Goal: Task Accomplishment & Management: Use online tool/utility

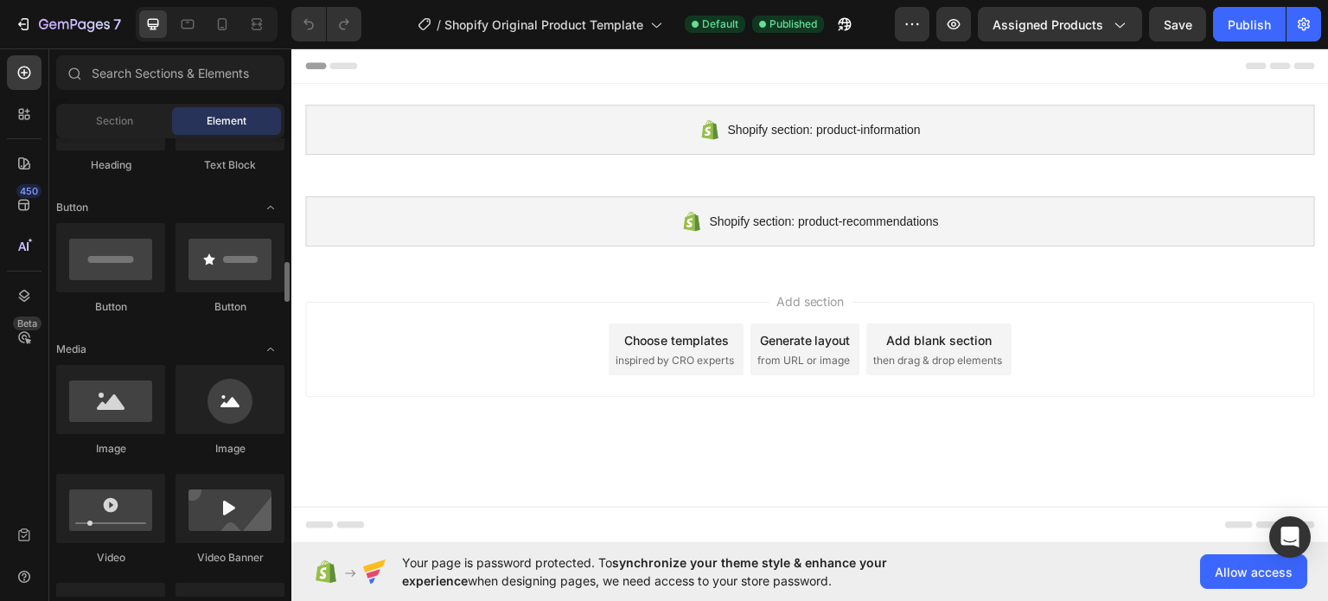
scroll to position [432, 0]
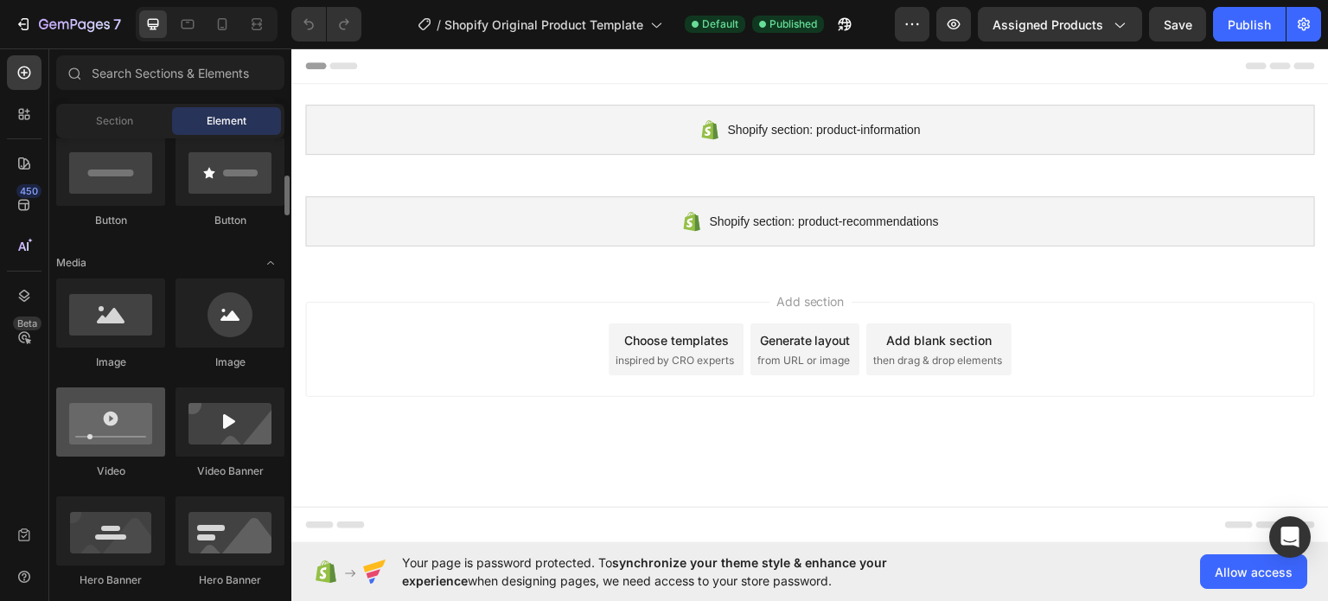
click at [123, 415] on div at bounding box center [110, 421] width 109 height 69
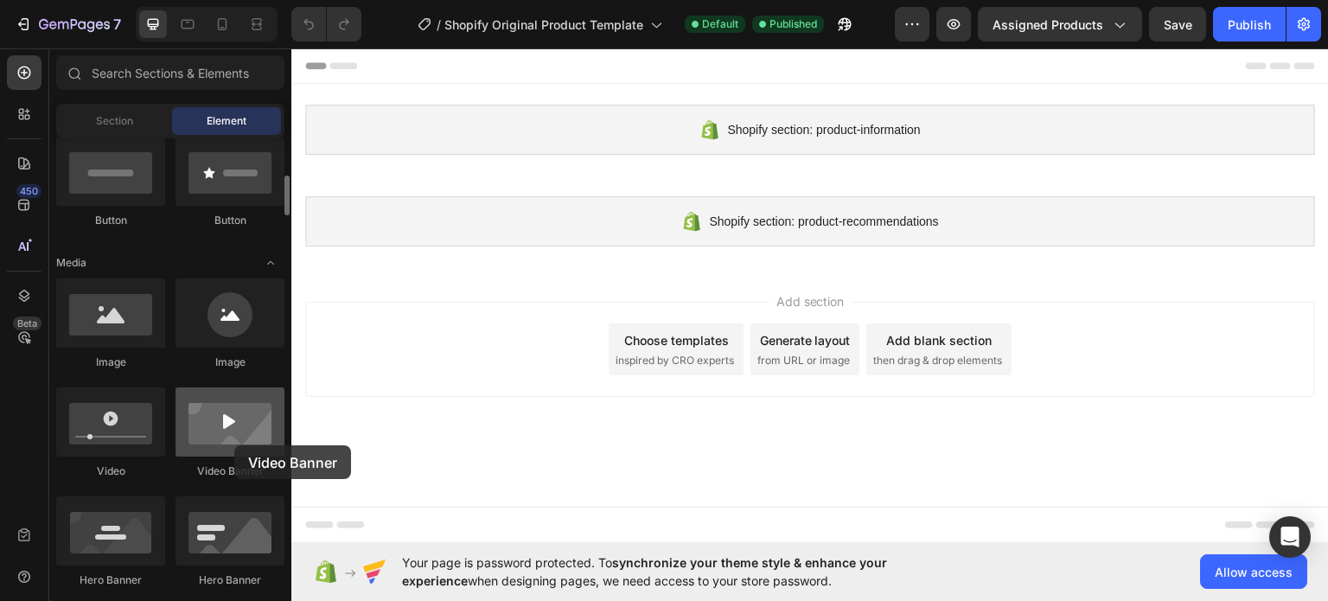
click at [234, 445] on div at bounding box center [229, 421] width 109 height 69
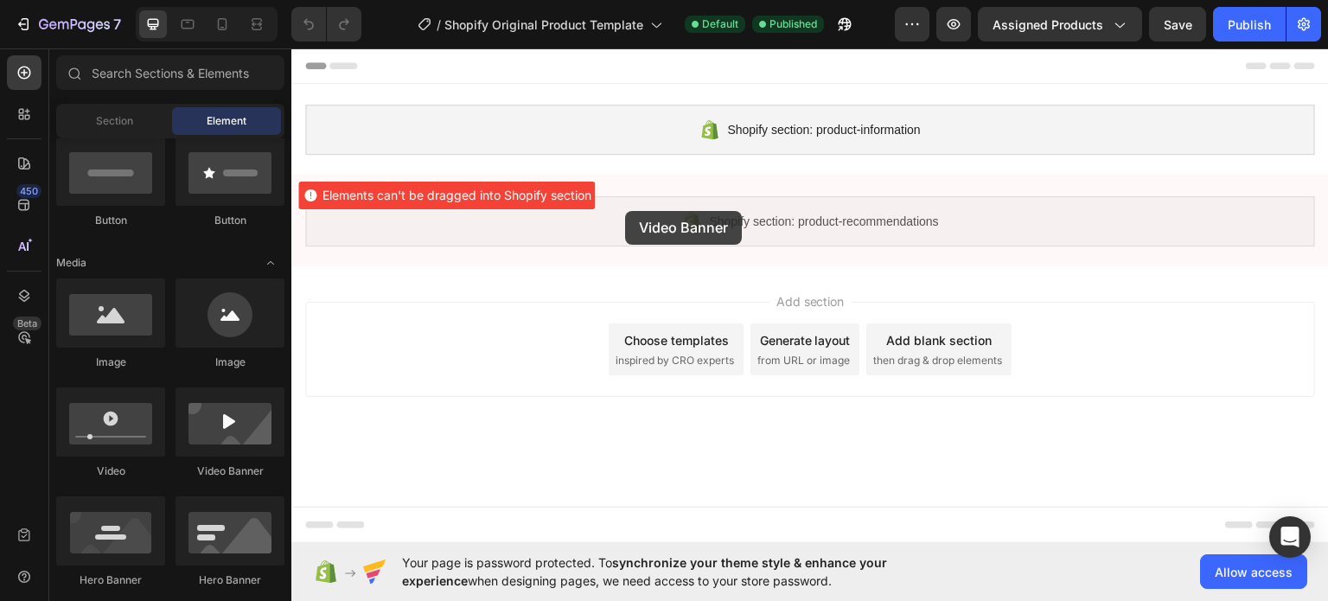
drag, startPoint x: 417, startPoint y: 365, endPoint x: 625, endPoint y: 210, distance: 259.5
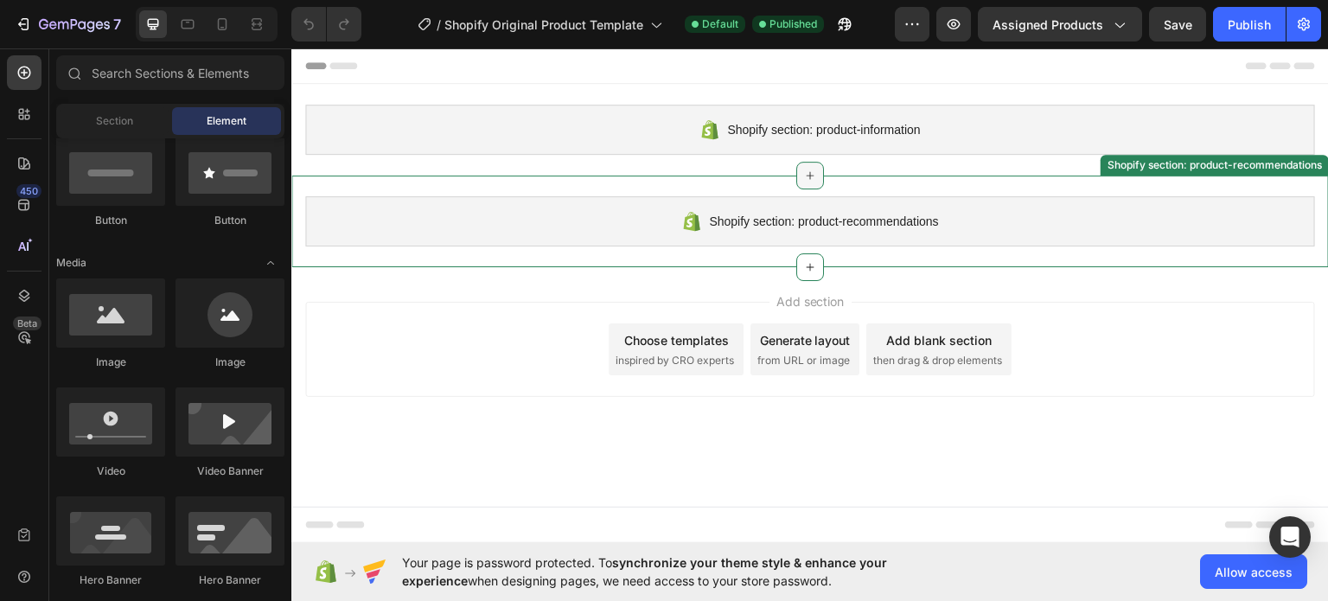
click at [807, 175] on icon at bounding box center [810, 175] width 14 height 14
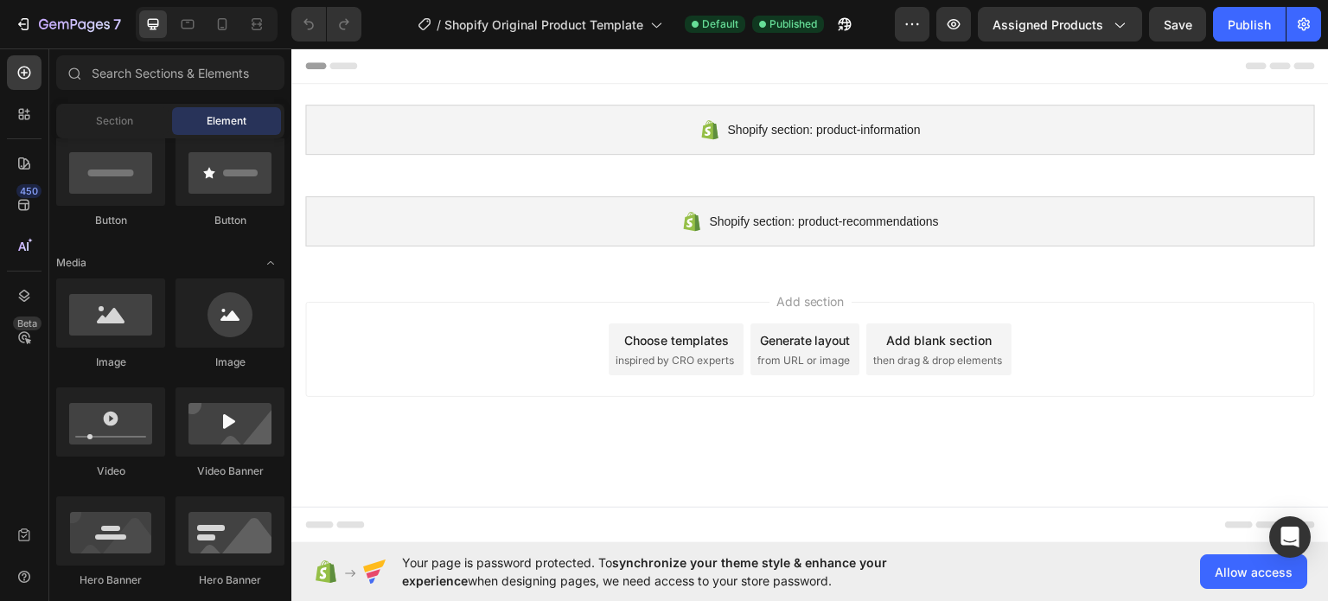
click at [547, 325] on div "Add section Choose templates inspired by CRO experts Generate layout from URL o…" at bounding box center [809, 348] width 1009 height 95
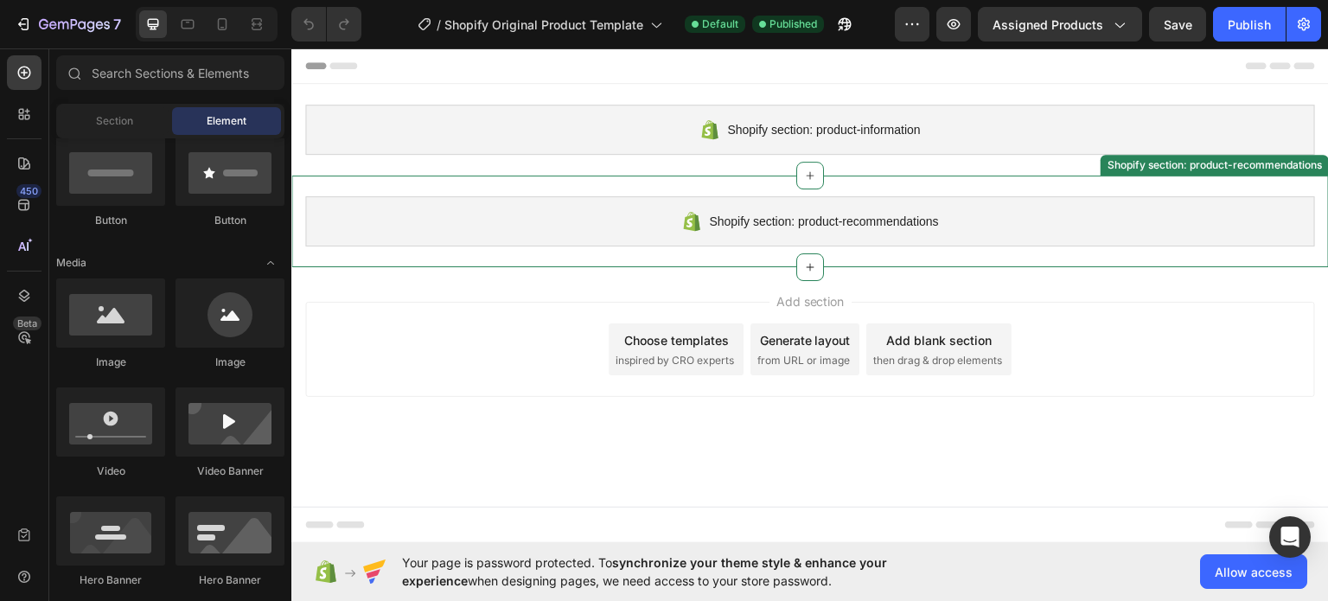
click at [696, 208] on div "Shopify section: product-recommendations" at bounding box center [809, 220] width 1009 height 50
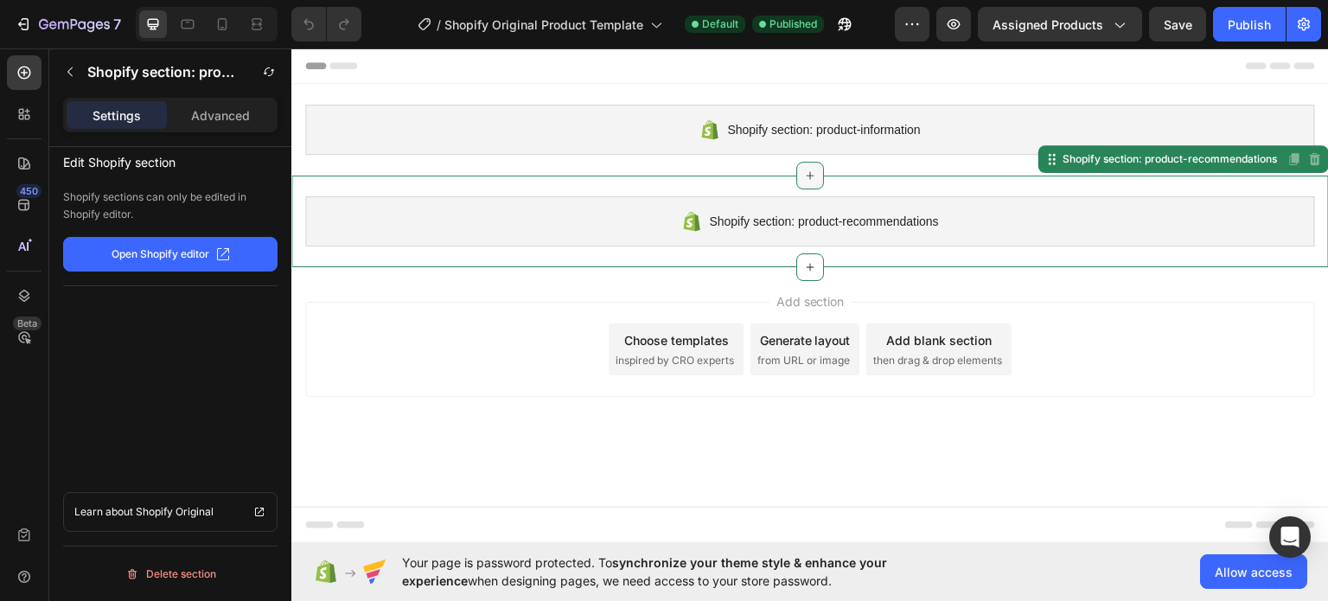
click at [803, 170] on icon at bounding box center [810, 175] width 14 height 14
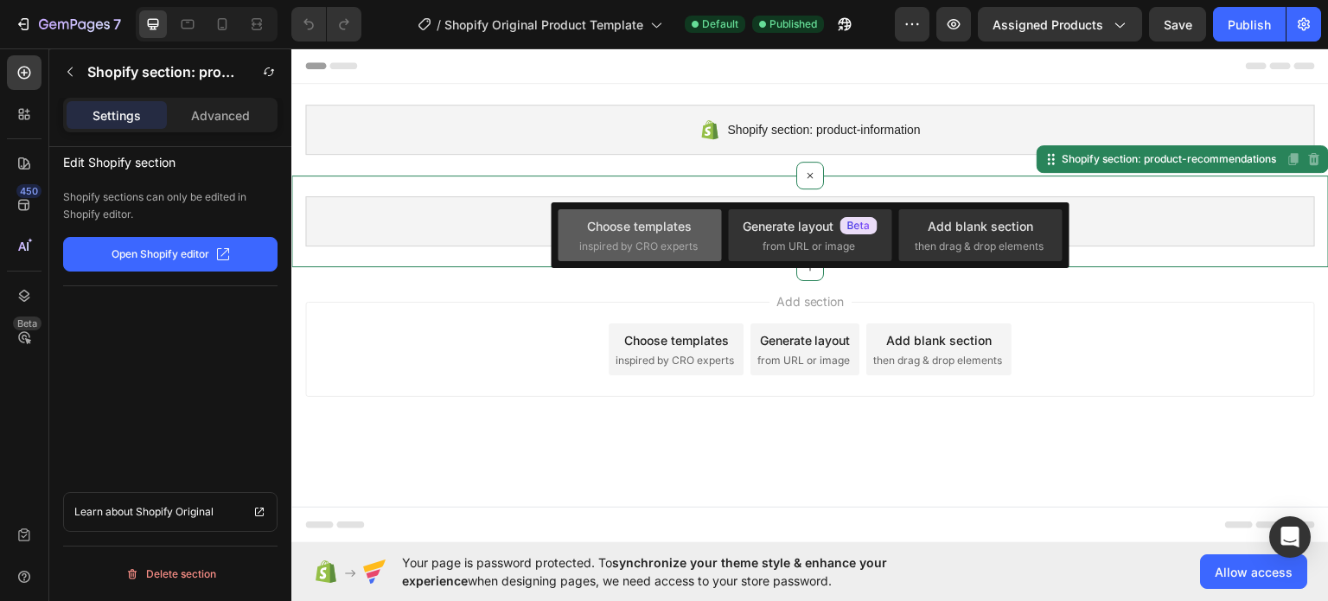
click at [651, 231] on div "Choose templates" at bounding box center [639, 226] width 105 height 18
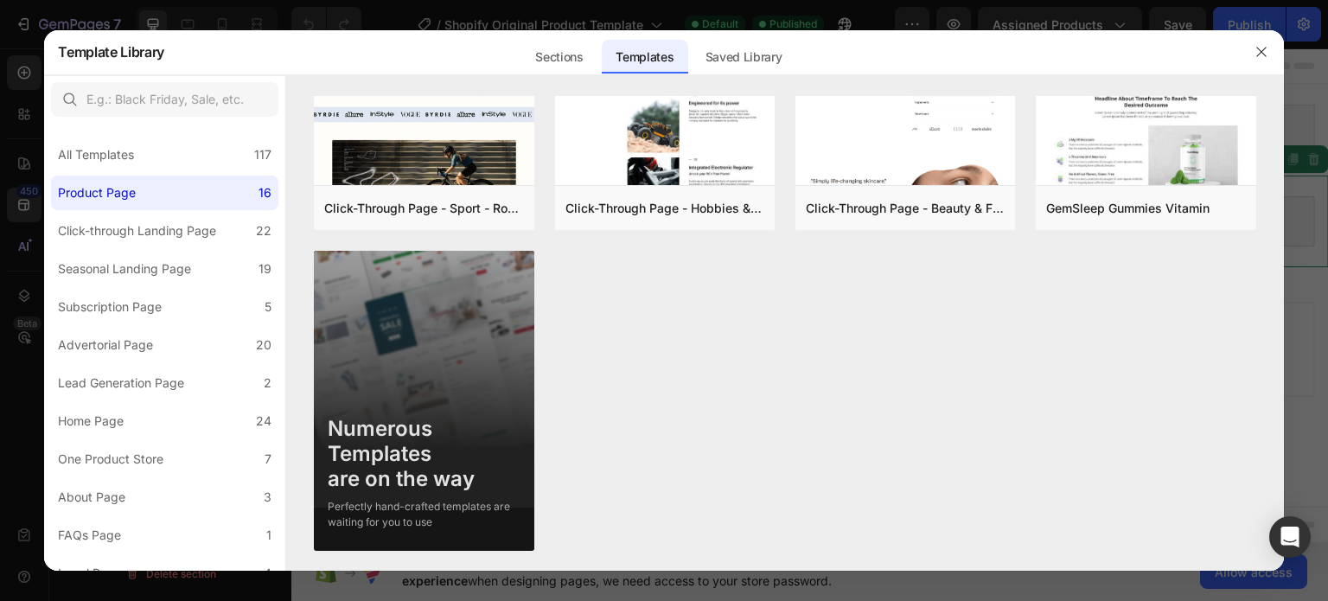
scroll to position [527, 0]
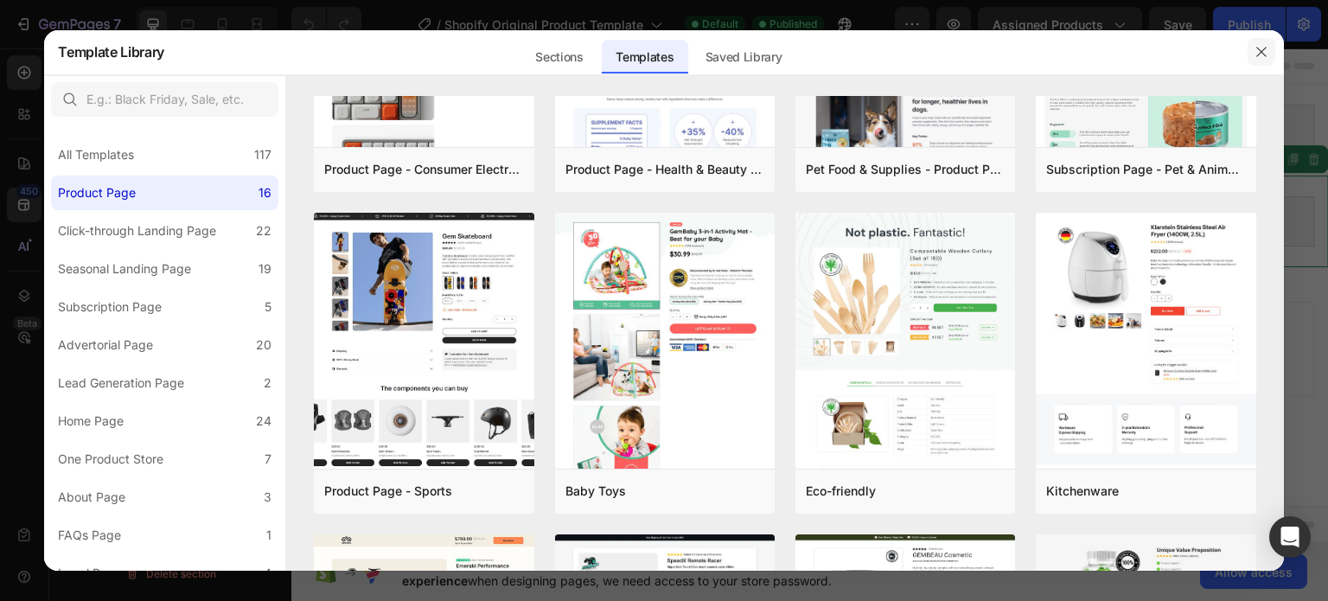
click at [1264, 51] on icon "button" at bounding box center [1261, 52] width 14 height 14
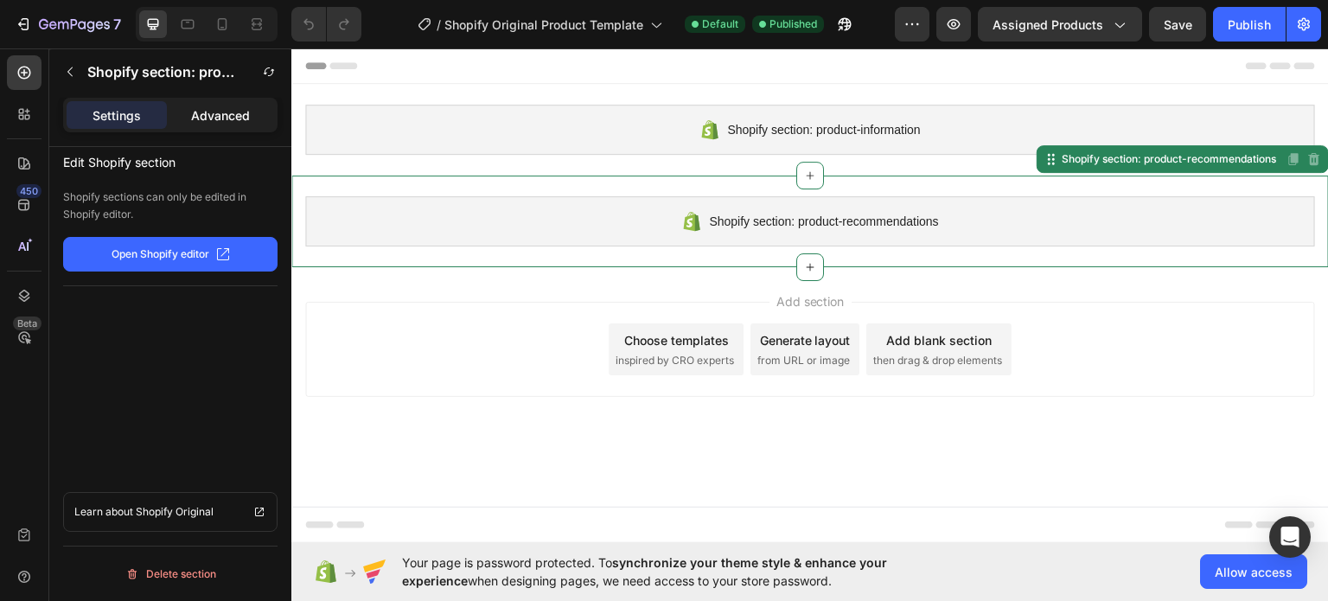
click at [194, 109] on p "Advanced" at bounding box center [220, 115] width 59 height 18
click at [72, 73] on icon "button" at bounding box center [70, 72] width 14 height 14
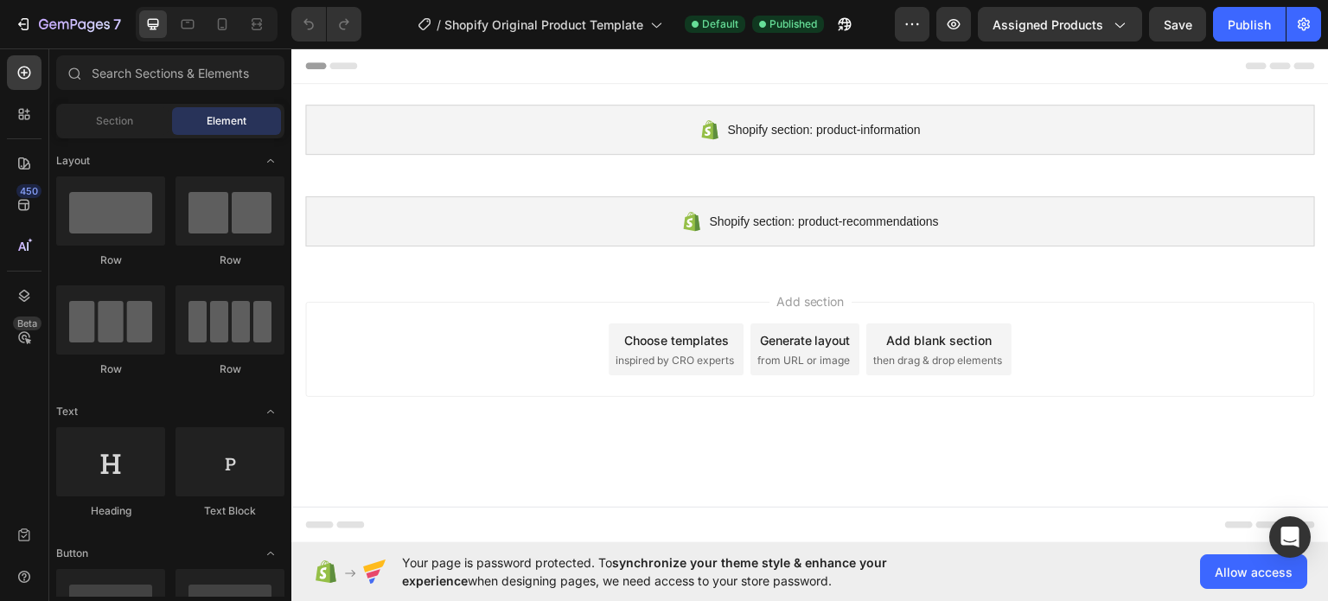
scroll to position [432, 0]
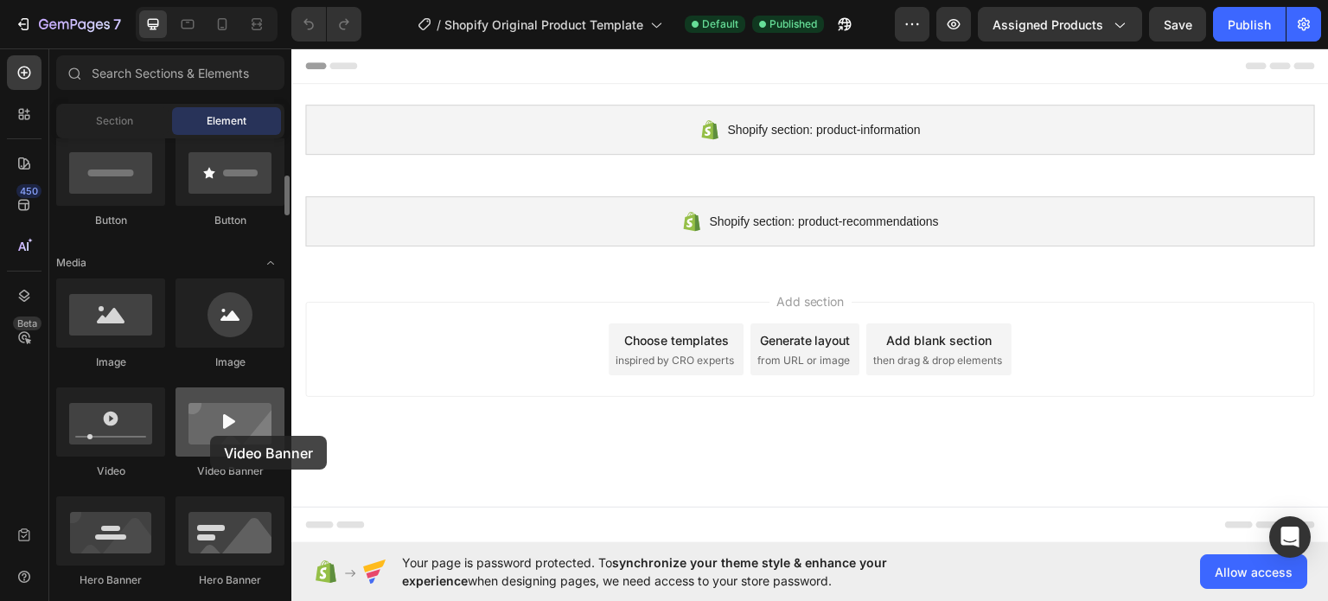
click at [210, 436] on div at bounding box center [229, 421] width 109 height 69
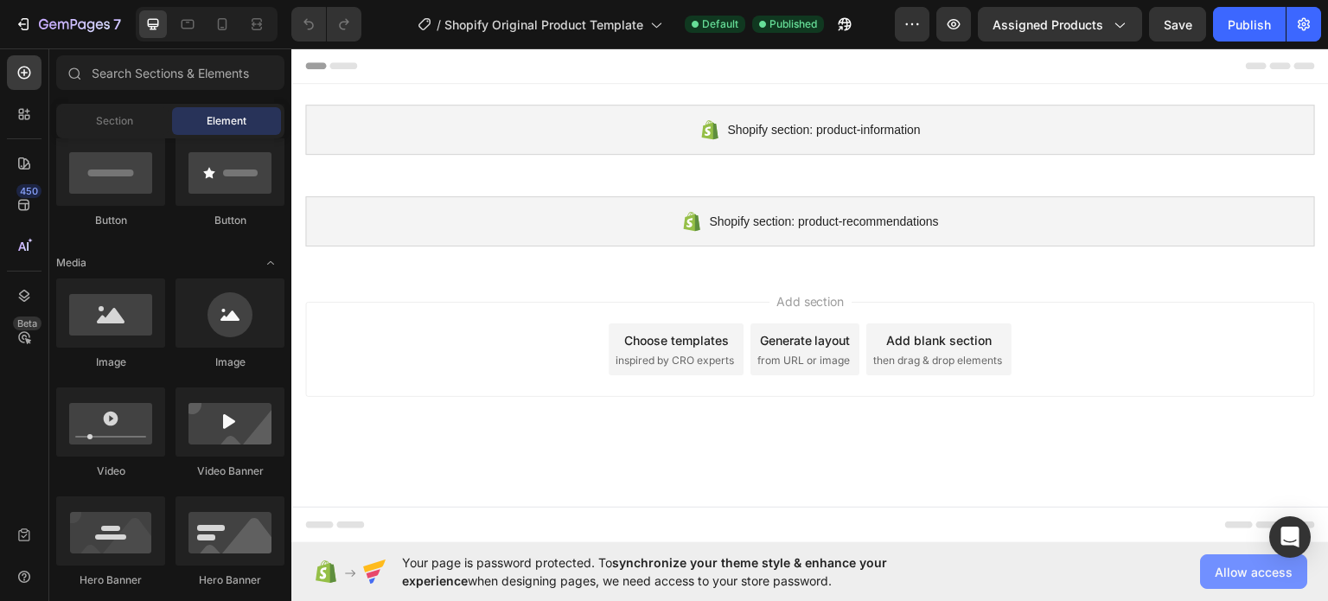
click at [1244, 570] on span "Allow access" at bounding box center [1253, 572] width 78 height 18
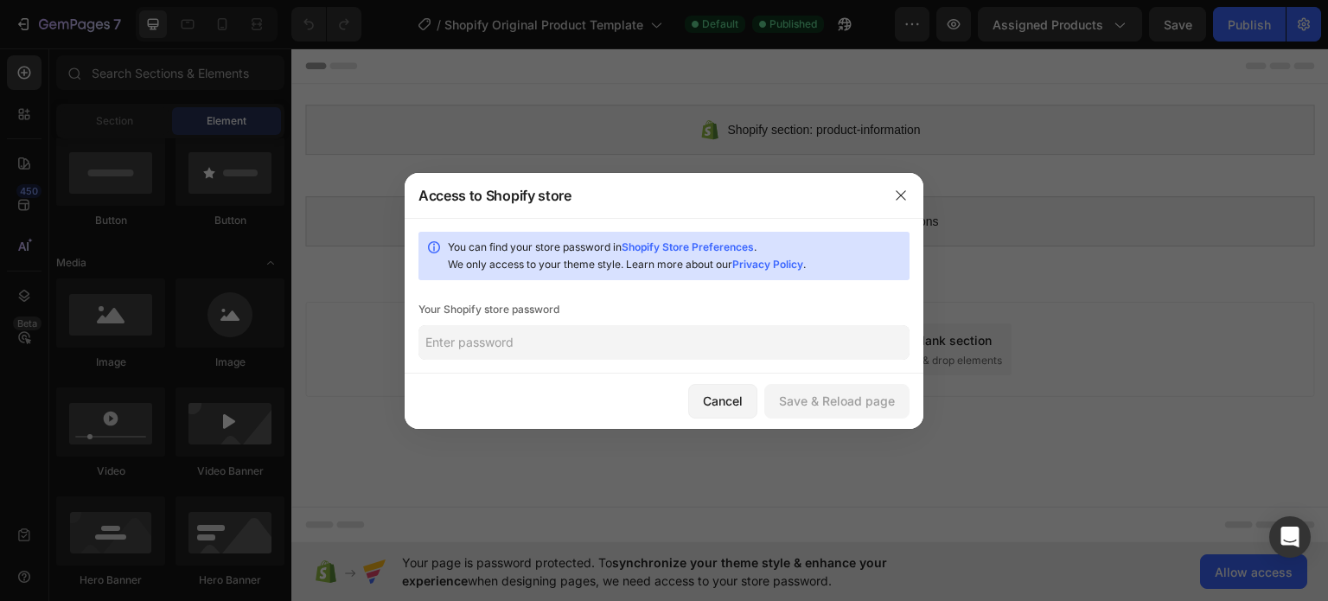
click at [430, 359] on input "text" at bounding box center [663, 342] width 491 height 35
paste input "paleas"
type input "paleas"
click at [843, 414] on button "Save & Reload page" at bounding box center [836, 401] width 145 height 35
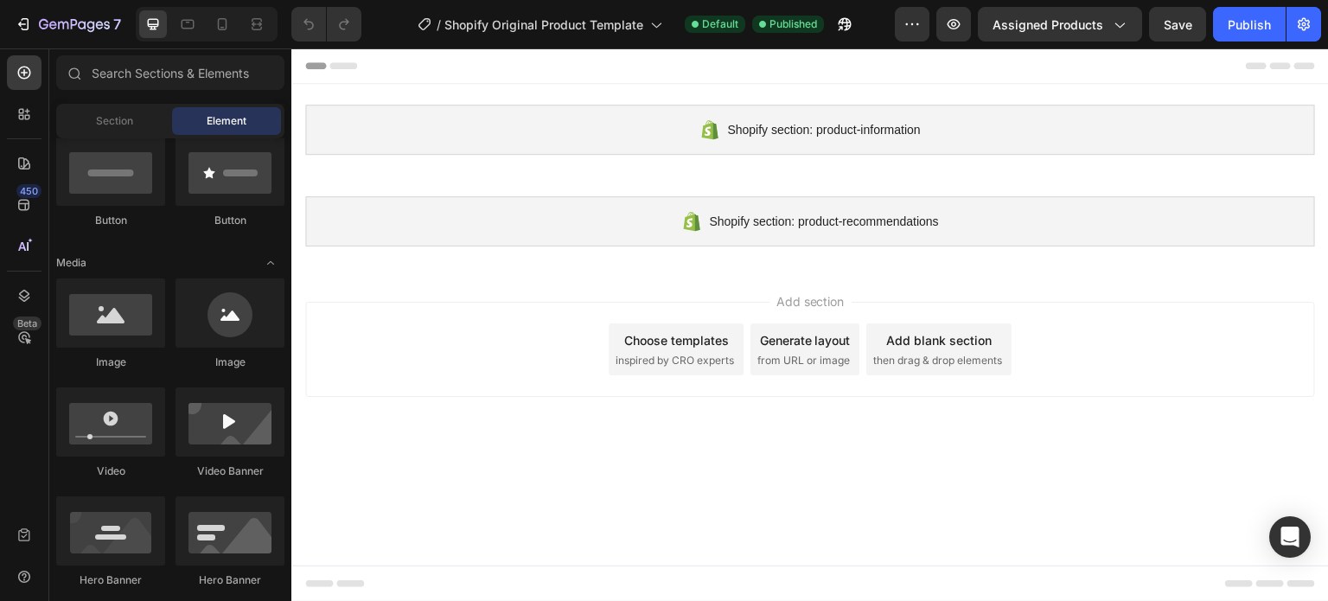
scroll to position [0, 0]
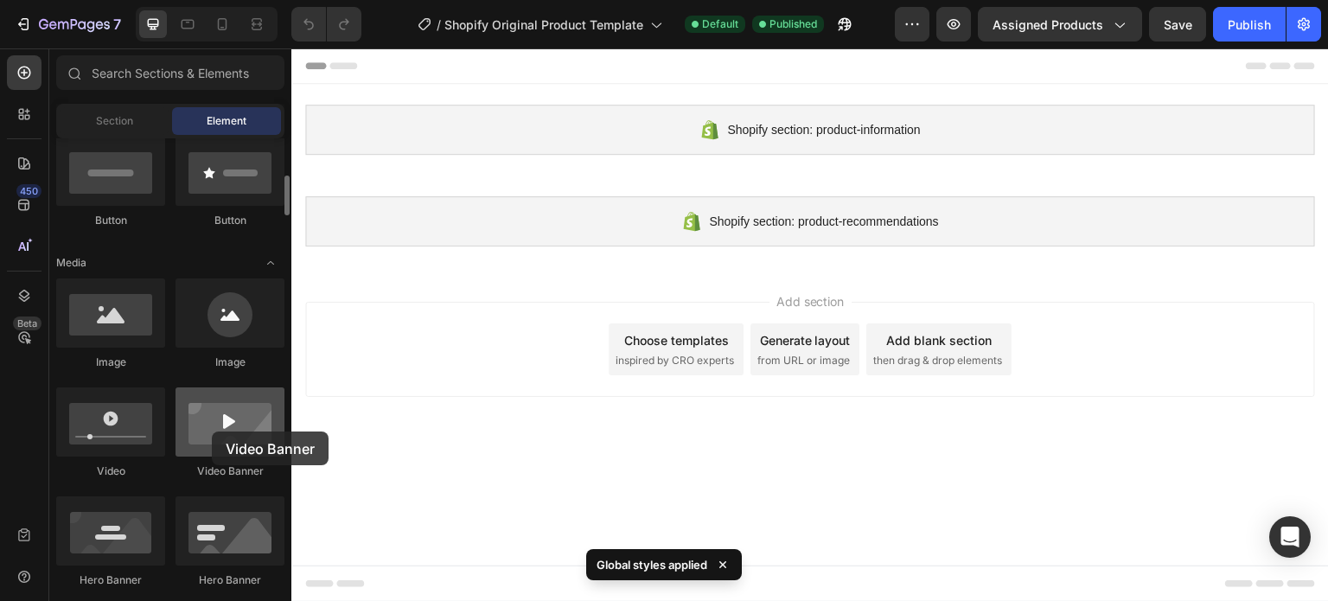
click at [212, 431] on div at bounding box center [229, 421] width 109 height 69
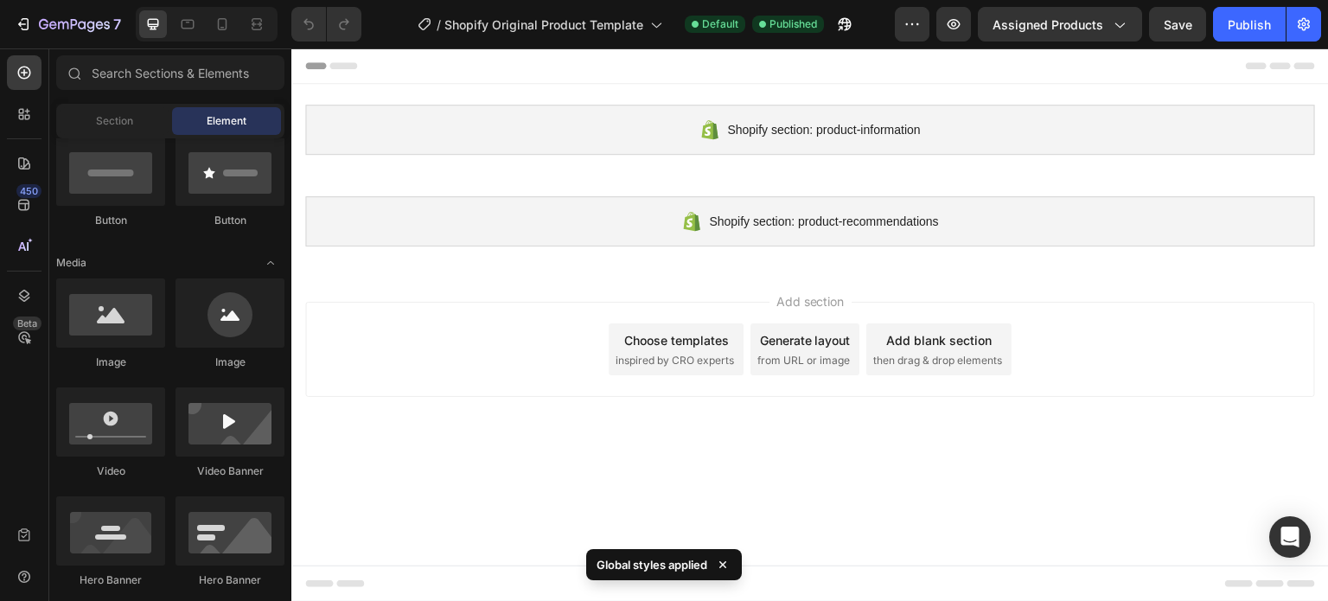
click at [548, 418] on div "Add section Choose templates inspired by CRO experts Generate layout from URL o…" at bounding box center [809, 352] width 1037 height 171
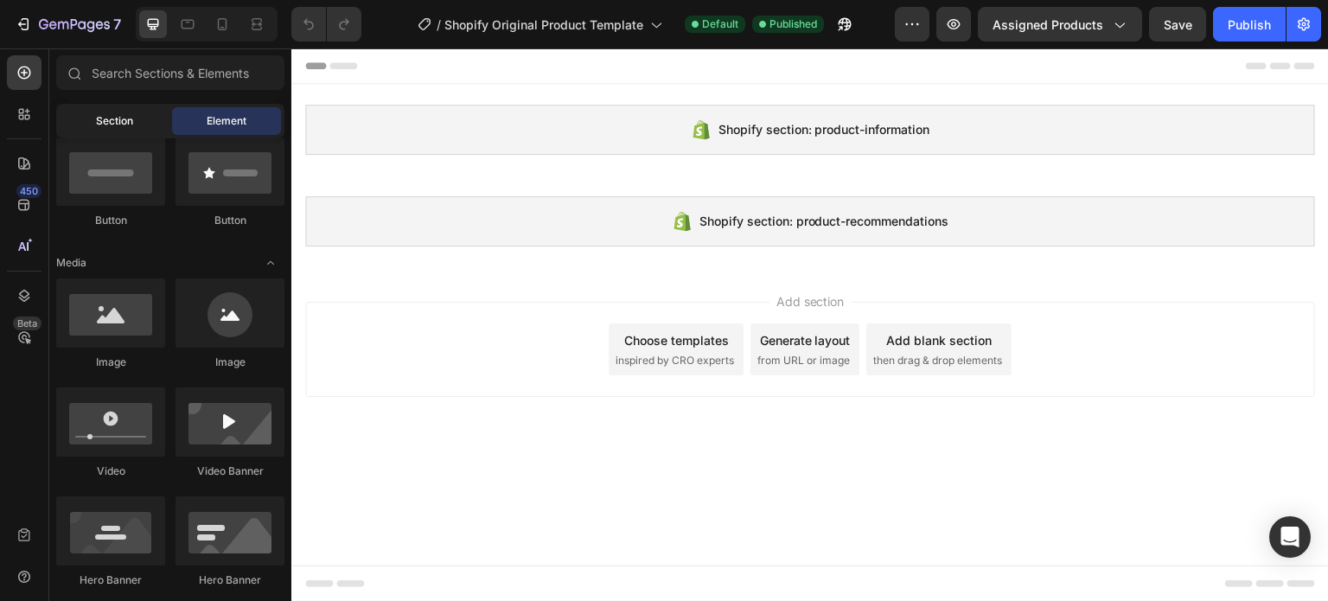
click at [122, 130] on div "Section" at bounding box center [114, 121] width 109 height 28
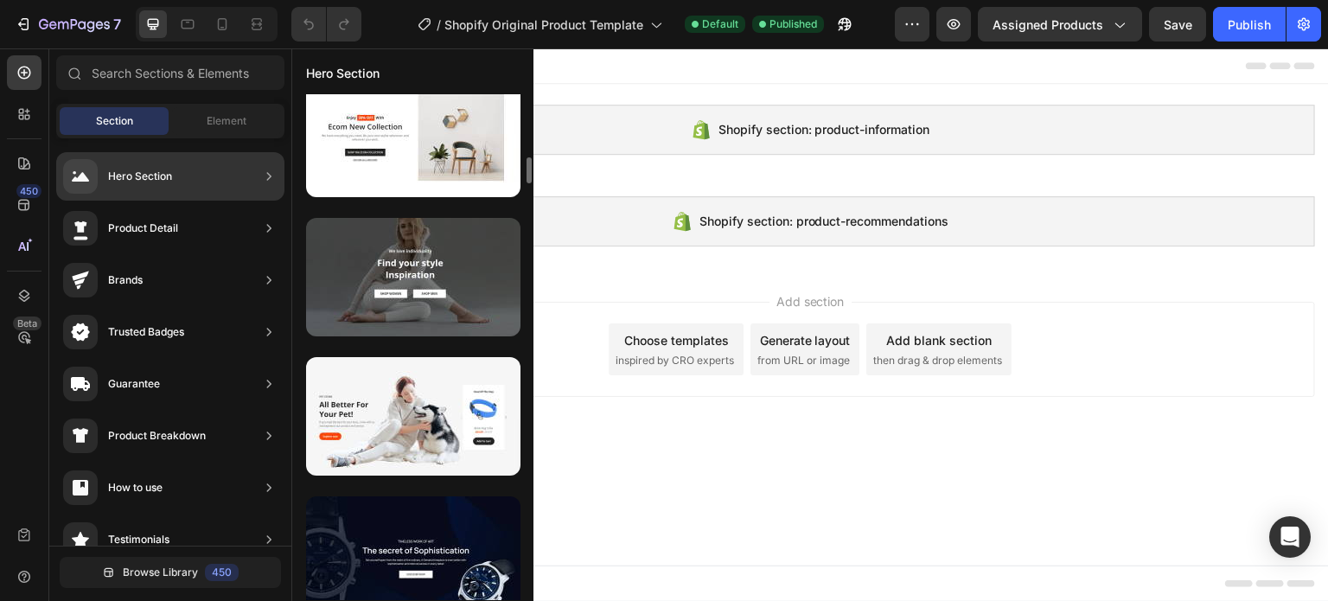
scroll to position [7573, 0]
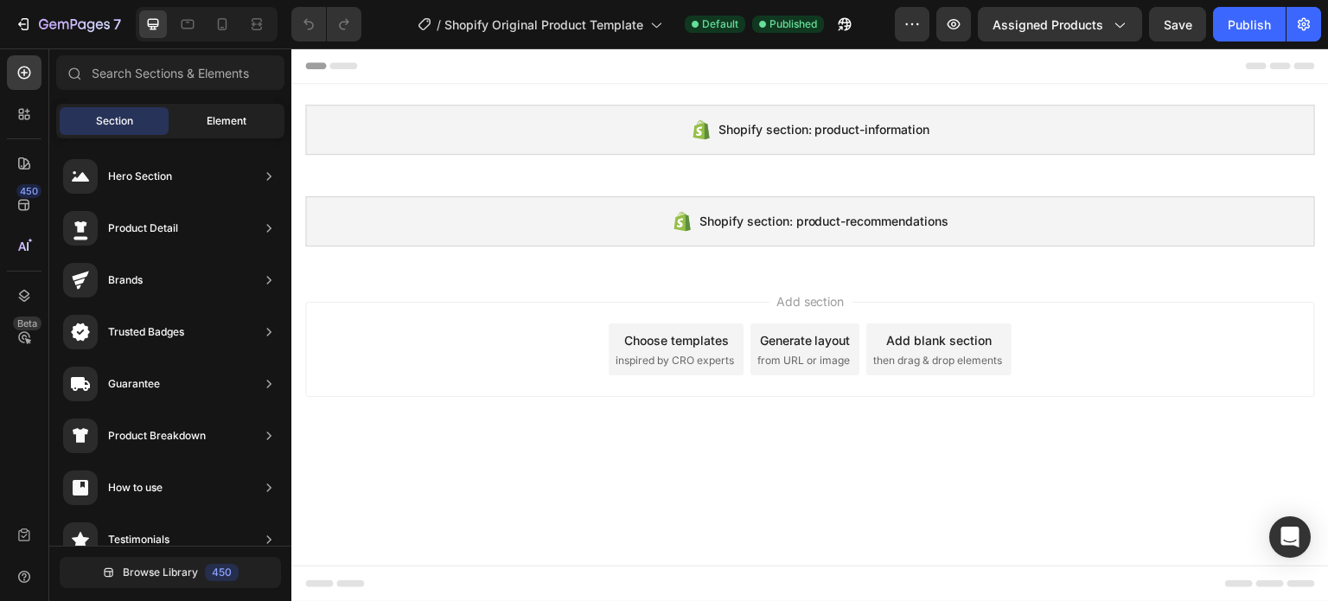
click at [183, 122] on div "Element" at bounding box center [226, 121] width 109 height 28
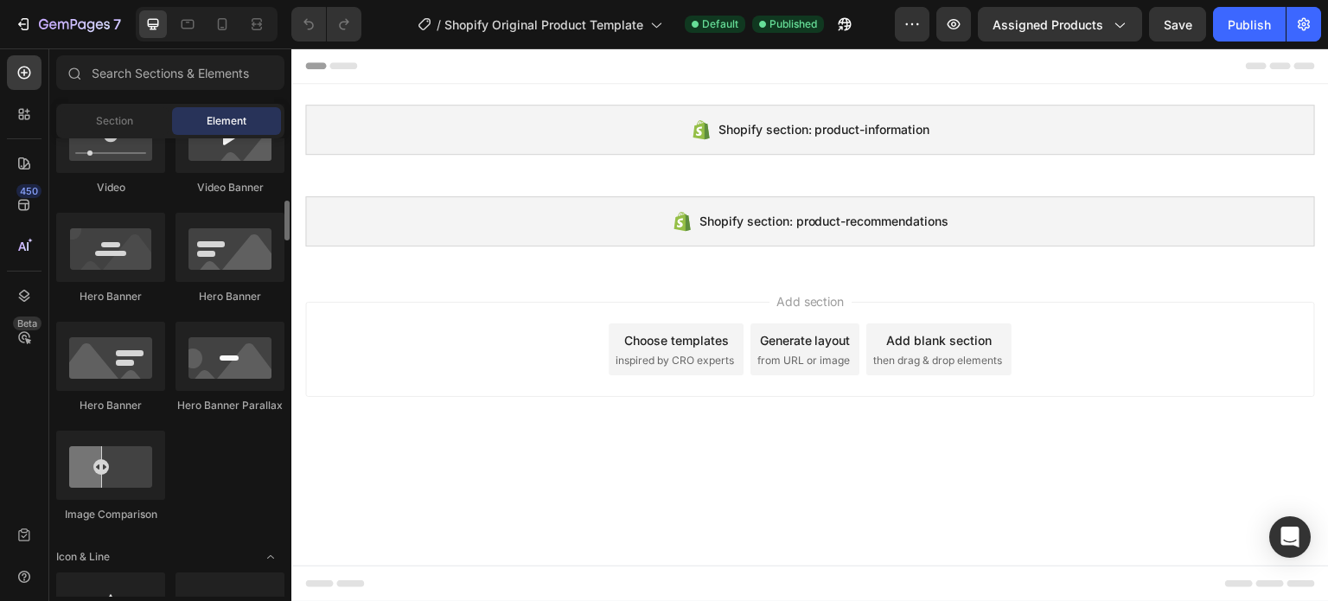
scroll to position [0, 0]
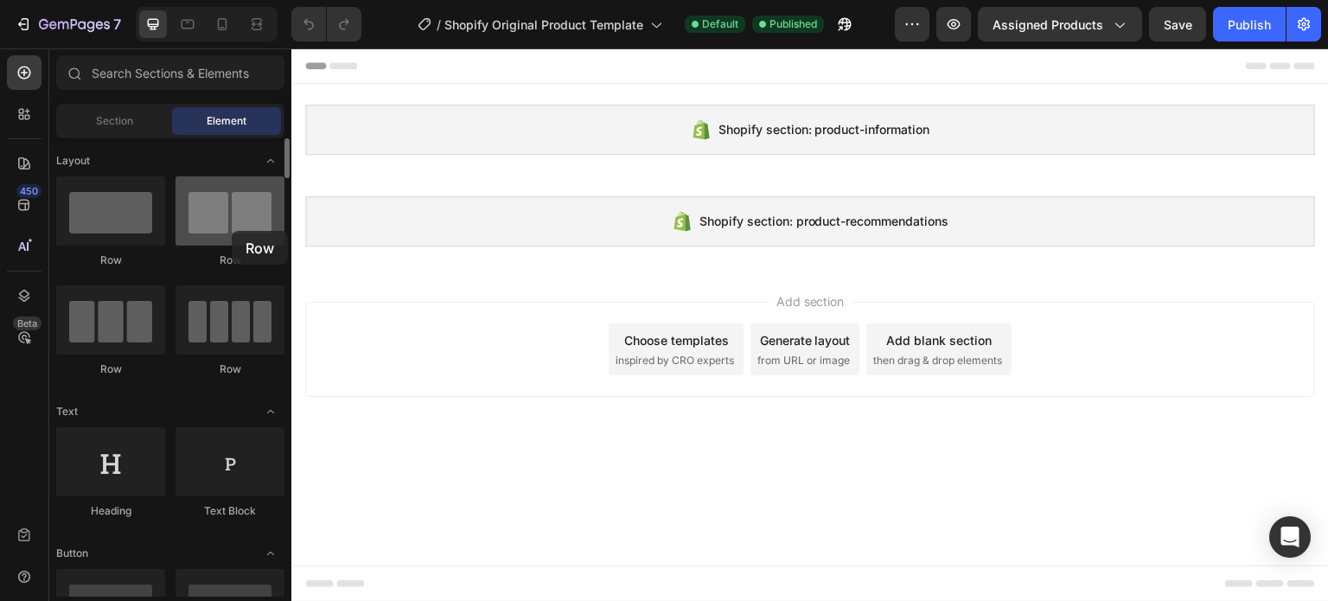
click at [232, 231] on div at bounding box center [229, 210] width 109 height 69
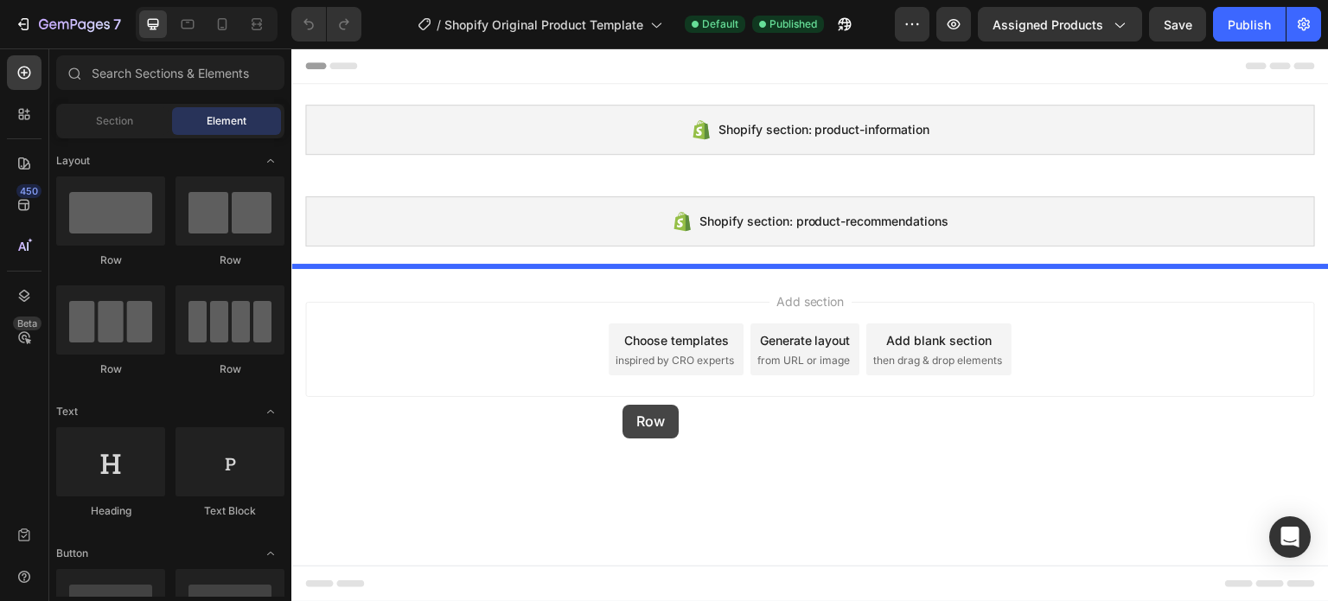
drag, startPoint x: 501, startPoint y: 296, endPoint x: 622, endPoint y: 404, distance: 162.2
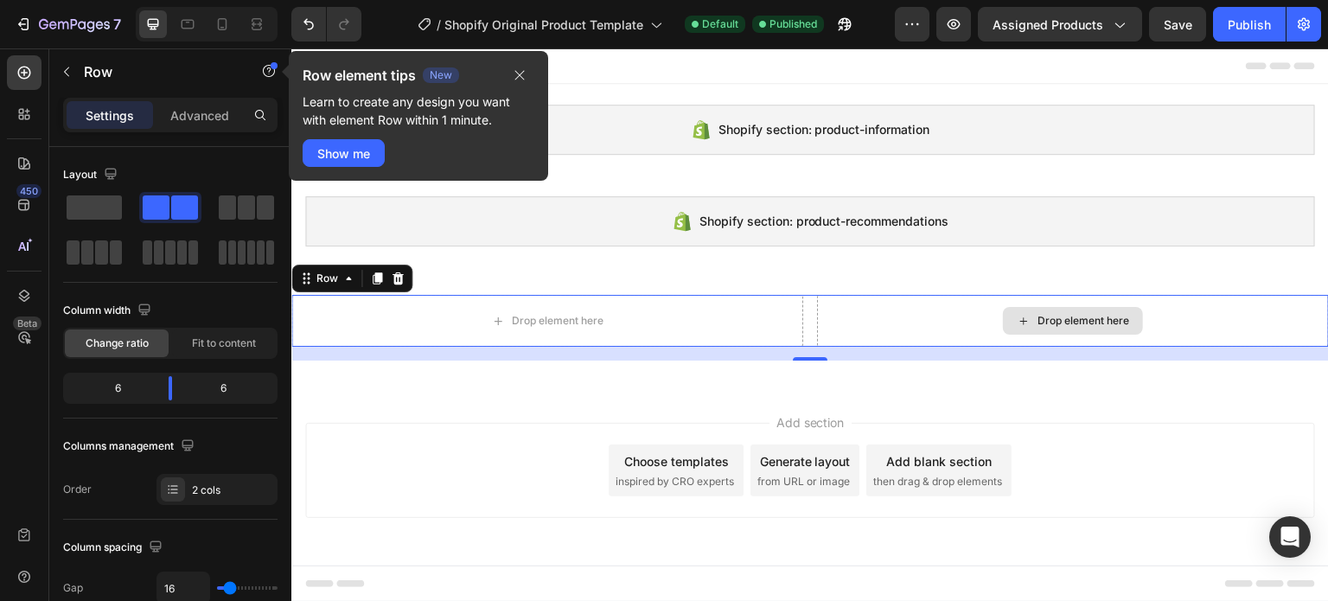
click at [969, 318] on div "Drop element here" at bounding box center [1073, 321] width 512 height 52
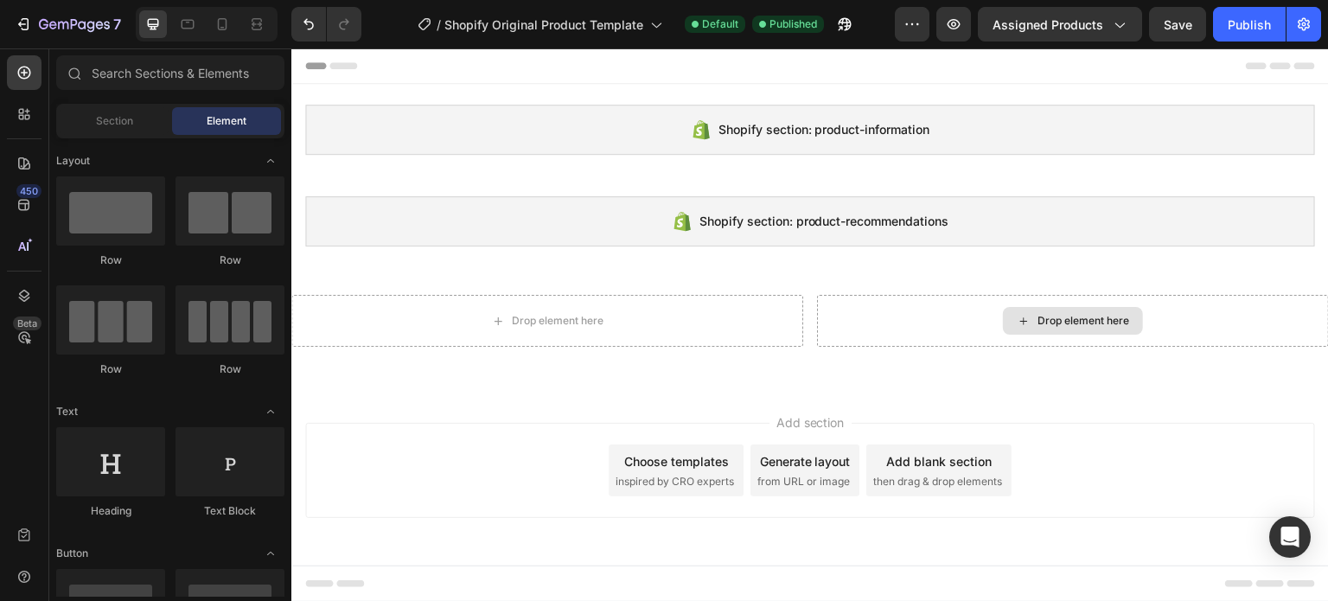
click at [1033, 324] on div "Drop element here" at bounding box center [1073, 321] width 140 height 28
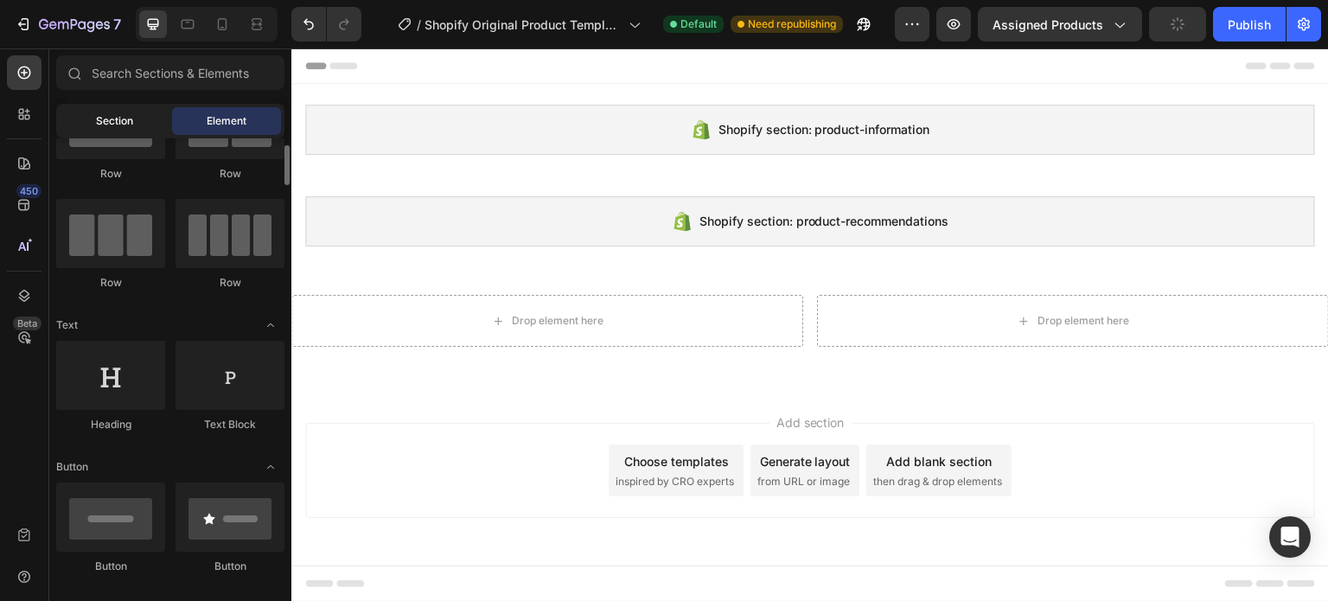
click at [111, 120] on span "Section" at bounding box center [114, 121] width 37 height 16
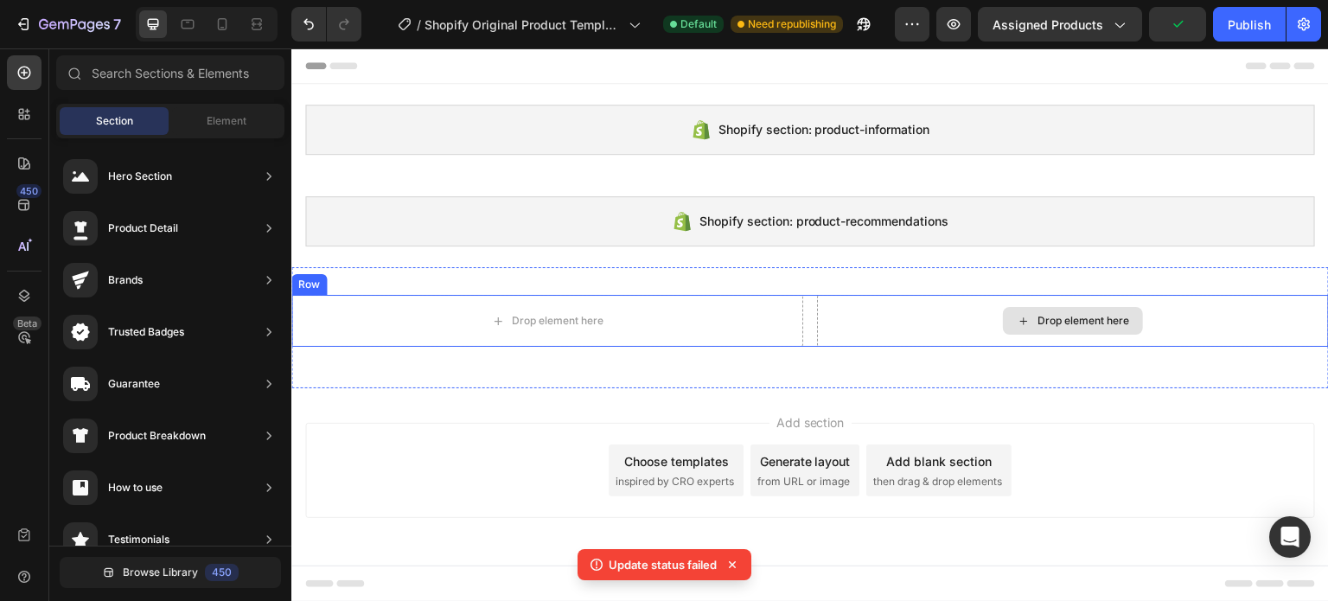
click at [900, 312] on div "Drop element here" at bounding box center [1073, 321] width 512 height 52
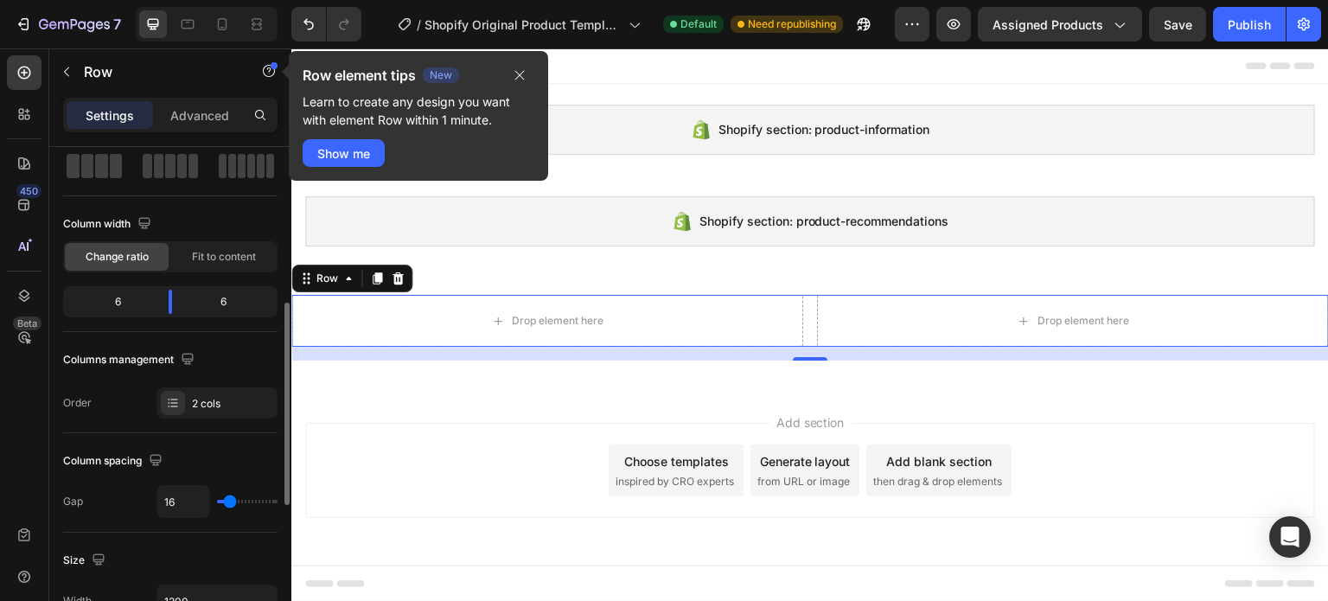
scroll to position [0, 0]
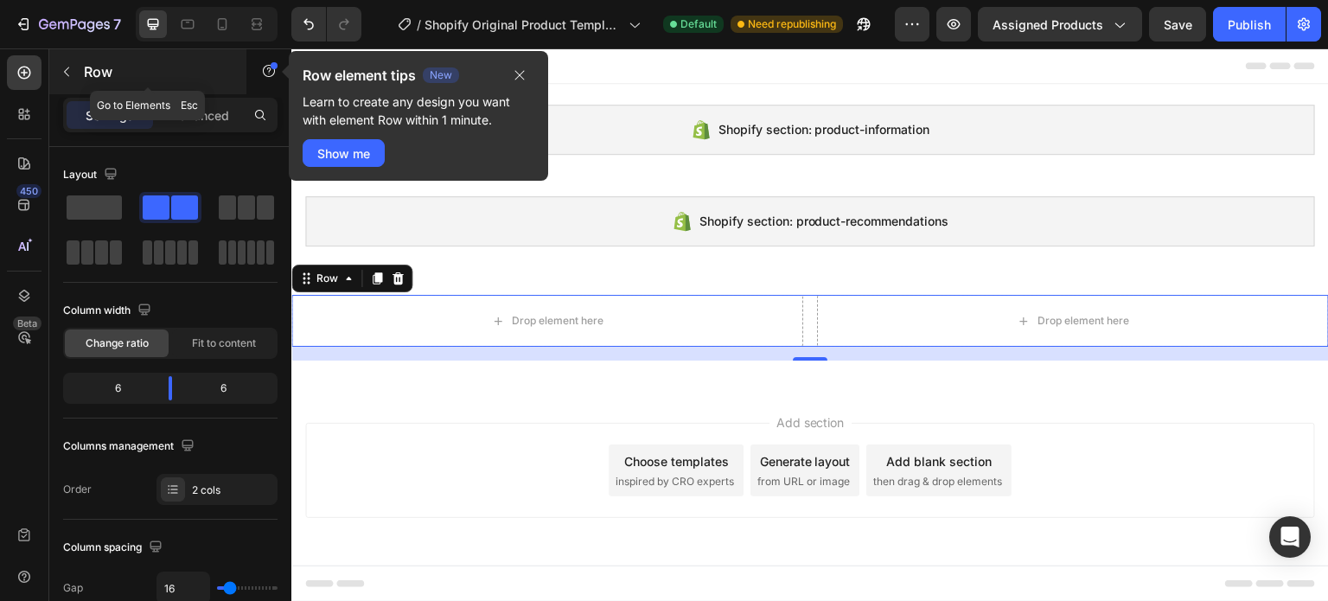
click at [67, 81] on button "button" at bounding box center [67, 72] width 28 height 28
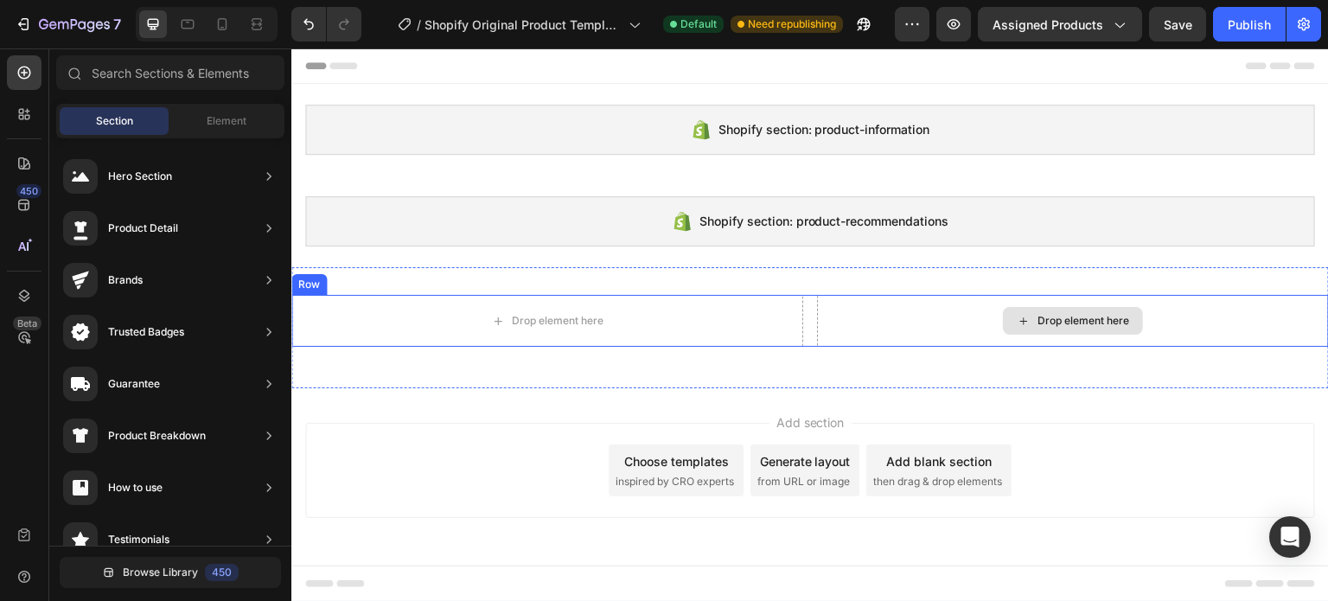
click at [920, 311] on div "Drop element here" at bounding box center [1073, 321] width 512 height 52
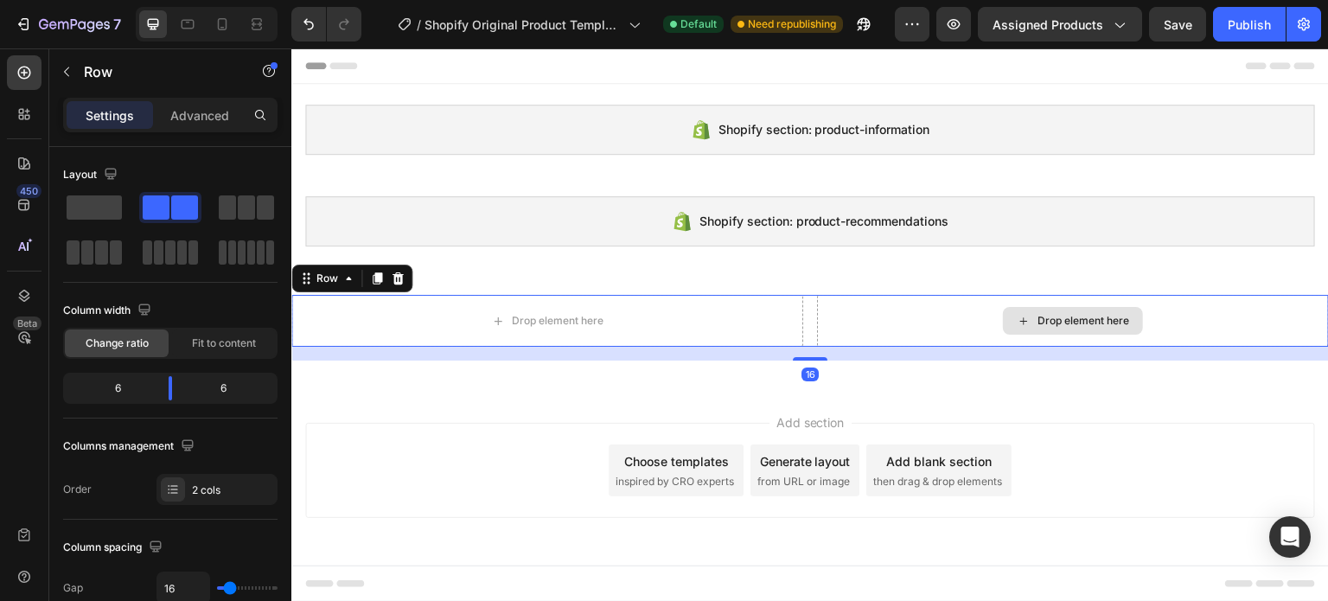
click at [910, 315] on div "Drop element here" at bounding box center [1073, 321] width 512 height 52
drag, startPoint x: 910, startPoint y: 315, endPoint x: 984, endPoint y: 315, distance: 74.3
click at [909, 316] on div "Drop element here" at bounding box center [1073, 321] width 512 height 52
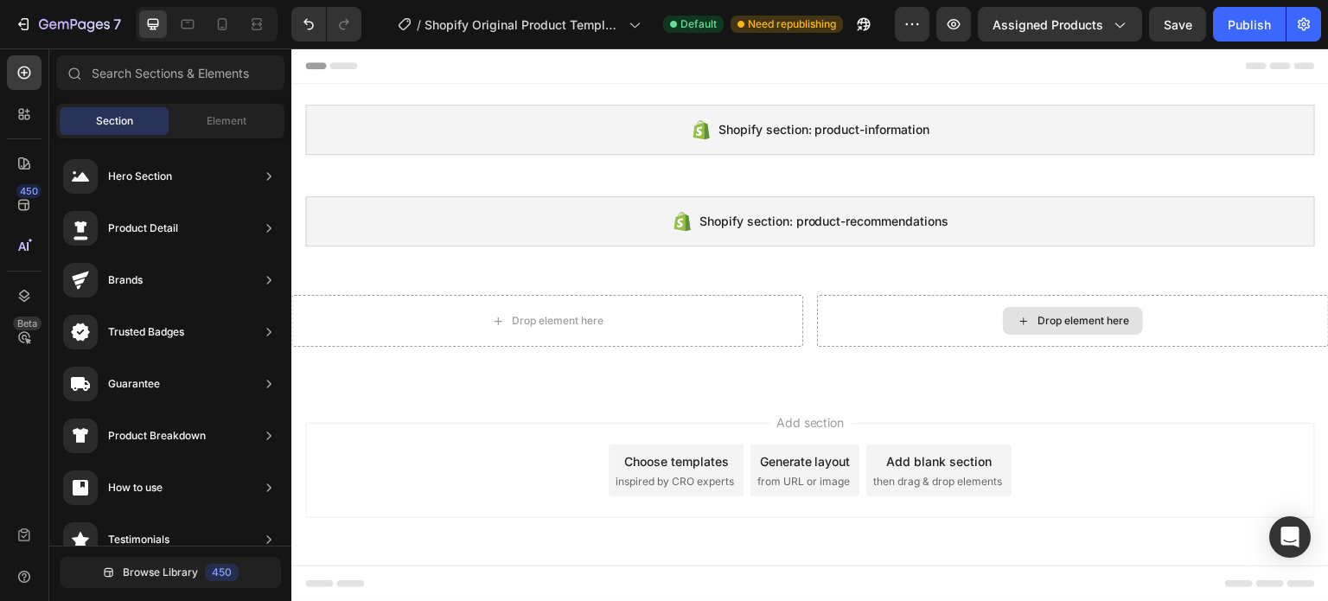
click at [1077, 315] on div "Drop element here" at bounding box center [1083, 321] width 92 height 14
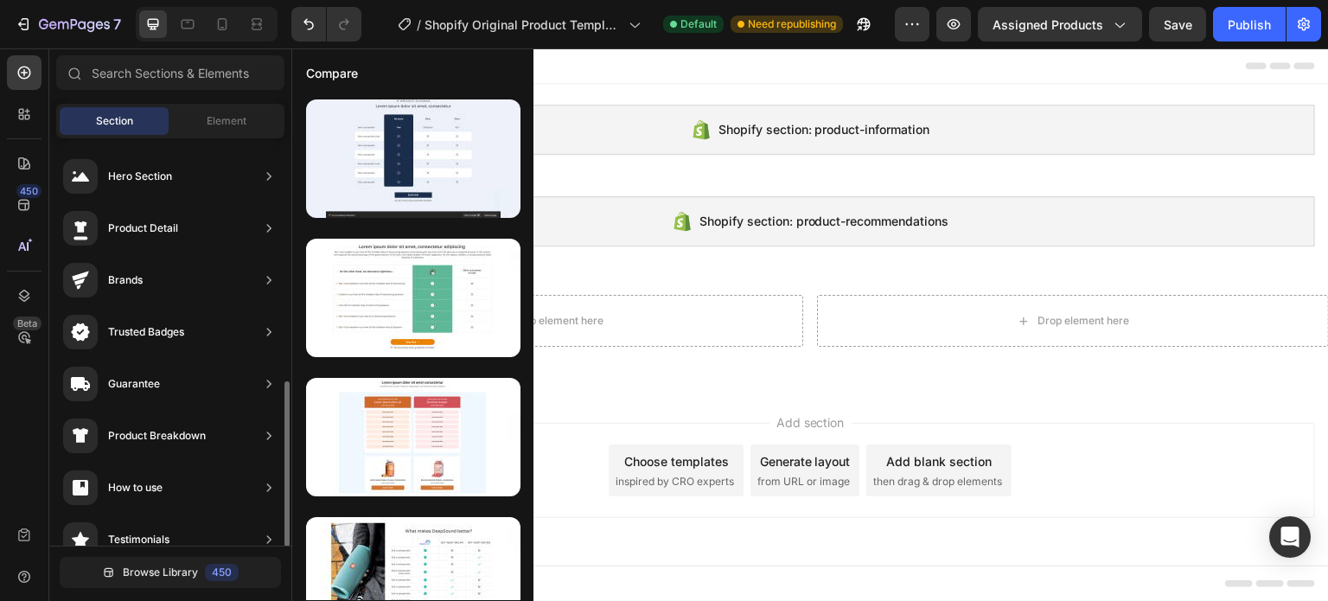
scroll to position [173, 0]
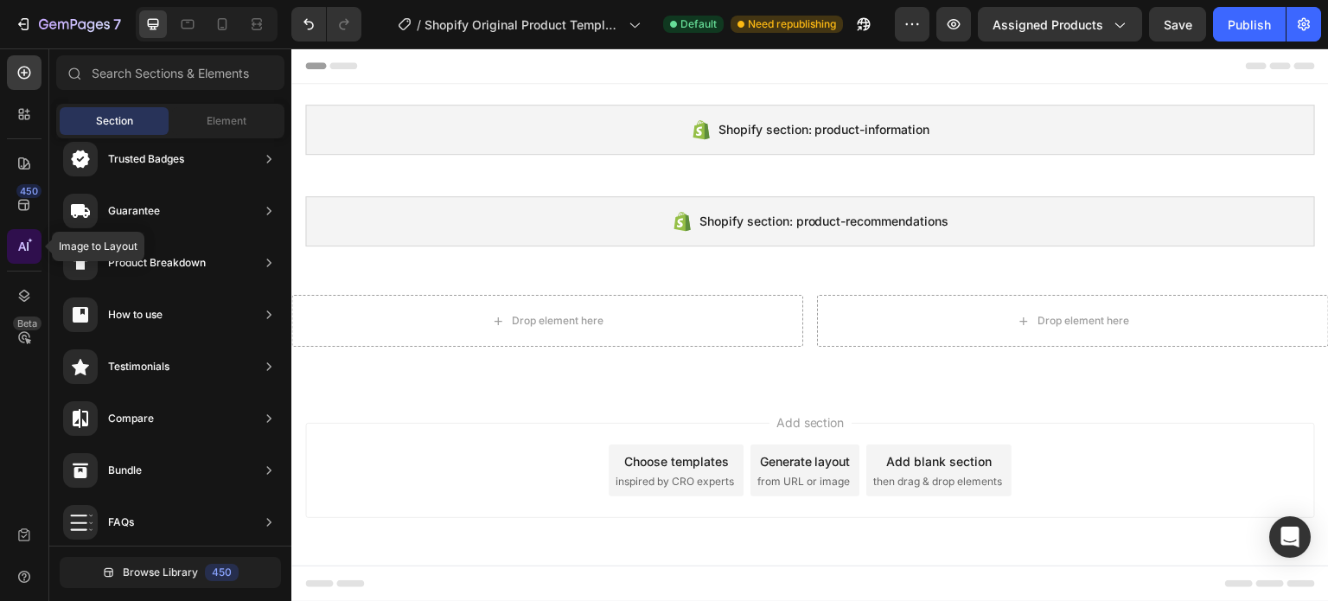
click at [26, 242] on icon at bounding box center [24, 246] width 17 height 17
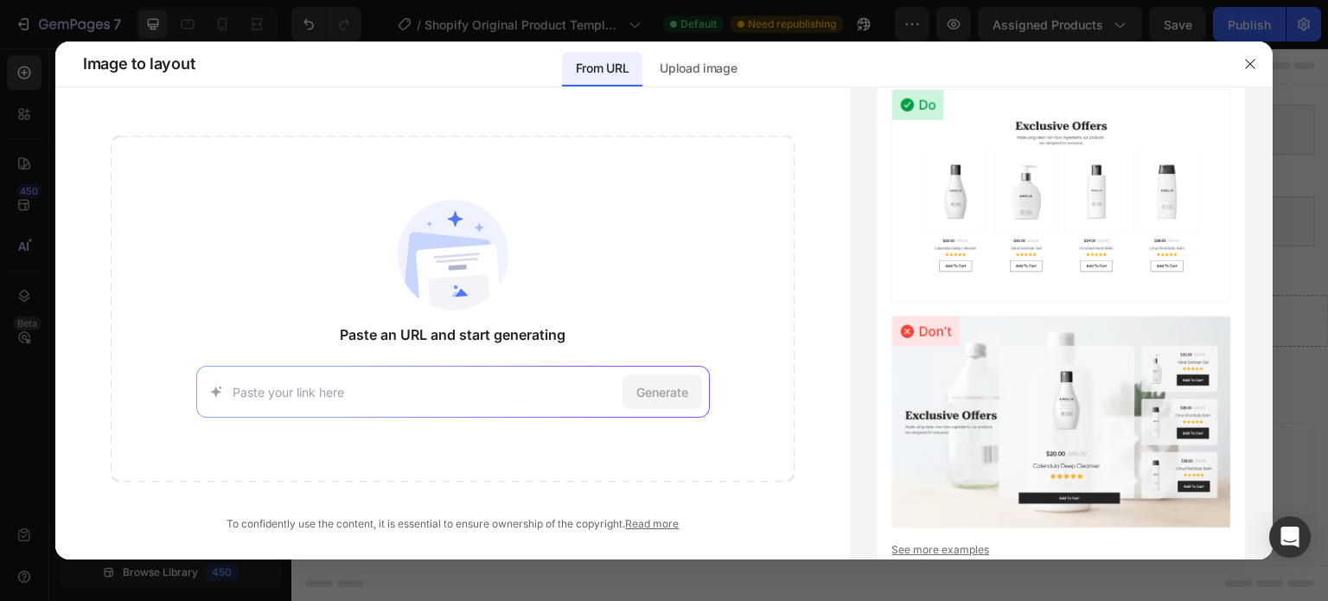
click at [28, 206] on div at bounding box center [664, 300] width 1328 height 601
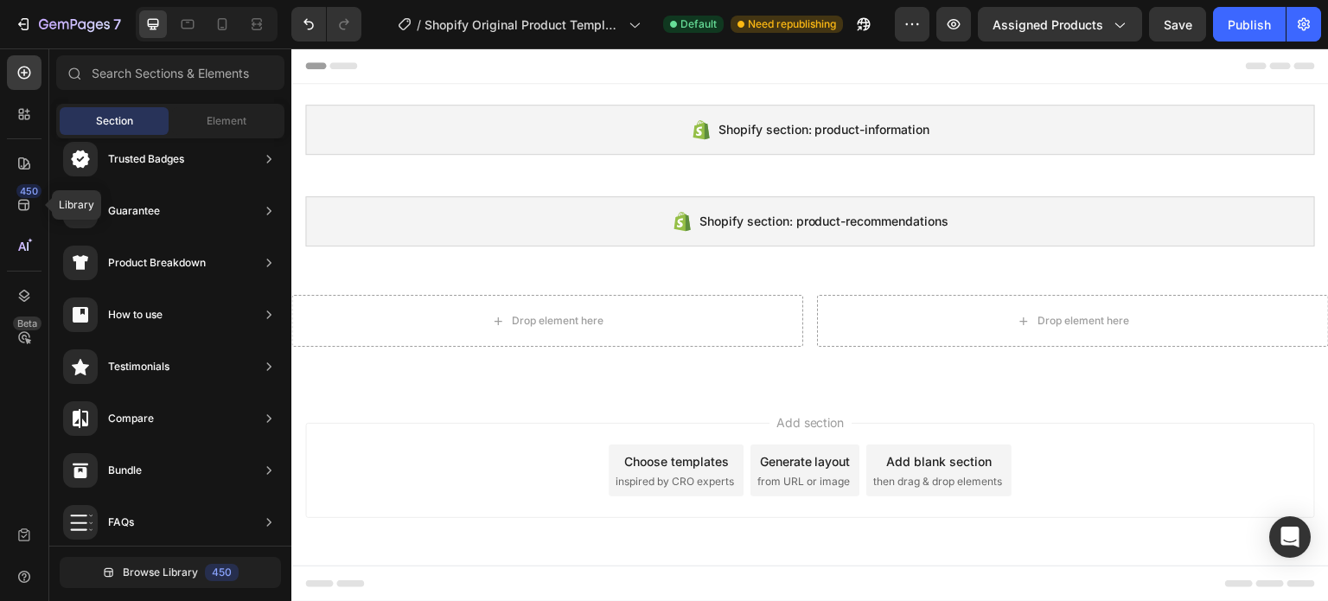
click at [28, 206] on icon at bounding box center [23, 205] width 11 height 11
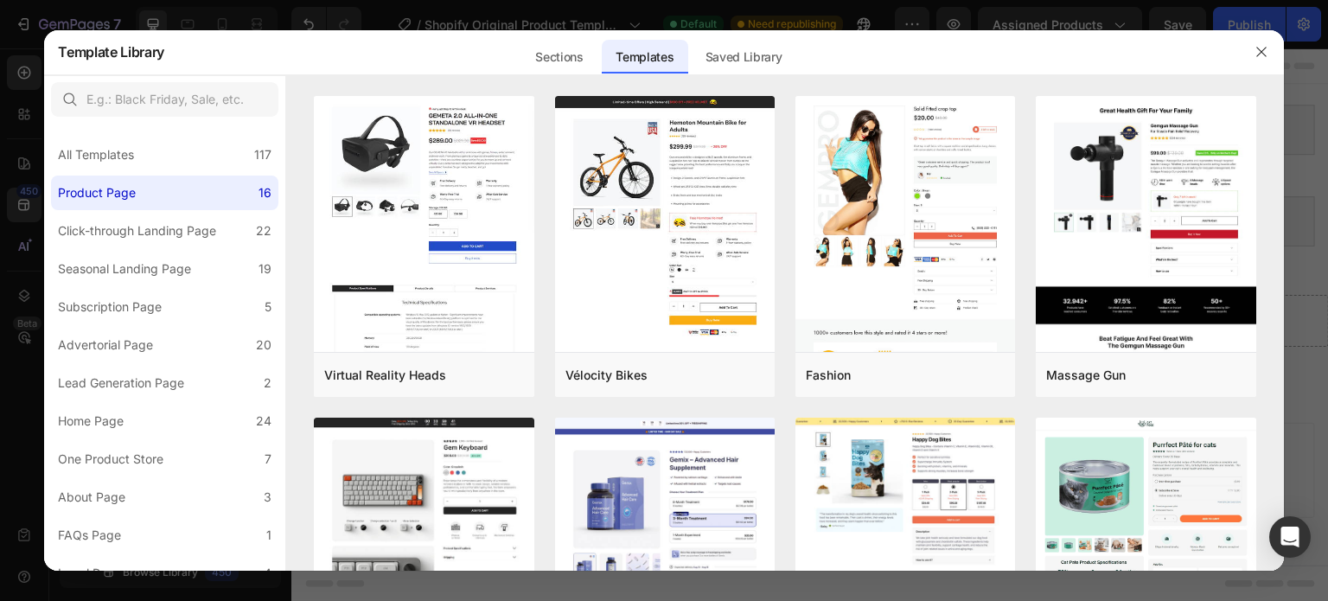
click at [18, 168] on div at bounding box center [664, 300] width 1328 height 601
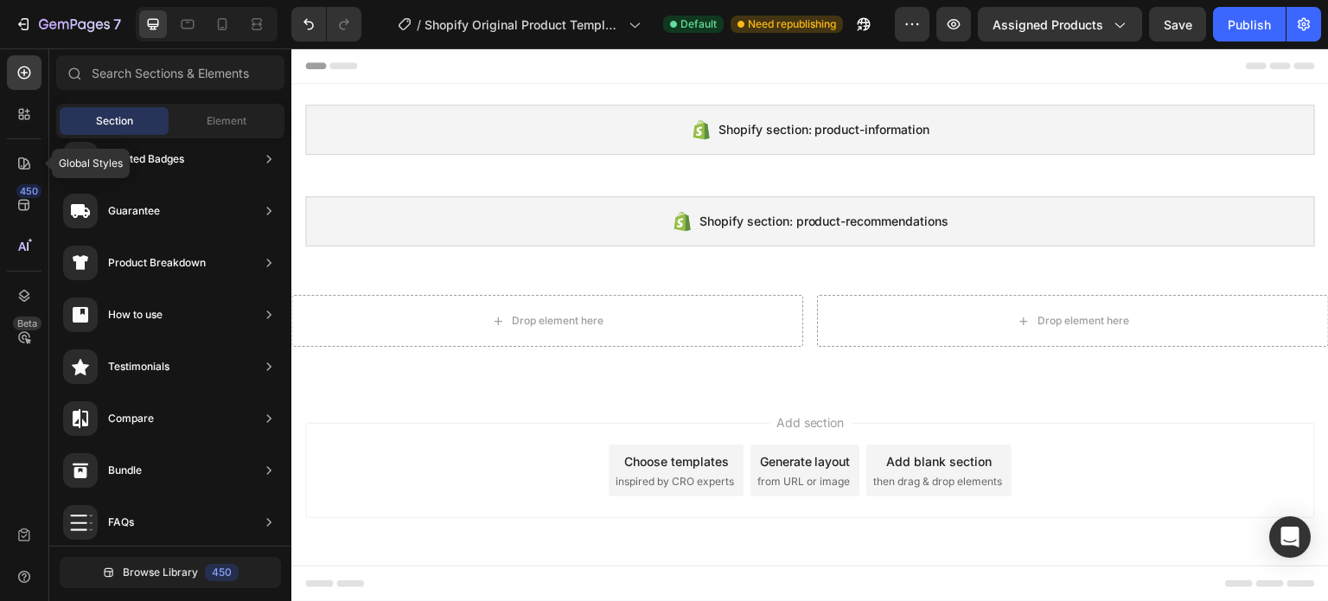
click at [18, 168] on icon at bounding box center [24, 163] width 12 height 12
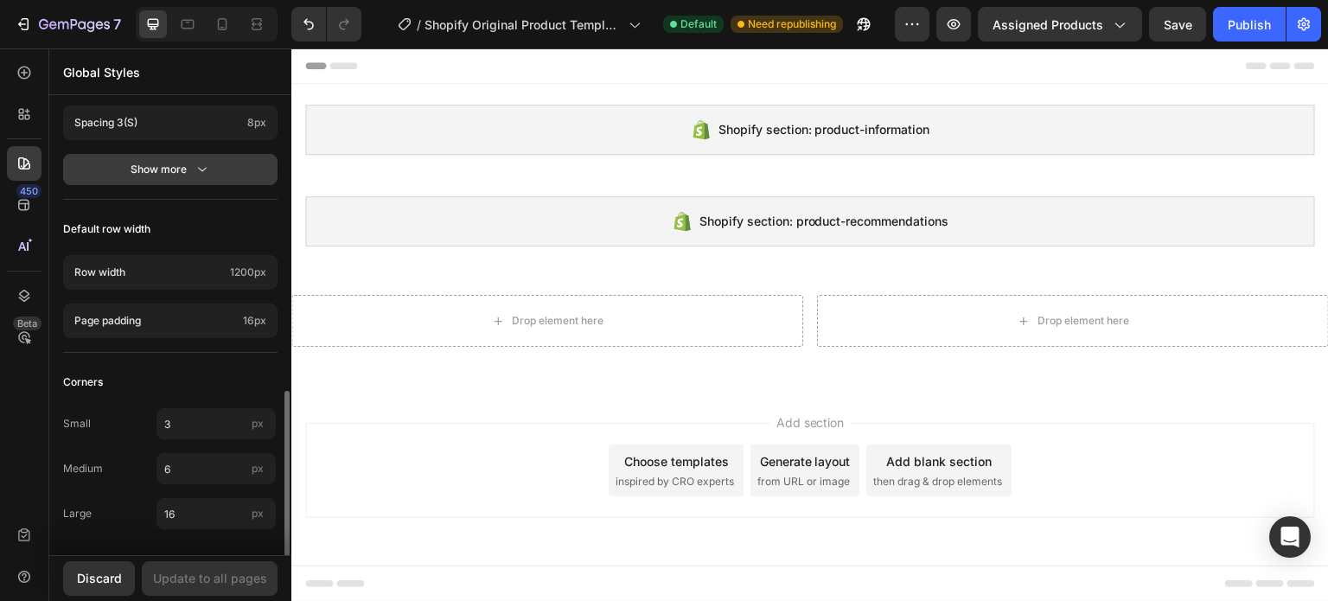
scroll to position [290, 0]
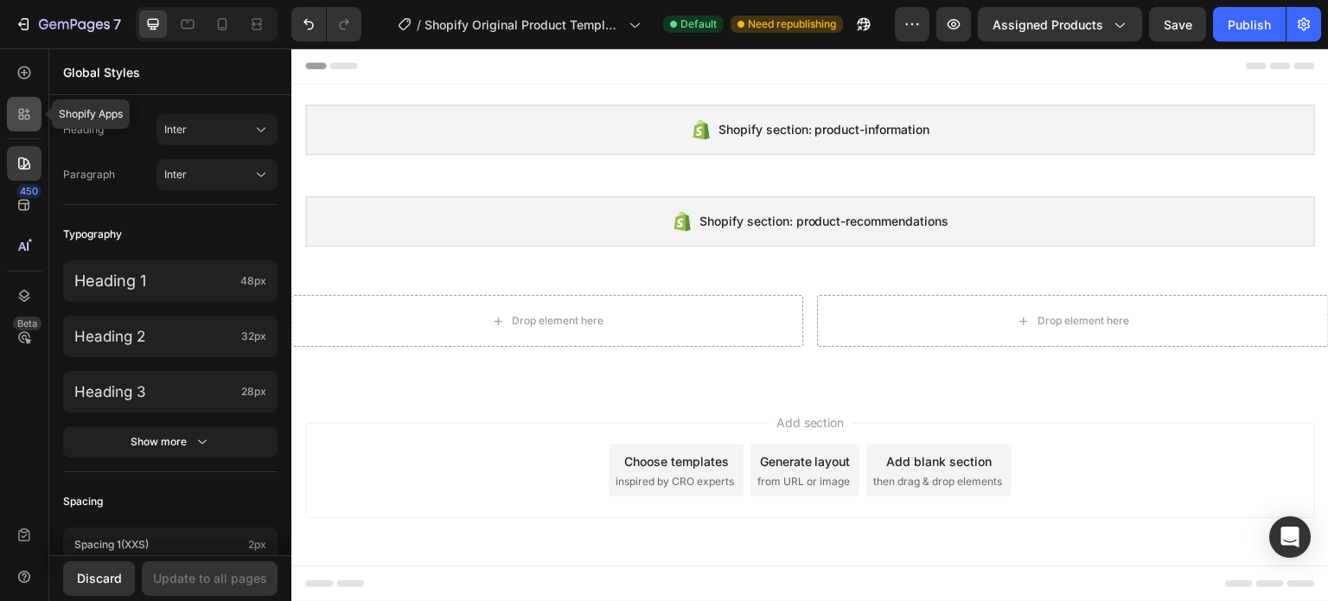
click at [33, 105] on div at bounding box center [24, 114] width 35 height 35
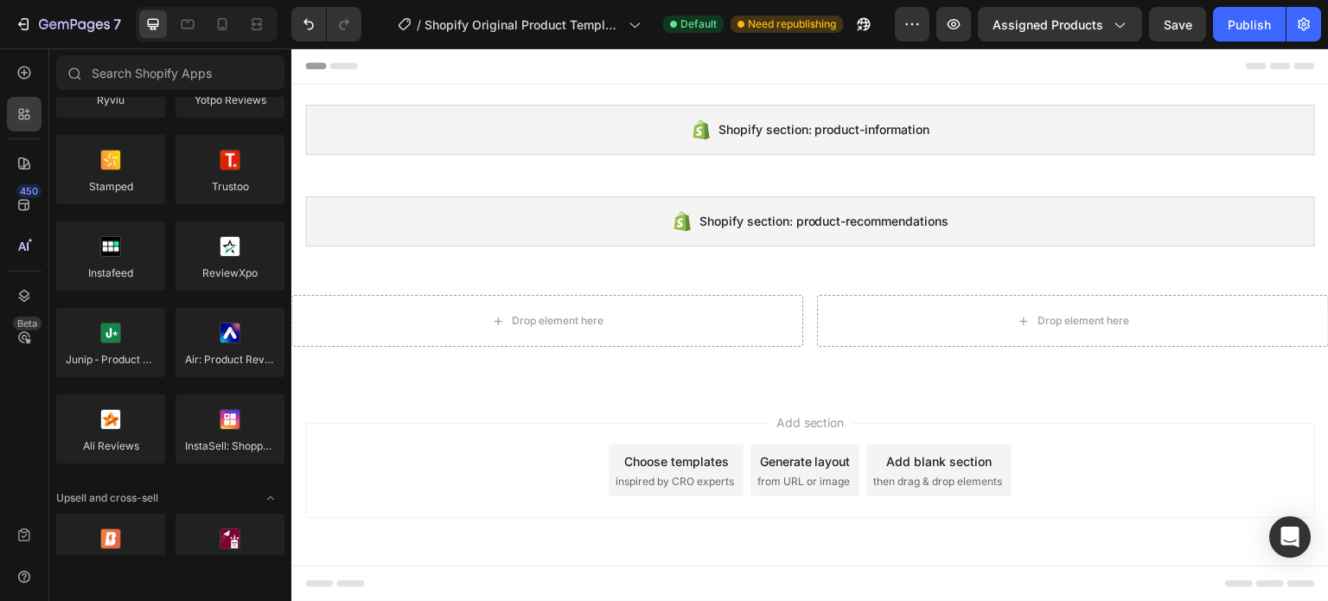
scroll to position [0, 0]
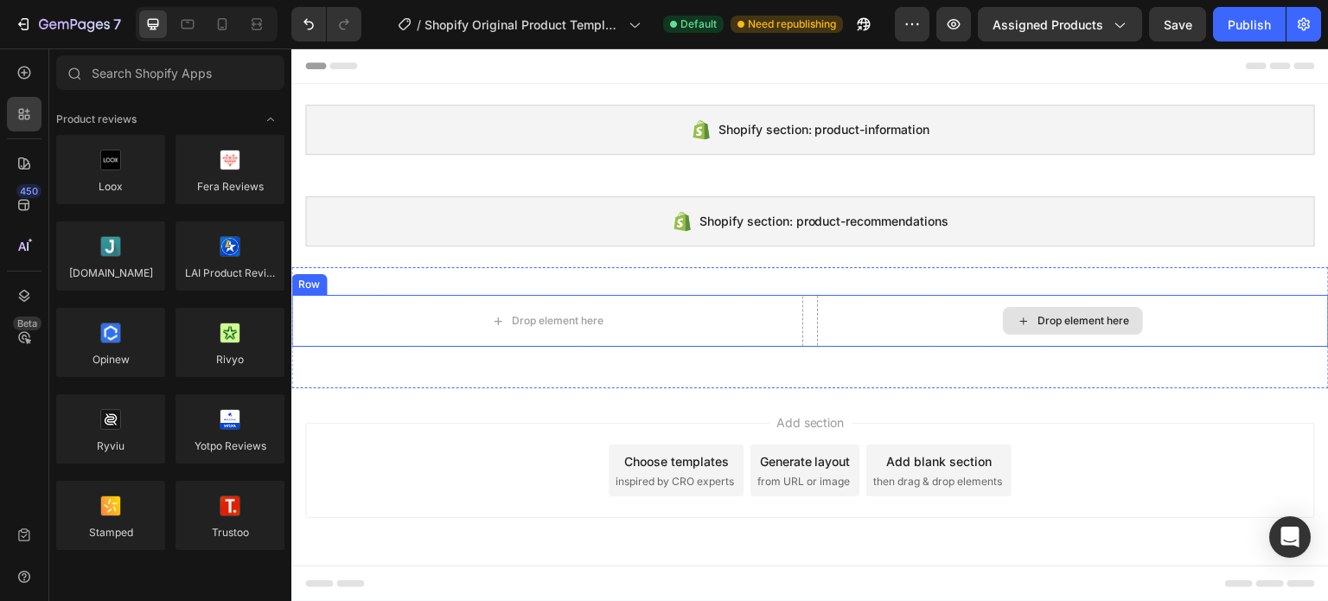
click at [894, 295] on div "Drop element here" at bounding box center [1073, 321] width 512 height 52
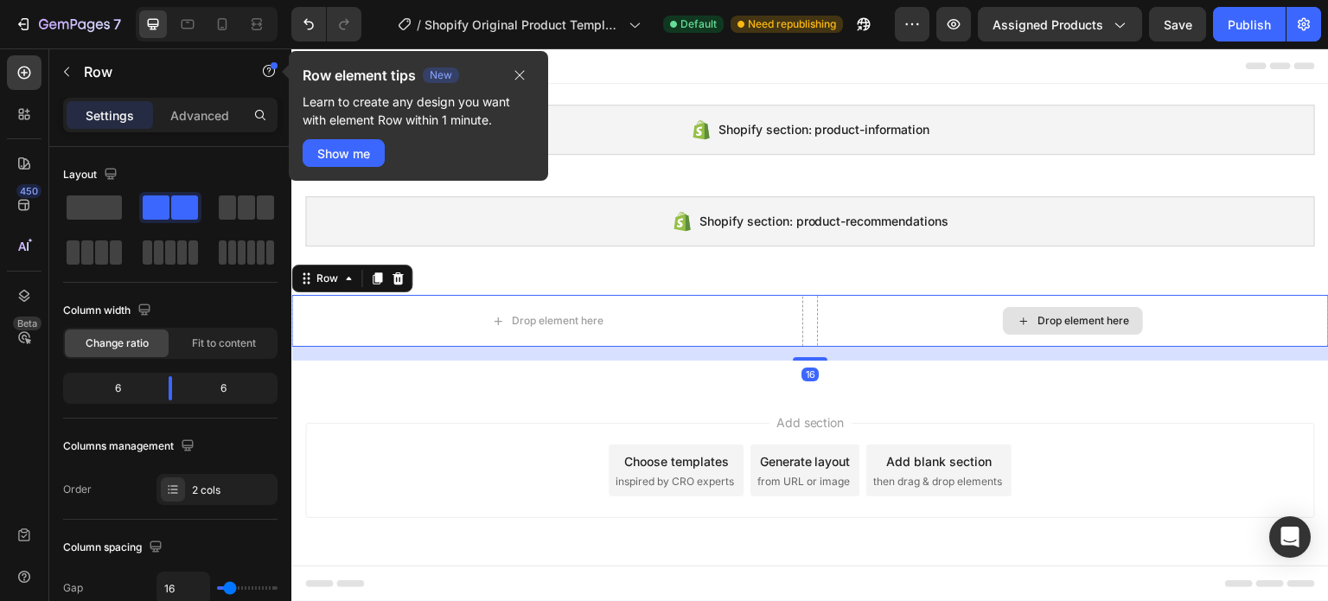
click at [894, 311] on div "Drop element here" at bounding box center [1073, 321] width 512 height 52
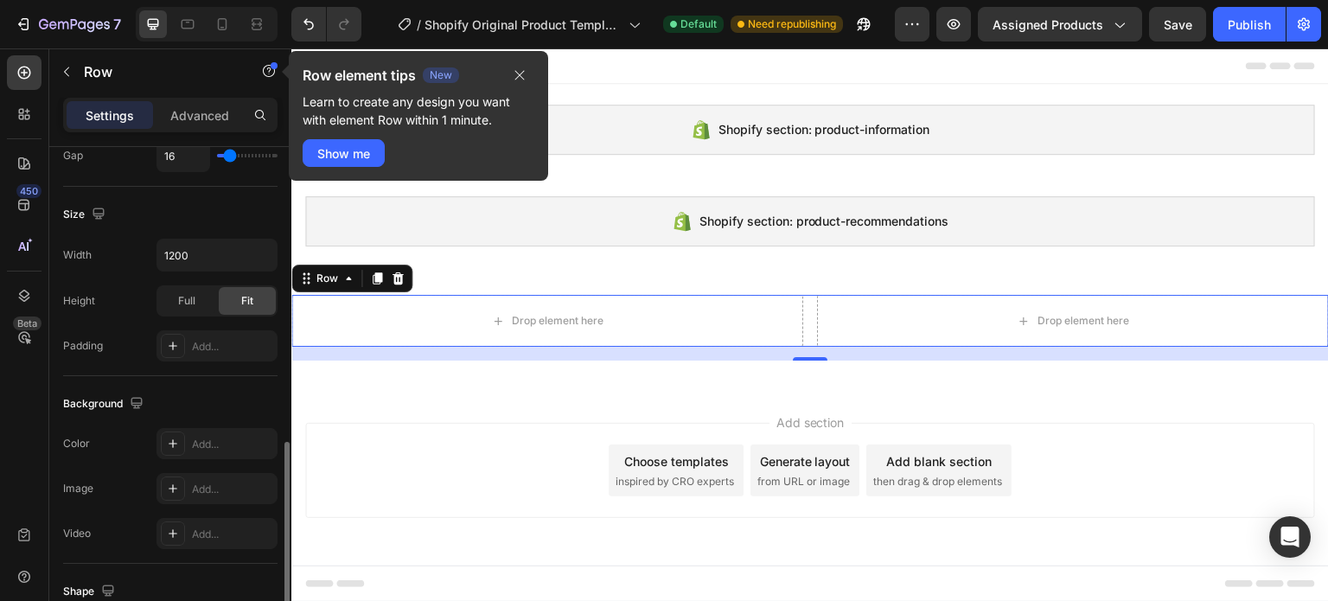
scroll to position [519, 0]
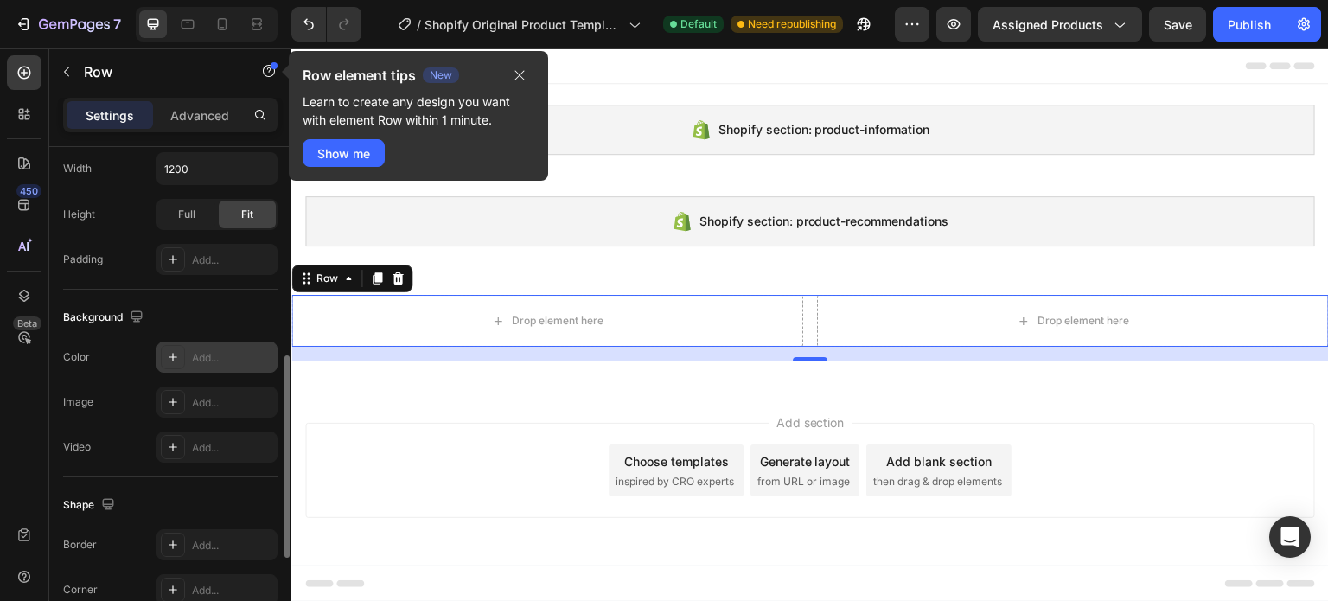
click at [176, 353] on icon at bounding box center [173, 357] width 14 height 14
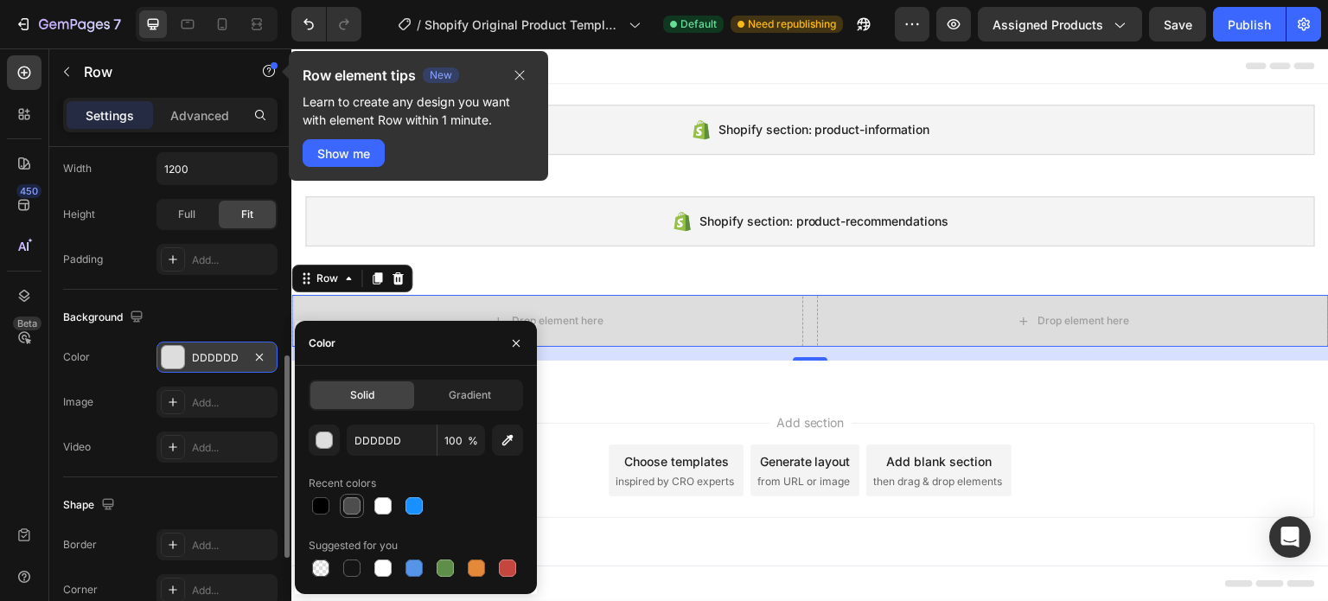
click at [353, 506] on div at bounding box center [351, 505] width 17 height 17
type input "4D4D4D"
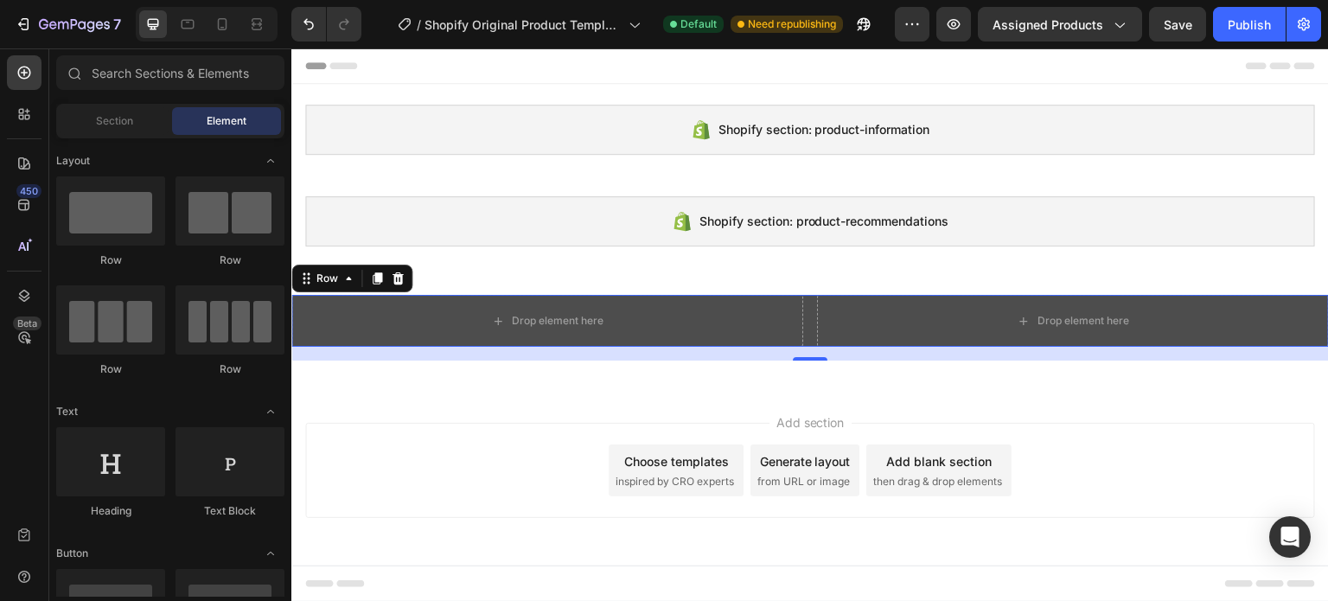
click at [609, 392] on div "Add section Choose templates inspired by CRO experts Generate layout from URL o…" at bounding box center [809, 473] width 1037 height 171
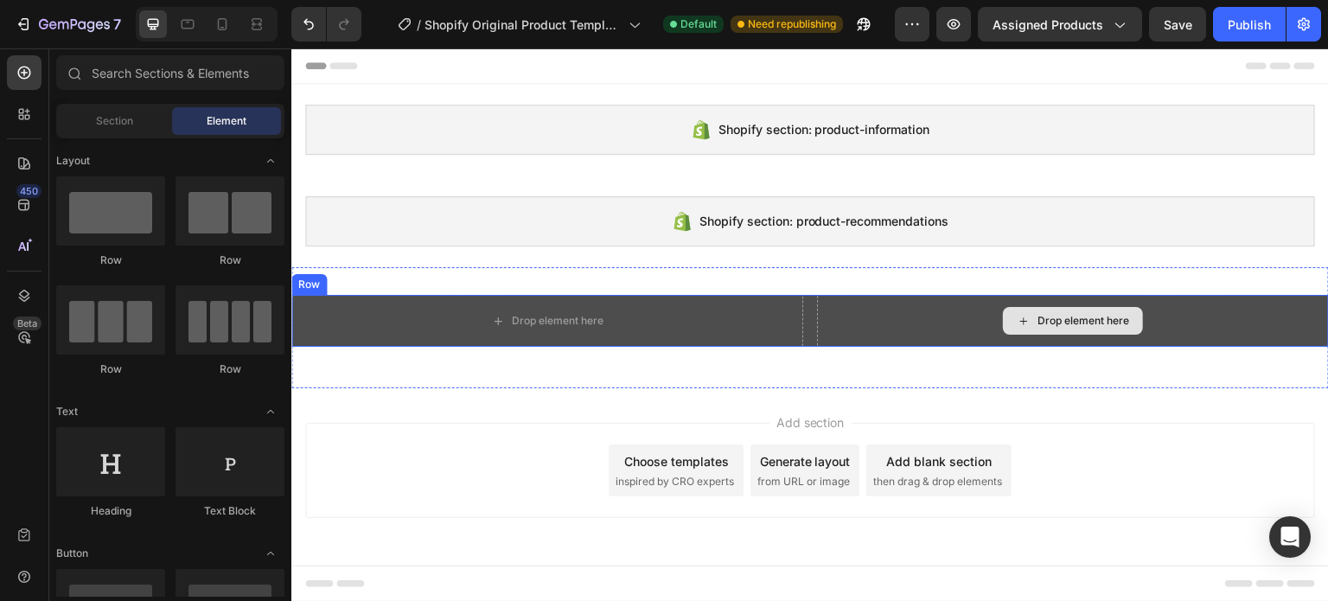
click at [930, 334] on div "Drop element here" at bounding box center [1073, 321] width 512 height 52
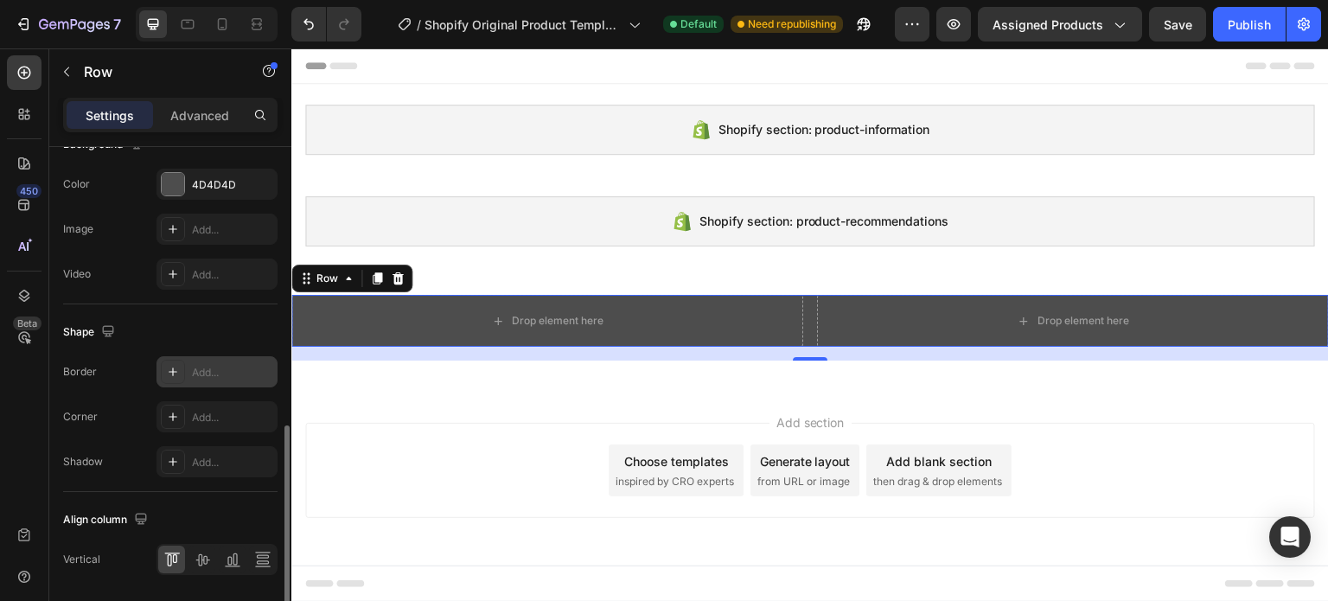
scroll to position [746, 0]
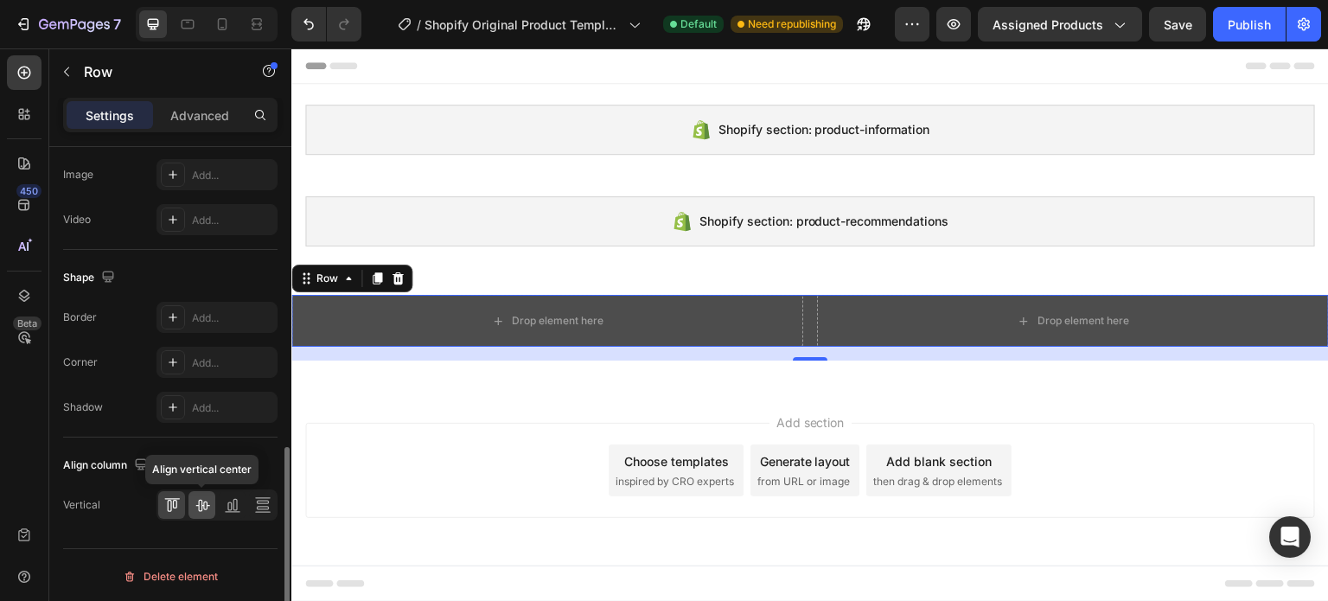
click at [194, 504] on icon at bounding box center [202, 504] width 17 height 17
click at [204, 504] on icon at bounding box center [202, 504] width 17 height 17
click at [232, 502] on icon at bounding box center [232, 504] width 17 height 17
click at [258, 501] on icon at bounding box center [262, 504] width 17 height 17
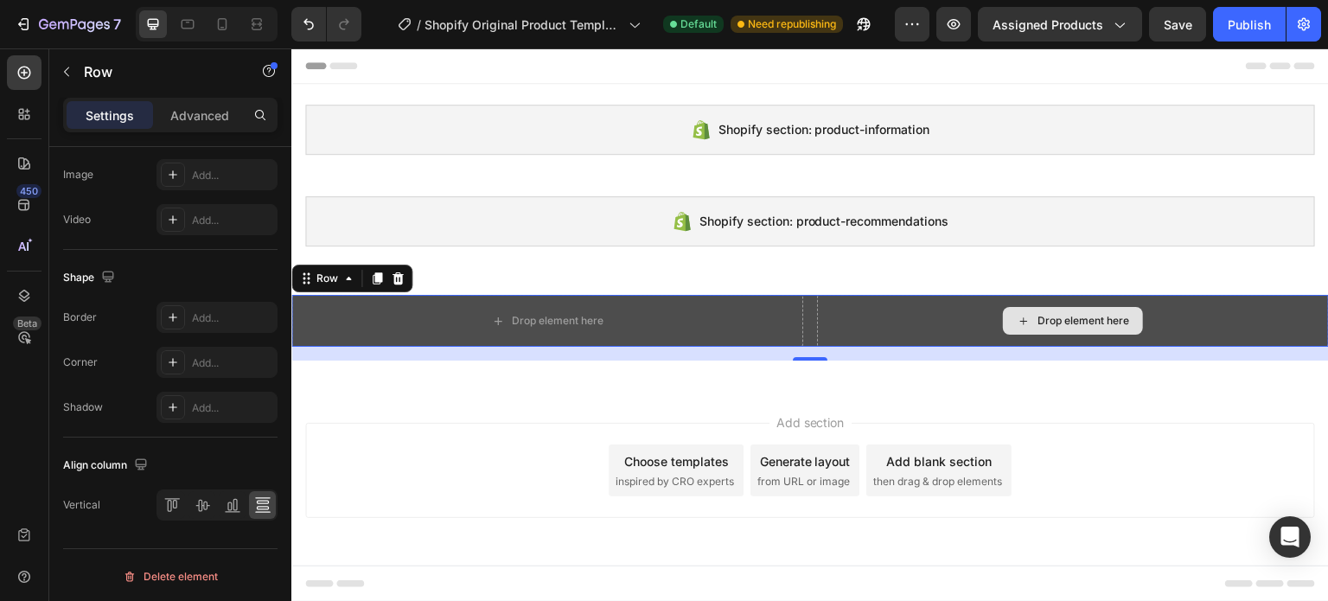
click at [980, 319] on div "Drop element here" at bounding box center [1073, 321] width 512 height 52
click at [1033, 318] on div "Drop element here" at bounding box center [1073, 321] width 140 height 28
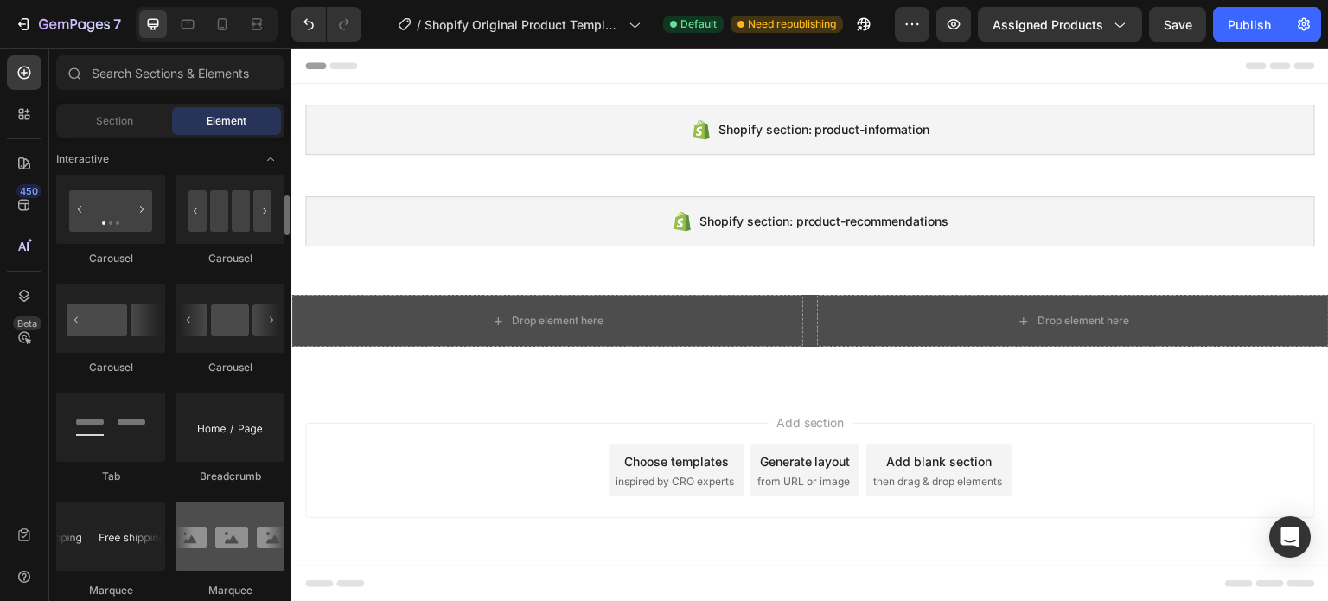
scroll to position [1642, 0]
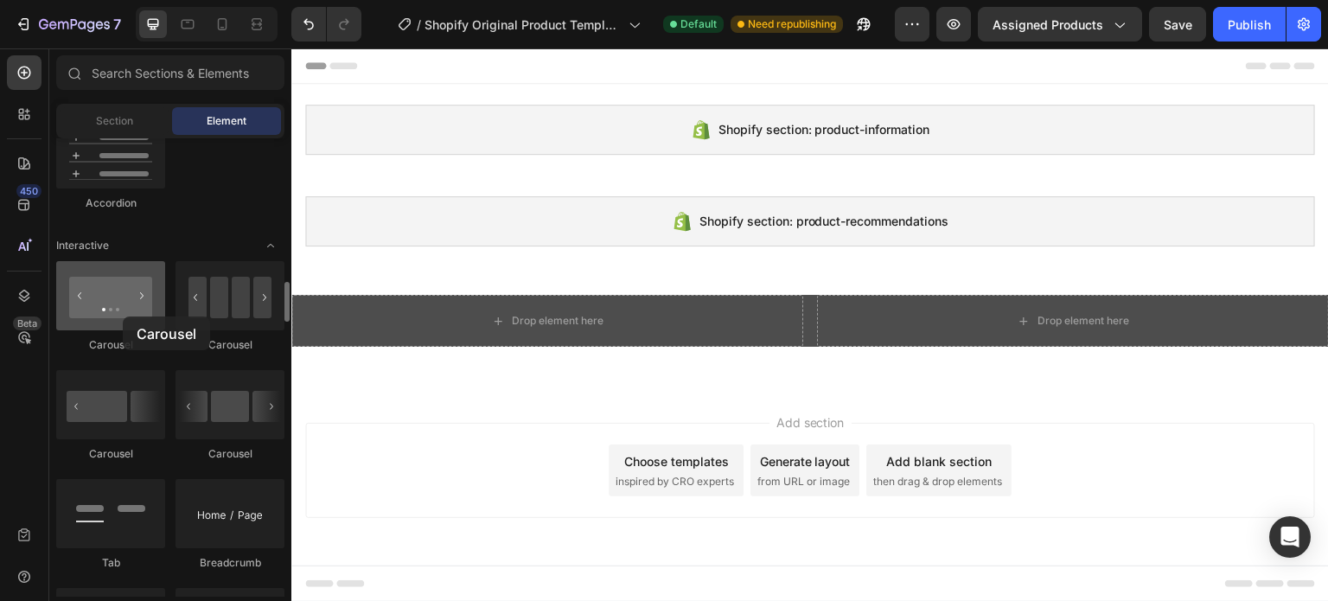
click at [123, 316] on div at bounding box center [110, 295] width 109 height 69
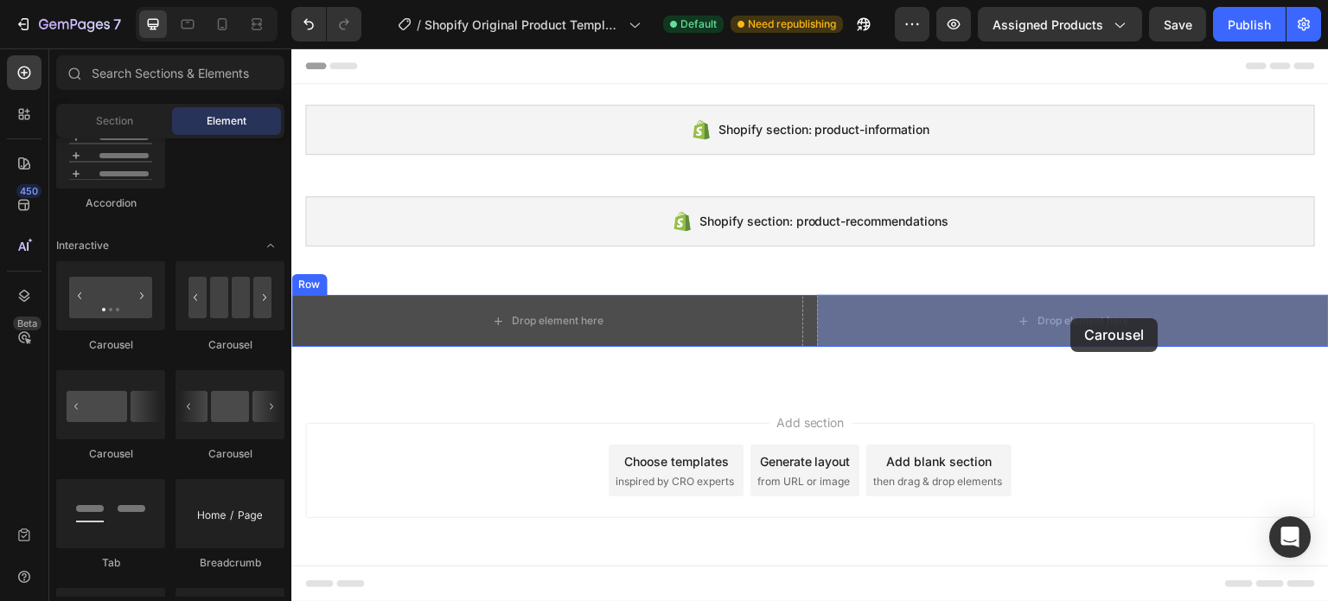
drag, startPoint x: 403, startPoint y: 358, endPoint x: 1071, endPoint y: 318, distance: 669.3
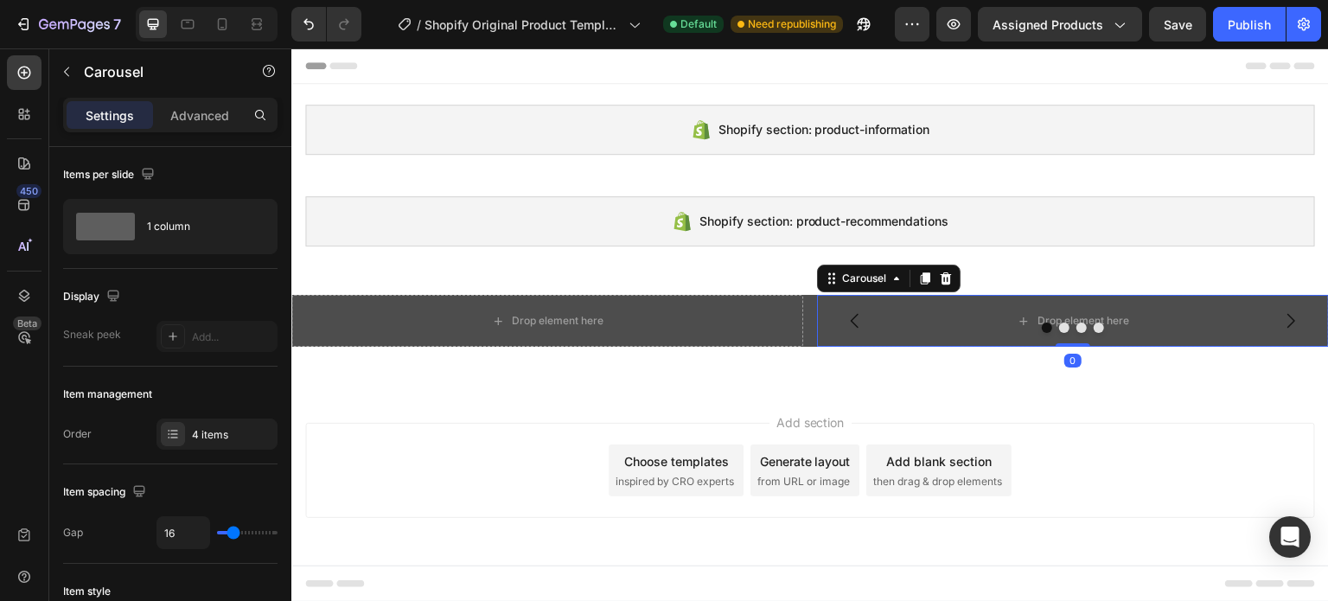
click at [1033, 326] on div at bounding box center [1073, 327] width 512 height 10
click at [1080, 325] on button "Dot" at bounding box center [1081, 327] width 10 height 10
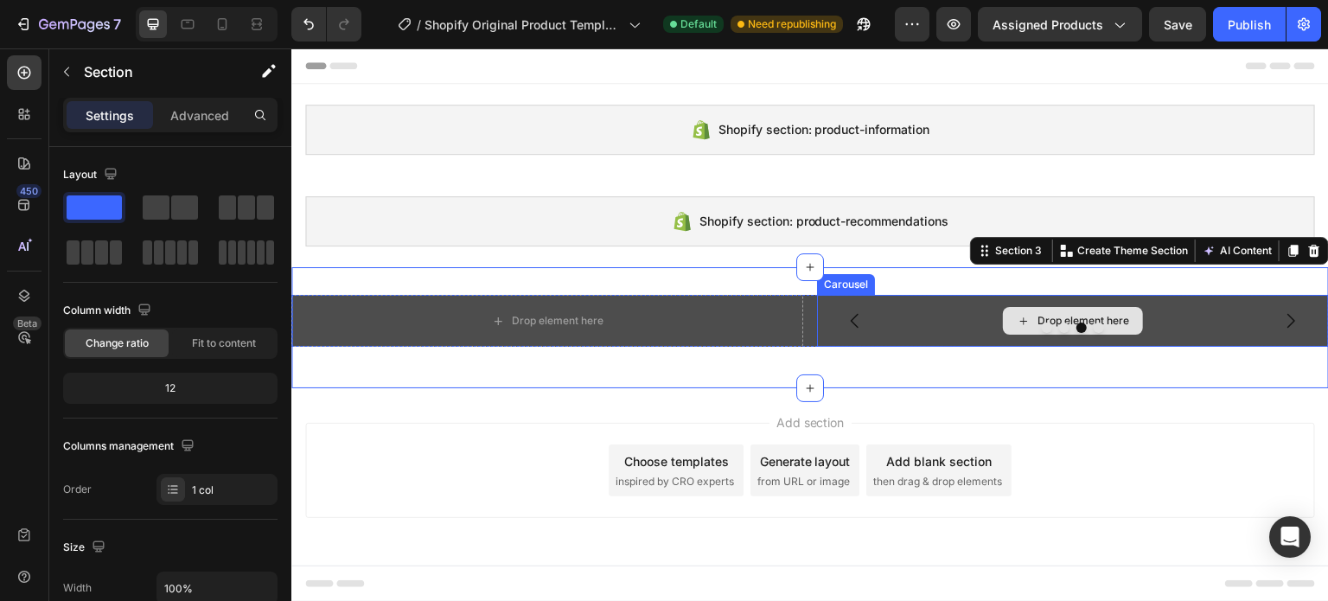
click at [907, 335] on div "Drop element here" at bounding box center [1073, 321] width 512 height 52
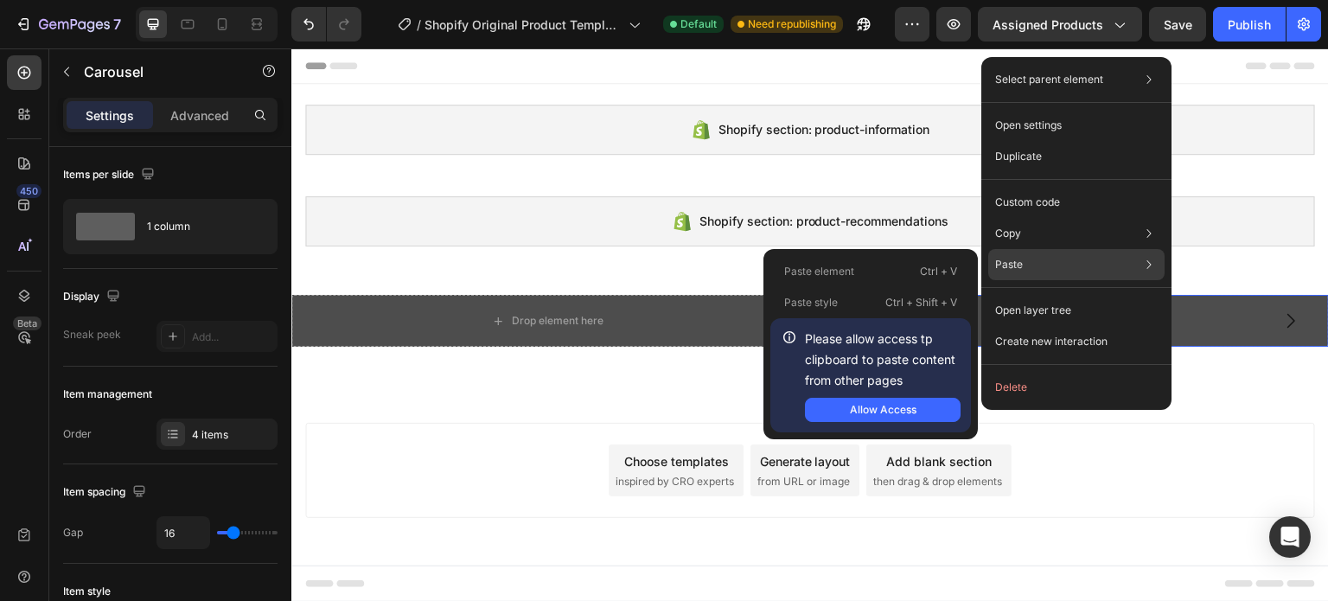
click at [1003, 257] on p "Paste" at bounding box center [1009, 265] width 28 height 16
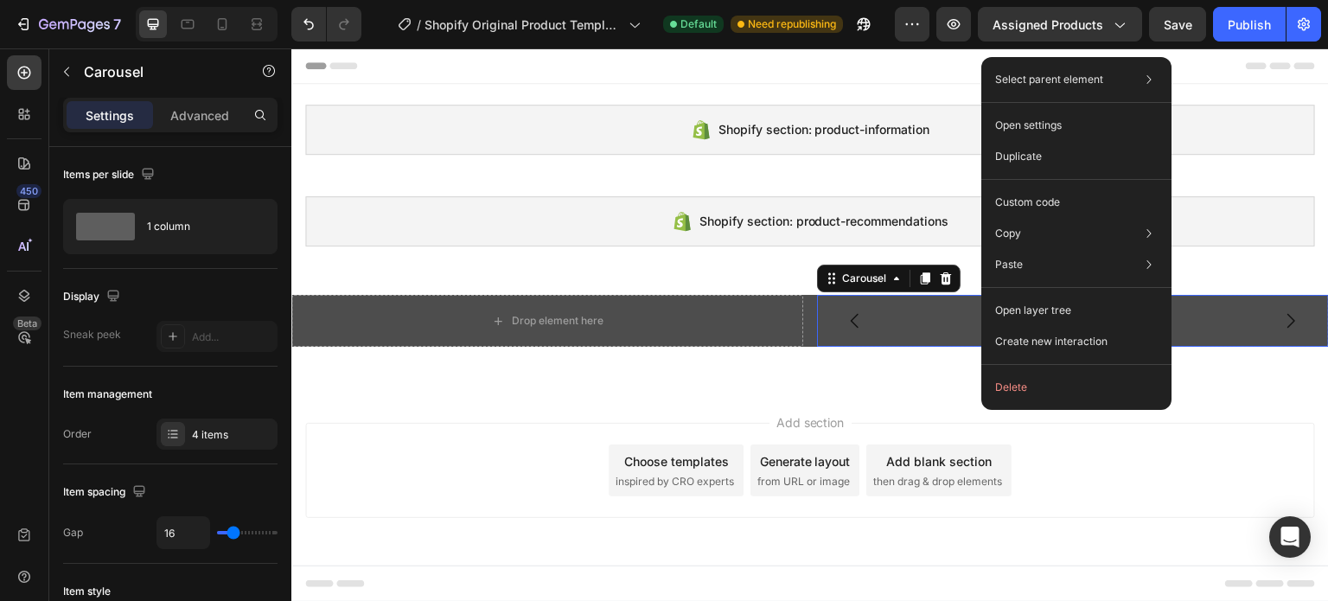
click at [932, 322] on div at bounding box center [1073, 327] width 512 height 10
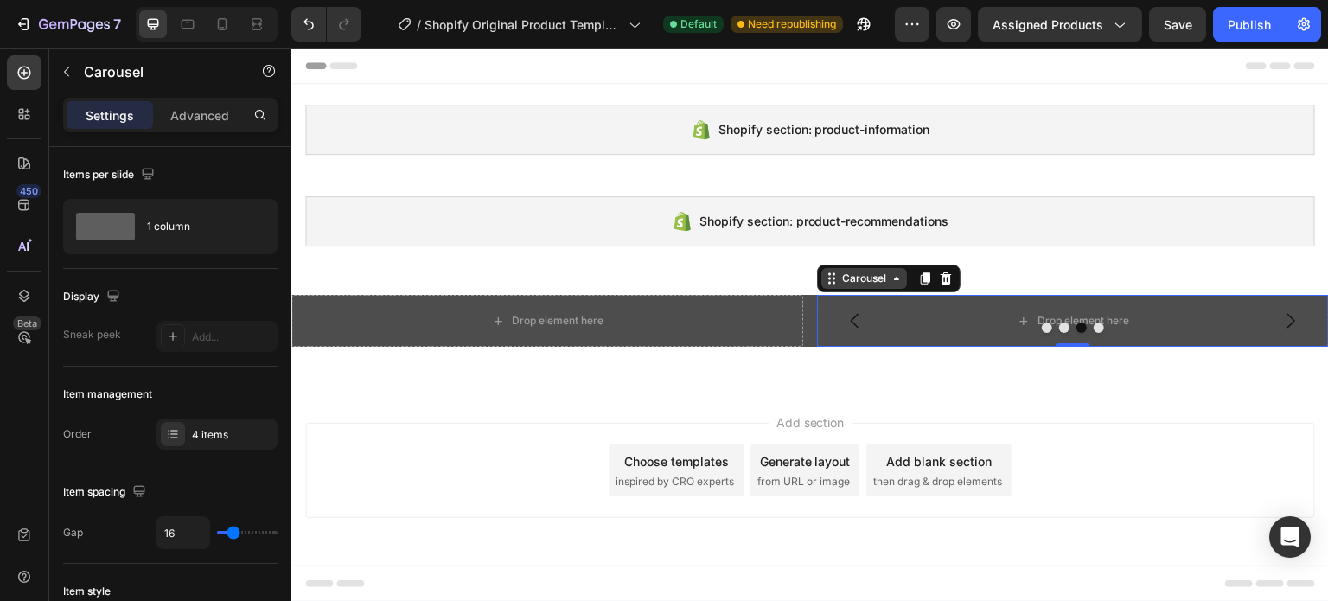
click at [903, 279] on div "Carousel" at bounding box center [864, 278] width 86 height 21
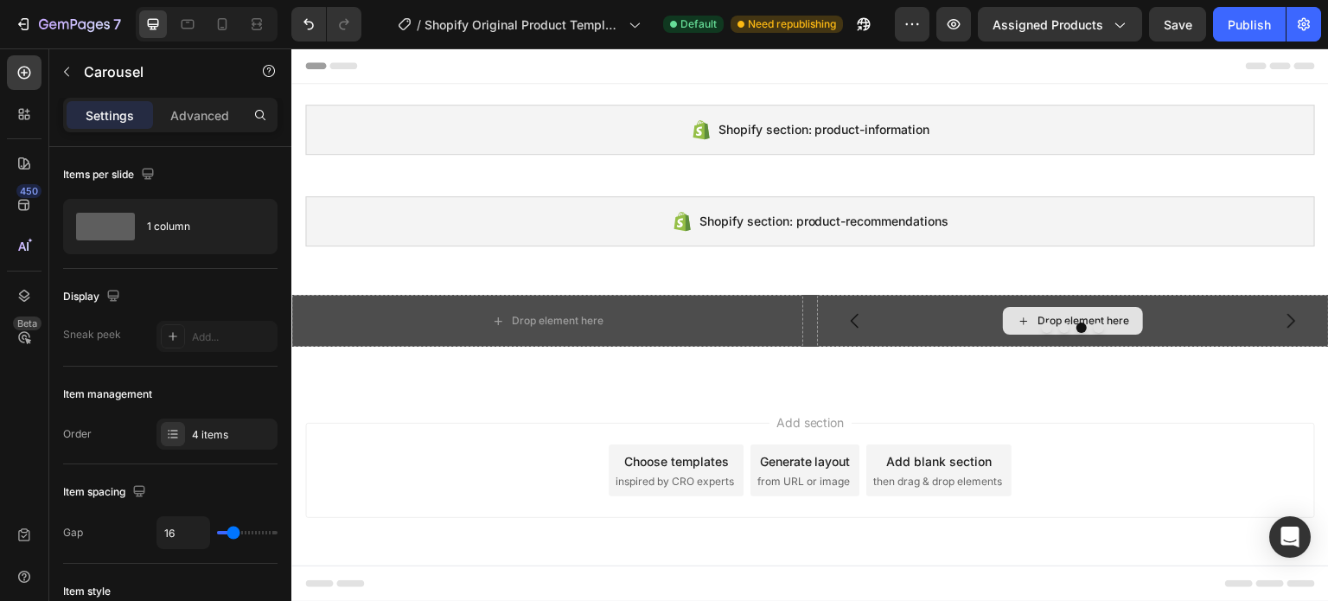
click at [1051, 316] on div "Drop element here" at bounding box center [1083, 321] width 92 height 14
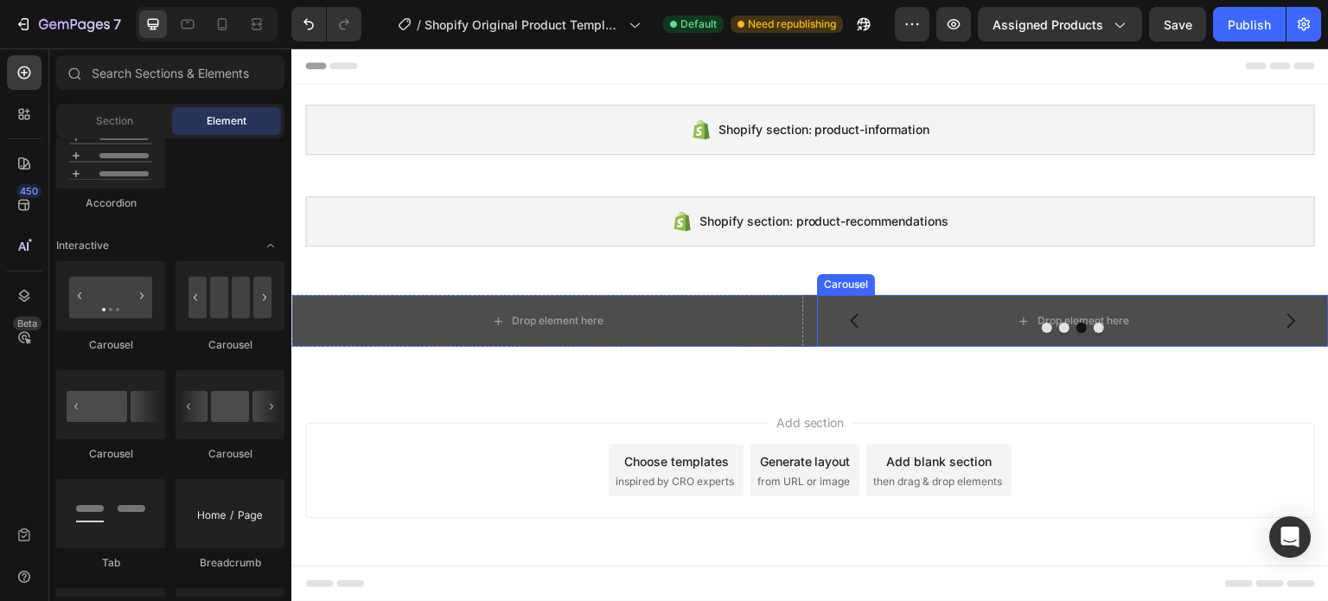
click at [946, 322] on div at bounding box center [1073, 327] width 512 height 10
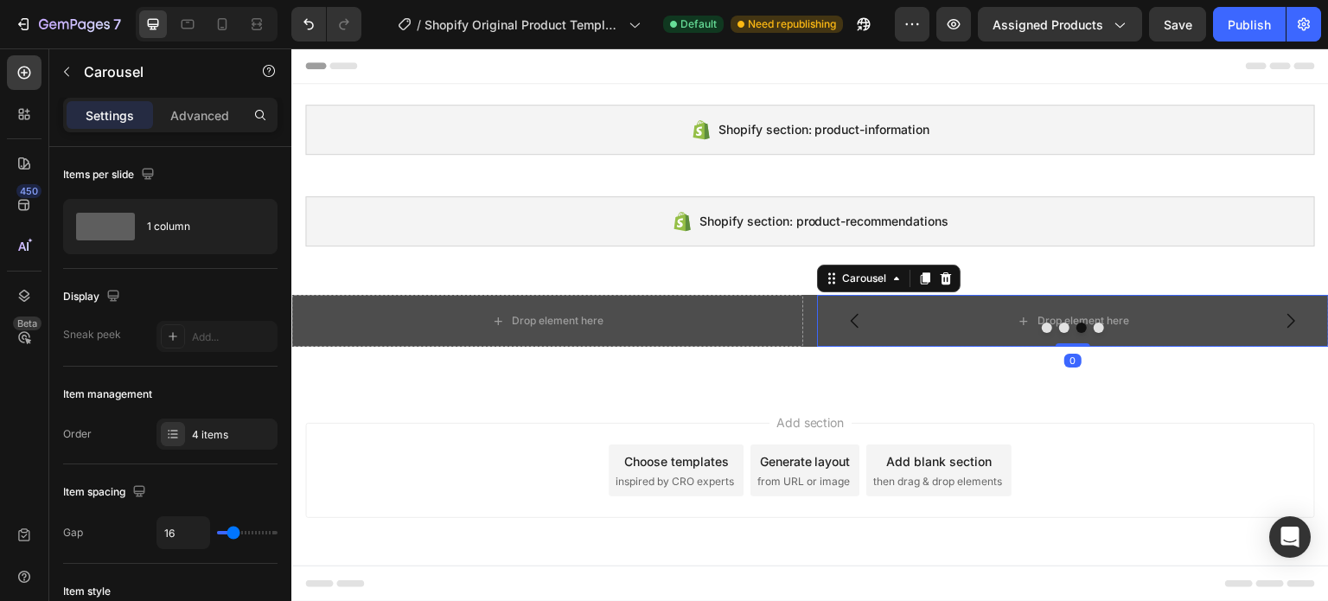
click at [1071, 353] on div "0" at bounding box center [1072, 360] width 17 height 14
click at [946, 318] on div "Drop element here" at bounding box center [1073, 321] width 512 height 52
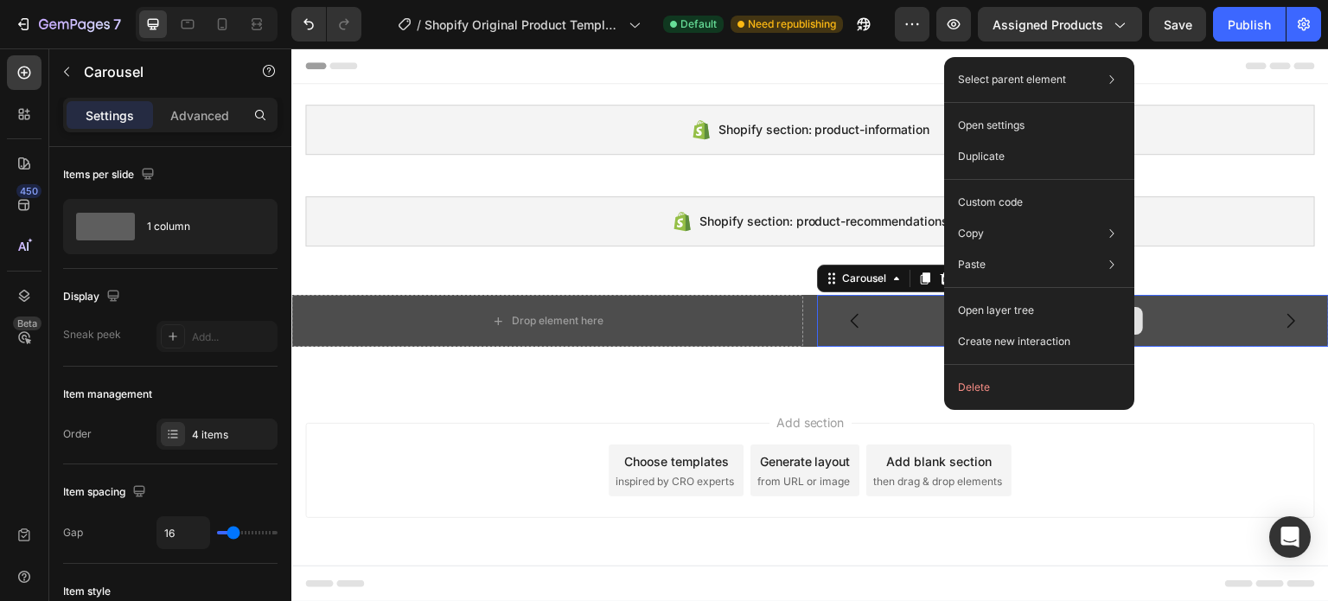
click at [940, 319] on div "Drop element here" at bounding box center [1073, 321] width 512 height 52
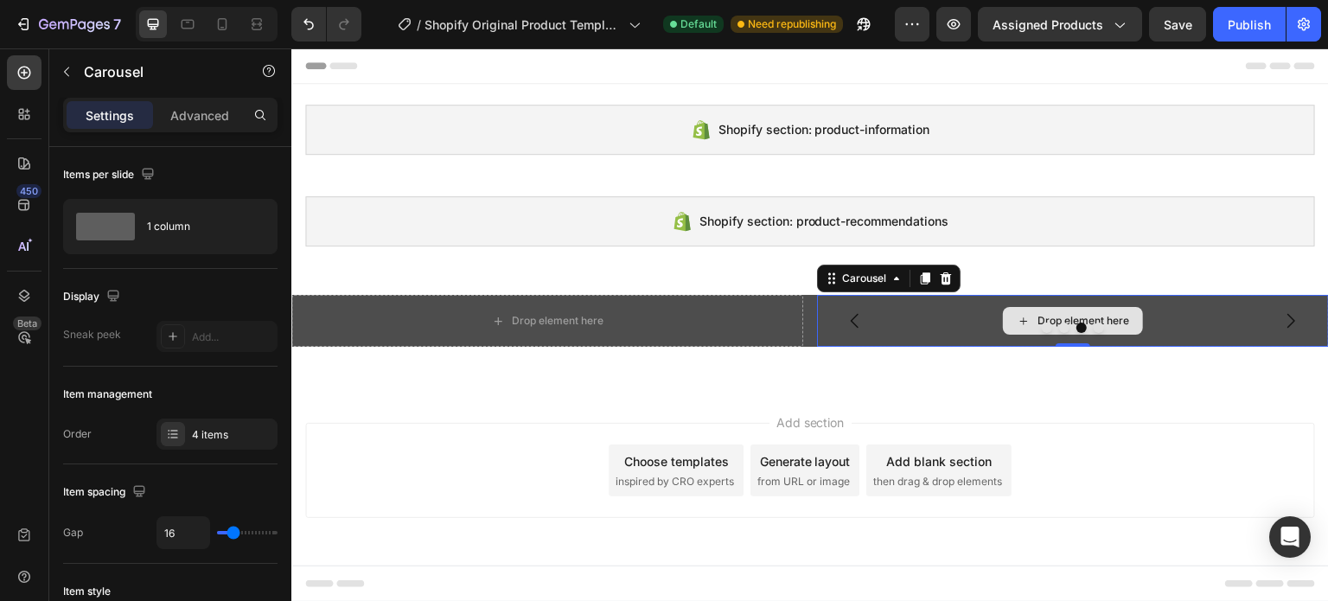
click at [940, 319] on div "Drop element here" at bounding box center [1073, 321] width 512 height 52
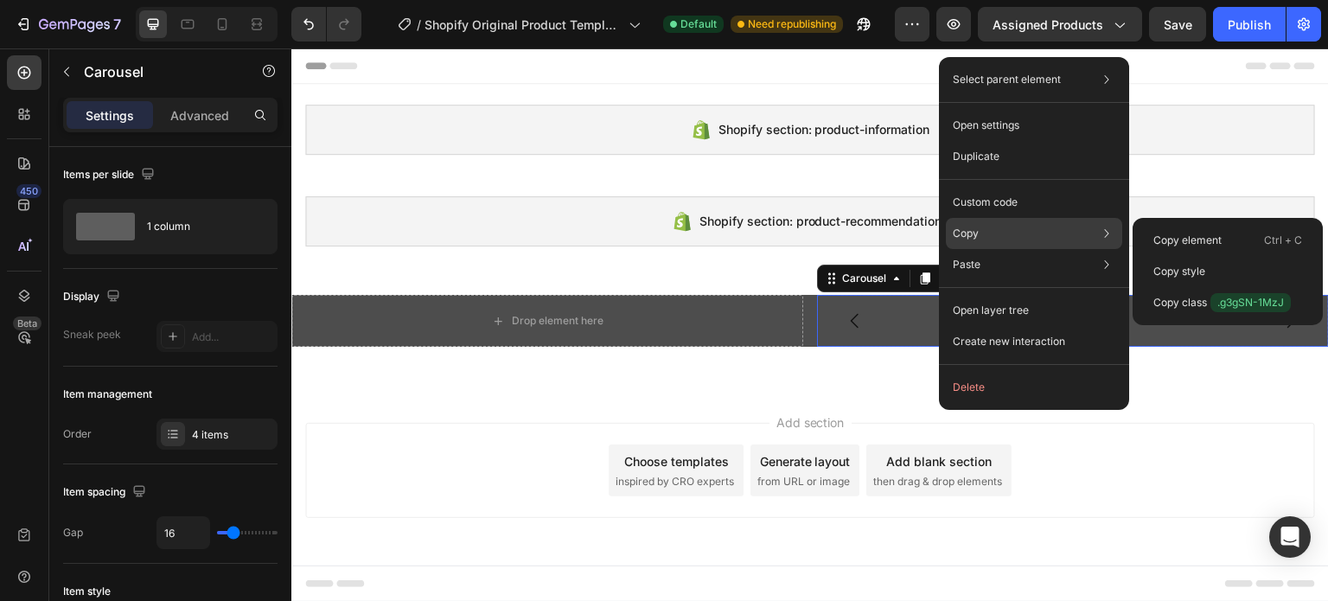
click at [963, 236] on p "Copy" at bounding box center [965, 234] width 26 height 16
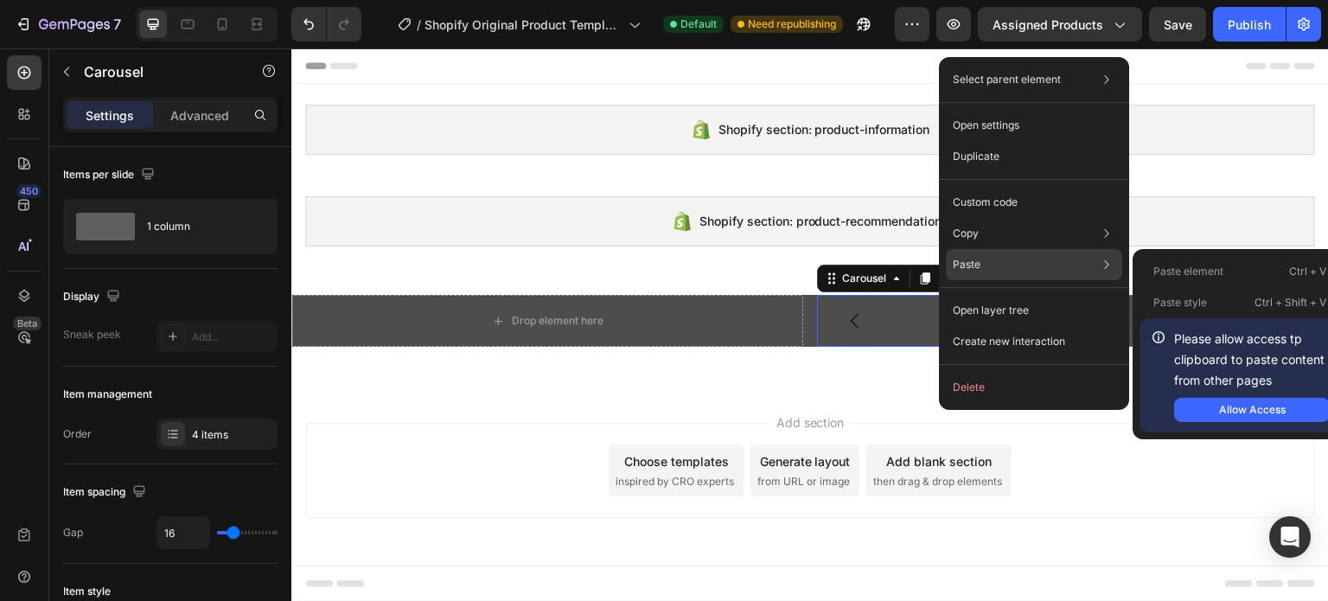
click at [968, 260] on p "Paste" at bounding box center [966, 265] width 28 height 16
click at [1213, 407] on button "Allow Access" at bounding box center [1252, 410] width 156 height 24
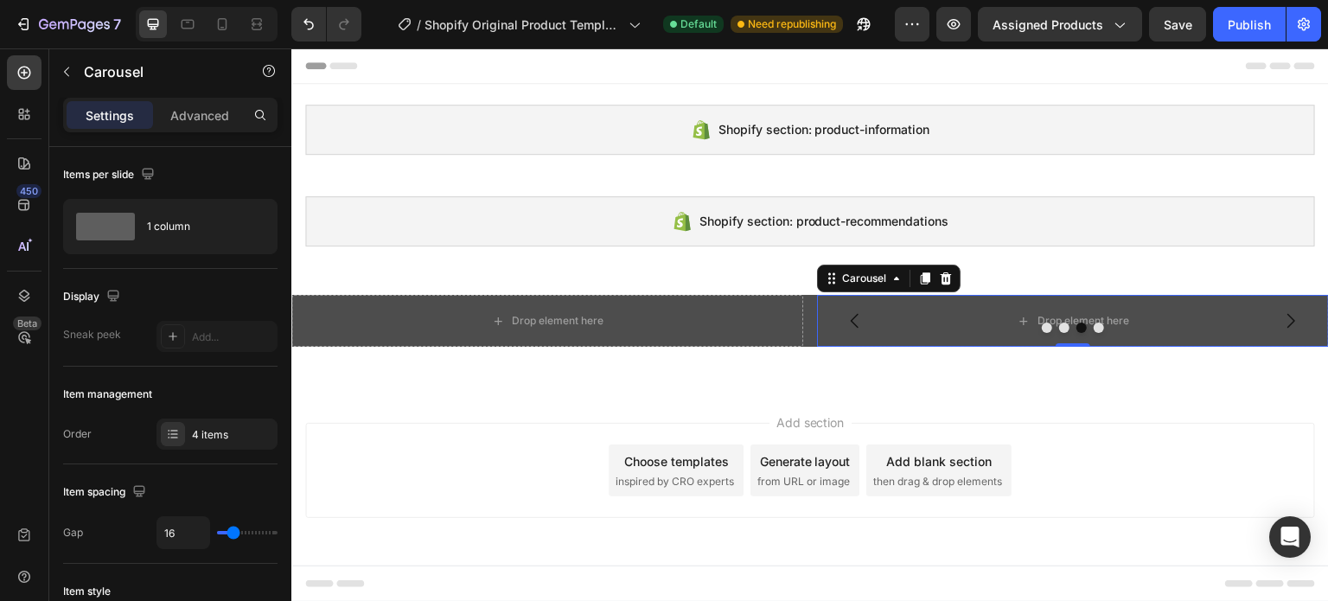
click at [964, 322] on div at bounding box center [1073, 327] width 512 height 10
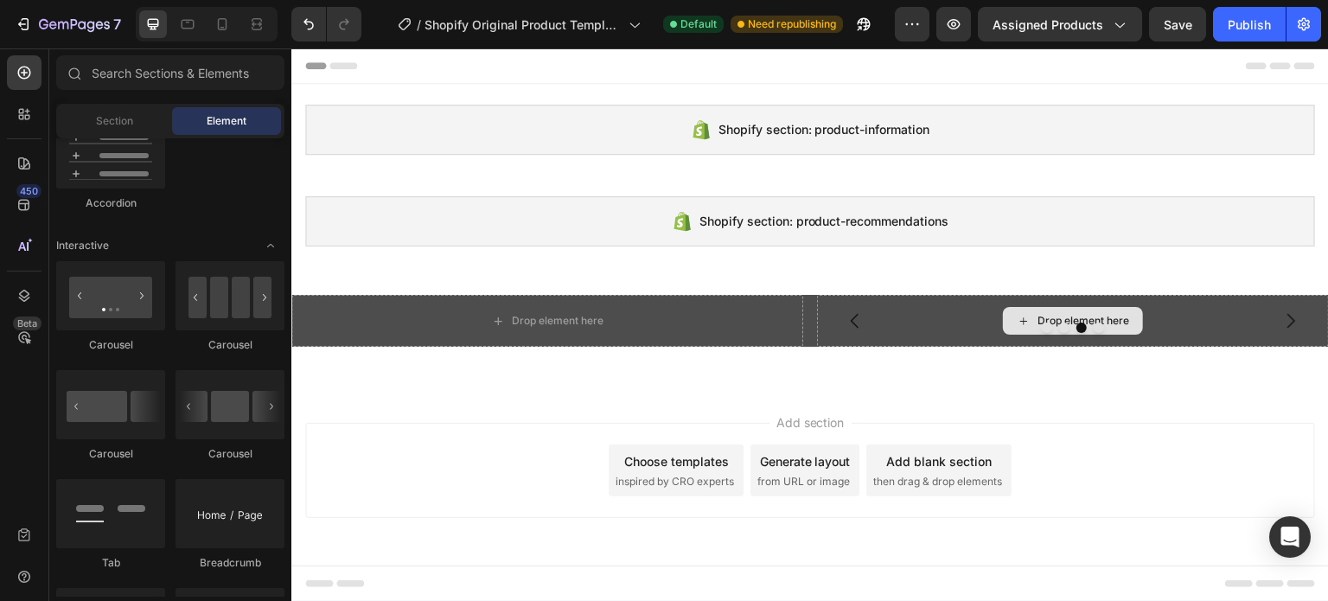
click at [1054, 311] on div "Drop element here" at bounding box center [1073, 321] width 140 height 28
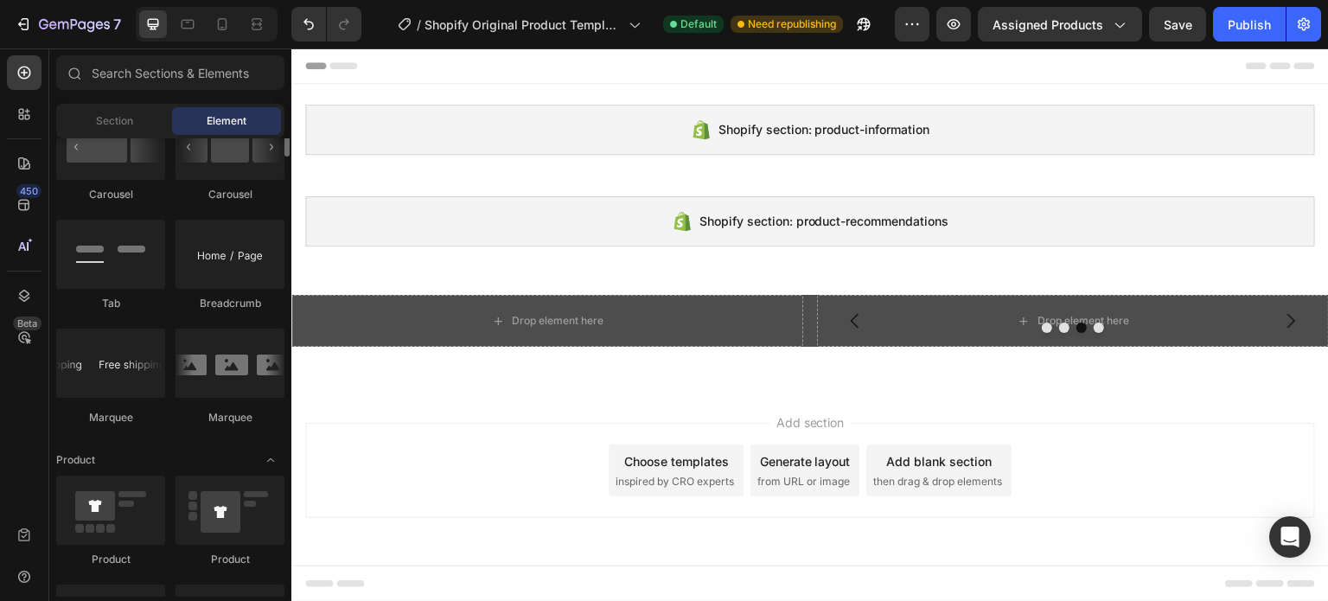
scroll to position [2161, 0]
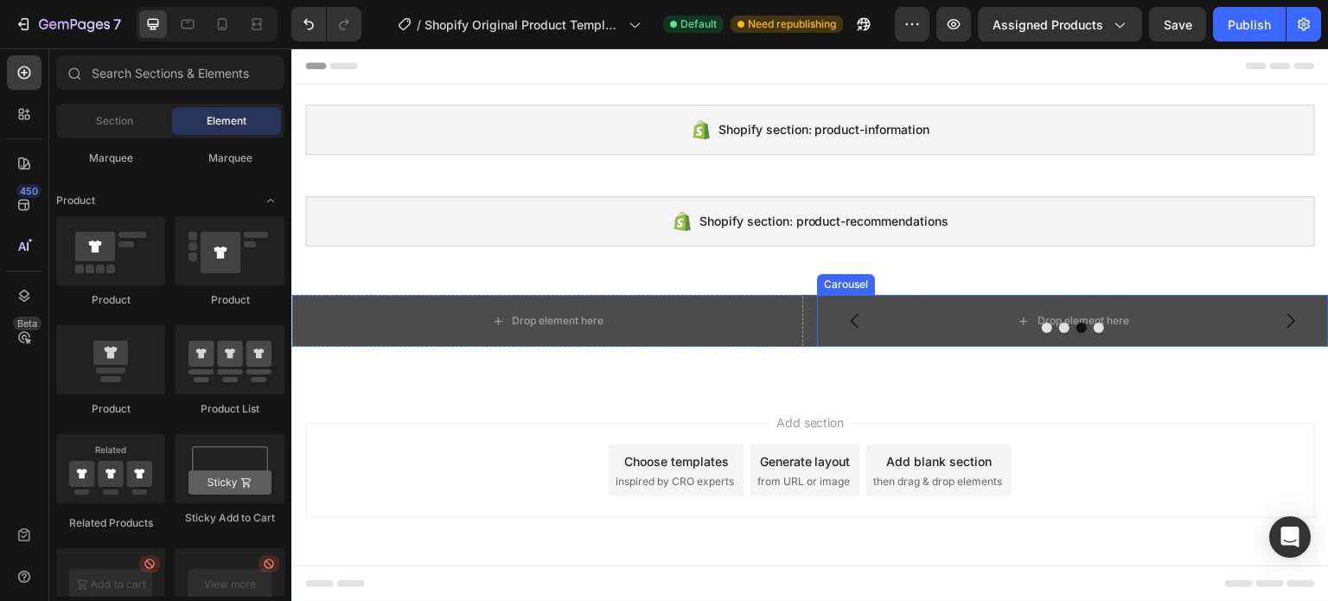
click at [922, 328] on div at bounding box center [1073, 327] width 512 height 10
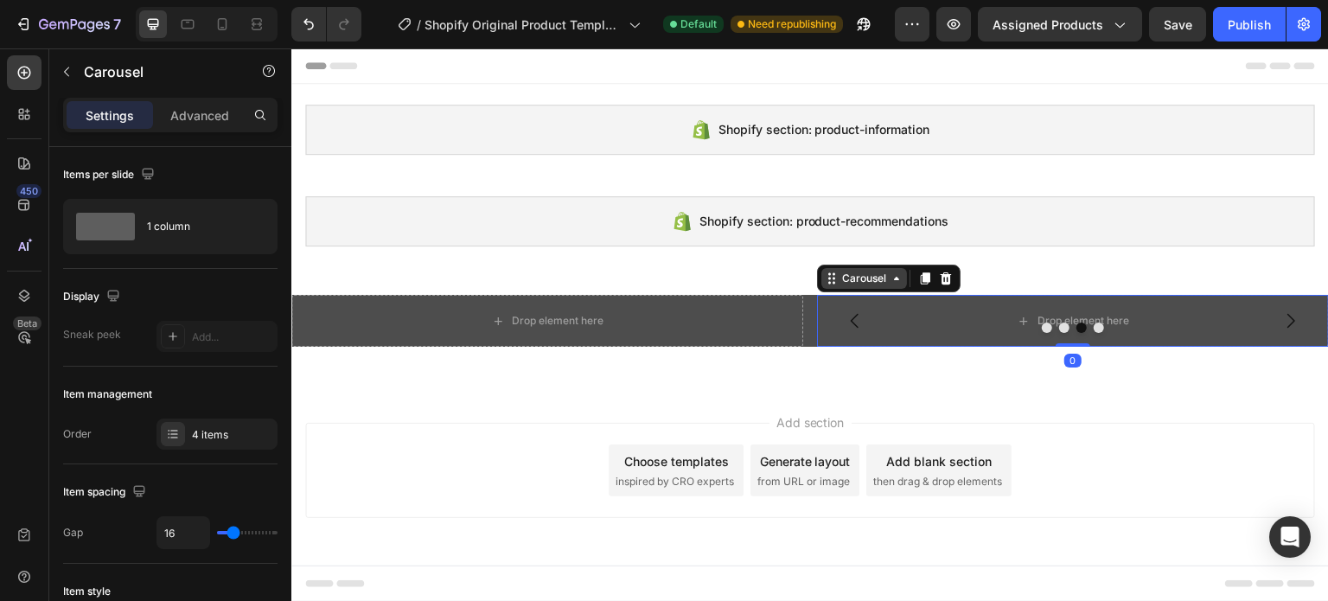
click at [892, 278] on icon at bounding box center [896, 278] width 14 height 14
click at [924, 280] on icon at bounding box center [925, 278] width 10 height 12
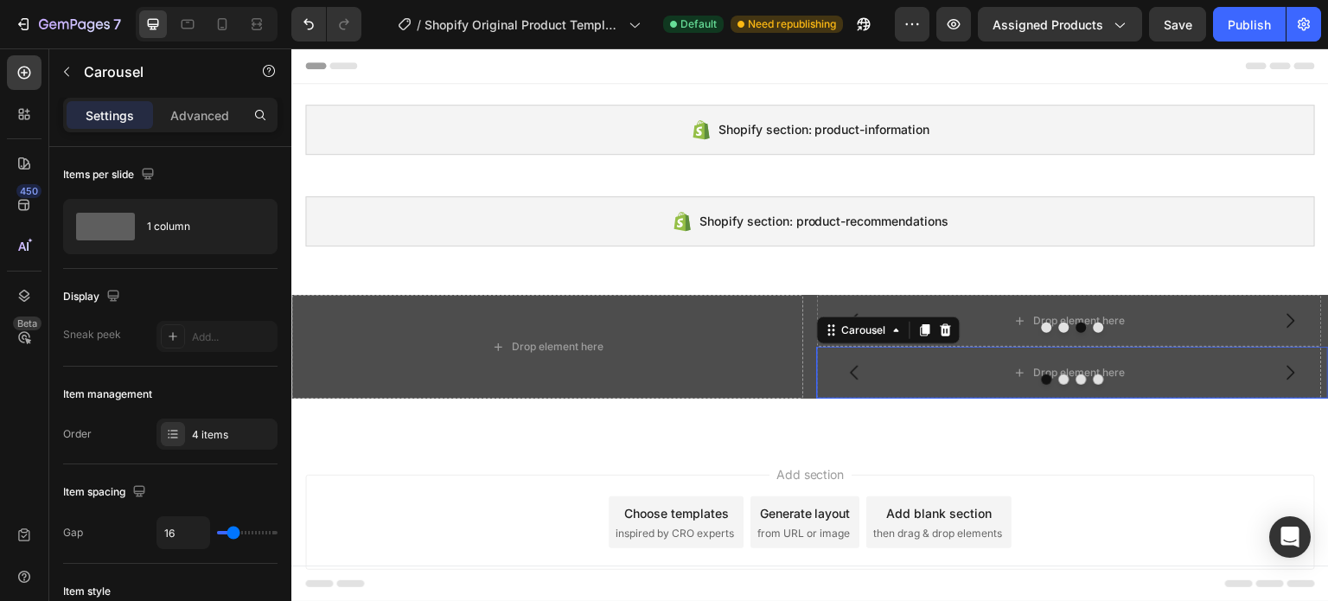
scroll to position [746, 0]
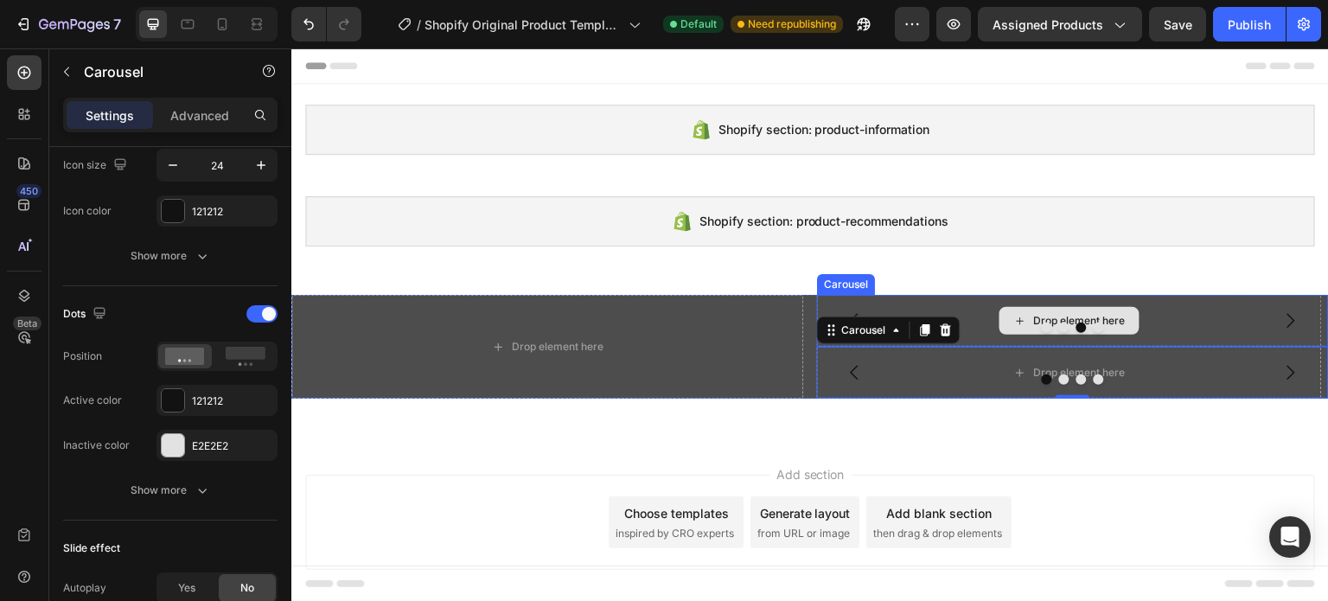
click at [957, 320] on div "Drop element here" at bounding box center [1069, 321] width 505 height 52
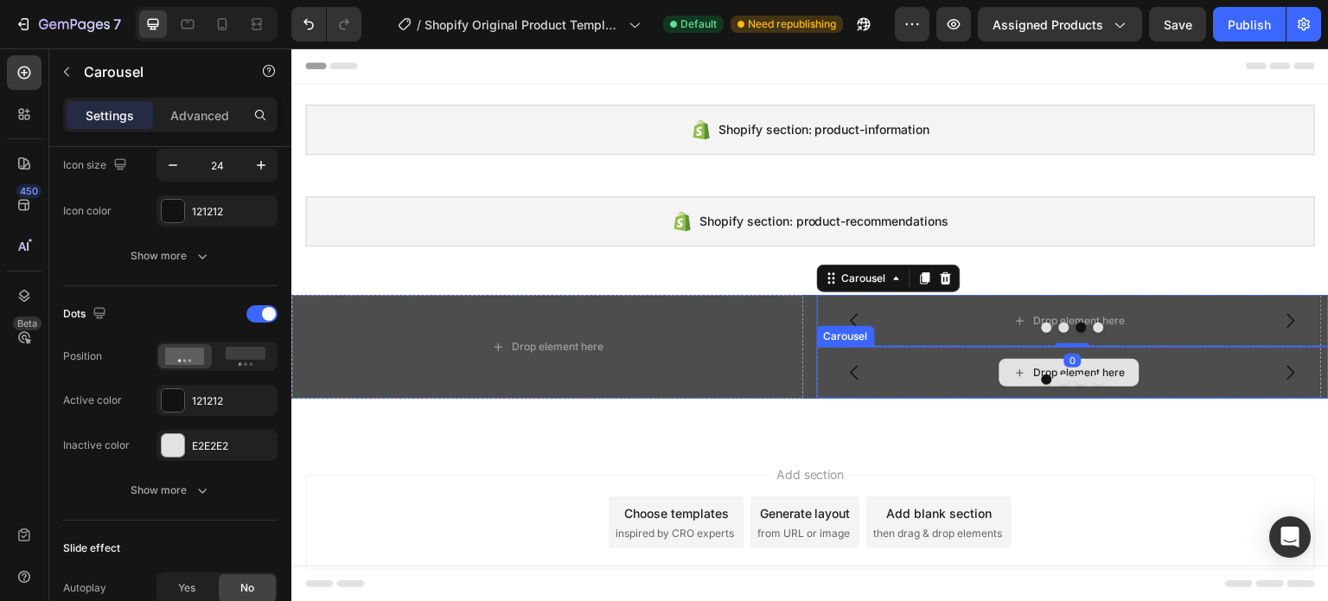
click at [956, 360] on div "Drop element here" at bounding box center [1069, 373] width 505 height 52
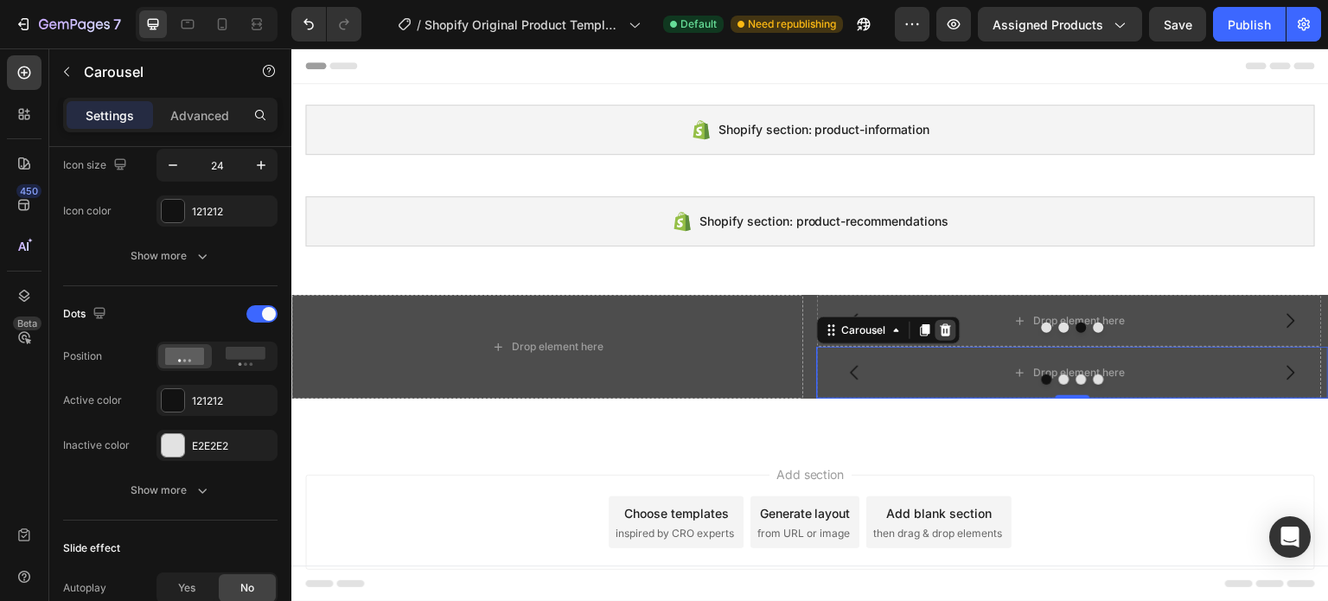
click at [940, 328] on icon at bounding box center [945, 330] width 11 height 12
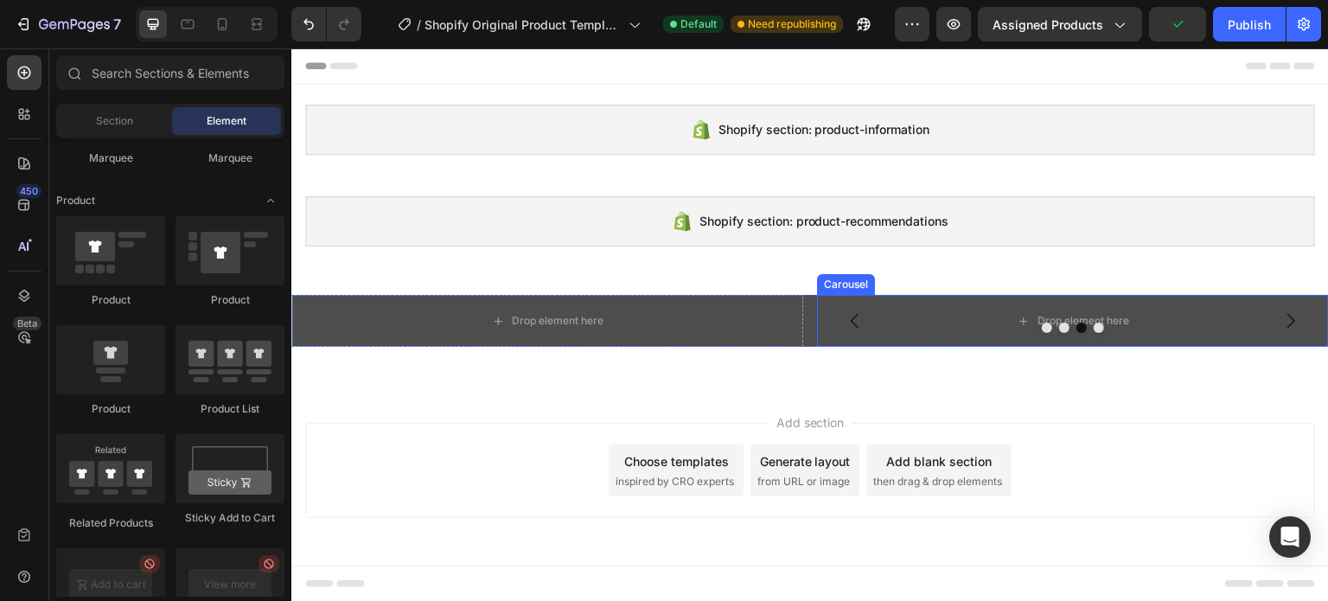
click at [1047, 327] on button "Dot" at bounding box center [1046, 327] width 10 height 10
click at [1022, 318] on icon at bounding box center [1023, 320] width 7 height 7
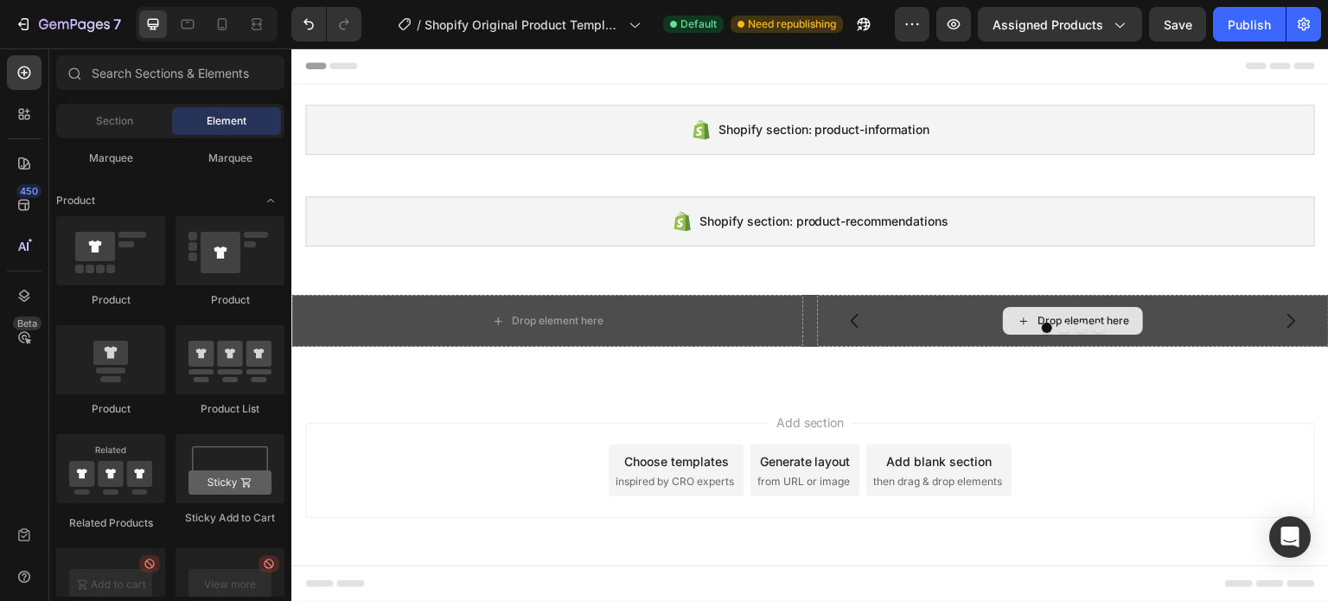
click at [1022, 318] on icon at bounding box center [1023, 320] width 7 height 7
click at [16, 73] on icon at bounding box center [24, 72] width 17 height 17
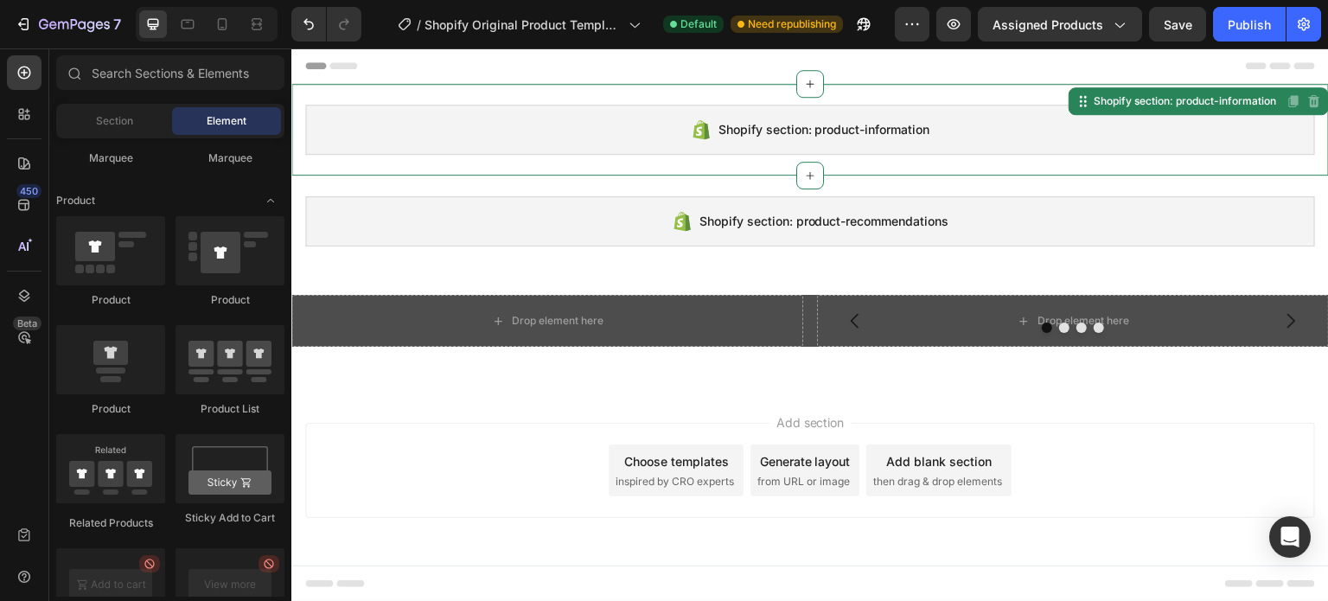
click at [494, 131] on div "Shopify section: product-information" at bounding box center [809, 130] width 1009 height 50
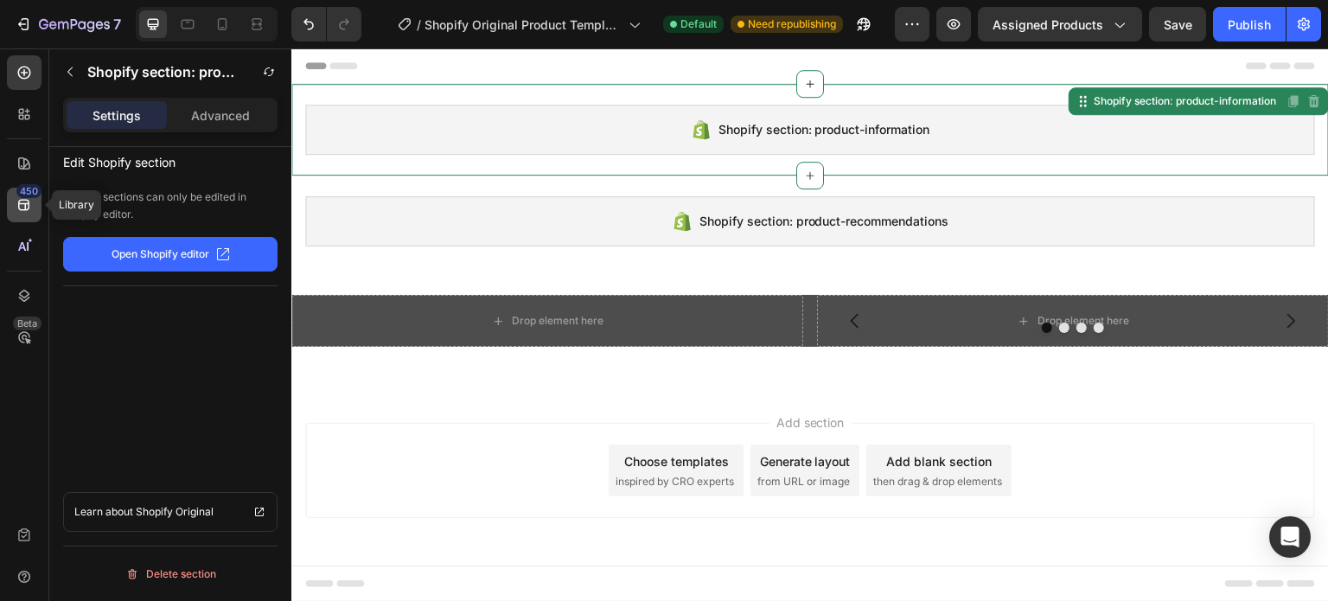
click at [20, 207] on icon at bounding box center [24, 204] width 17 height 17
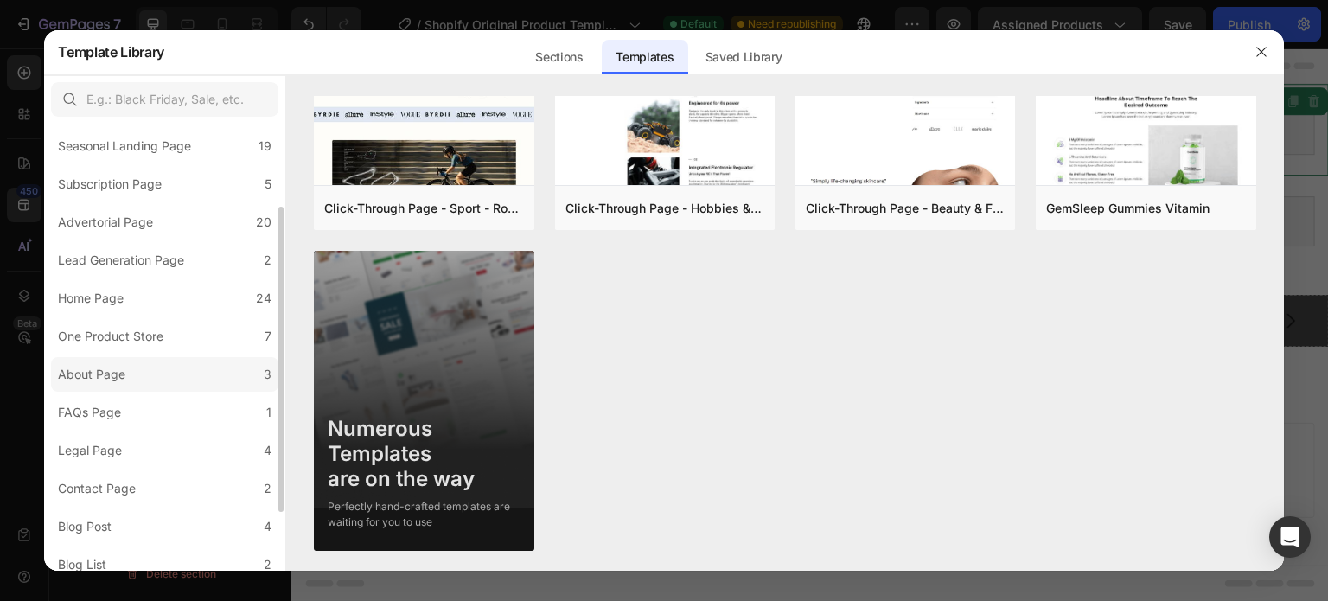
scroll to position [0, 0]
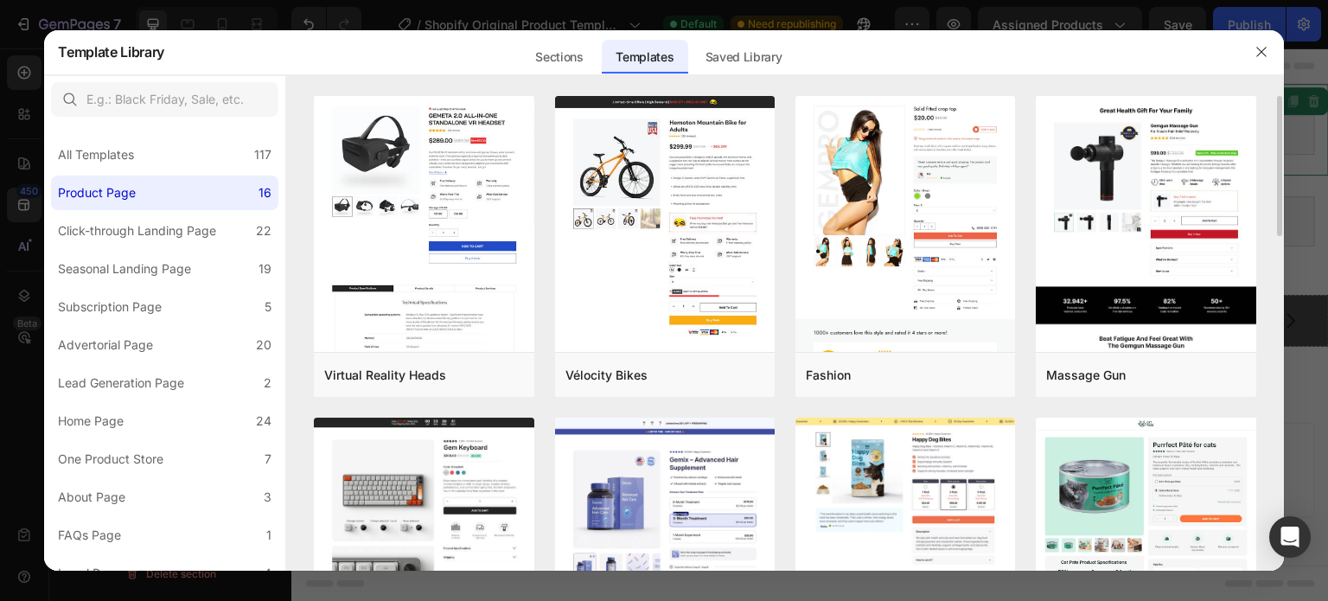
click at [10, 49] on div at bounding box center [664, 300] width 1328 height 601
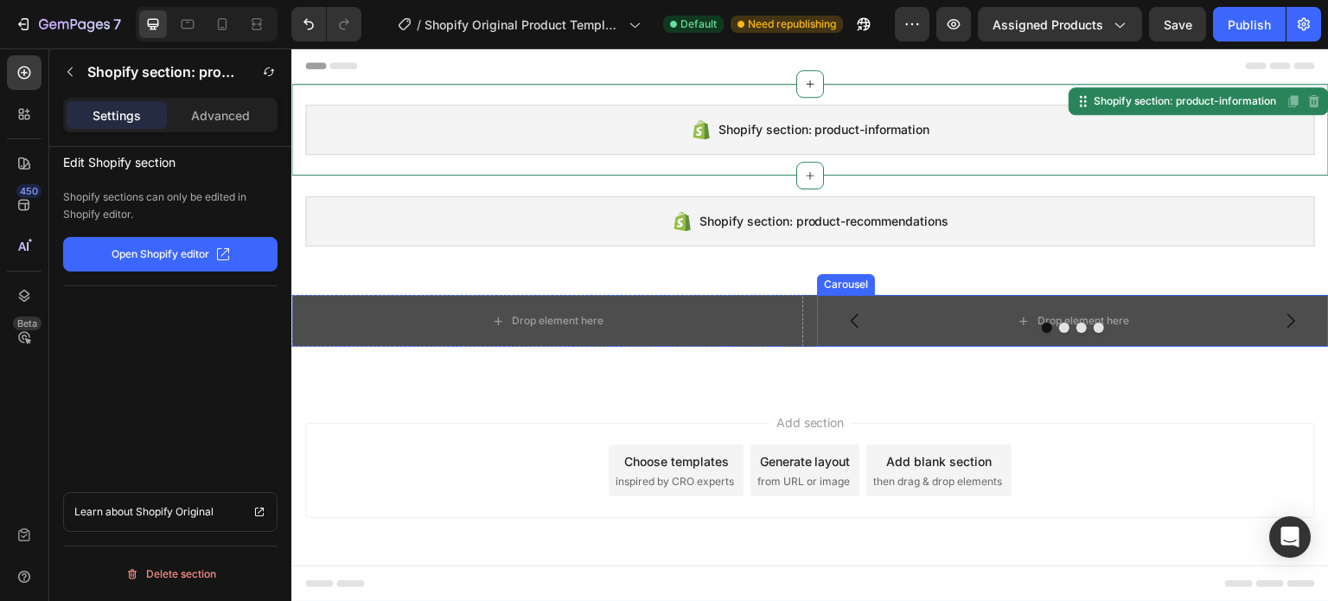
click at [1047, 327] on button "Dot" at bounding box center [1046, 327] width 10 height 10
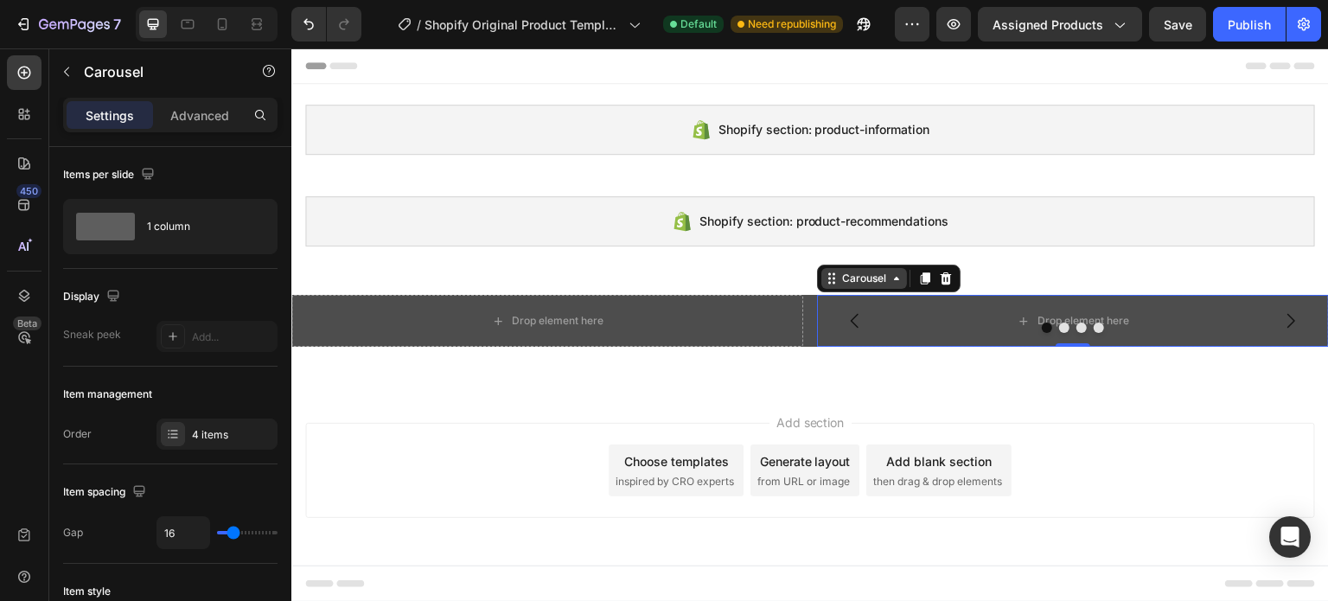
click at [900, 277] on icon at bounding box center [896, 278] width 14 height 14
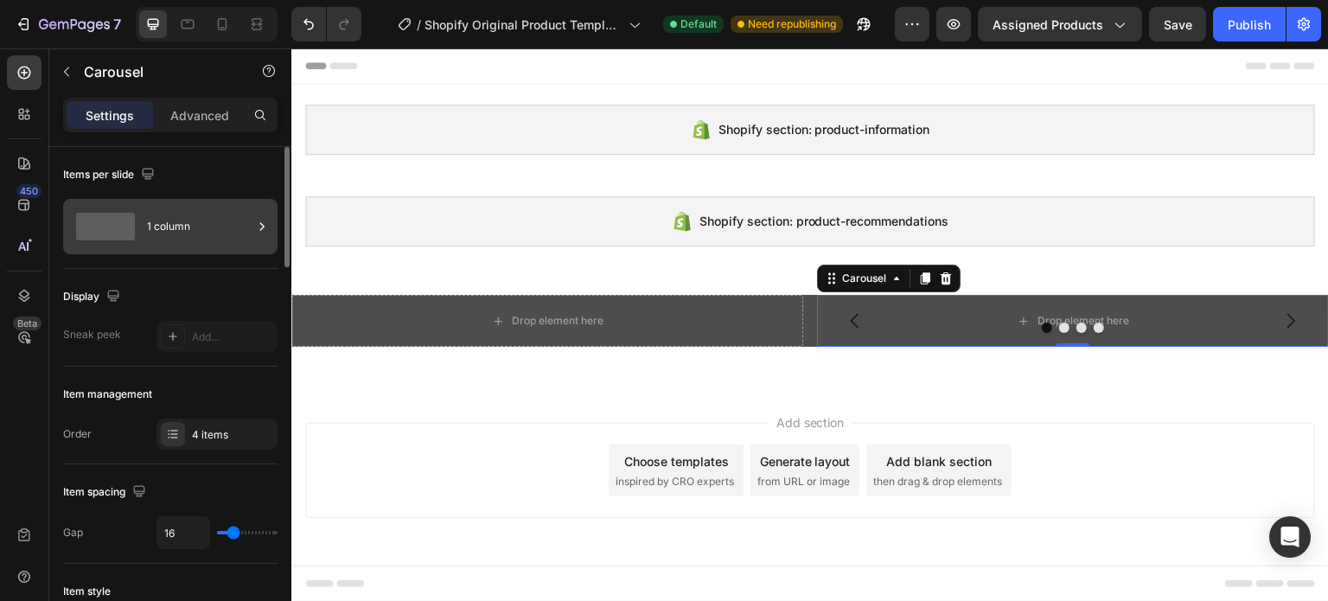
click at [156, 239] on div "1 column" at bounding box center [199, 227] width 105 height 40
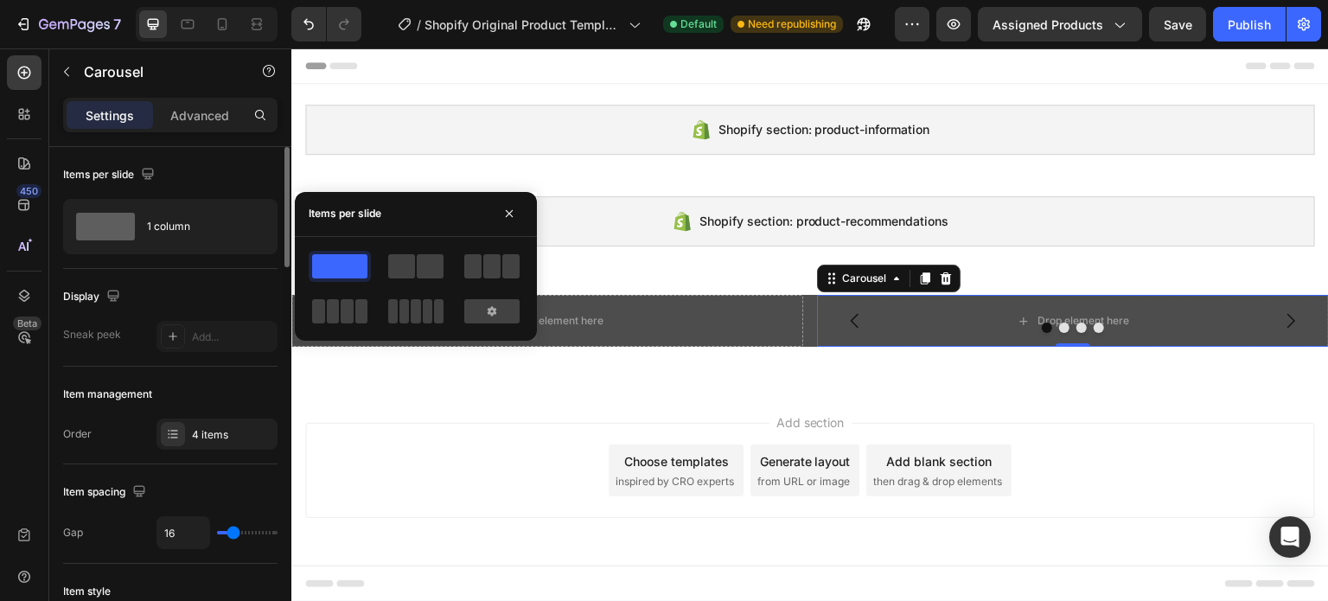
click at [111, 336] on div "Sneak peek" at bounding box center [92, 335] width 58 height 16
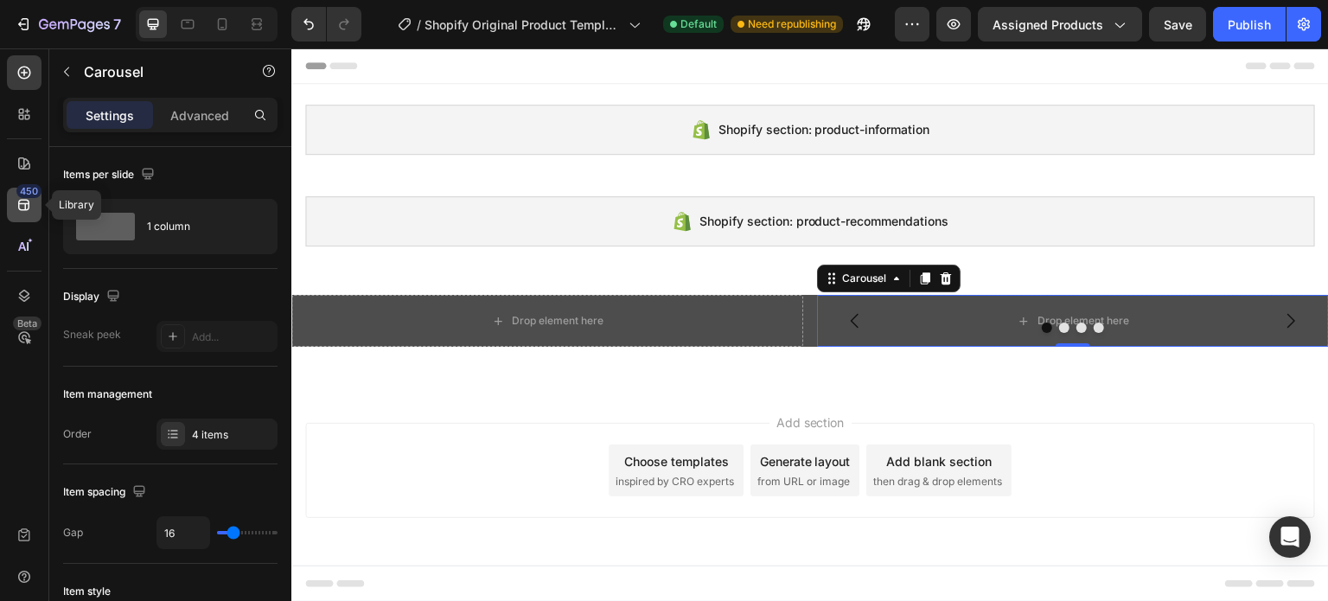
click at [22, 201] on icon at bounding box center [24, 204] width 17 height 17
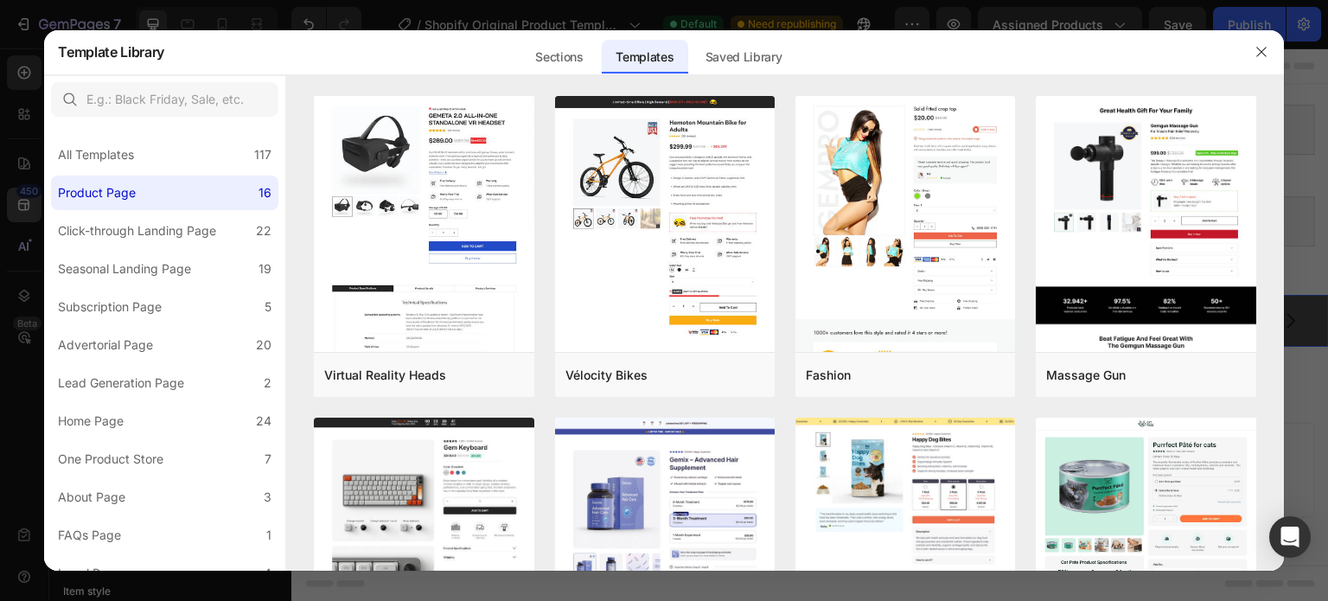
click at [22, 201] on div at bounding box center [664, 300] width 1328 height 601
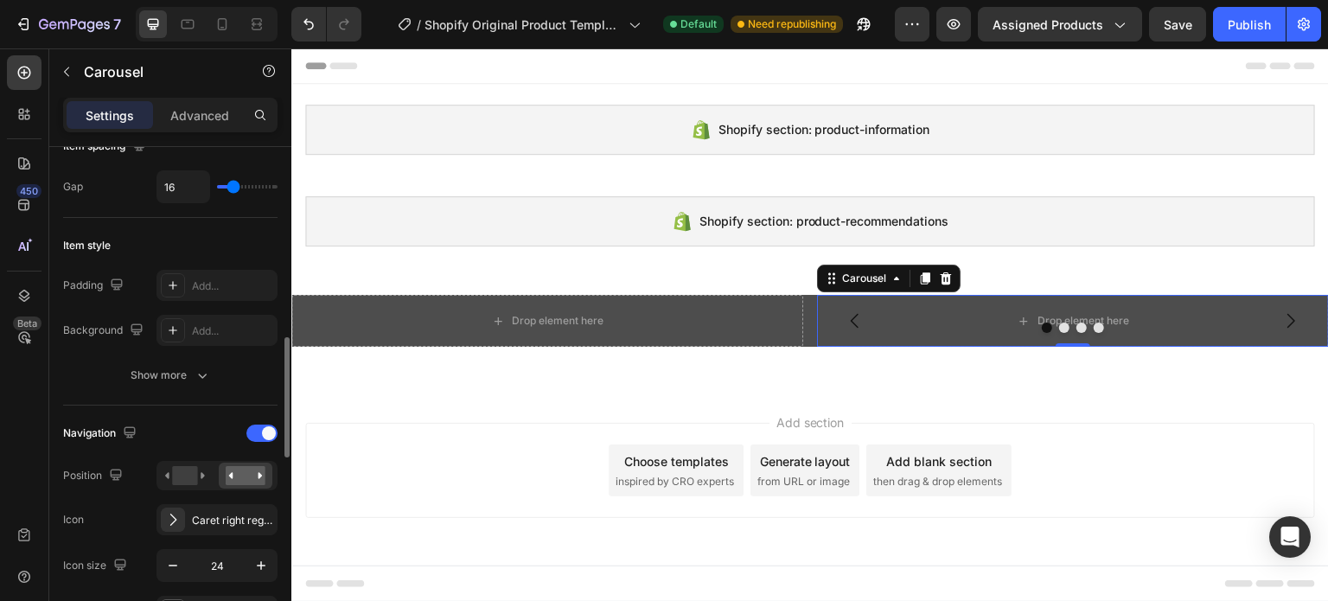
scroll to position [432, 0]
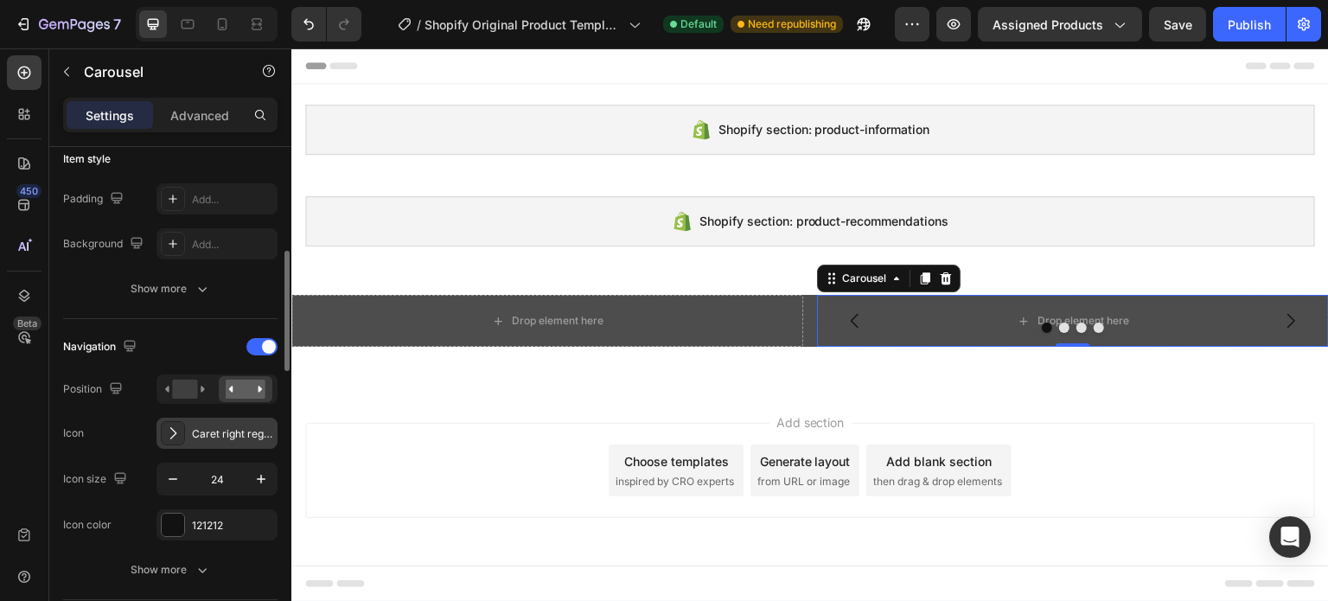
click at [177, 438] on icon at bounding box center [172, 432] width 17 height 17
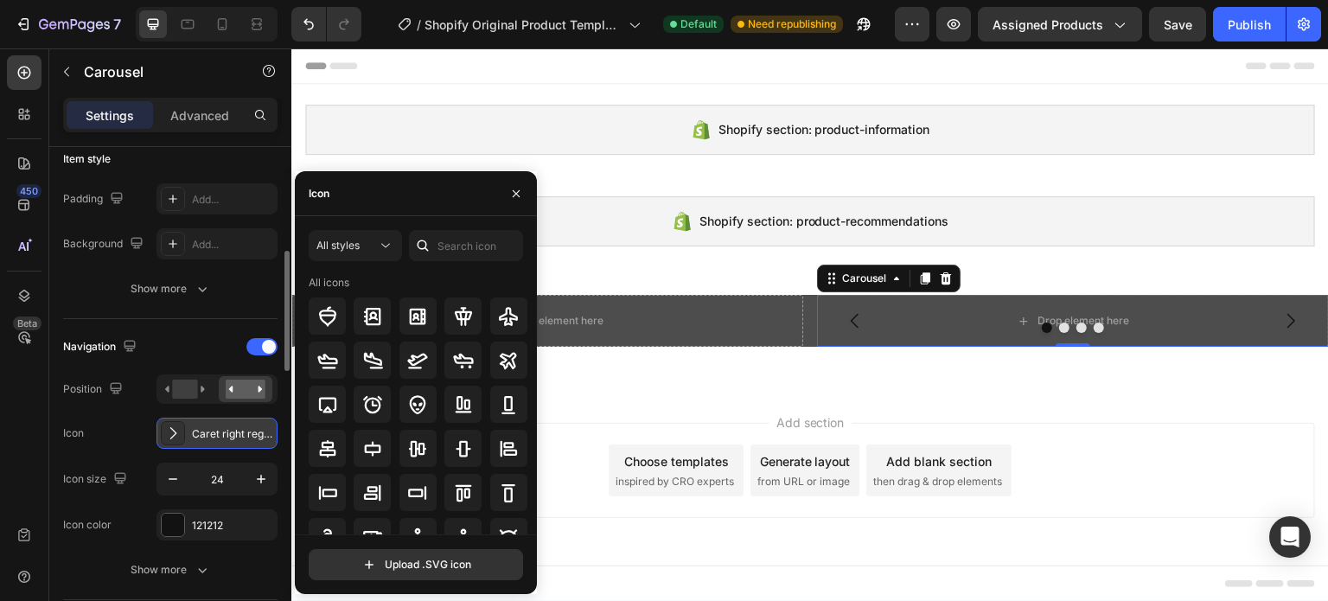
click at [177, 438] on icon at bounding box center [172, 432] width 17 height 17
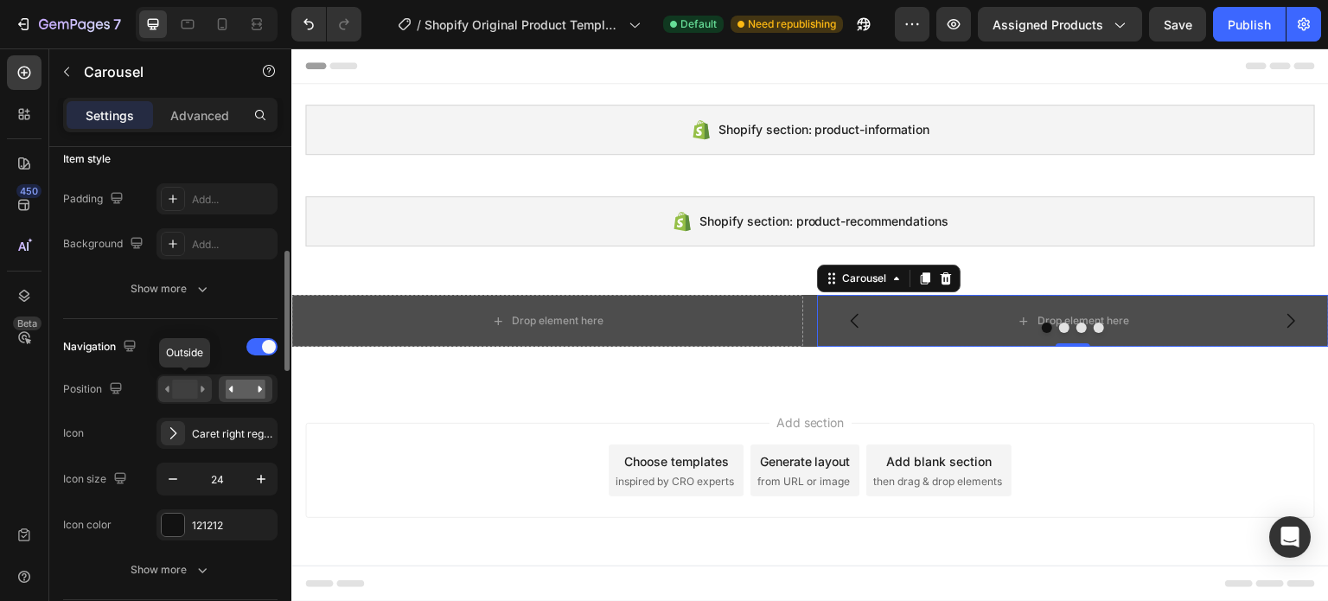
click at [197, 392] on icon at bounding box center [185, 388] width 40 height 19
click at [227, 384] on rect at bounding box center [246, 388] width 40 height 19
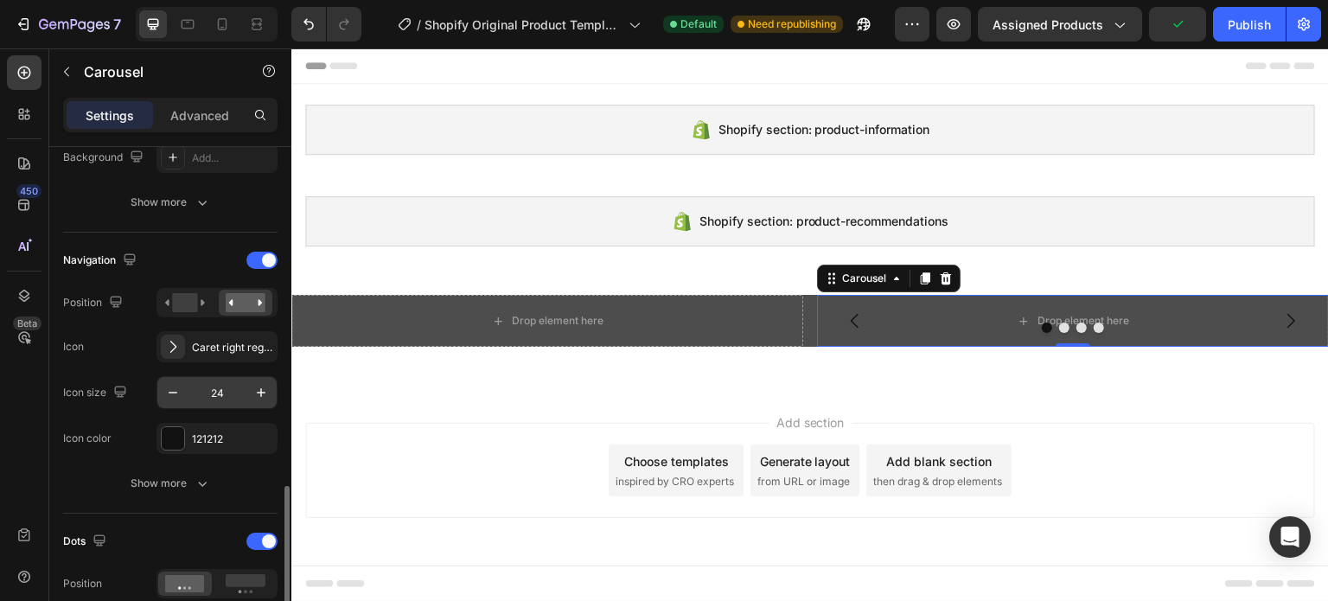
scroll to position [691, 0]
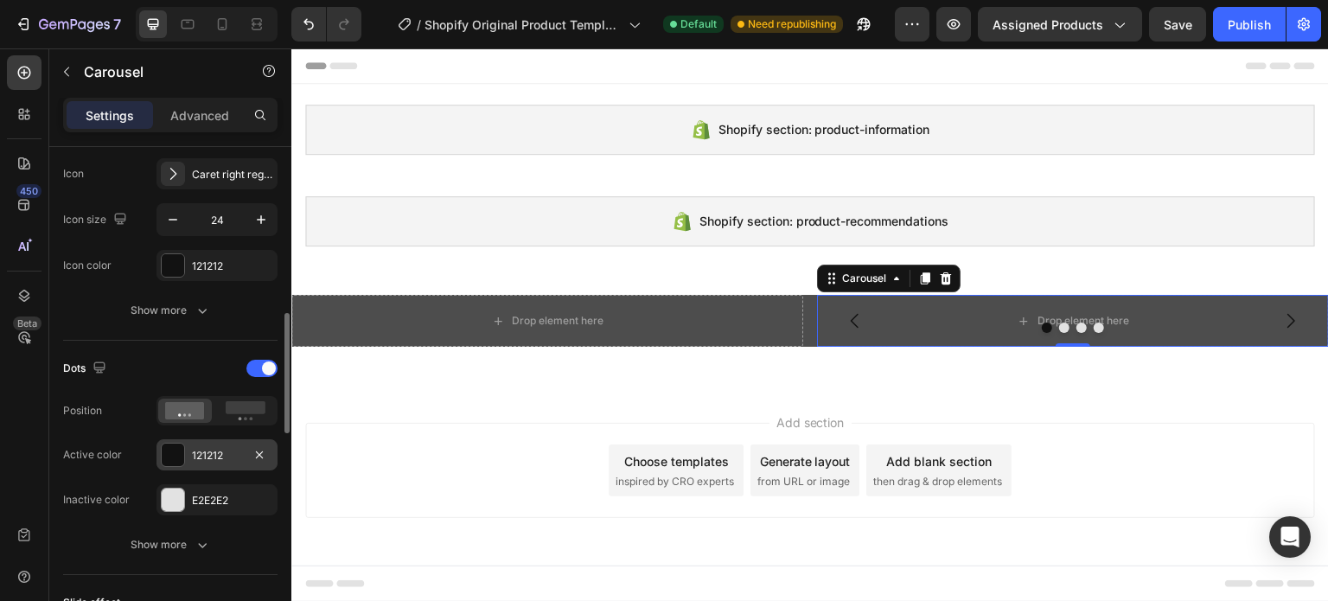
click at [181, 463] on div at bounding box center [173, 454] width 22 height 22
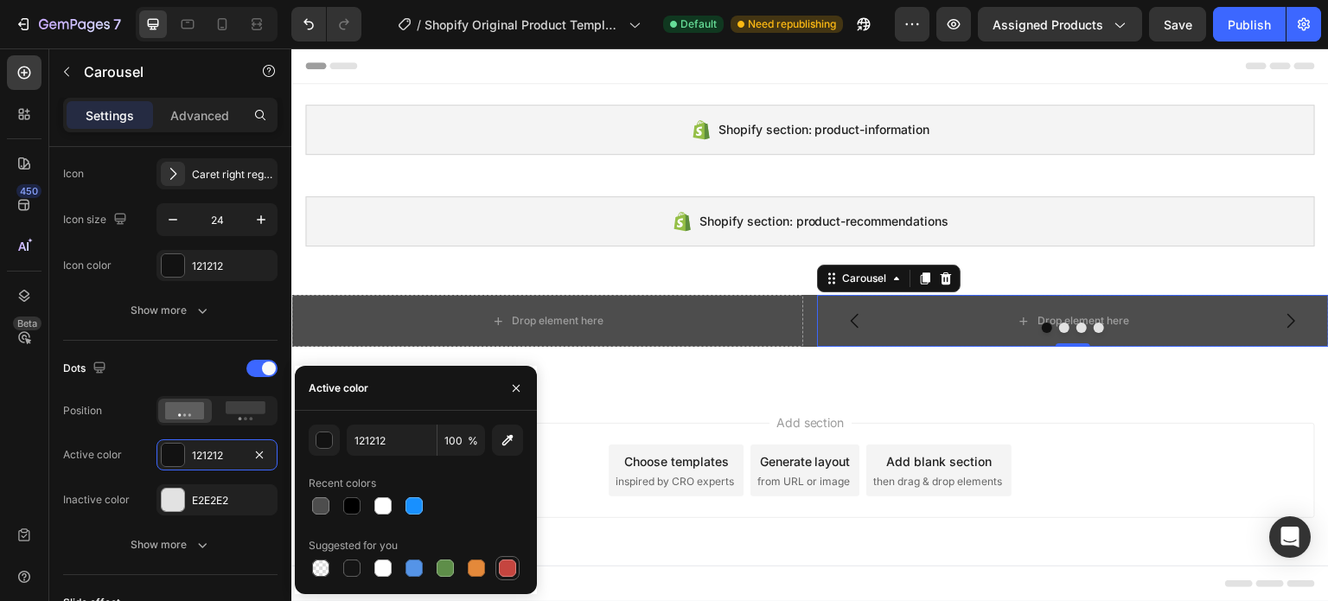
click at [508, 569] on div at bounding box center [507, 567] width 17 height 17
type input "C5453F"
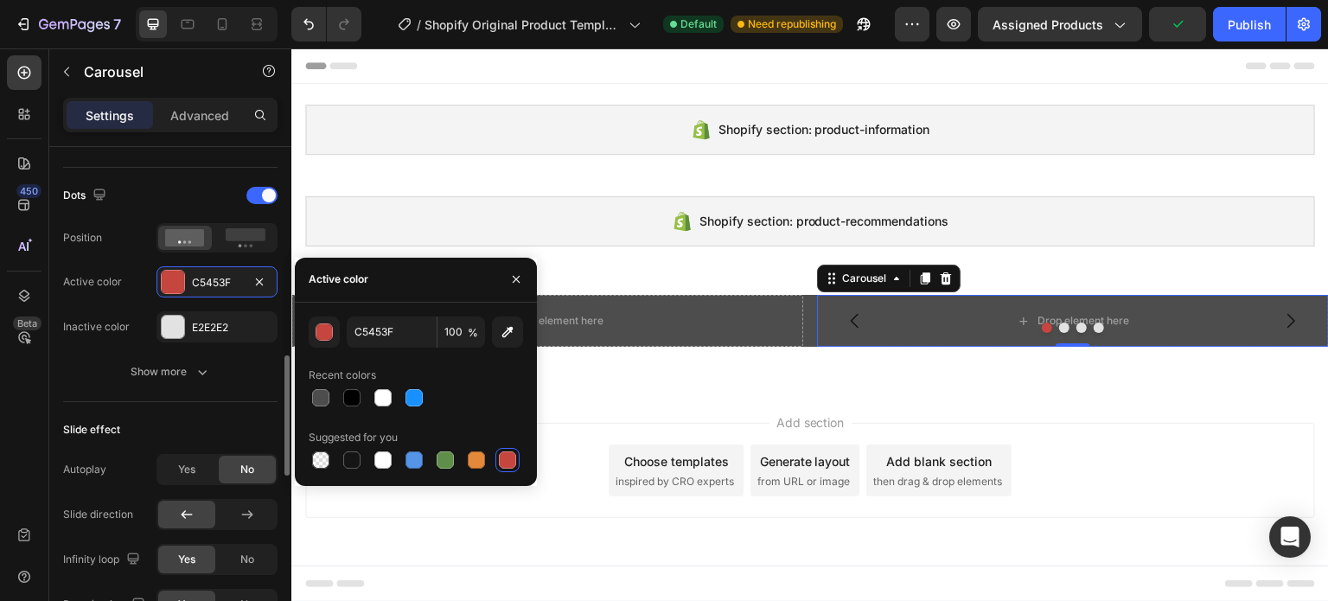
scroll to position [951, 0]
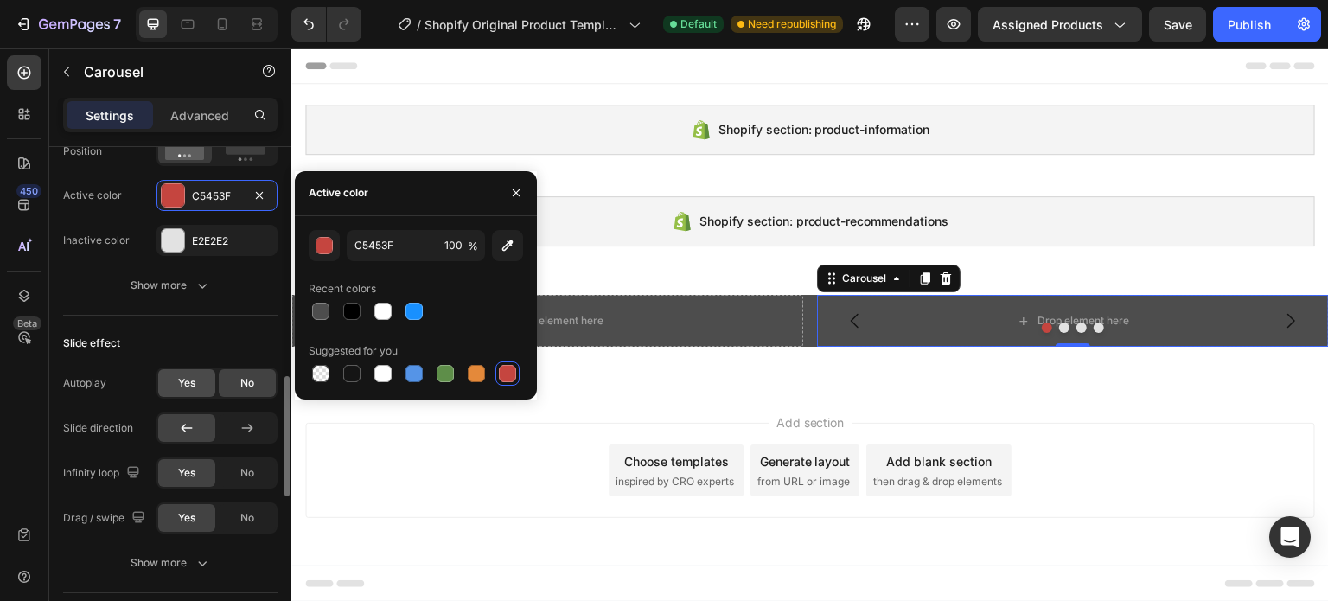
click at [183, 383] on span "Yes" at bounding box center [186, 383] width 17 height 16
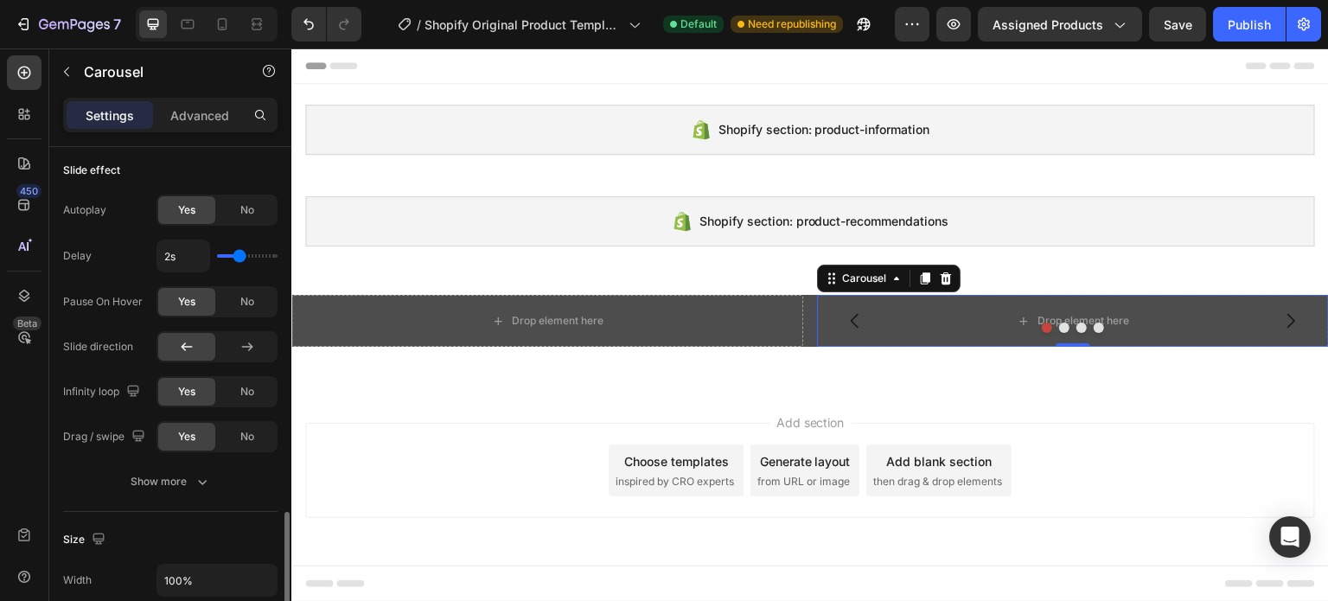
scroll to position [1210, 0]
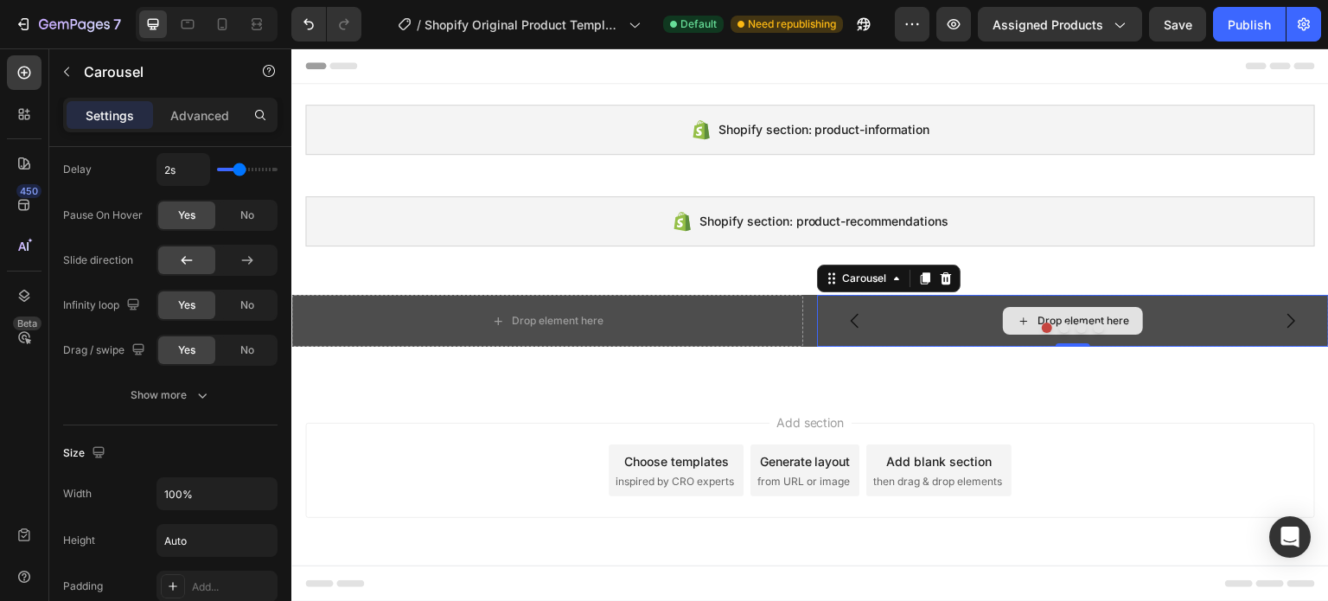
click at [901, 315] on div "Drop element here" at bounding box center [1073, 321] width 512 height 52
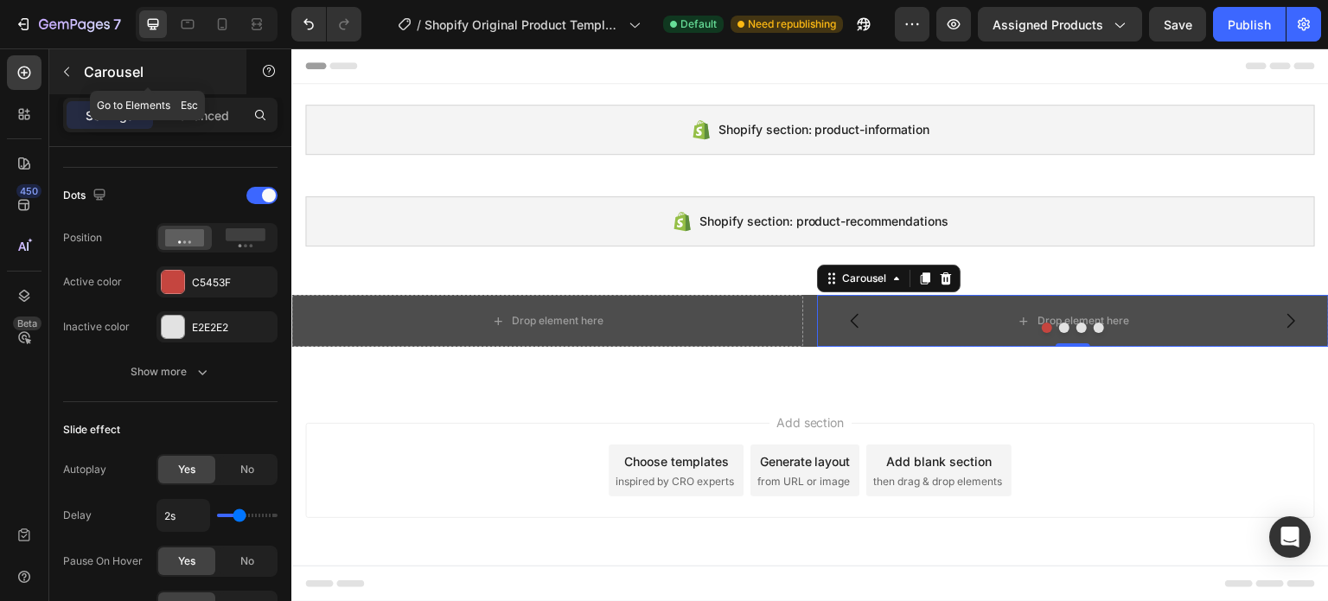
click at [69, 67] on icon "button" at bounding box center [67, 72] width 14 height 14
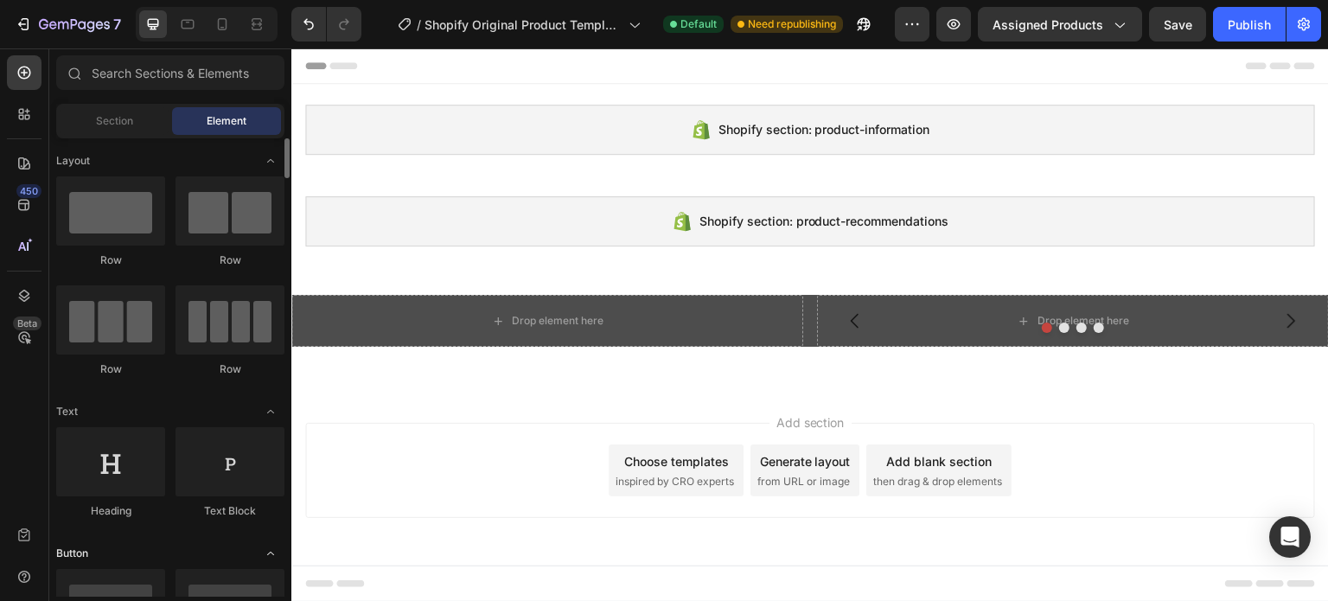
scroll to position [86, 0]
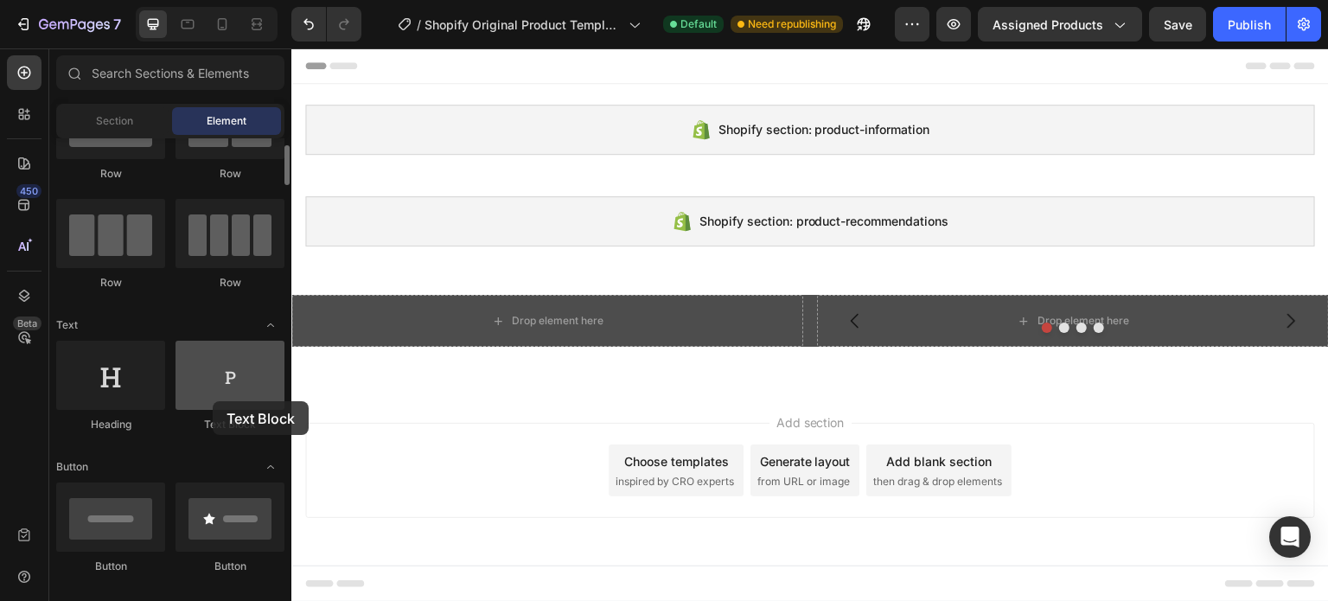
click at [213, 401] on div at bounding box center [229, 375] width 109 height 69
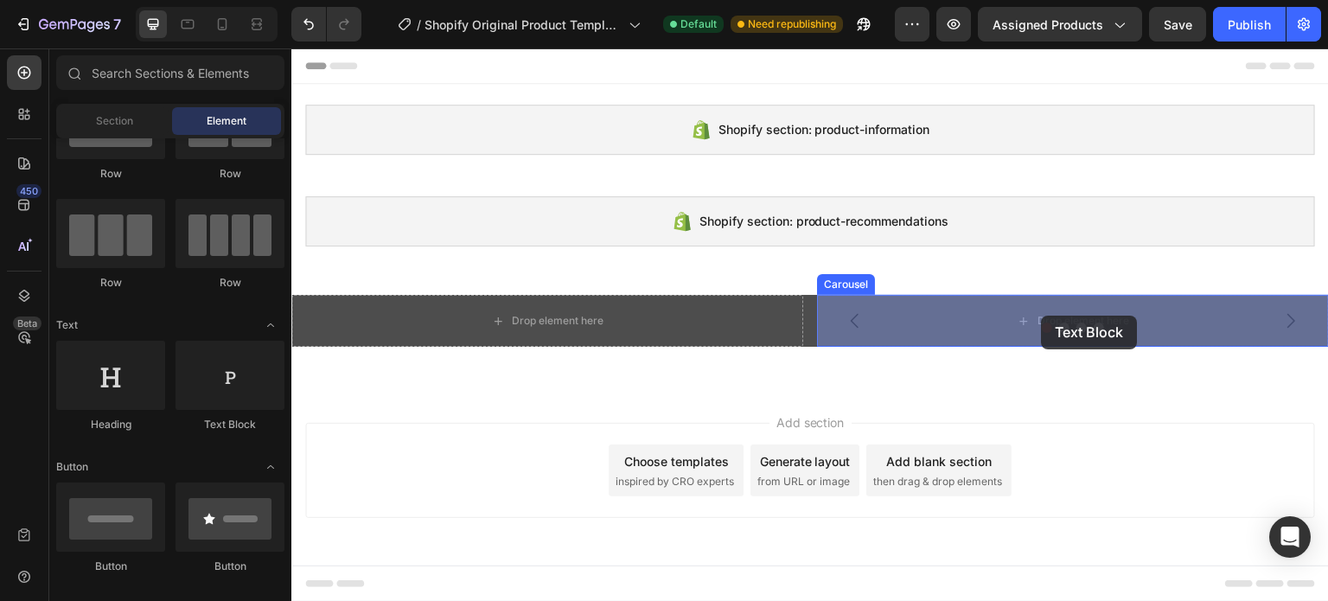
drag, startPoint x: 544, startPoint y: 452, endPoint x: 1041, endPoint y: 315, distance: 516.2
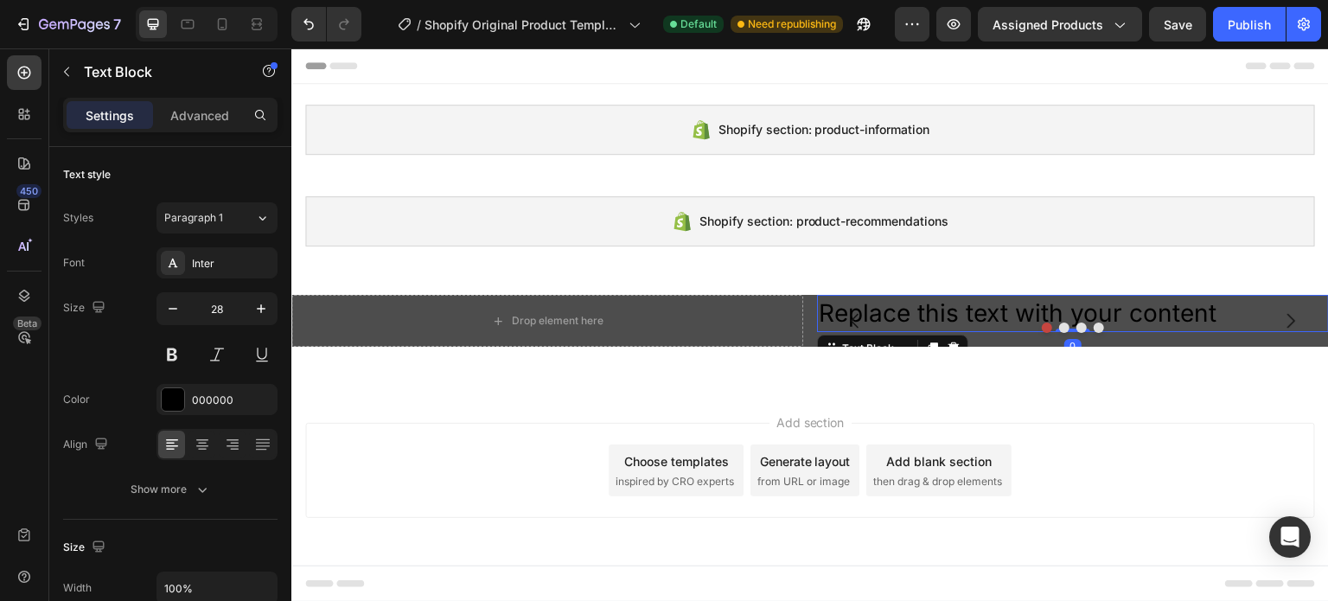
click at [973, 309] on div "Replace this text with your content" at bounding box center [1073, 313] width 512 height 37
drag, startPoint x: 892, startPoint y: 318, endPoint x: 869, endPoint y: 312, distance: 23.3
click at [869, 312] on button "Carousel Back Arrow" at bounding box center [855, 320] width 48 height 48
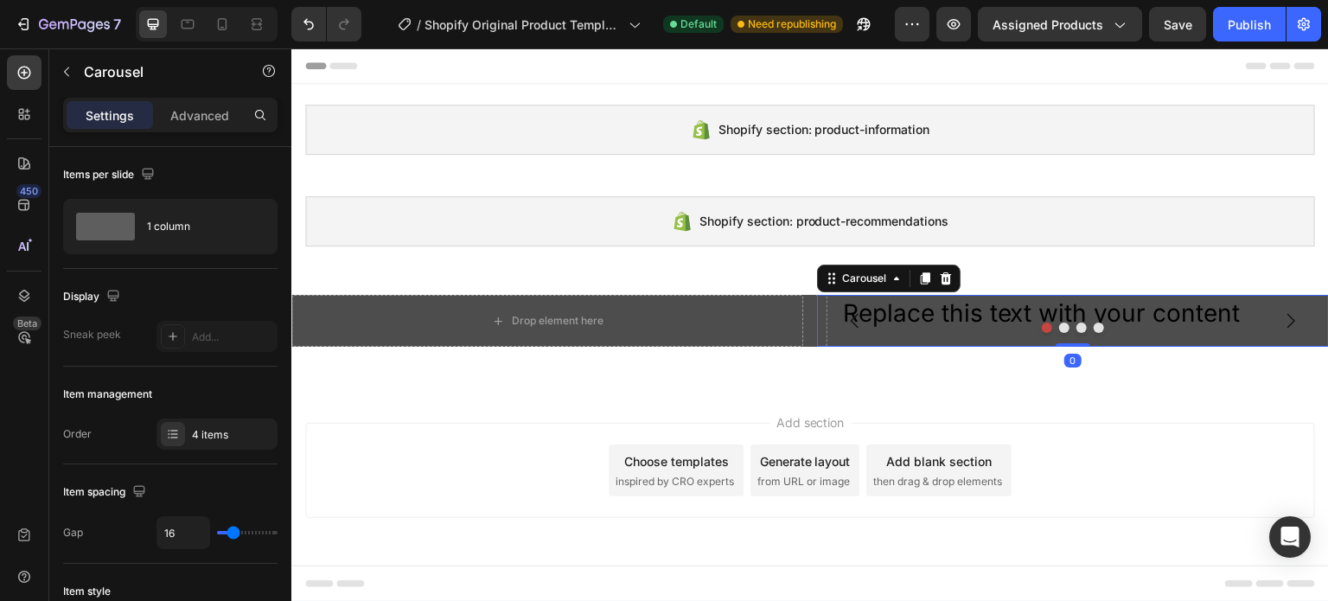
click at [869, 312] on button "Carousel Back Arrow" at bounding box center [855, 320] width 48 height 48
click at [1273, 322] on div at bounding box center [1073, 327] width 512 height 10
click at [1293, 315] on icon "Carousel Next Arrow" at bounding box center [1290, 320] width 21 height 21
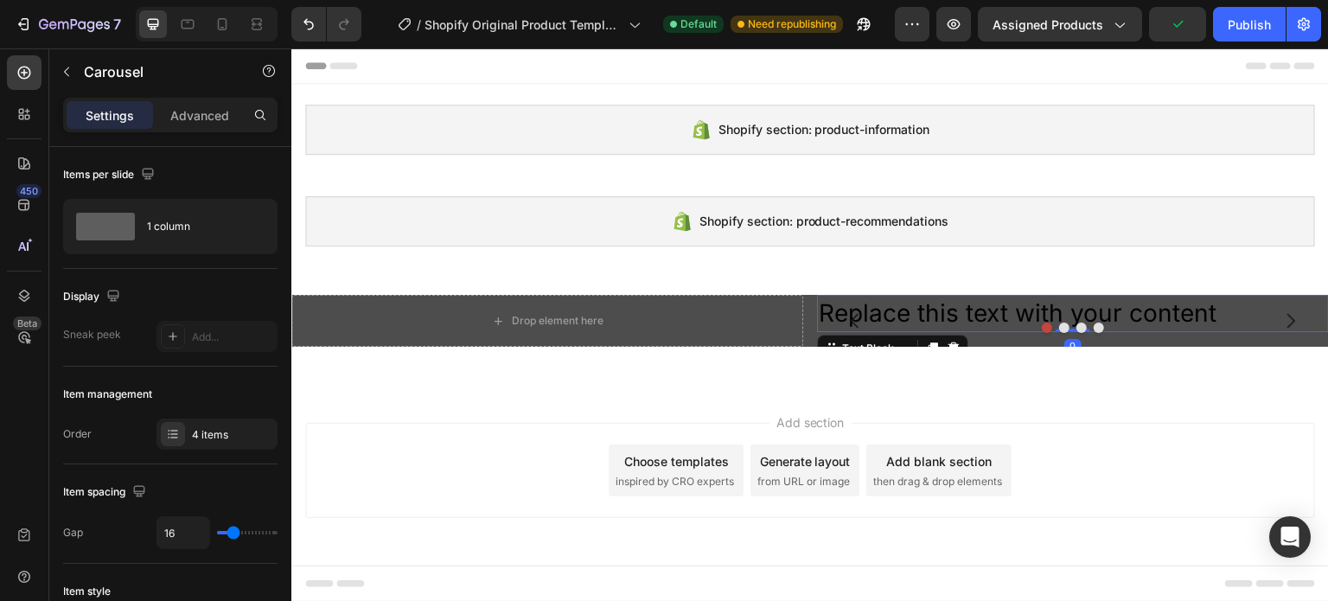
click at [918, 314] on p "Replace this text with your content" at bounding box center [1072, 313] width 508 height 34
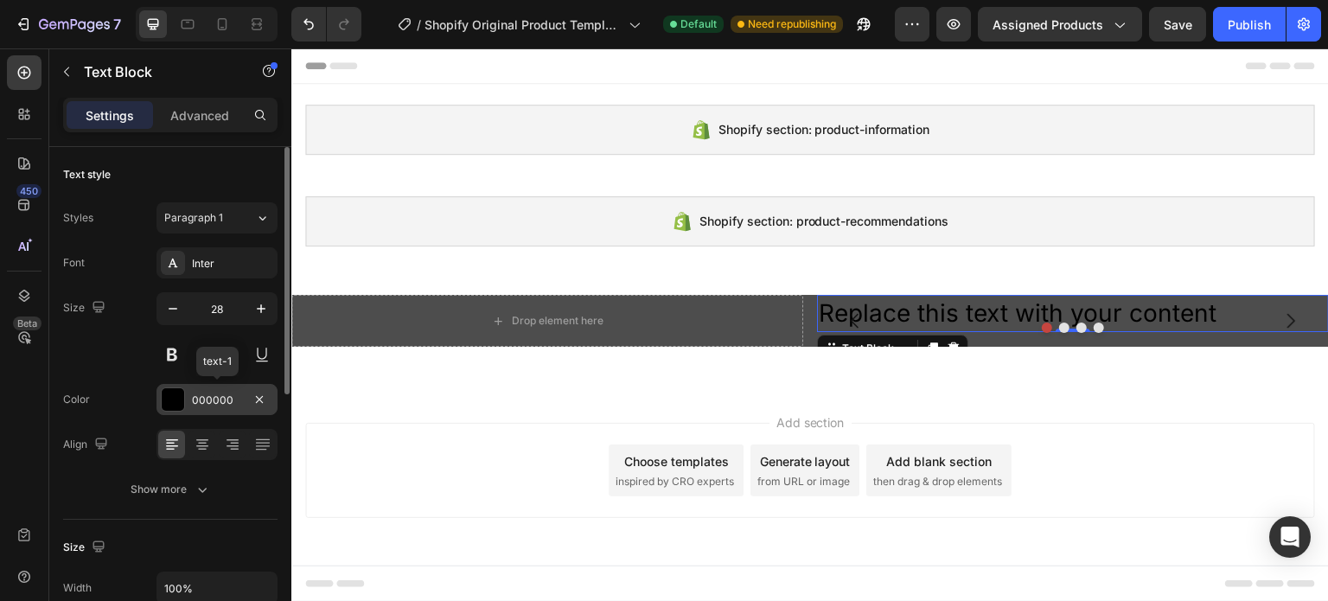
click at [220, 397] on div "000000" at bounding box center [217, 400] width 50 height 16
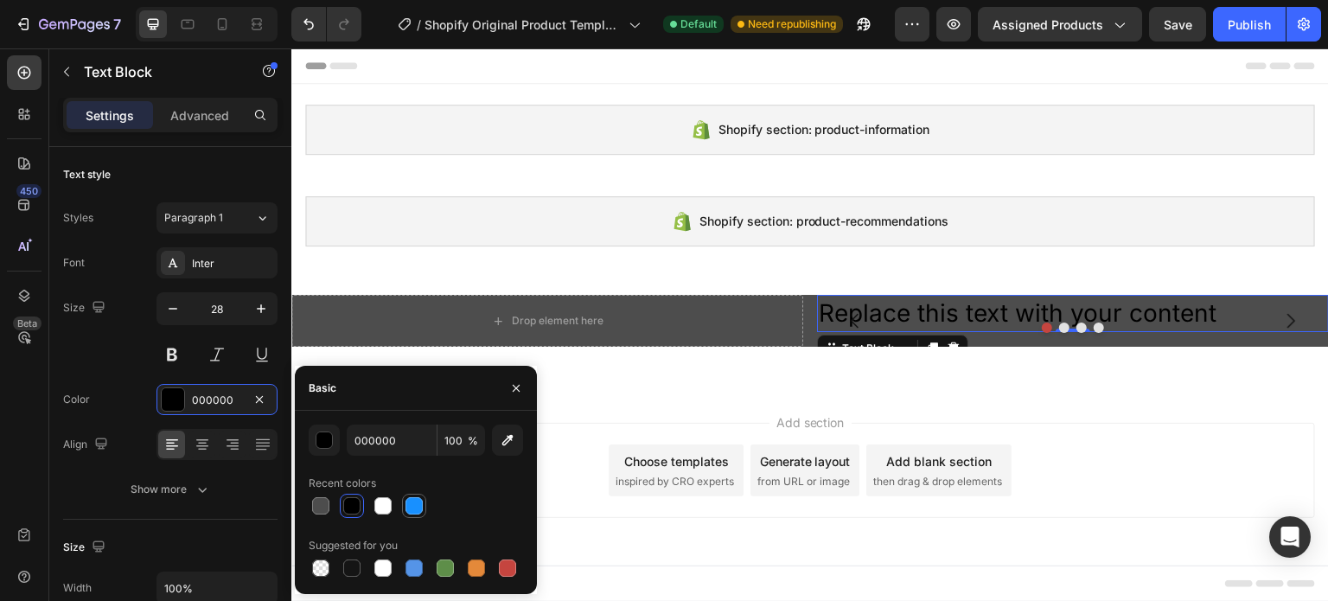
click at [409, 504] on div at bounding box center [413, 505] width 17 height 17
type input "1890FF"
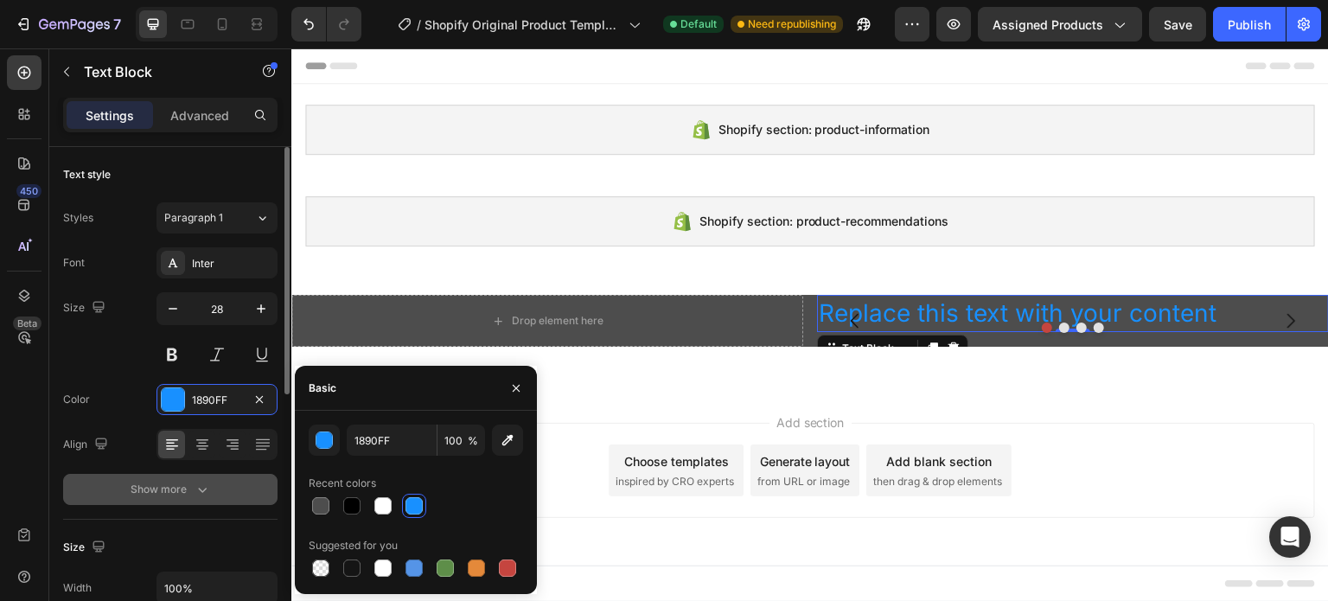
scroll to position [0, 0]
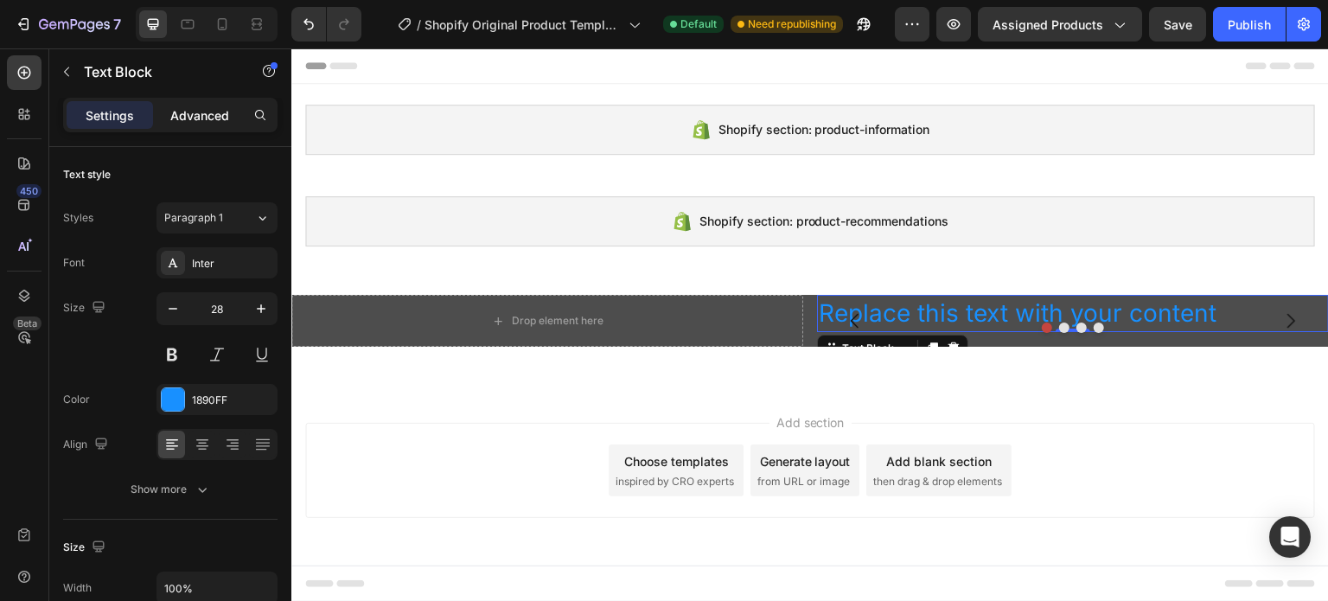
click at [185, 124] on p "Advanced" at bounding box center [199, 115] width 59 height 18
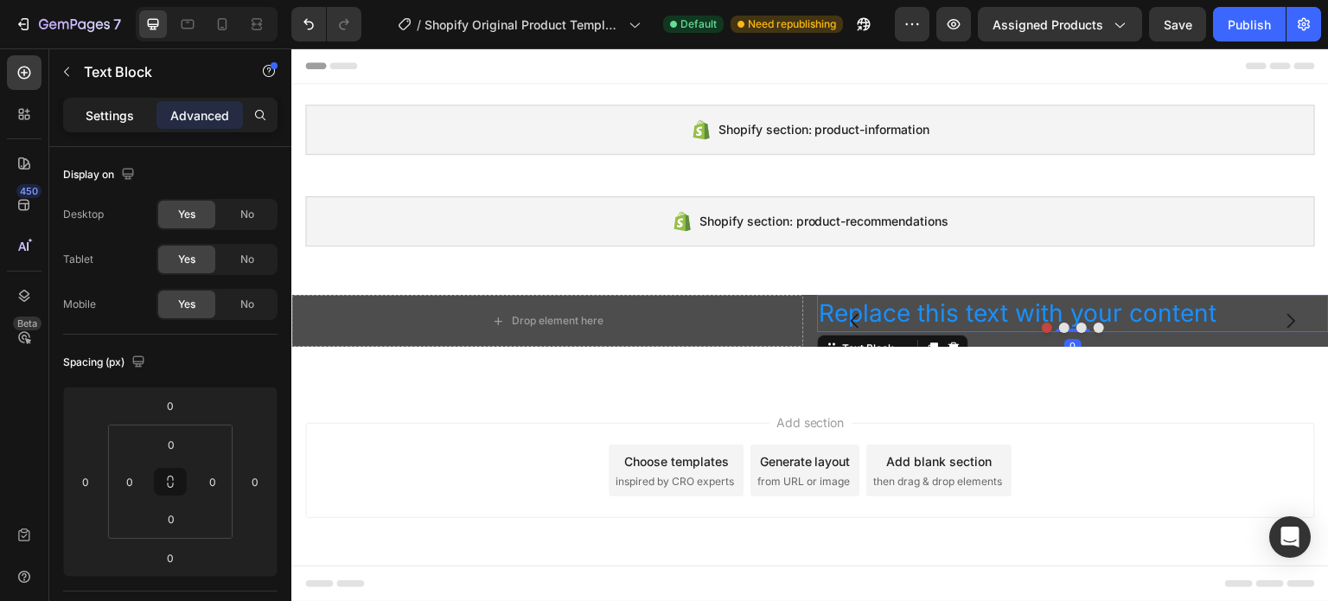
click at [98, 113] on p "Settings" at bounding box center [110, 115] width 48 height 18
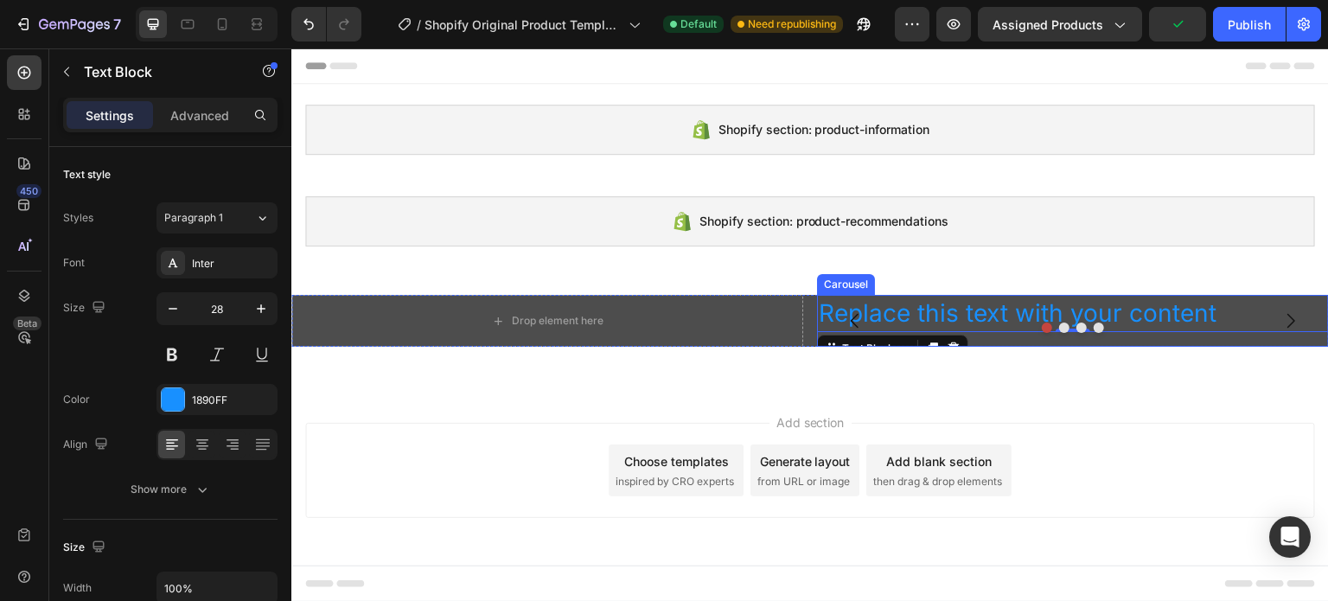
click at [876, 304] on button "Carousel Back Arrow" at bounding box center [855, 320] width 48 height 48
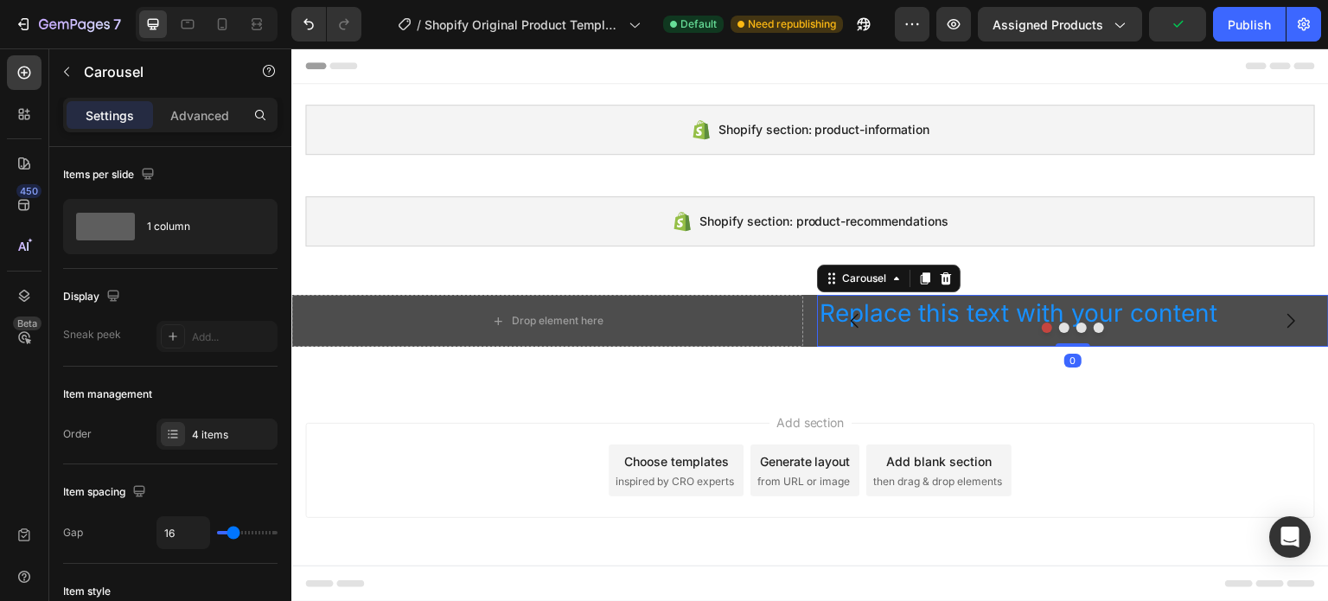
click at [876, 304] on button "Carousel Back Arrow" at bounding box center [855, 320] width 48 height 48
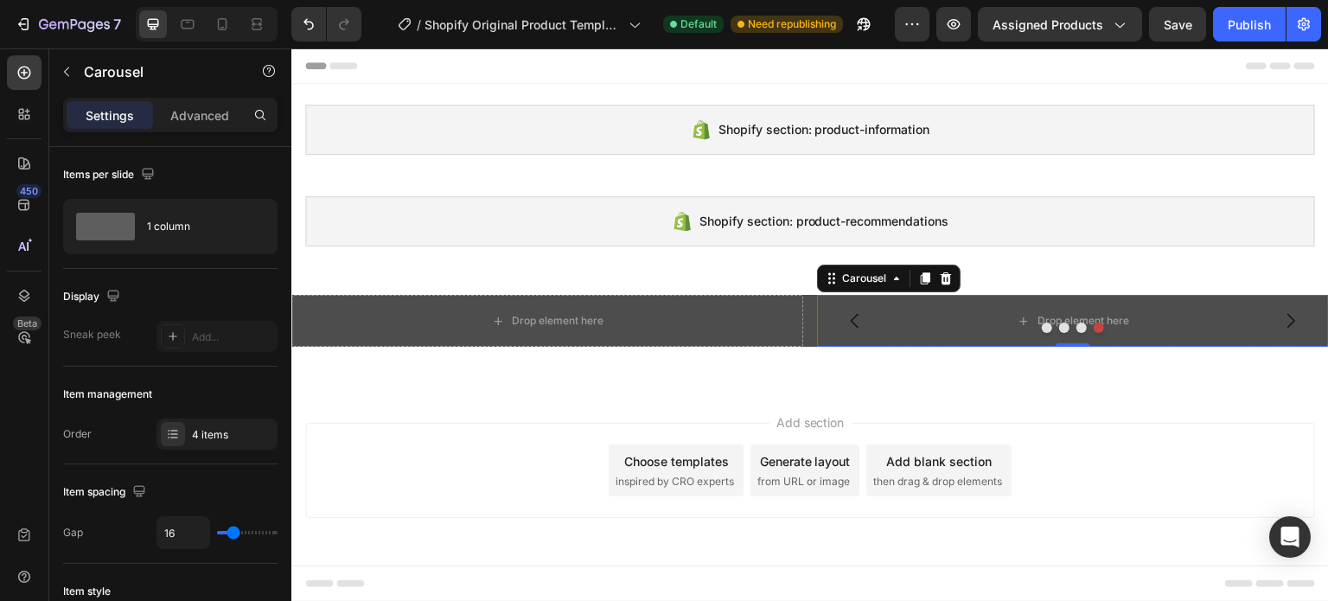
click at [1080, 325] on button "Dot" at bounding box center [1081, 327] width 10 height 10
click at [1064, 322] on button "Dot" at bounding box center [1064, 327] width 10 height 10
click at [1051, 323] on div at bounding box center [1073, 327] width 512 height 10
click at [1048, 323] on button "Dot" at bounding box center [1046, 327] width 10 height 10
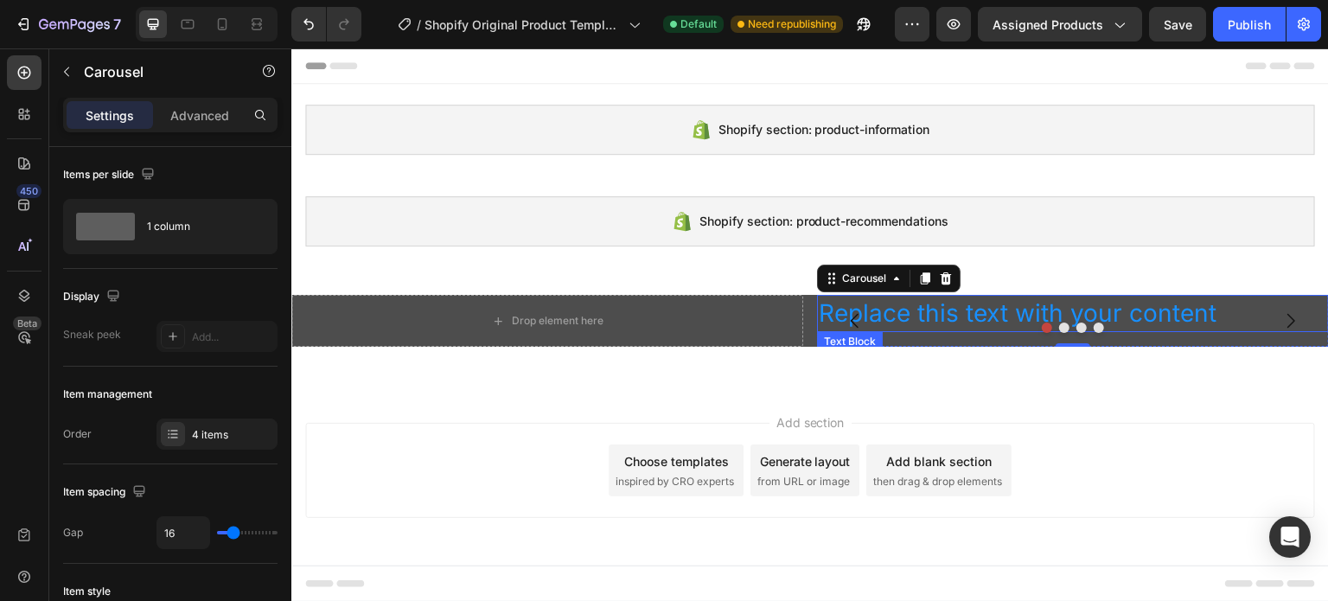
click at [1015, 309] on p "Replace this text with your content" at bounding box center [1072, 313] width 508 height 34
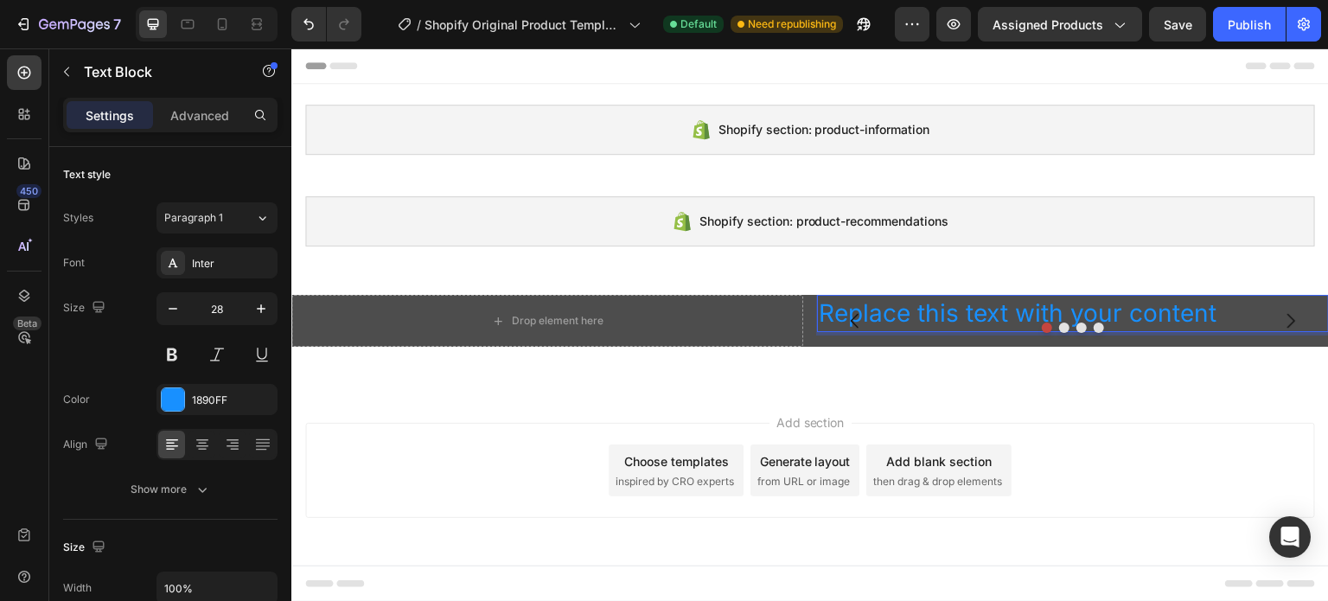
drag, startPoint x: 1015, startPoint y: 309, endPoint x: 967, endPoint y: 308, distance: 47.5
click at [967, 308] on p "Replace this text with your content" at bounding box center [1072, 313] width 508 height 34
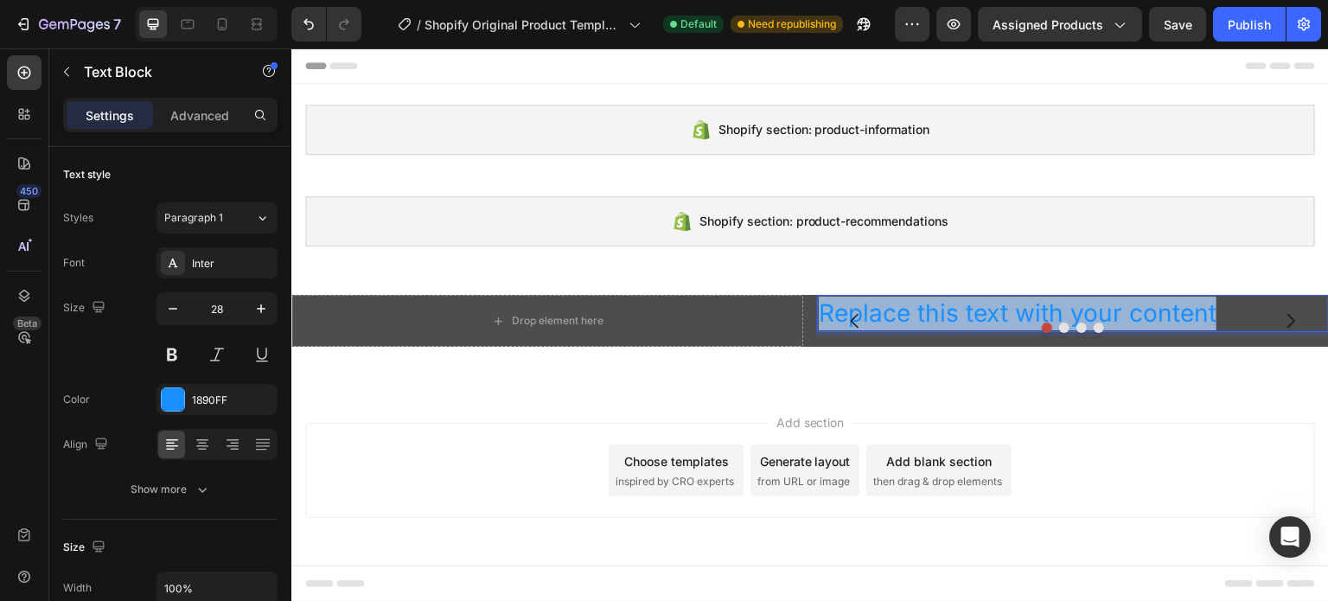
click at [967, 308] on p "Replace this text with your content" at bounding box center [1072, 313] width 508 height 34
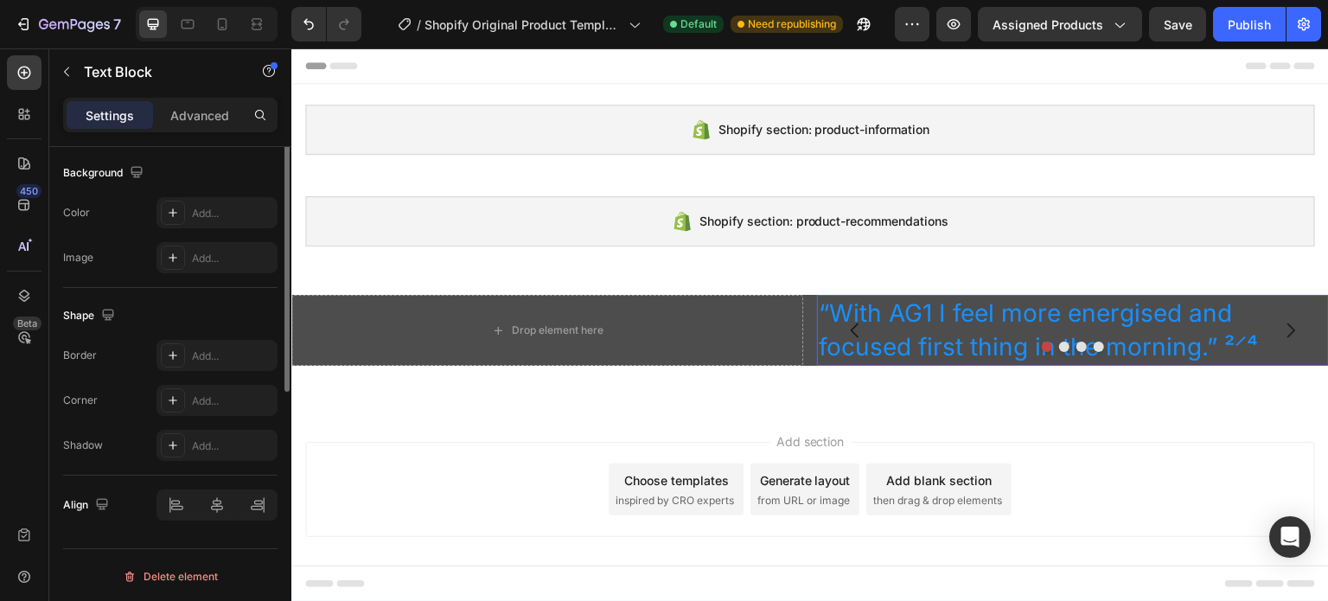
scroll to position [346, 0]
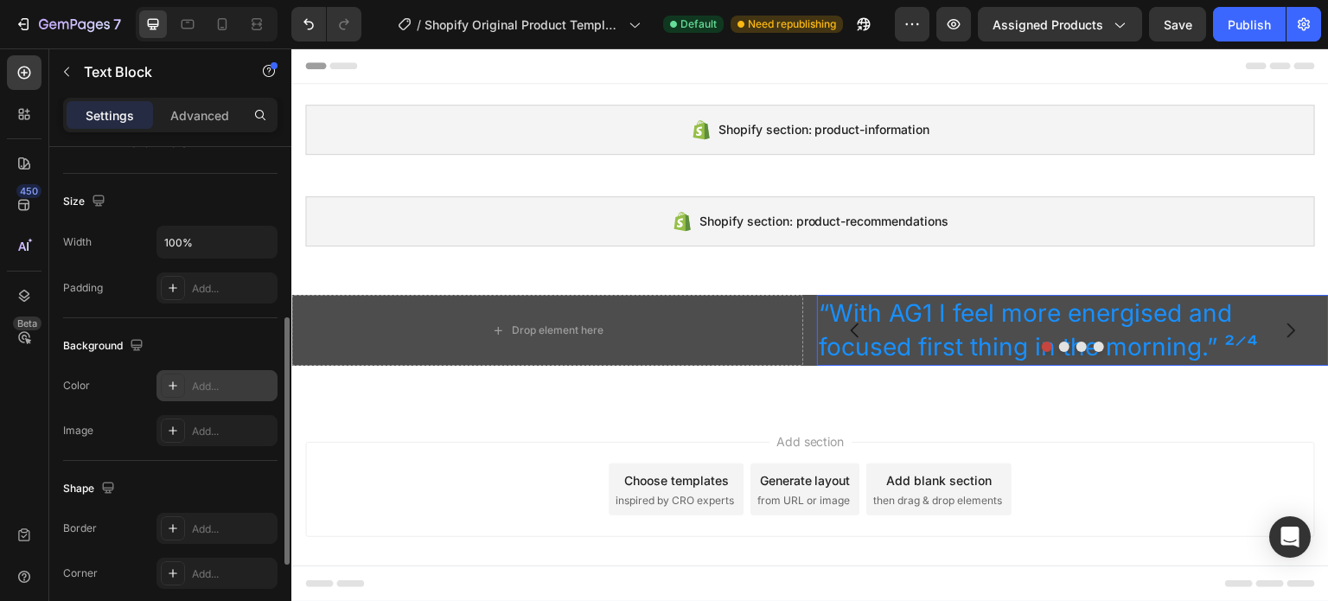
click at [200, 373] on div "Add..." at bounding box center [216, 385] width 121 height 31
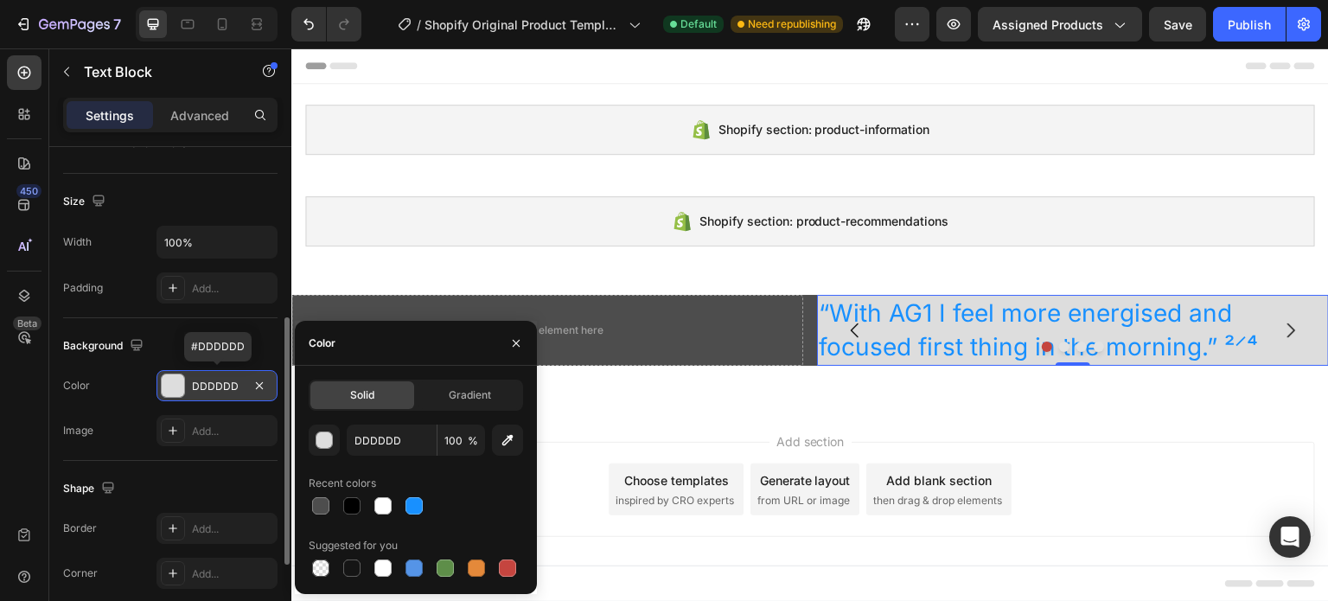
click at [200, 373] on div "DDDDDD" at bounding box center [216, 385] width 121 height 31
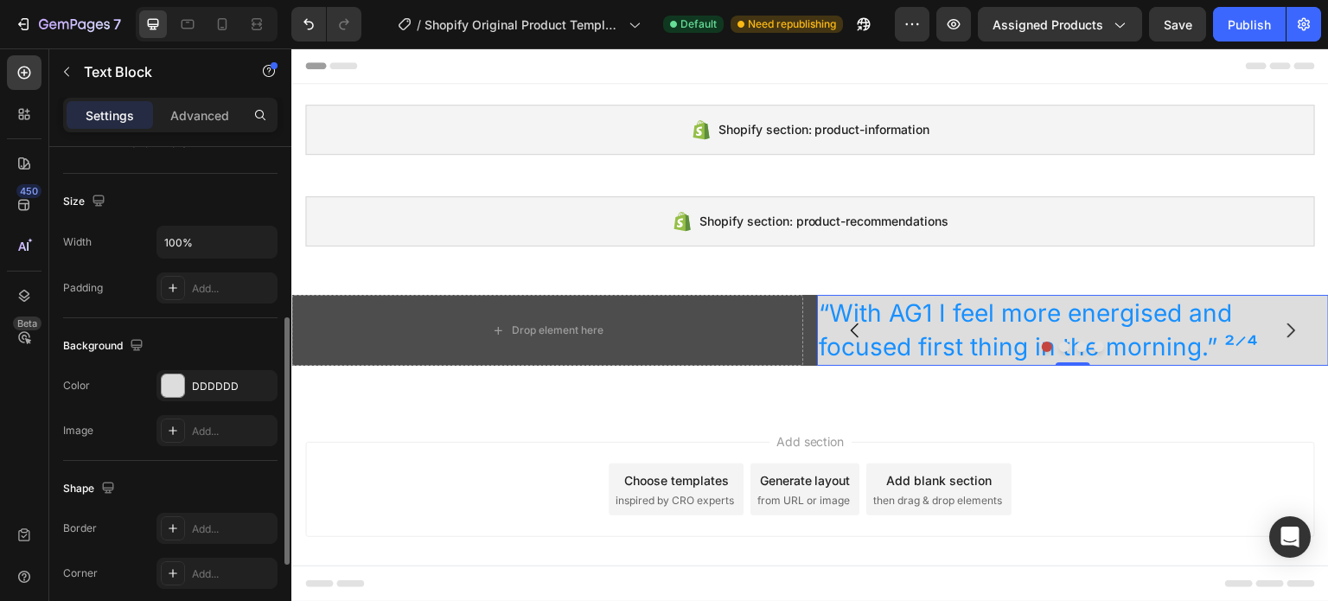
scroll to position [519, 0]
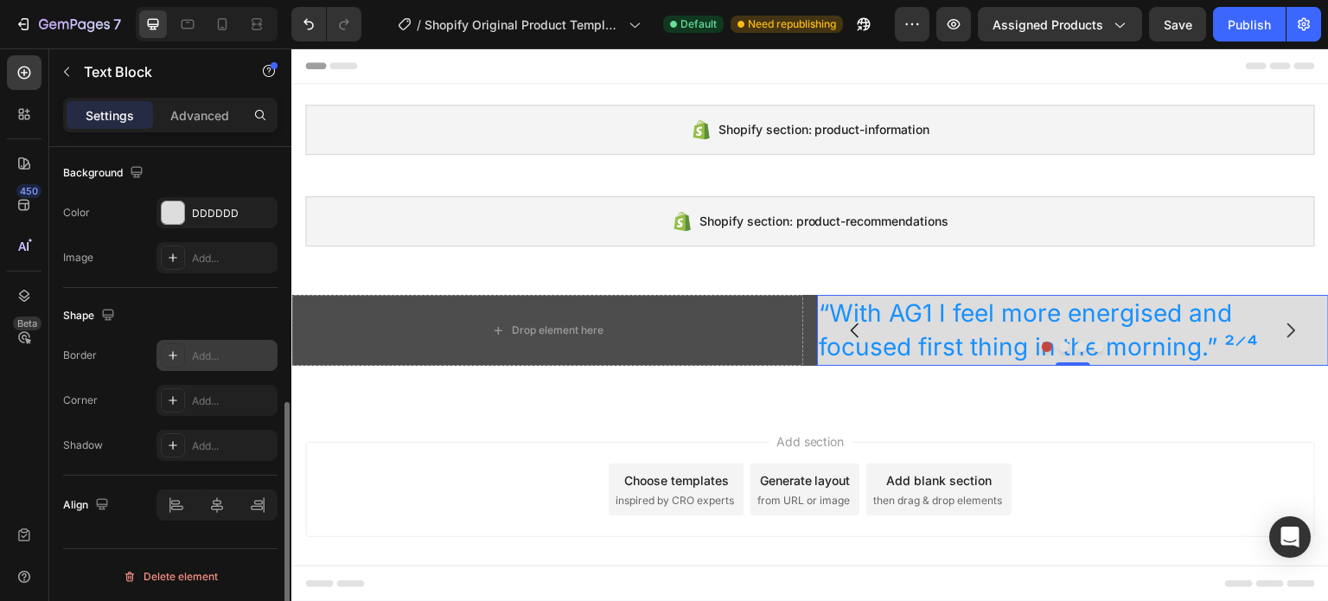
click at [180, 359] on div at bounding box center [173, 355] width 24 height 24
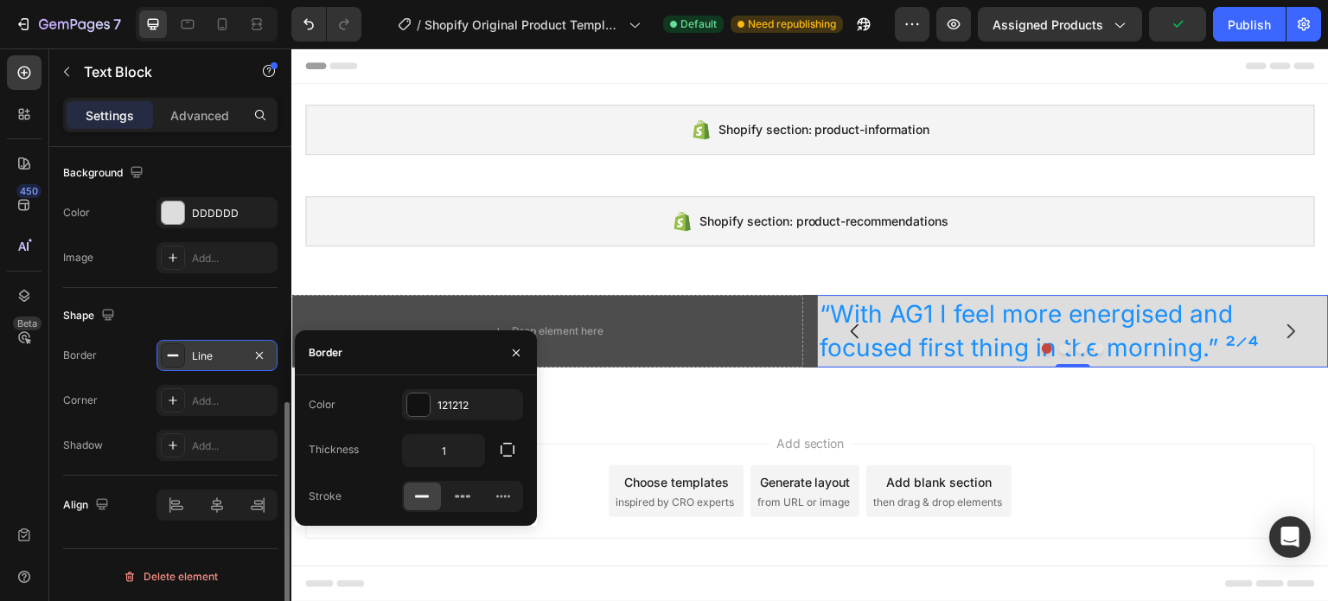
click at [180, 359] on div at bounding box center [173, 355] width 24 height 24
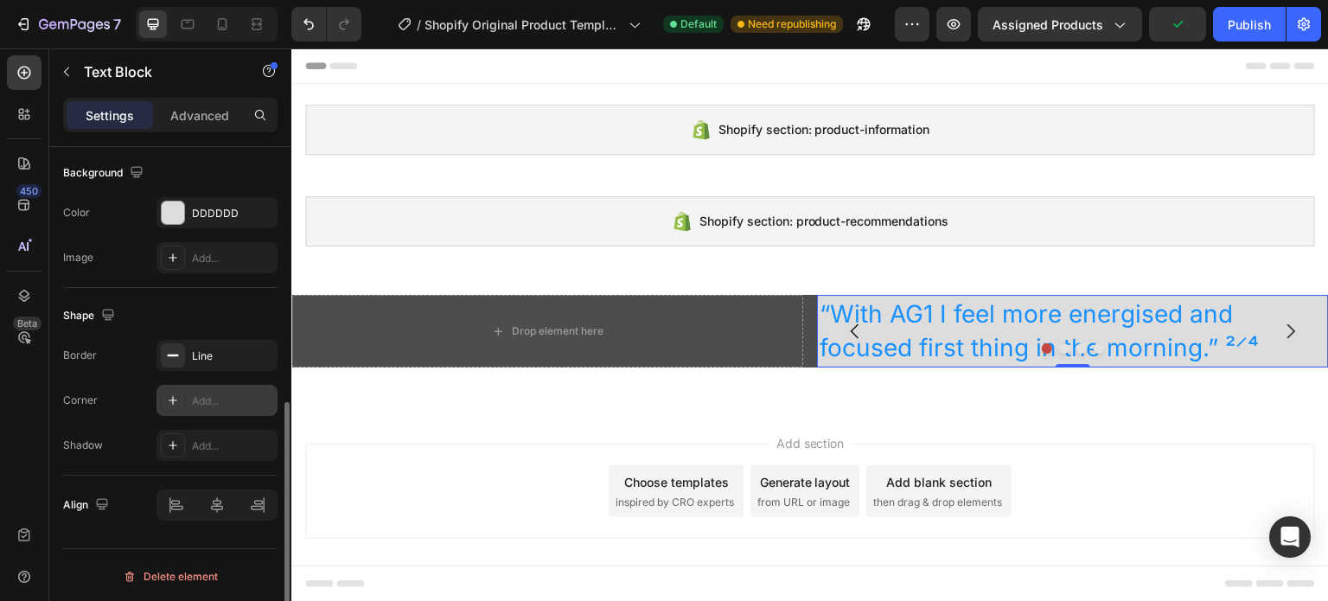
click at [200, 388] on div "Add..." at bounding box center [216, 400] width 121 height 31
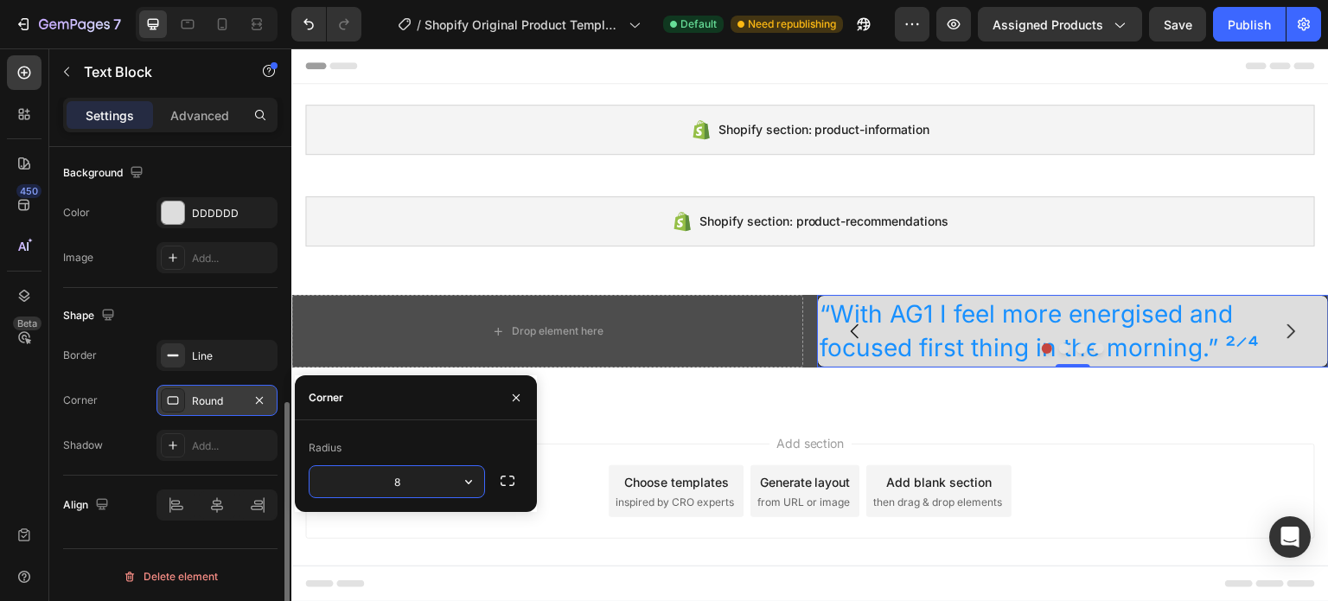
click at [200, 388] on div "Round" at bounding box center [216, 400] width 121 height 31
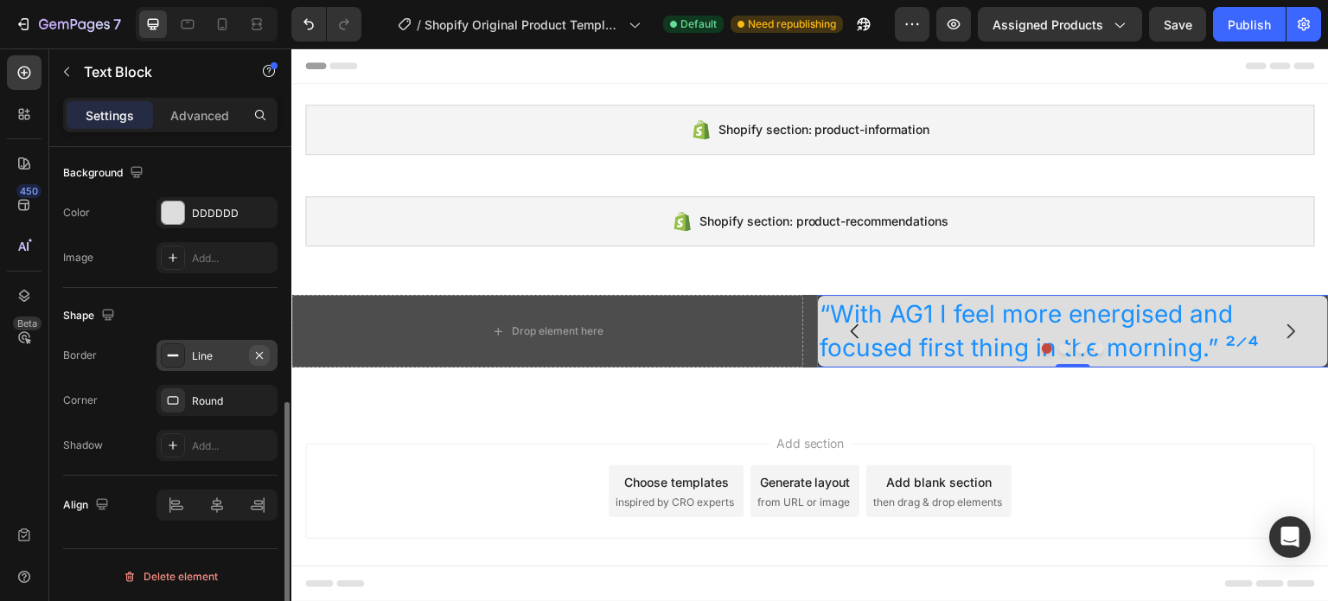
click at [254, 345] on button "button" at bounding box center [259, 355] width 21 height 21
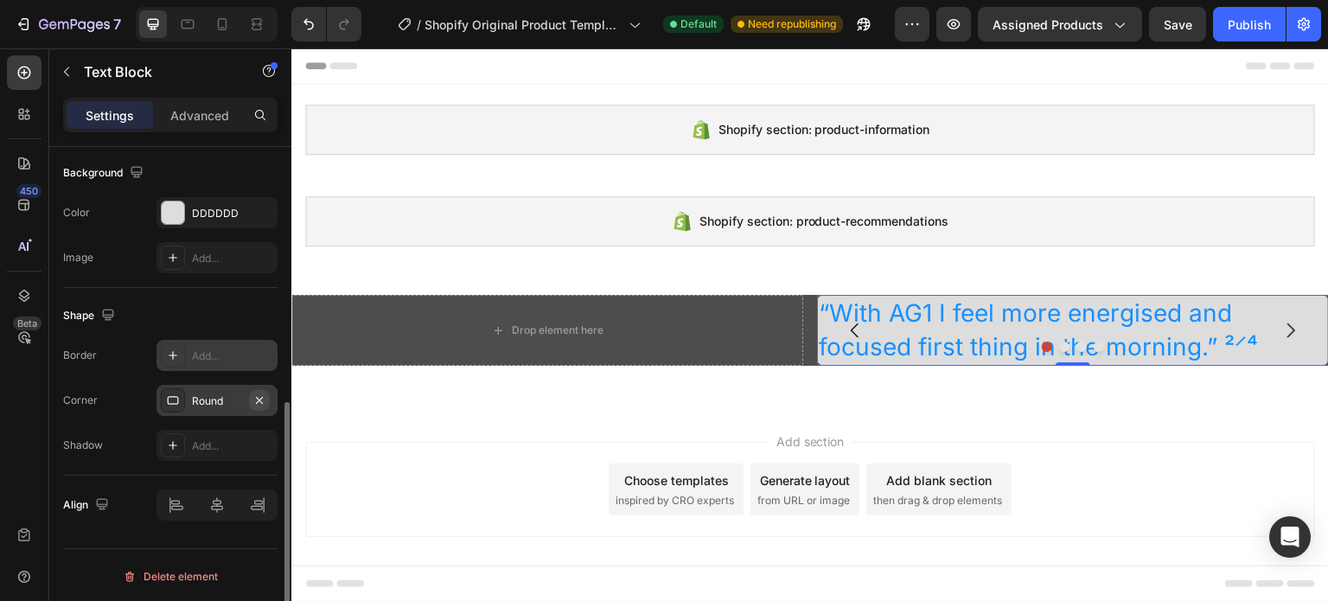
click at [263, 393] on icon "button" at bounding box center [259, 400] width 14 height 14
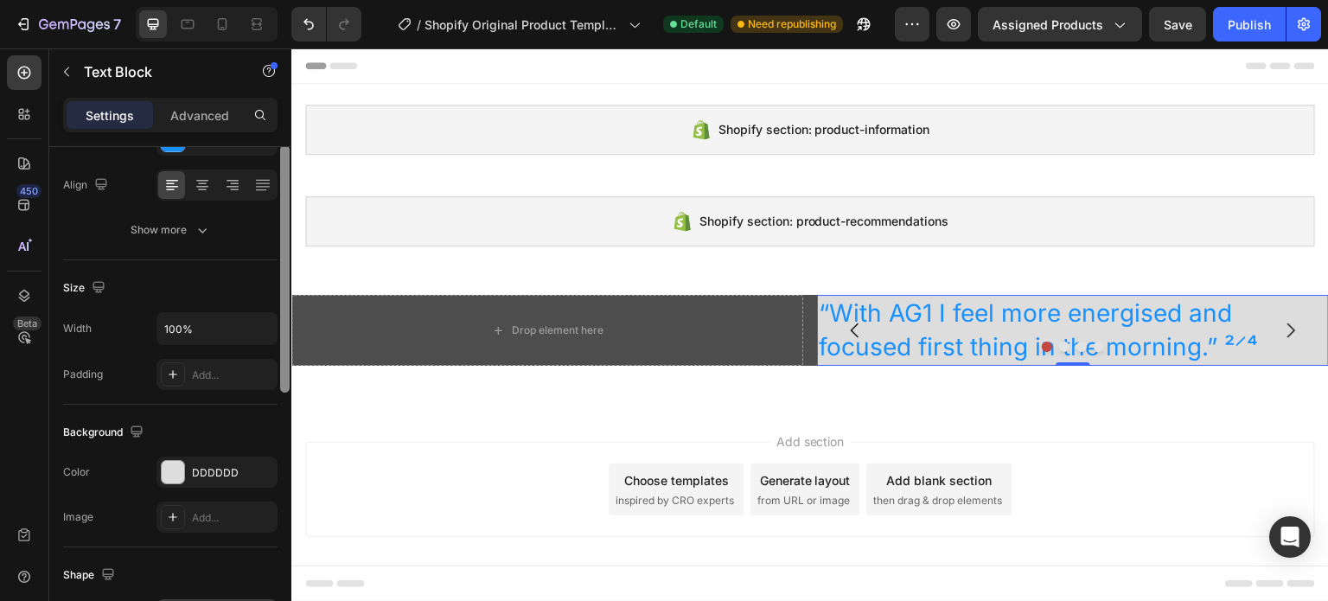
scroll to position [173, 0]
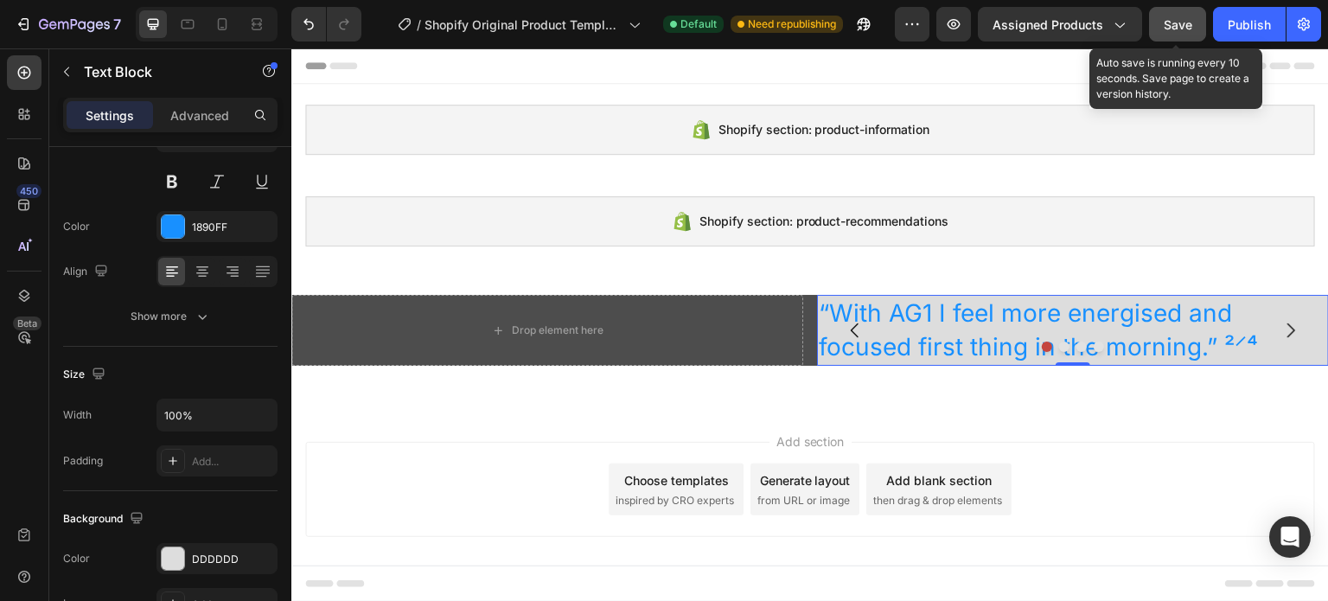
click at [1175, 25] on span "Save" at bounding box center [1177, 24] width 29 height 15
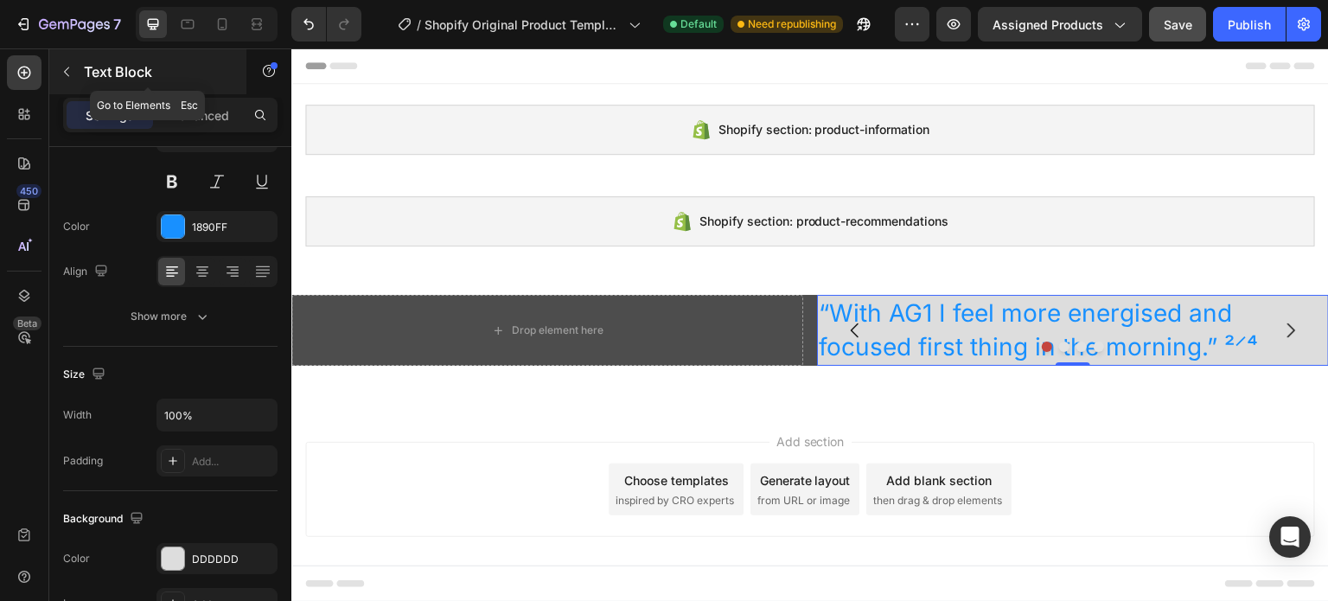
click at [64, 72] on icon "button" at bounding box center [67, 72] width 14 height 14
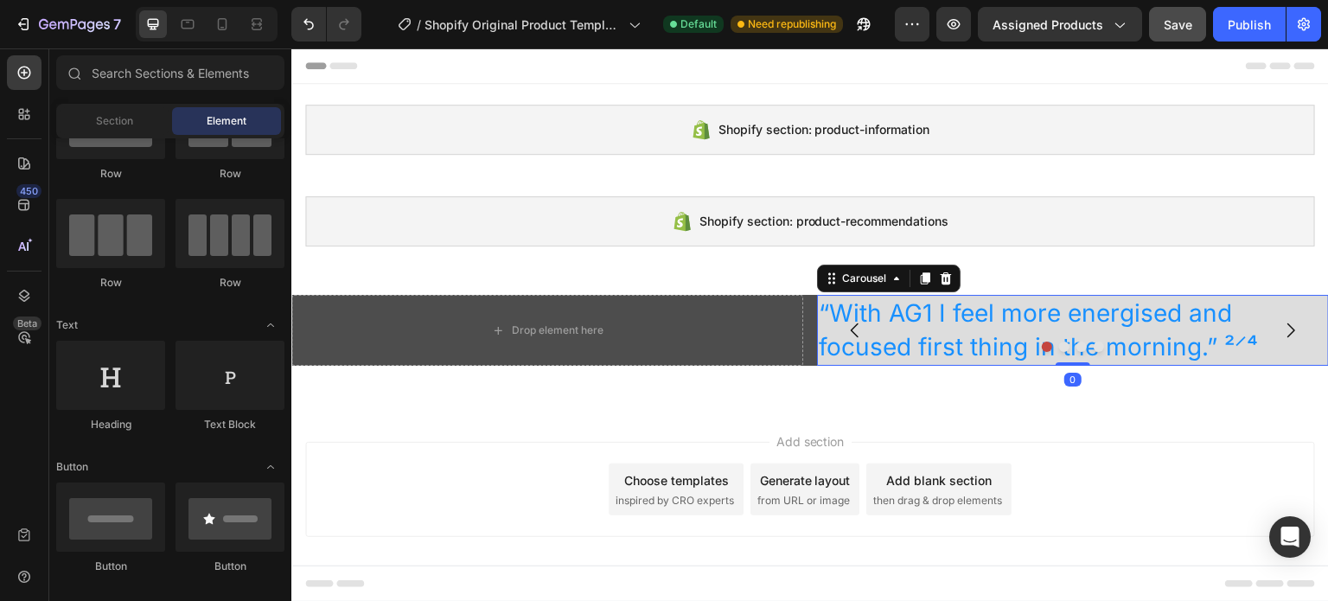
click at [1064, 346] on button "Dot" at bounding box center [1064, 346] width 10 height 10
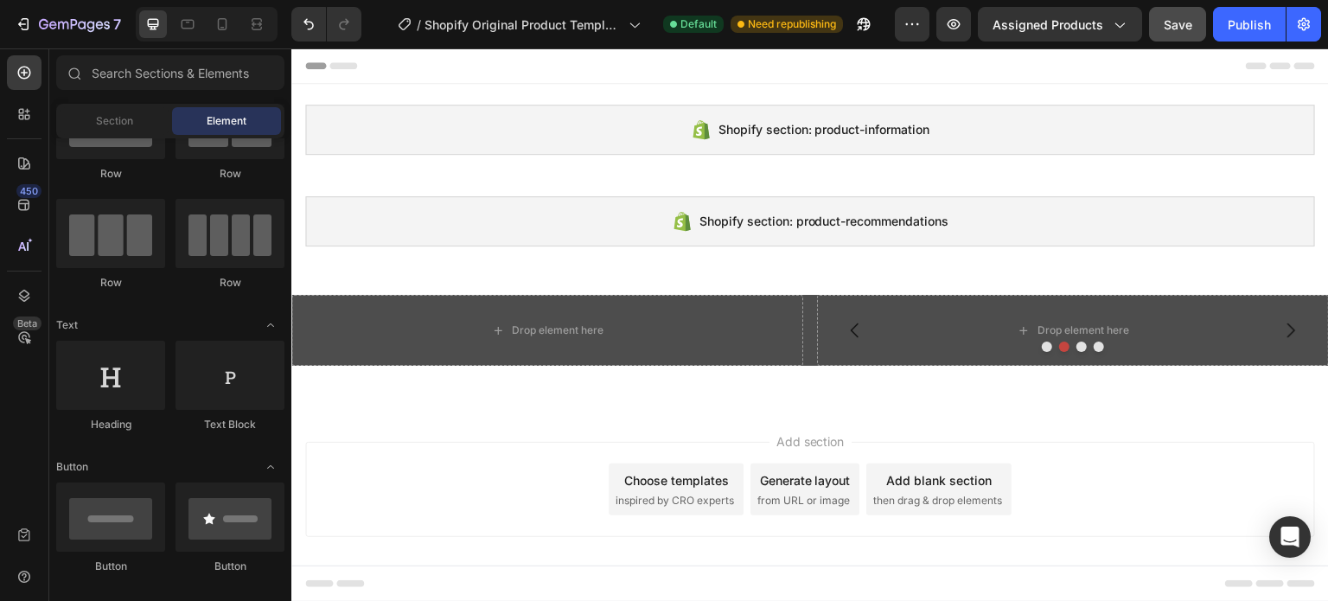
click at [674, 532] on div "Add section Choose templates inspired by CRO experts Generate layout from URL o…" at bounding box center [809, 489] width 1009 height 95
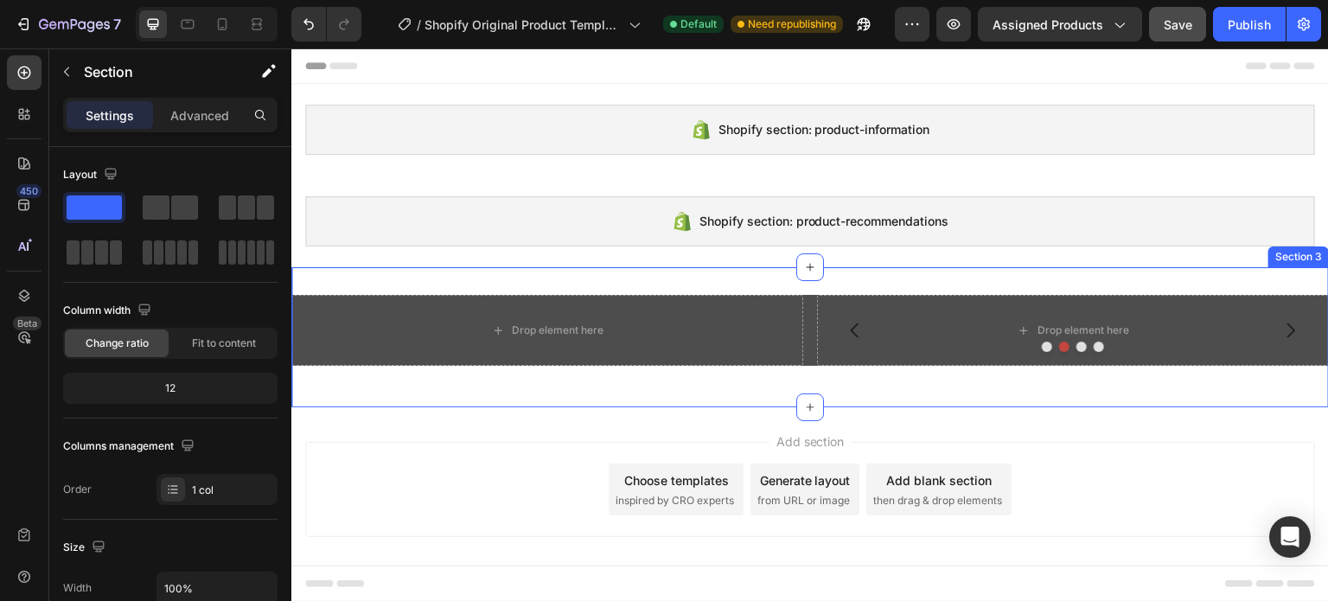
click at [618, 385] on div "Drop element here “With AG1 I feel more energised and focused first thing in th…" at bounding box center [809, 337] width 1037 height 140
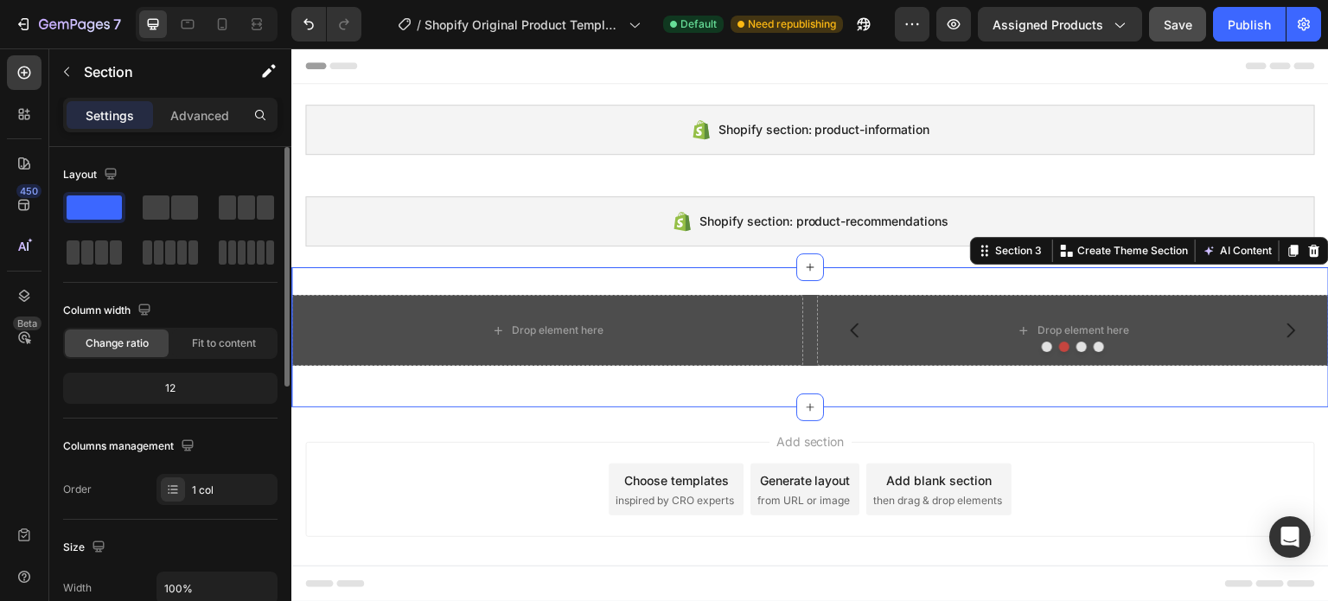
click at [160, 182] on div "Layout" at bounding box center [170, 214] width 214 height 107
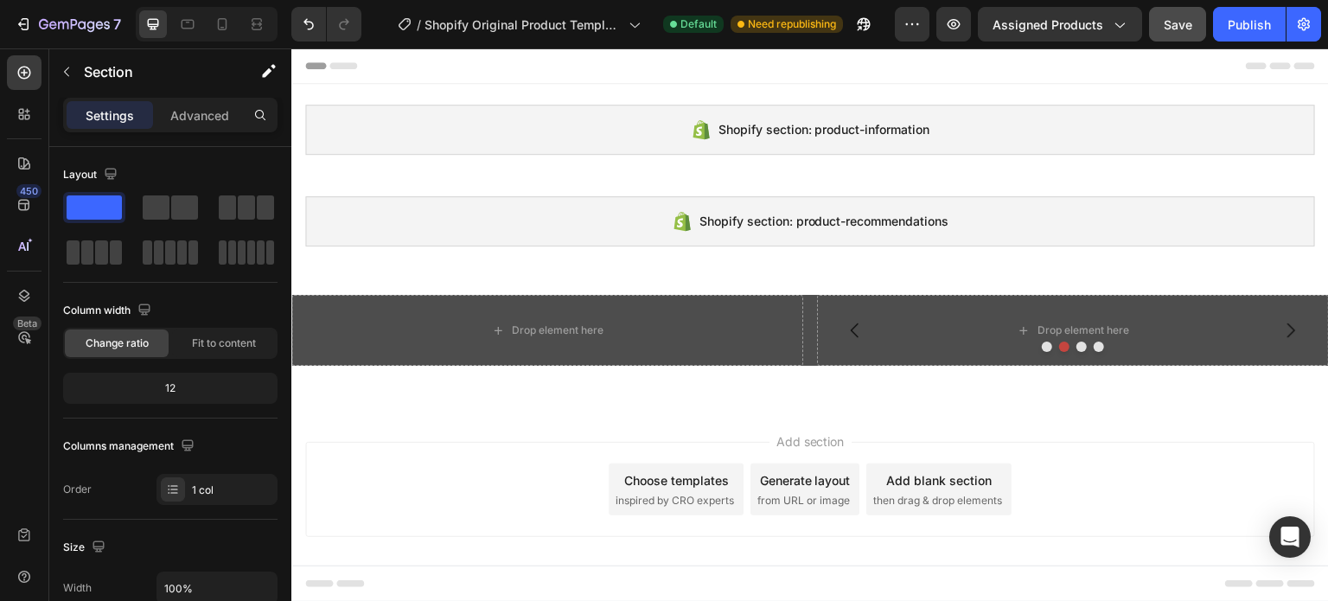
click at [432, 459] on div "Add section Choose templates inspired by CRO experts Generate layout from URL o…" at bounding box center [809, 489] width 1009 height 95
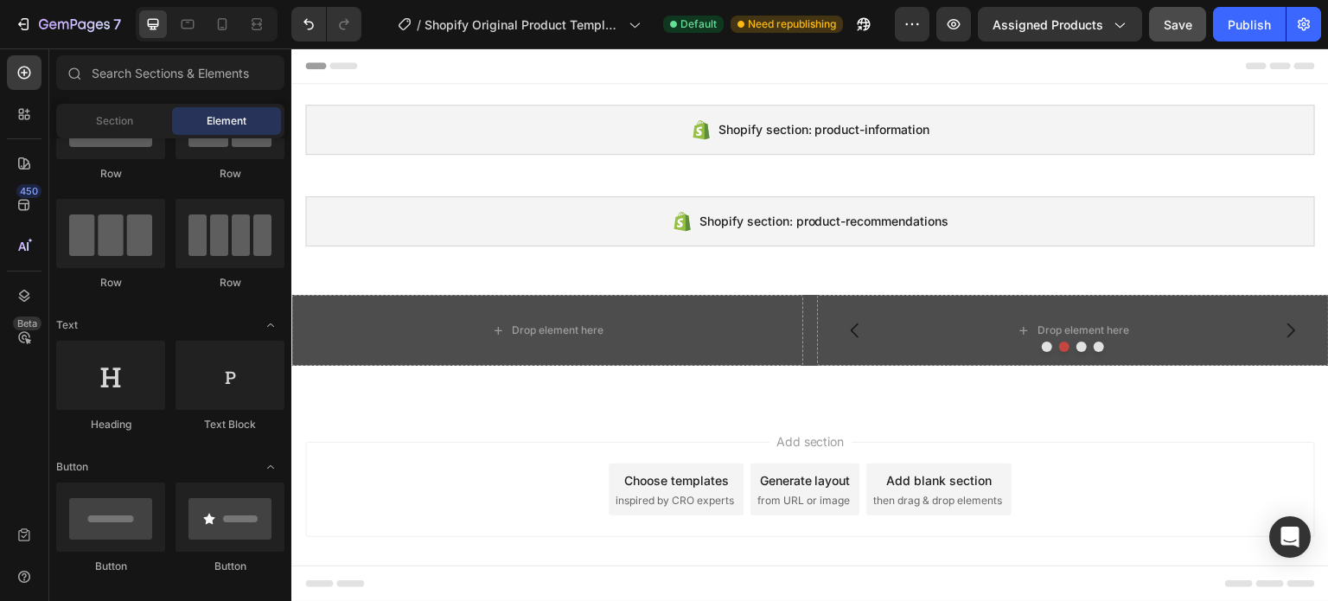
scroll to position [0, 0]
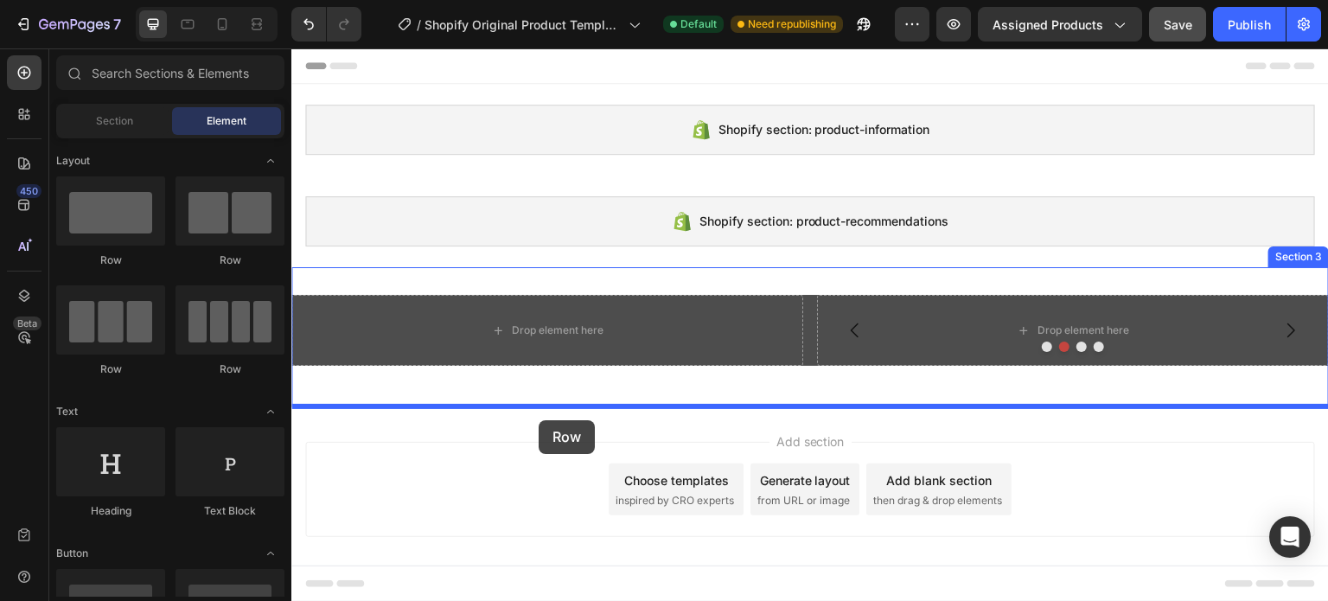
drag, startPoint x: 578, startPoint y: 309, endPoint x: 538, endPoint y: 420, distance: 118.4
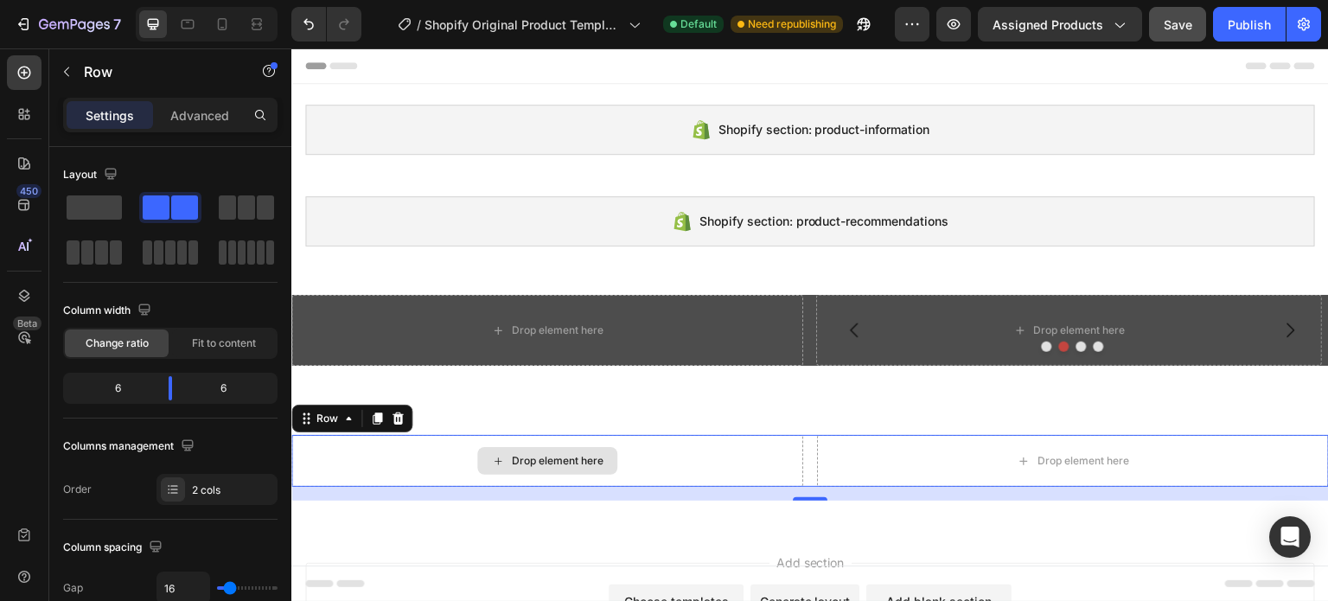
click at [544, 468] on div "Drop element here" at bounding box center [547, 461] width 140 height 28
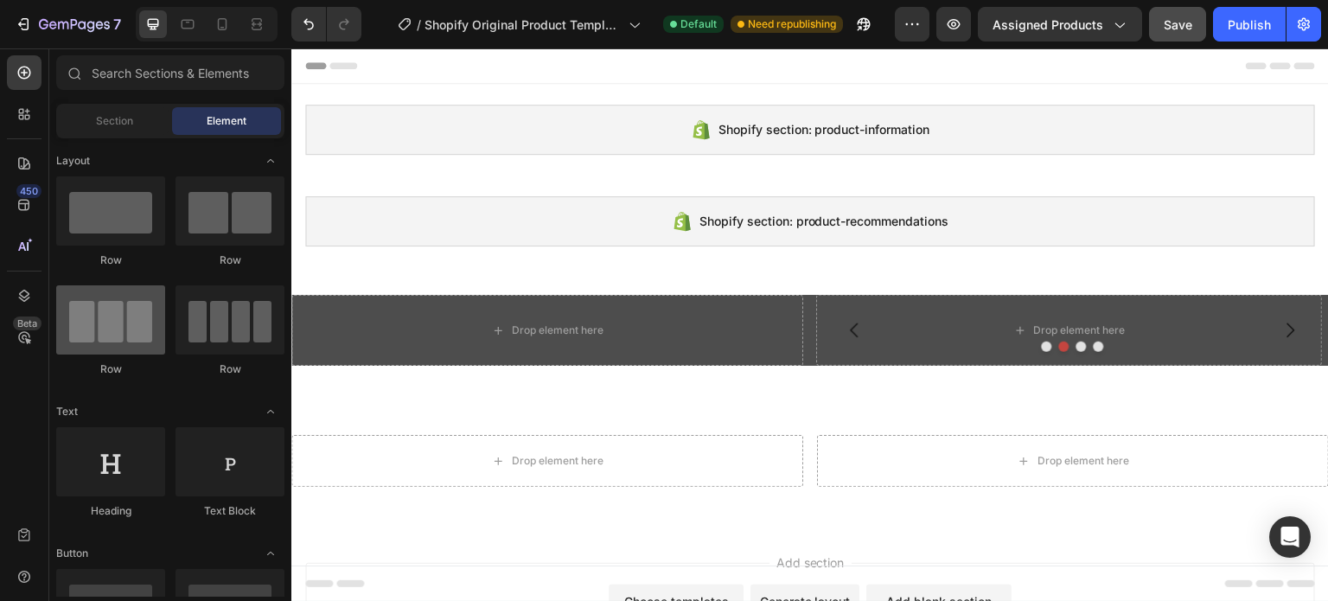
scroll to position [259, 0]
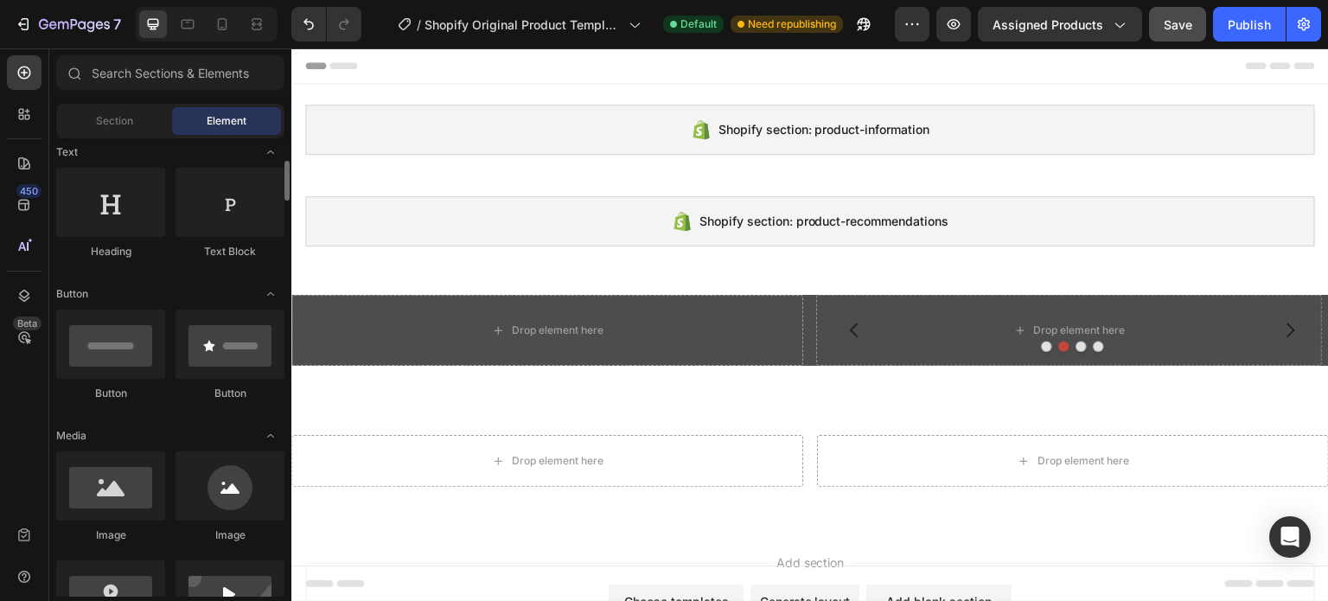
click at [134, 239] on div "Heading" at bounding box center [110, 214] width 109 height 92
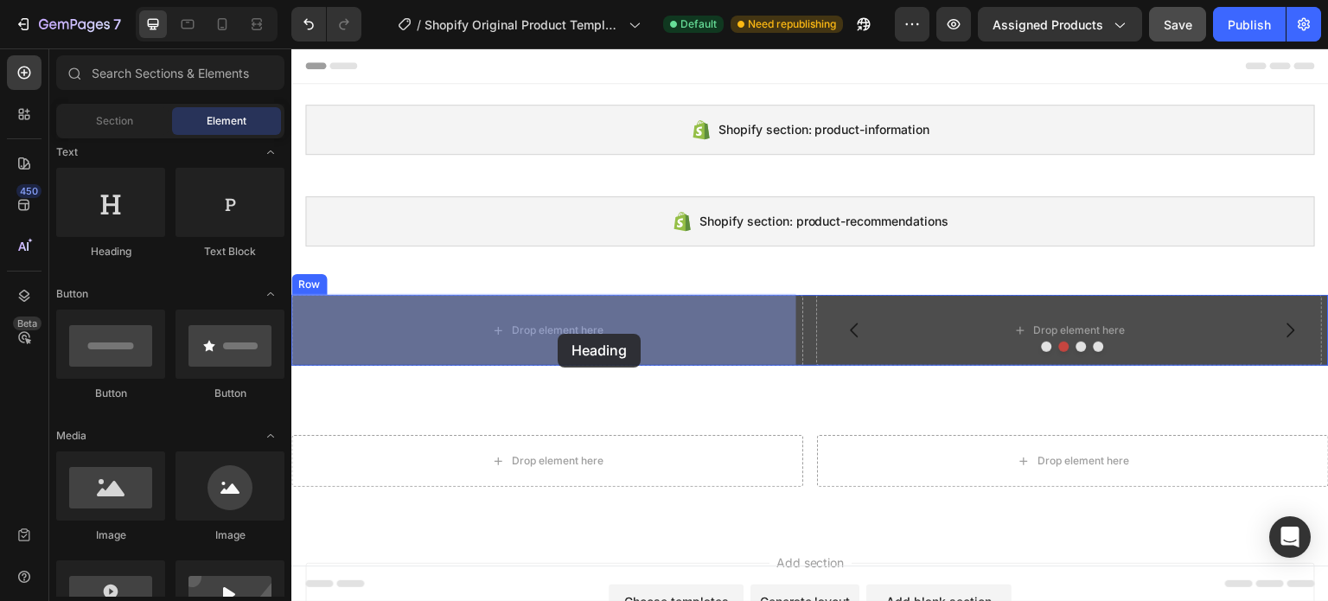
drag, startPoint x: 393, startPoint y: 308, endPoint x: 557, endPoint y: 334, distance: 166.2
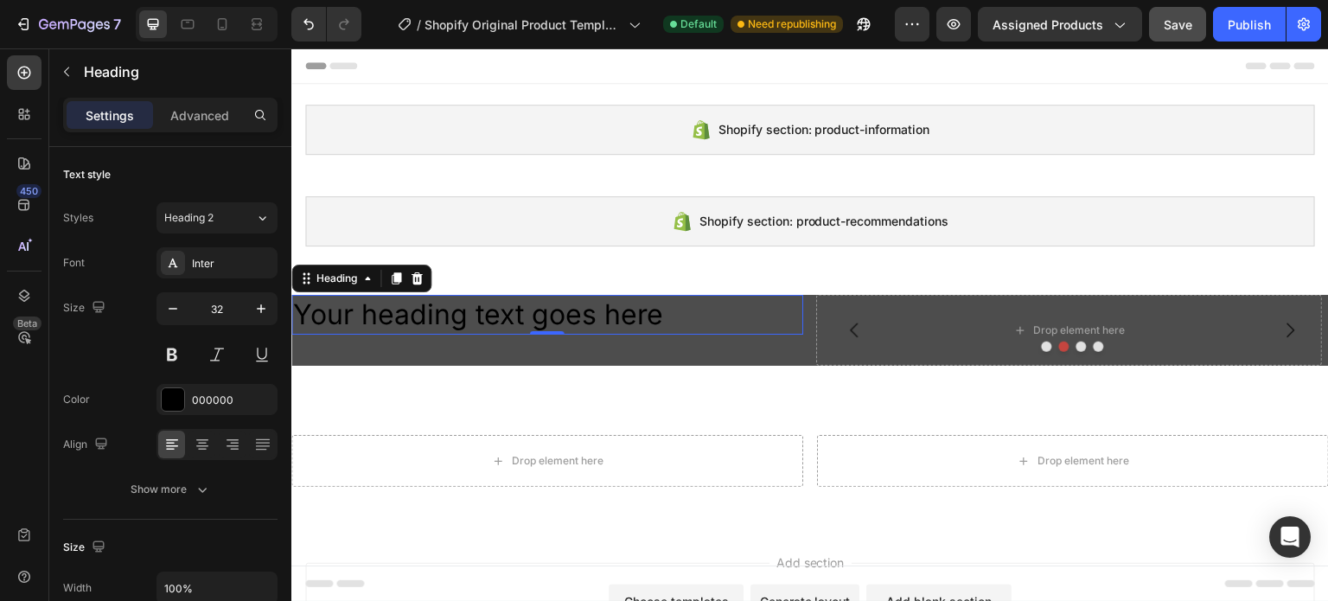
click at [384, 311] on h2 "Your heading text goes here" at bounding box center [547, 315] width 512 height 40
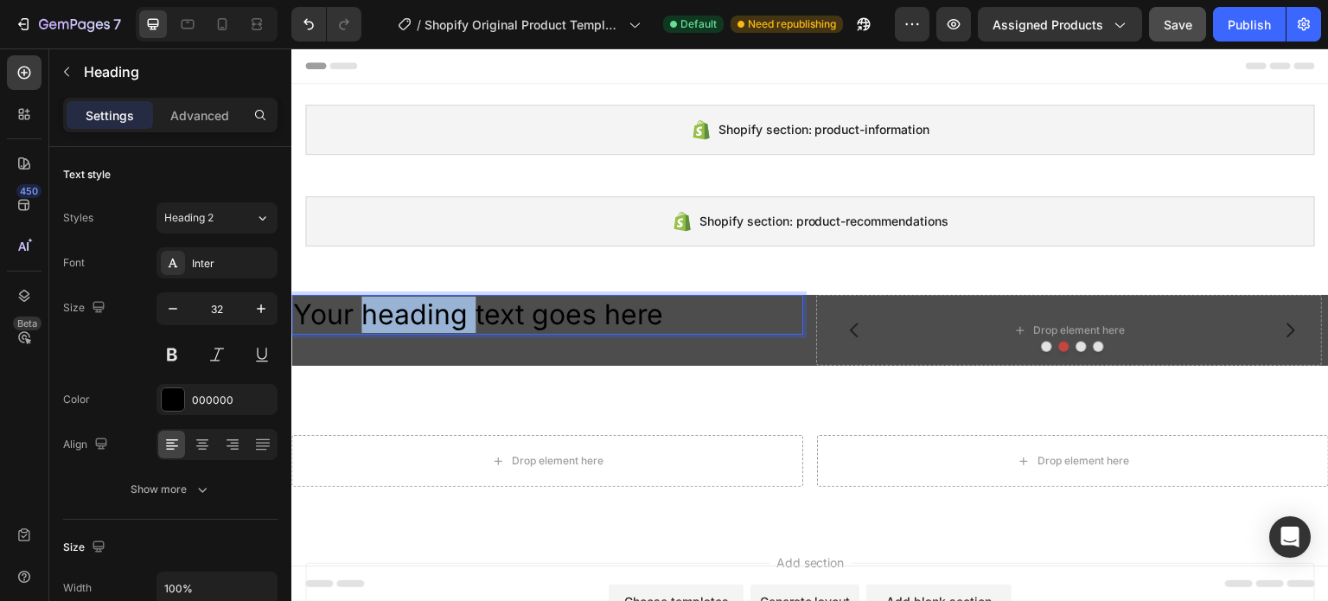
click at [384, 311] on p "Your heading text goes here" at bounding box center [547, 314] width 508 height 36
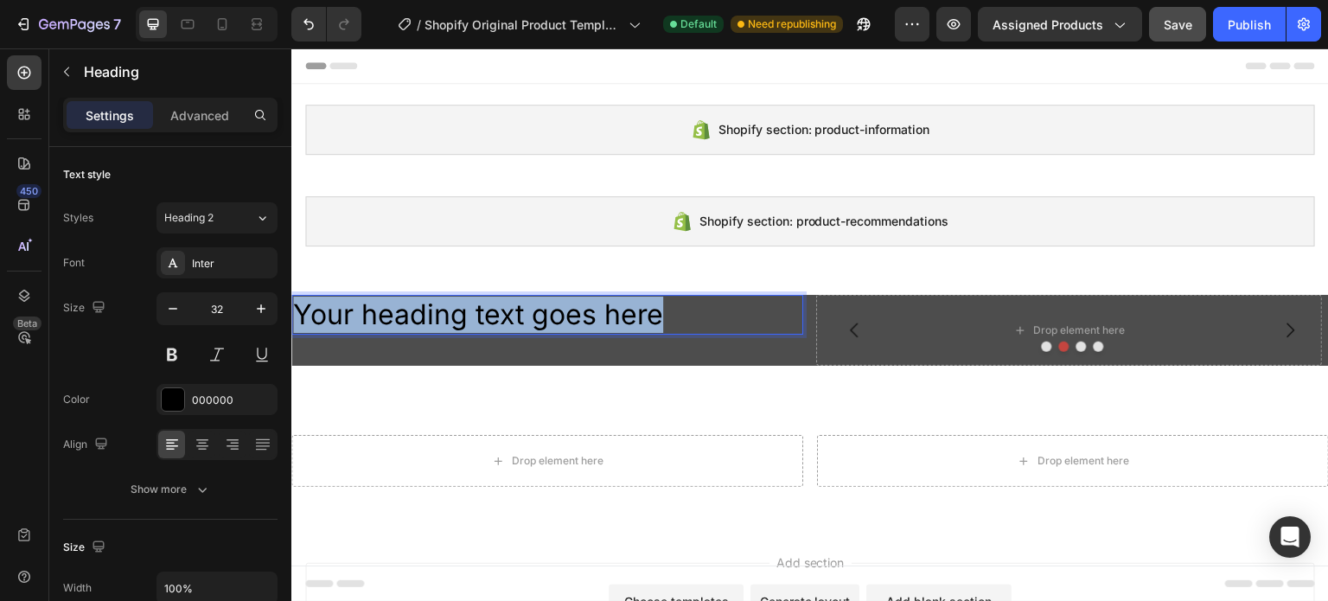
click at [384, 311] on p "Your heading text goes here" at bounding box center [547, 314] width 508 height 36
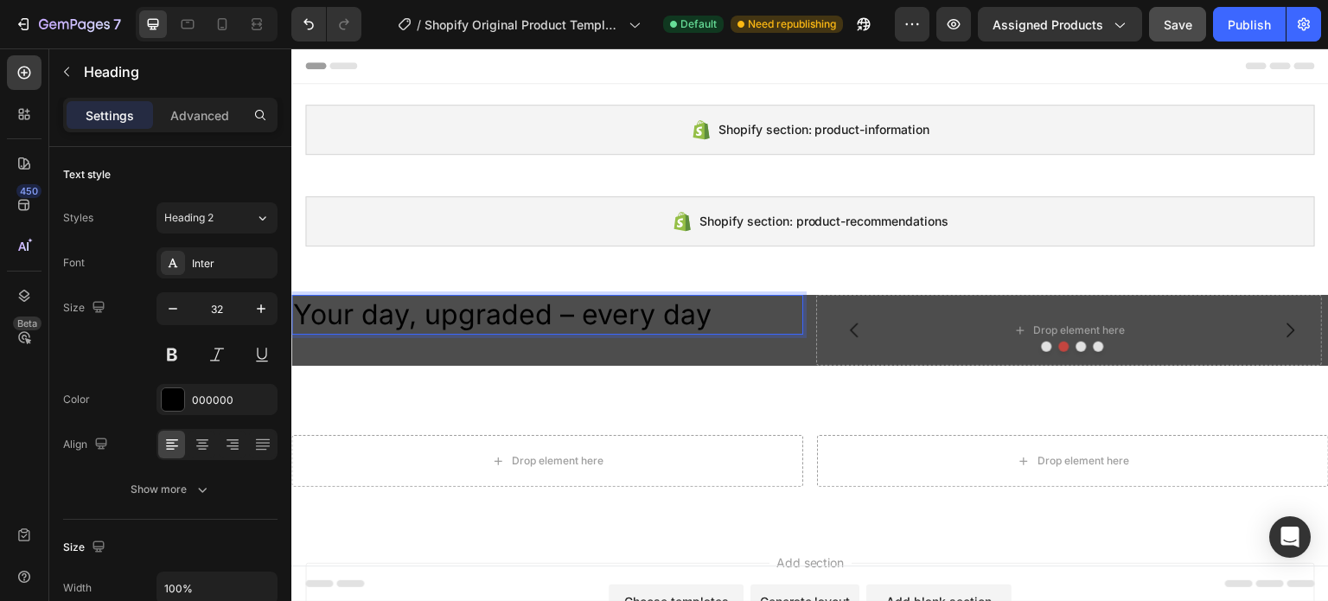
click at [550, 306] on p "Your day, upgraded – every day" at bounding box center [547, 314] width 508 height 36
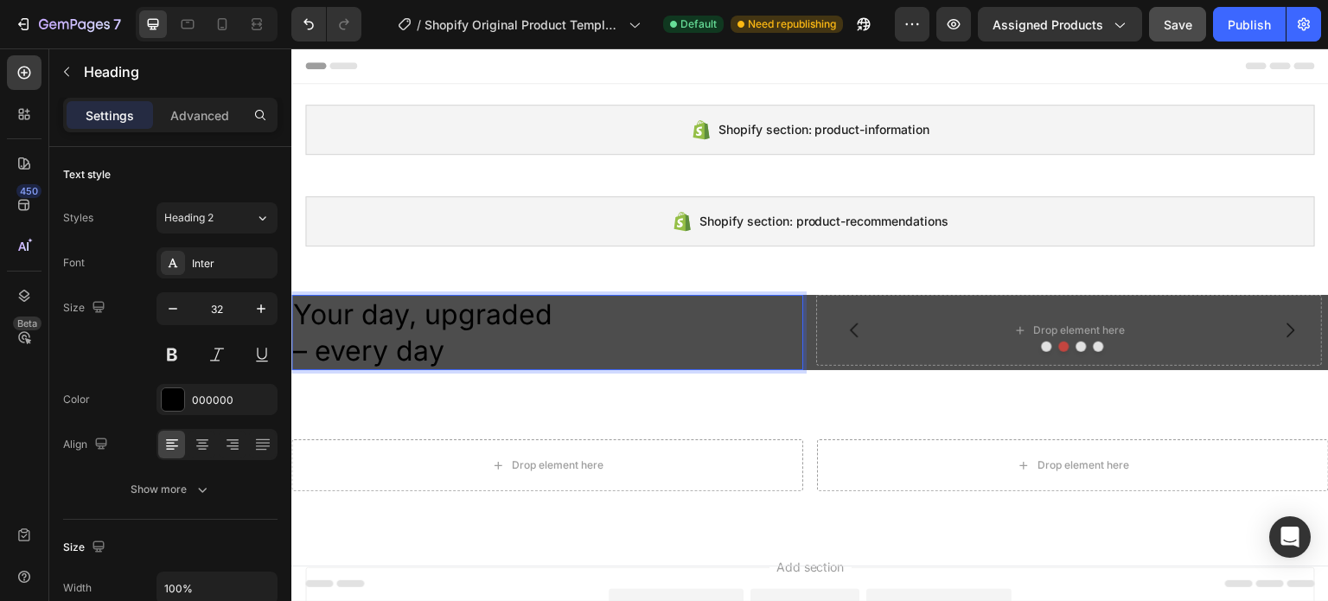
click at [462, 350] on p "Your day, upgraded – every day" at bounding box center [547, 332] width 508 height 72
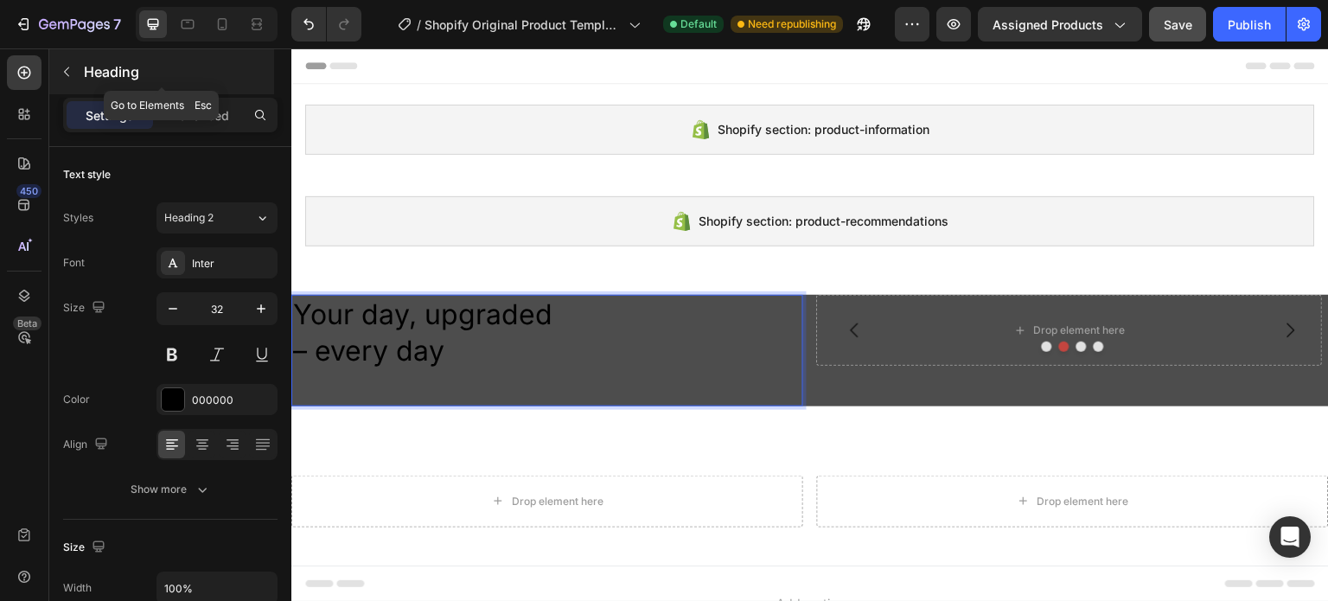
click at [68, 79] on button "button" at bounding box center [67, 72] width 28 height 28
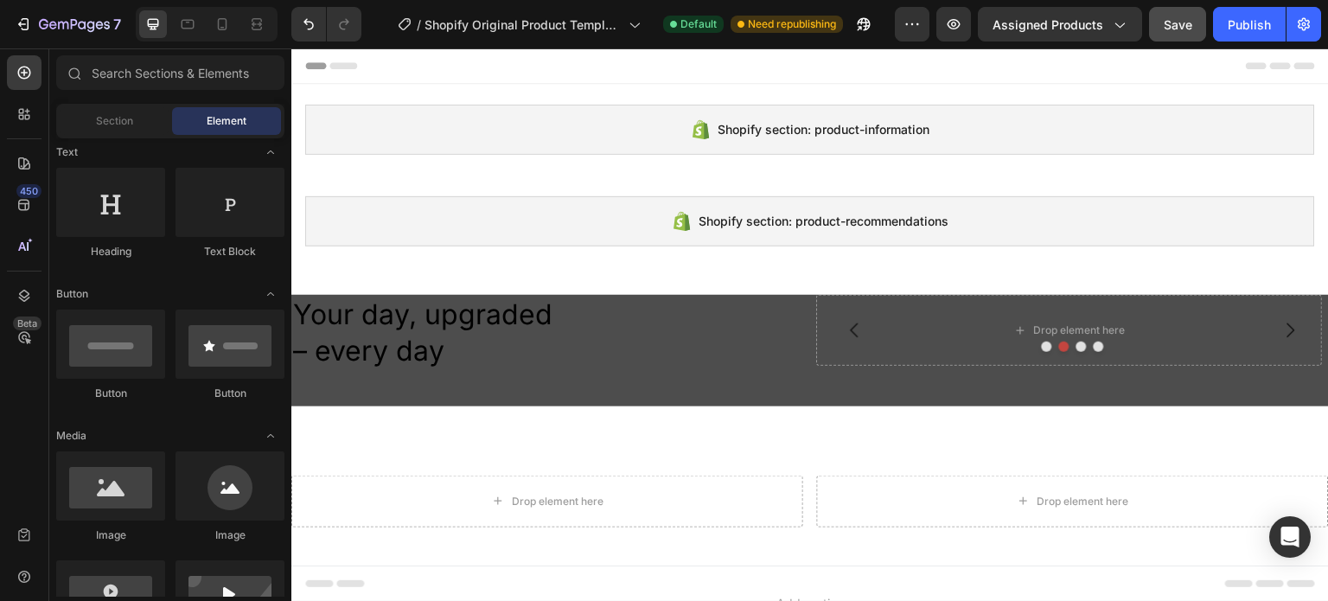
click at [231, 237] on div "Text Block" at bounding box center [229, 214] width 109 height 92
click at [232, 188] on div at bounding box center [229, 202] width 109 height 69
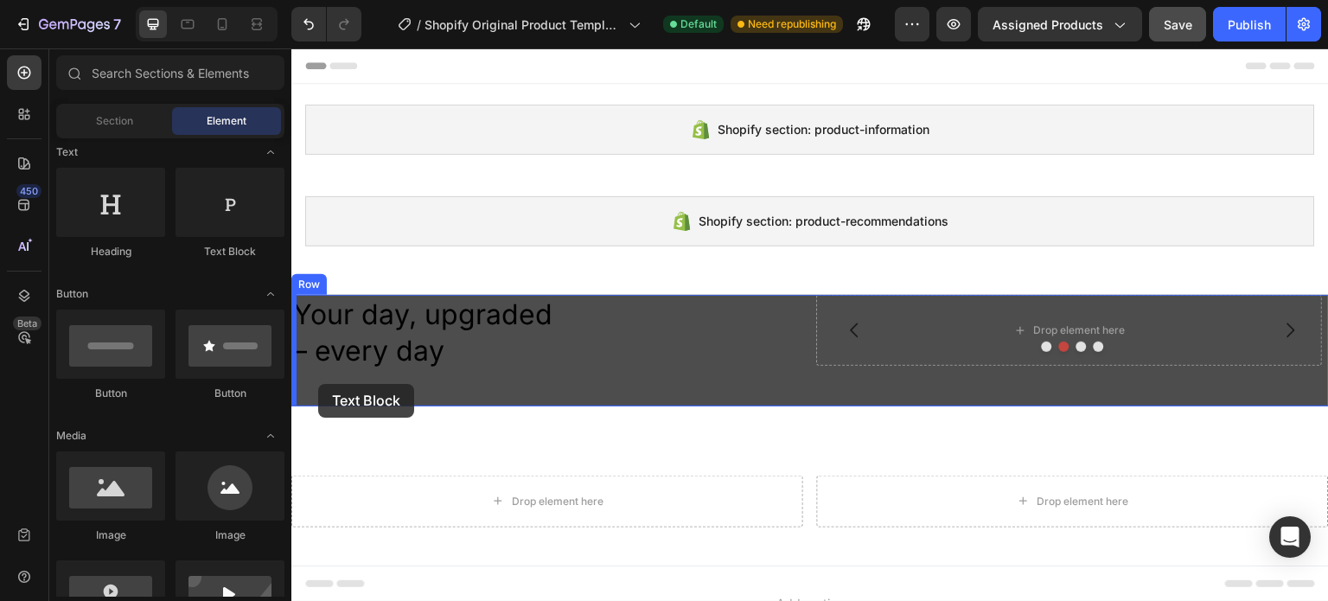
drag, startPoint x: 523, startPoint y: 238, endPoint x: 318, endPoint y: 384, distance: 251.6
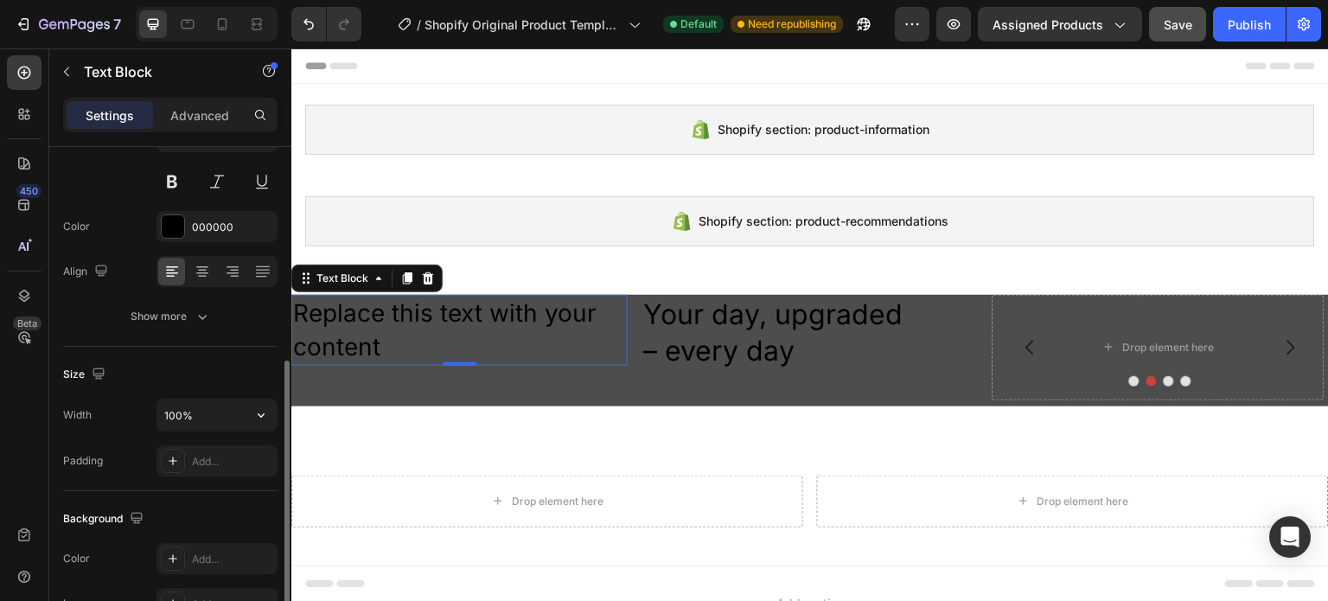
scroll to position [86, 0]
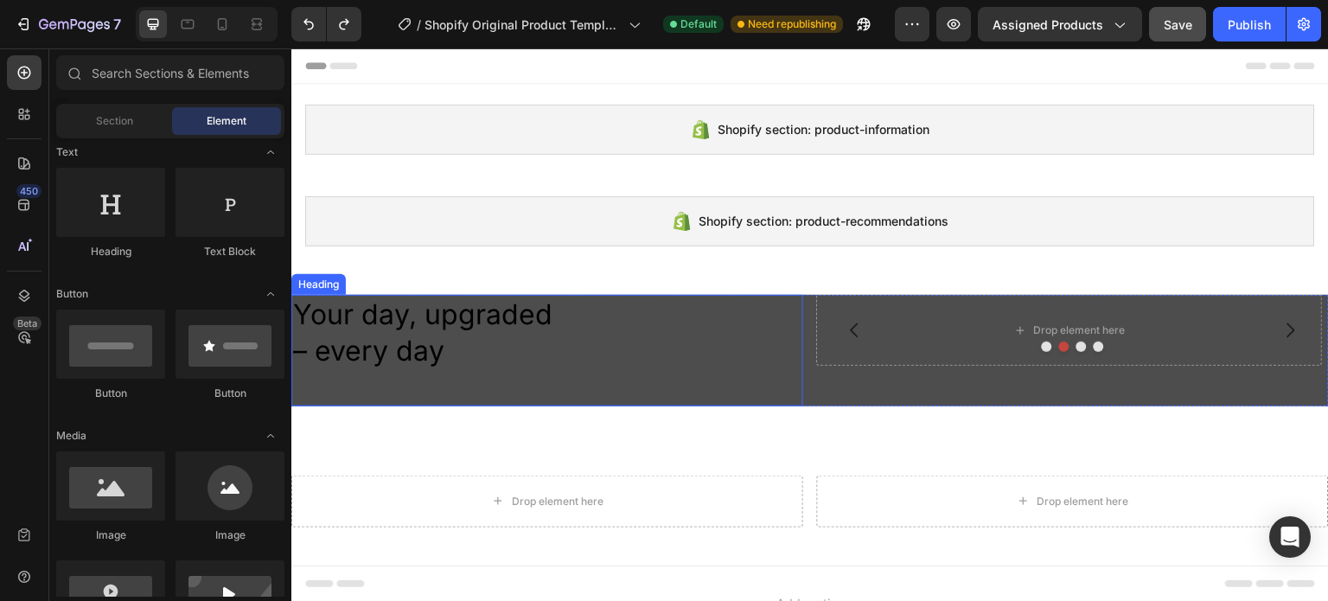
click at [453, 365] on p "Your day, upgraded – every day" at bounding box center [547, 350] width 508 height 108
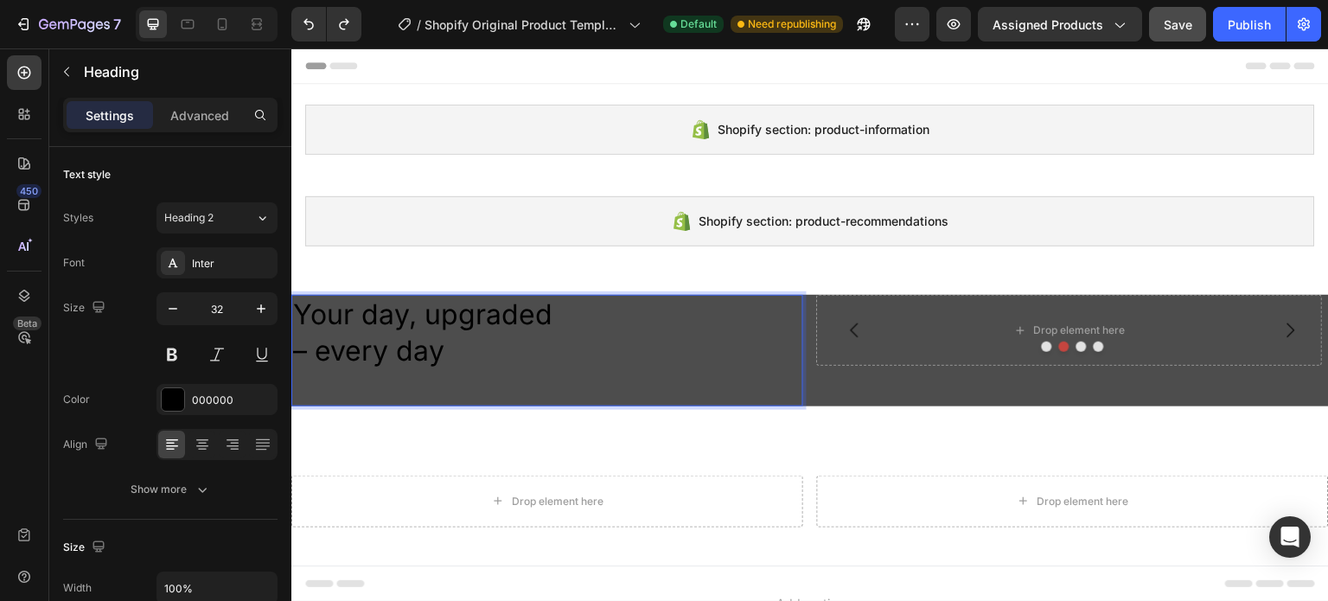
click at [450, 353] on p "Your day, upgraded – every day" at bounding box center [547, 350] width 508 height 108
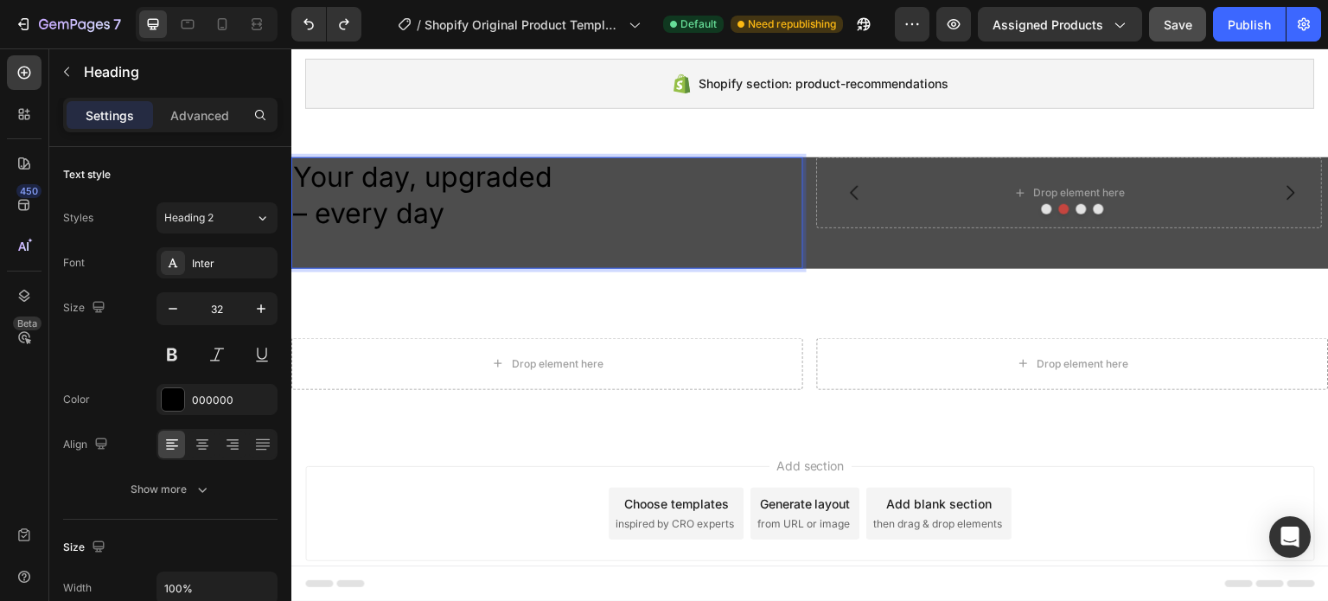
scroll to position [51, 0]
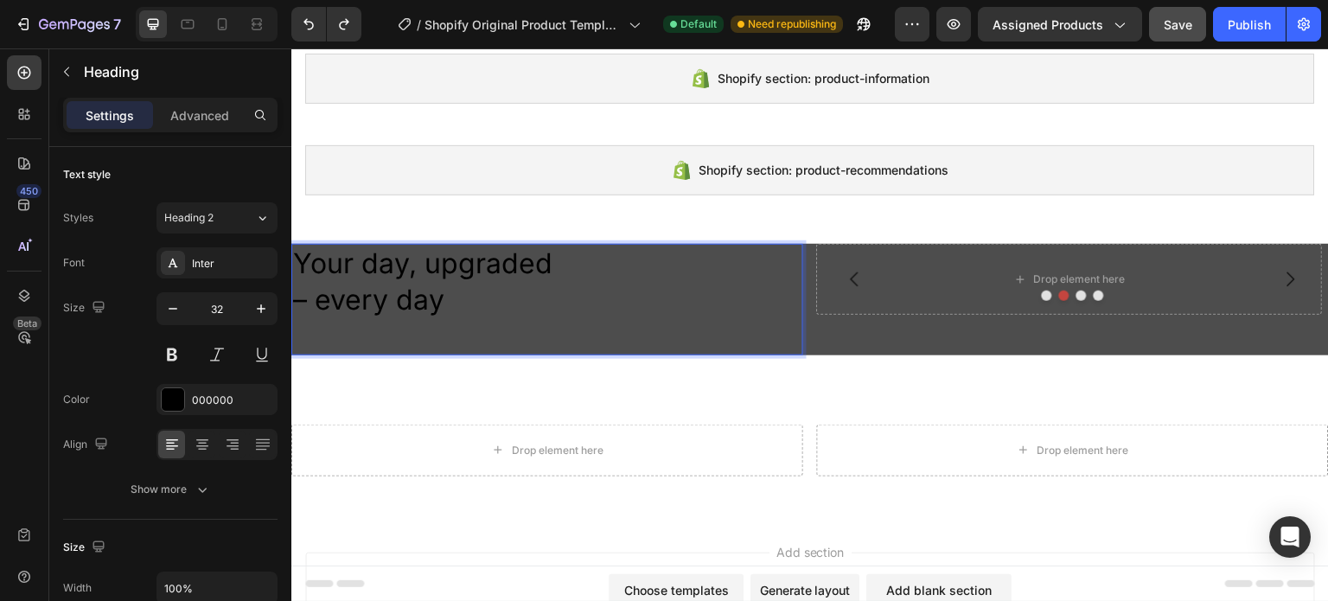
click at [454, 322] on p "Your day, upgraded – every day" at bounding box center [547, 299] width 508 height 108
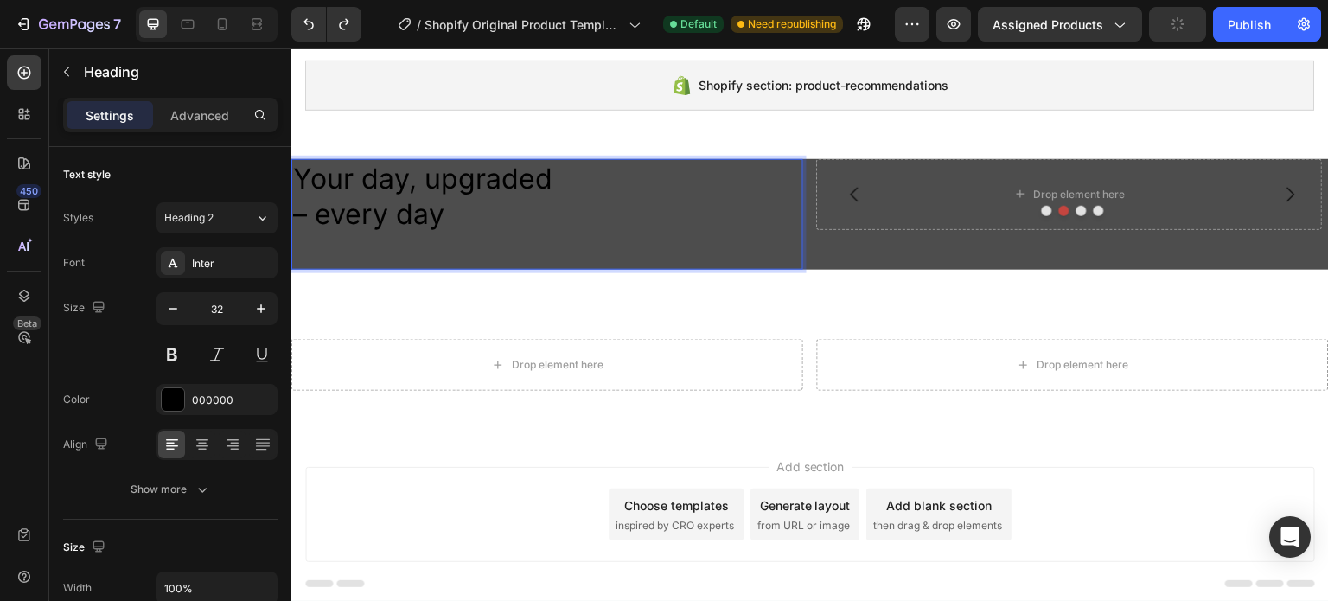
scroll to position [137, 0]
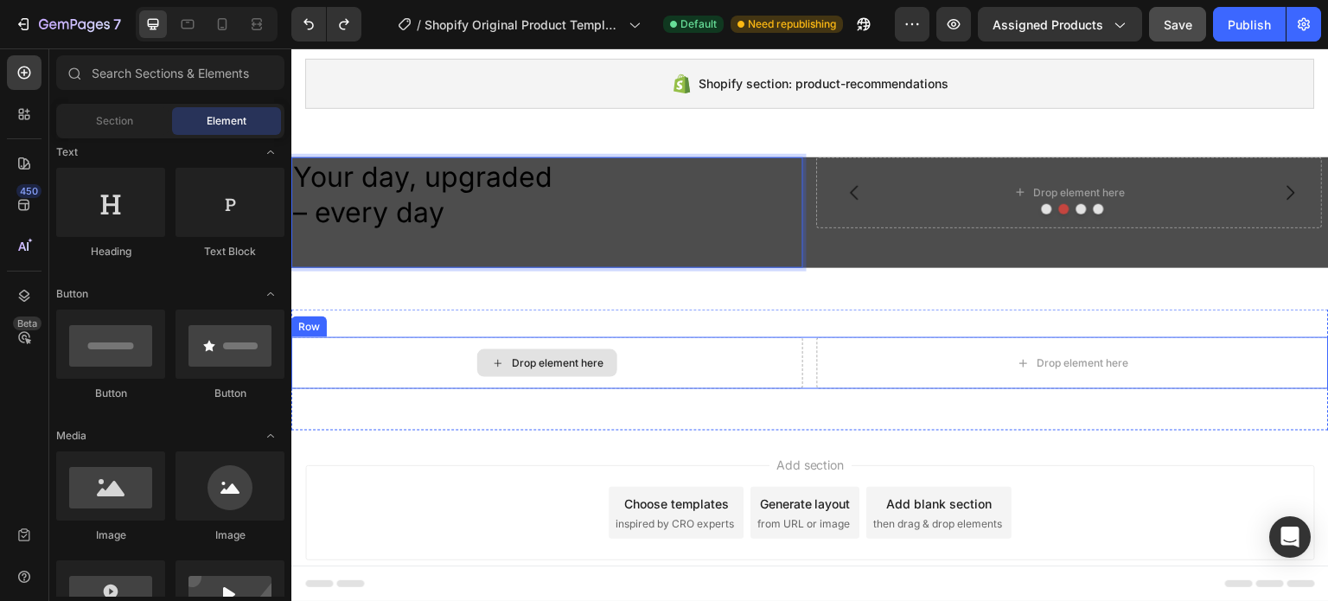
click at [491, 360] on icon at bounding box center [498, 363] width 14 height 15
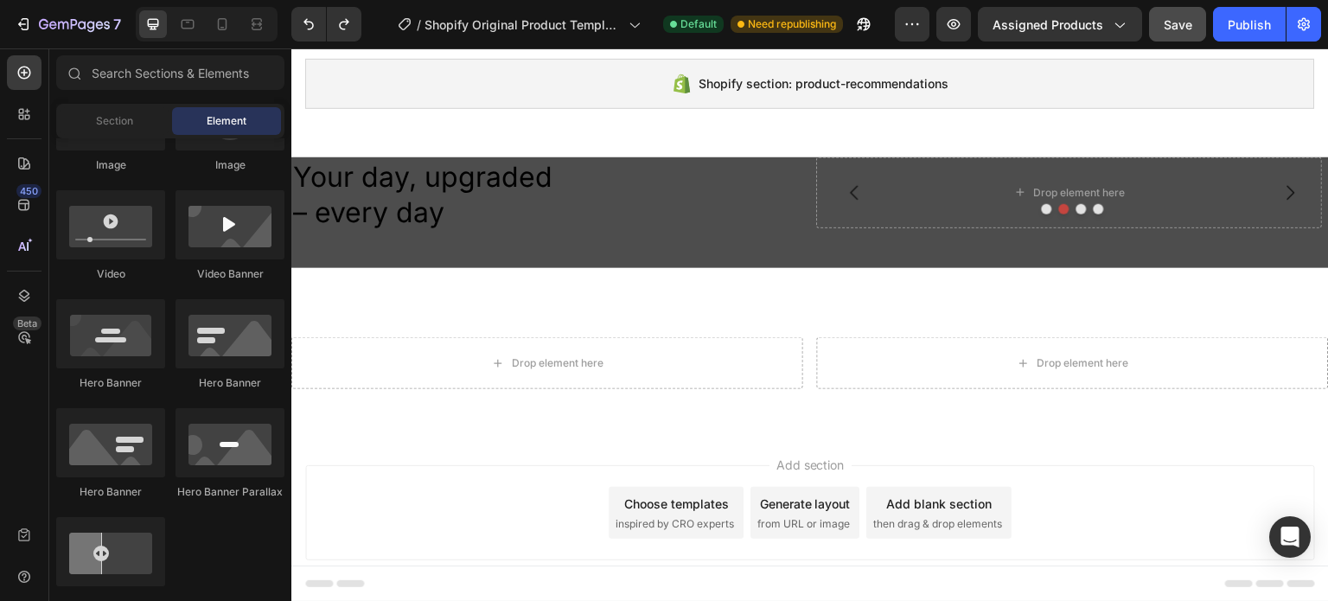
scroll to position [197, 0]
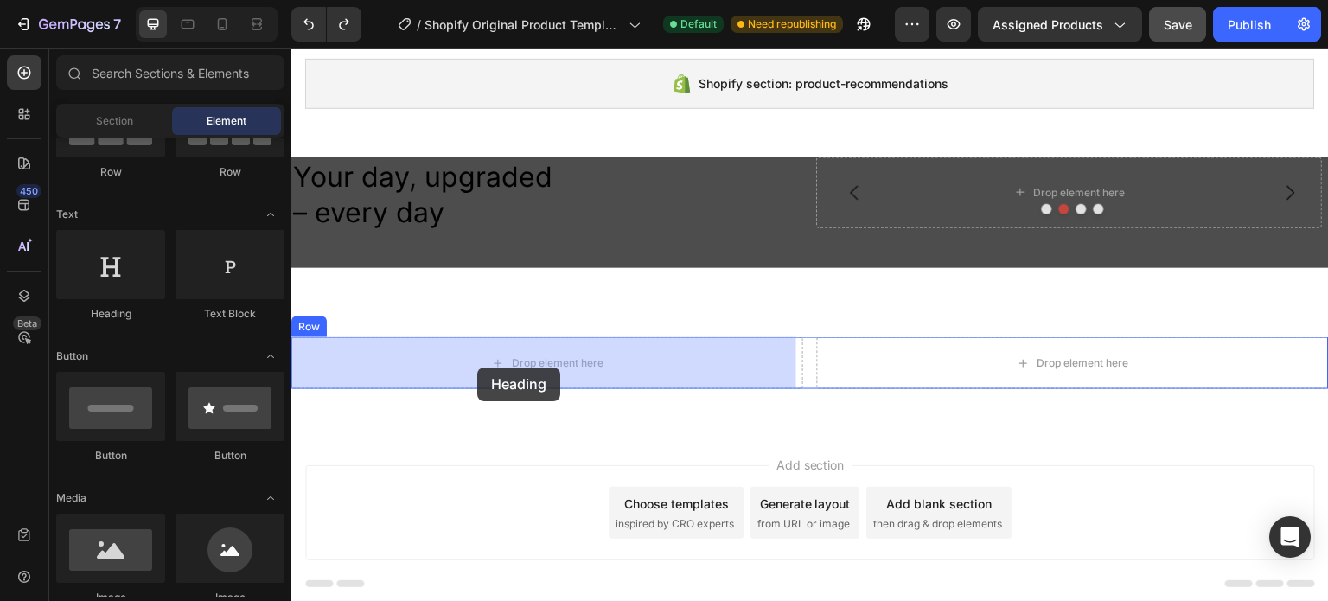
drag, startPoint x: 427, startPoint y: 337, endPoint x: 477, endPoint y: 366, distance: 58.1
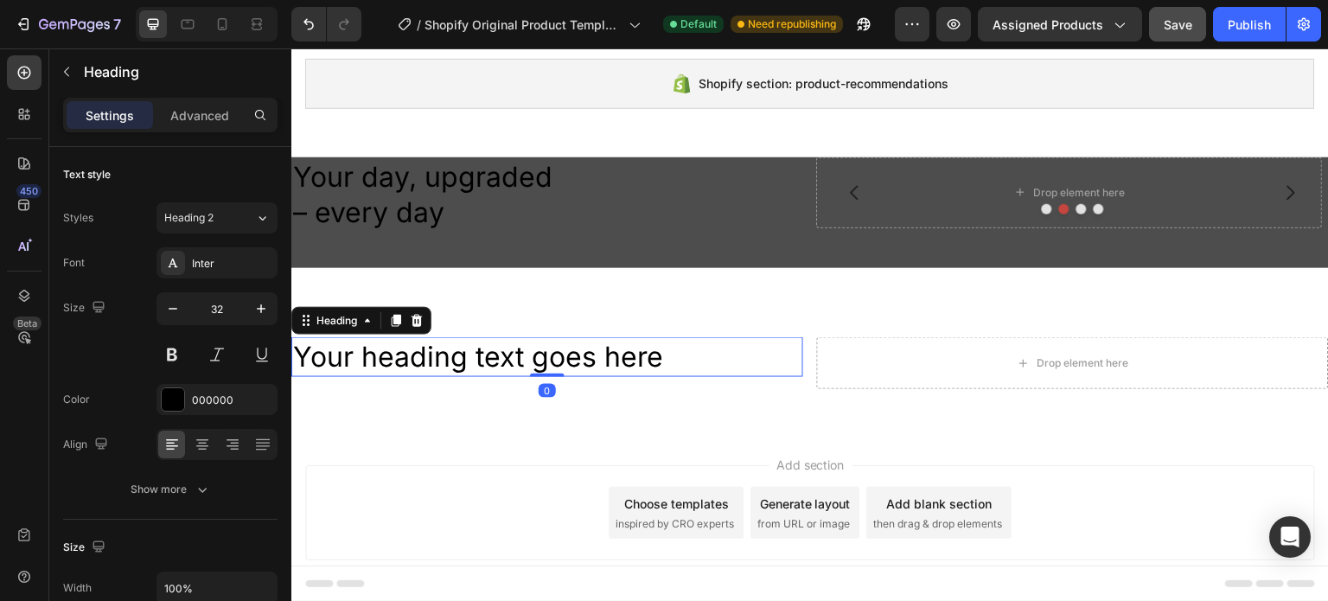
click at [443, 351] on h2 "Your heading text goes here" at bounding box center [547, 357] width 512 height 40
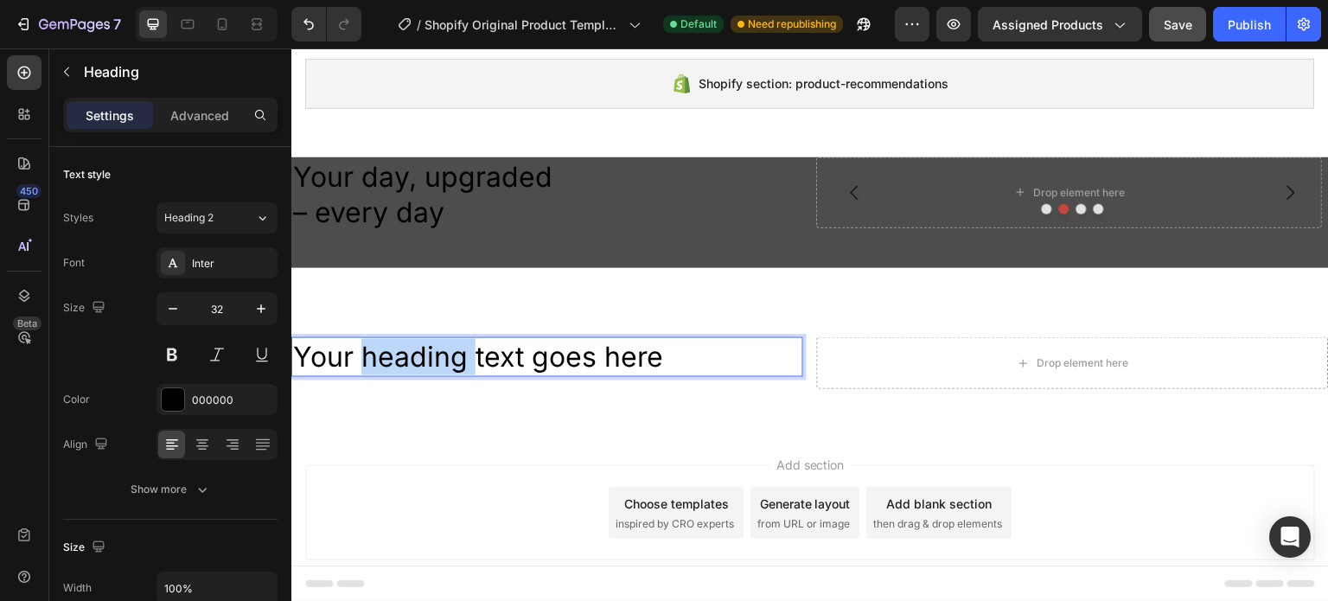
click at [443, 351] on p "Your heading text goes here" at bounding box center [547, 357] width 508 height 36
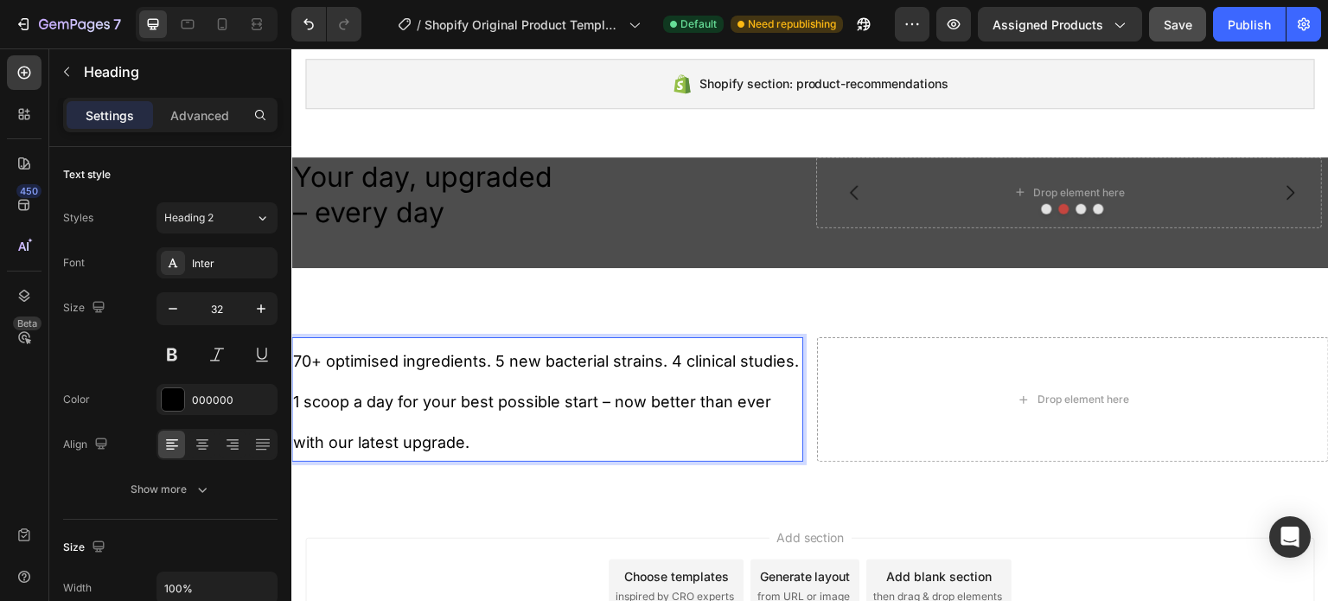
click at [347, 373] on p "70+ optimised ingredients. 5 new bacterial strains. 4 clinical studies. 1 scoop…" at bounding box center [547, 399] width 508 height 121
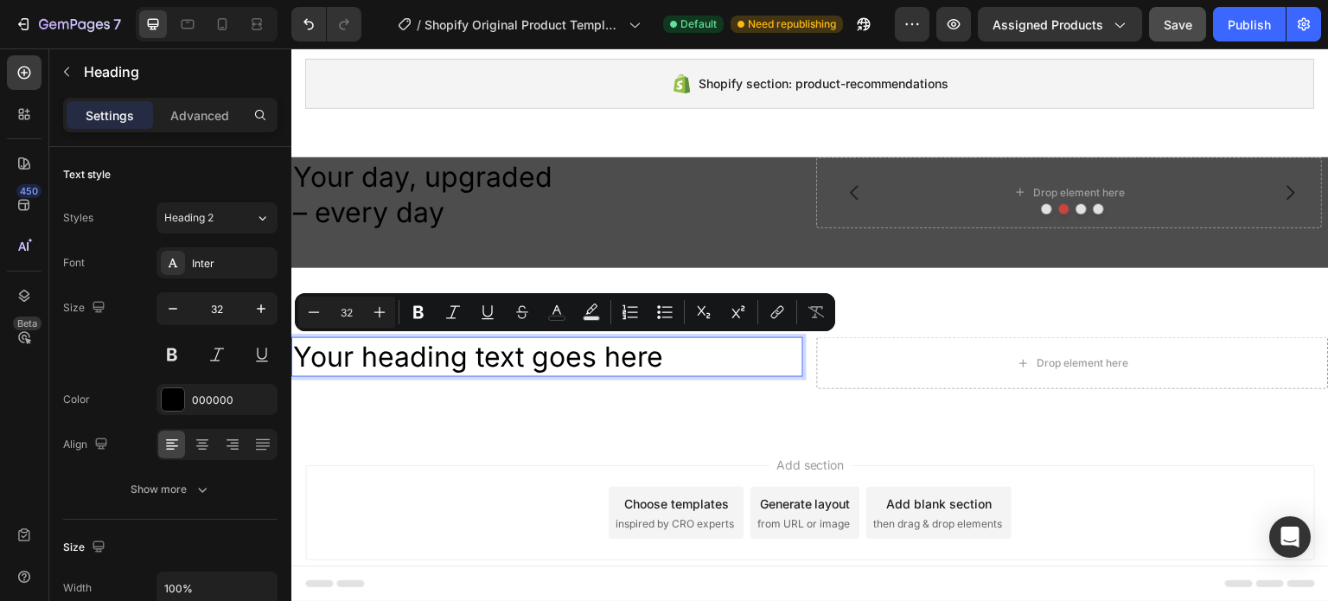
click at [443, 349] on p "Your heading text goes here" at bounding box center [547, 357] width 508 height 36
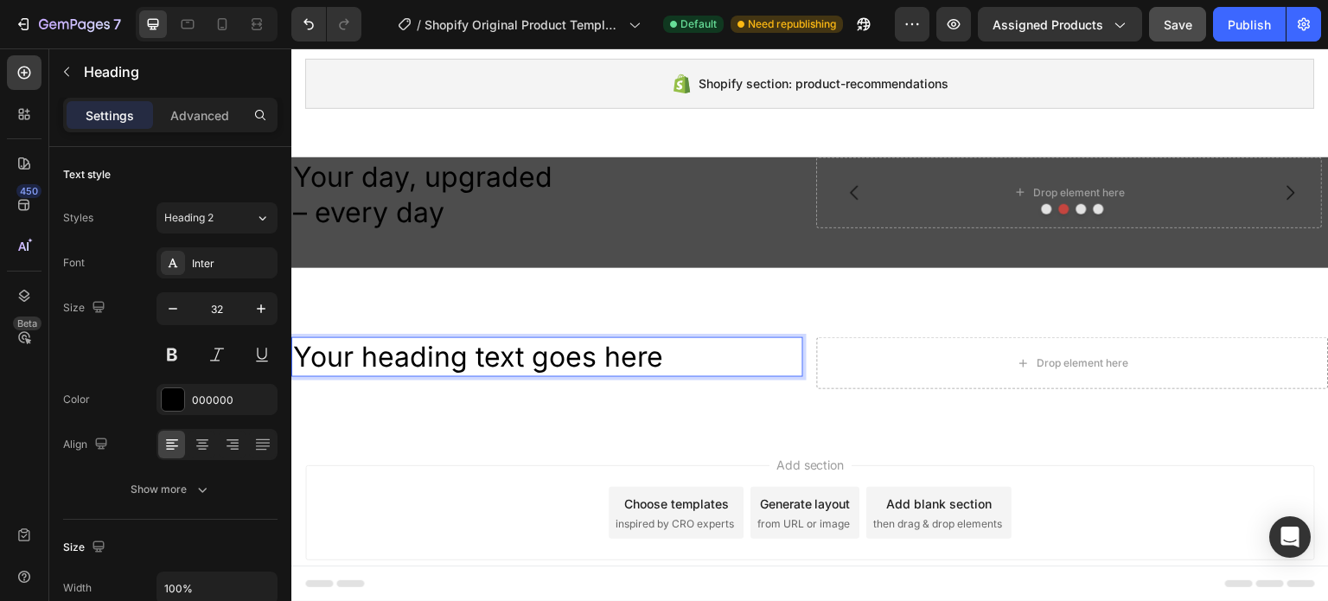
click at [443, 349] on p "Your heading text goes here" at bounding box center [547, 357] width 508 height 36
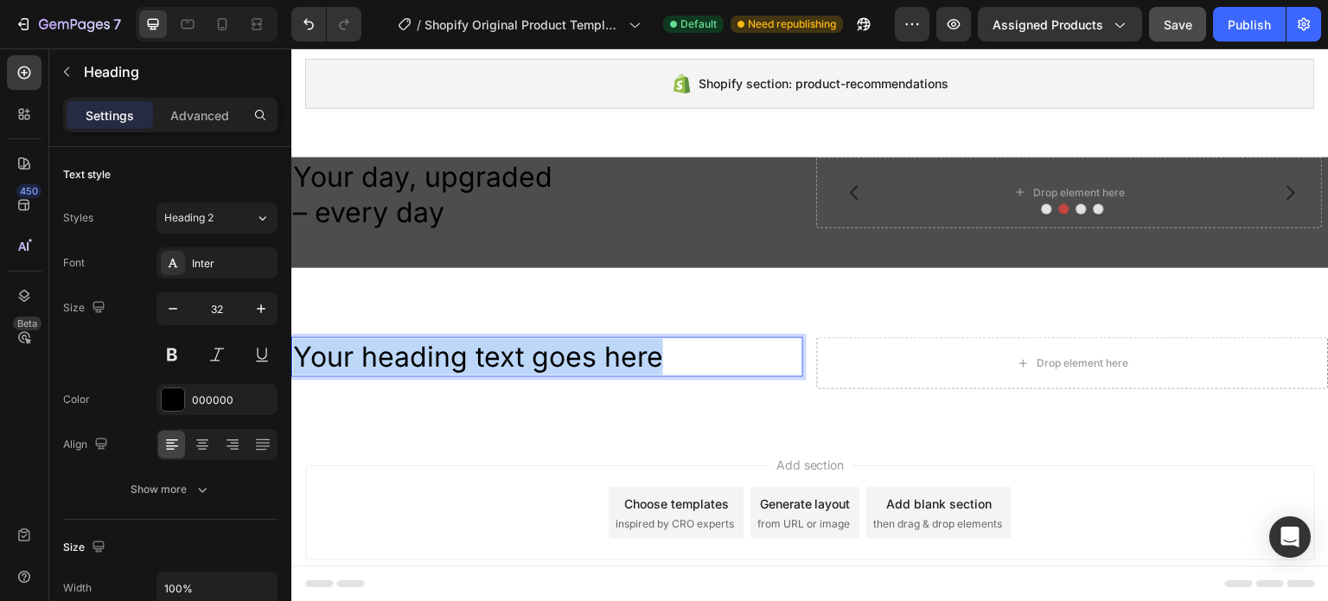
click at [443, 349] on p "Your heading text goes here" at bounding box center [547, 357] width 508 height 36
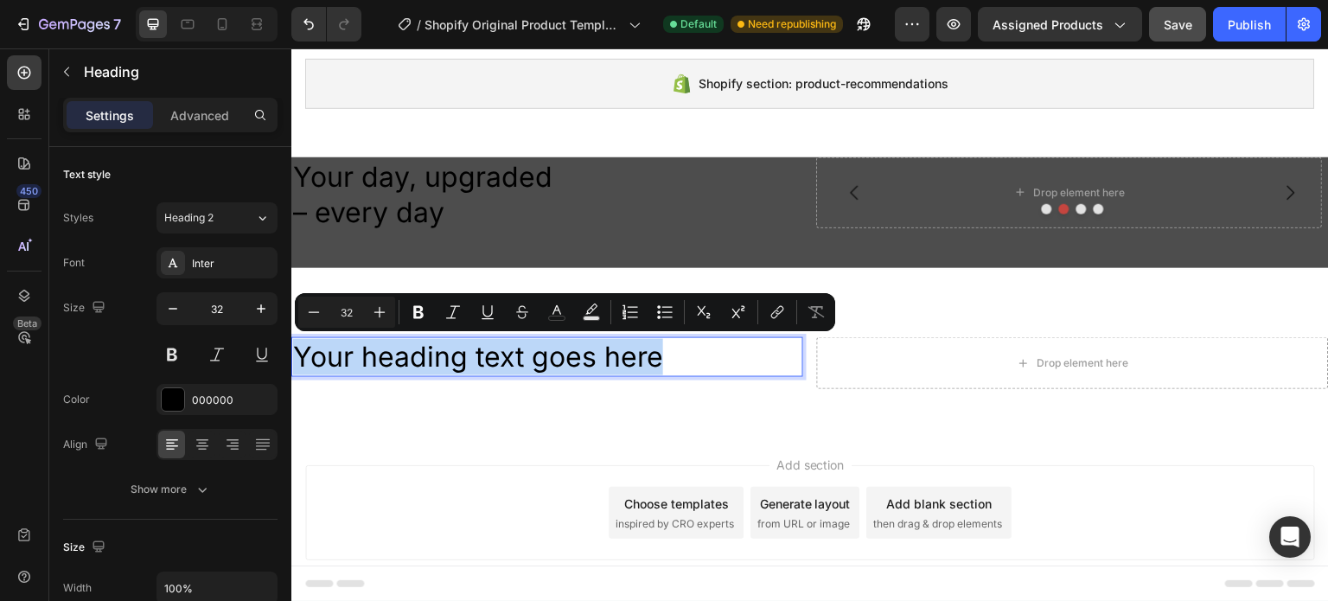
click at [428, 350] on p "Your heading text goes here" at bounding box center [547, 357] width 508 height 36
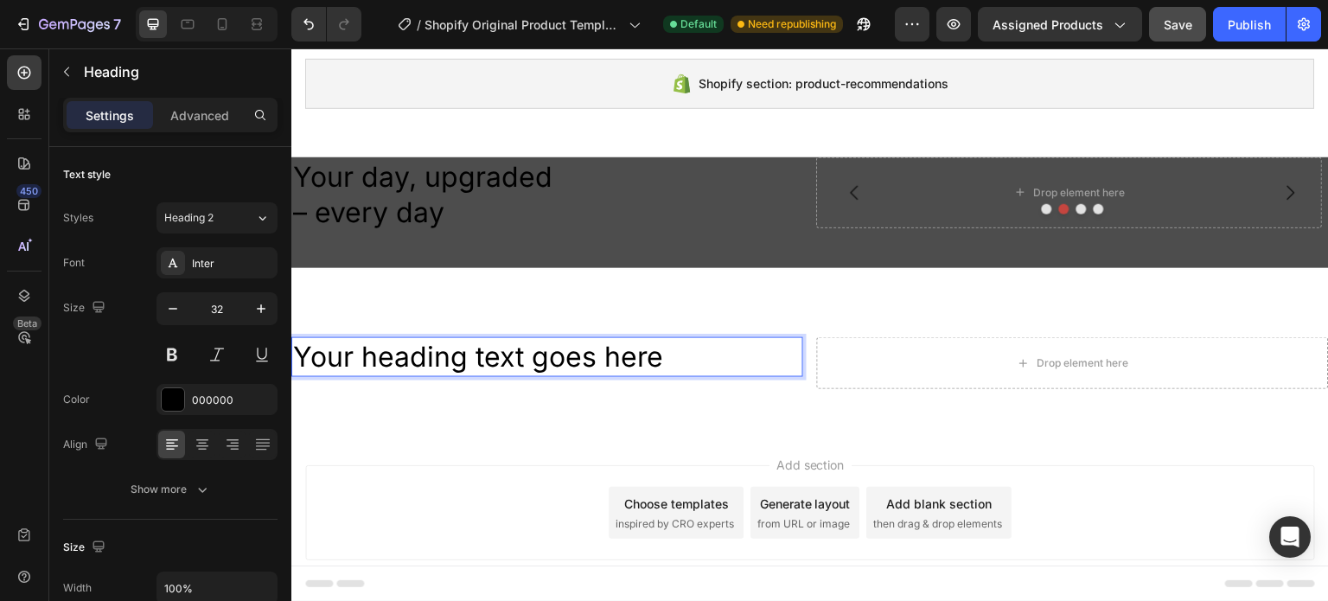
click at [427, 349] on p "Your heading text goes here" at bounding box center [547, 357] width 508 height 36
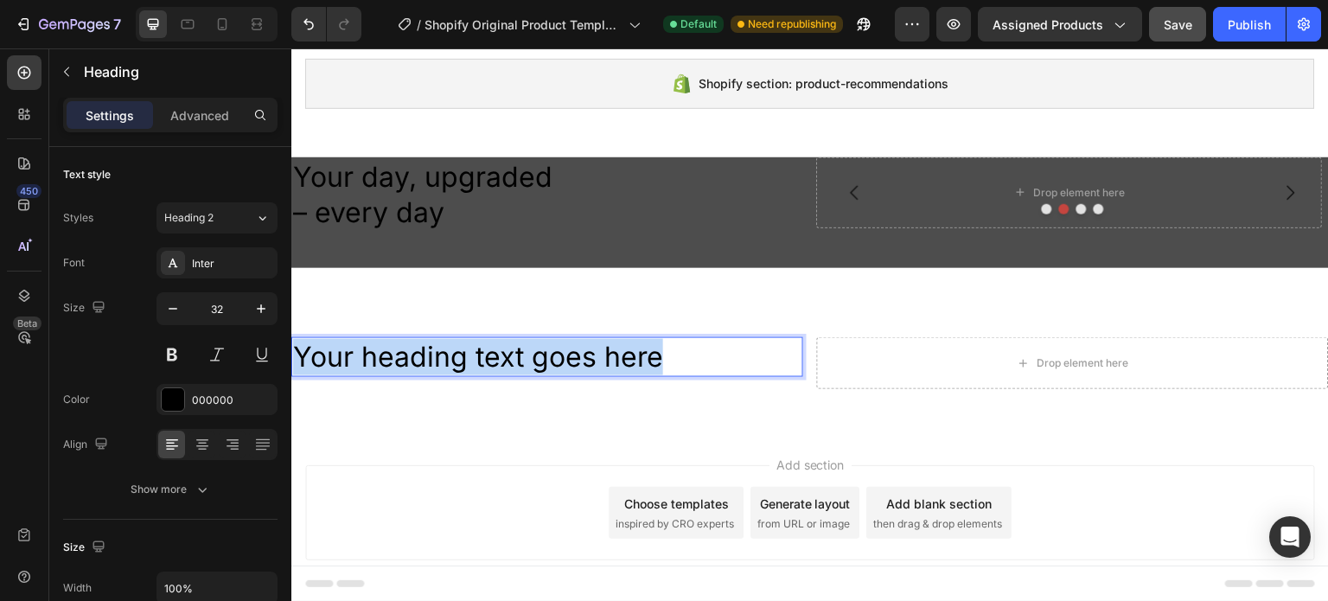
click at [427, 349] on p "Your heading text goes here" at bounding box center [547, 357] width 508 height 36
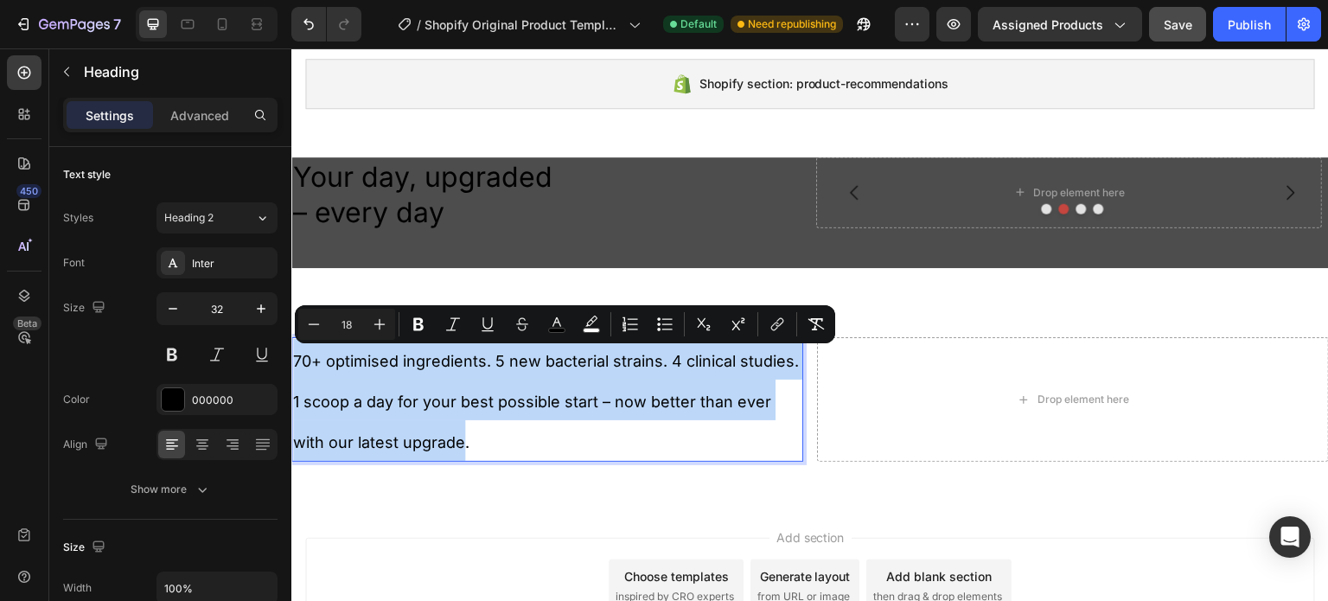
drag, startPoint x: 497, startPoint y: 440, endPoint x: 284, endPoint y: 355, distance: 228.9
click at [291, 355] on html "Shopify section: product-recommendations Shopify section: product-recommendatio…" at bounding box center [809, 310] width 1037 height 799
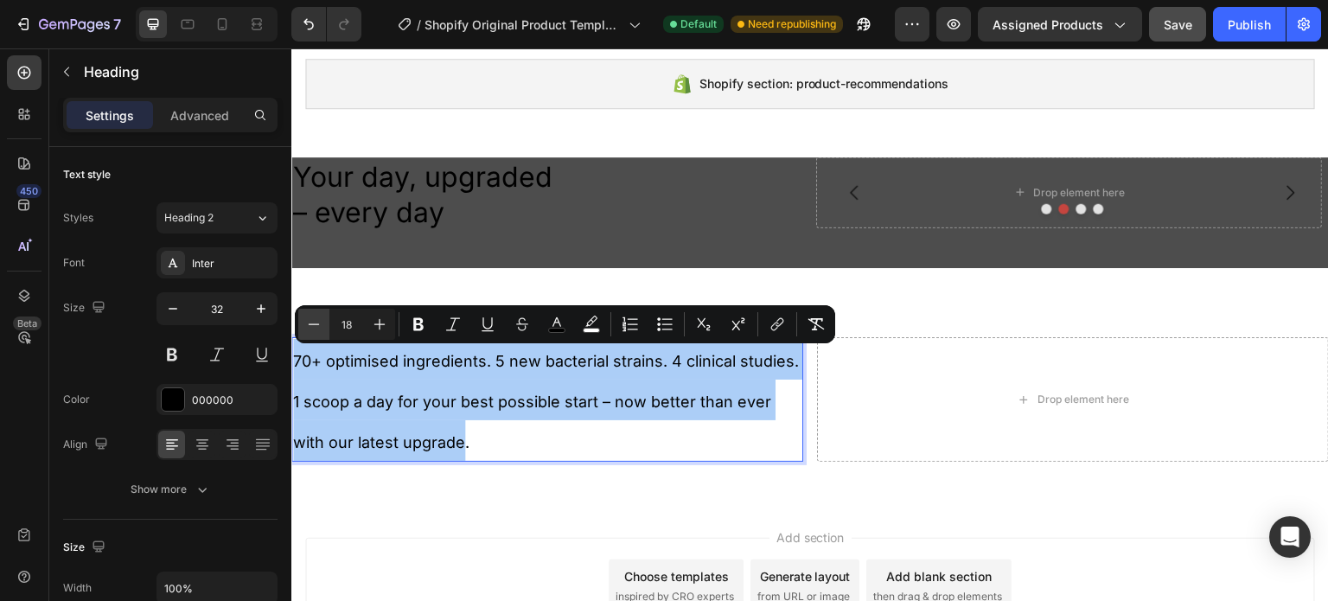
click at [321, 324] on icon "Editor contextual toolbar" at bounding box center [313, 323] width 17 height 17
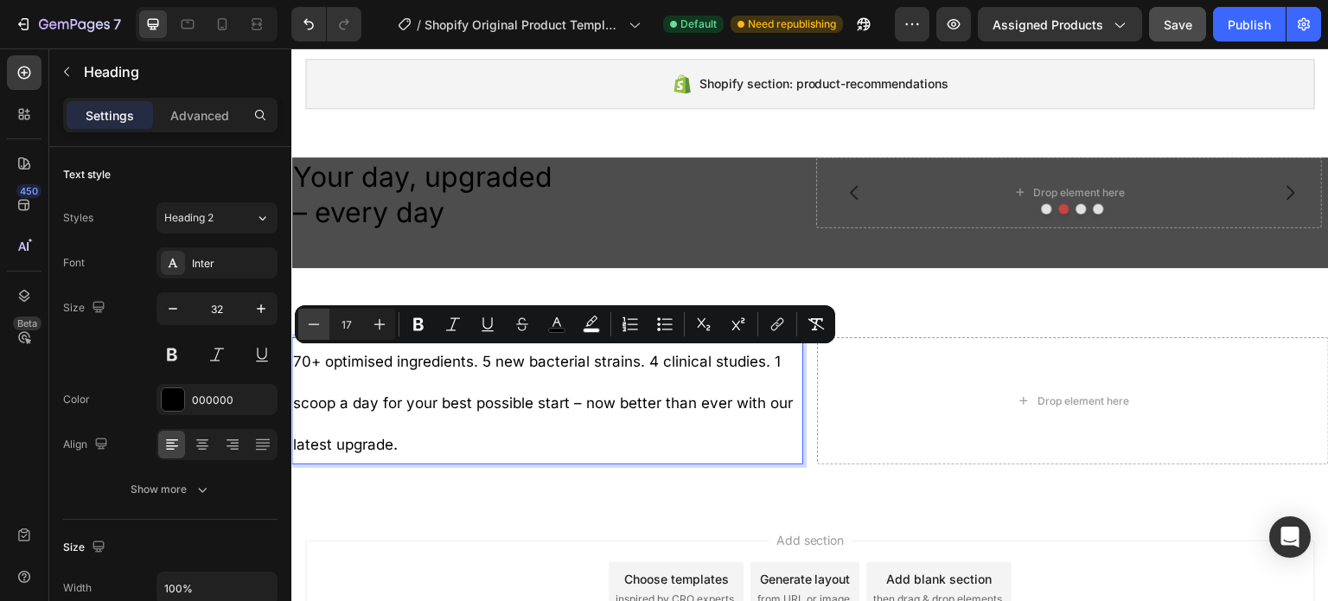
click at [321, 324] on icon "Editor contextual toolbar" at bounding box center [313, 323] width 17 height 17
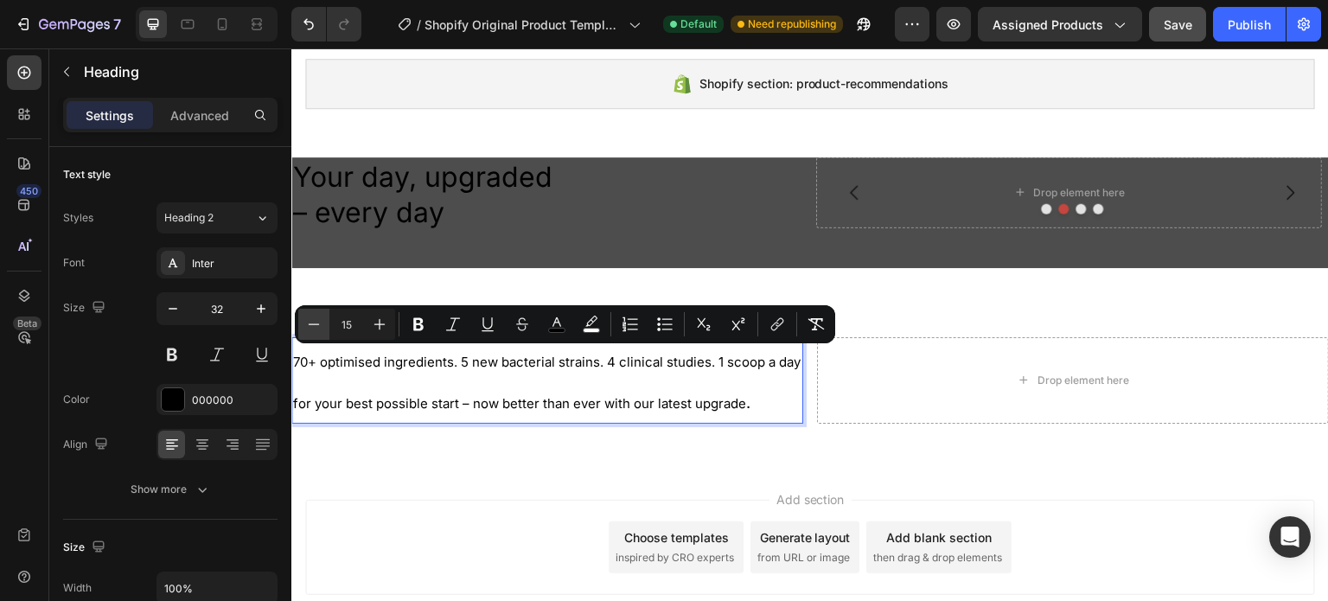
click at [321, 324] on icon "Editor contextual toolbar" at bounding box center [313, 323] width 17 height 17
type input "12"
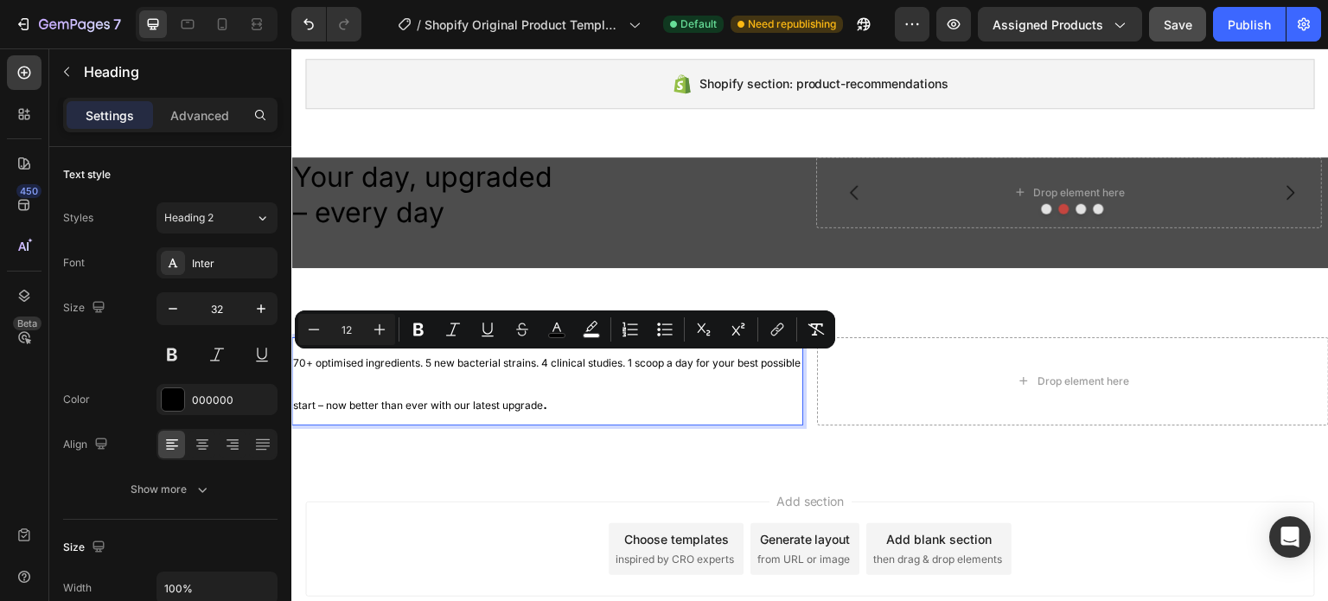
click at [563, 383] on p "70+ optimised ingredients. 5 new bacterial strains. 4 clinical studies. 1 scoop…" at bounding box center [547, 381] width 508 height 84
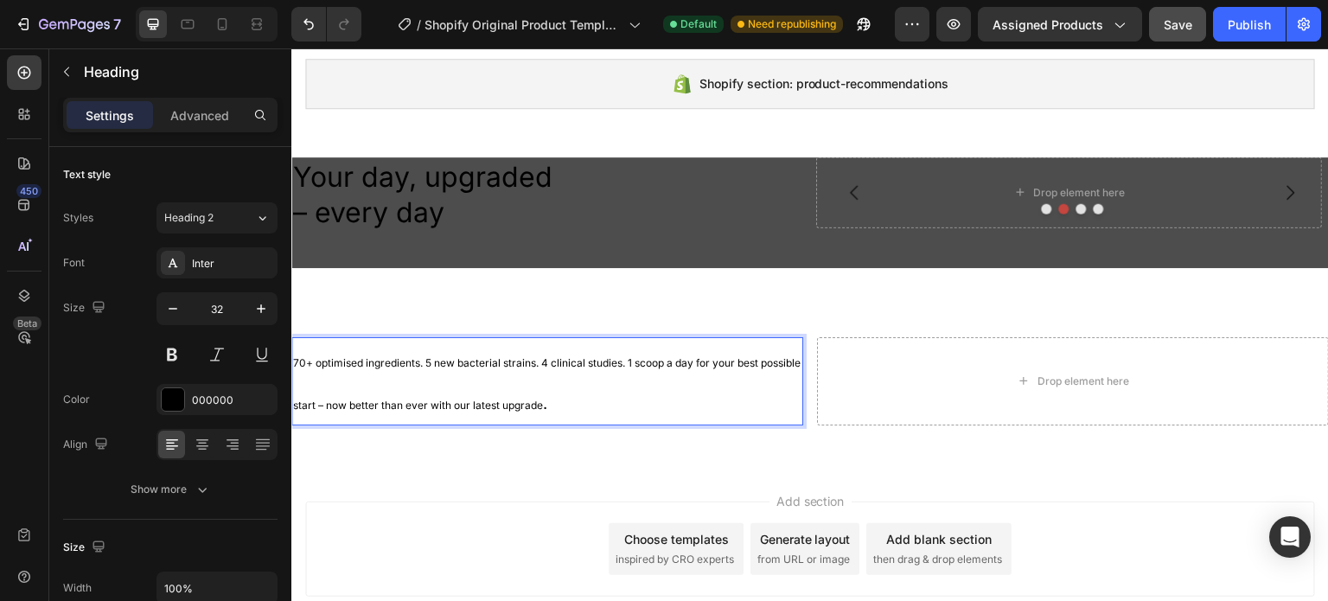
click at [333, 342] on p "70+ optimised ingredients. 5 new bacterial strains. 4 clinical studies. 1 scoop…" at bounding box center [547, 381] width 508 height 84
click at [296, 360] on span "70+ optimised ingredients. 5 new bacterial strains. 4 clinical studies. 1 scoop…" at bounding box center [546, 383] width 507 height 55
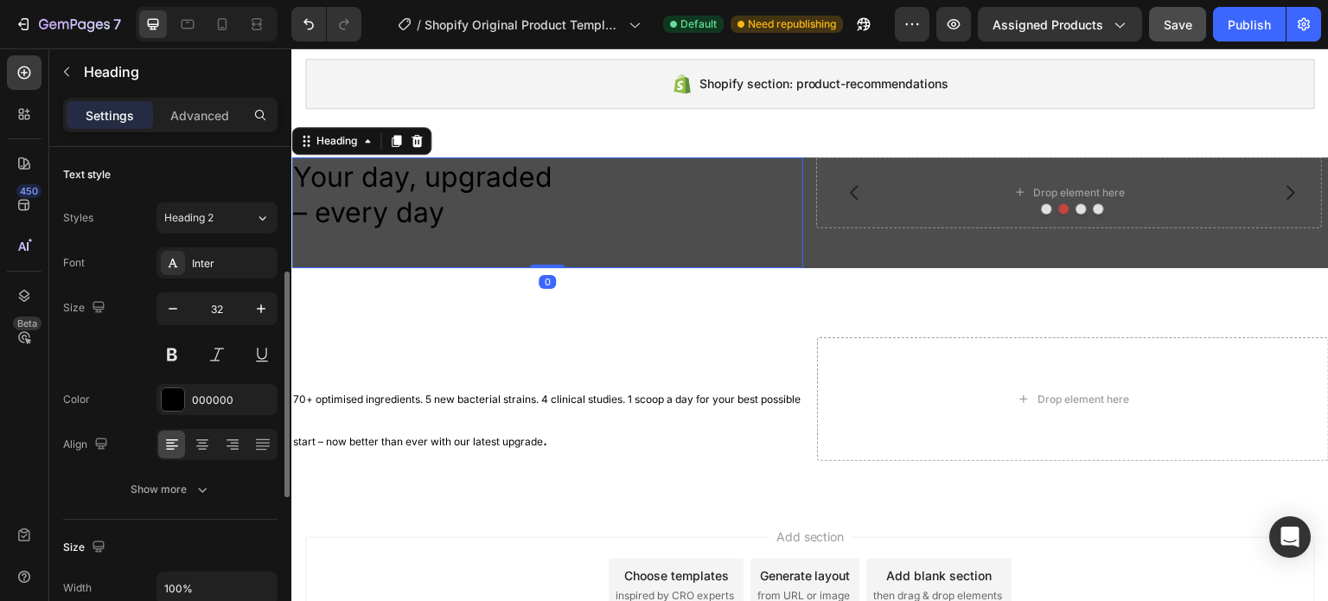
click at [449, 219] on p "Your day, upgraded – every day" at bounding box center [547, 213] width 508 height 108
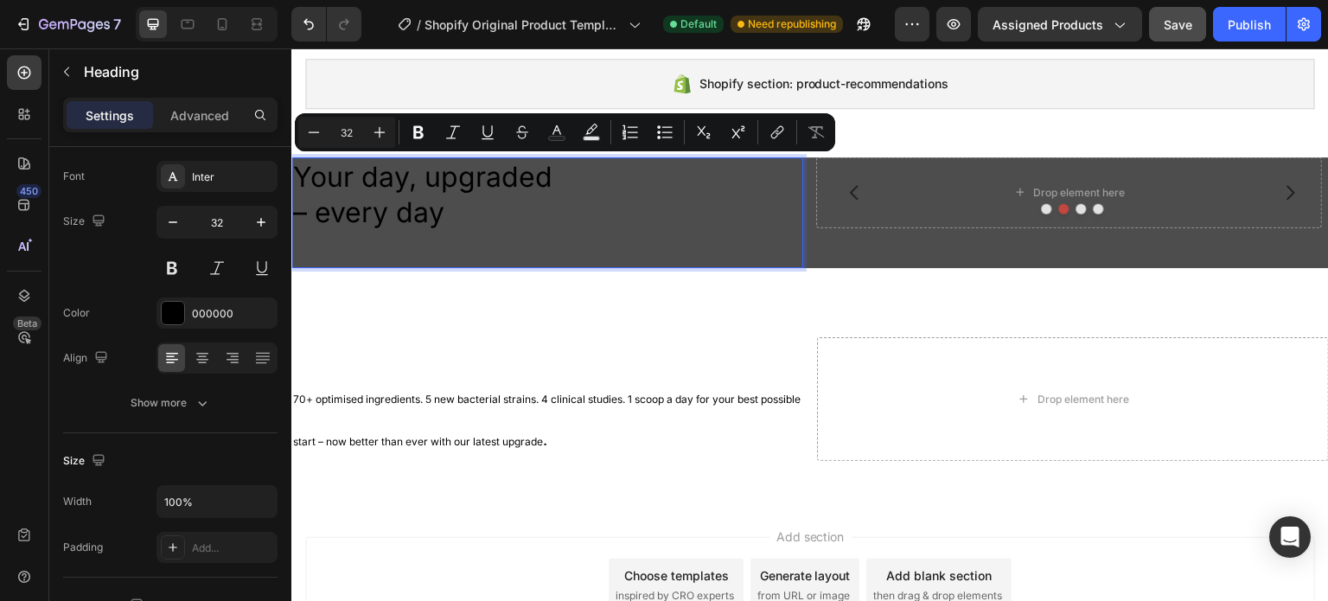
drag, startPoint x: 449, startPoint y: 219, endPoint x: 289, endPoint y: 170, distance: 167.1
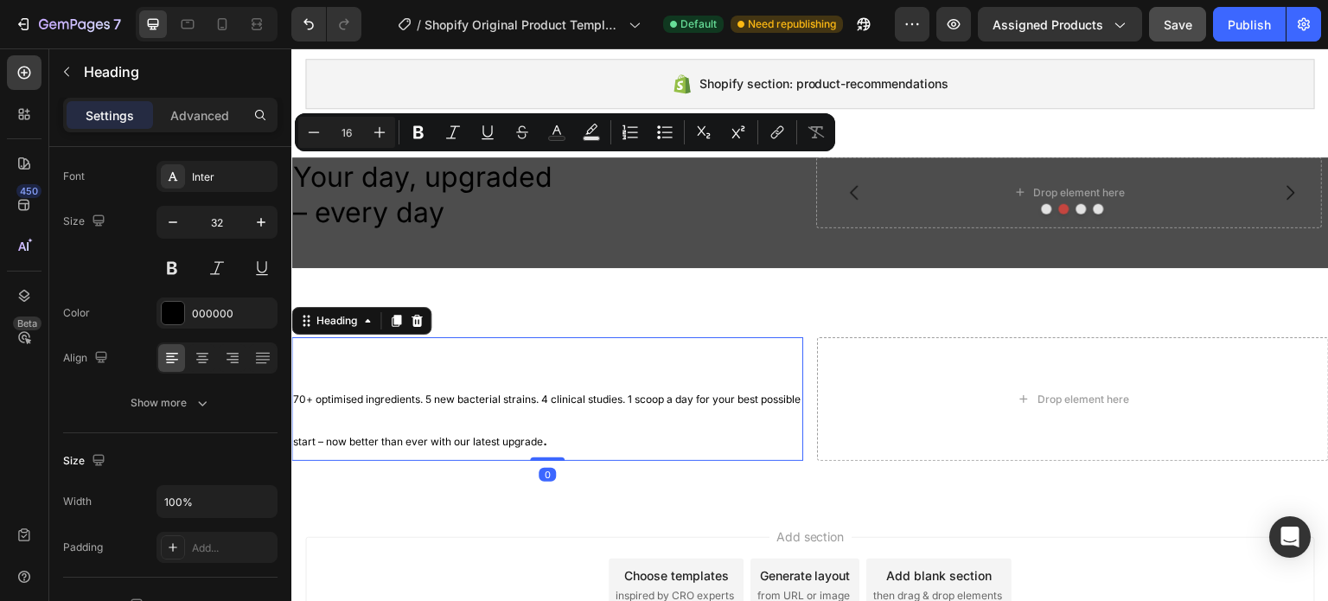
click at [362, 348] on p "⁠⁠⁠⁠⁠⁠⁠ 70+ optimised ingredients. 5 new bacterial strains. 4 clinical studies.…" at bounding box center [547, 399] width 508 height 120
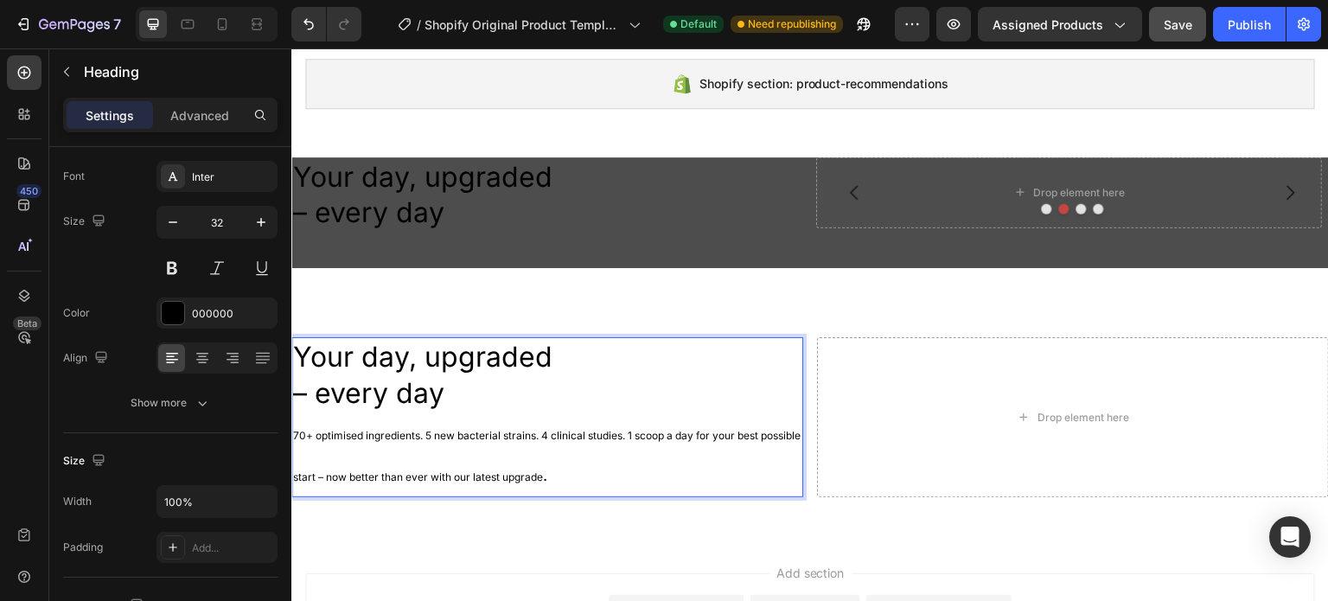
click at [540, 436] on span "70+ optimised ingredients. 5 new bacterial strains. 4 clinical studies. 1 scoop…" at bounding box center [546, 456] width 507 height 55
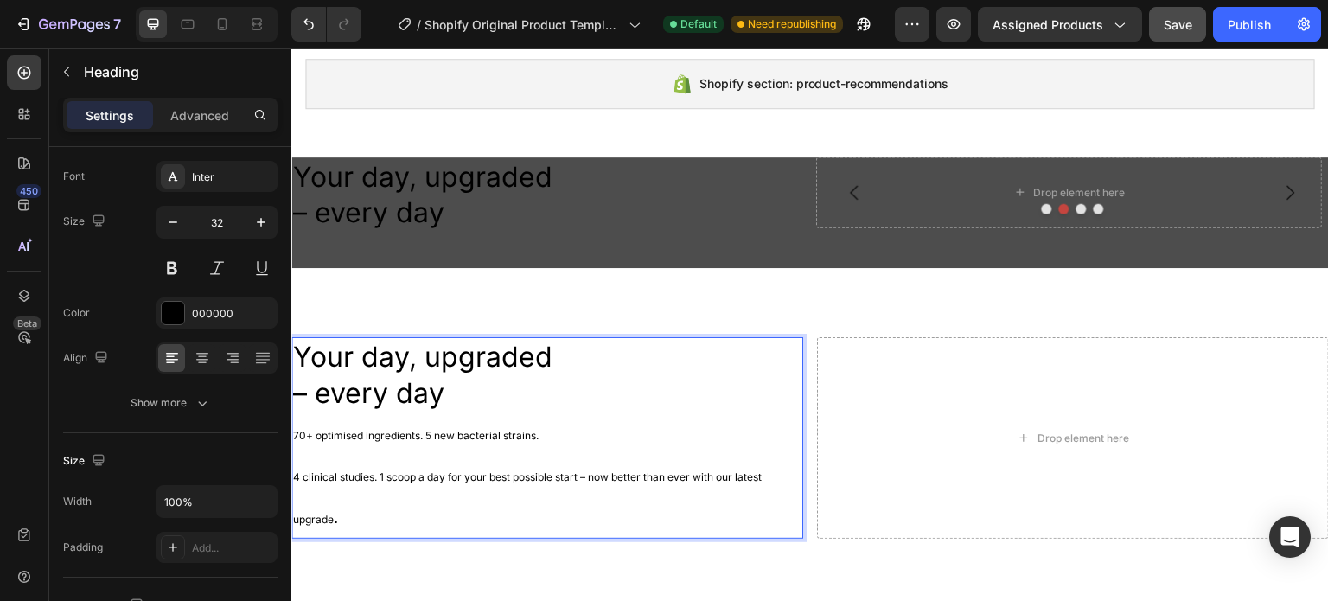
click at [562, 477] on span "4 clinical studies. 1 scoop a day for your best possible start – now better tha…" at bounding box center [527, 497] width 468 height 55
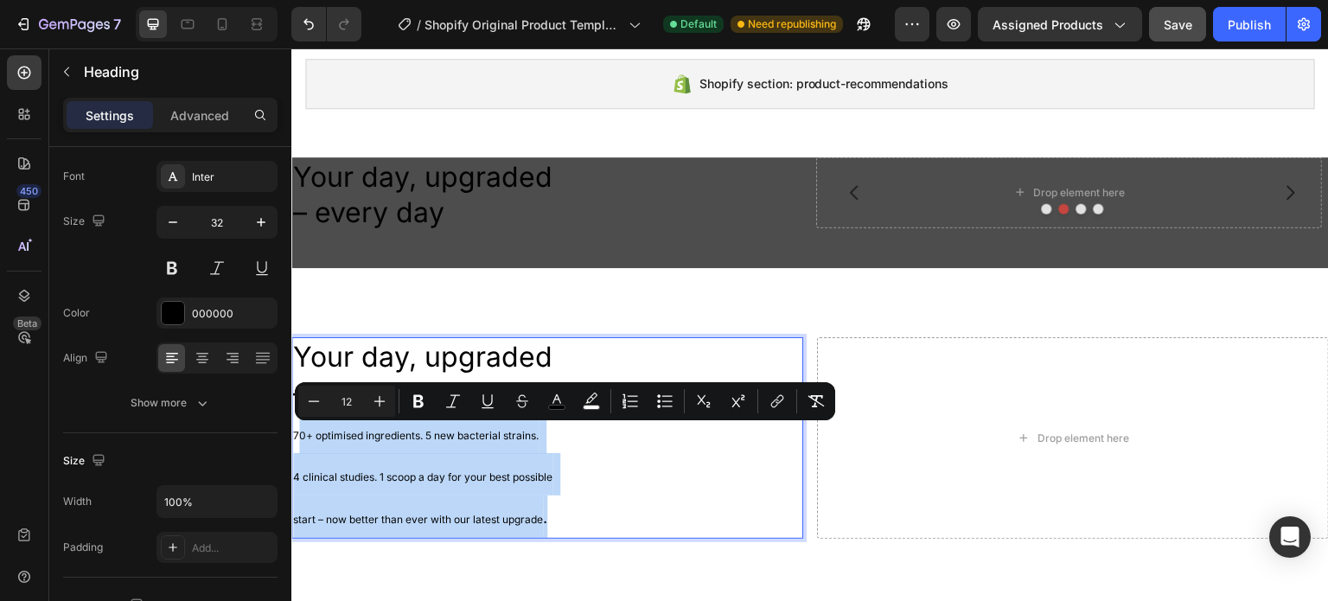
drag, startPoint x: 552, startPoint y: 516, endPoint x: 296, endPoint y: 431, distance: 269.5
click at [296, 431] on p "Your day, upgraded – every day 70+ optimised ingredients. 5 new bacterial strai…" at bounding box center [547, 438] width 508 height 198
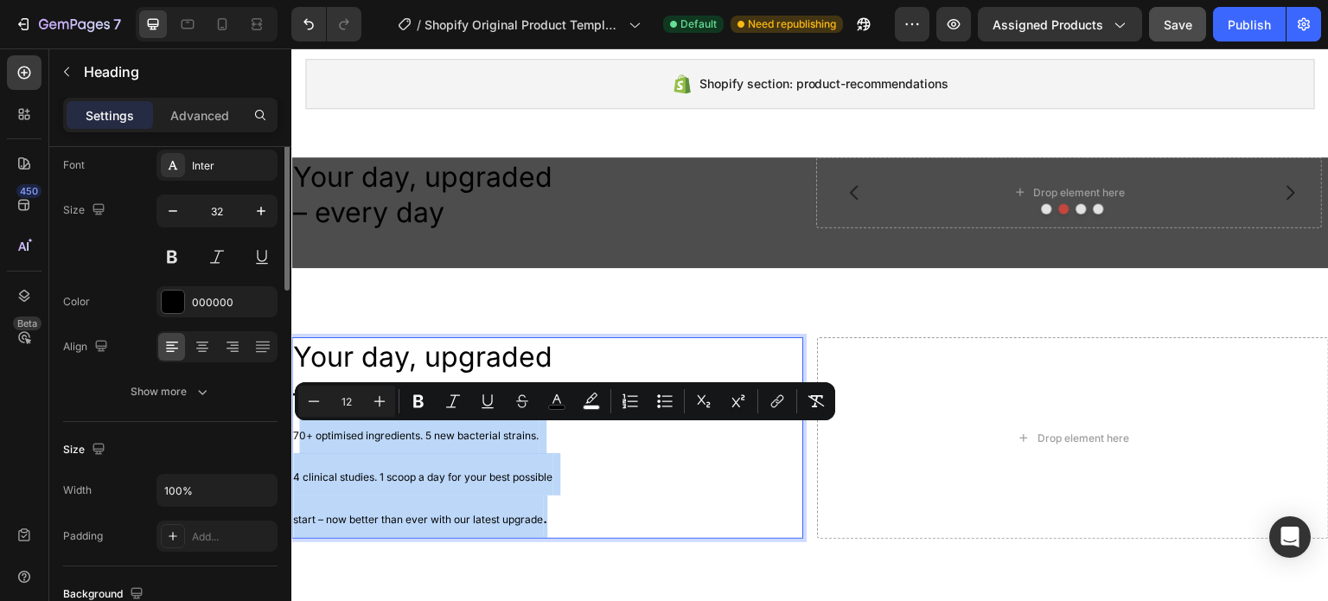
scroll to position [11, 0]
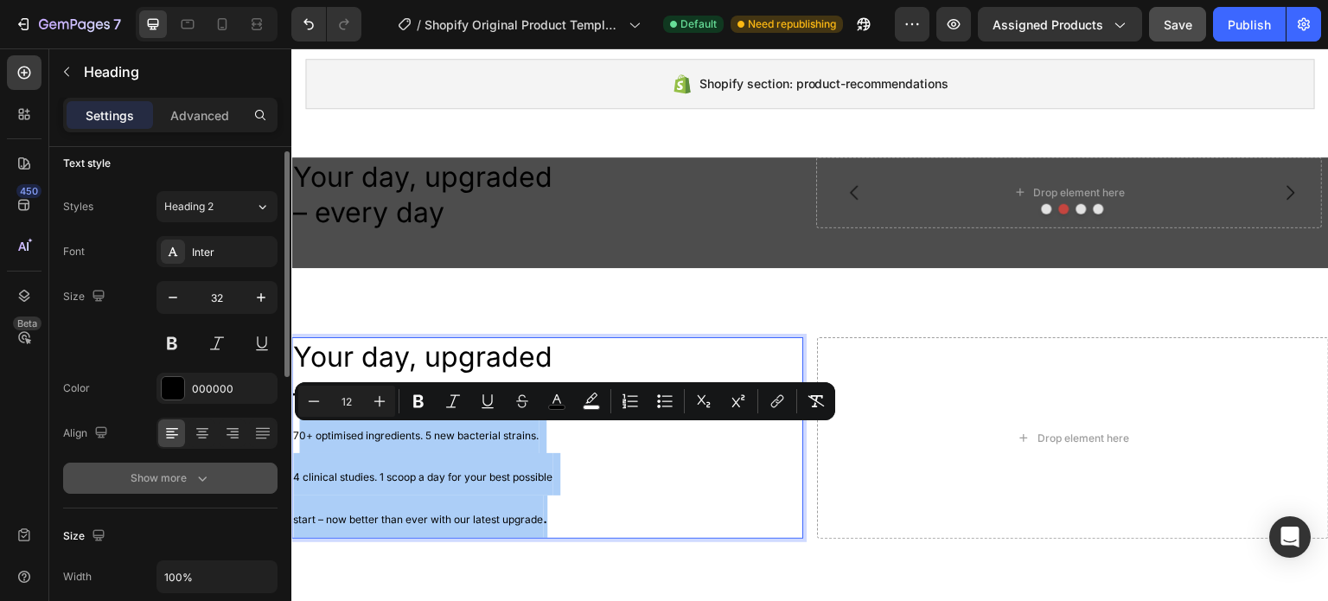
click at [197, 475] on icon "button" at bounding box center [202, 477] width 17 height 17
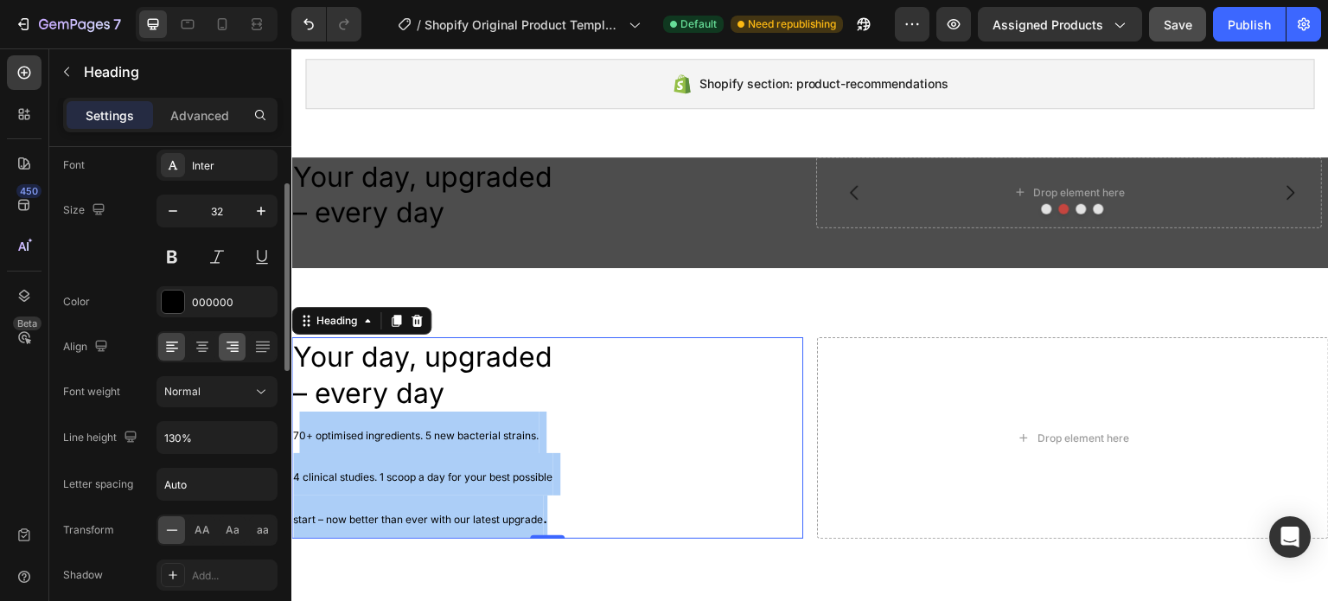
scroll to position [184, 0]
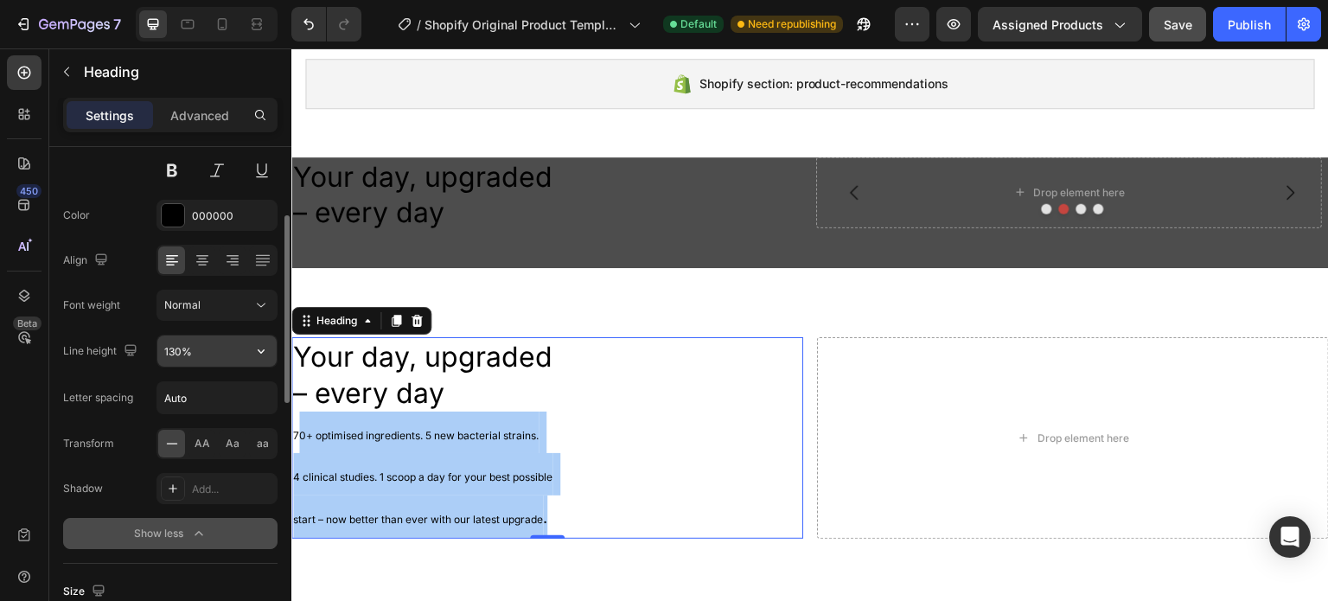
click at [175, 350] on input "130%" at bounding box center [216, 350] width 119 height 31
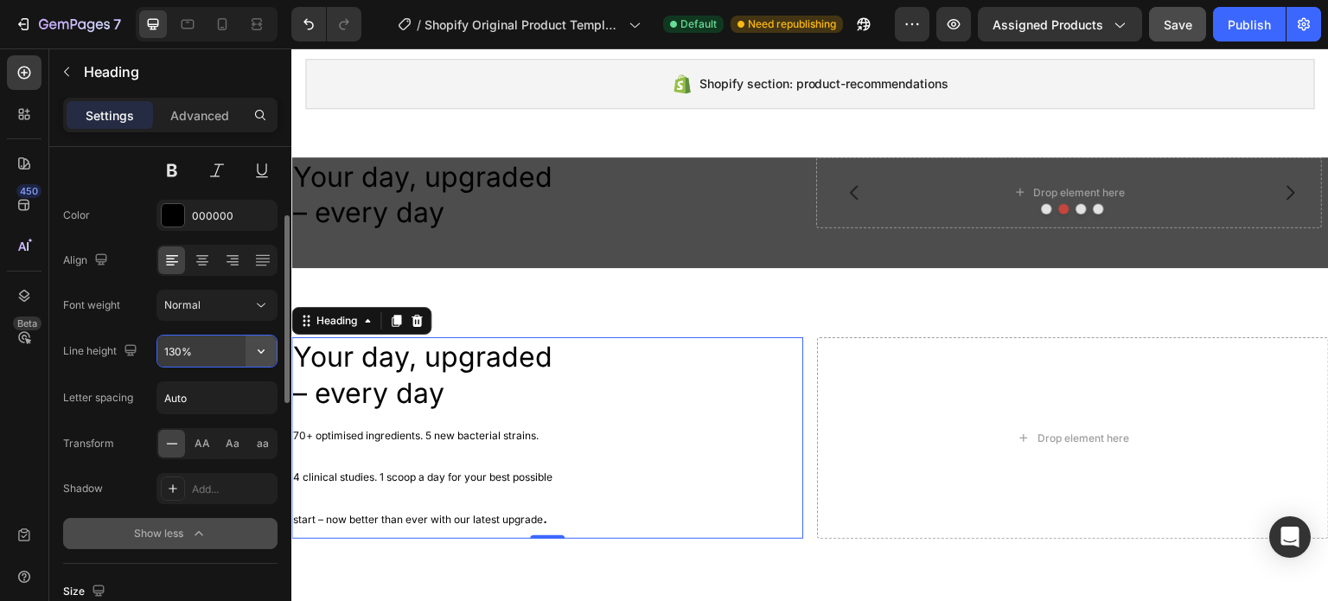
click at [259, 349] on icon "button" at bounding box center [261, 351] width 7 height 4
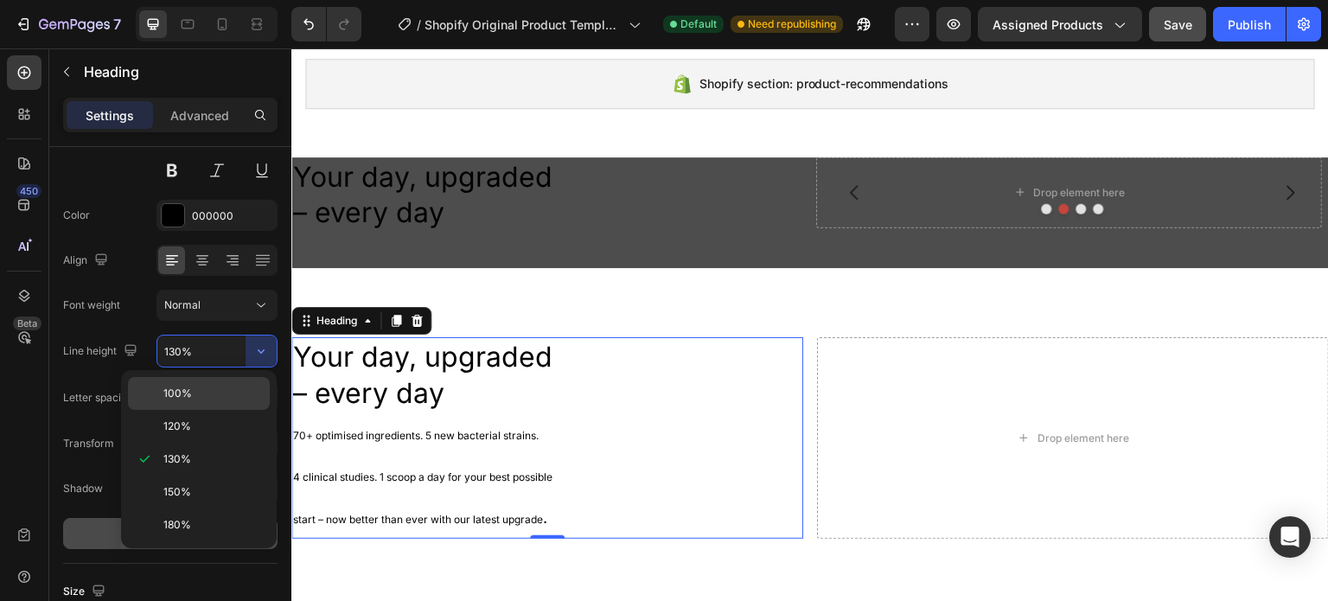
click at [199, 388] on p "100%" at bounding box center [212, 393] width 99 height 16
type input "100%"
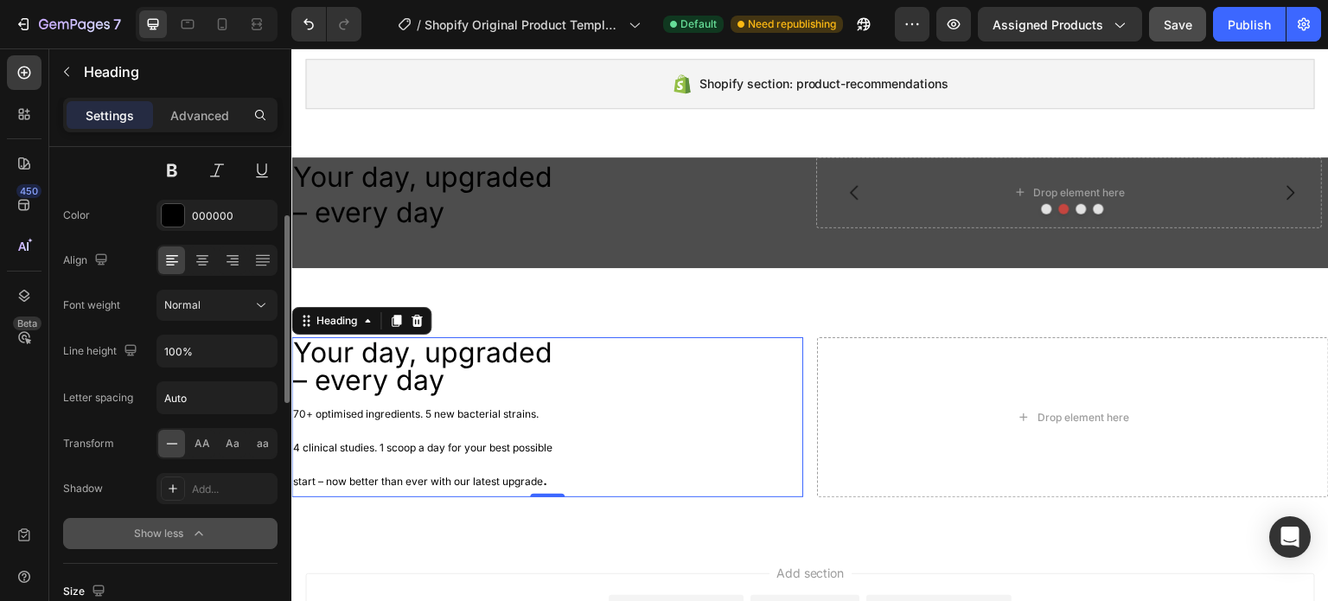
click at [174, 436] on icon at bounding box center [171, 443] width 17 height 17
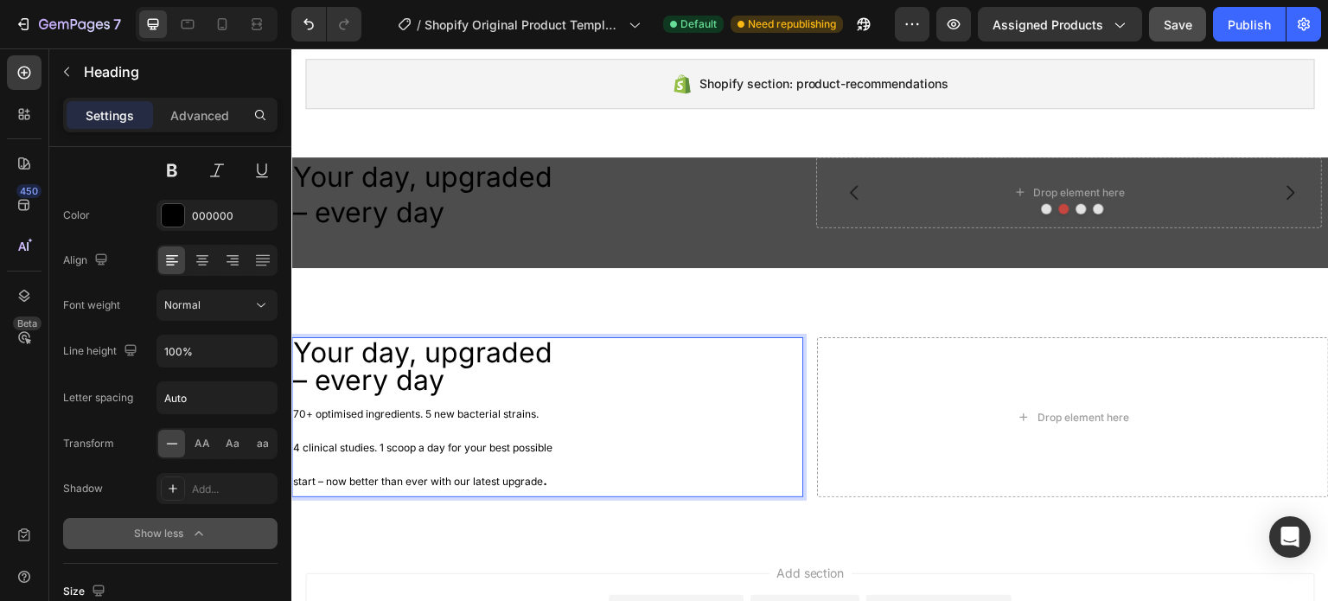
click at [402, 403] on p "Your day, upgraded – every day 70+ optimised ingredients. 5 new bacterial strai…" at bounding box center [547, 417] width 508 height 156
click at [864, 400] on div "Drop element here" at bounding box center [1073, 417] width 512 height 160
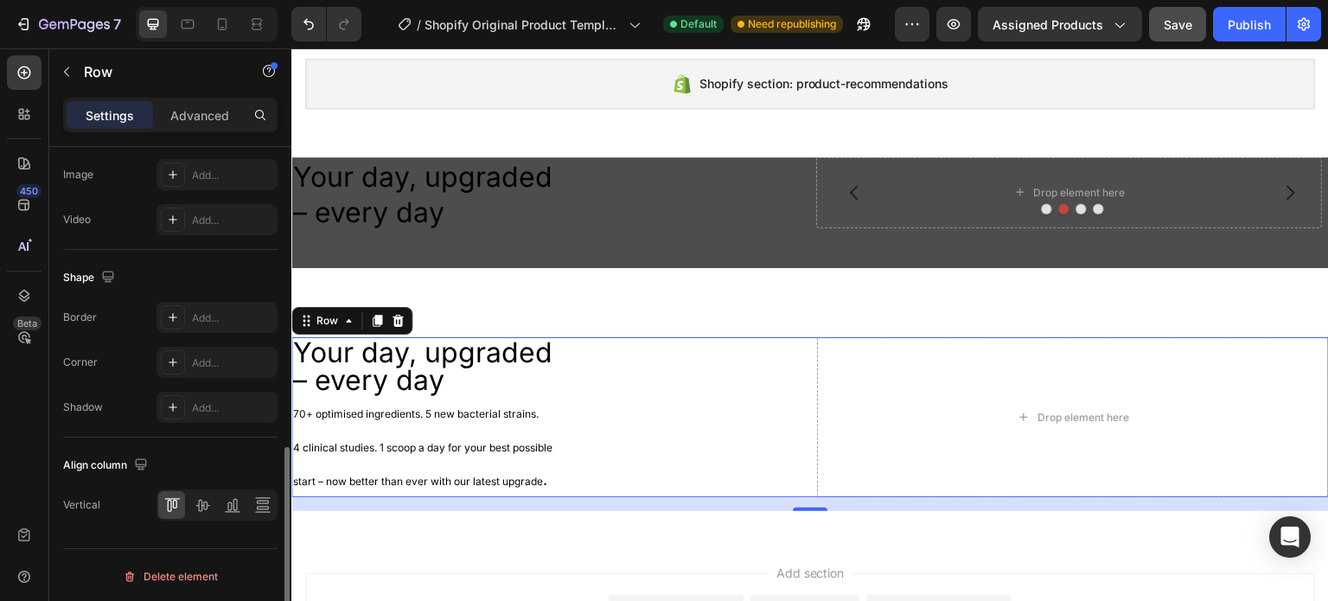
scroll to position [314, 0]
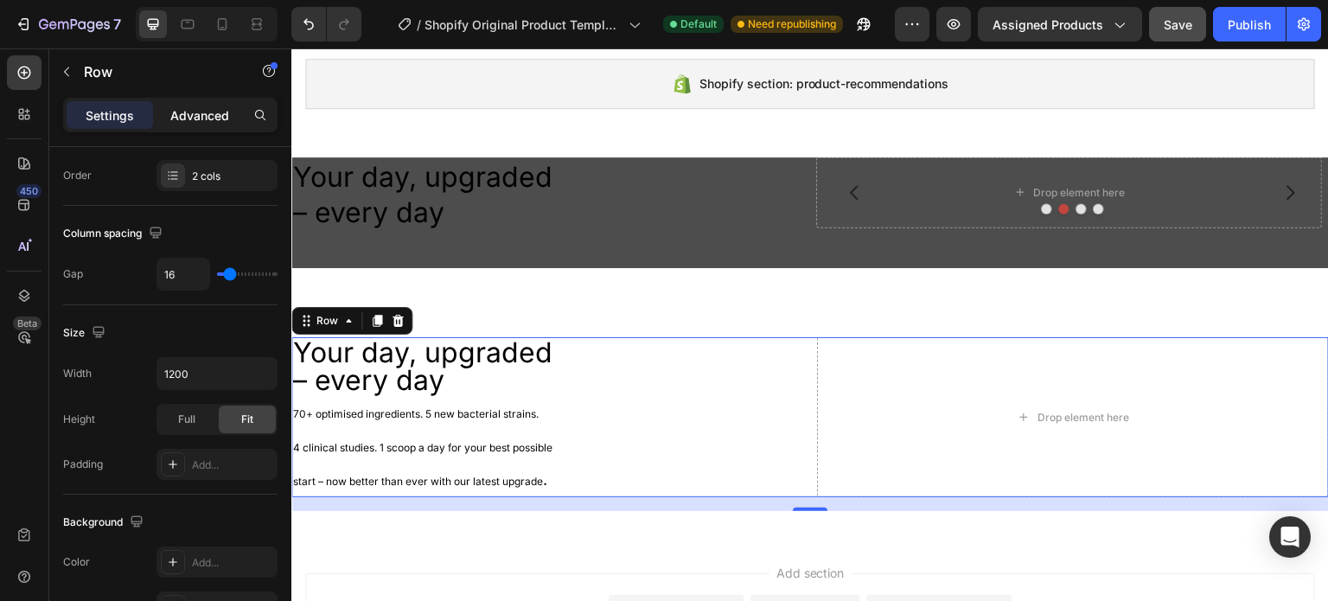
click at [215, 115] on p "Advanced" at bounding box center [199, 115] width 59 height 18
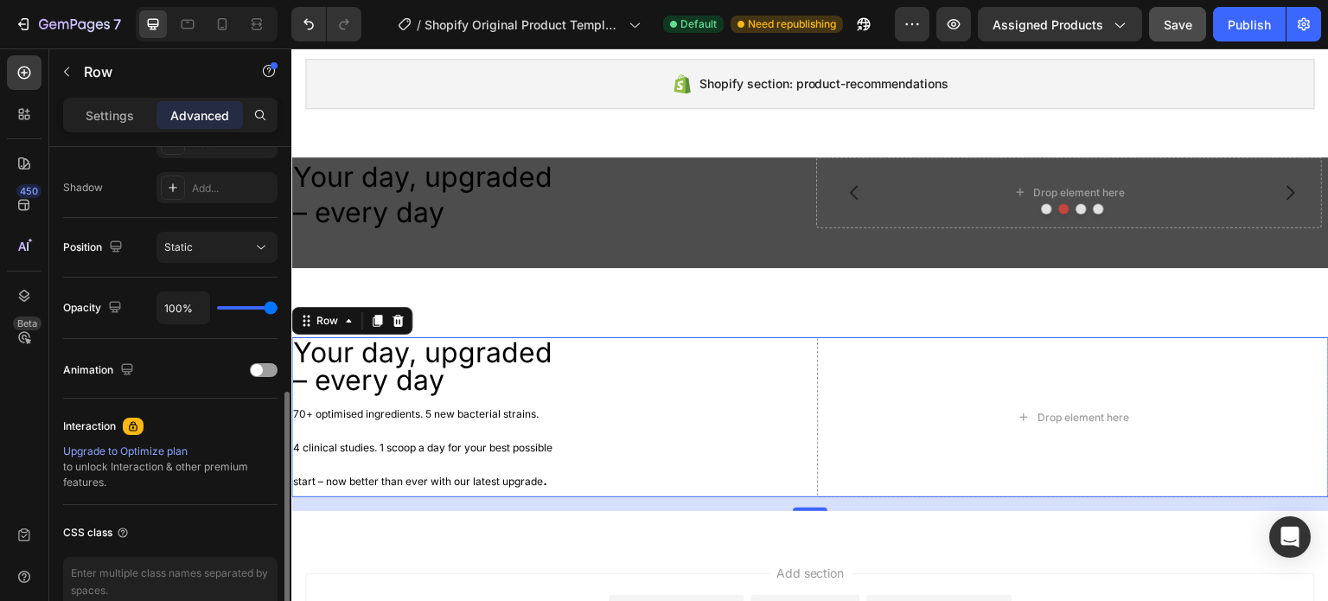
scroll to position [302, 0]
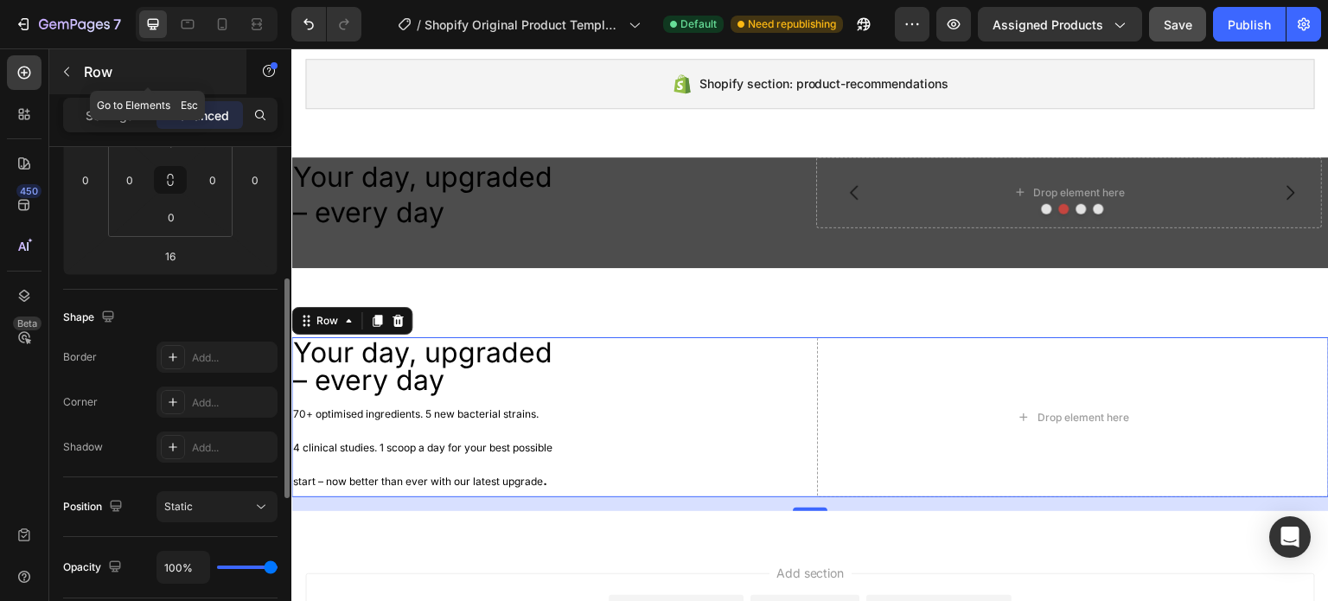
click at [62, 79] on button "button" at bounding box center [67, 72] width 28 height 28
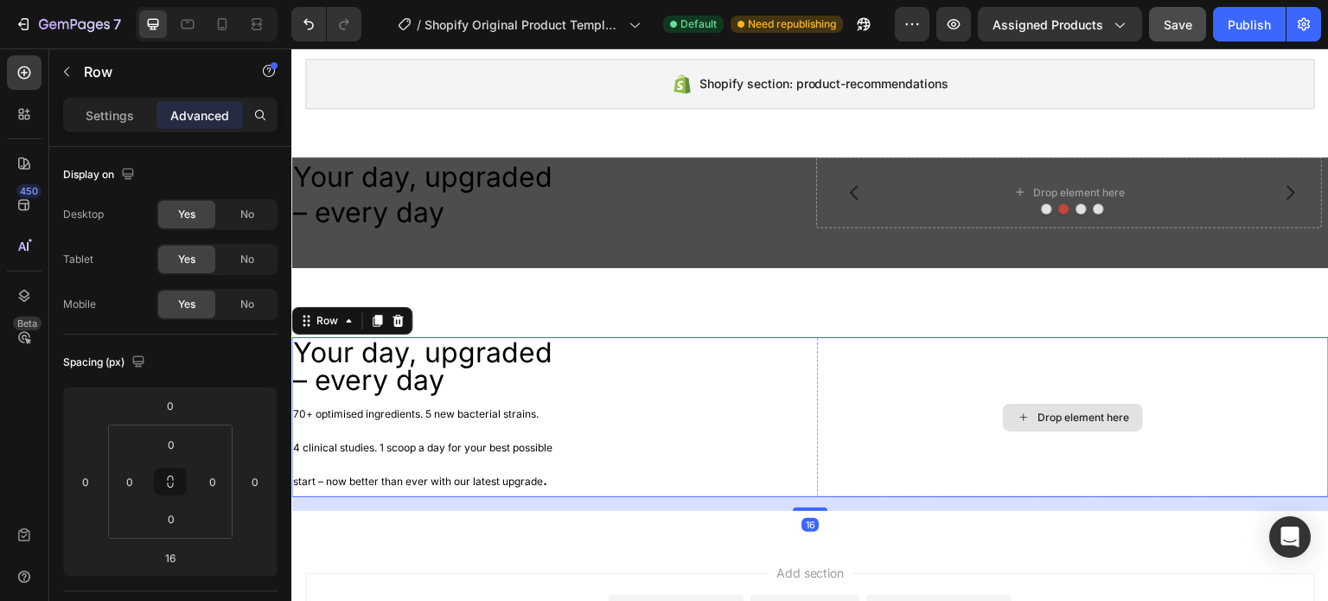
click at [923, 401] on div "Drop element here" at bounding box center [1073, 417] width 512 height 160
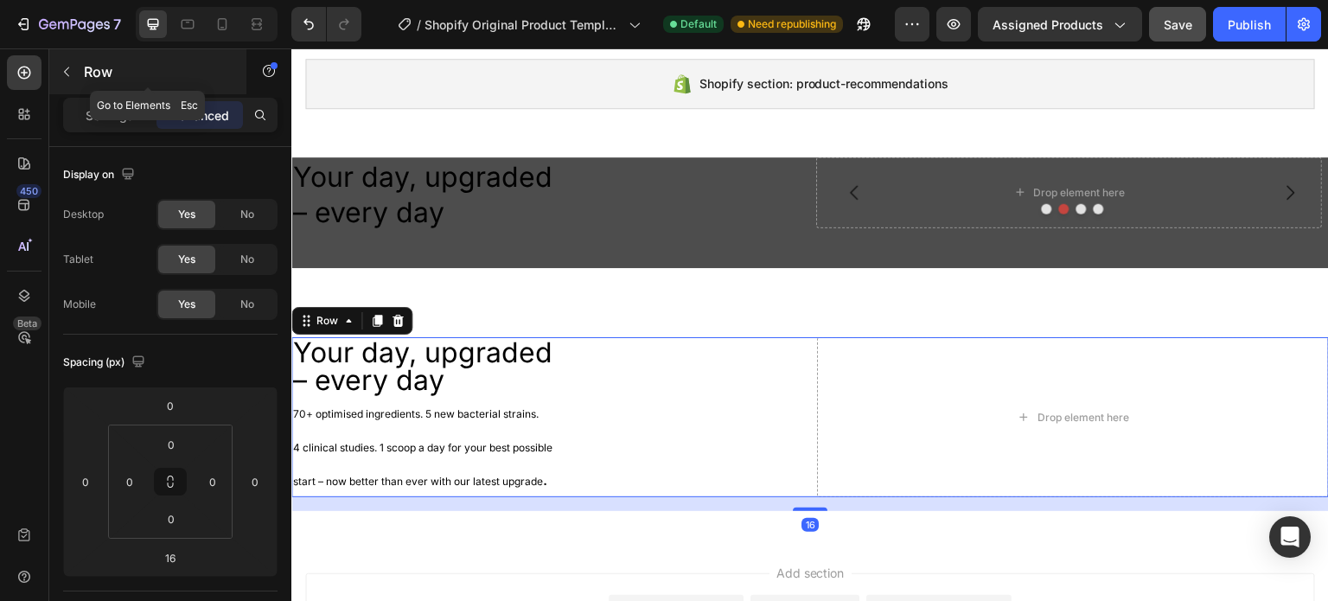
click at [66, 77] on icon "button" at bounding box center [67, 72] width 14 height 14
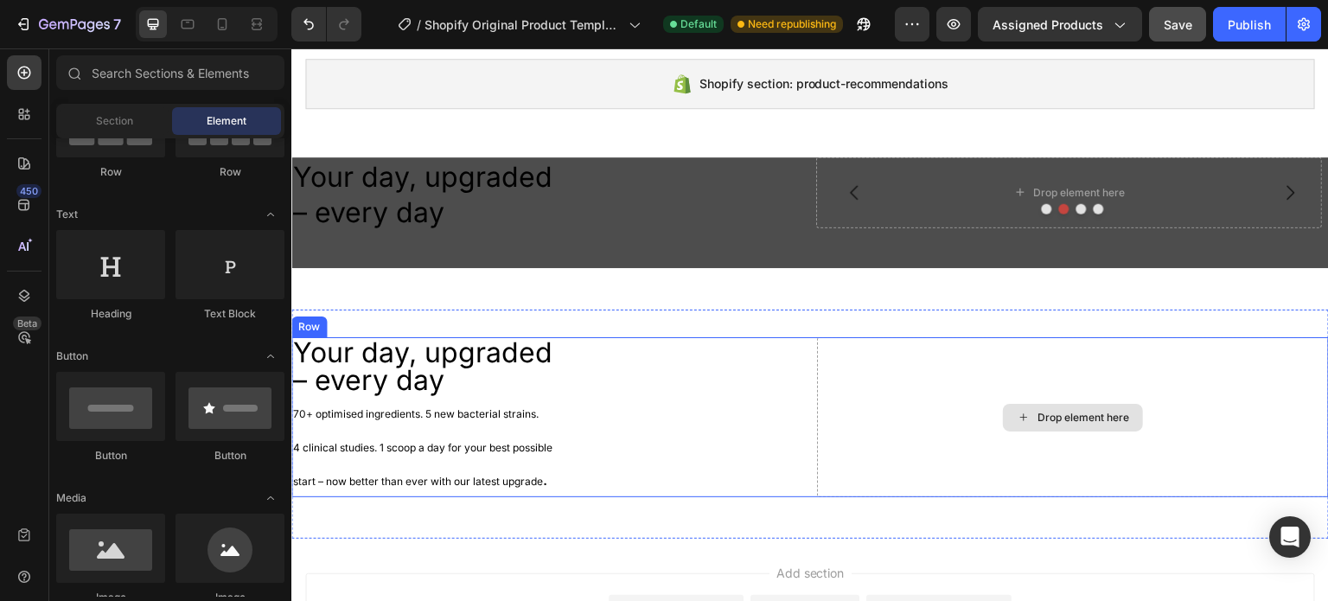
click at [1009, 404] on div "Drop element here" at bounding box center [1073, 418] width 140 height 28
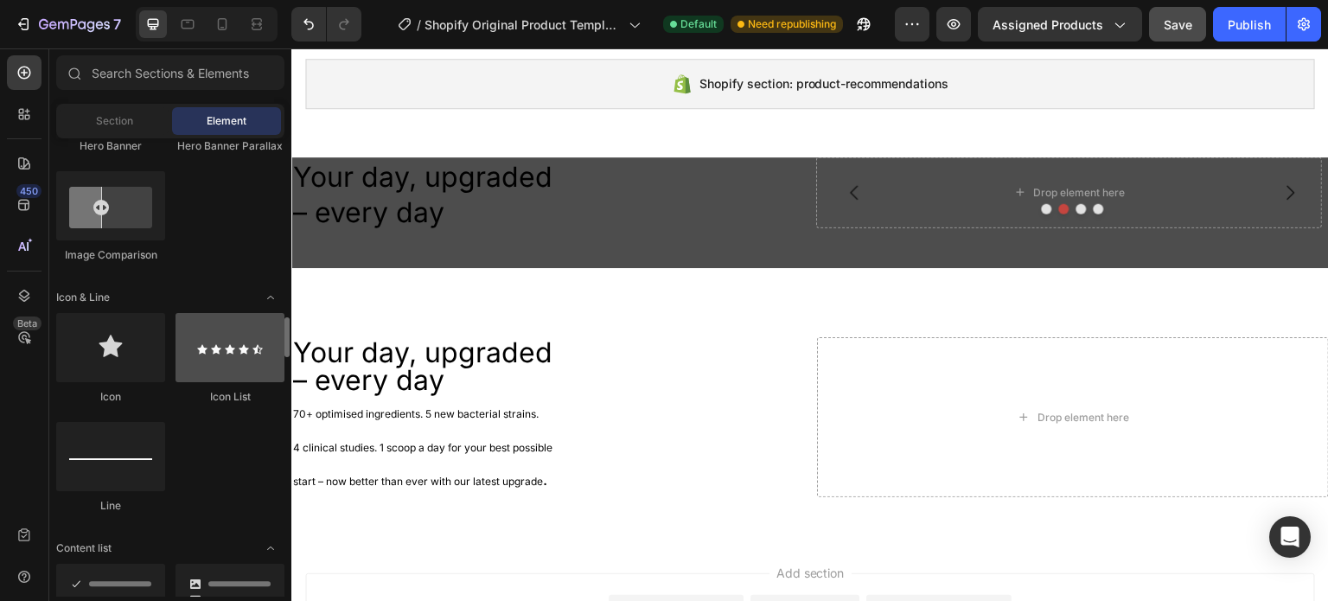
scroll to position [1234, 0]
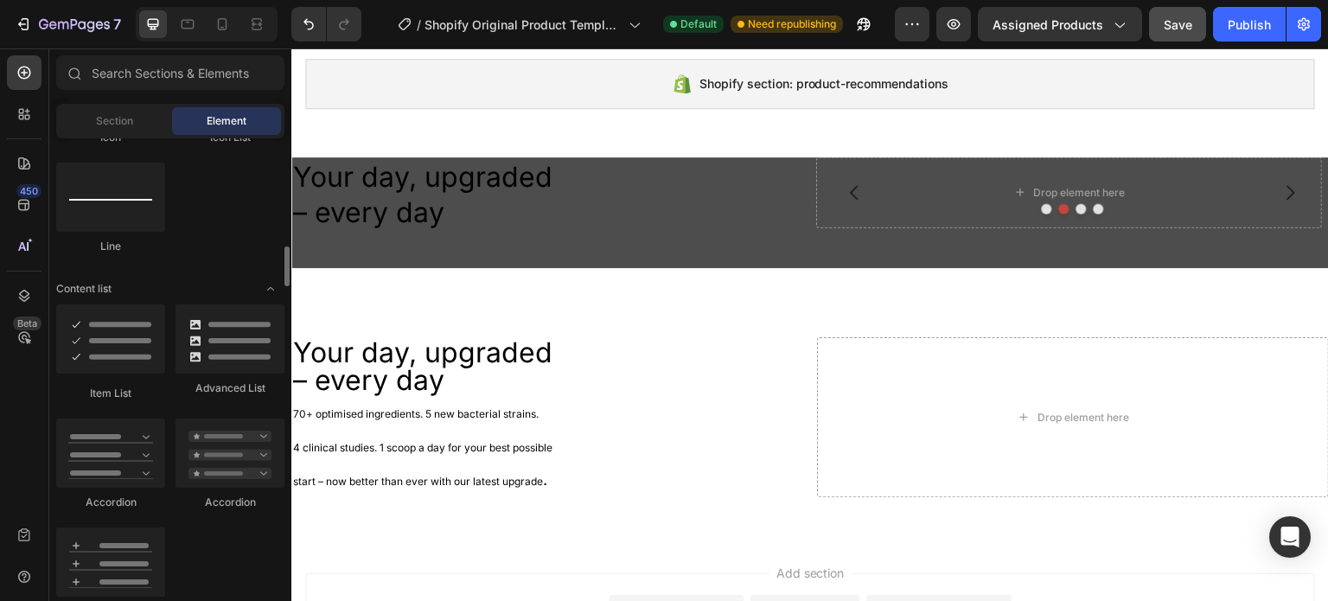
click at [211, 349] on div at bounding box center [229, 338] width 109 height 69
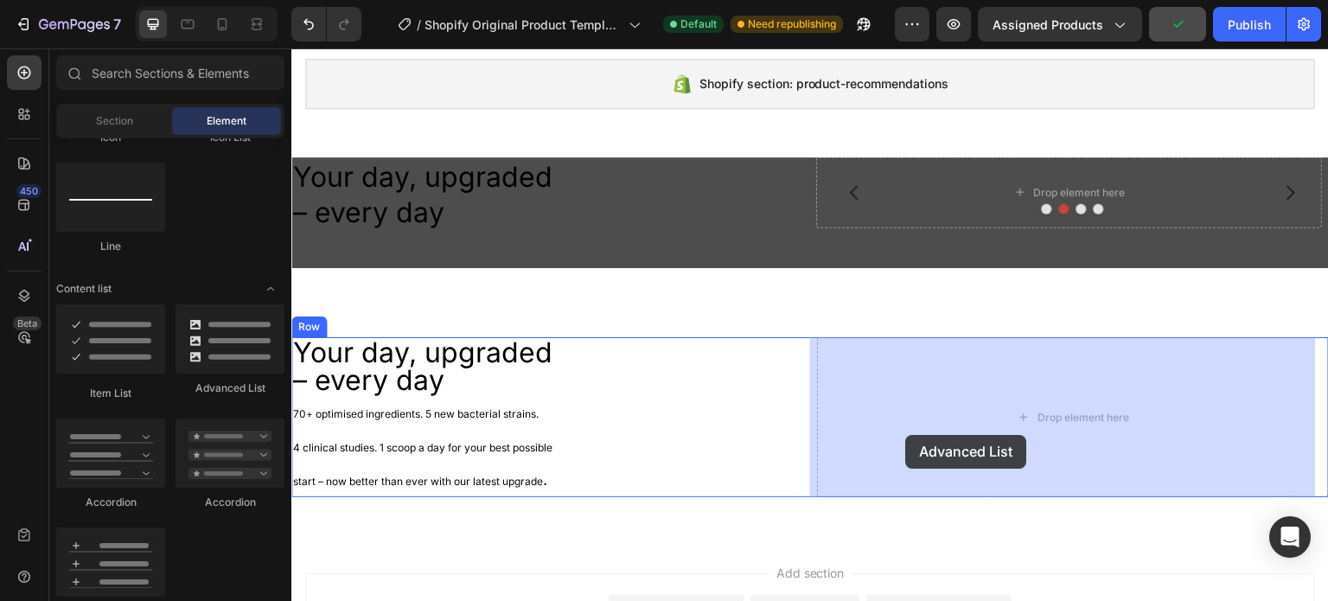
drag, startPoint x: 620, startPoint y: 401, endPoint x: 922, endPoint y: 431, distance: 304.0
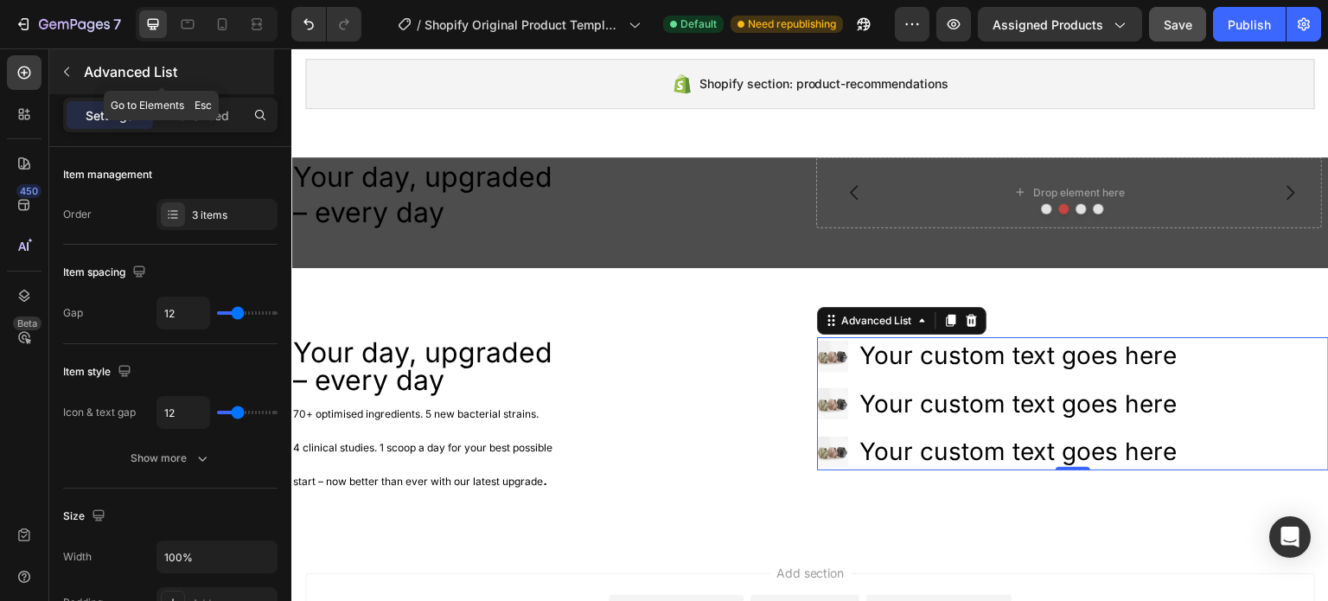
click at [66, 72] on icon "button" at bounding box center [67, 72] width 14 height 14
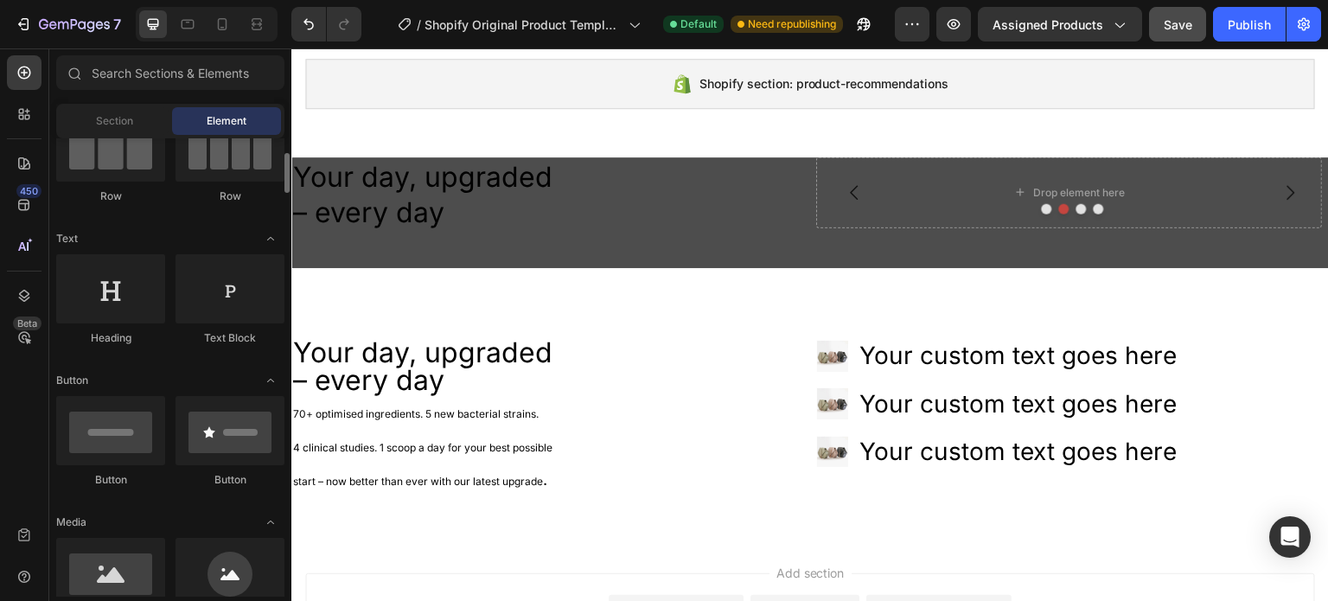
scroll to position [86, 0]
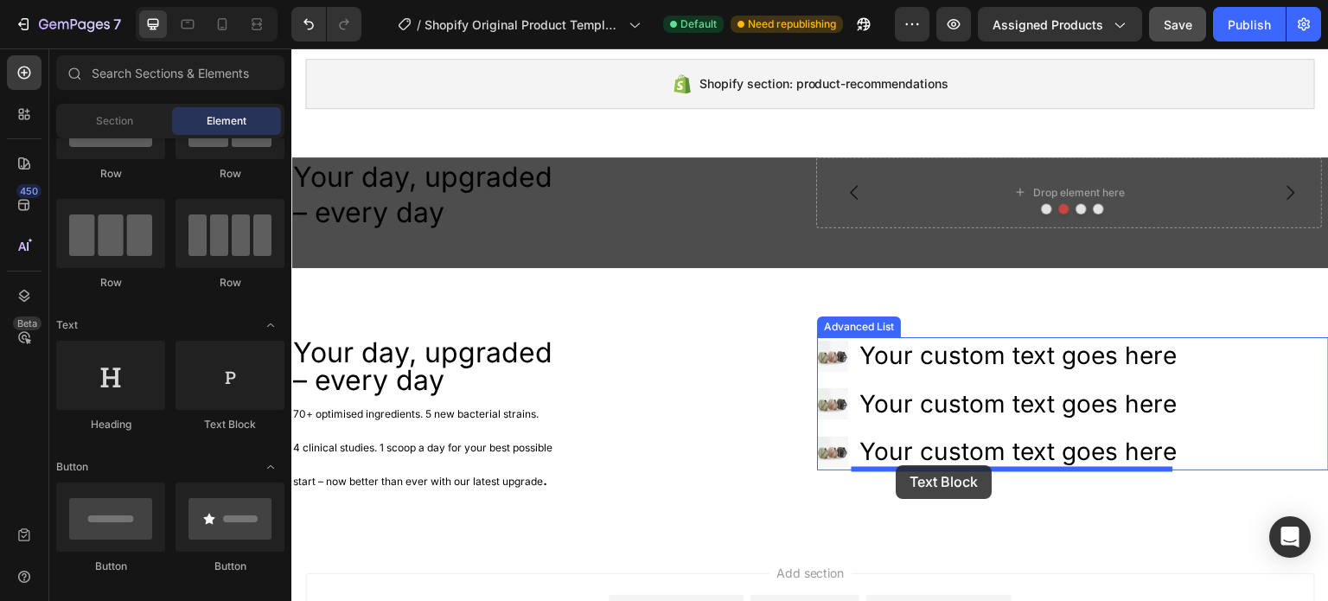
drag, startPoint x: 519, startPoint y: 427, endPoint x: 896, endPoint y: 465, distance: 379.6
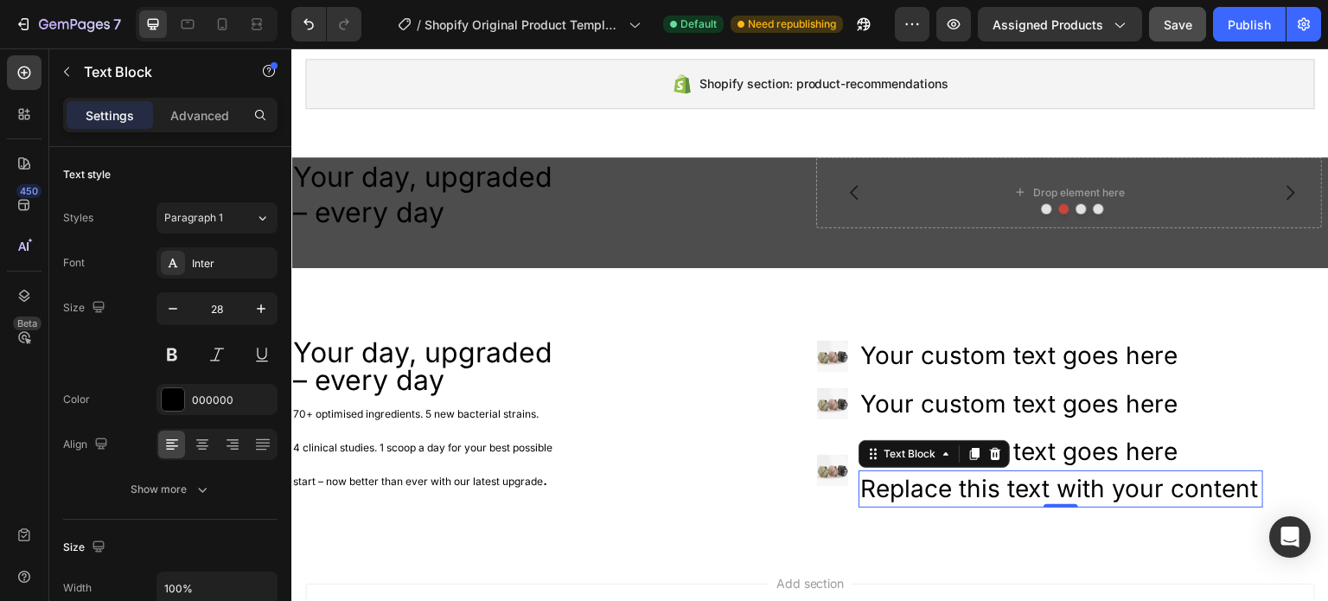
click at [963, 485] on div "Replace this text with your content" at bounding box center [1060, 488] width 404 height 37
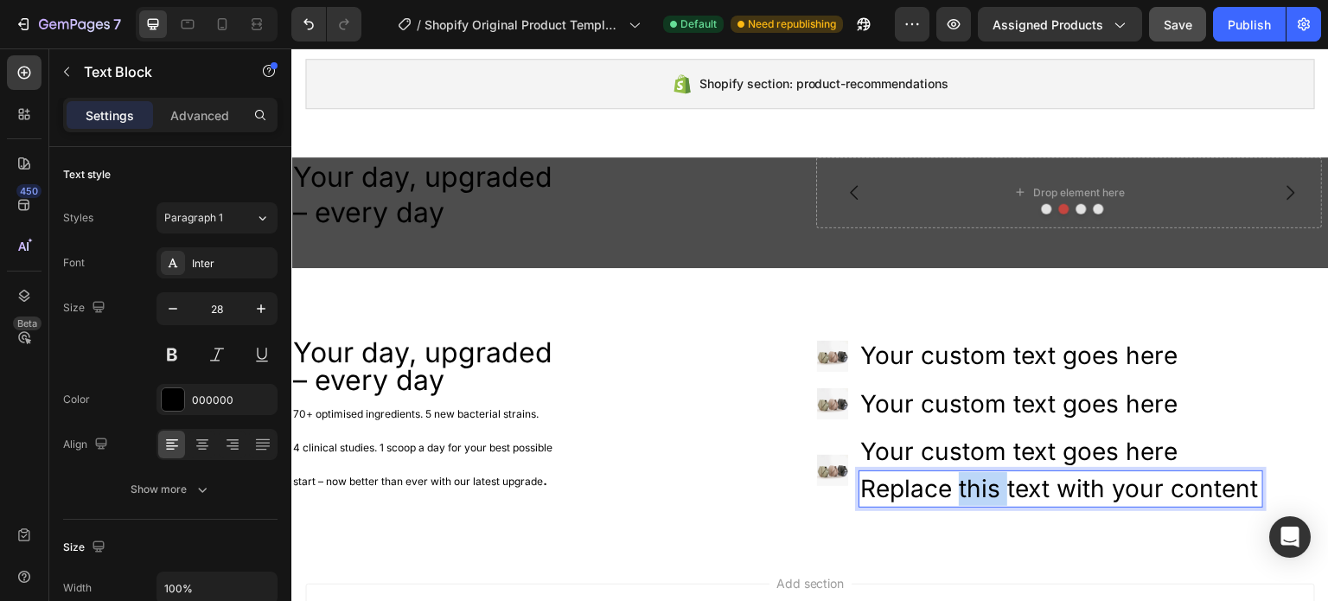
click at [963, 485] on p "Replace this text with your content" at bounding box center [1060, 489] width 401 height 34
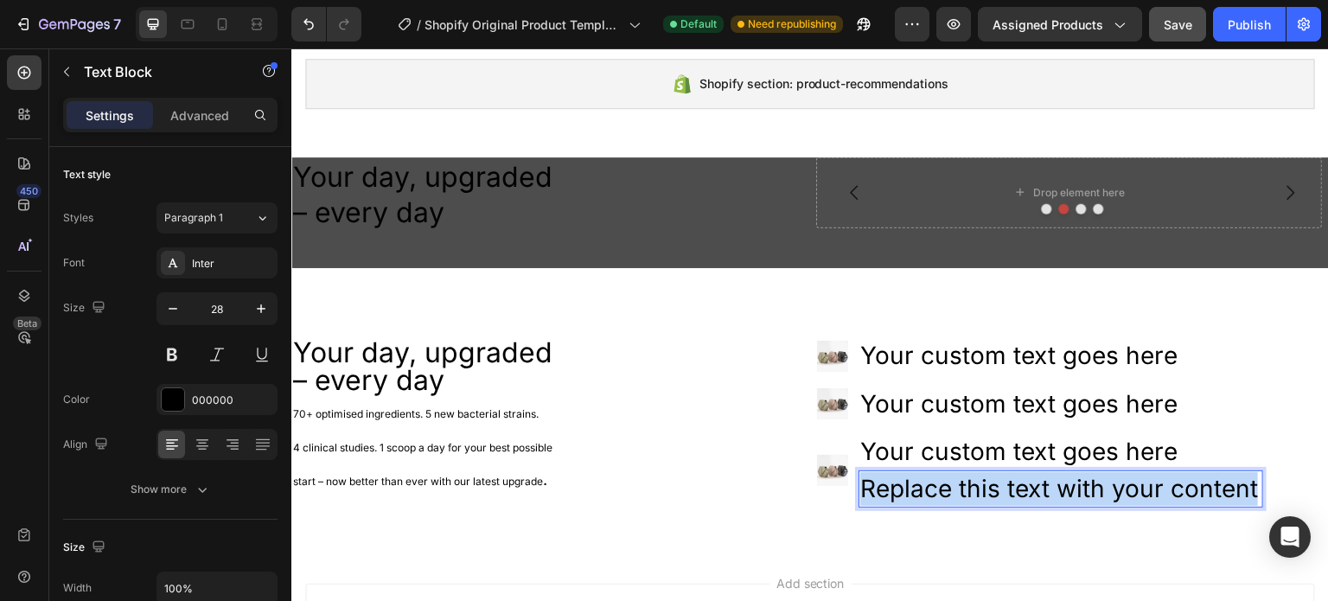
click at [963, 485] on p "Replace this text with your content" at bounding box center [1060, 489] width 401 height 34
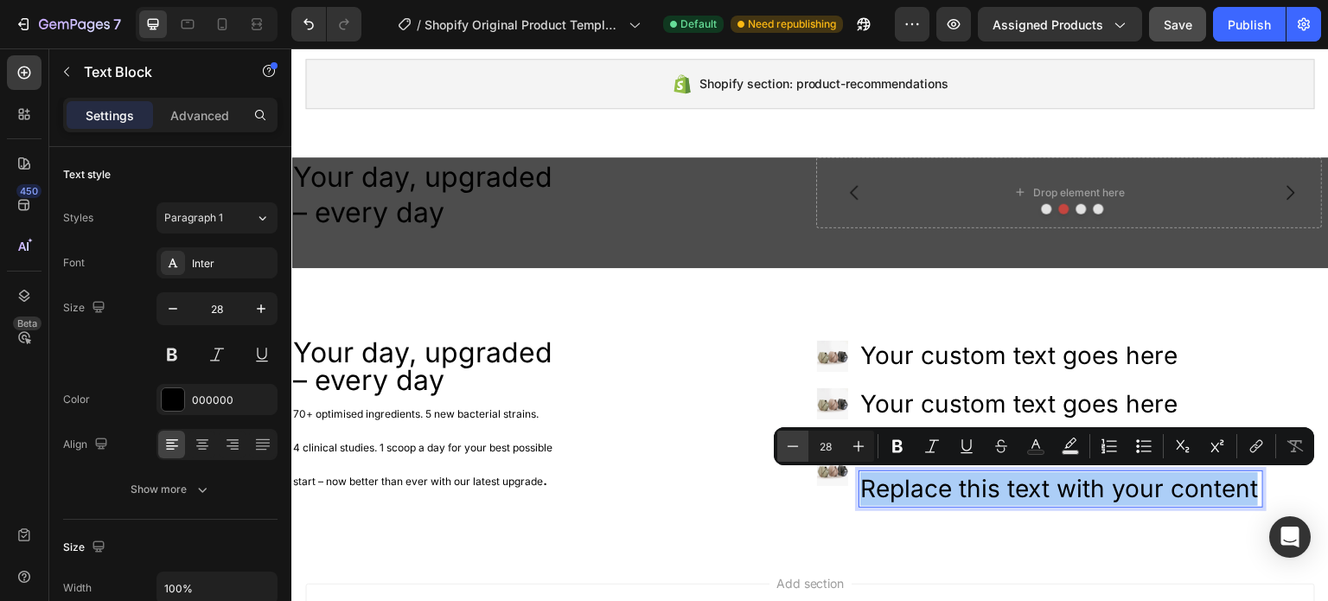
click at [802, 449] on button "Minus" at bounding box center [792, 445] width 31 height 31
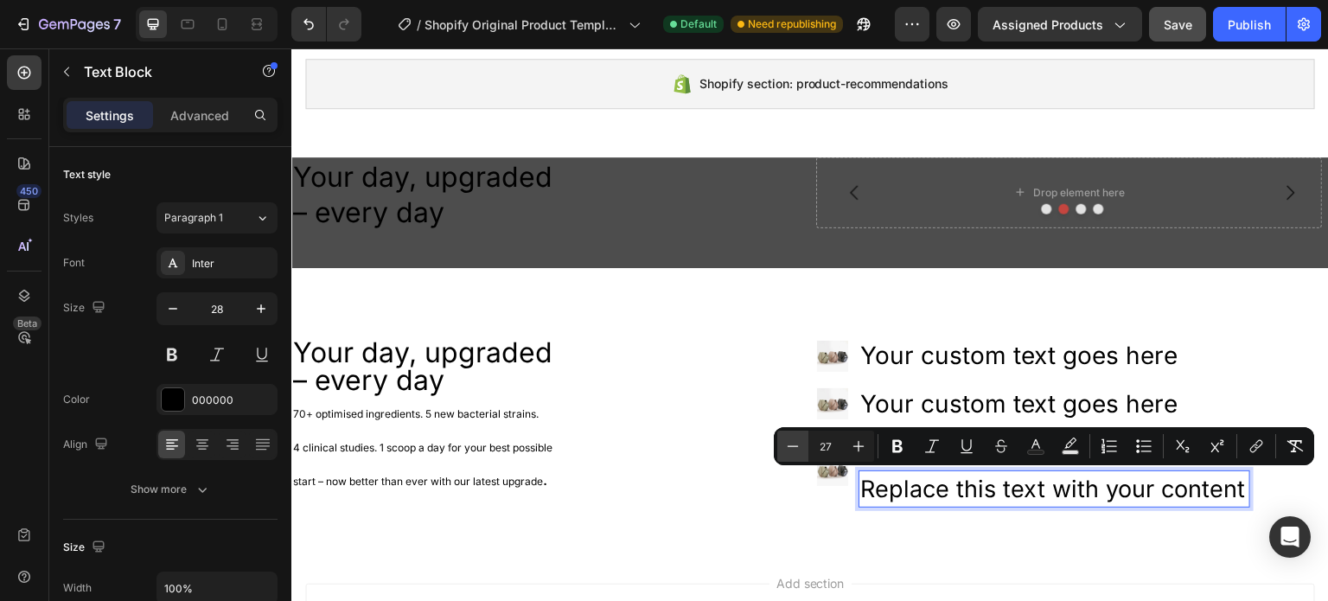
click at [802, 449] on button "Minus" at bounding box center [792, 445] width 31 height 31
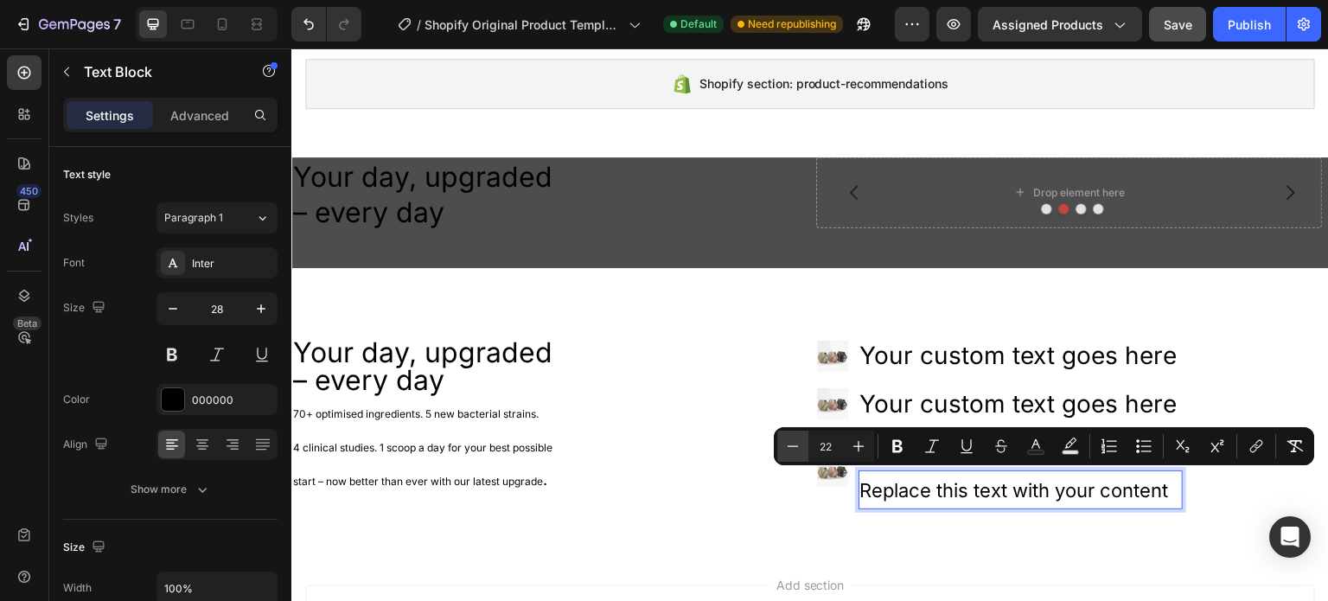
click at [802, 449] on button "Minus" at bounding box center [792, 445] width 31 height 31
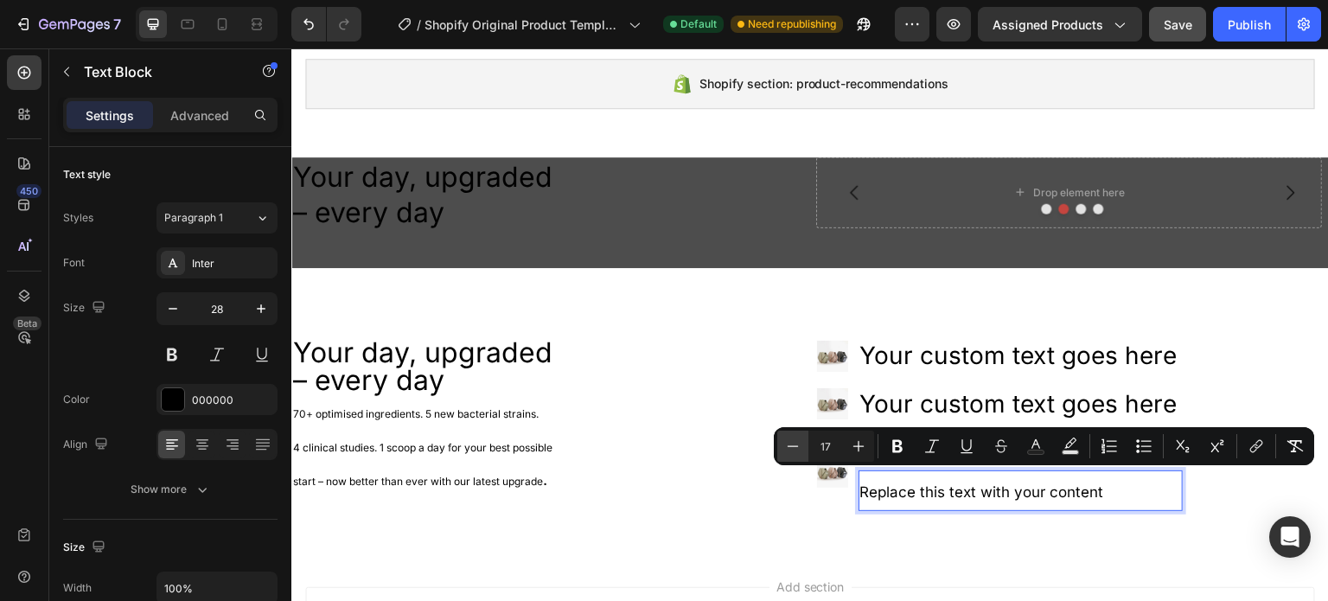
click at [802, 449] on button "Minus" at bounding box center [792, 445] width 31 height 31
type input "14"
click at [912, 485] on span "Replace this text with your content" at bounding box center [958, 492] width 197 height 15
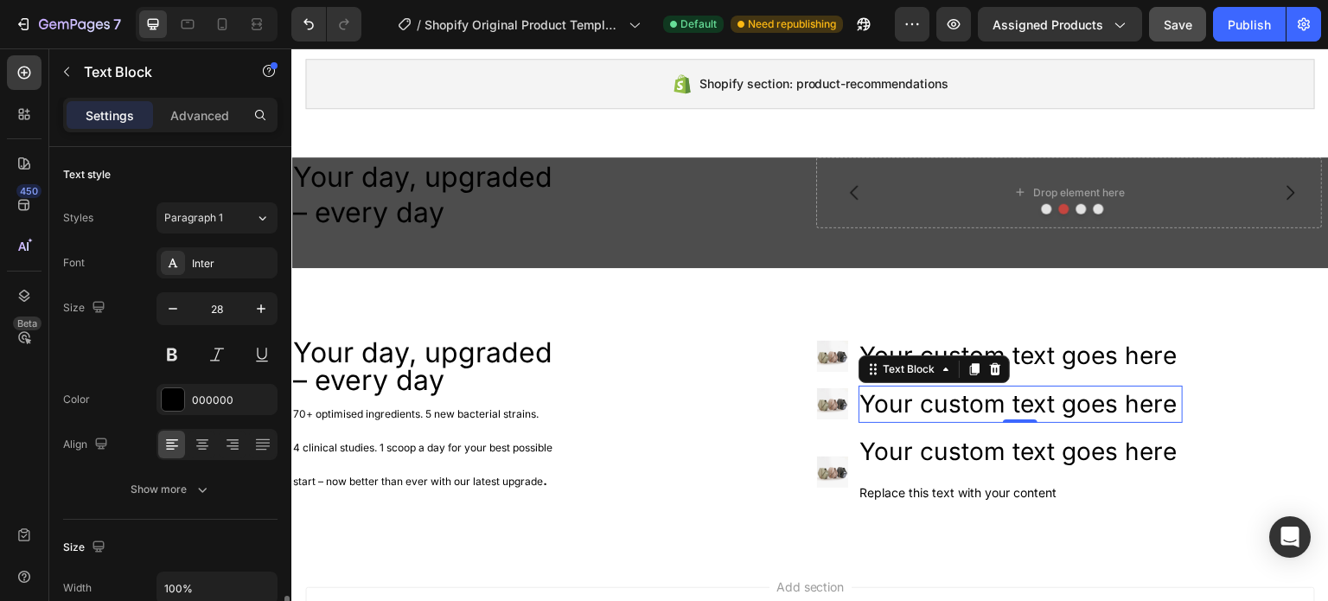
click at [1144, 405] on div "Your custom text goes here" at bounding box center [1020, 403] width 325 height 37
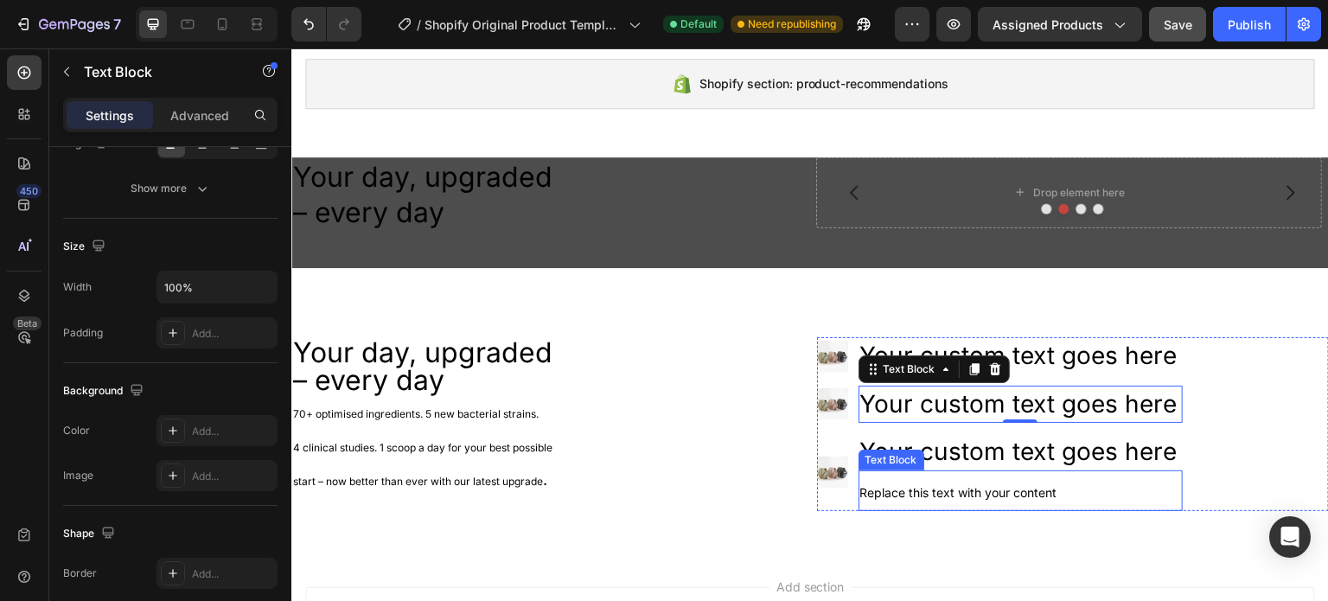
scroll to position [301, 0]
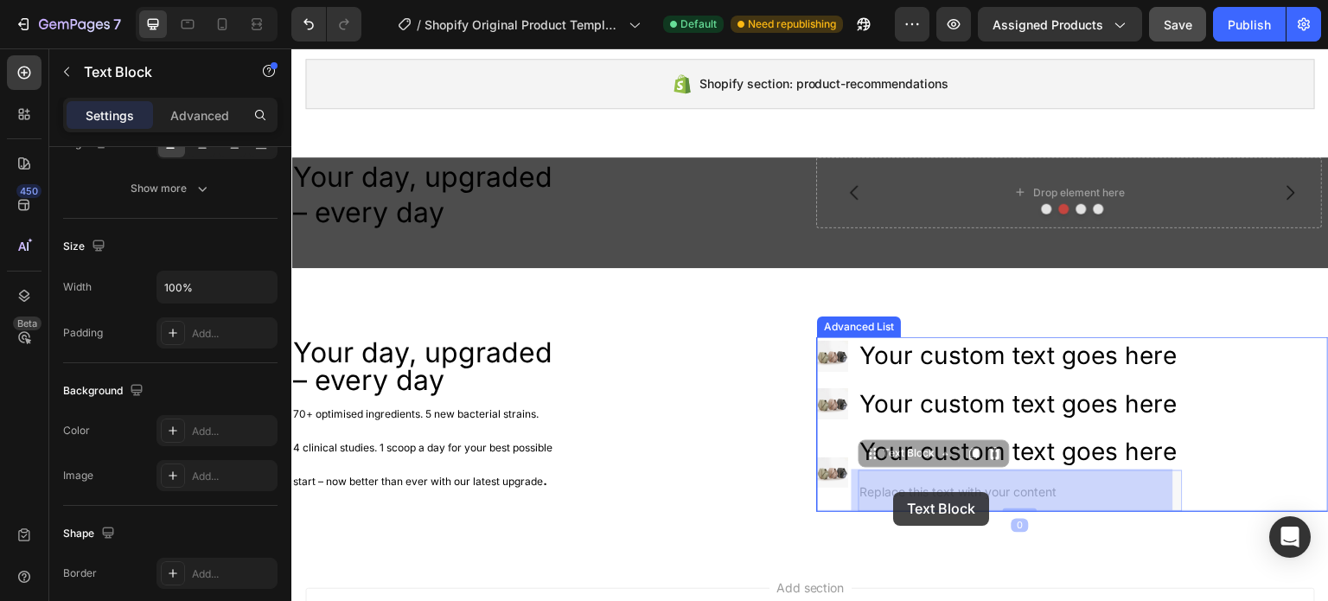
drag, startPoint x: 856, startPoint y: 489, endPoint x: 894, endPoint y: 492, distance: 38.1
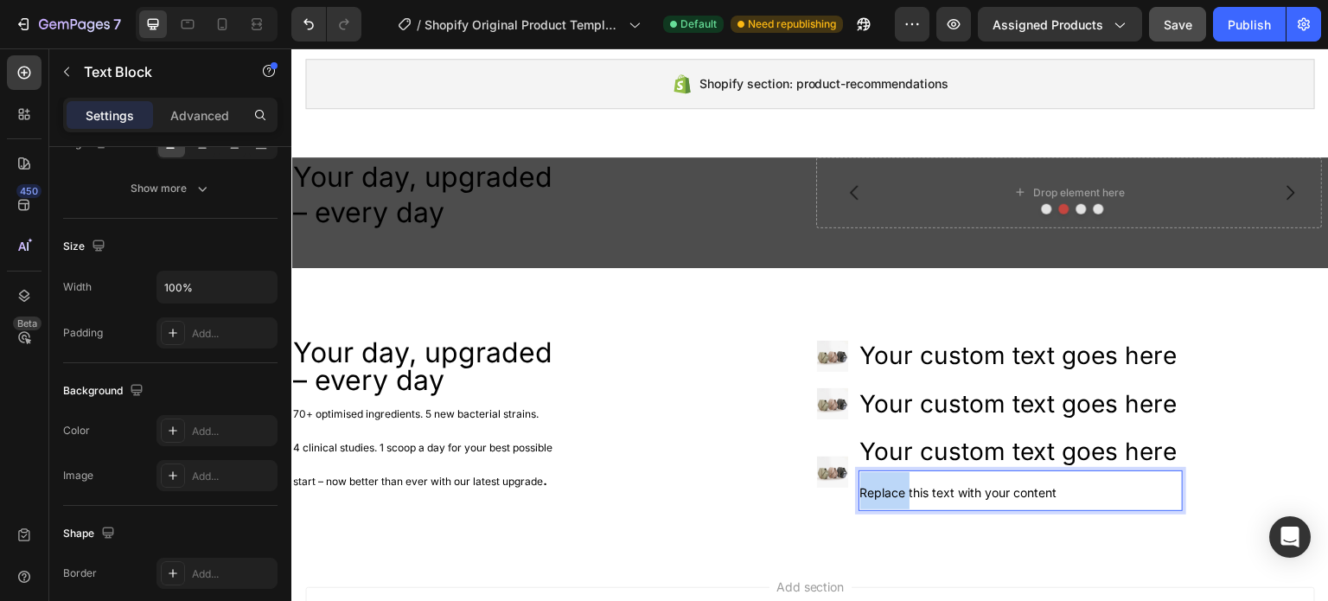
click at [894, 492] on span "Replace this text with your content" at bounding box center [958, 492] width 197 height 15
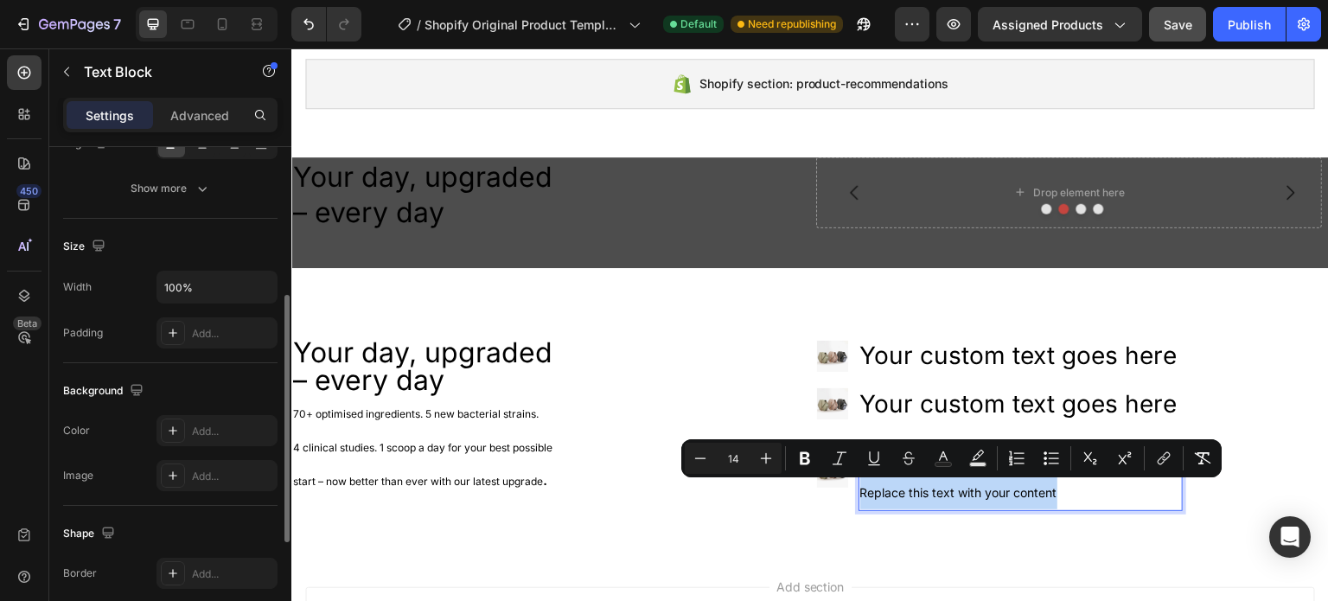
scroll to position [41, 0]
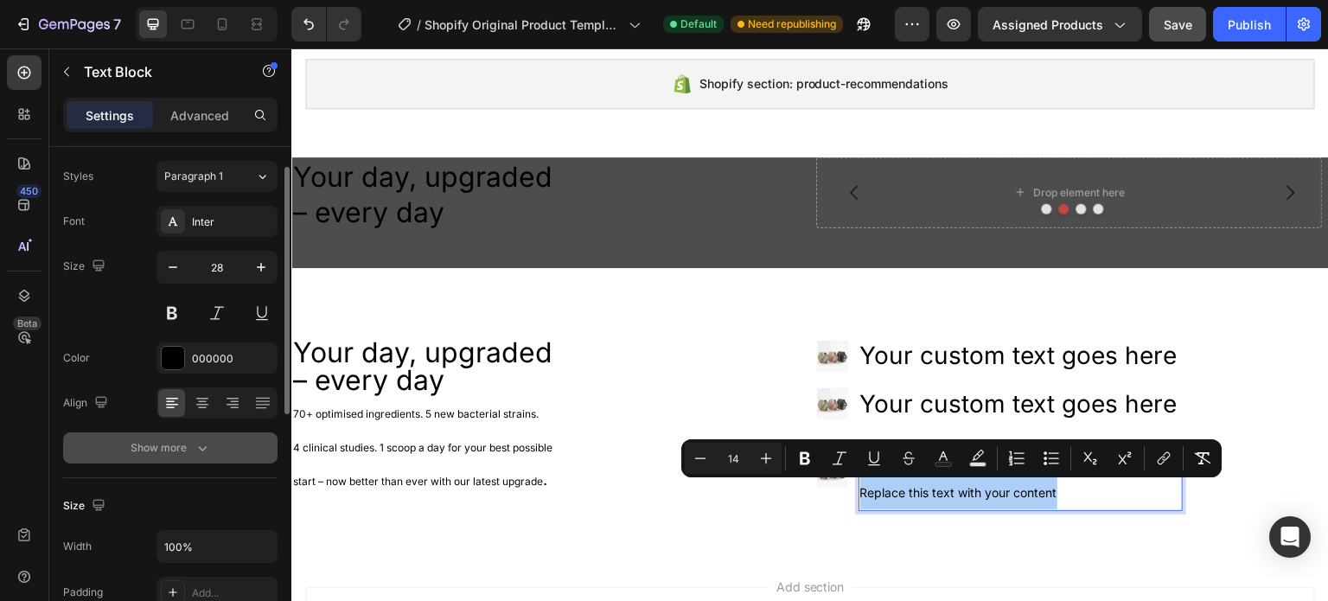
click at [201, 448] on icon "button" at bounding box center [202, 447] width 17 height 17
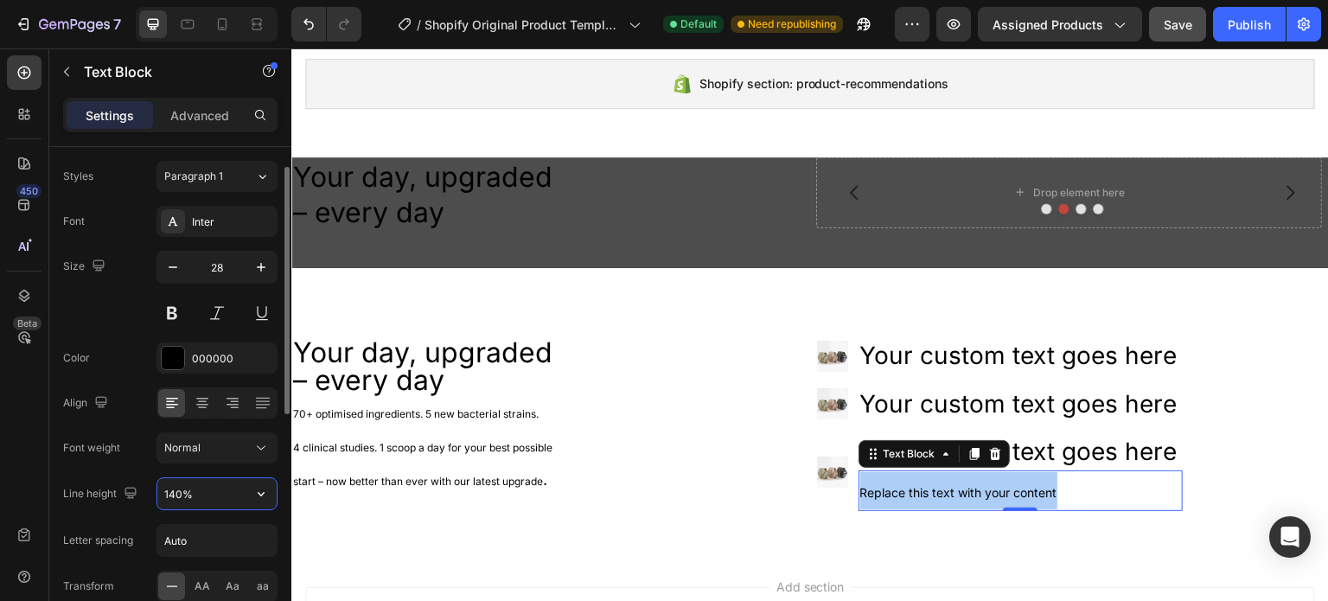
click at [214, 486] on input "140%" at bounding box center [216, 493] width 119 height 31
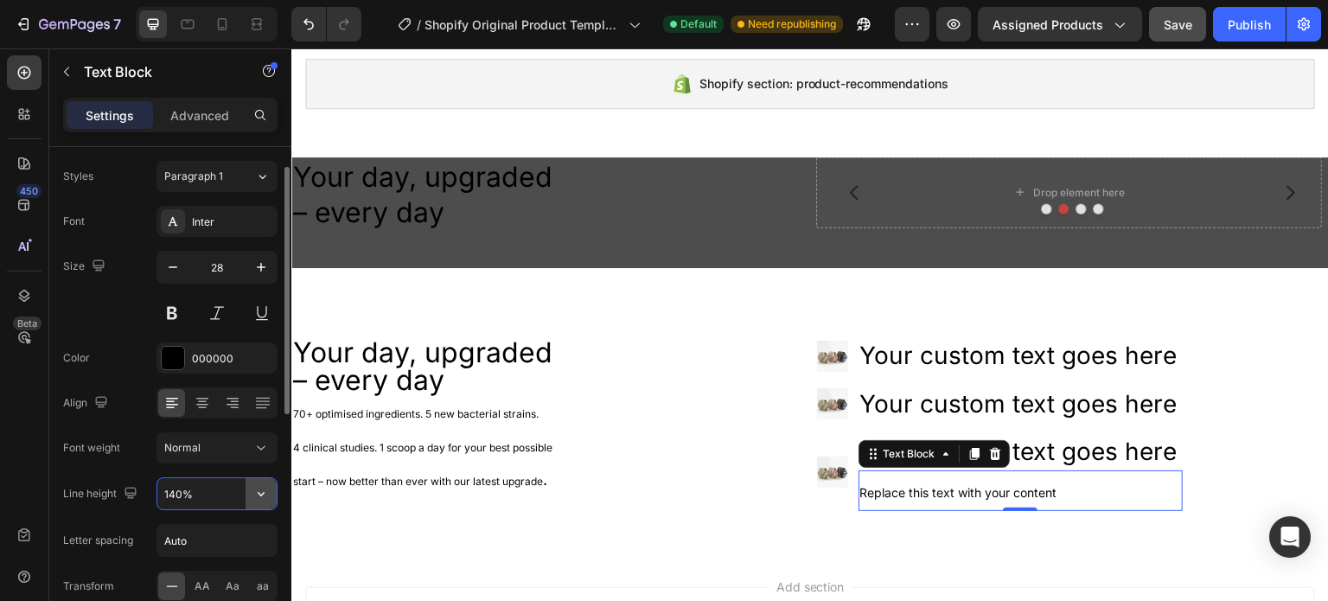
click at [259, 493] on icon "button" at bounding box center [260, 493] width 17 height 17
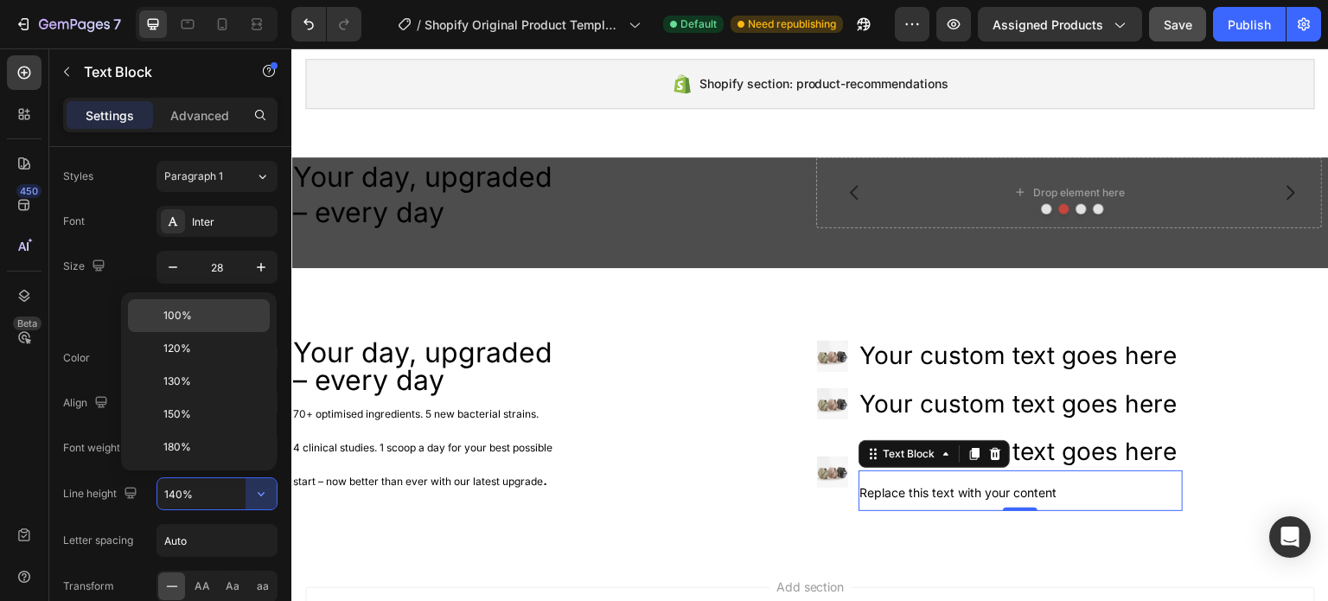
click at [187, 321] on span "100%" at bounding box center [177, 316] width 29 height 16
type input "100%"
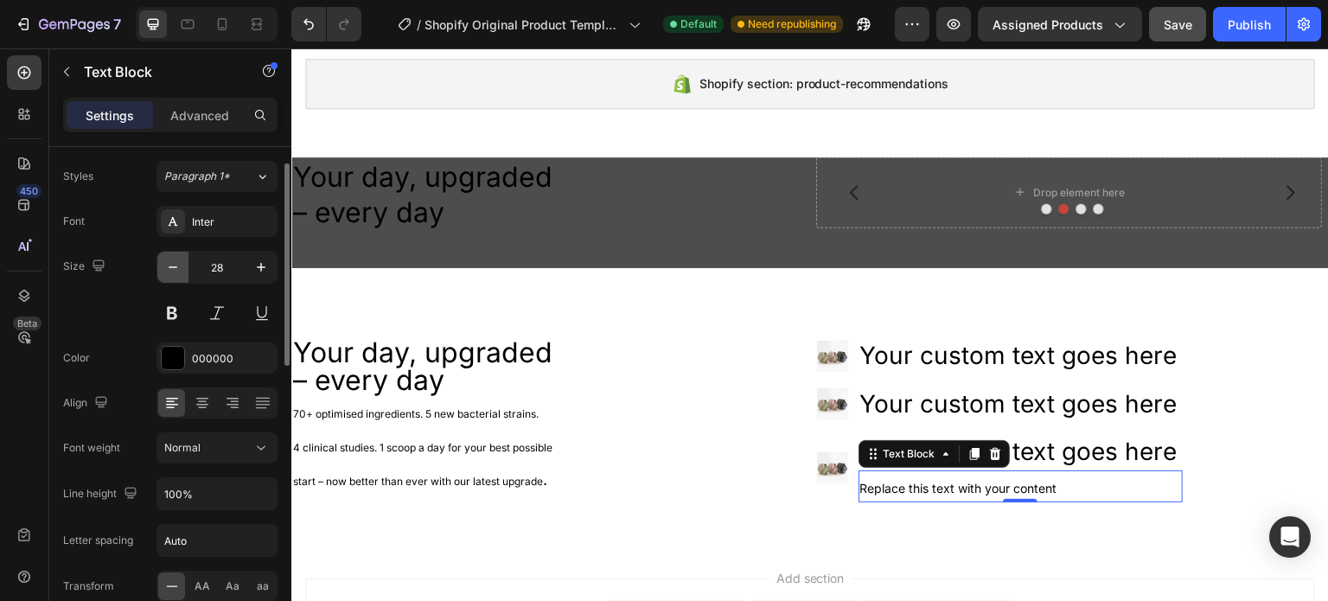
click at [164, 270] on icon "button" at bounding box center [172, 266] width 17 height 17
type input "26"
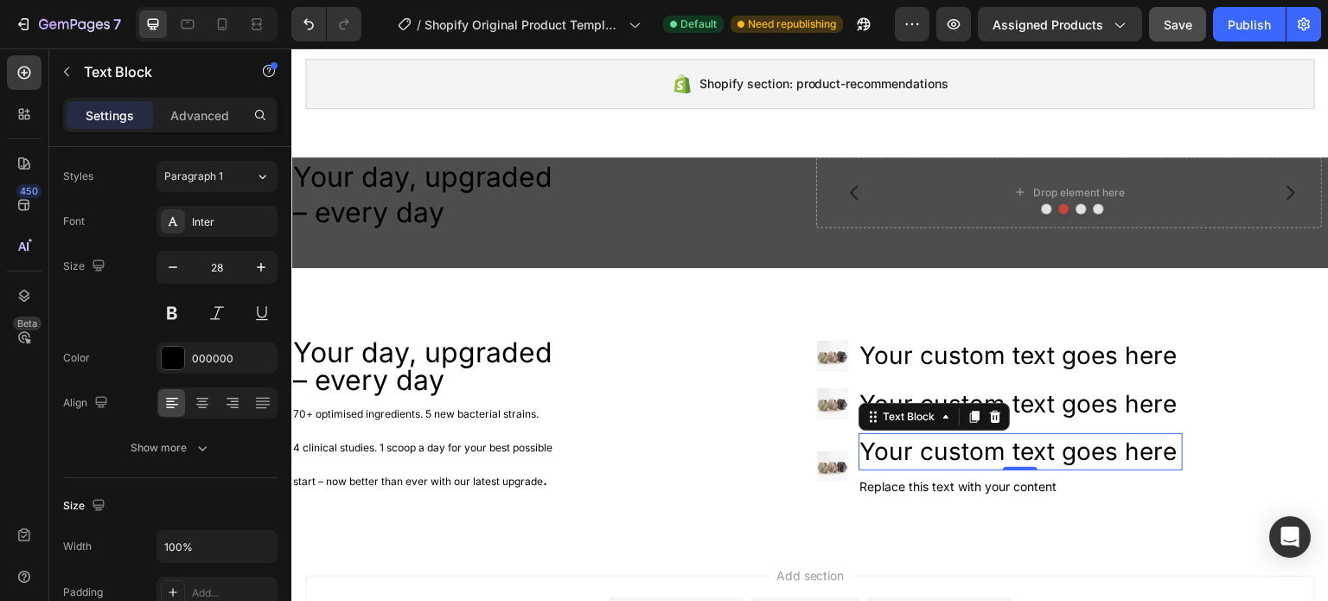
click at [1095, 455] on div "Your custom text goes here" at bounding box center [1020, 451] width 325 height 37
click at [939, 421] on icon at bounding box center [946, 417] width 14 height 14
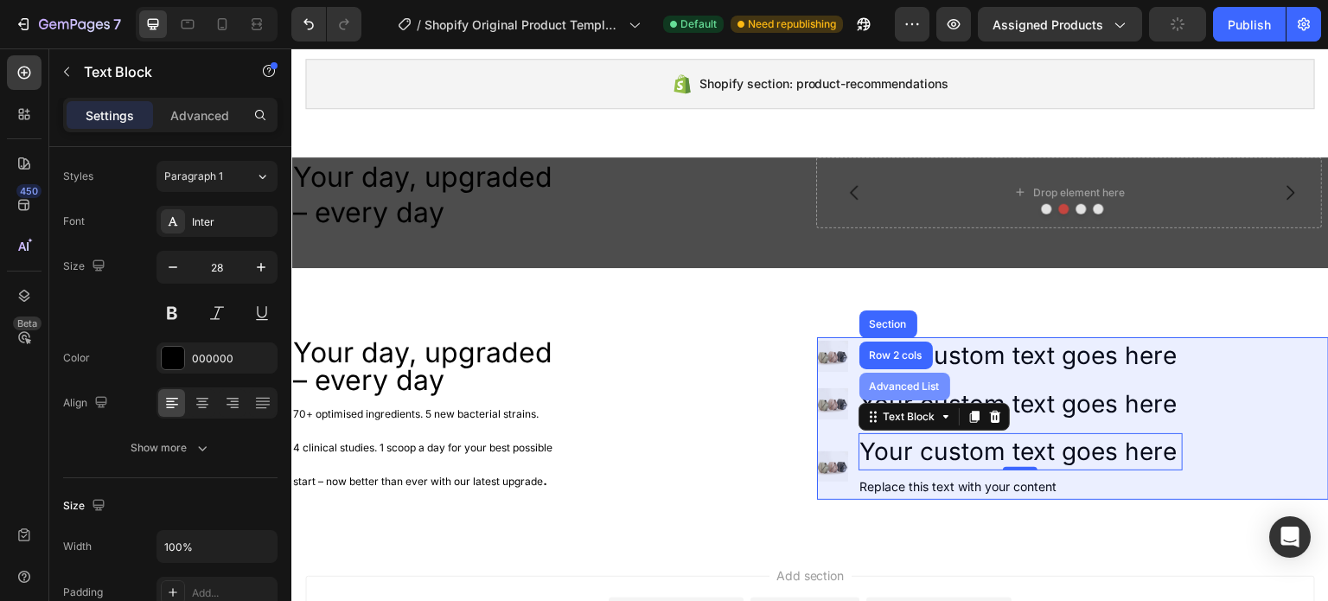
click at [894, 385] on div "Advanced List" at bounding box center [904, 386] width 77 height 10
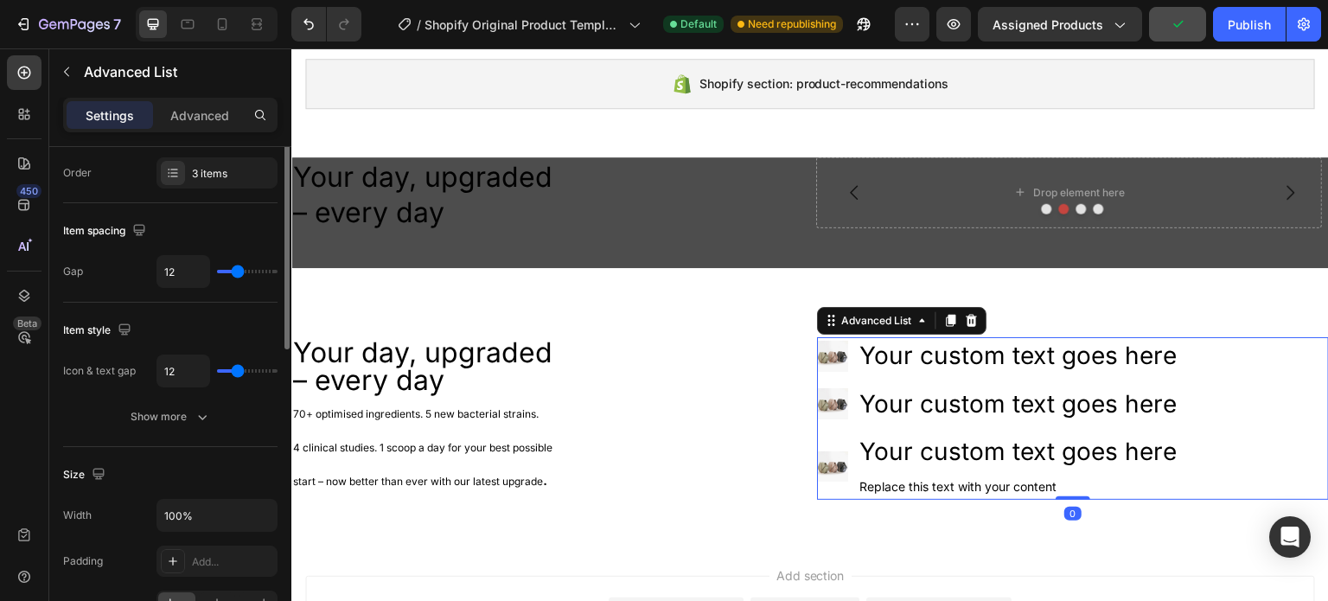
scroll to position [0, 0]
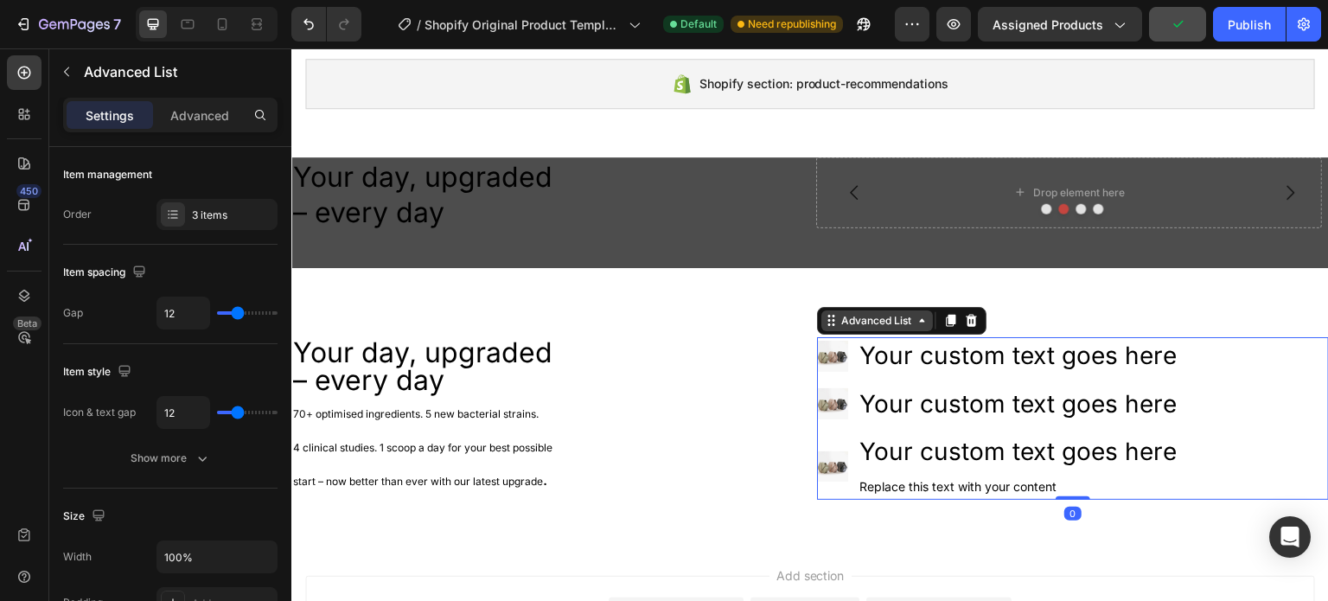
click at [920, 321] on icon at bounding box center [922, 320] width 5 height 3
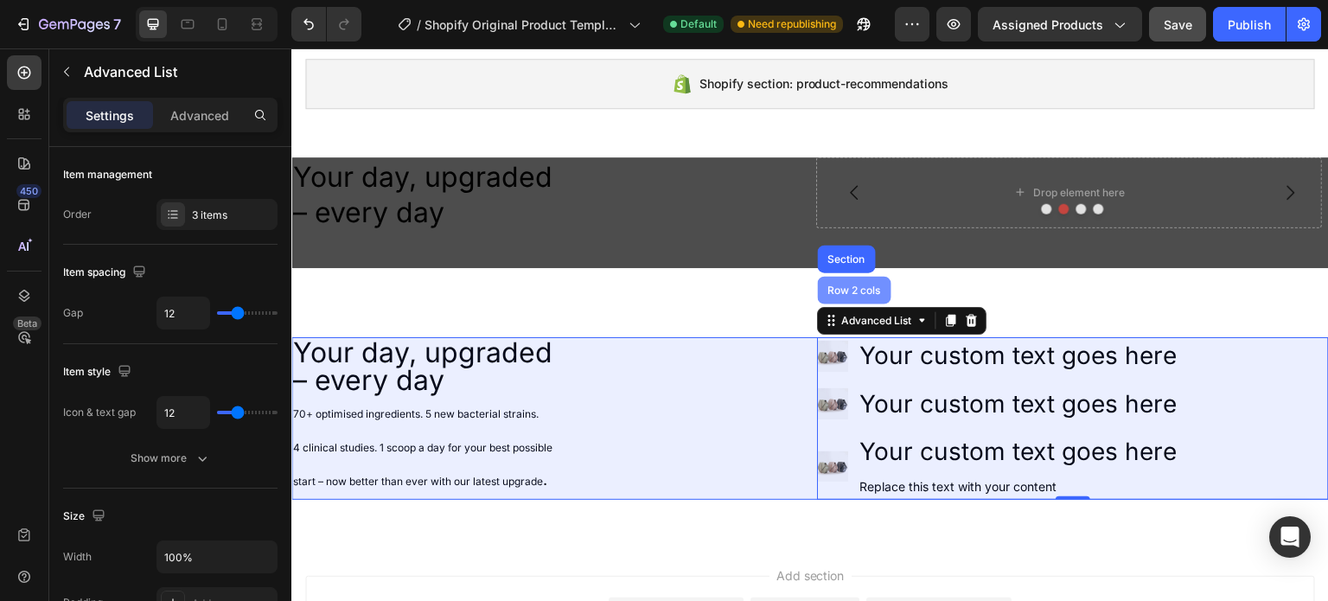
click at [841, 290] on div "Row 2 cols" at bounding box center [855, 290] width 60 height 10
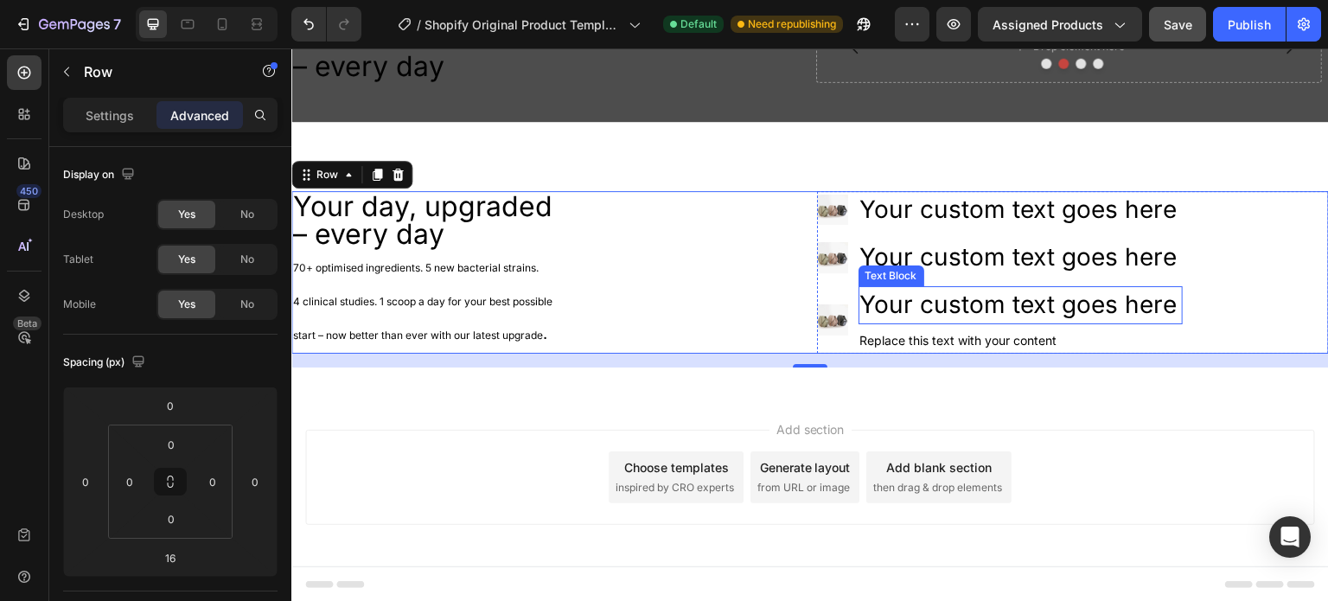
scroll to position [197, 0]
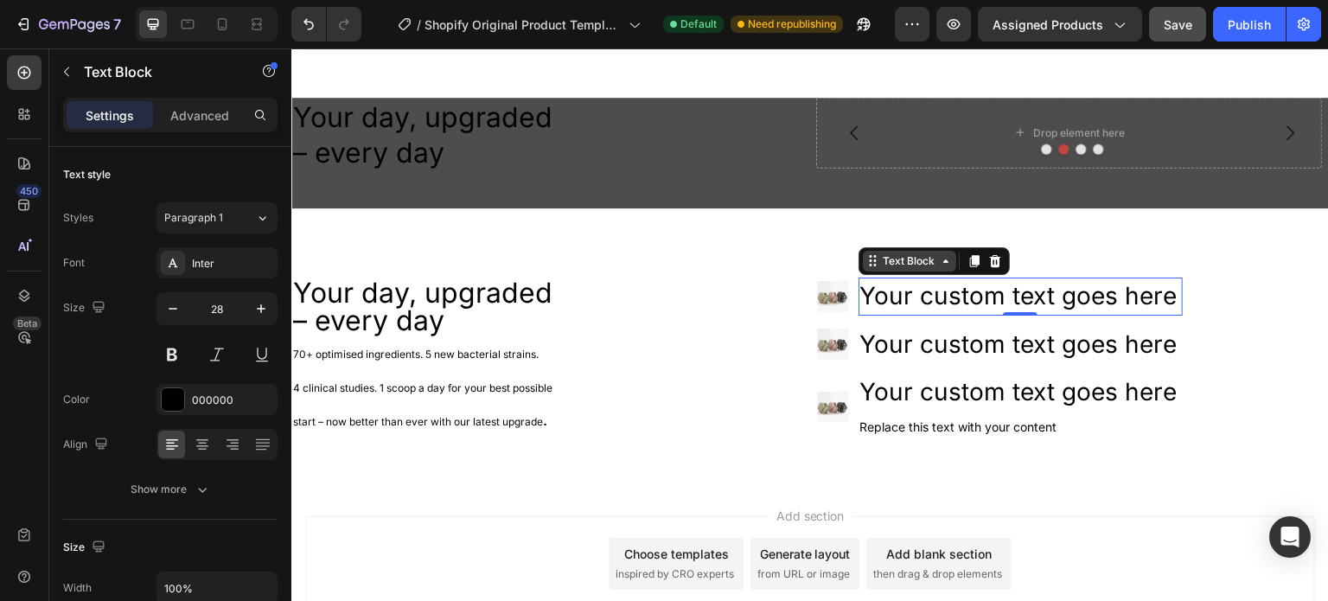
click at [871, 271] on div "Text Block" at bounding box center [933, 261] width 151 height 28
click at [929, 263] on div "Text Block" at bounding box center [909, 261] width 59 height 16
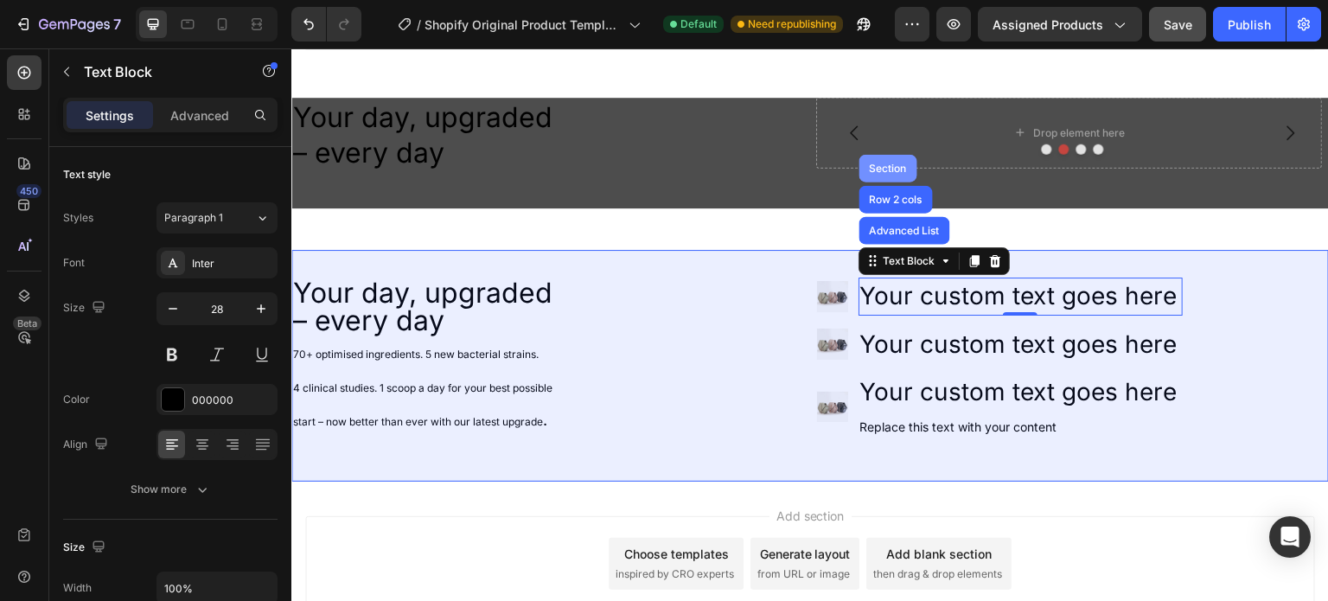
click at [885, 168] on div "Section" at bounding box center [888, 168] width 44 height 10
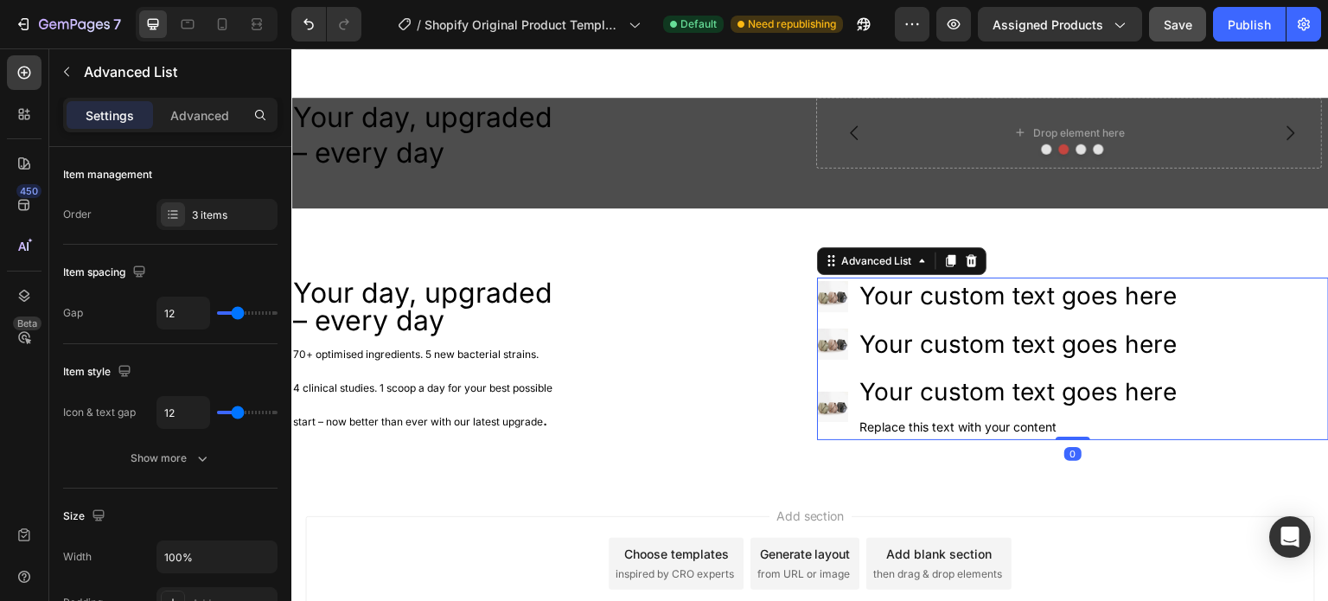
click at [881, 369] on ul "Image Your custom text goes here Text Block Image Your custom text goes here Te…" at bounding box center [1000, 358] width 366 height 162
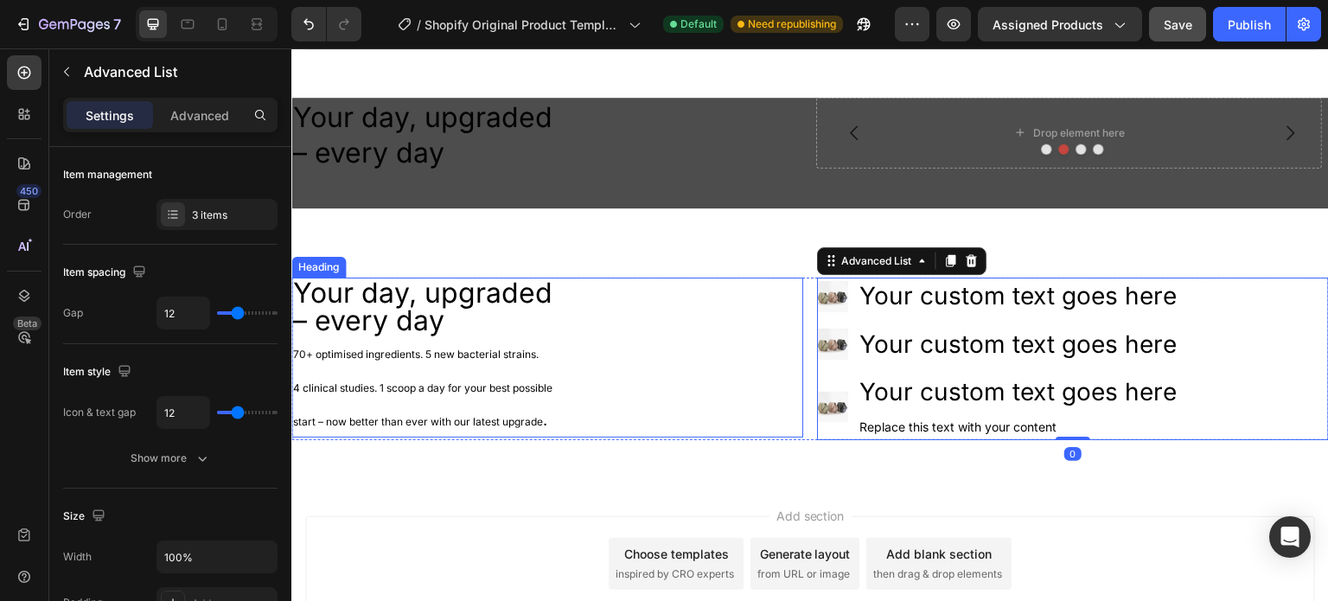
click at [738, 401] on p "Your day, upgraded – every day 70+ optimised ingredients. 5 new bacterial strai…" at bounding box center [547, 357] width 508 height 156
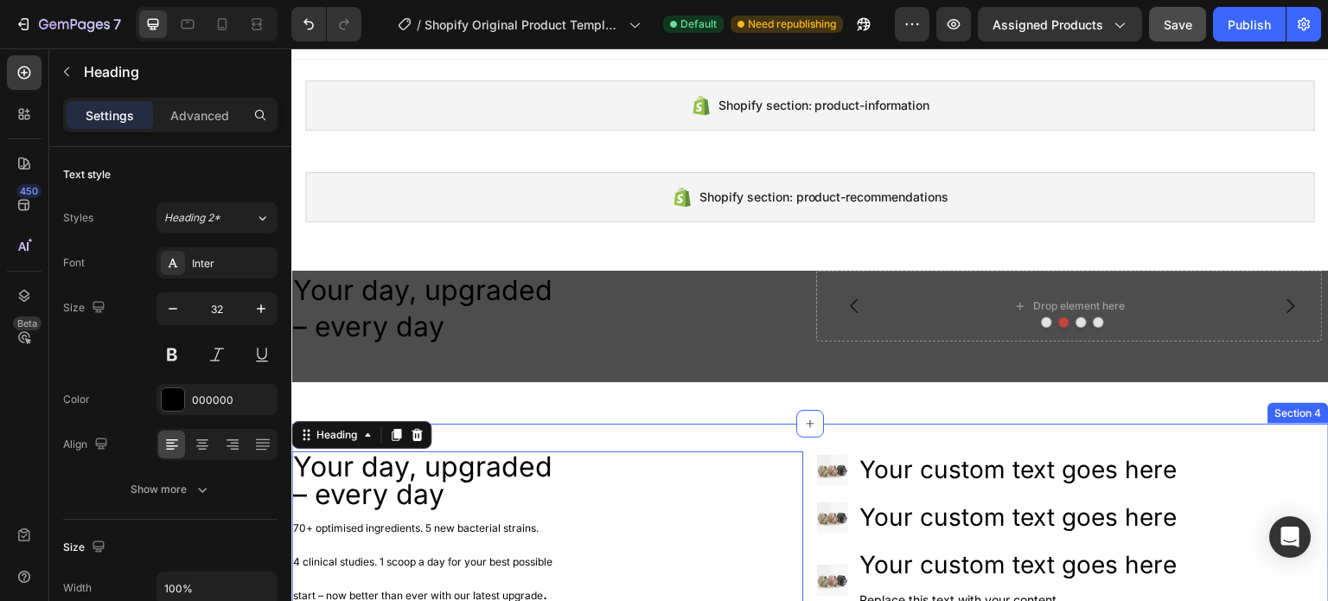
scroll to position [111, 0]
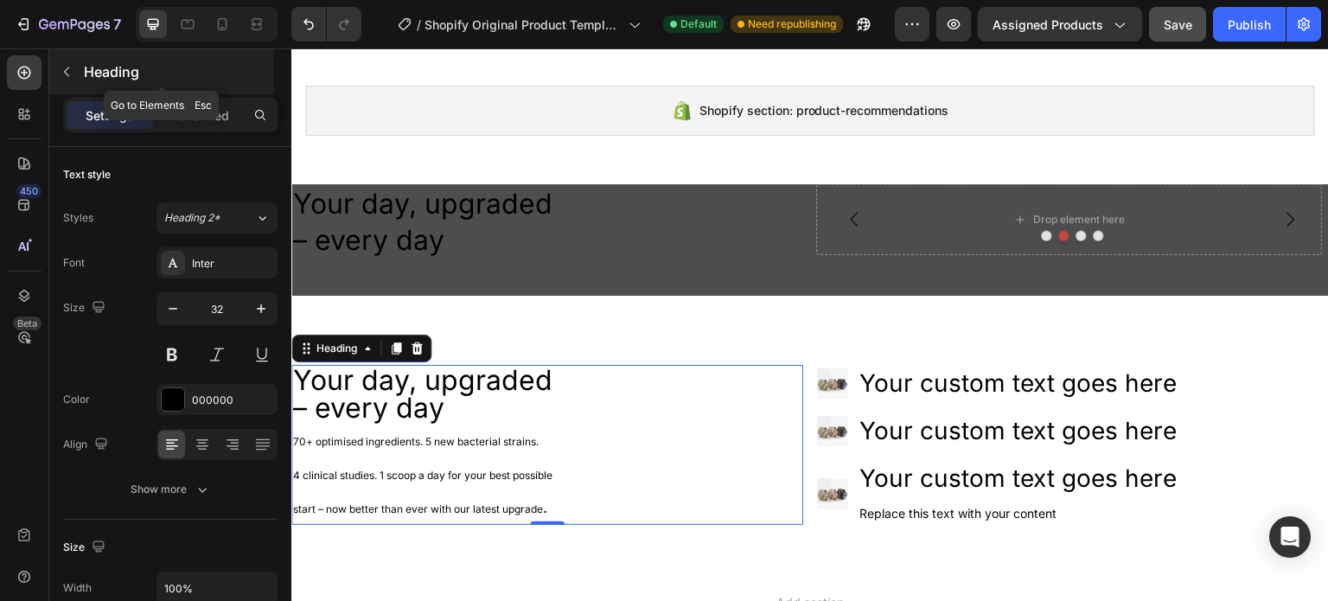
click at [66, 79] on button "button" at bounding box center [67, 72] width 28 height 28
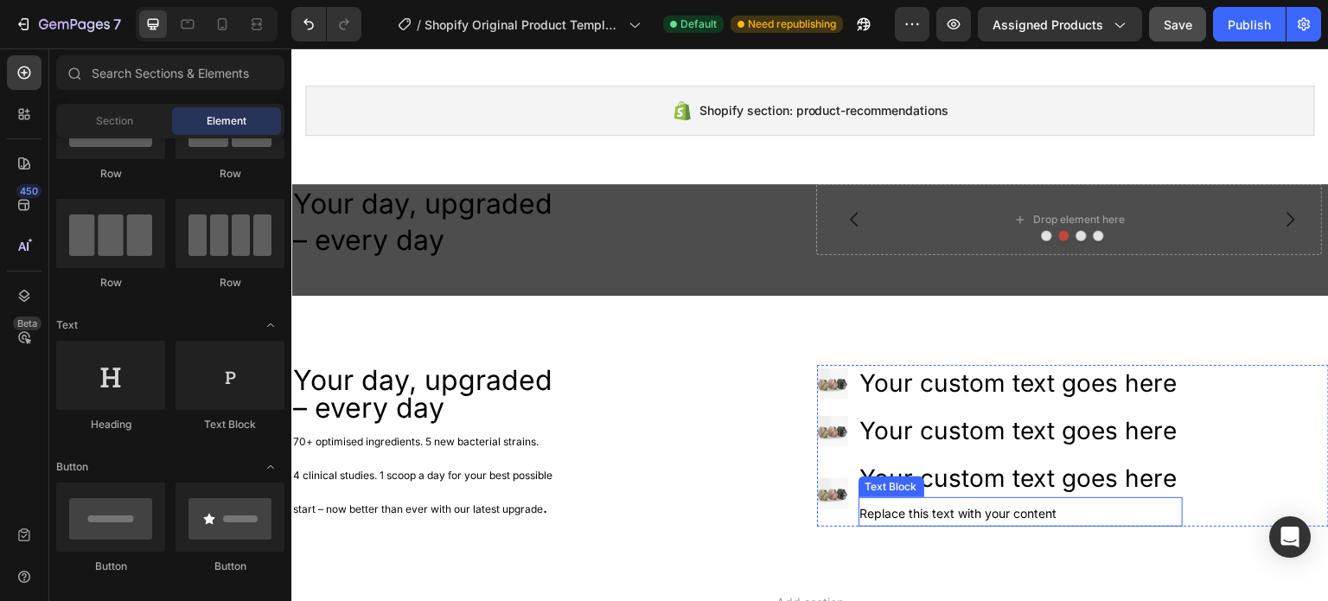
click at [874, 513] on span "Replace this text with your content" at bounding box center [958, 513] width 197 height 15
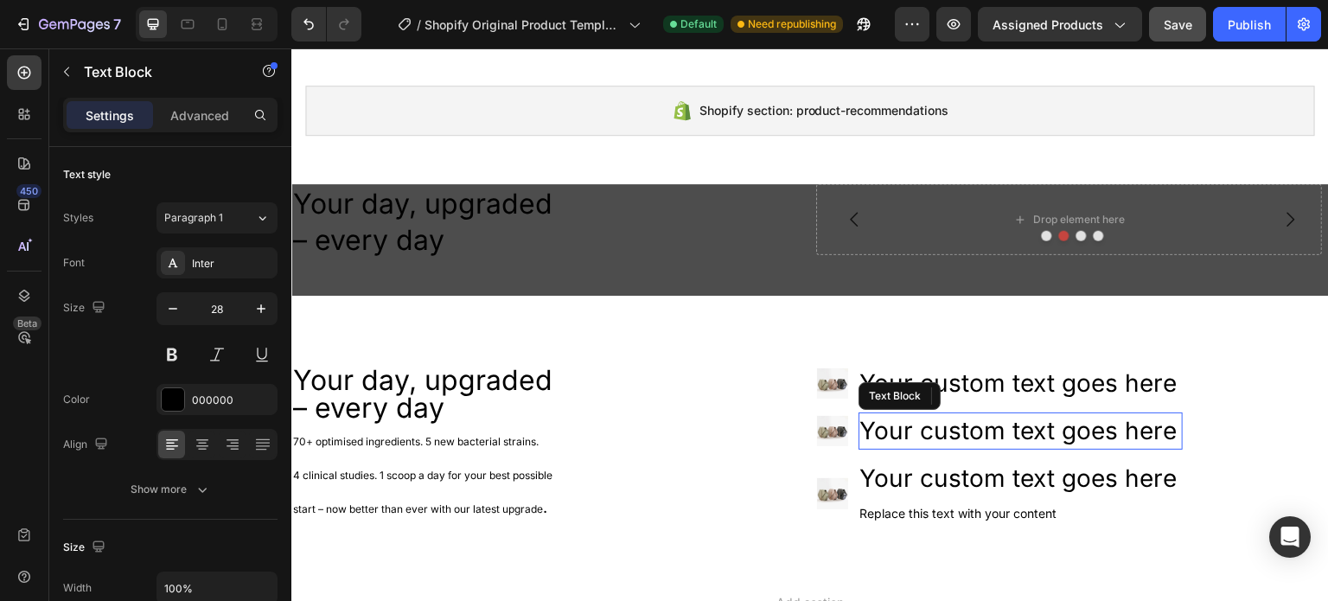
click at [951, 447] on div "Your custom text goes here" at bounding box center [1020, 430] width 325 height 37
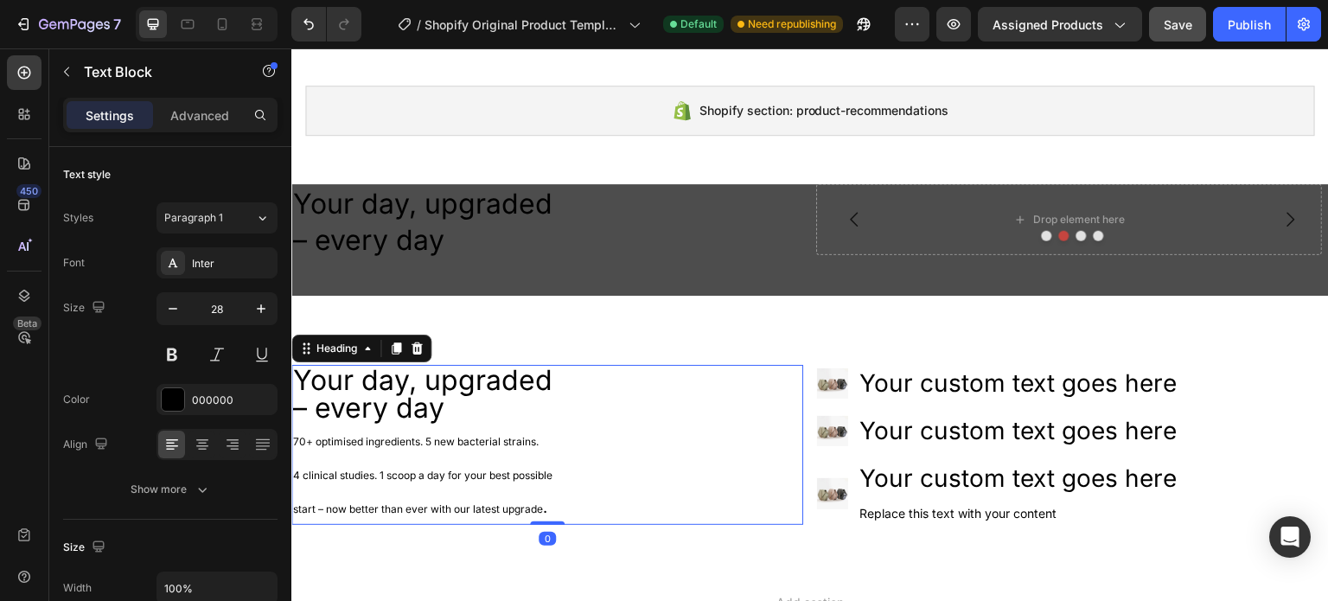
click at [395, 445] on span "70+ optimised ingredients. 5 new bacterial strains." at bounding box center [415, 441] width 245 height 13
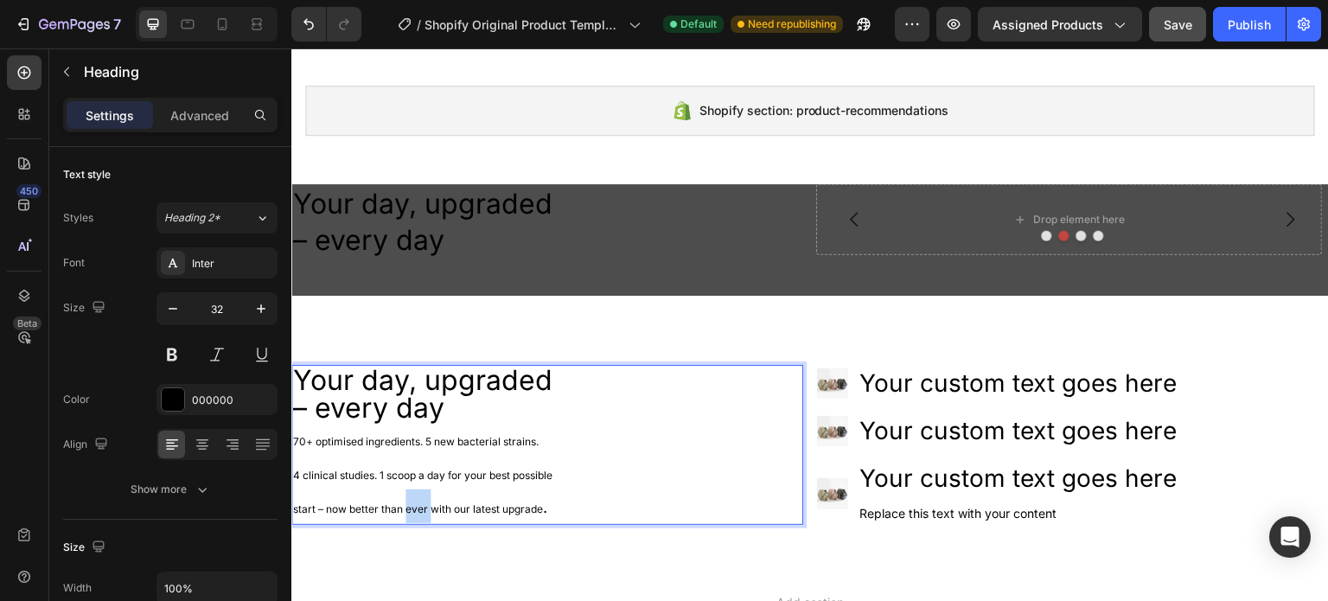
click at [410, 497] on p "Your day, upgraded – every day 70+ optimised ingredients. 5 new bacterial strai…" at bounding box center [547, 444] width 508 height 156
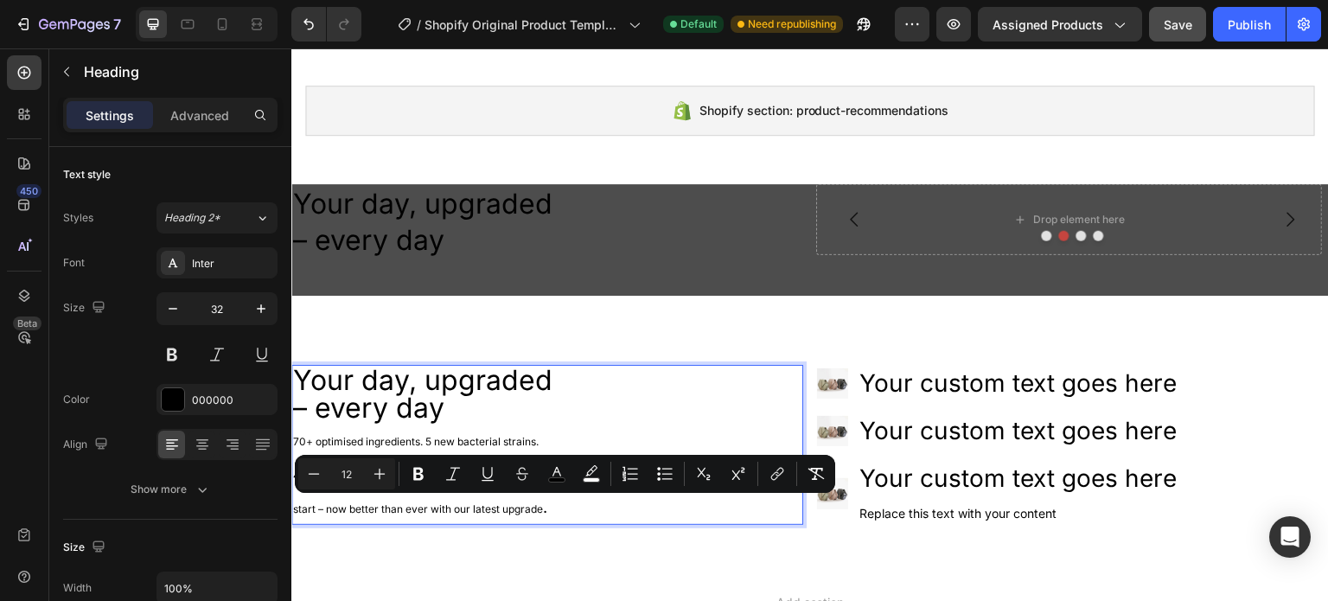
click at [543, 505] on span "." at bounding box center [545, 507] width 4 height 18
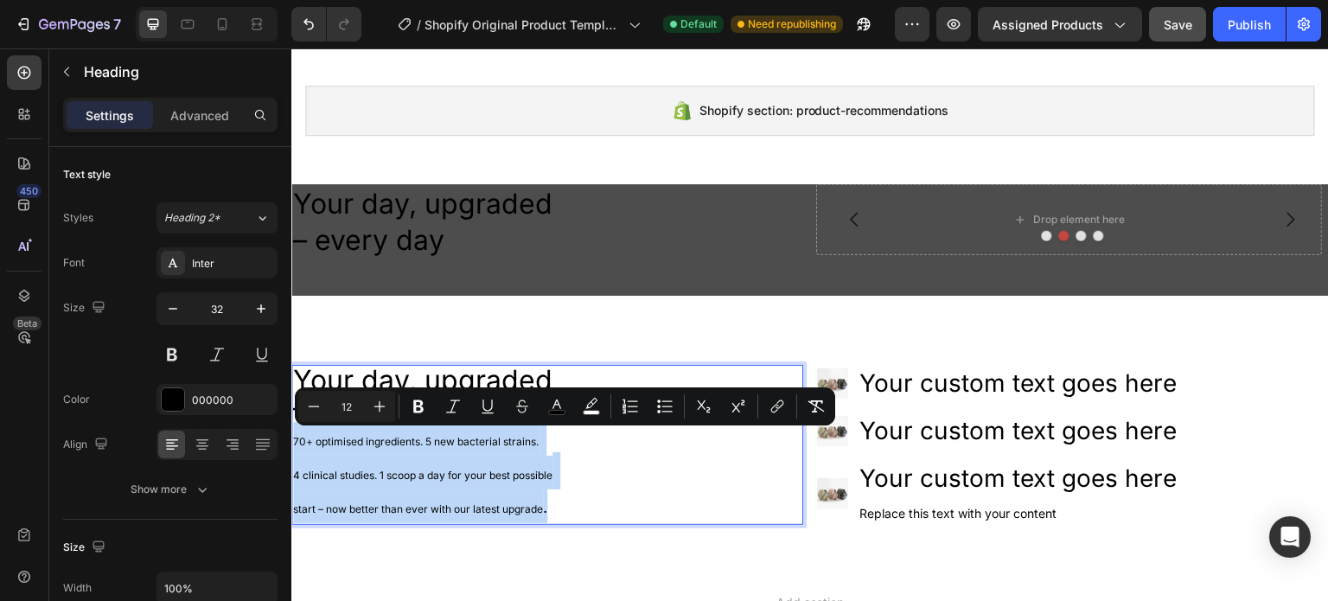
drag, startPoint x: 543, startPoint y: 505, endPoint x: 581, endPoint y: 500, distance: 38.3
click at [291, 453] on html "Shopify section: product-information Shopify section: product-information Shopi…" at bounding box center [809, 356] width 1037 height 837
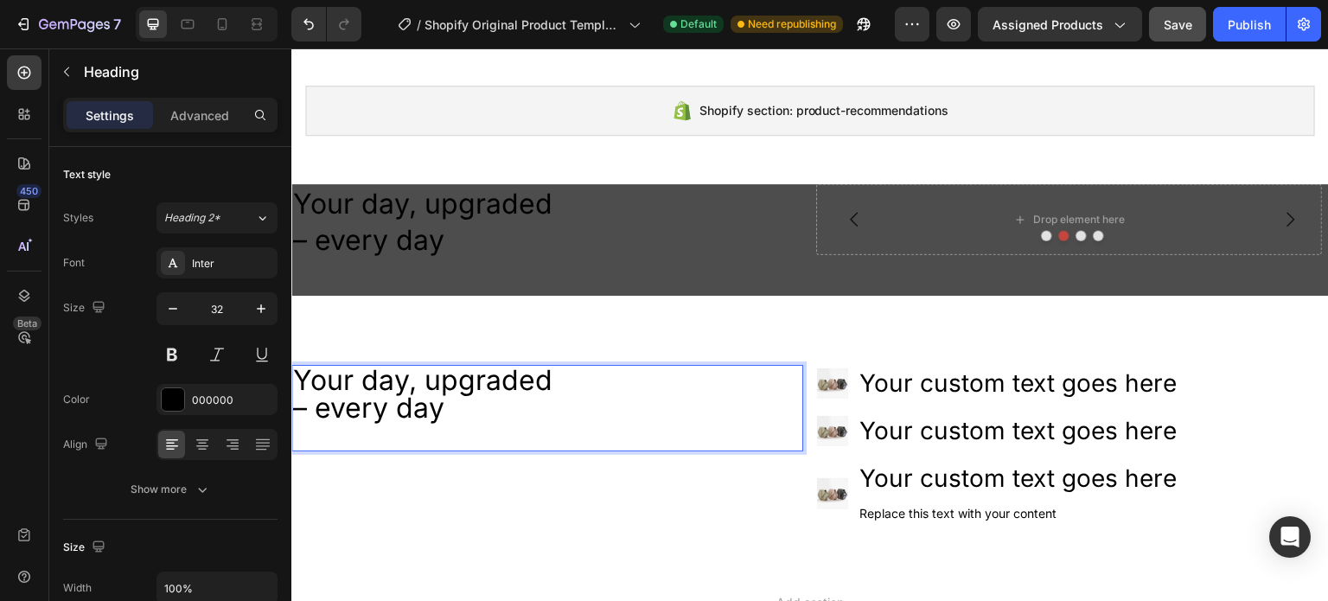
click at [333, 443] on p "Your day, upgraded – every day" at bounding box center [547, 407] width 508 height 83
click at [60, 85] on button "button" at bounding box center [67, 72] width 28 height 28
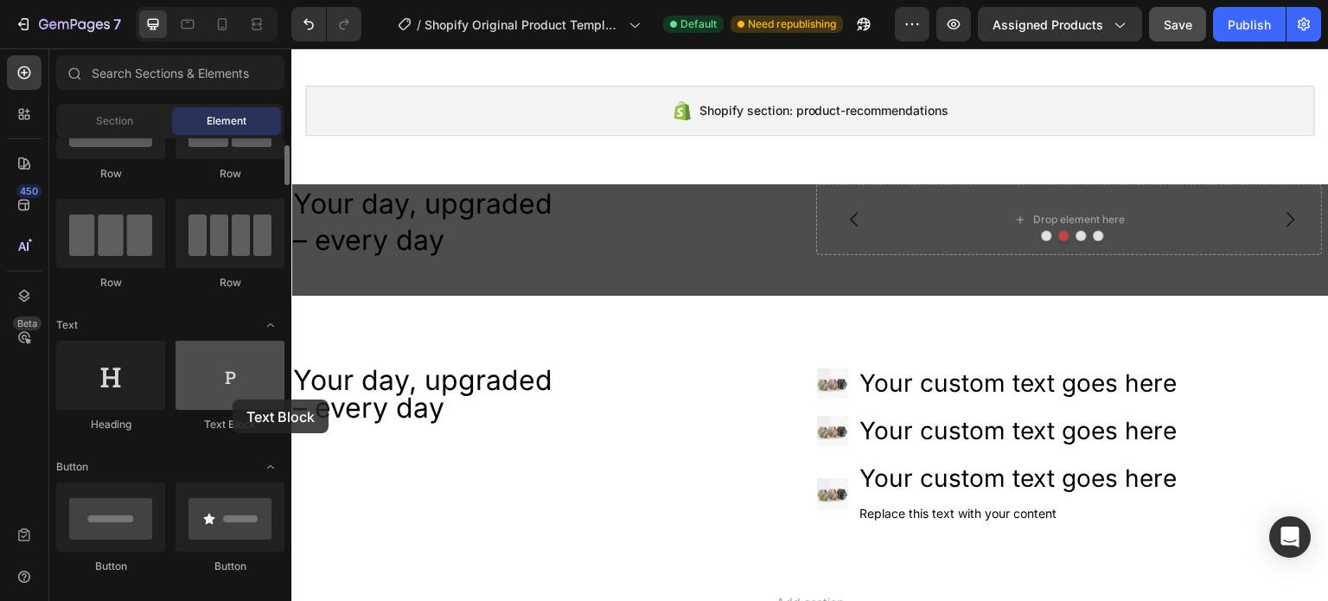
click at [232, 399] on div at bounding box center [229, 375] width 109 height 69
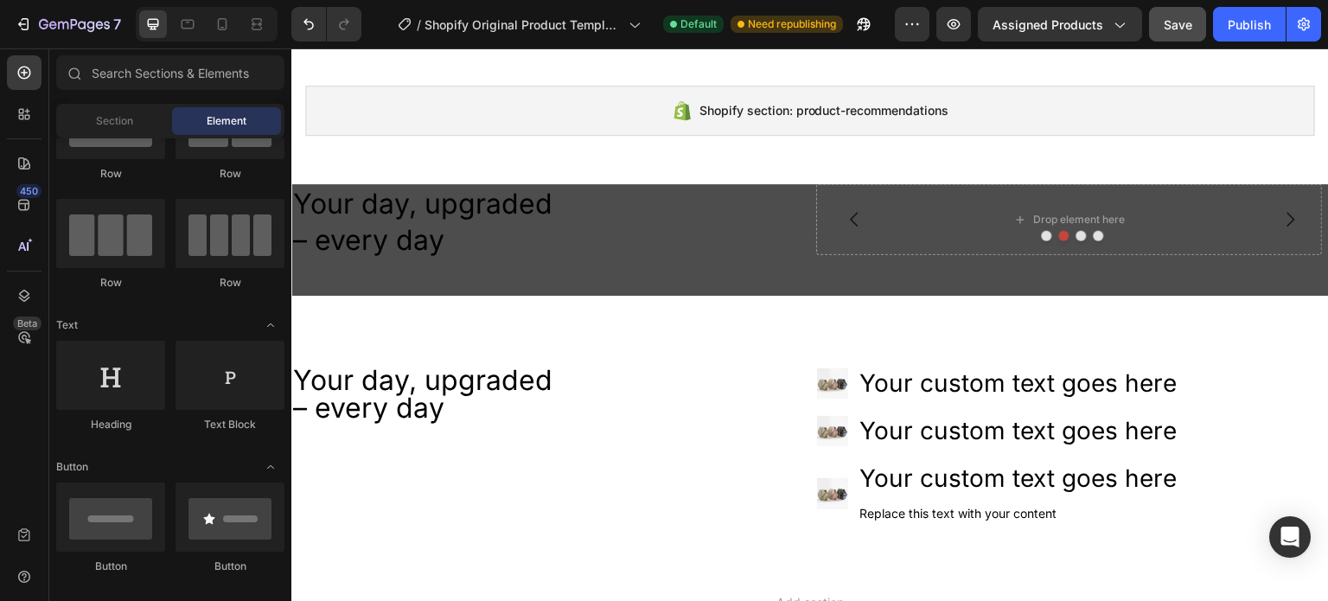
click at [347, 459] on div "Your day, upgraded – every day Heading" at bounding box center [547, 446] width 512 height 162
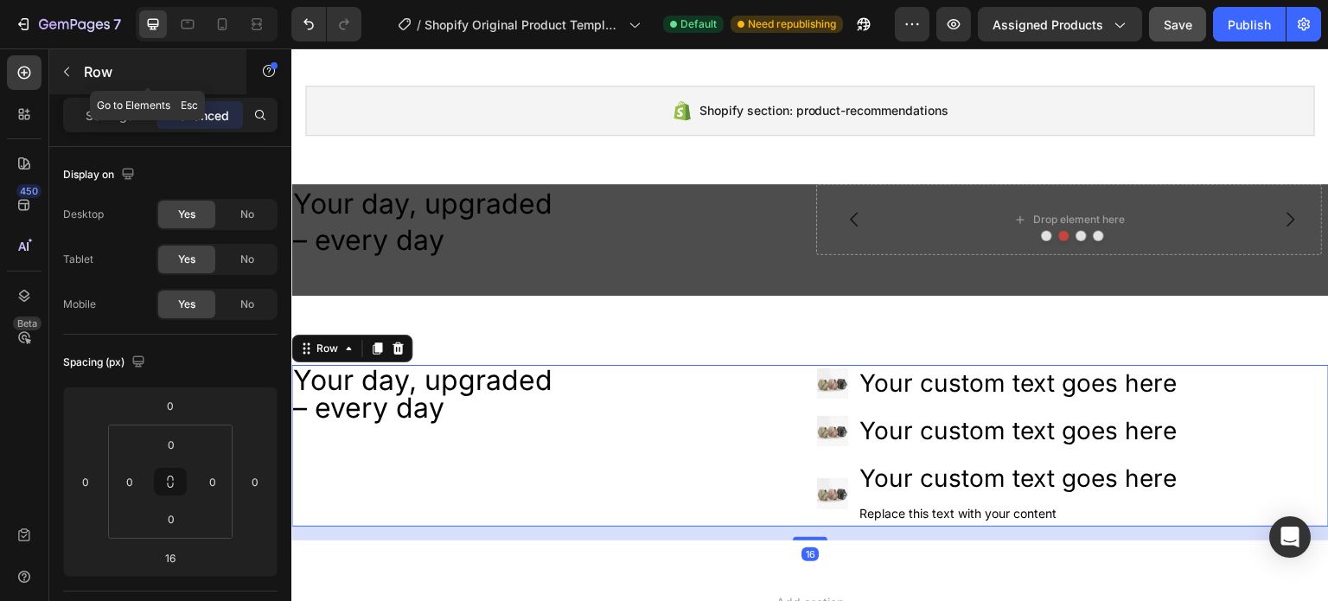
click at [69, 79] on button "button" at bounding box center [67, 72] width 28 height 28
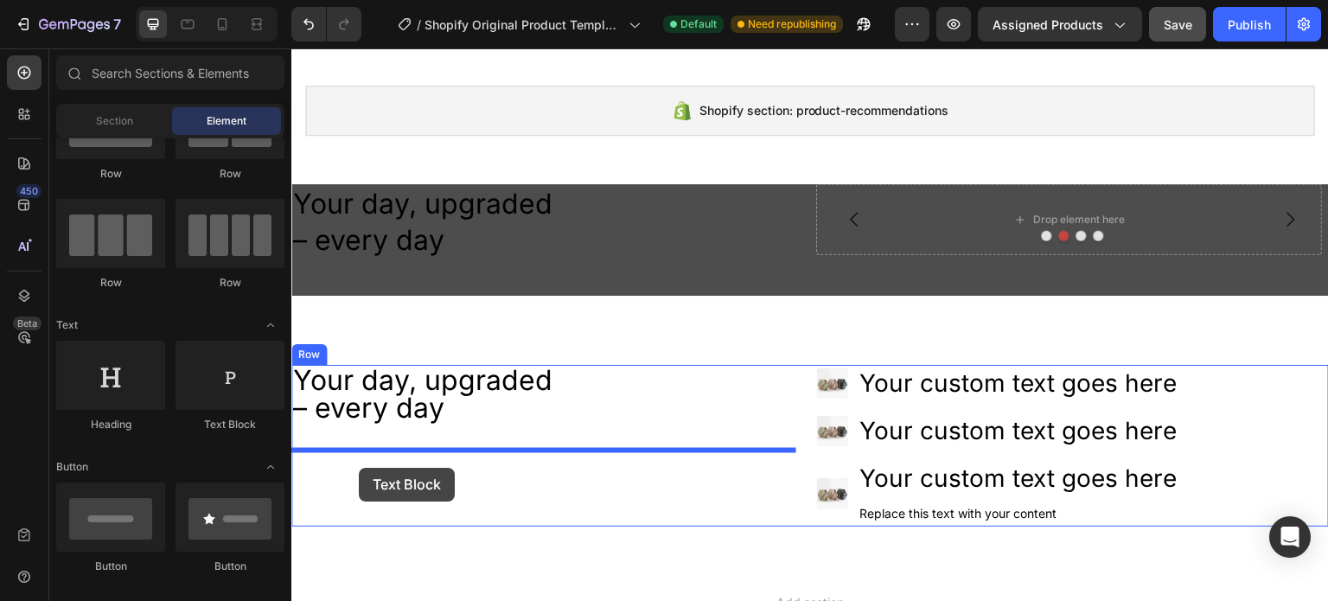
drag, startPoint x: 534, startPoint y: 468, endPoint x: 309, endPoint y: 417, distance: 231.3
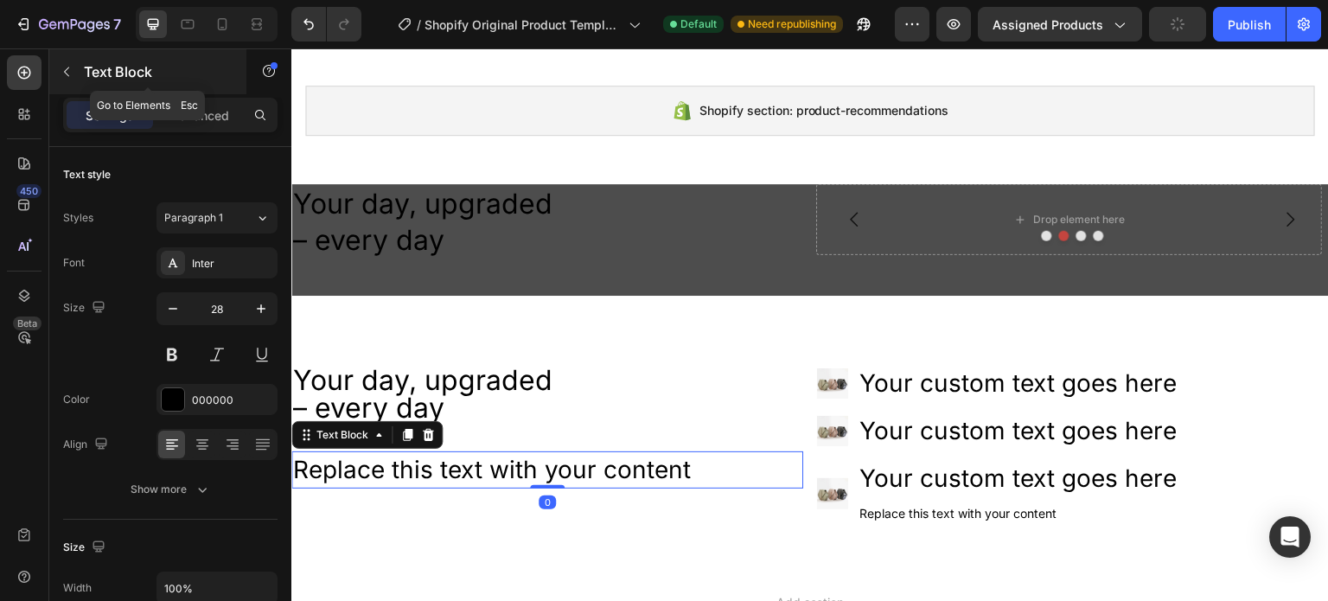
click at [76, 77] on button "button" at bounding box center [67, 72] width 28 height 28
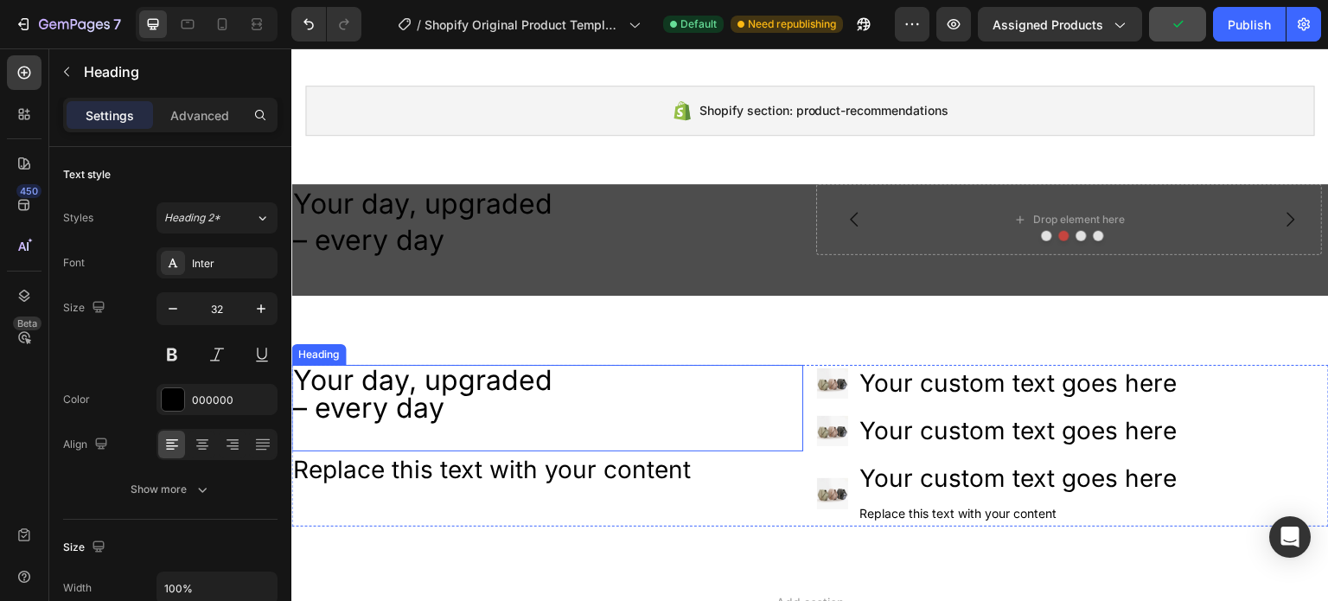
click at [366, 436] on p "Your day, upgraded – every day" at bounding box center [547, 407] width 508 height 83
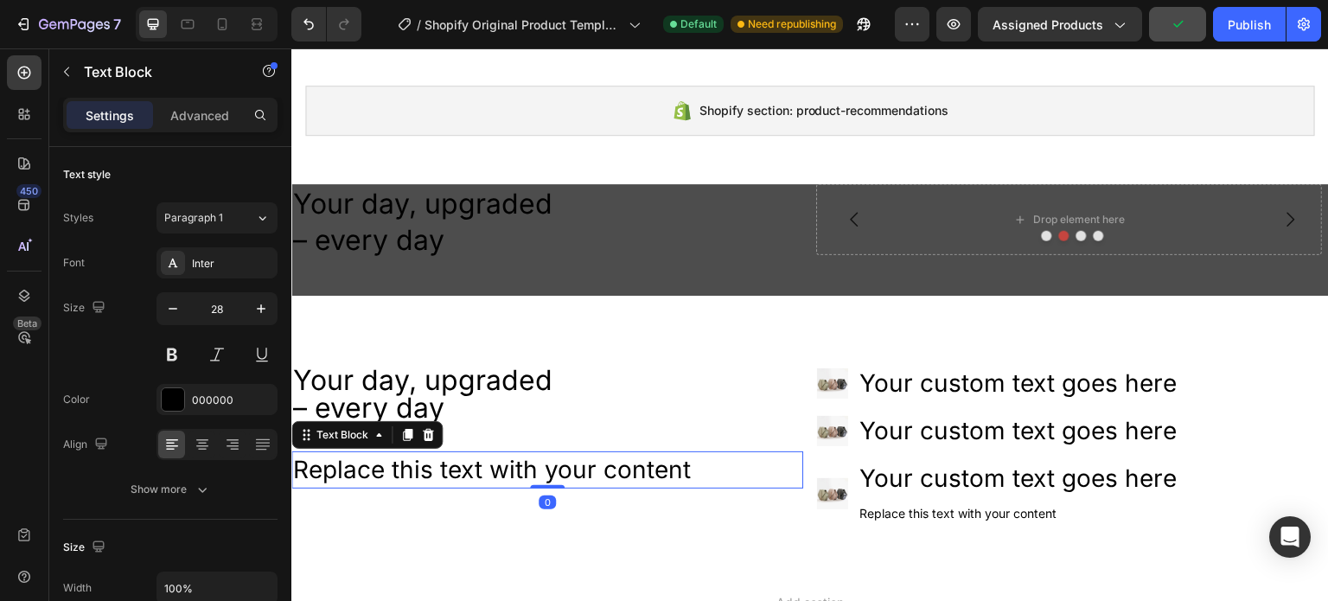
click at [493, 468] on div "Replace this text with your content" at bounding box center [547, 469] width 512 height 37
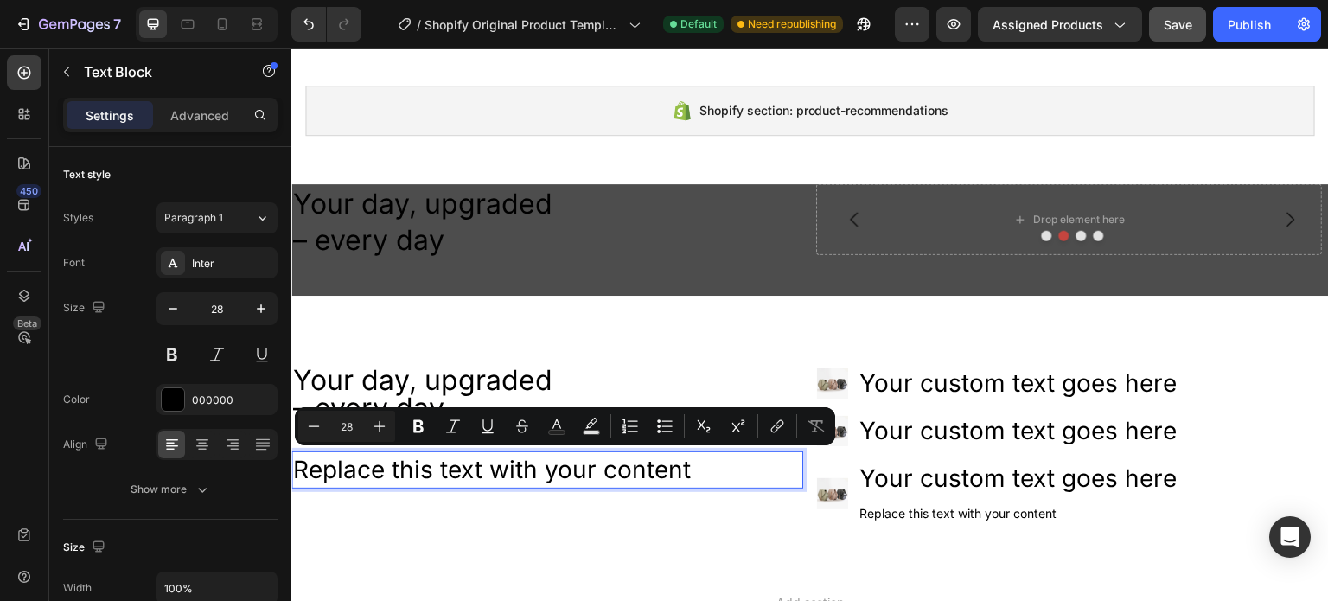
click at [366, 471] on p "Replace this text with your content" at bounding box center [547, 470] width 508 height 34
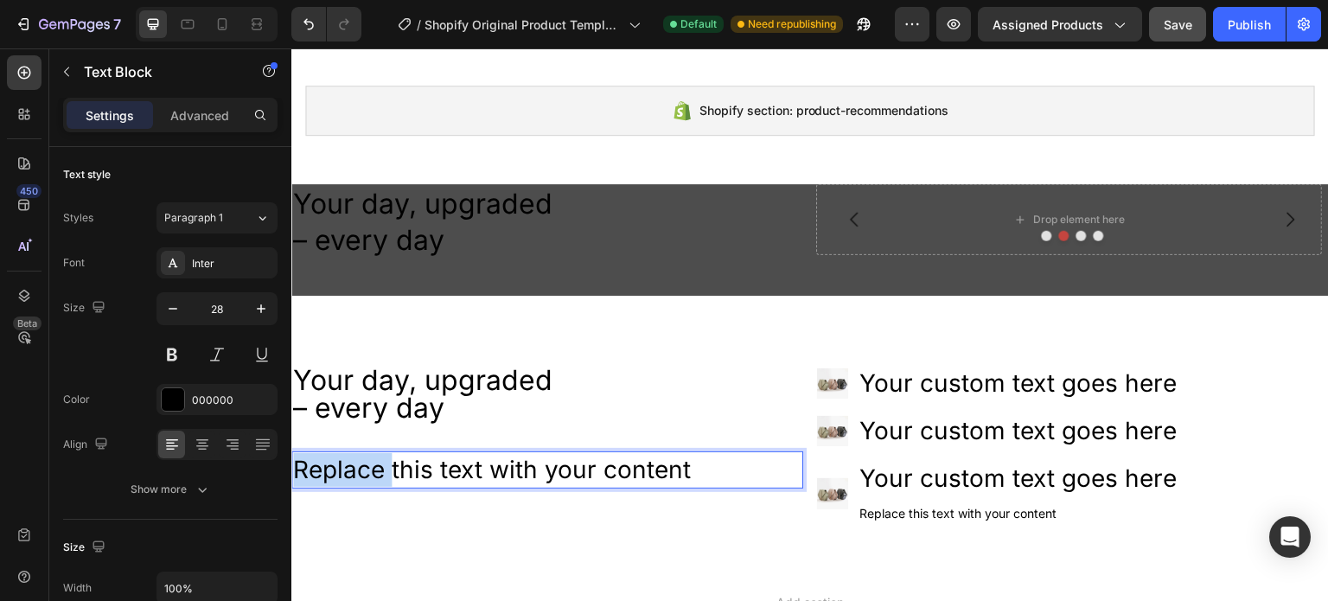
click at [366, 471] on p "Replace this text with your content" at bounding box center [547, 470] width 508 height 34
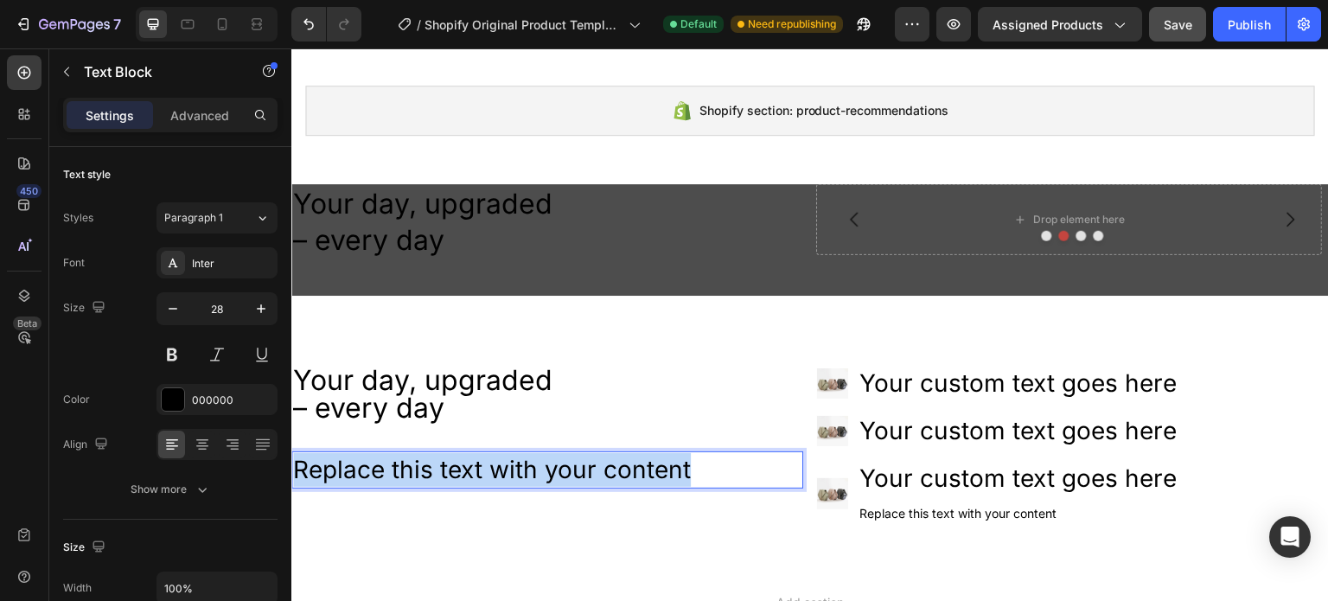
click at [366, 471] on p "Replace this text with your content" at bounding box center [547, 470] width 508 height 34
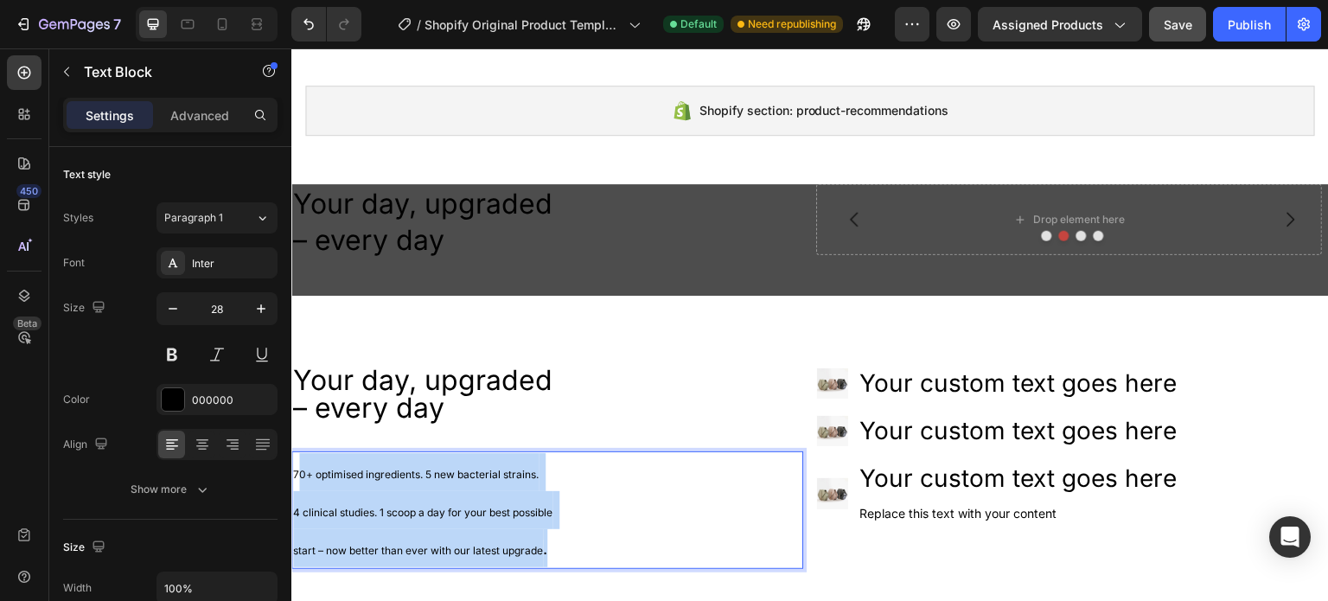
drag, startPoint x: 558, startPoint y: 548, endPoint x: 296, endPoint y: 474, distance: 272.0
click at [297, 475] on p "70+ optimised ingredients. 5 new bacterial strains. 4 clinical studies. 1 scoop…" at bounding box center [547, 510] width 508 height 115
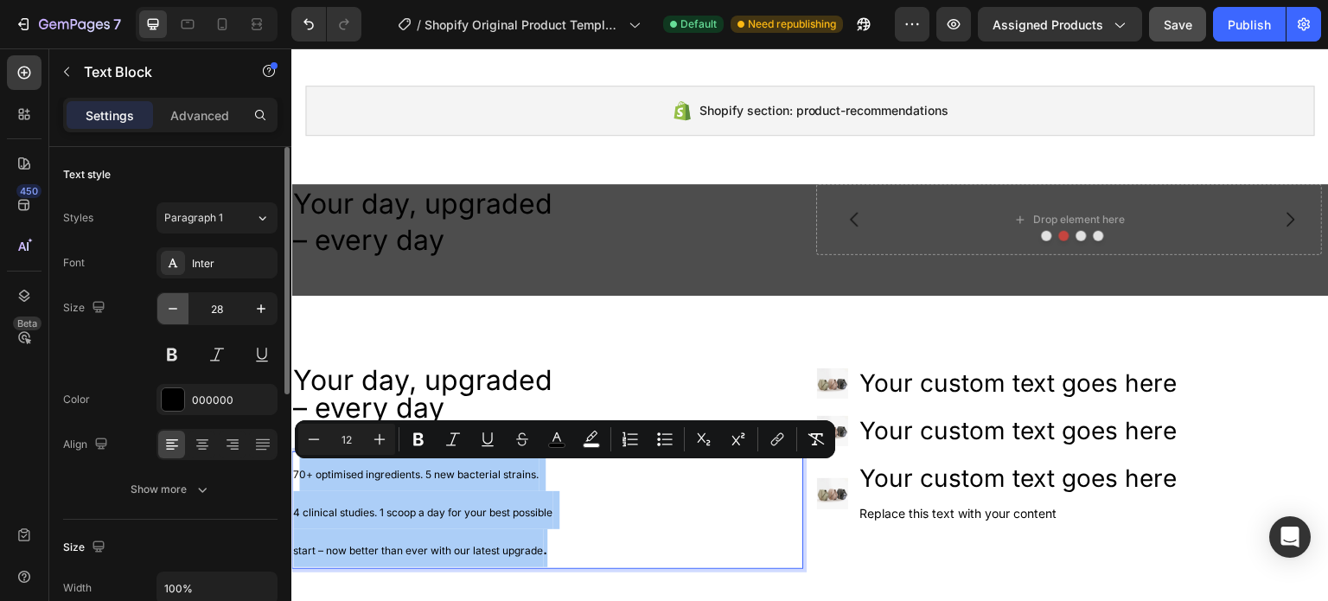
click at [176, 312] on icon "button" at bounding box center [172, 308] width 17 height 17
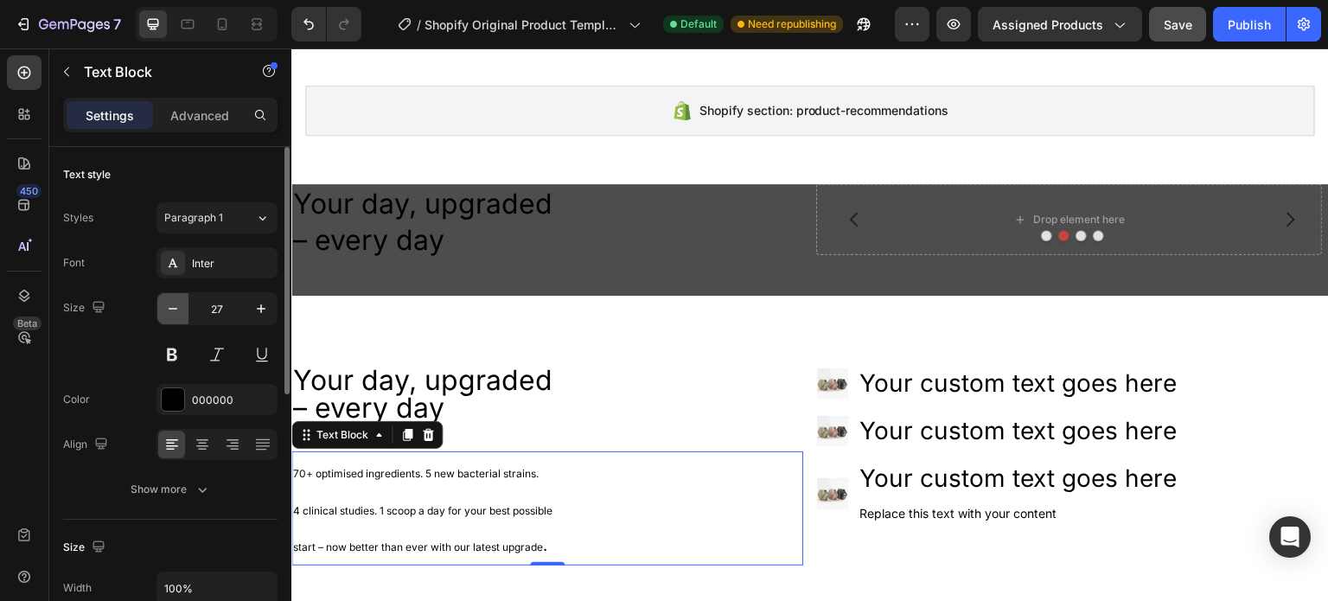
click at [176, 312] on icon "button" at bounding box center [172, 308] width 17 height 17
type input "25"
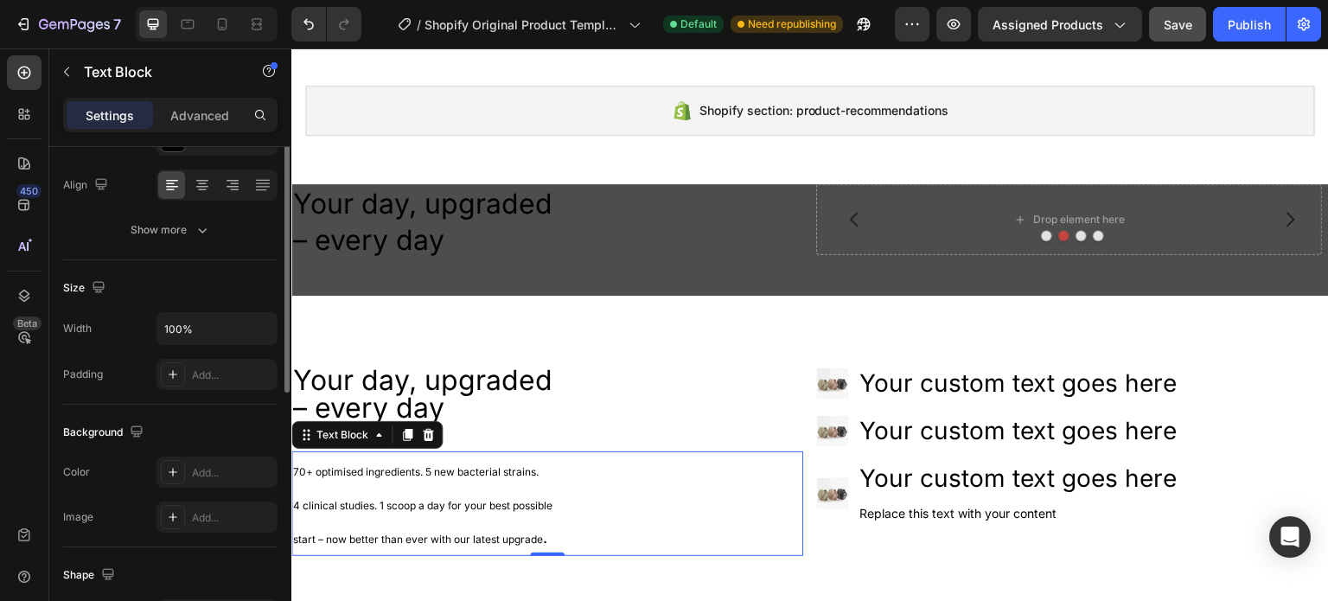
scroll to position [173, 0]
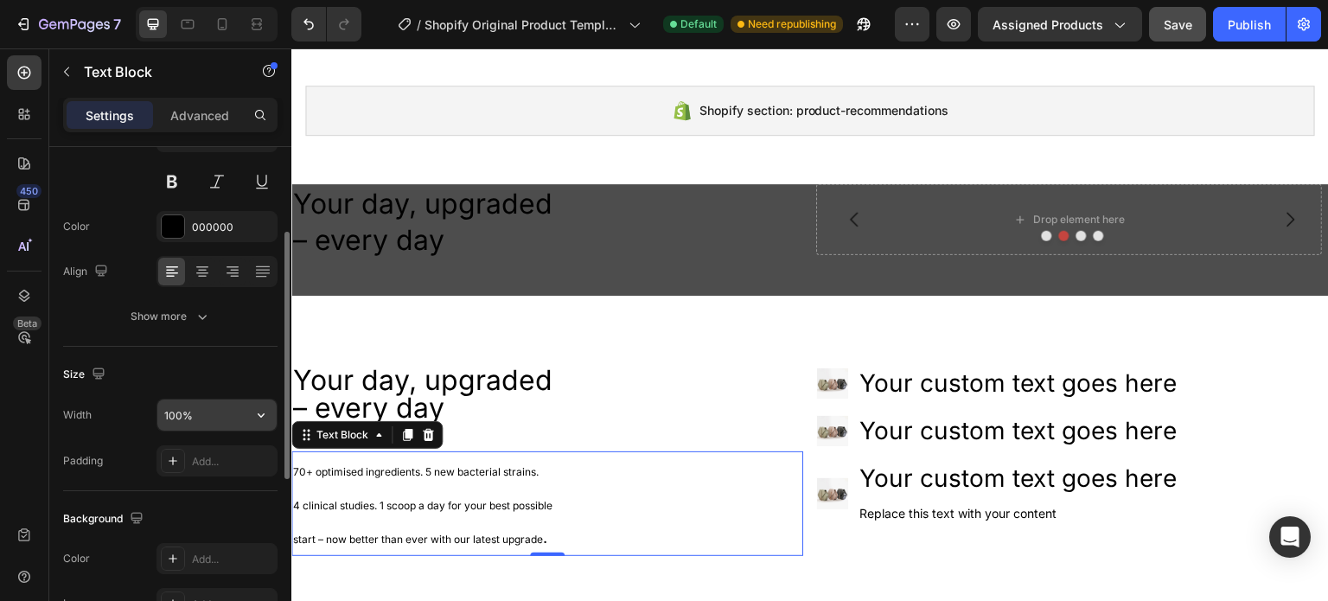
click at [186, 414] on input "100%" at bounding box center [216, 414] width 119 height 31
click at [256, 412] on icon "button" at bounding box center [260, 414] width 17 height 17
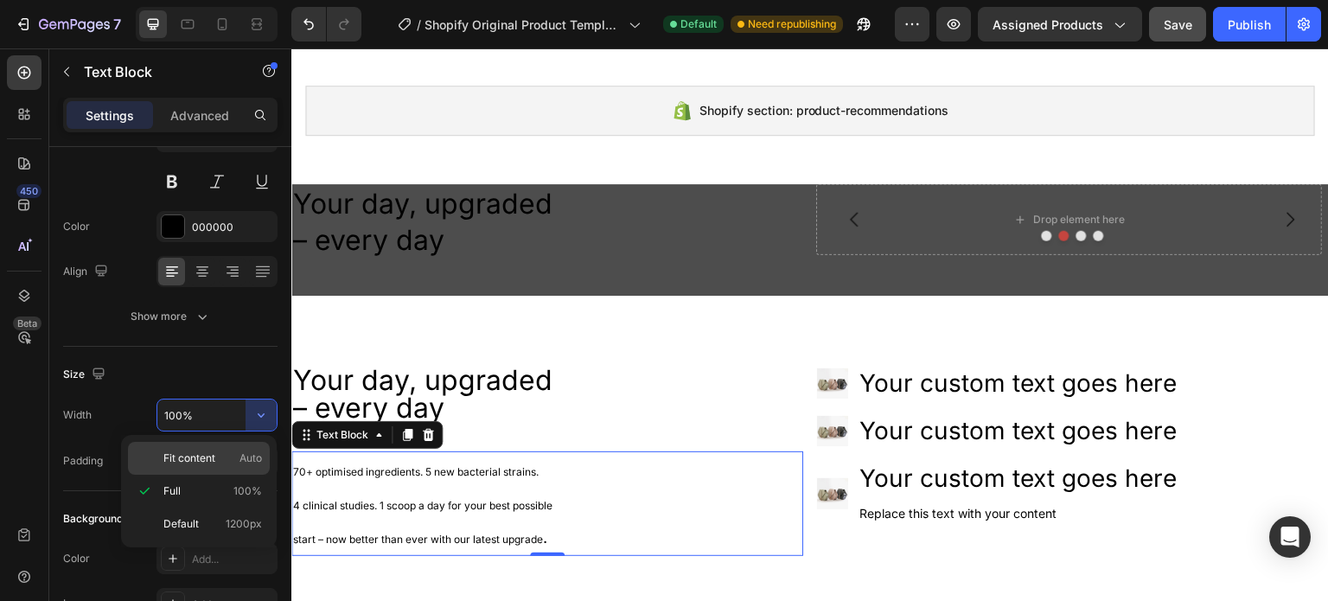
click at [192, 452] on span "Fit content" at bounding box center [189, 458] width 52 height 16
type input "Auto"
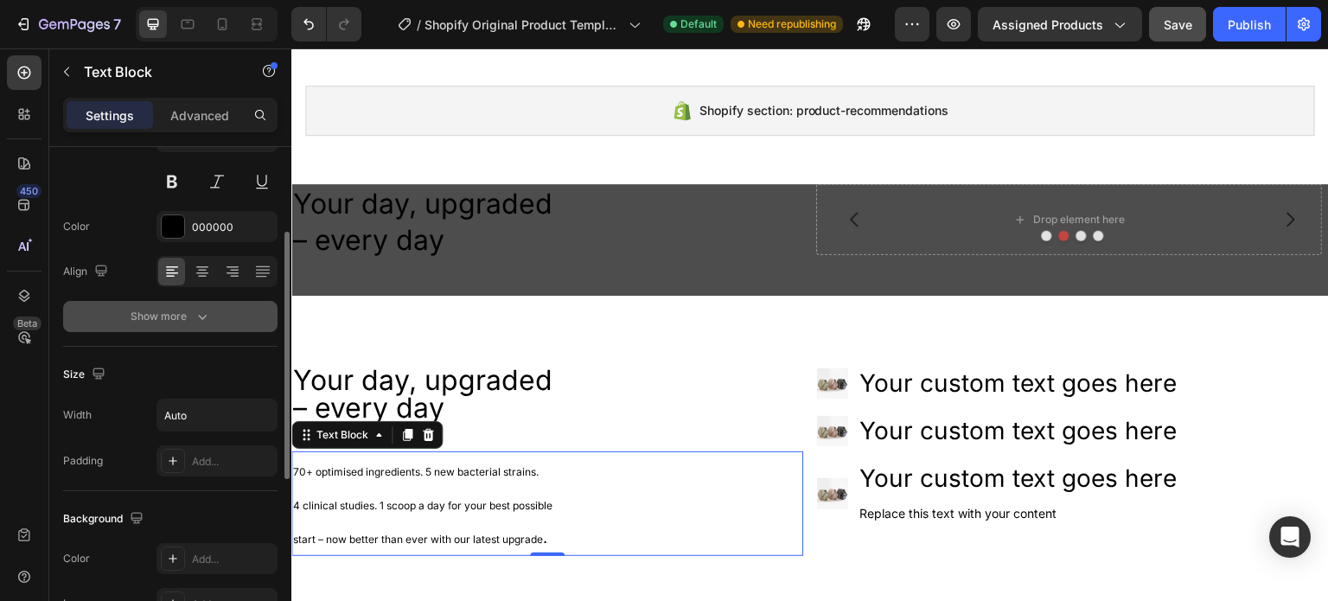
click at [183, 323] on div "Show more" at bounding box center [171, 316] width 80 height 17
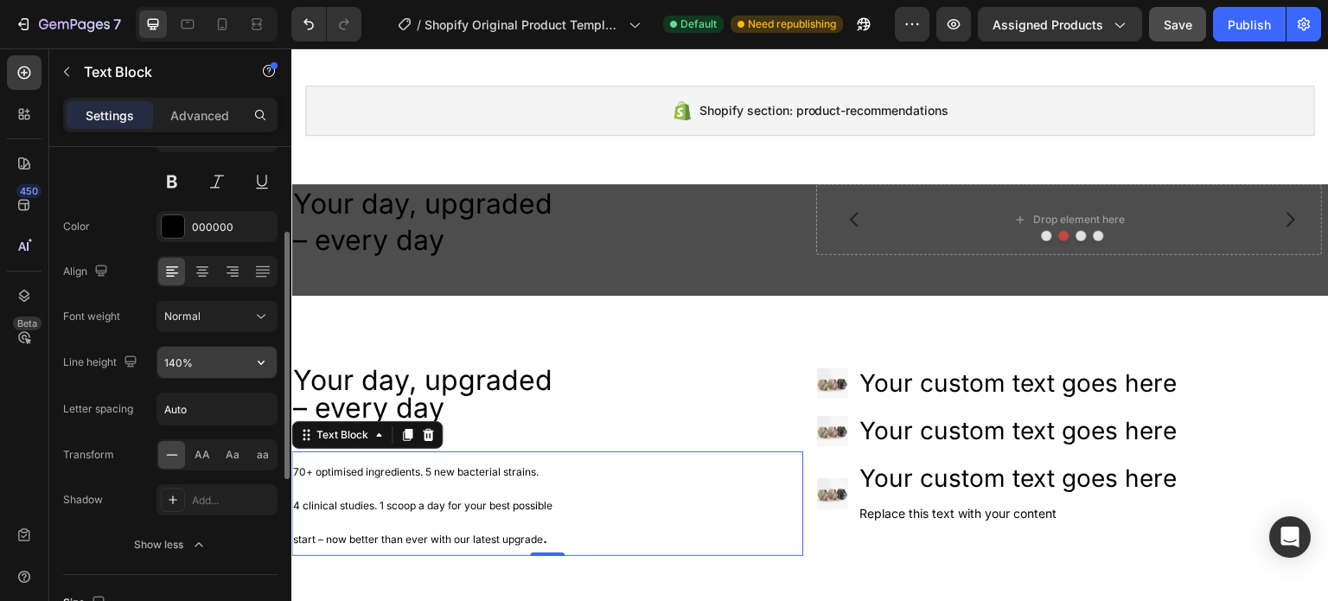
click at [196, 366] on input "140%" at bounding box center [216, 362] width 119 height 31
click at [264, 362] on icon "button" at bounding box center [260, 361] width 17 height 17
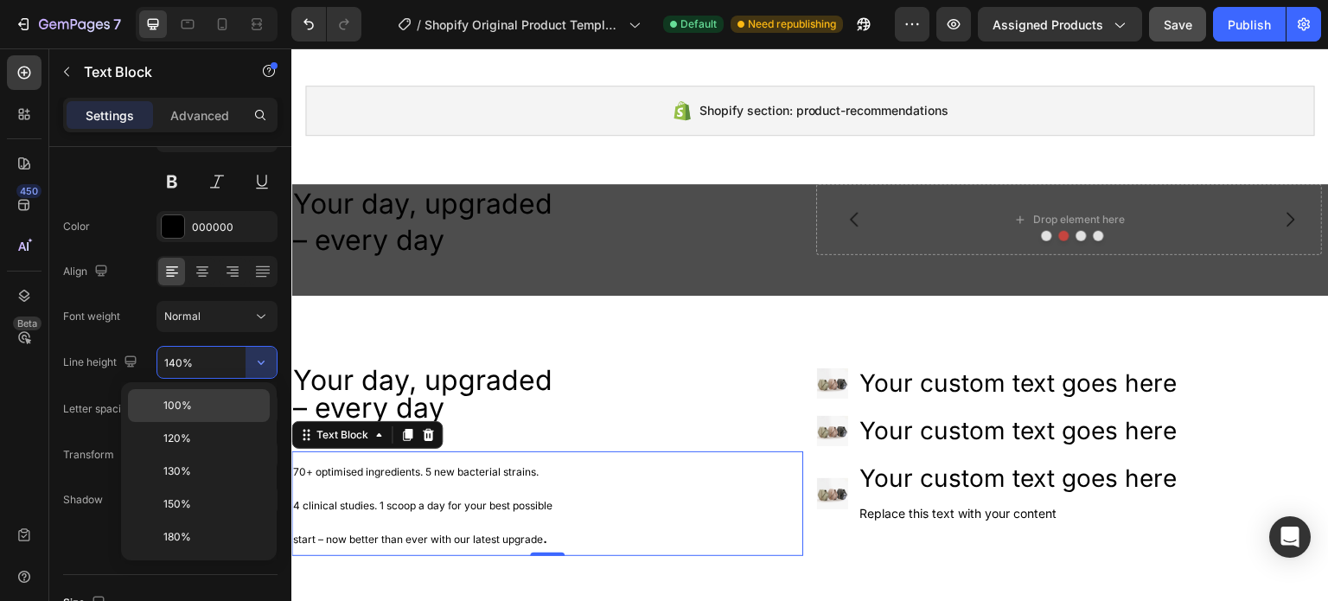
click at [192, 398] on p "100%" at bounding box center [212, 406] width 99 height 16
type input "100%"
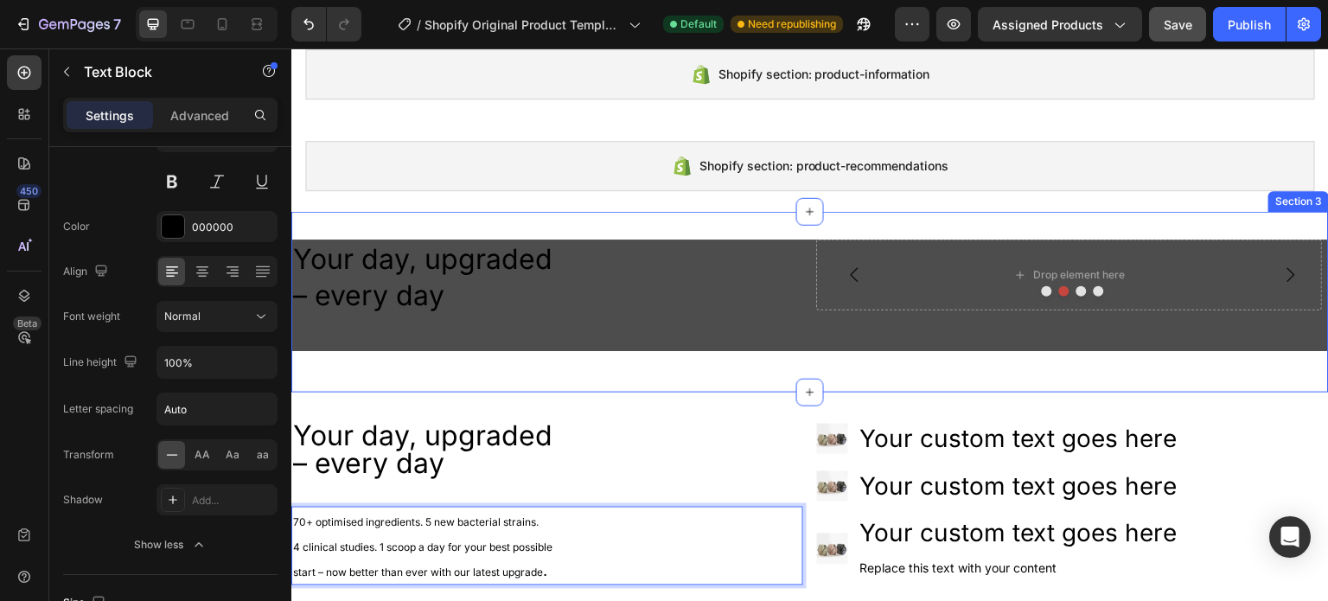
scroll to position [24, 0]
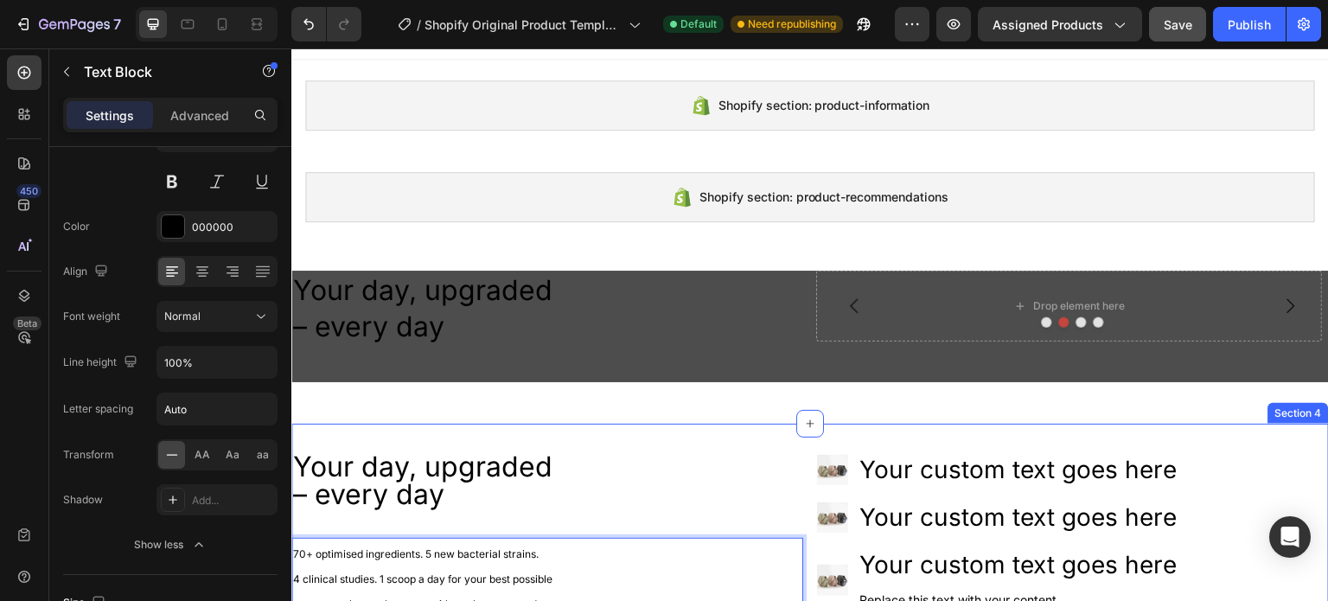
click at [530, 428] on div "Your day, upgraded – every day Heading 70+ optimised ingredients. 5 new bacteri…" at bounding box center [809, 540] width 1037 height 234
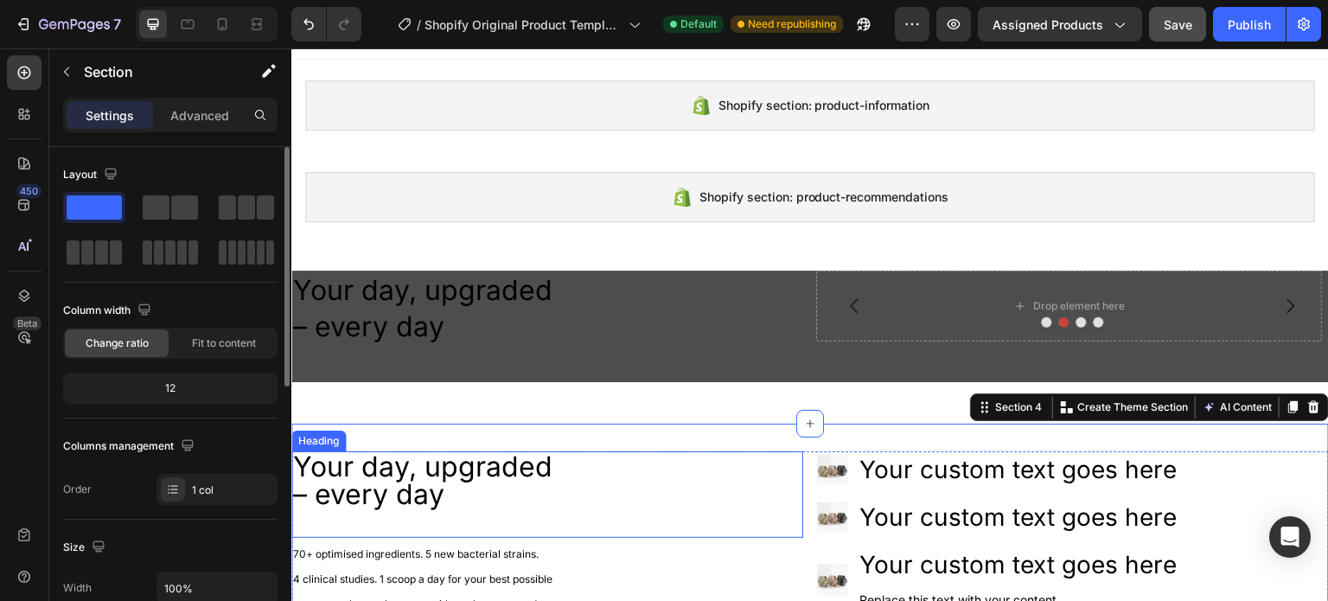
scroll to position [287, 0]
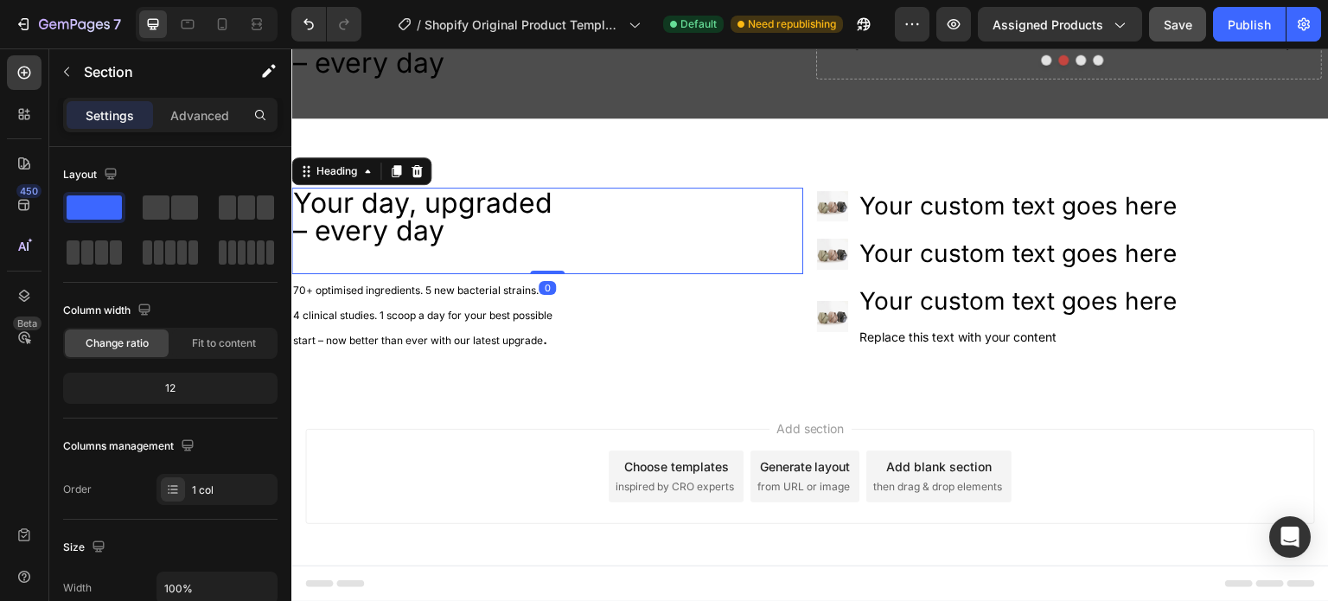
click at [339, 229] on p "Your day, upgraded – every day" at bounding box center [547, 230] width 508 height 83
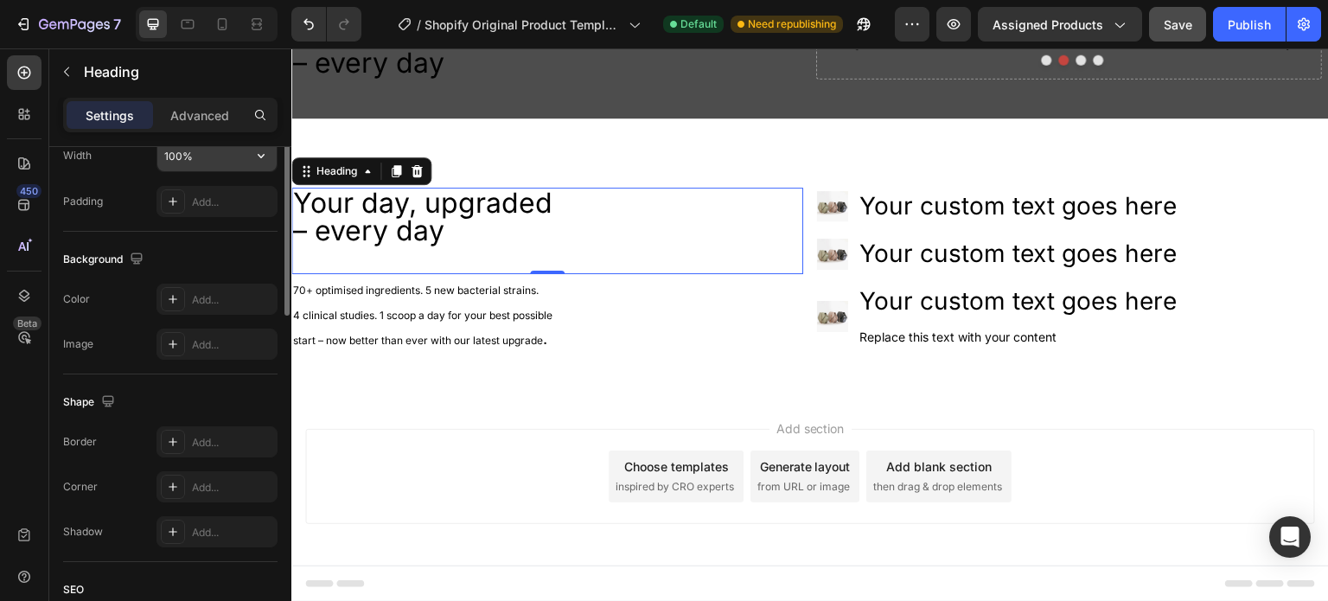
scroll to position [0, 0]
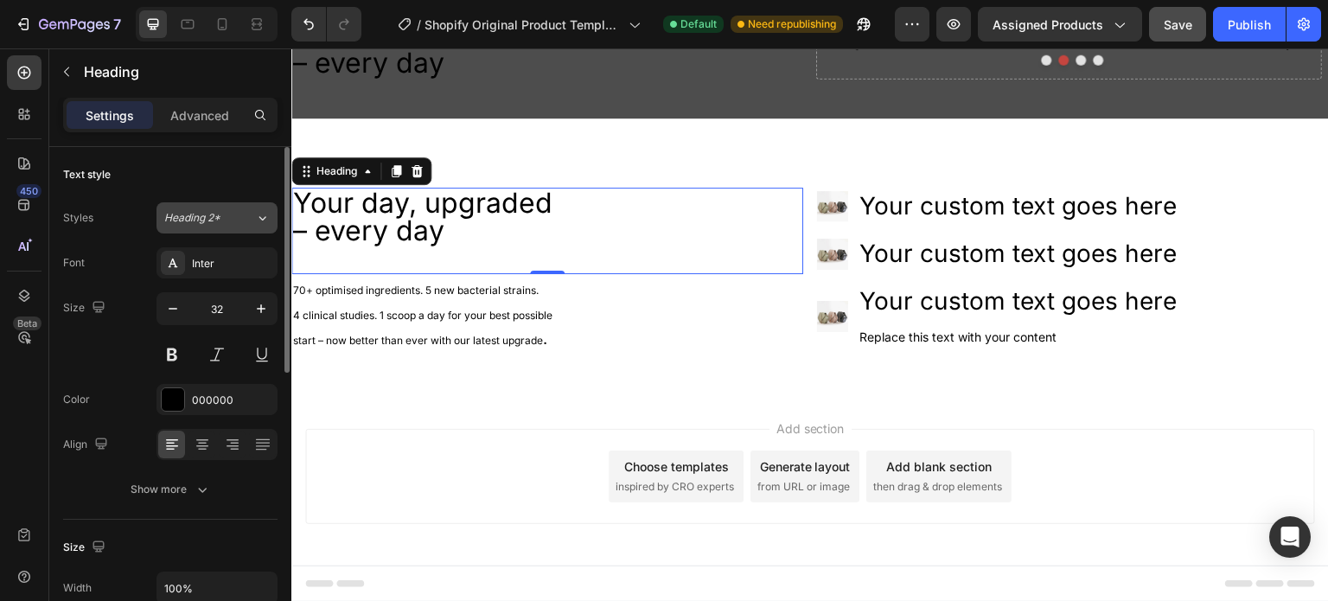
click at [226, 225] on button "Heading 2*" at bounding box center [216, 217] width 121 height 31
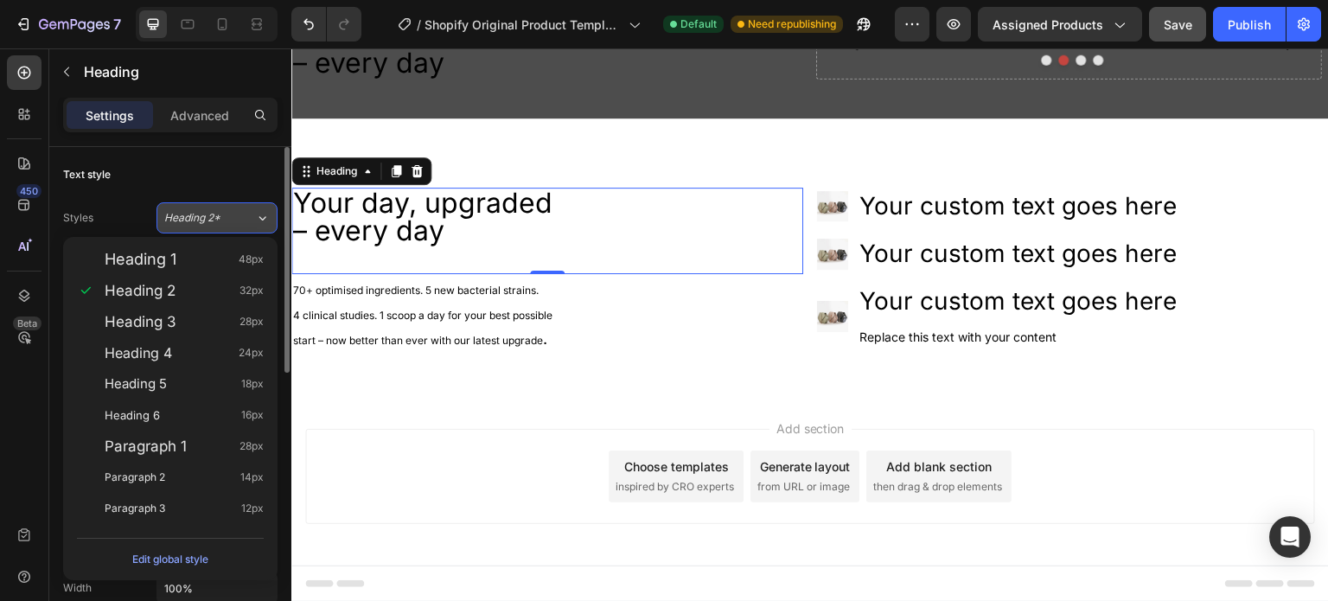
click at [226, 225] on button "Heading 2*" at bounding box center [216, 217] width 121 height 31
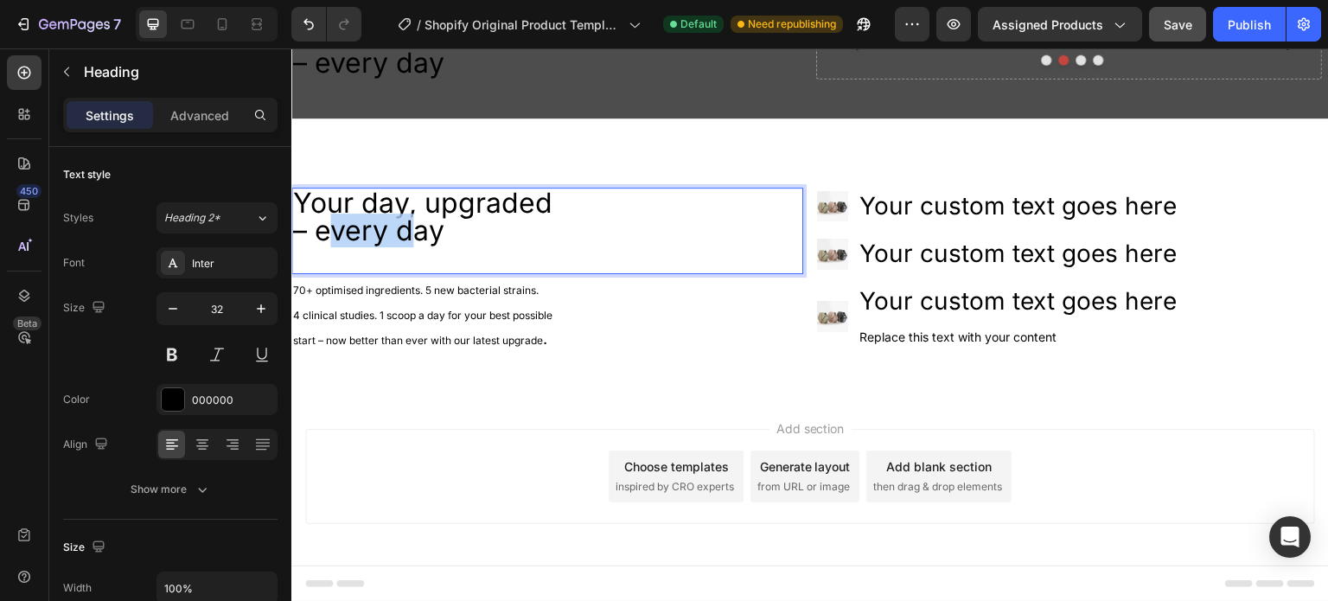
click at [370, 220] on p "Your day, upgraded – every day" at bounding box center [547, 230] width 508 height 83
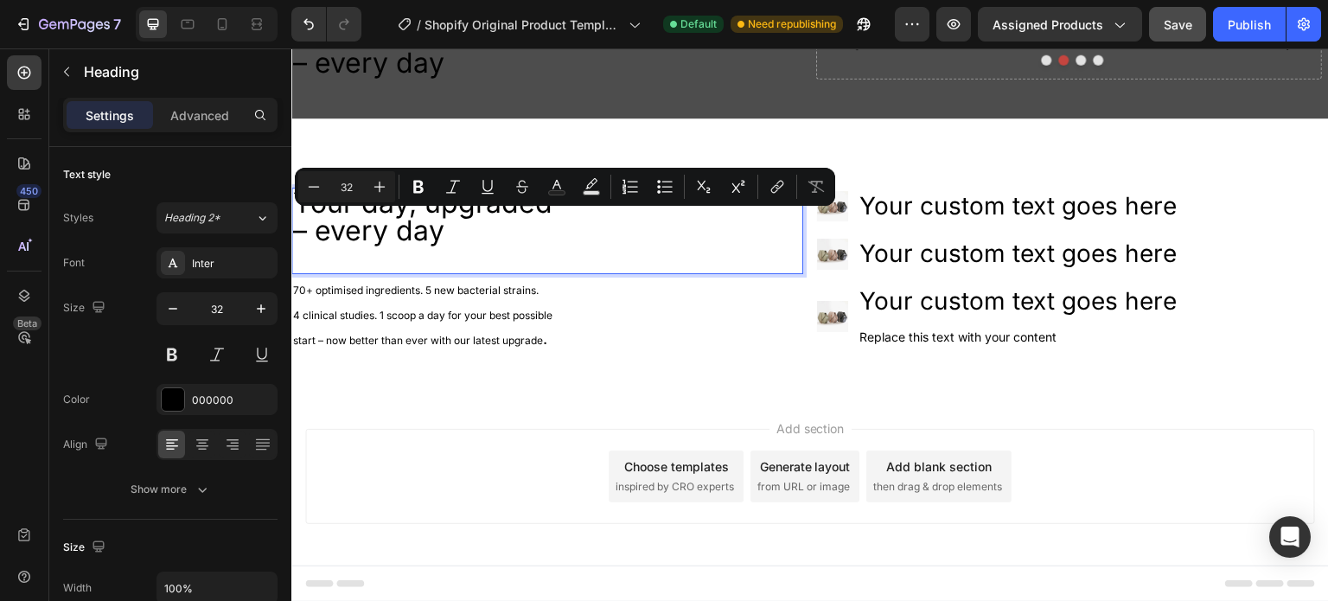
click at [446, 239] on p "Your day, upgraded – every day" at bounding box center [547, 230] width 508 height 83
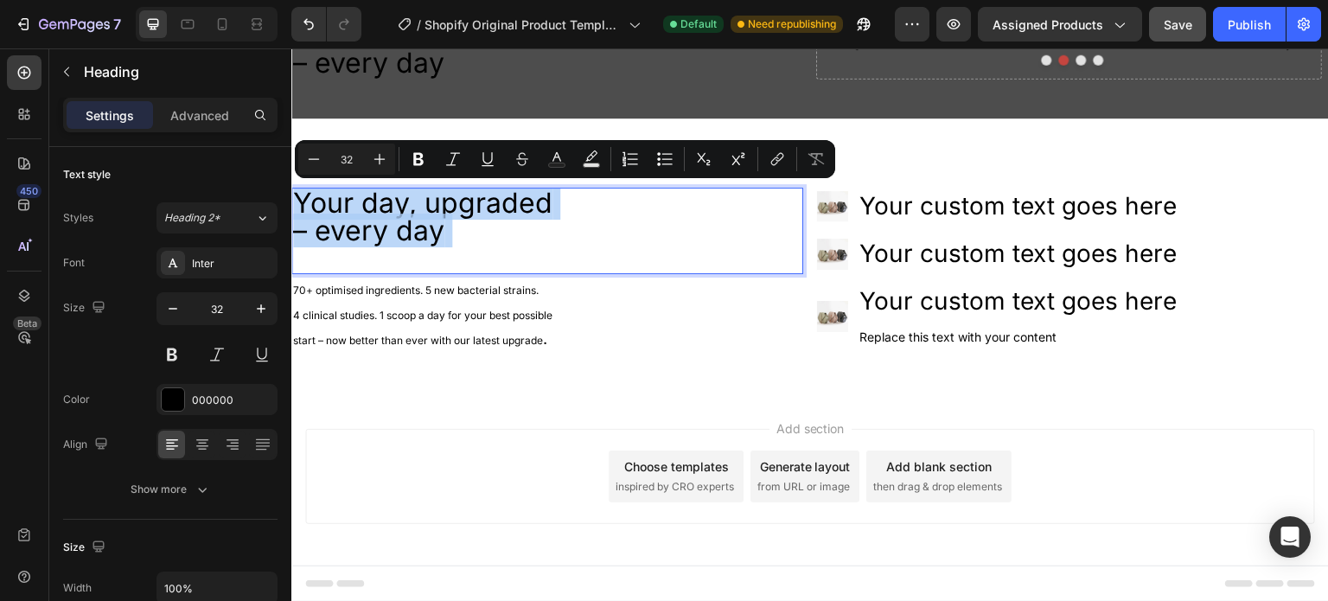
drag, startPoint x: 447, startPoint y: 239, endPoint x: 304, endPoint y: 194, distance: 149.5
click at [305, 196] on p "Your day, upgraded – every day" at bounding box center [547, 230] width 508 height 83
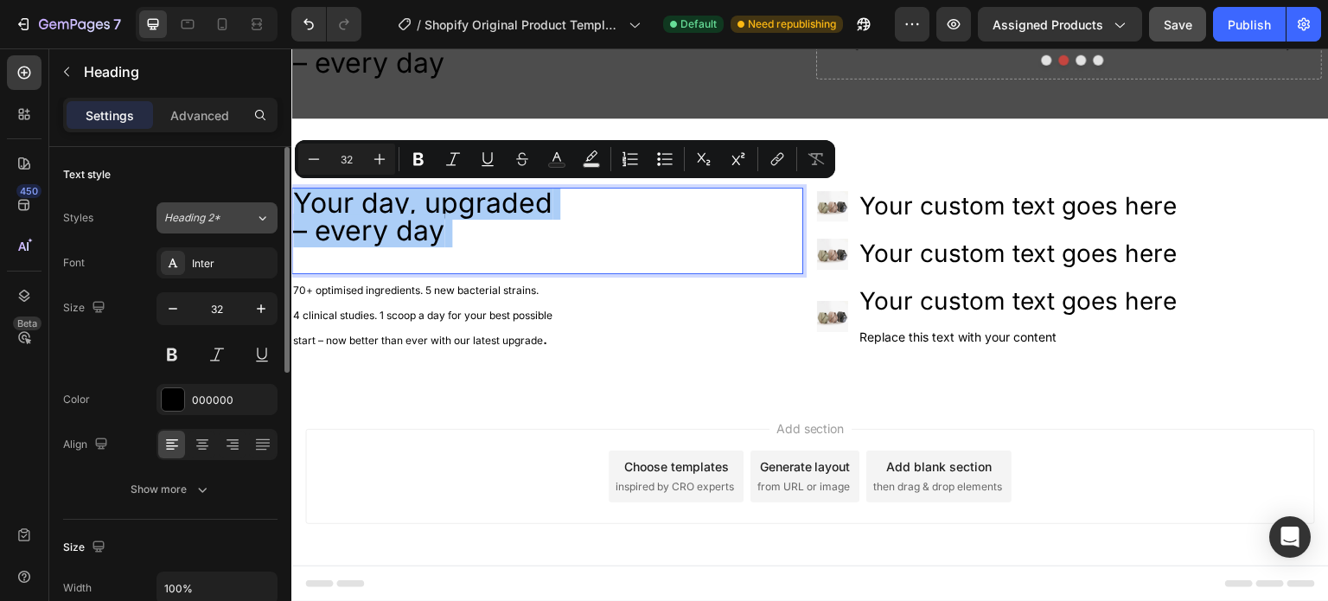
click at [252, 207] on button "Heading 2*" at bounding box center [216, 217] width 121 height 31
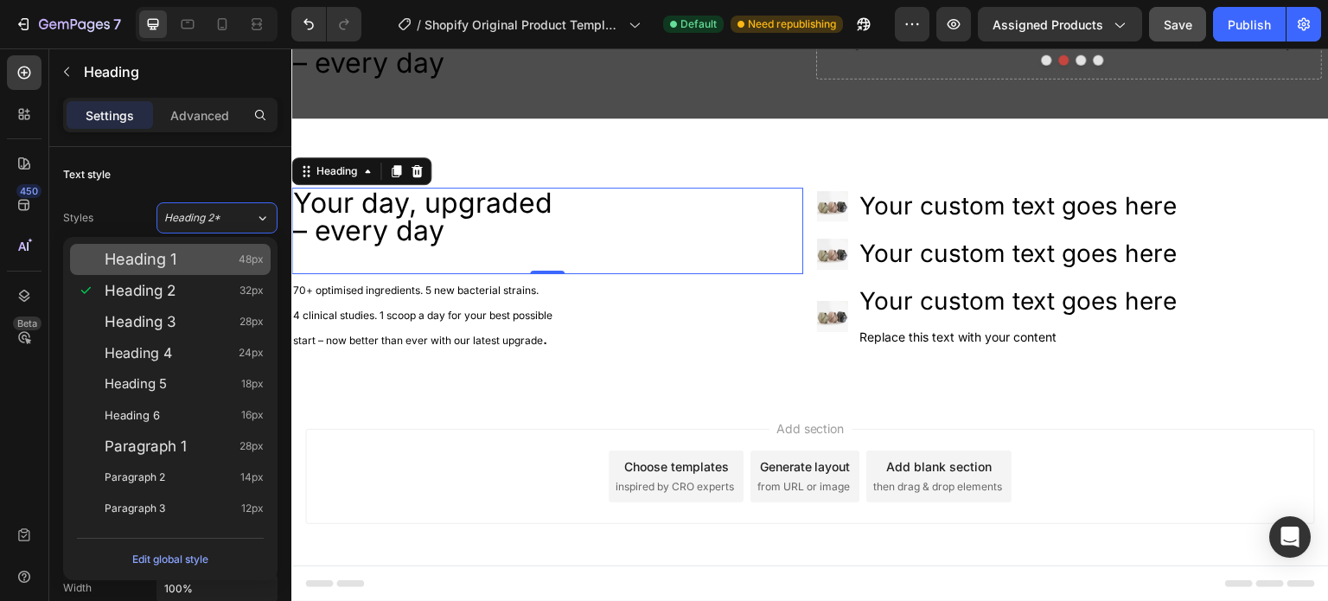
click at [198, 252] on div "Heading 1 48px" at bounding box center [184, 259] width 159 height 17
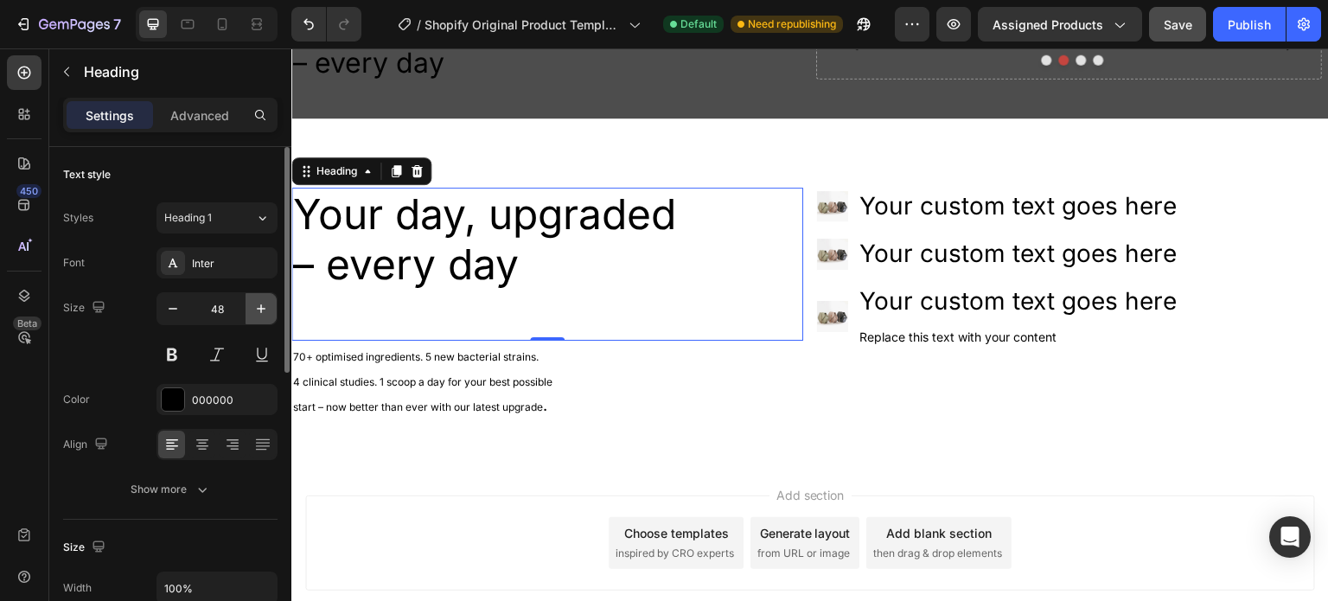
click at [253, 310] on icon "button" at bounding box center [260, 308] width 17 height 17
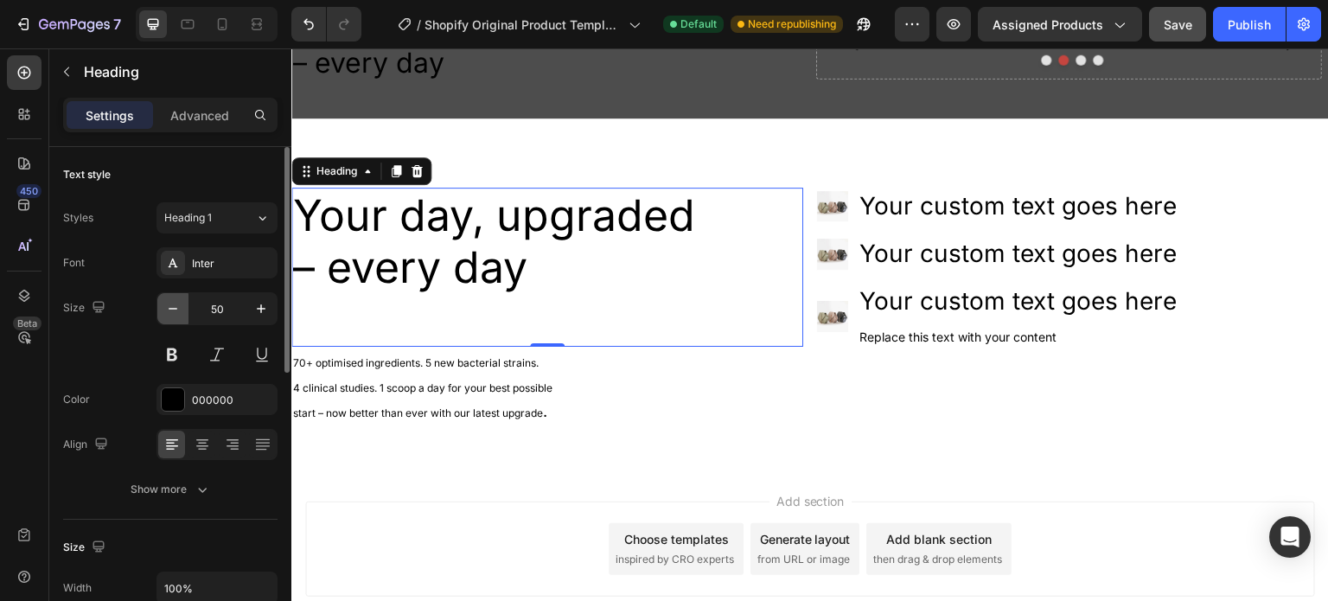
click at [178, 305] on icon "button" at bounding box center [172, 308] width 17 height 17
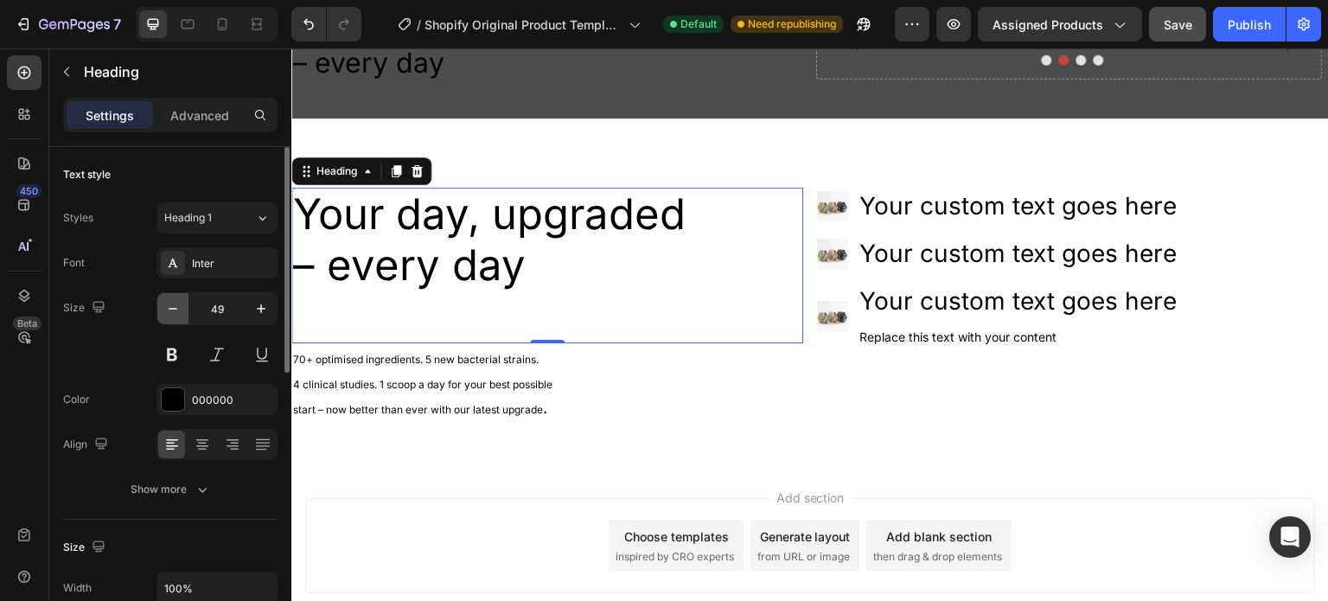
click at [178, 305] on icon "button" at bounding box center [172, 308] width 17 height 17
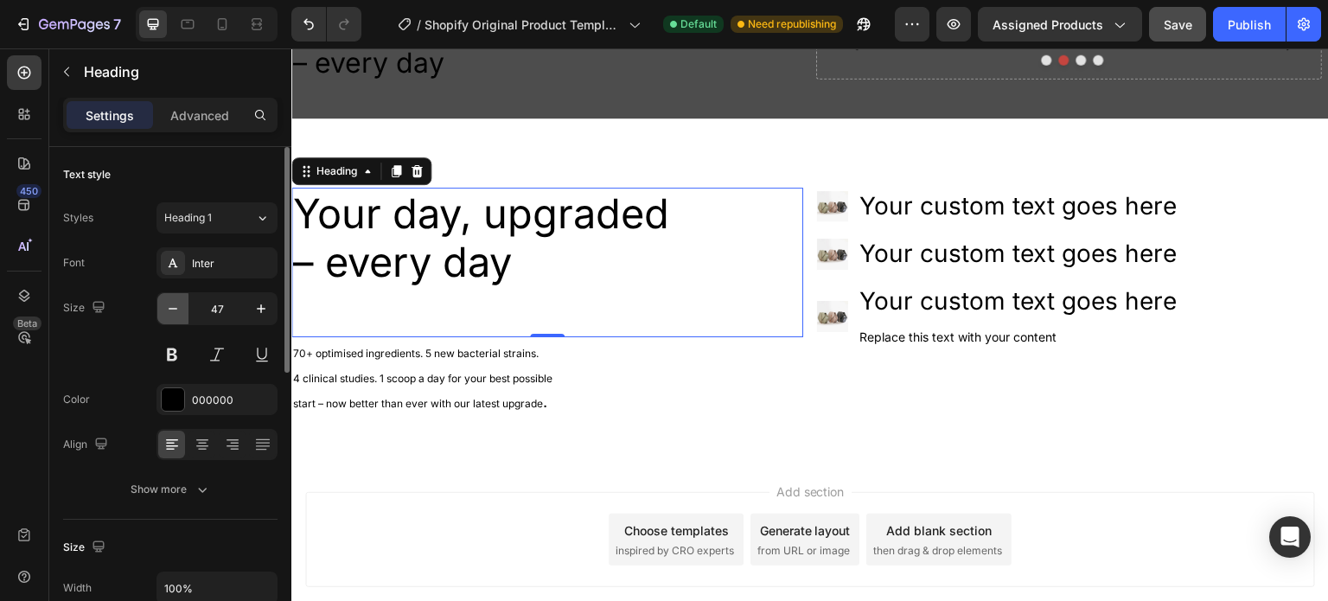
click at [178, 305] on icon "button" at bounding box center [172, 308] width 17 height 17
type input "46"
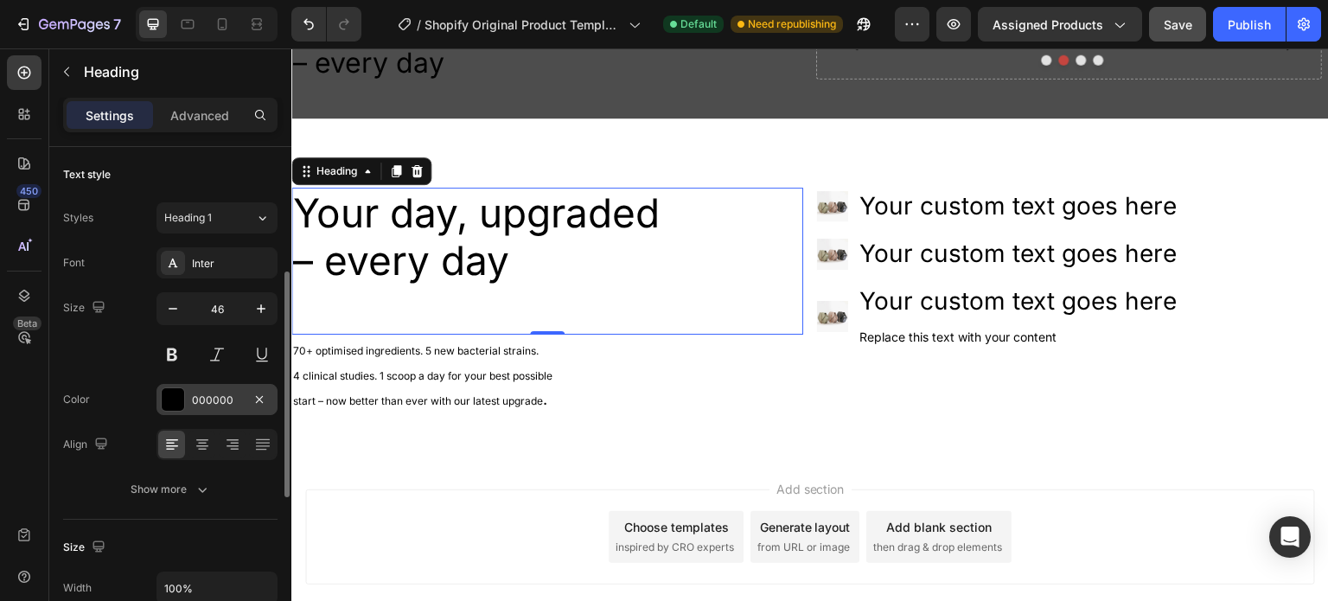
scroll to position [86, 0]
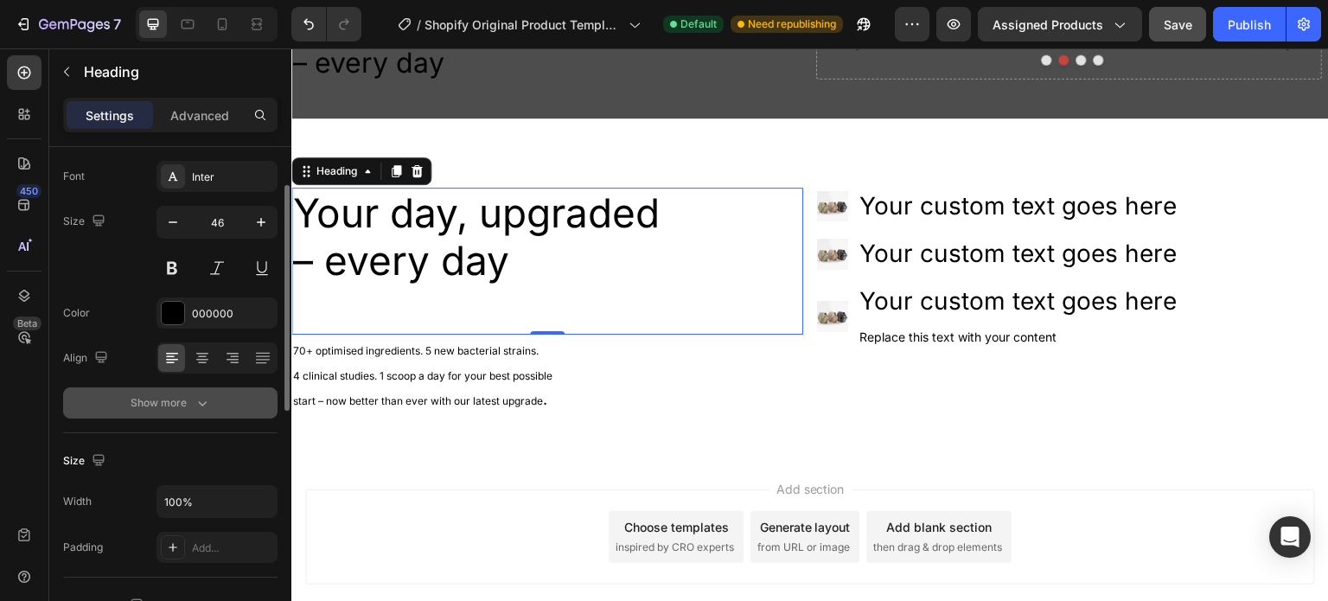
click at [192, 412] on button "Show more" at bounding box center [170, 402] width 214 height 31
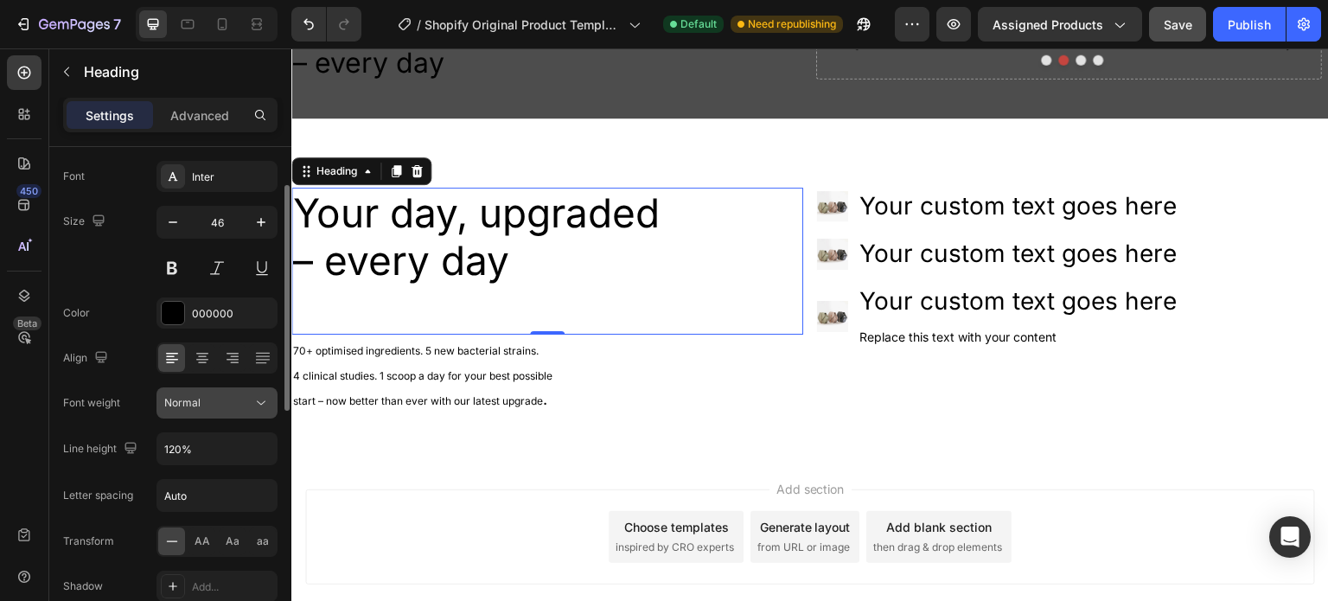
scroll to position [173, 0]
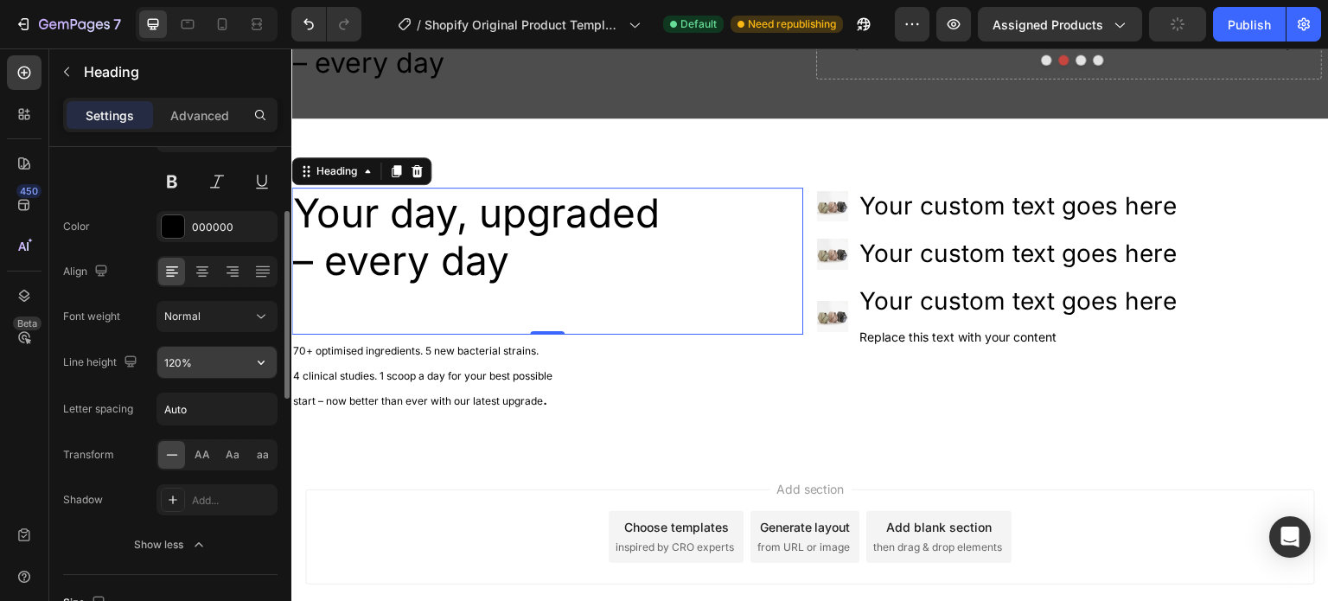
click at [181, 362] on input "120%" at bounding box center [216, 362] width 119 height 31
click at [270, 365] on button "button" at bounding box center [260, 362] width 31 height 31
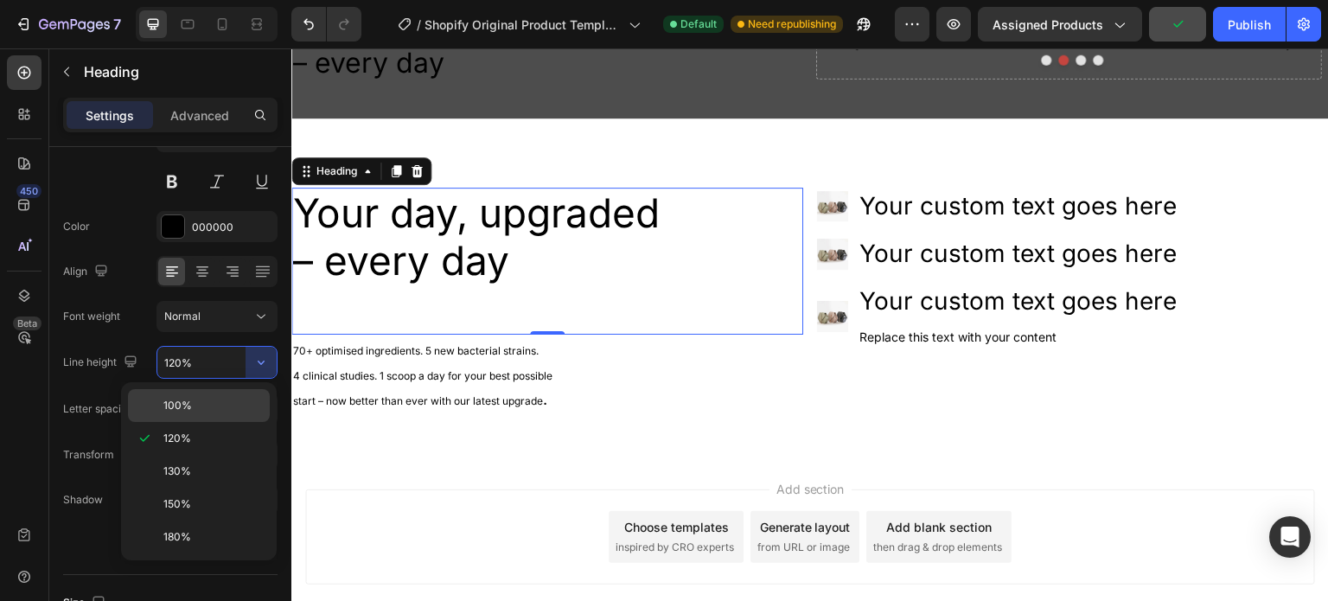
click at [178, 406] on span "100%" at bounding box center [177, 406] width 29 height 16
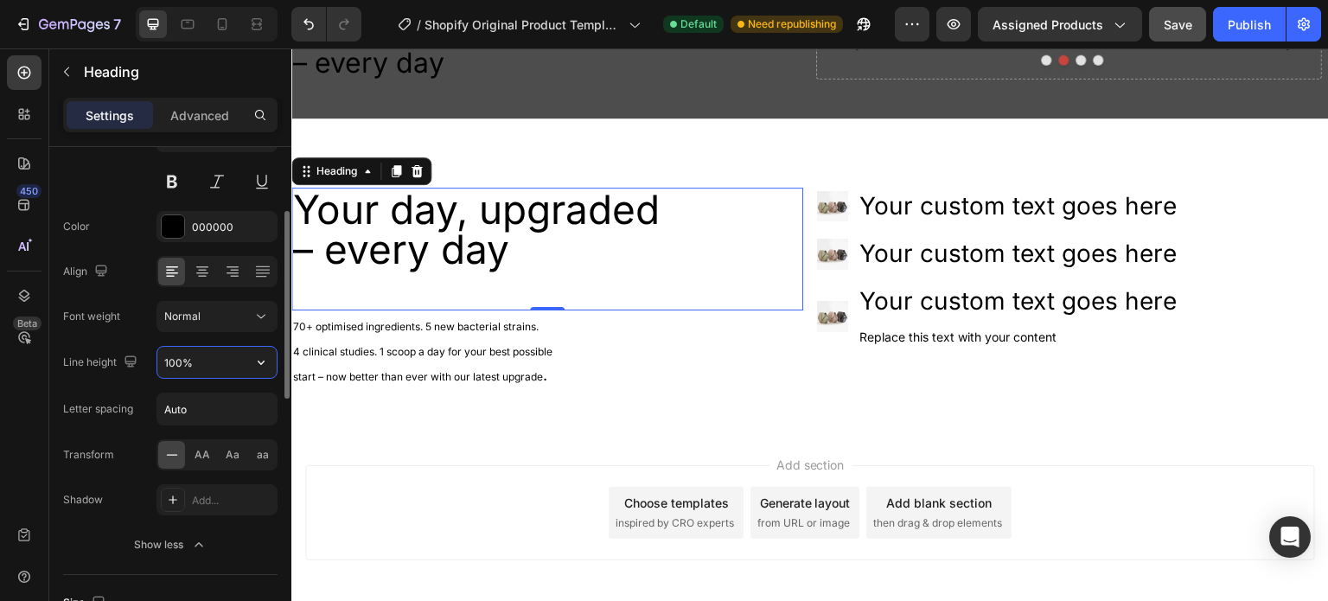
click at [188, 367] on input "100%" at bounding box center [216, 362] width 119 height 31
click at [190, 360] on input "100%" at bounding box center [216, 362] width 119 height 31
click at [236, 363] on input "100%" at bounding box center [216, 362] width 119 height 31
click at [259, 364] on icon "button" at bounding box center [260, 361] width 17 height 17
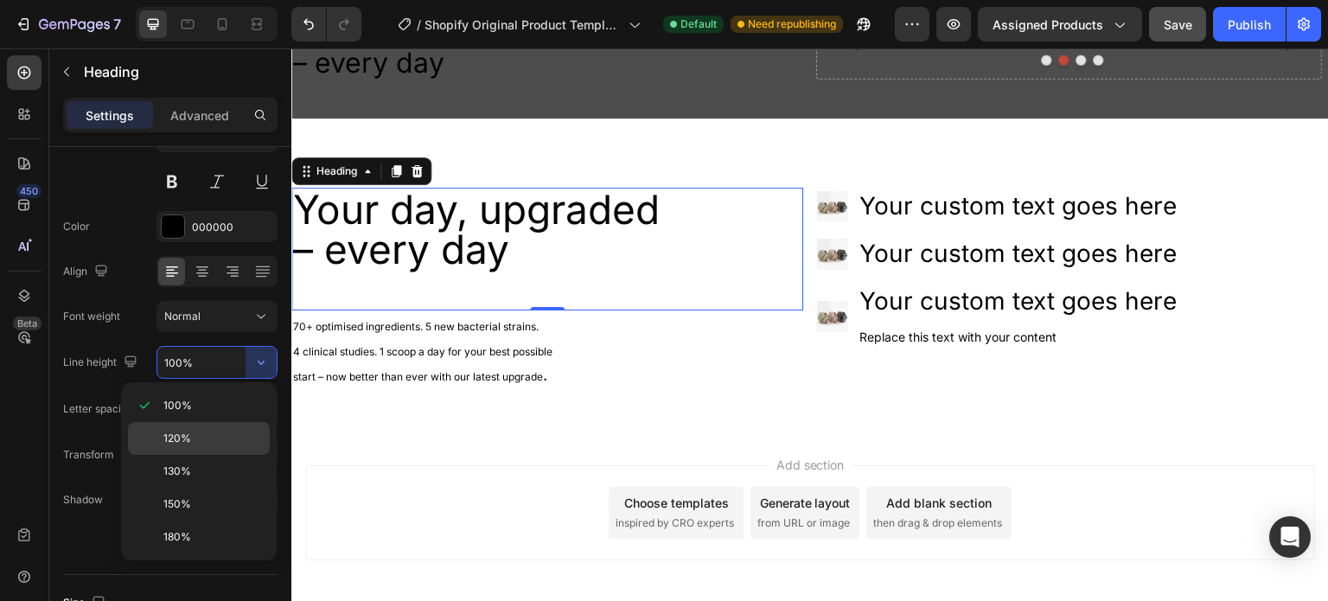
click at [175, 455] on div "120%" at bounding box center [199, 471] width 142 height 33
type input "120%"
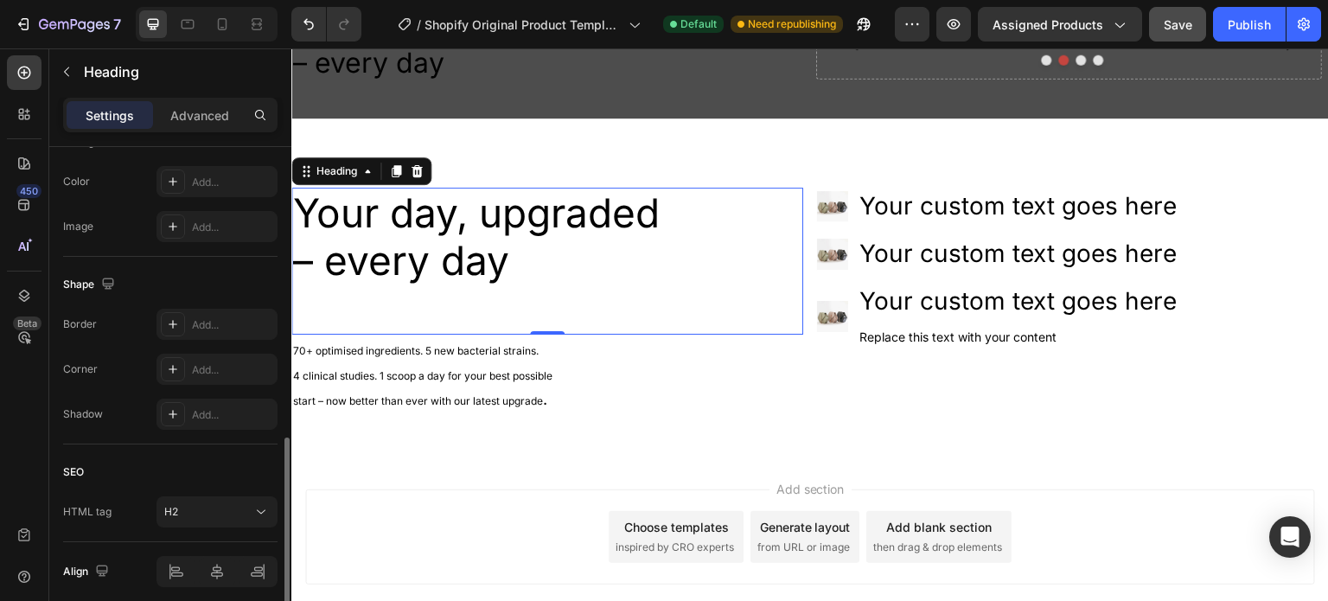
scroll to position [844, 0]
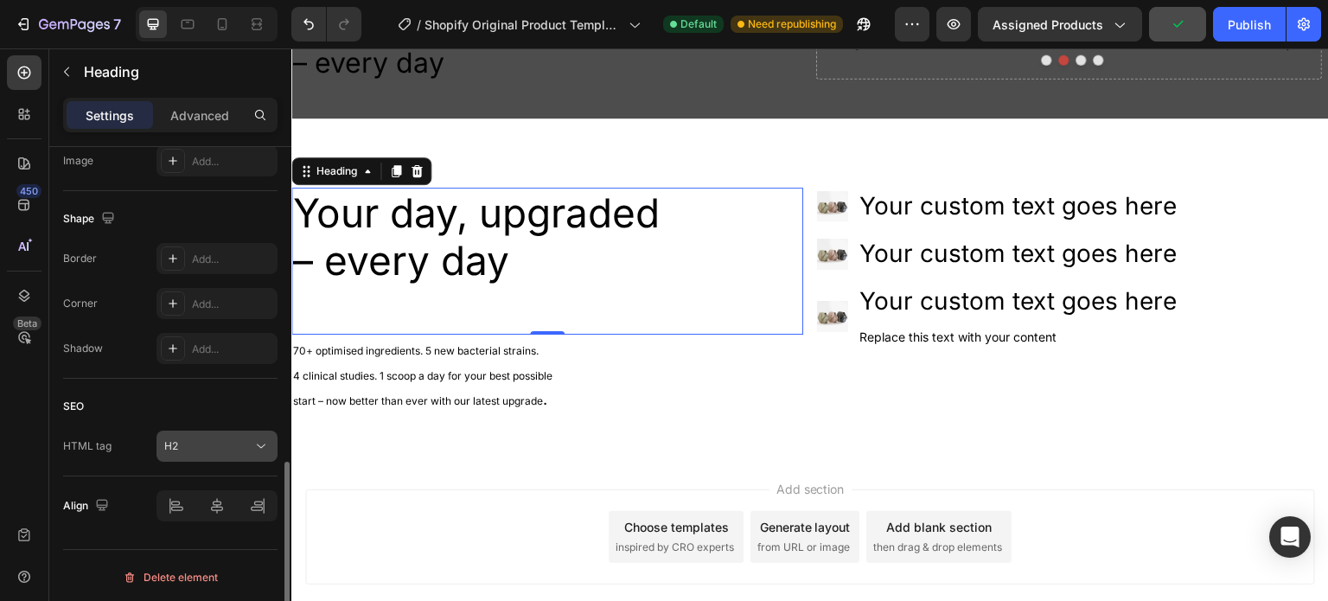
click at [215, 439] on div "H2" at bounding box center [208, 446] width 88 height 16
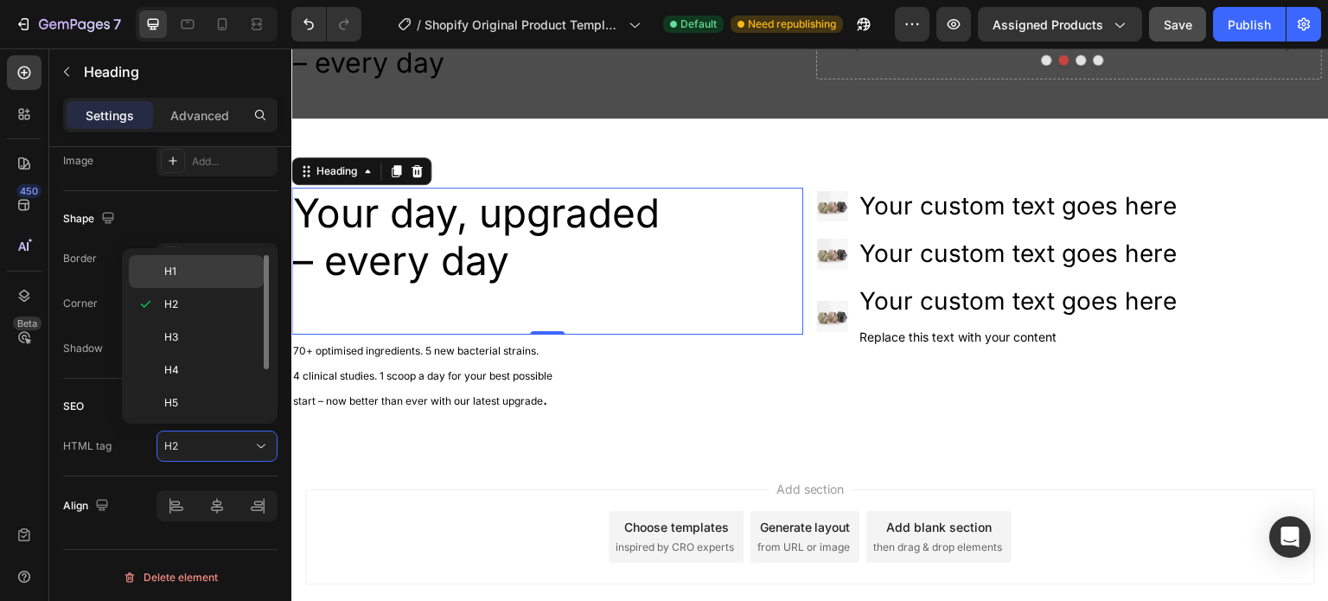
click at [157, 283] on div "H1" at bounding box center [196, 271] width 135 height 33
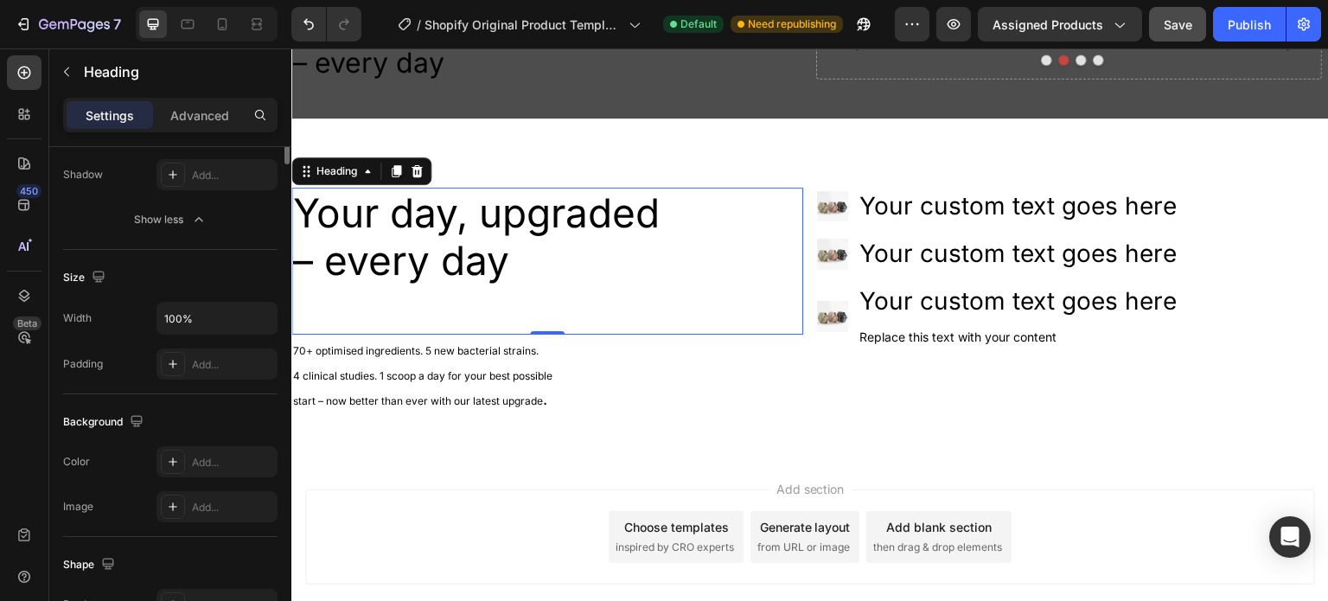
scroll to position [0, 0]
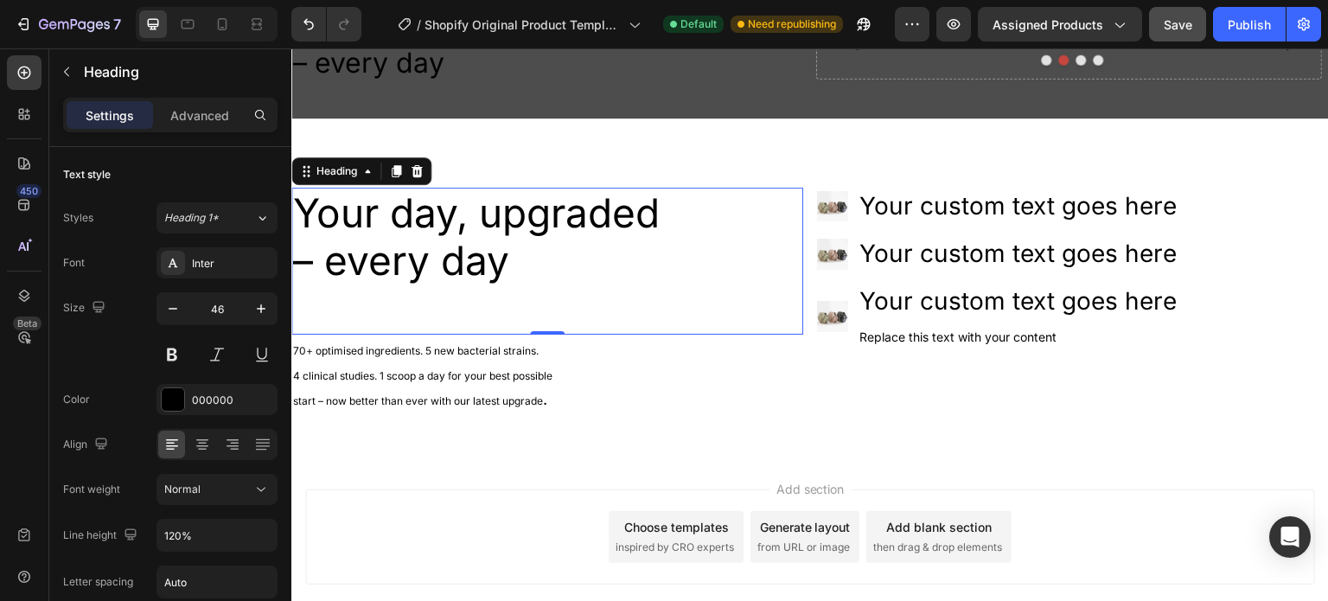
click at [168, 136] on div "Settings Advanced" at bounding box center [170, 122] width 242 height 49
click at [175, 122] on p "Advanced" at bounding box center [199, 115] width 59 height 18
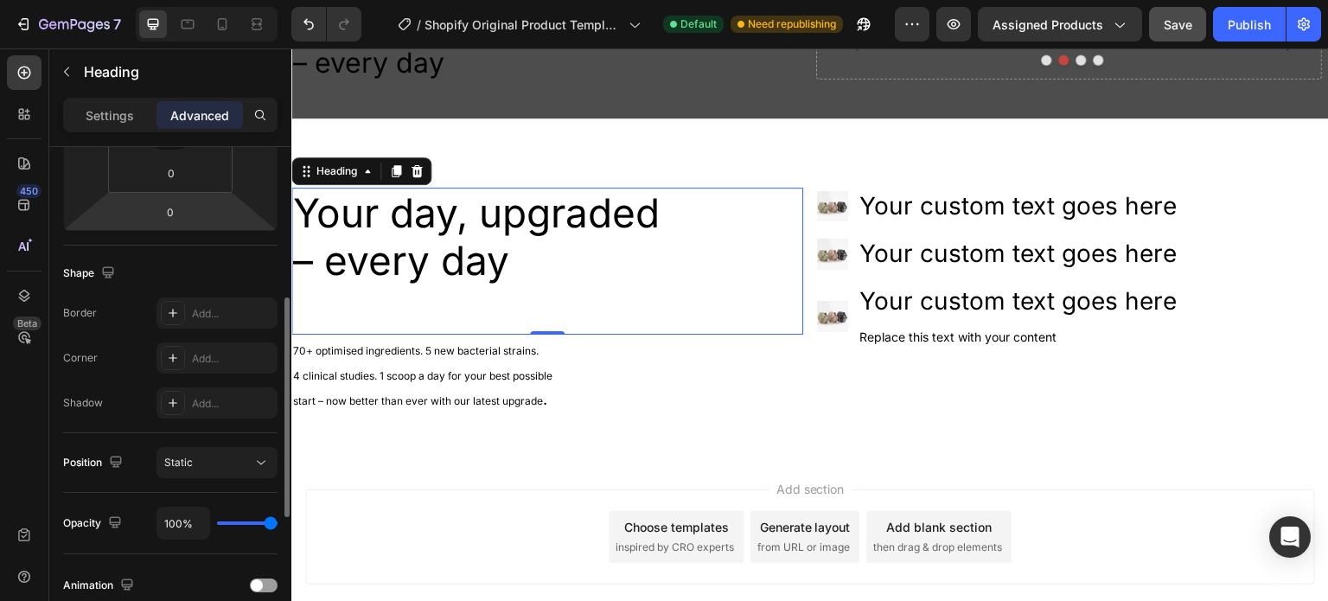
scroll to position [432, 0]
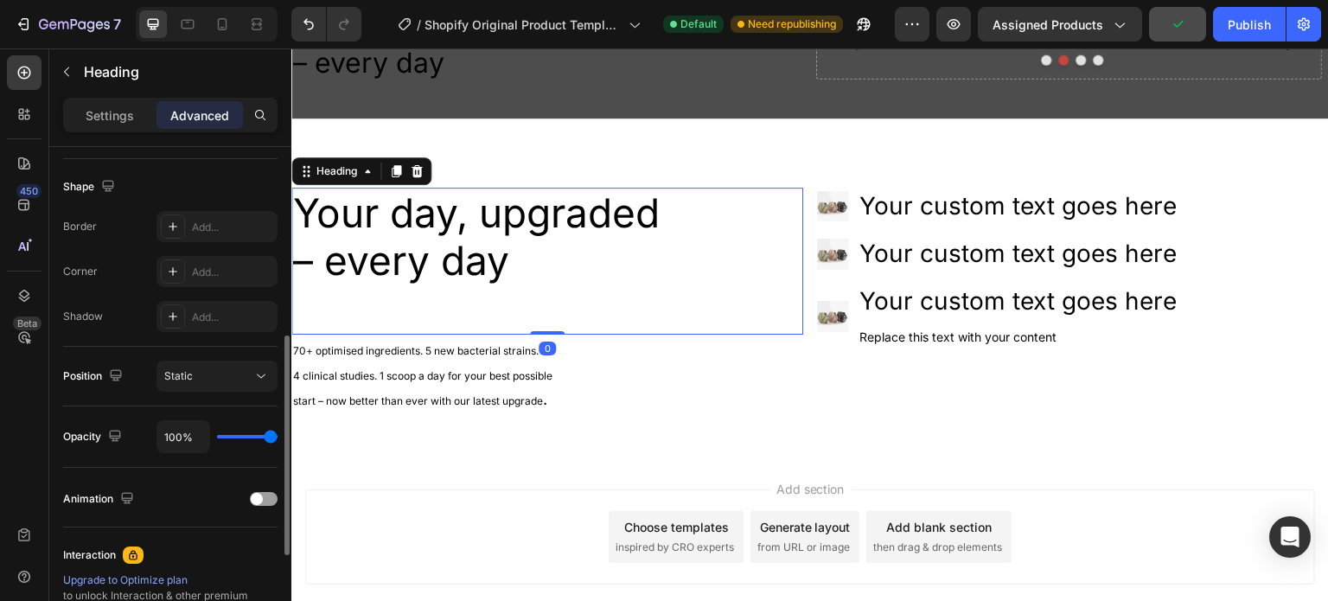
type input "92%"
type input "92"
type input "80%"
type input "80"
type input "71%"
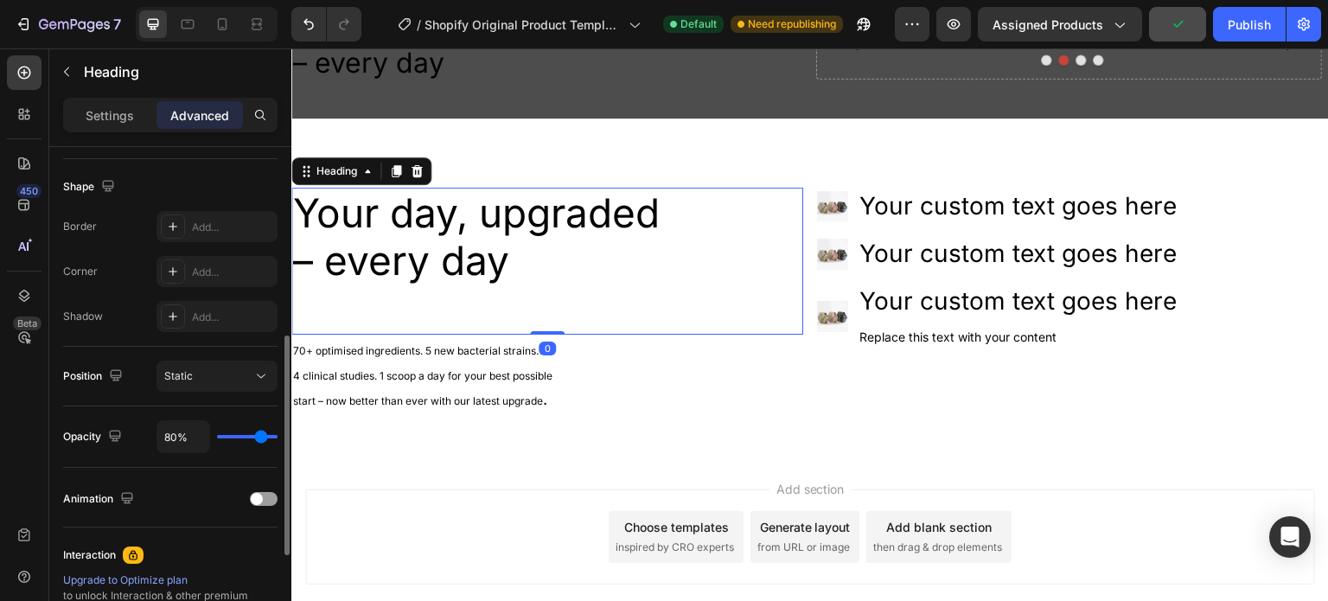
type input "71"
type input "66%"
type input "66"
type input "63%"
type input "63"
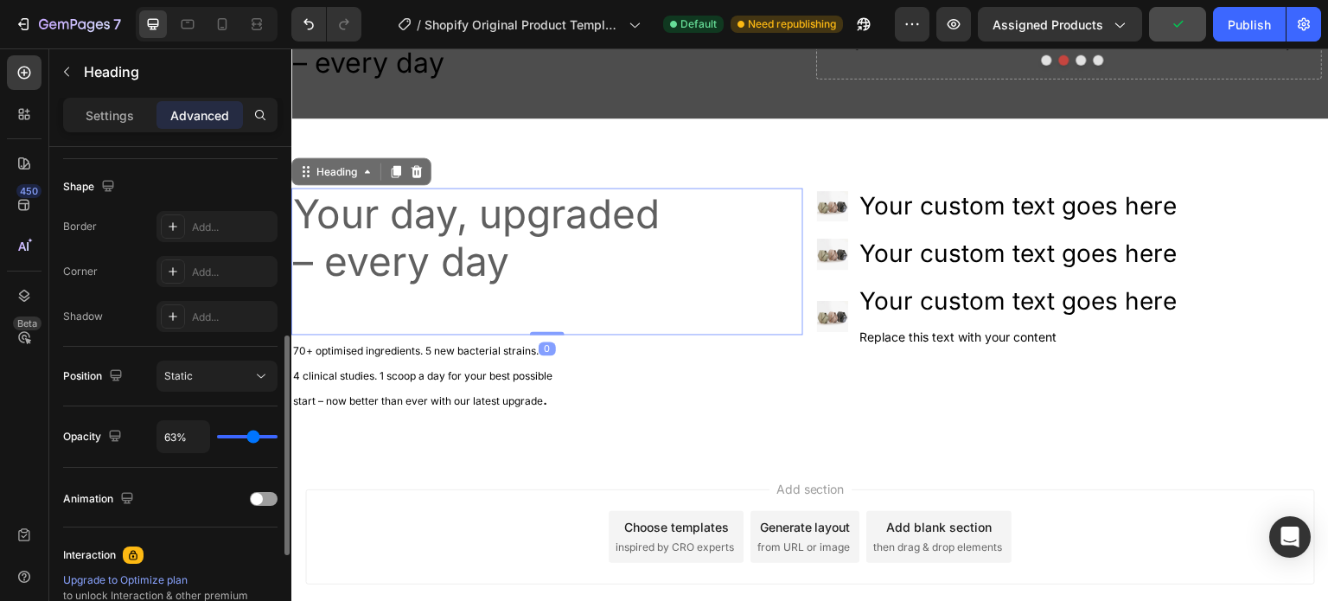
type input "61%"
type input "61"
type input "60%"
type input "60"
type input "58%"
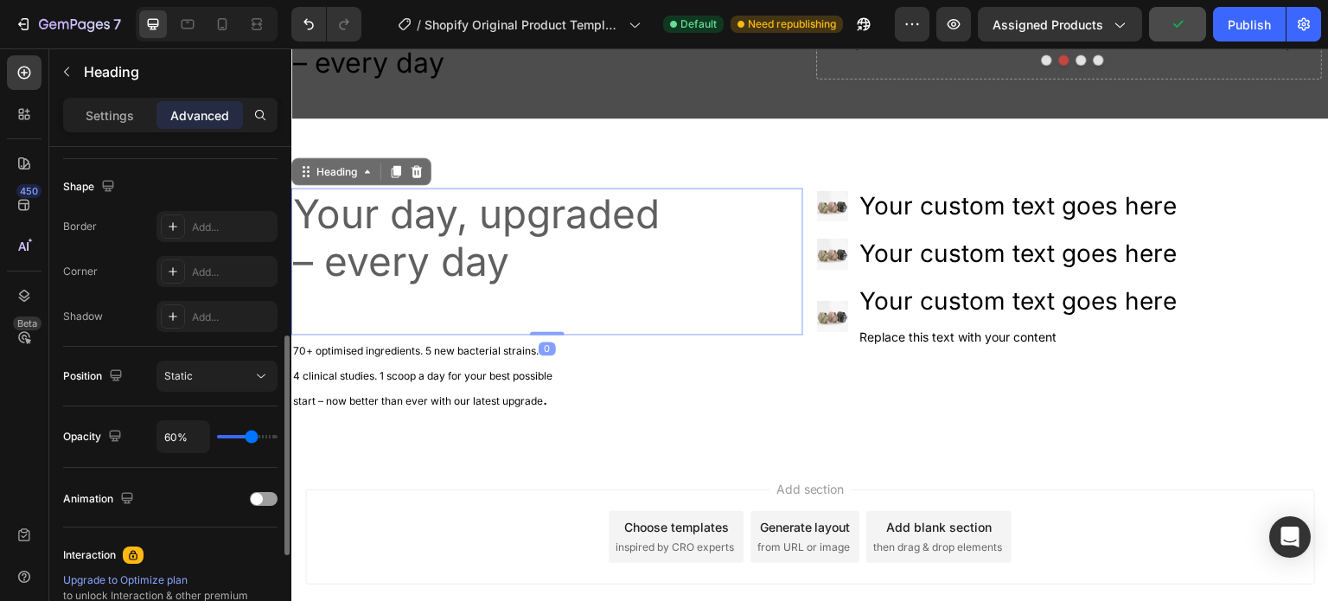
type input "58"
type input "57%"
type input "57"
type input "55%"
type input "55"
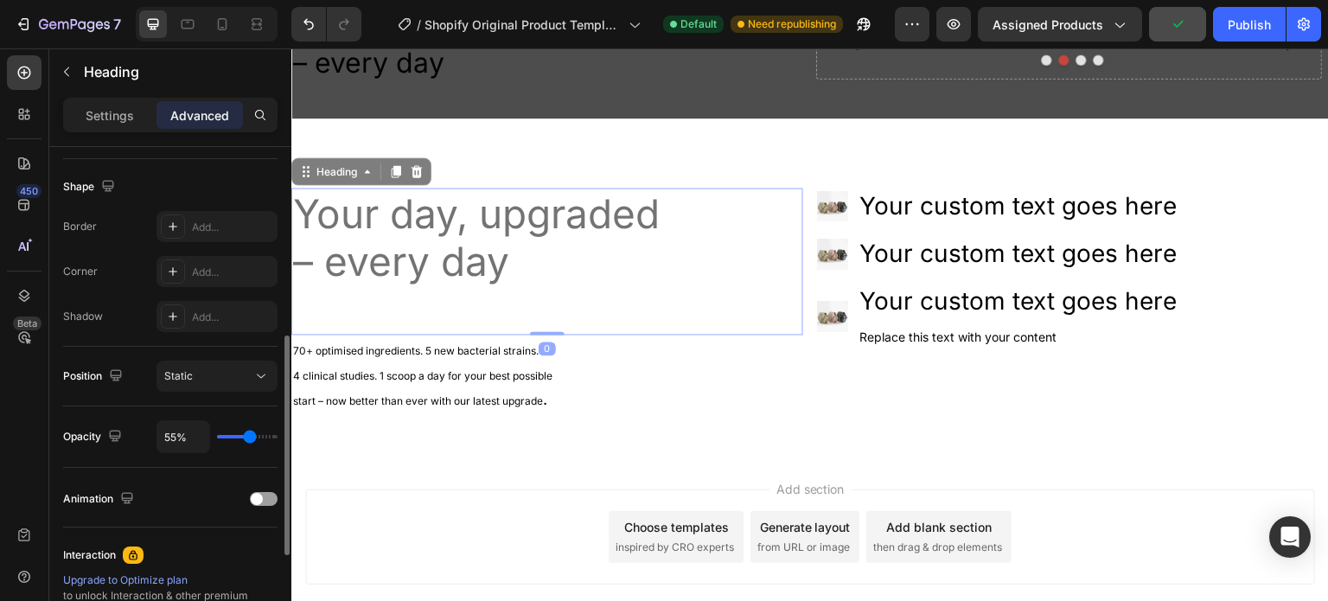
type input "52%"
type input "52"
type input "51%"
type input "51"
type input "49%"
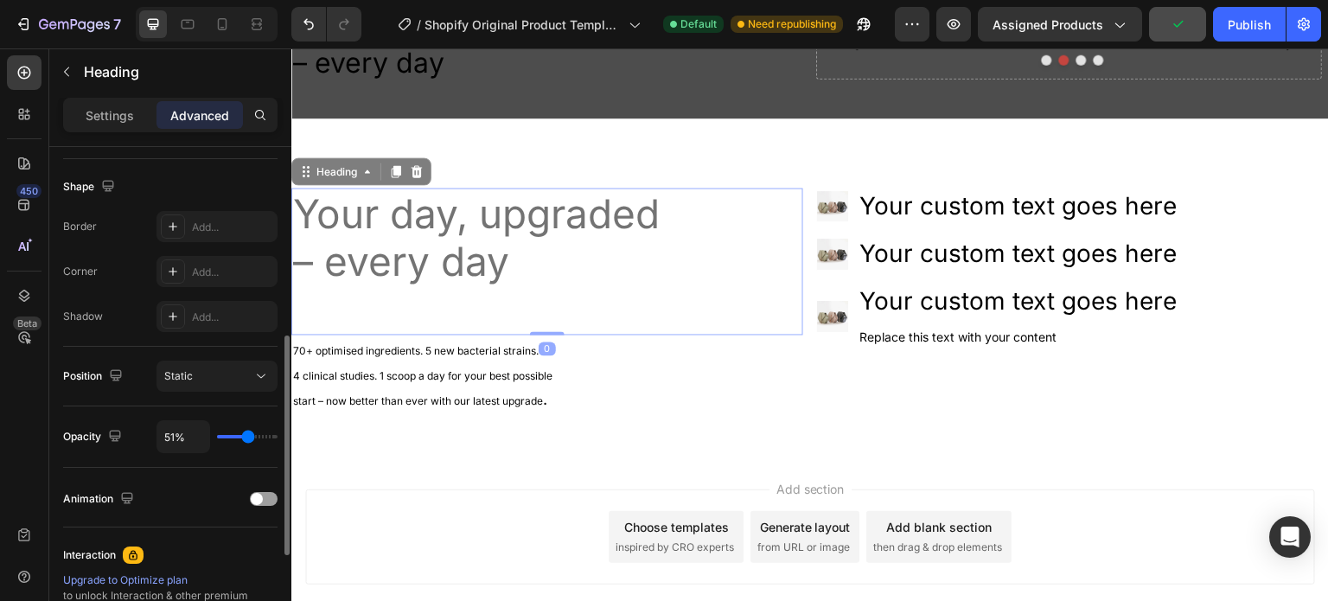
type input "49"
type input "48%"
type input "48"
type input "43%"
type input "43"
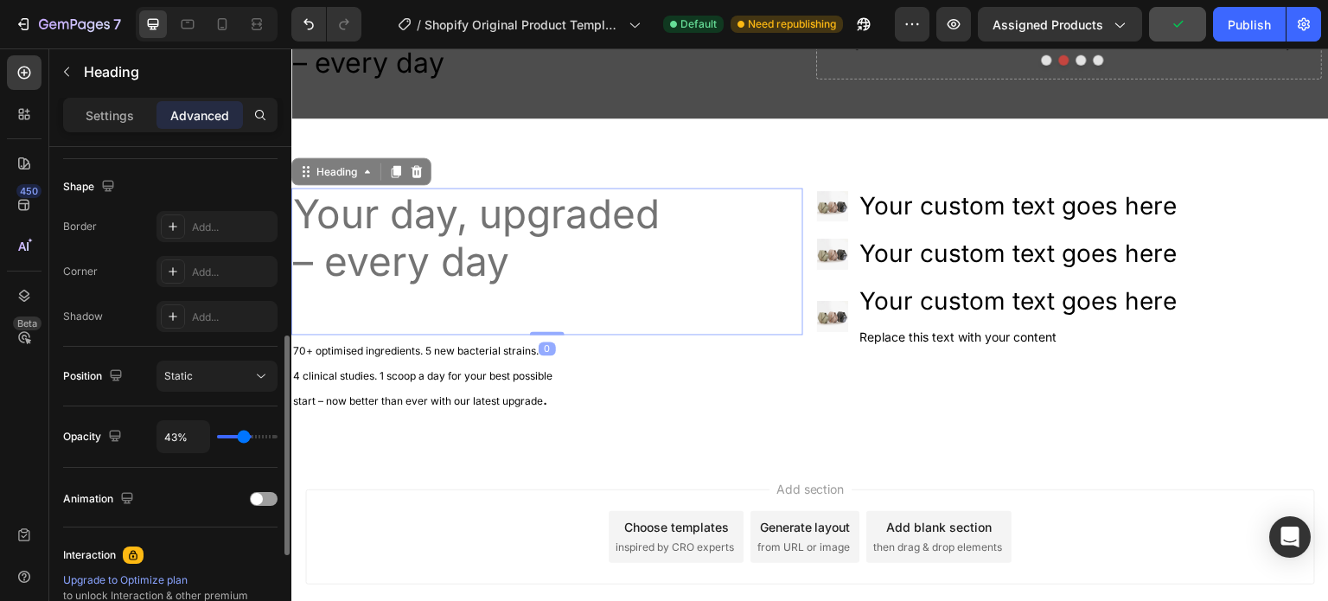
type input "40%"
type input "40"
type input "39%"
type input "39"
type input "37%"
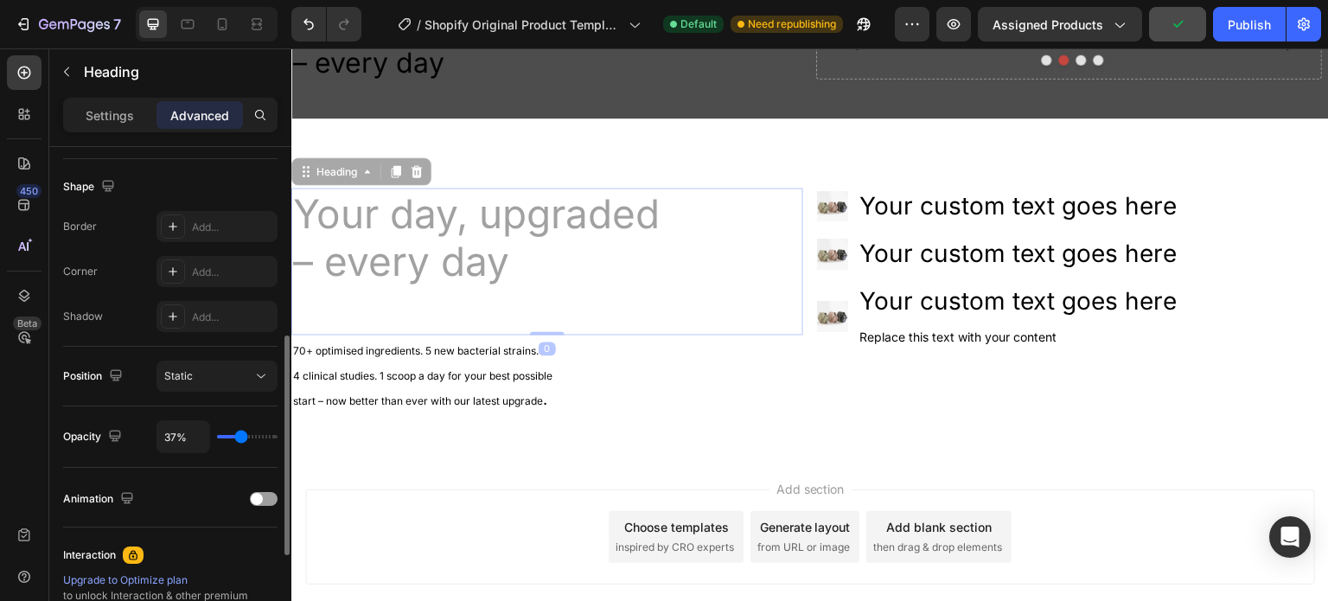
drag, startPoint x: 270, startPoint y: 435, endPoint x: 241, endPoint y: 439, distance: 28.8
type input "37"
click at [241, 438] on input "range" at bounding box center [247, 436] width 60 height 3
type input "36%"
type input "36"
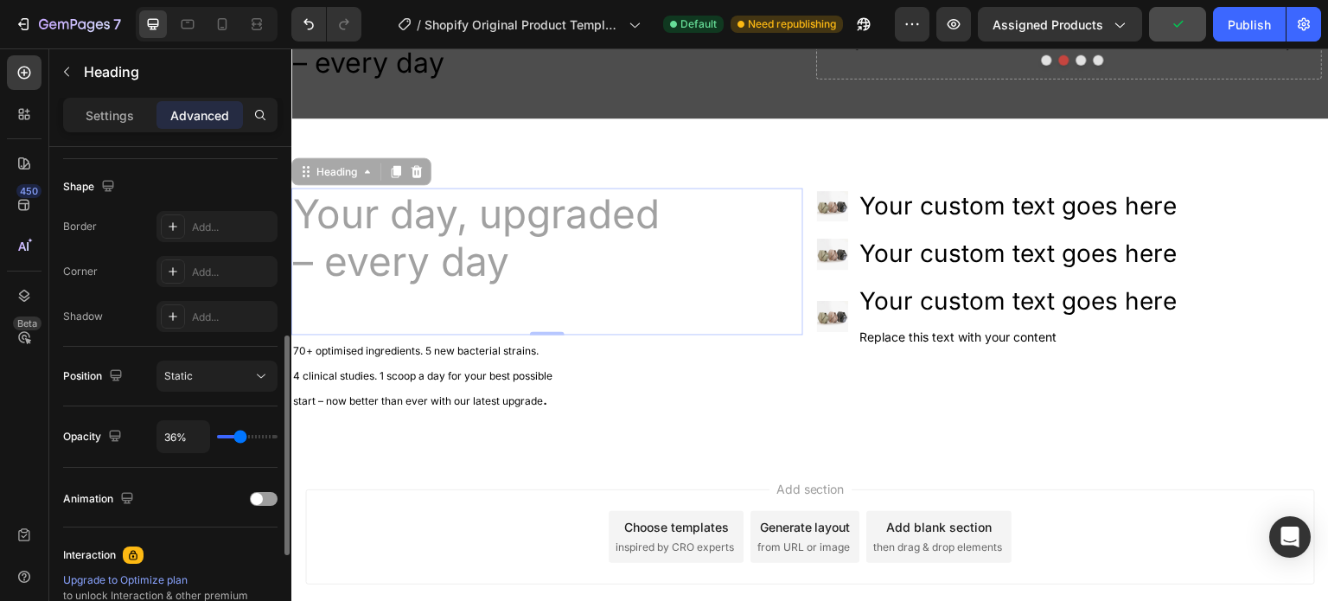
type input "39%"
type input "39"
type input "46%"
type input "46"
type input "57%"
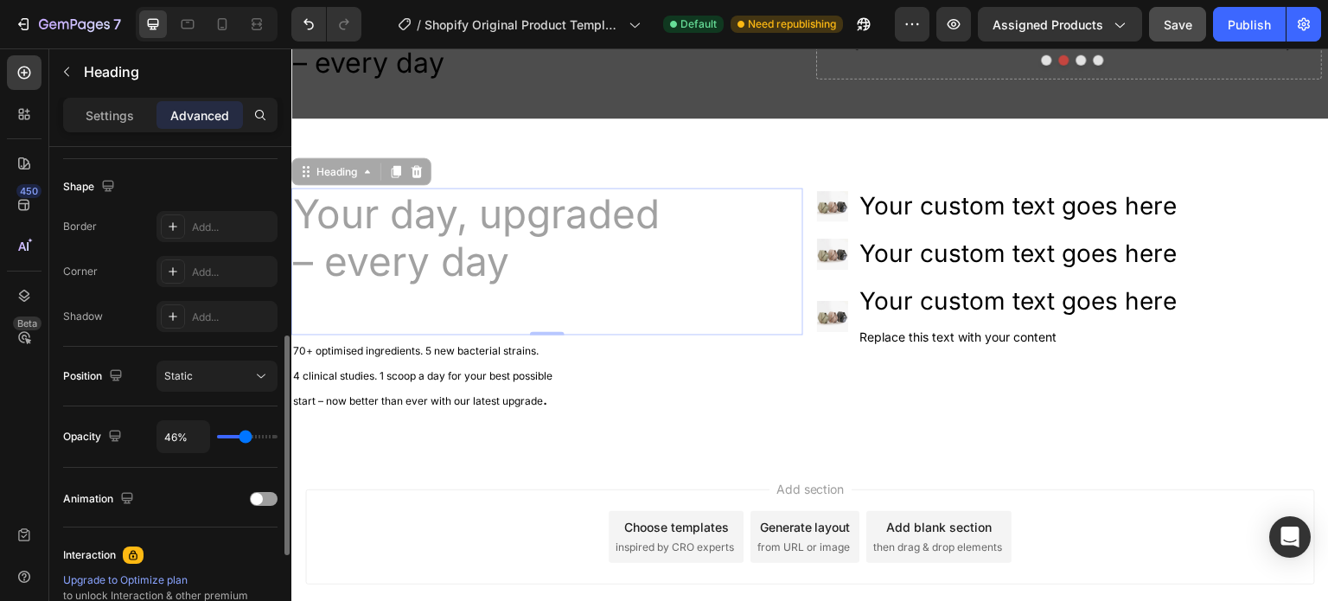
type input "57"
type input "64%"
type input "64"
type input "70%"
type input "70"
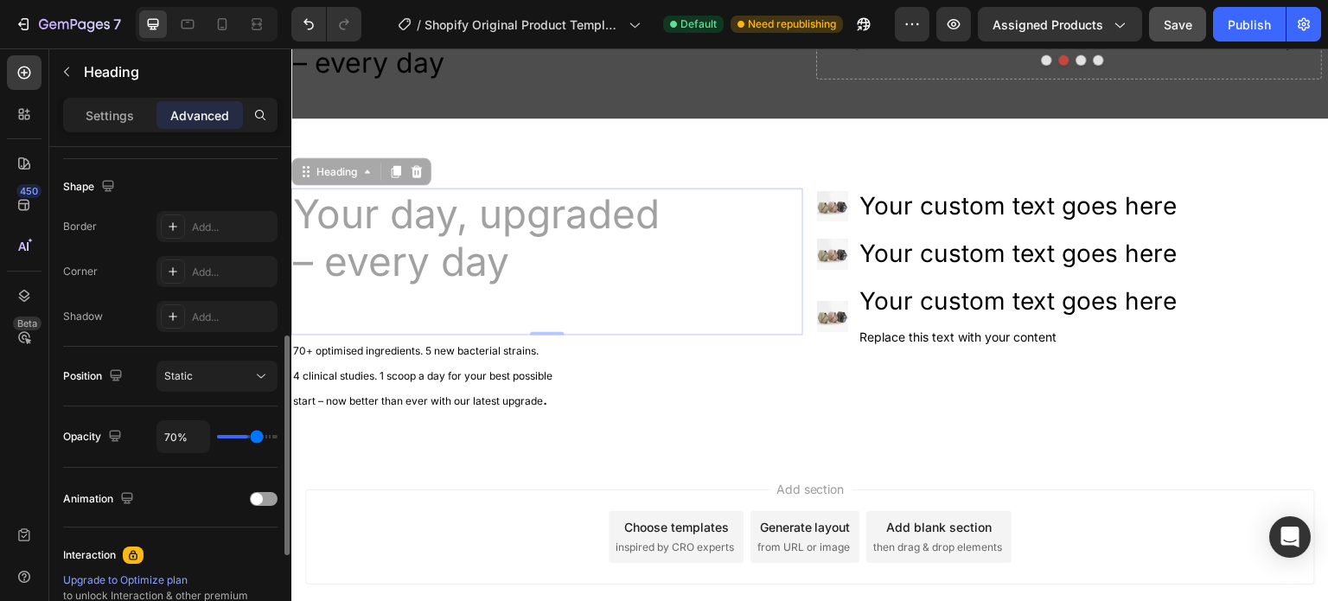
type input "80%"
type input "80"
type input "83%"
type input "83"
type input "86%"
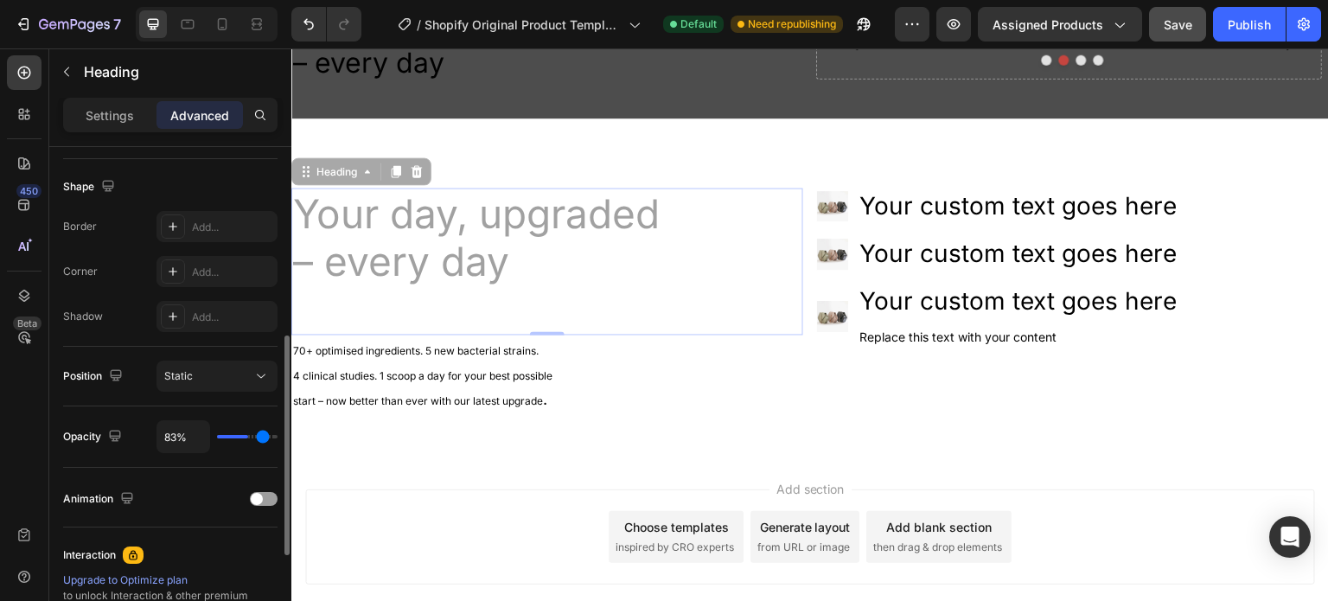
type input "86"
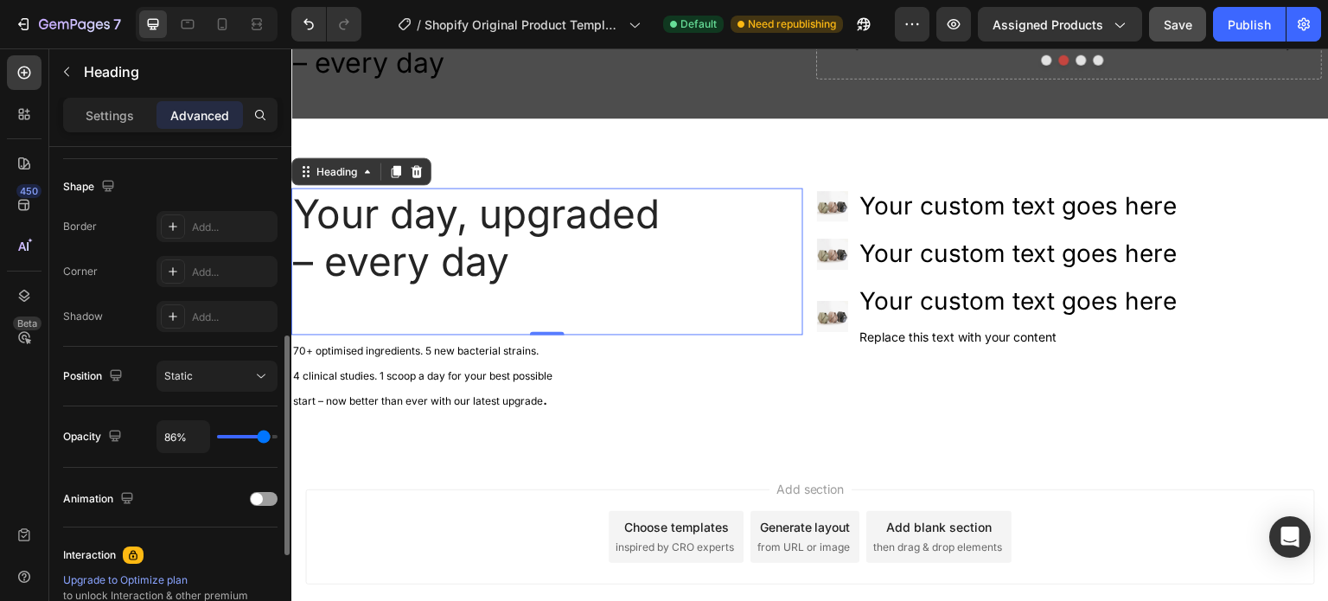
type input "88%"
type input "88"
type input "89%"
type input "89"
type input "91%"
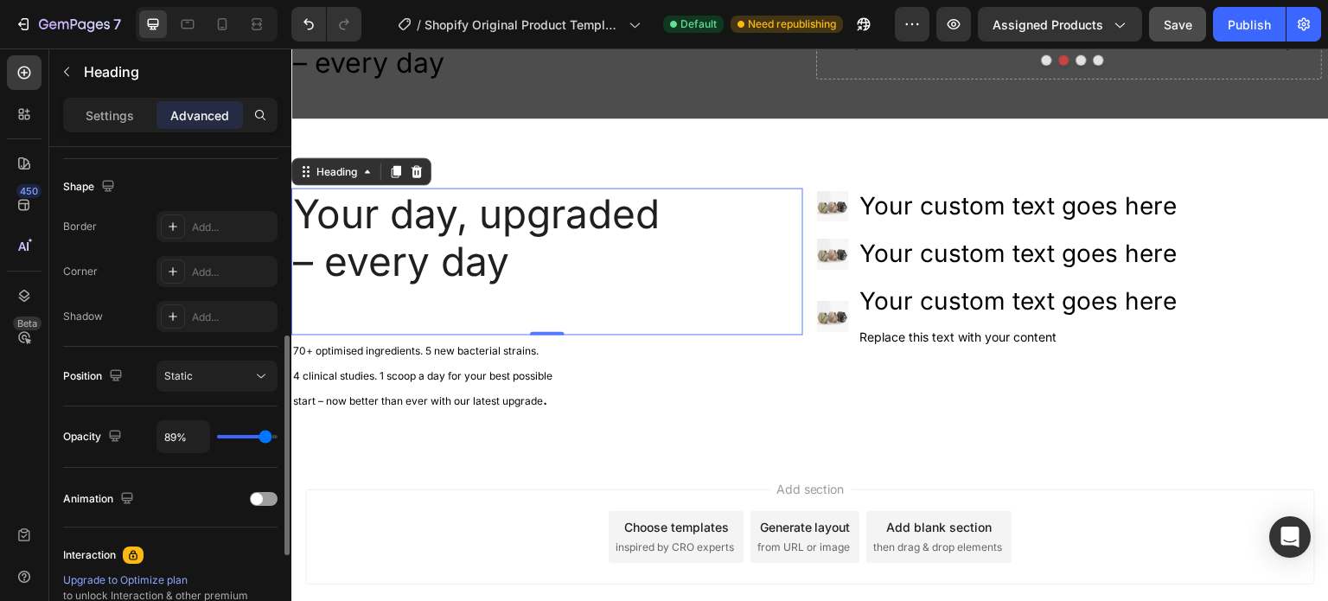
type input "91"
type input "92%"
type input "92"
type input "94%"
drag, startPoint x: 241, startPoint y: 439, endPoint x: 267, endPoint y: 434, distance: 26.4
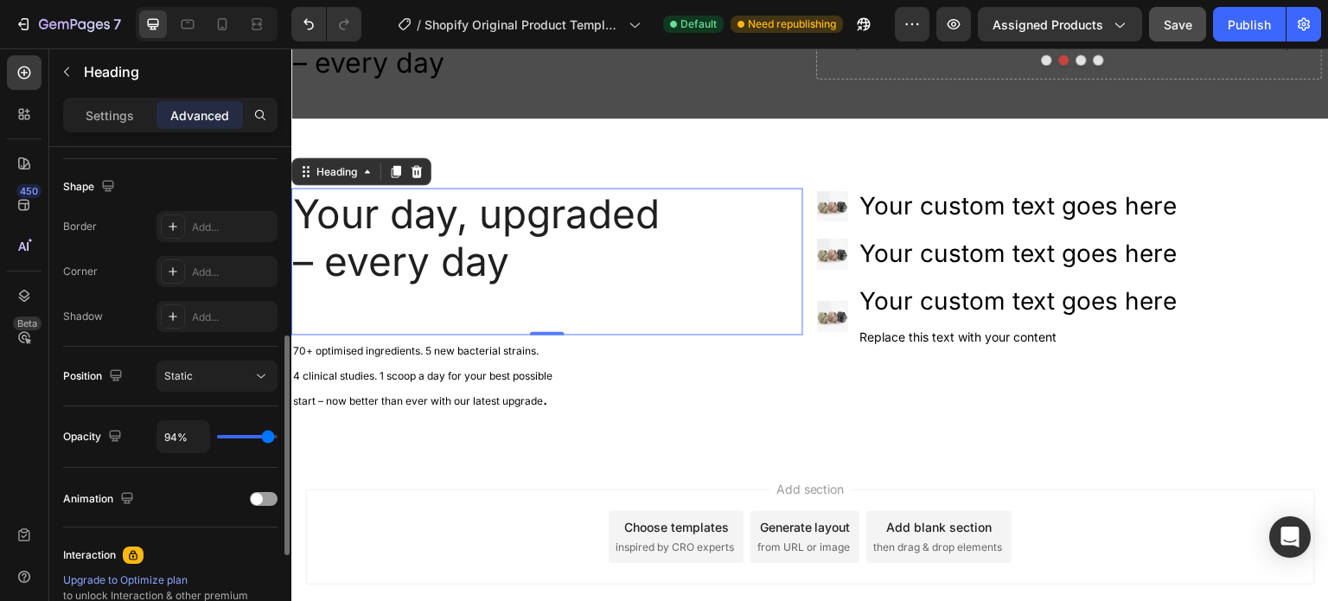
type input "94"
click at [267, 435] on input "range" at bounding box center [247, 436] width 60 height 3
click at [221, 378] on div "Static" at bounding box center [208, 376] width 88 height 16
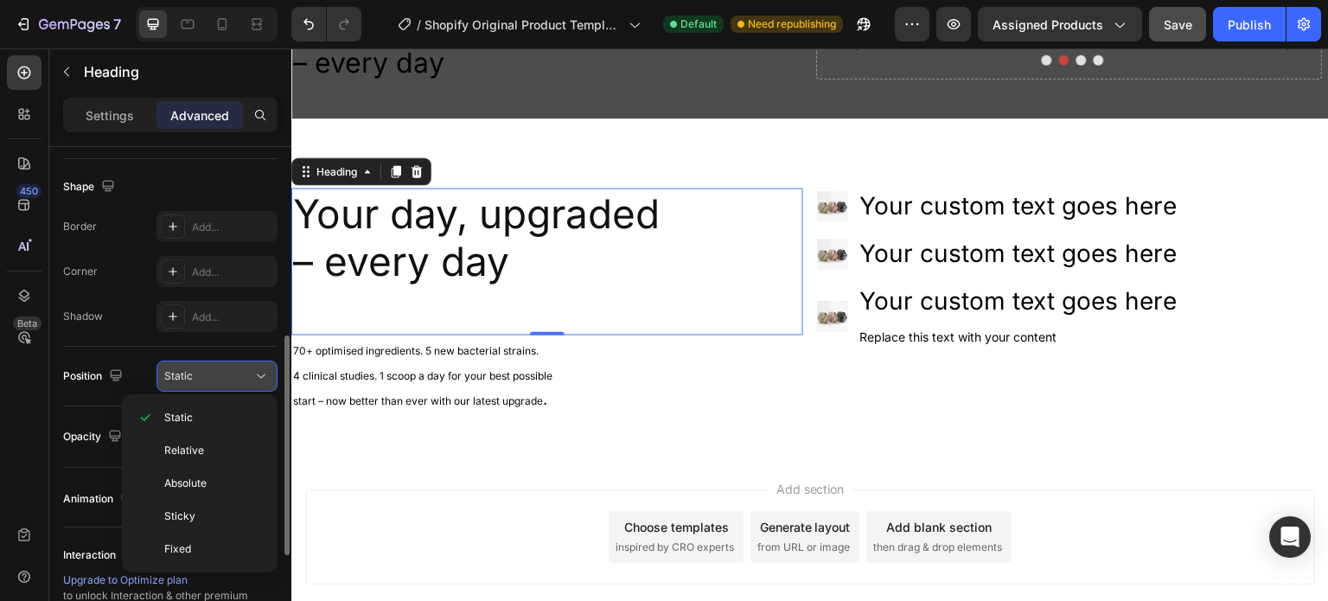
click at [221, 377] on div "Static" at bounding box center [208, 376] width 88 height 16
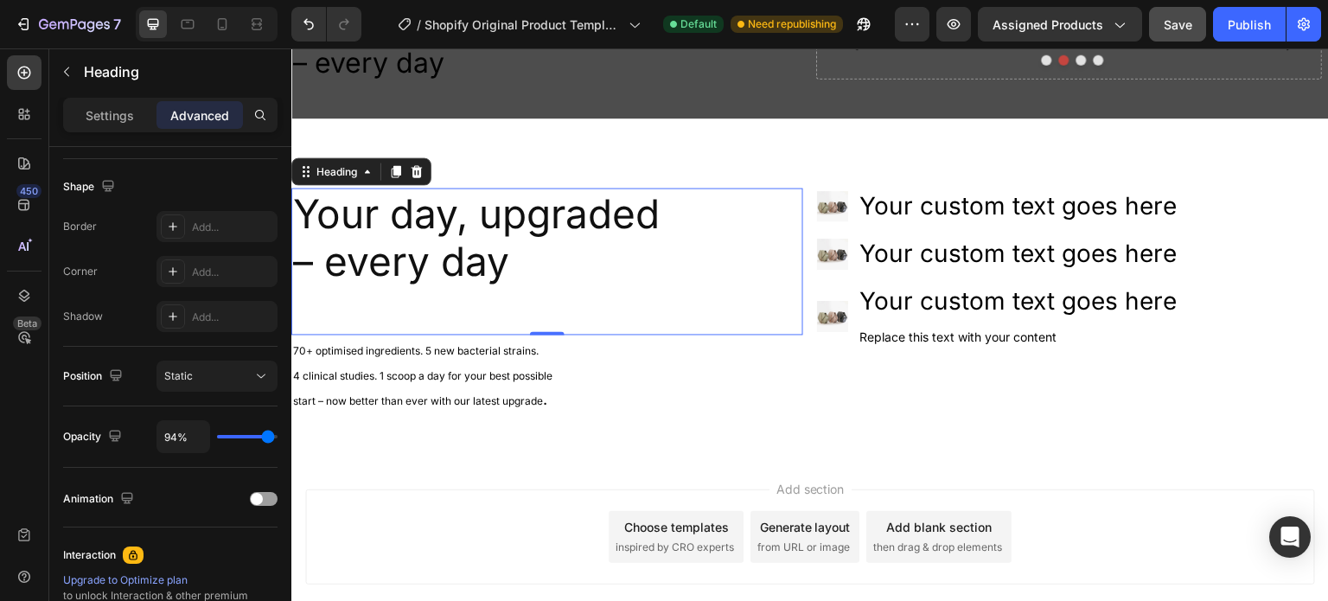
scroll to position [647, 0]
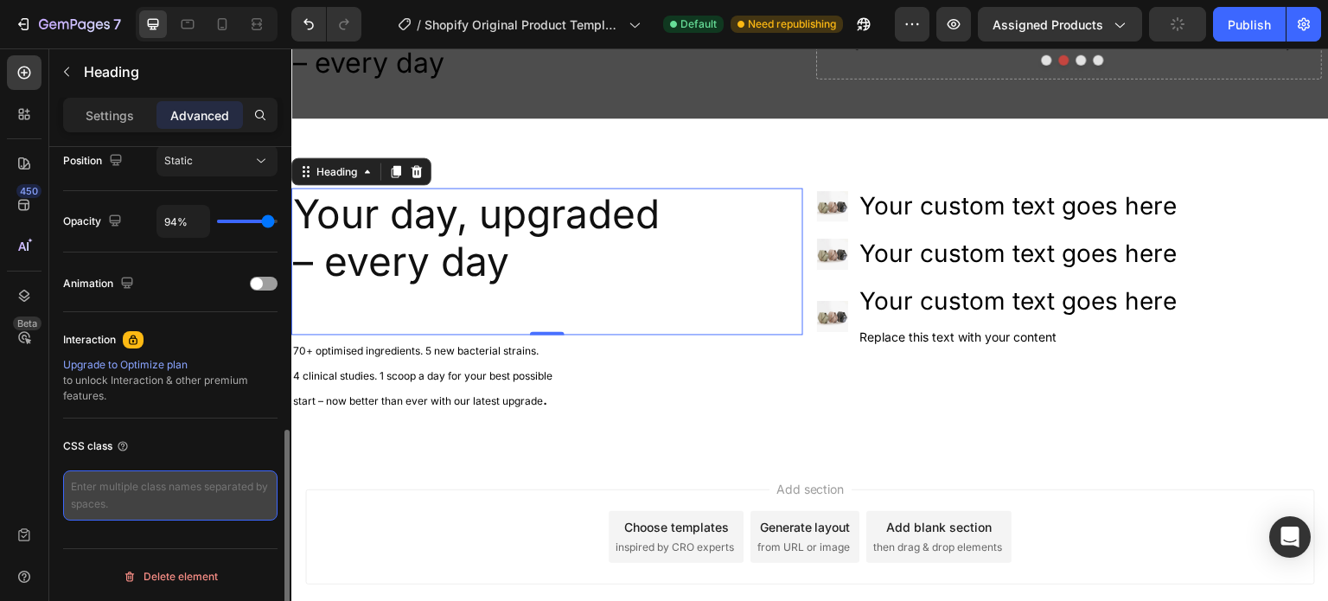
click at [138, 486] on textarea at bounding box center [170, 495] width 214 height 50
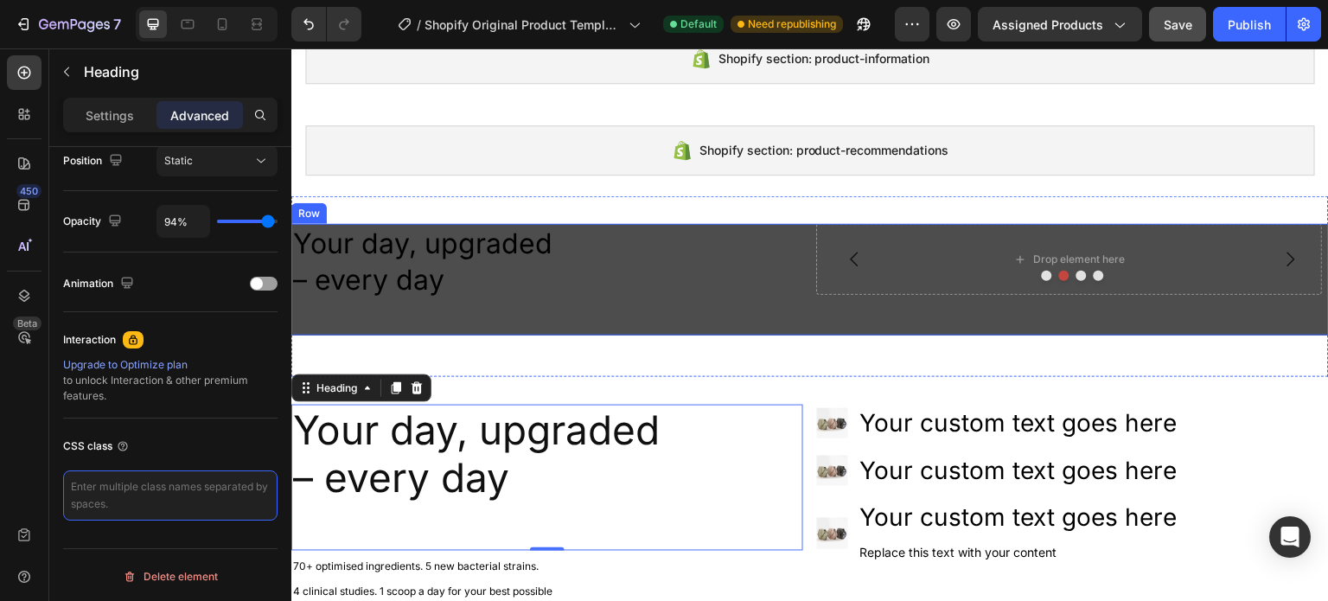
scroll to position [346, 0]
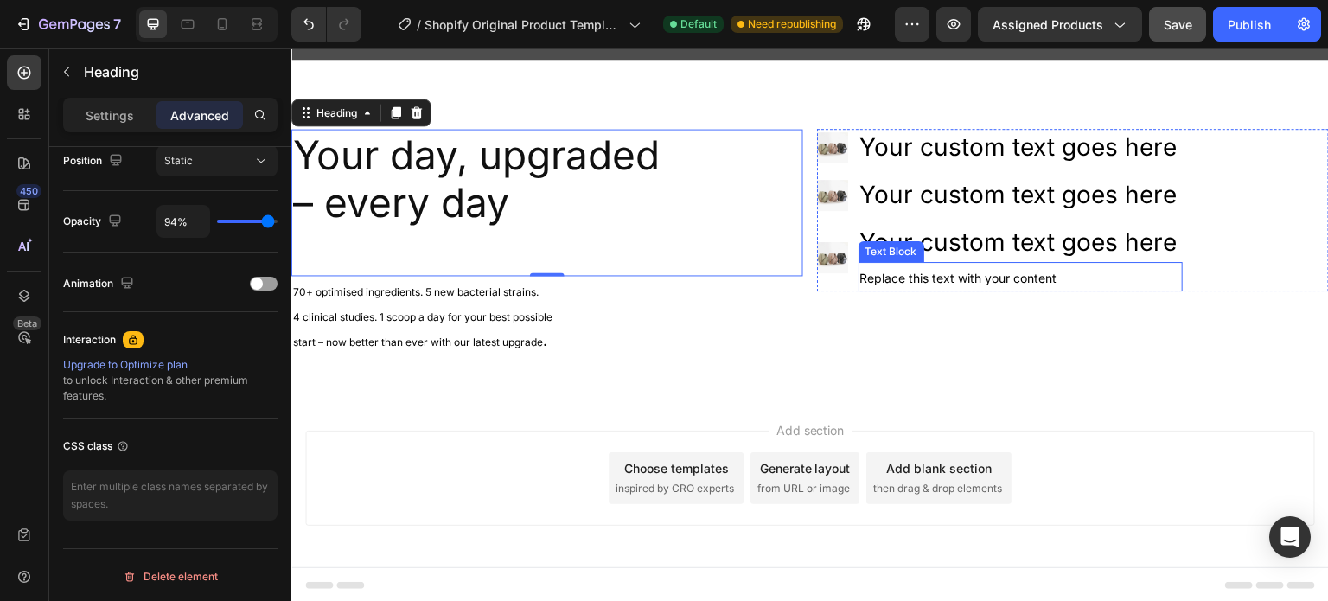
click at [901, 213] on div "Text Block" at bounding box center [892, 214] width 59 height 16
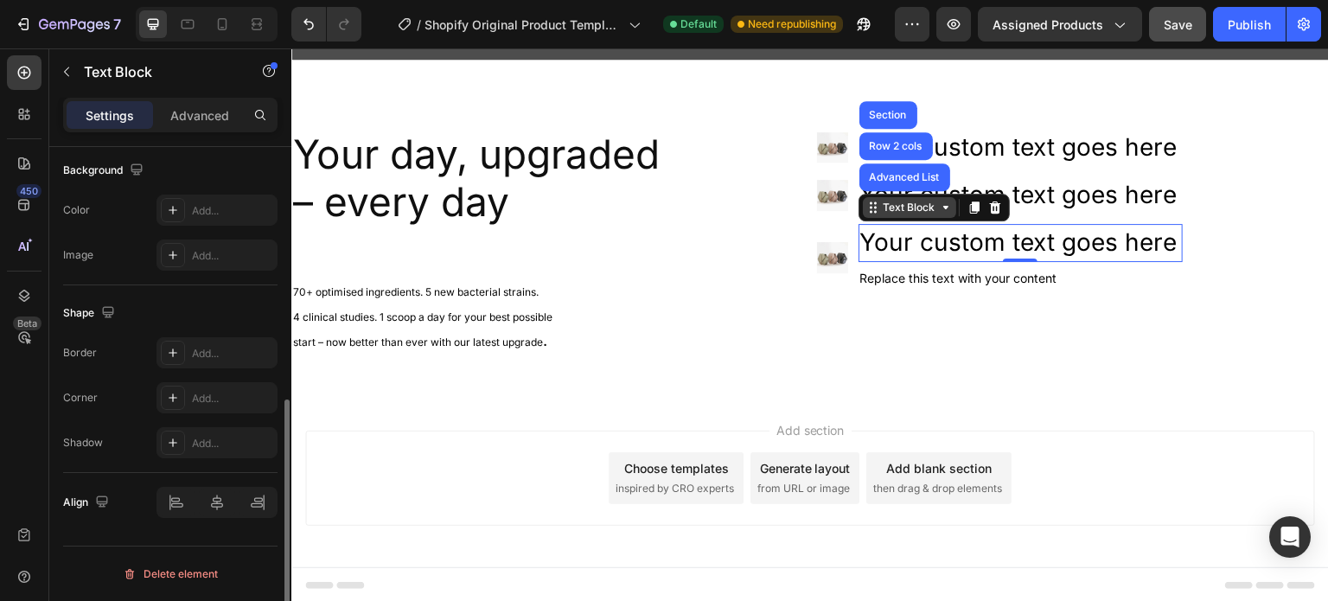
scroll to position [0, 0]
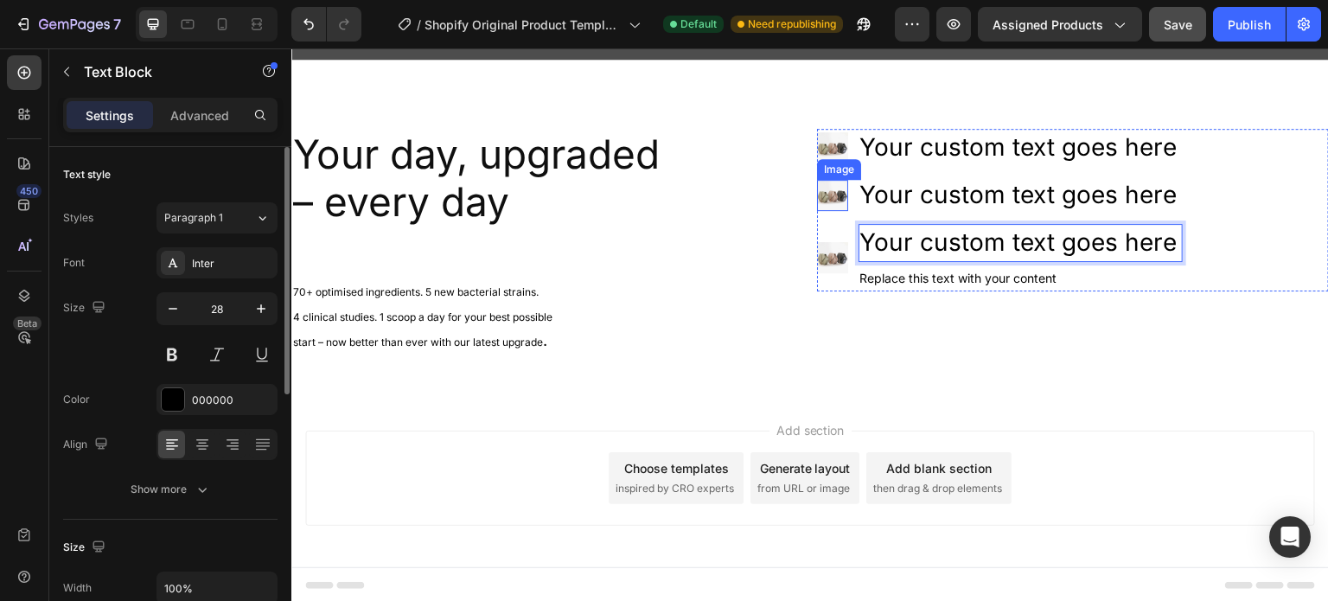
click at [821, 193] on img at bounding box center [832, 195] width 31 height 31
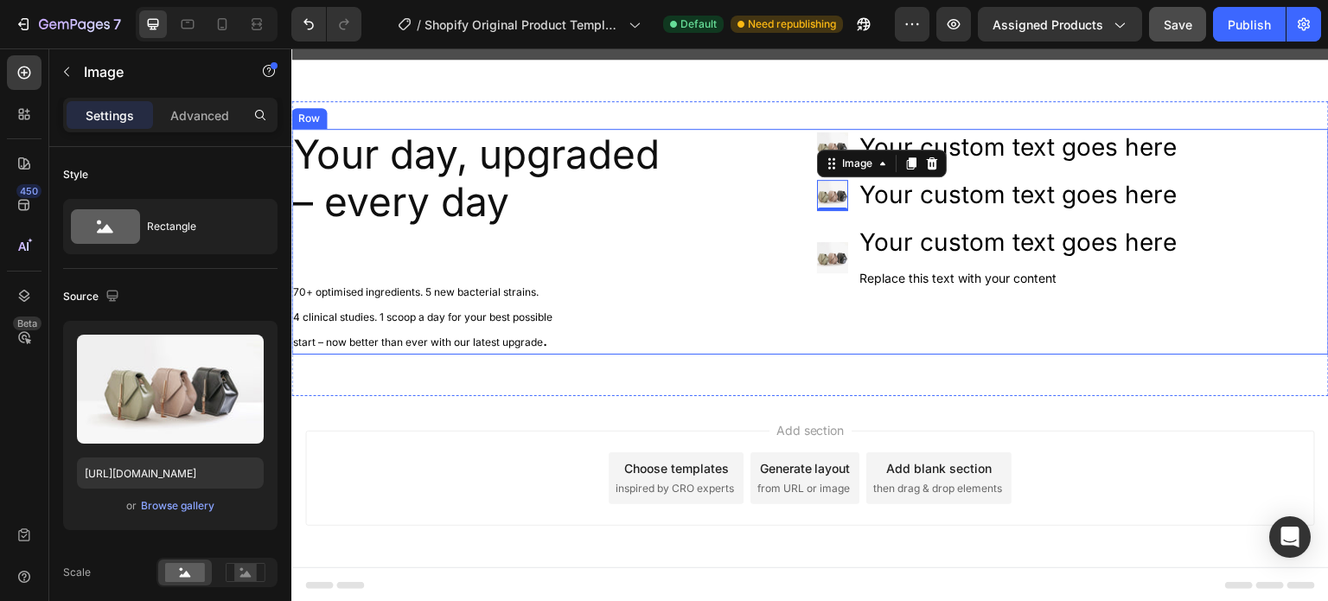
click at [863, 328] on div "Image Your custom text goes here Text Block Image 0 Your custom text goes here …" at bounding box center [1073, 242] width 512 height 226
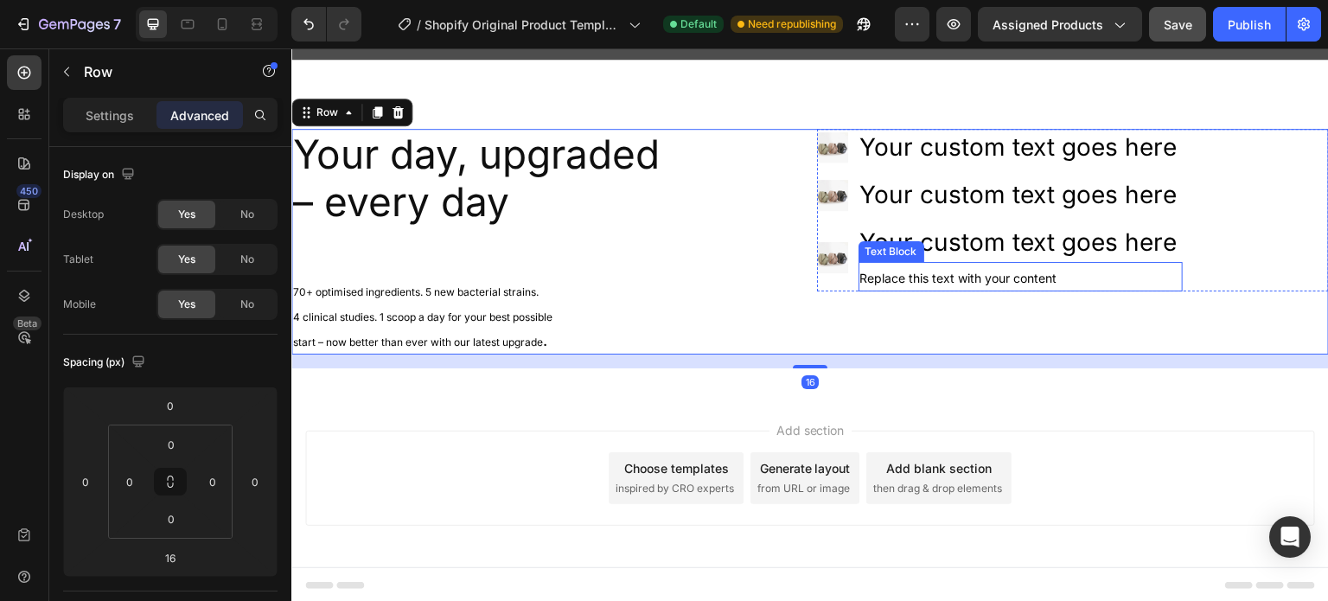
click at [860, 277] on span "Replace this text with your content" at bounding box center [958, 278] width 197 height 15
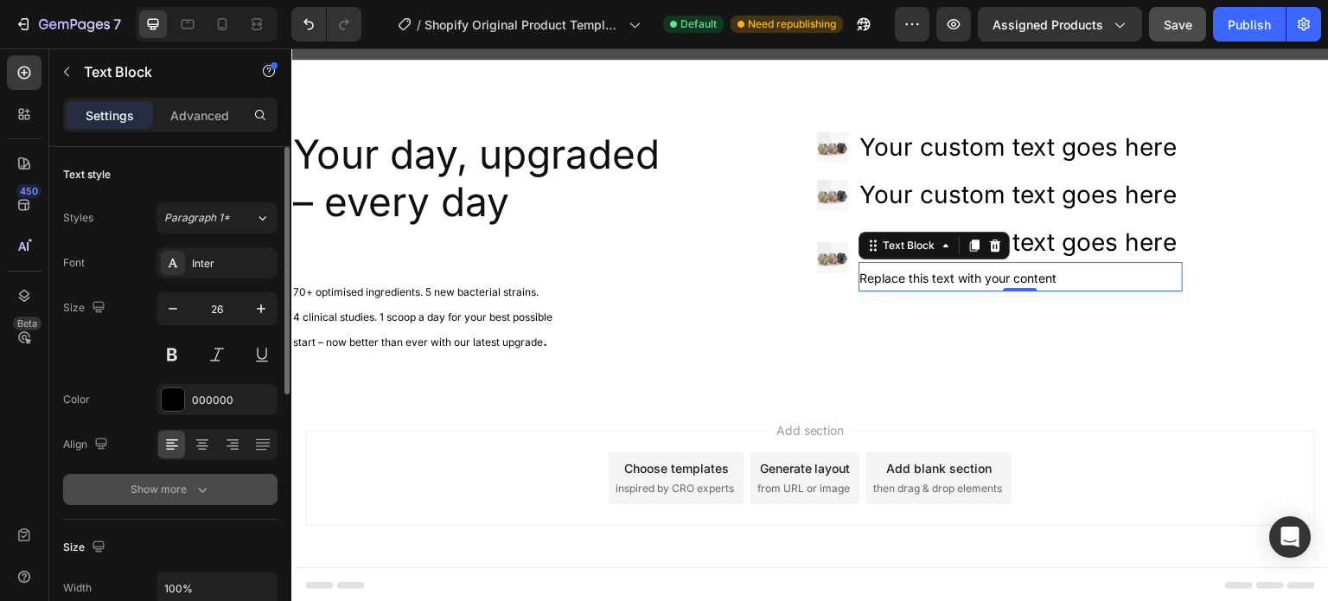
click at [201, 481] on icon "button" at bounding box center [202, 489] width 17 height 17
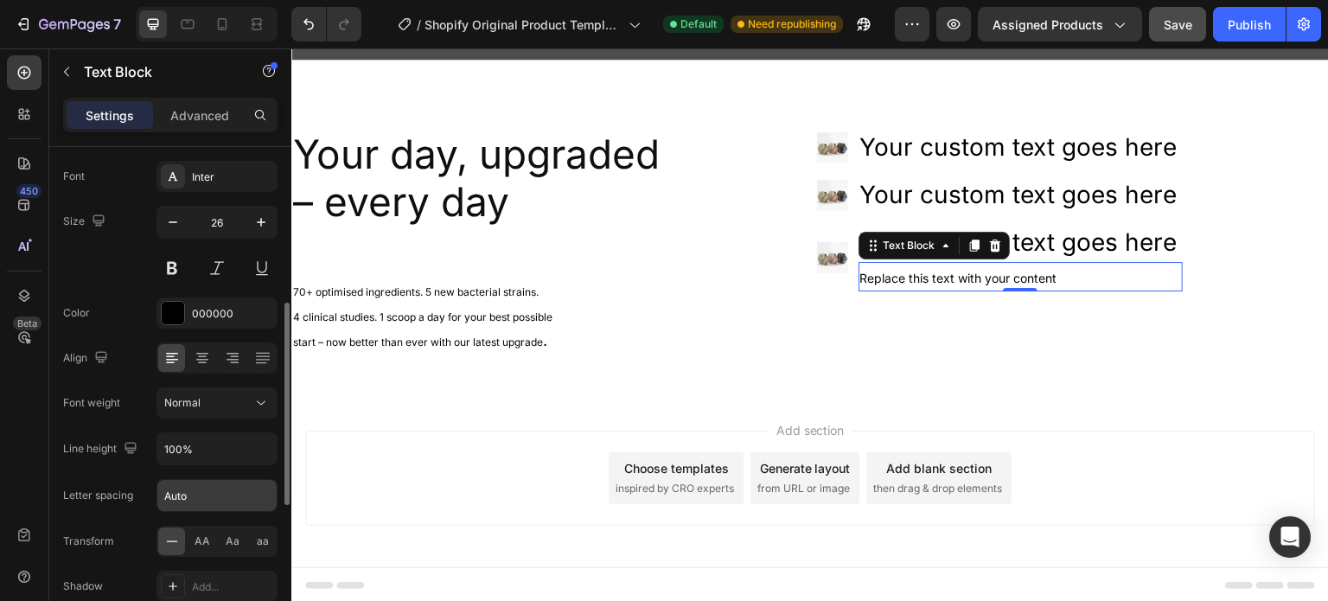
scroll to position [173, 0]
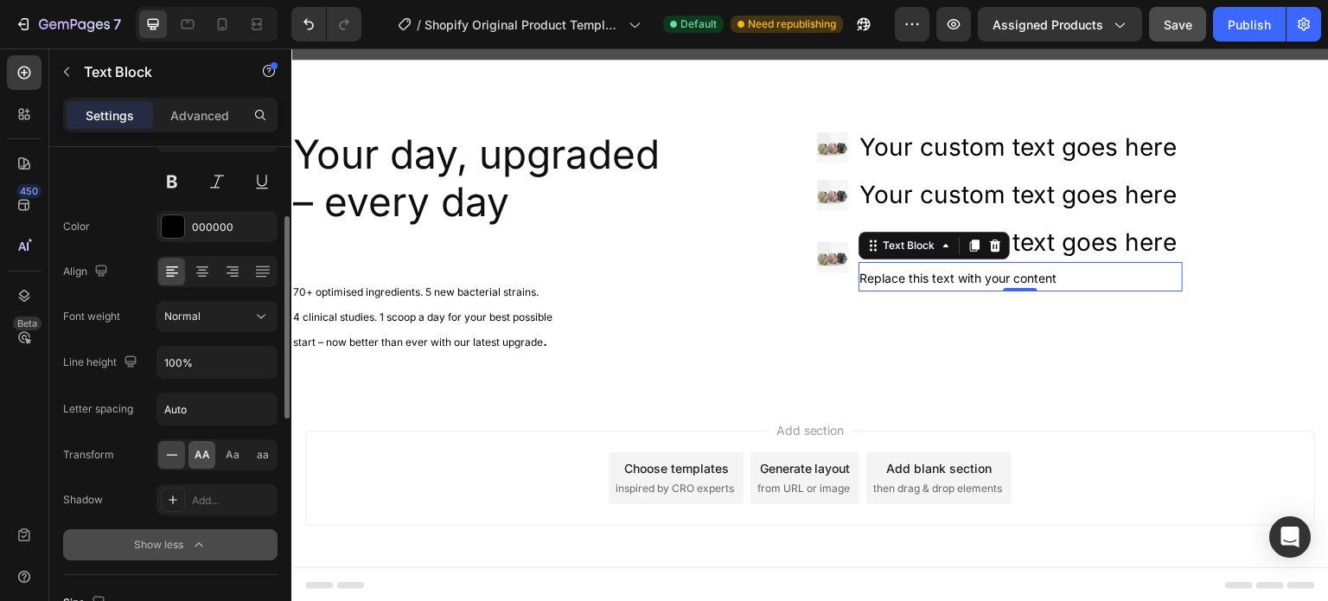
click at [200, 450] on span "AA" at bounding box center [202, 455] width 16 height 16
click at [230, 452] on span "Aa" at bounding box center [233, 455] width 14 height 16
click at [252, 452] on div "aa" at bounding box center [262, 455] width 27 height 28
click at [196, 450] on span "AA" at bounding box center [202, 455] width 16 height 16
click at [221, 449] on div "Aa" at bounding box center [232, 455] width 27 height 28
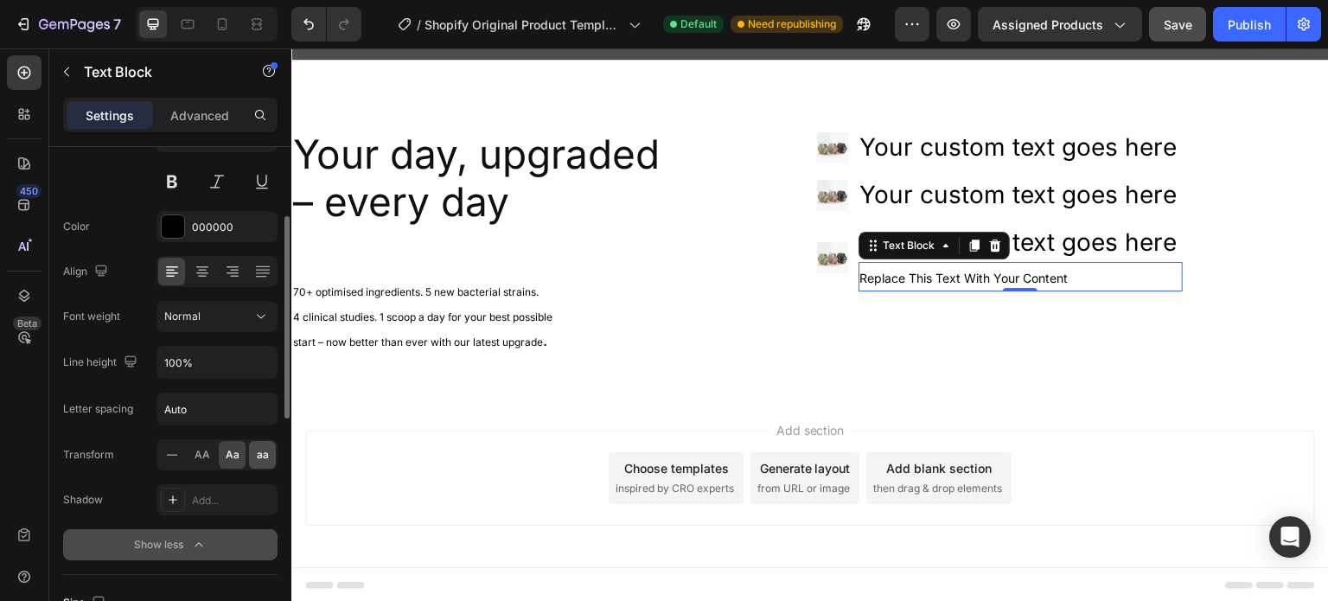
click at [258, 452] on span "aa" at bounding box center [263, 455] width 12 height 16
click at [173, 407] on input "Auto" at bounding box center [216, 408] width 119 height 31
click at [183, 407] on input "Auto" at bounding box center [216, 408] width 119 height 31
click at [214, 407] on input "Auto" at bounding box center [216, 408] width 119 height 31
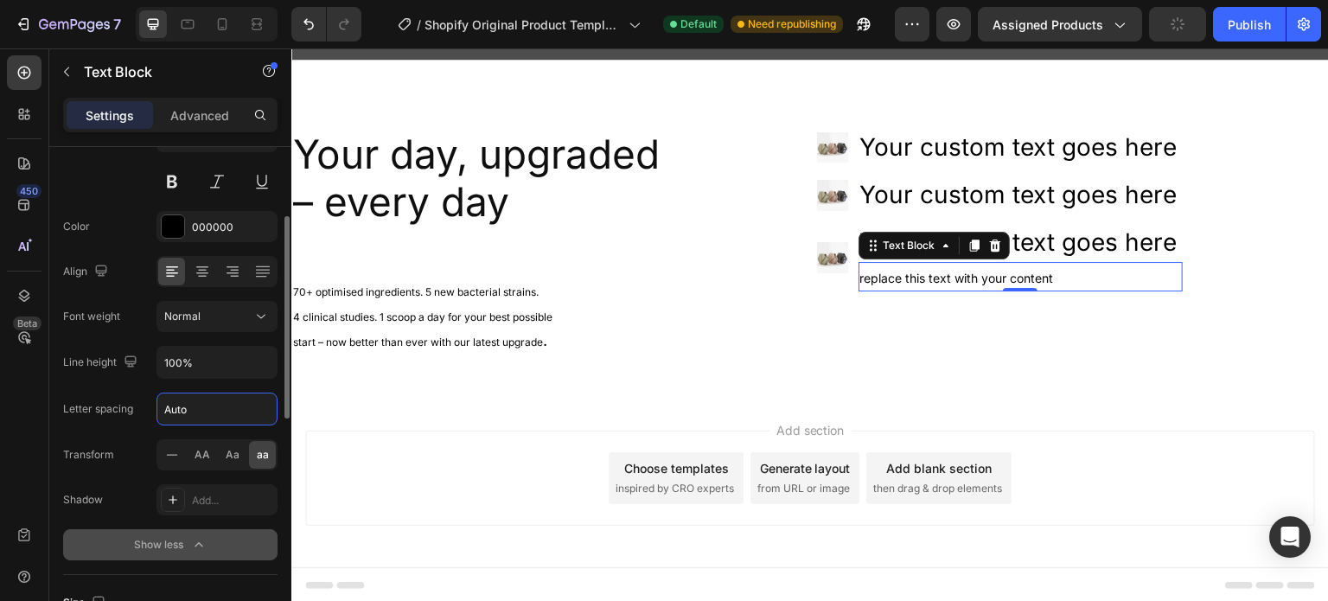
click at [215, 407] on input "Auto" at bounding box center [216, 408] width 119 height 31
click at [187, 369] on input "100%" at bounding box center [216, 362] width 119 height 31
click at [245, 369] on input "100%" at bounding box center [216, 362] width 119 height 31
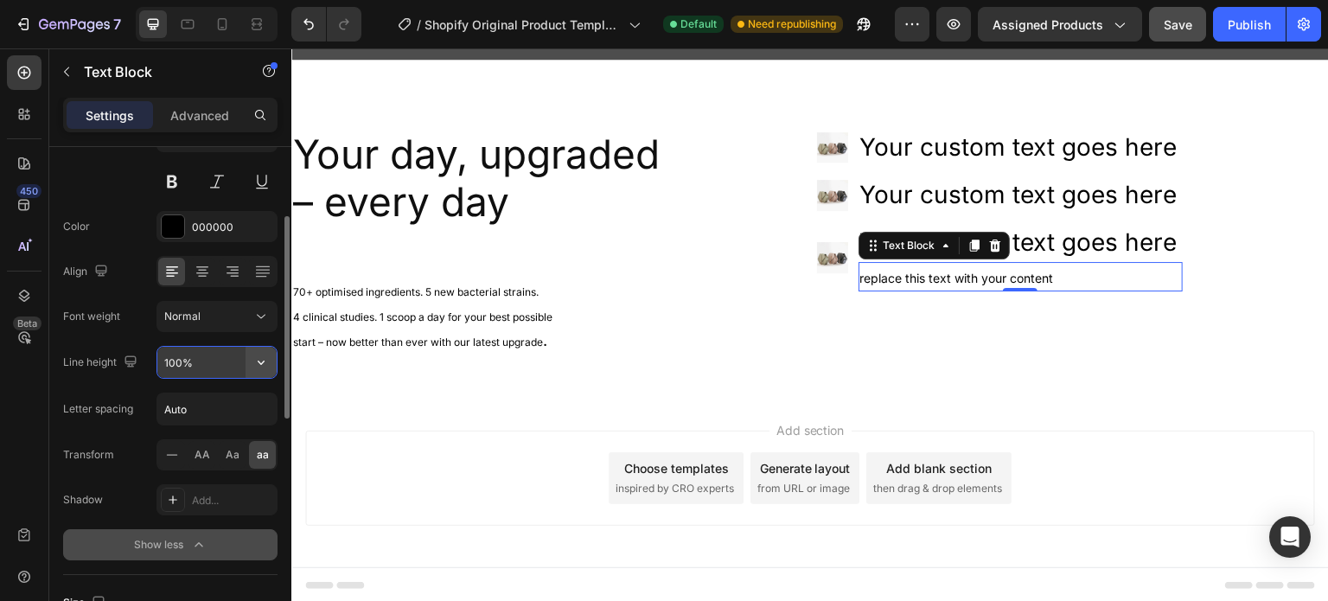
click at [252, 368] on icon "button" at bounding box center [260, 361] width 17 height 17
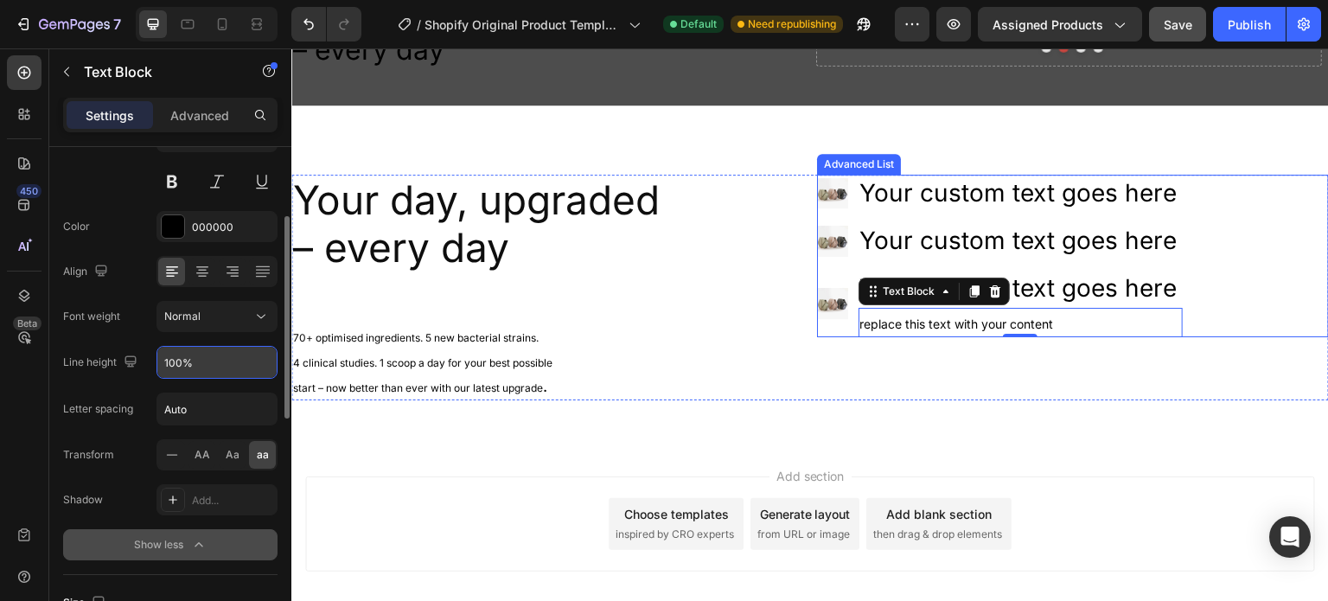
scroll to position [259, 0]
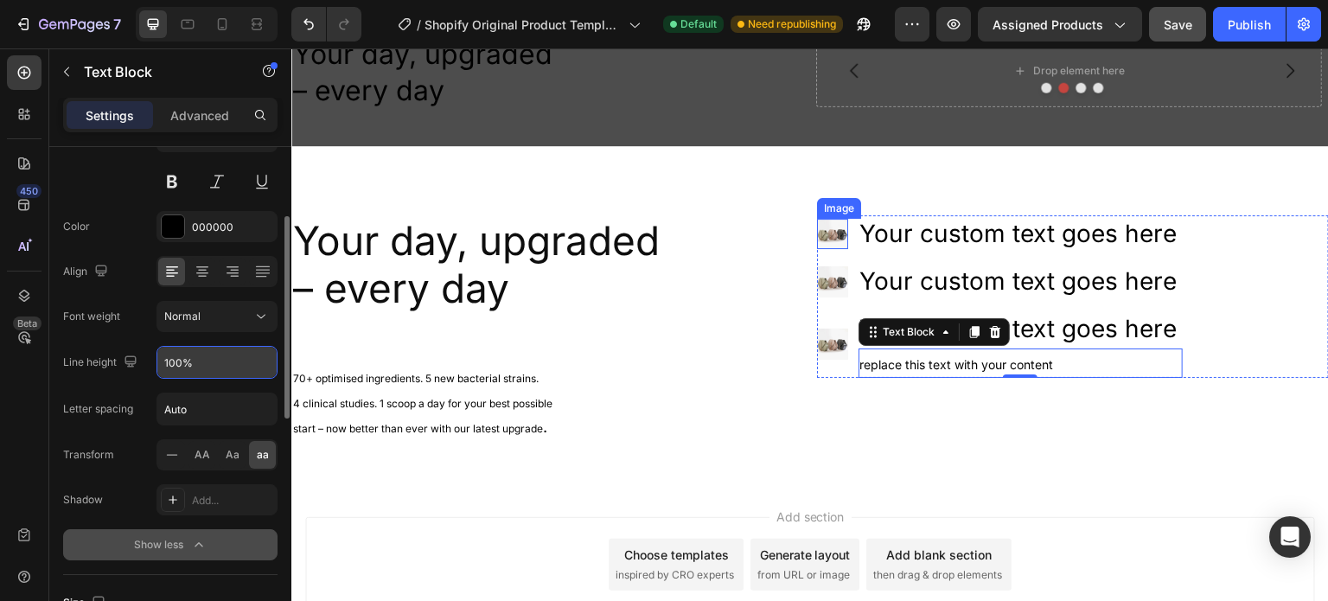
click at [826, 229] on img at bounding box center [832, 234] width 31 height 31
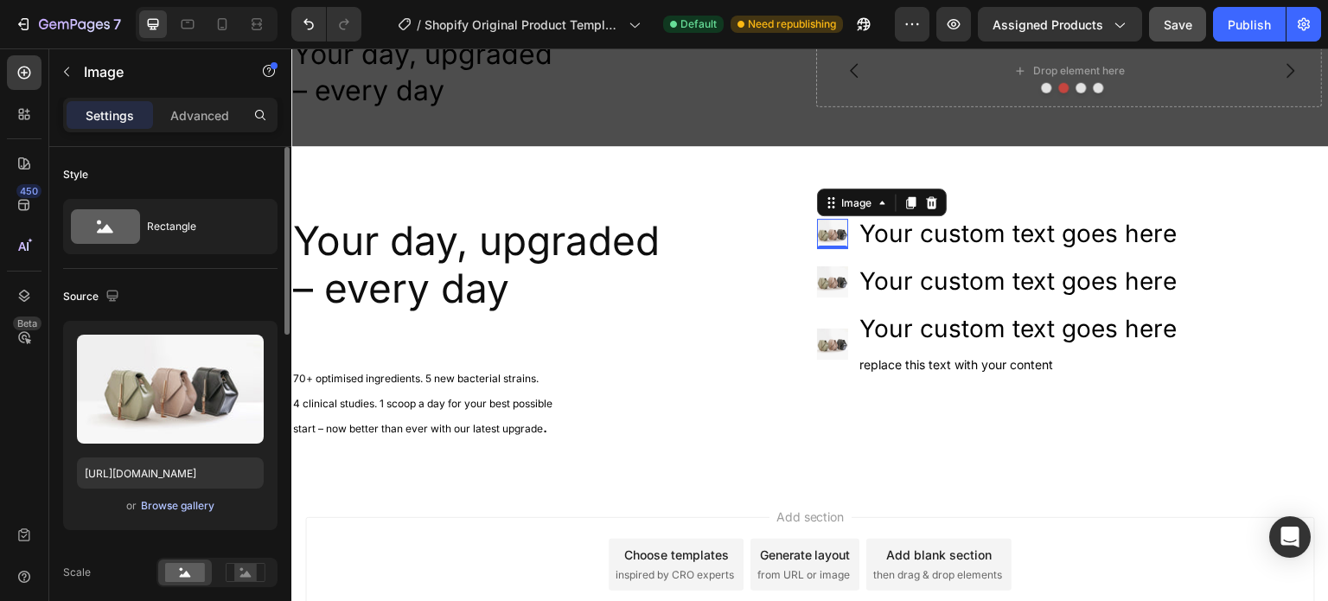
scroll to position [86, 0]
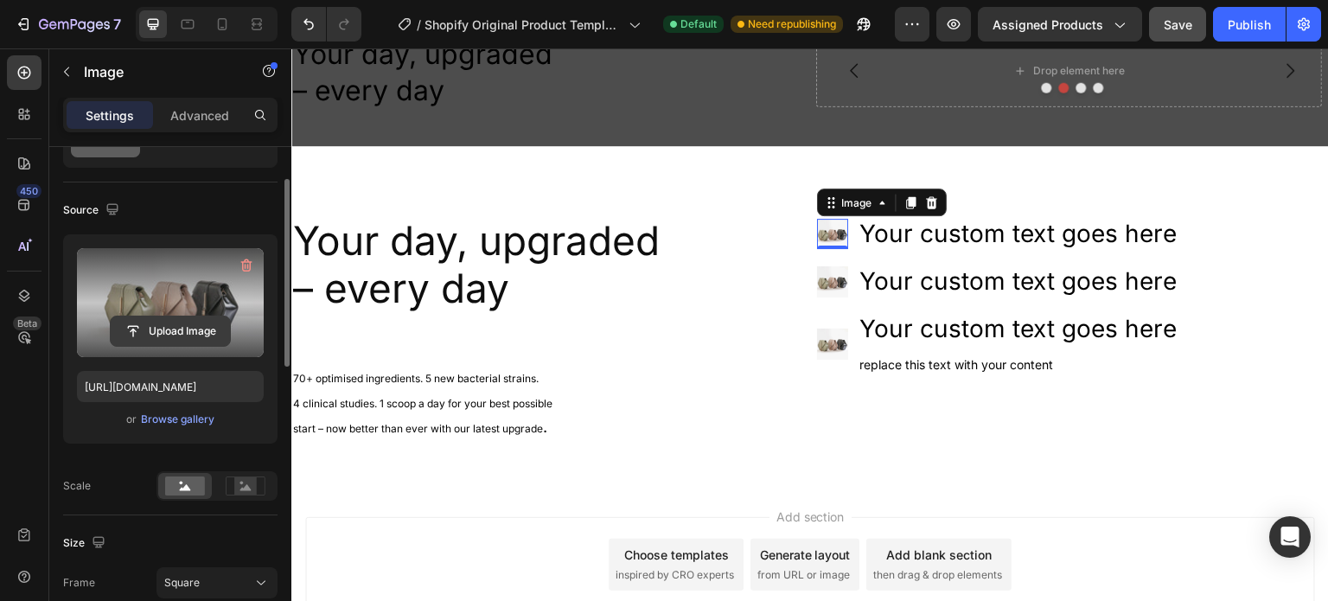
click at [176, 326] on input "file" at bounding box center [170, 330] width 119 height 29
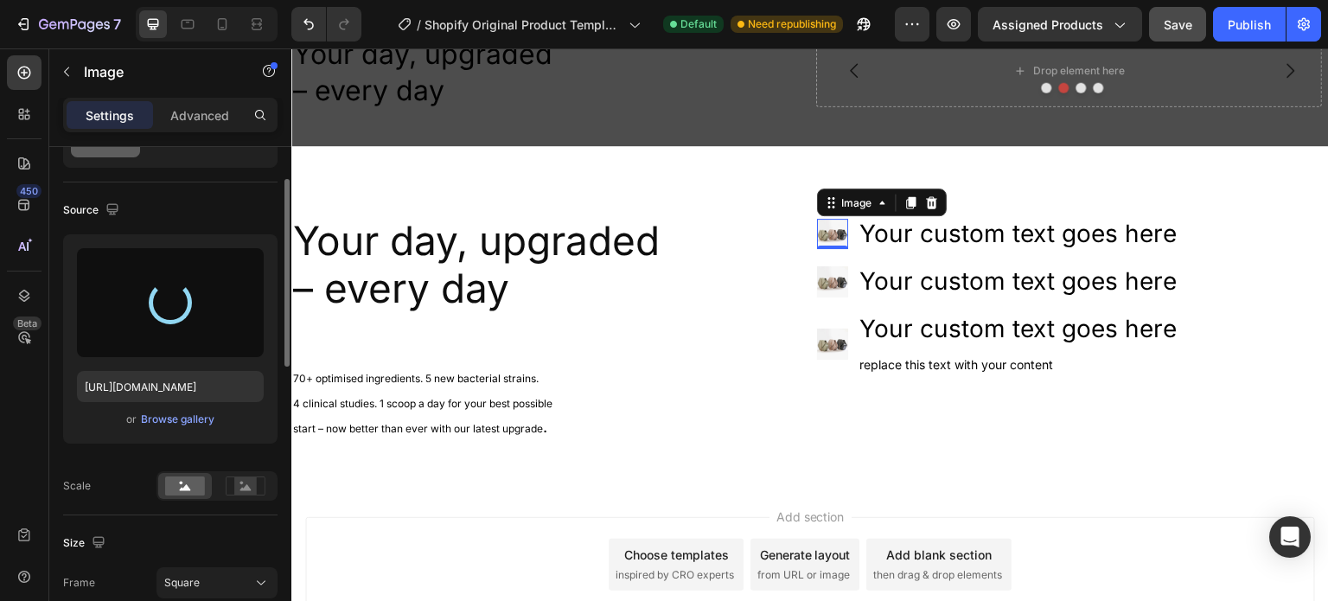
type input "[URL][DOMAIN_NAME]"
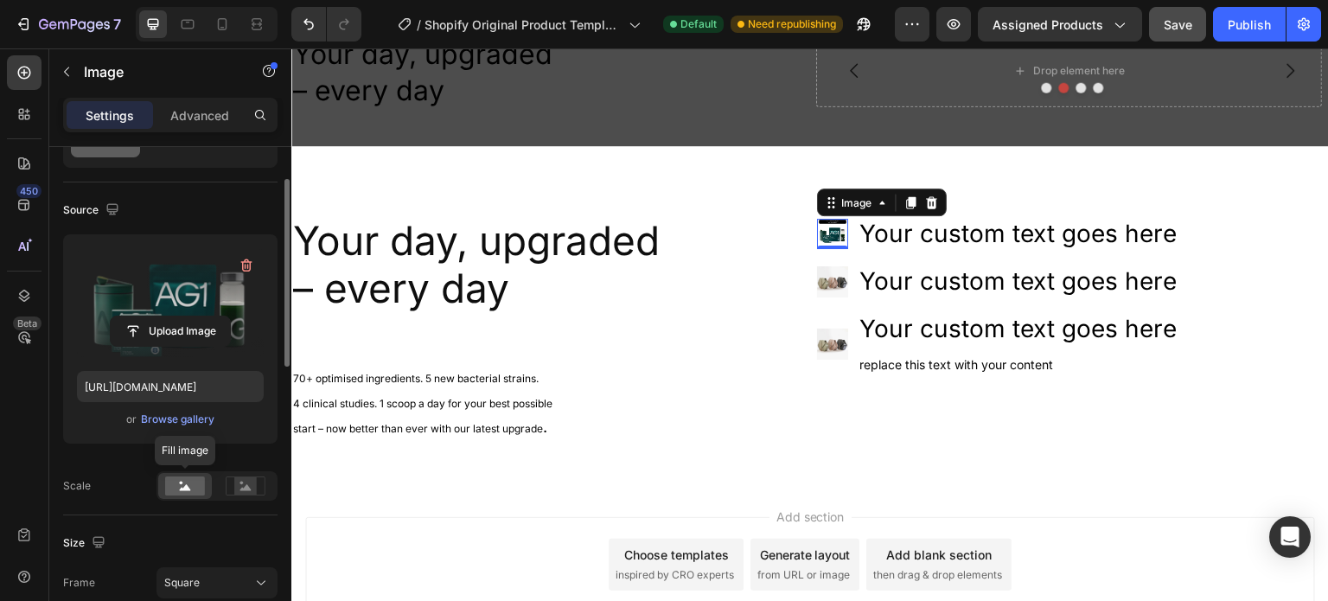
click at [190, 477] on rect at bounding box center [185, 485] width 40 height 19
click at [175, 409] on div "or Browse gallery" at bounding box center [170, 419] width 187 height 21
click at [175, 414] on div "Browse gallery" at bounding box center [177, 419] width 73 height 16
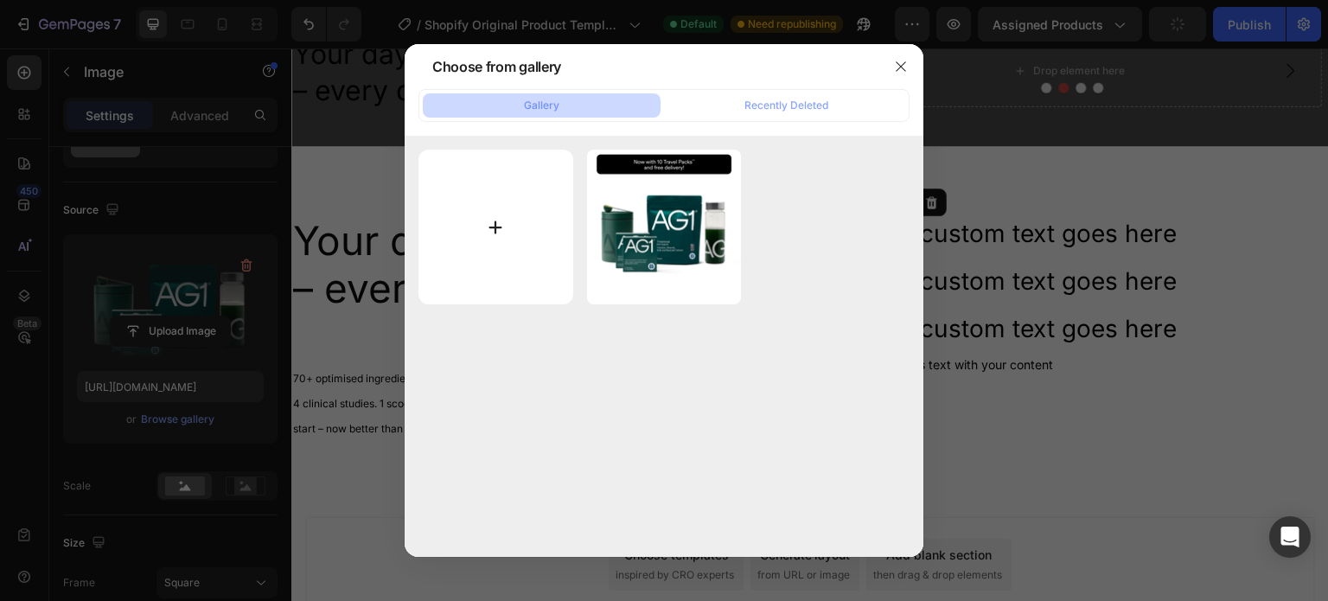
click at [507, 233] on input "file" at bounding box center [495, 227] width 155 height 155
type input "C:\fakepath\bec4cd6322f43dbc73befce765e36190e98ad099-3056x3056.webp"
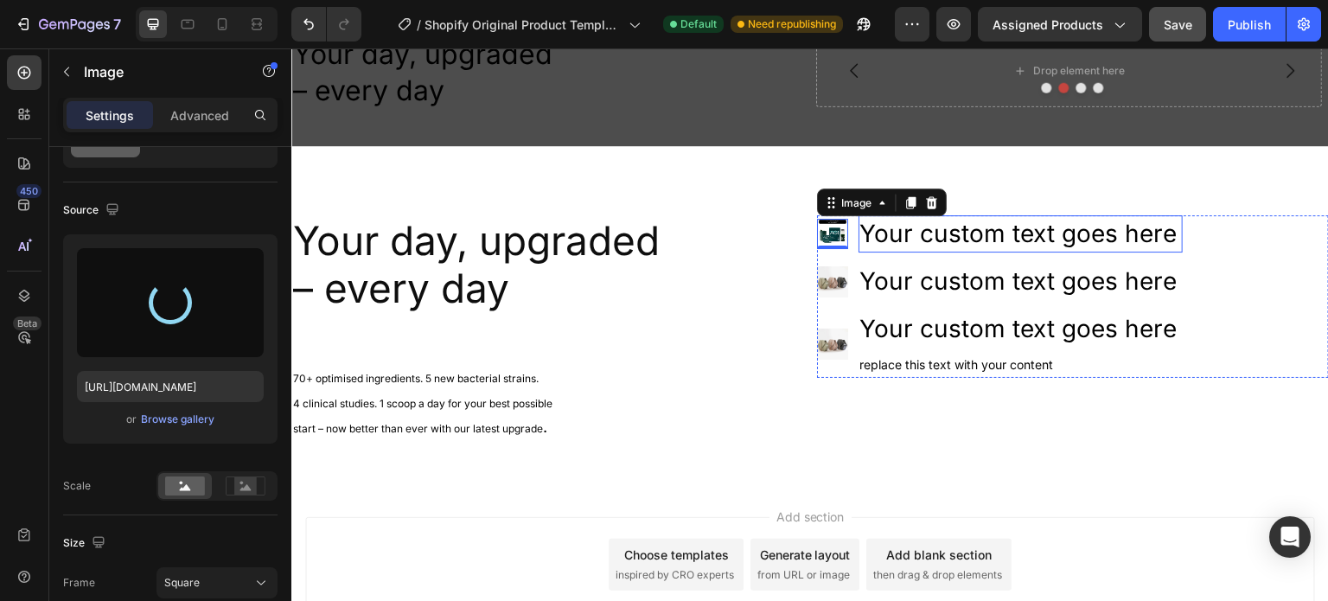
type input "[URL][DOMAIN_NAME]"
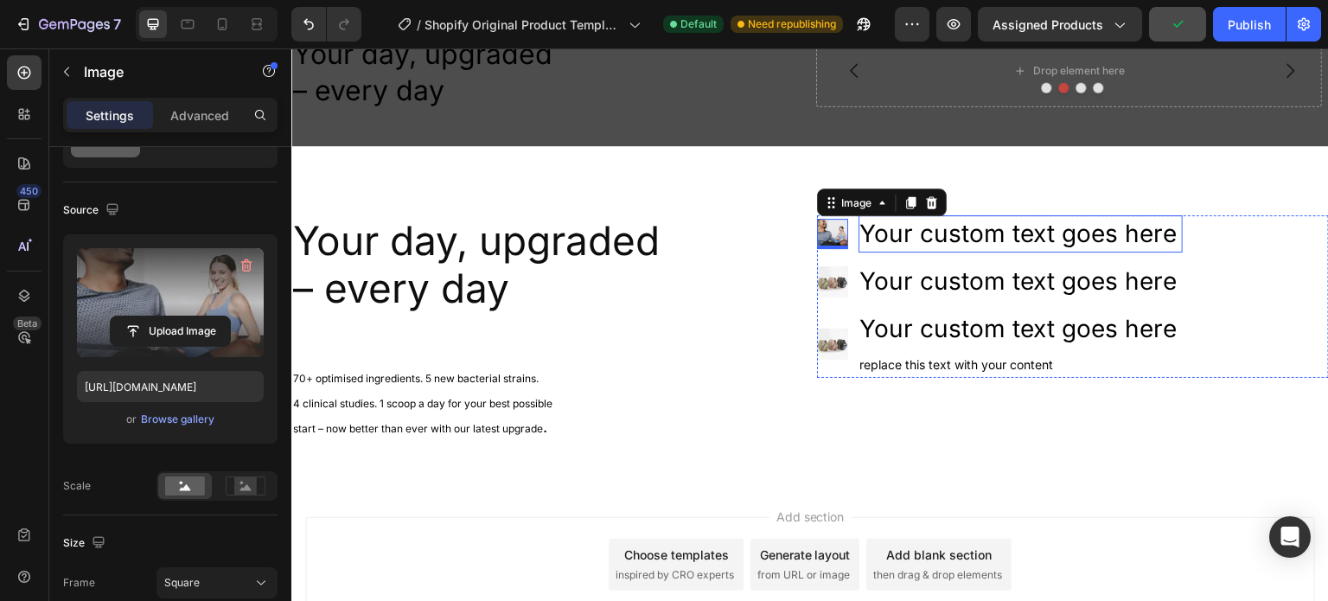
click at [897, 226] on div "Your custom text goes here" at bounding box center [1020, 233] width 325 height 37
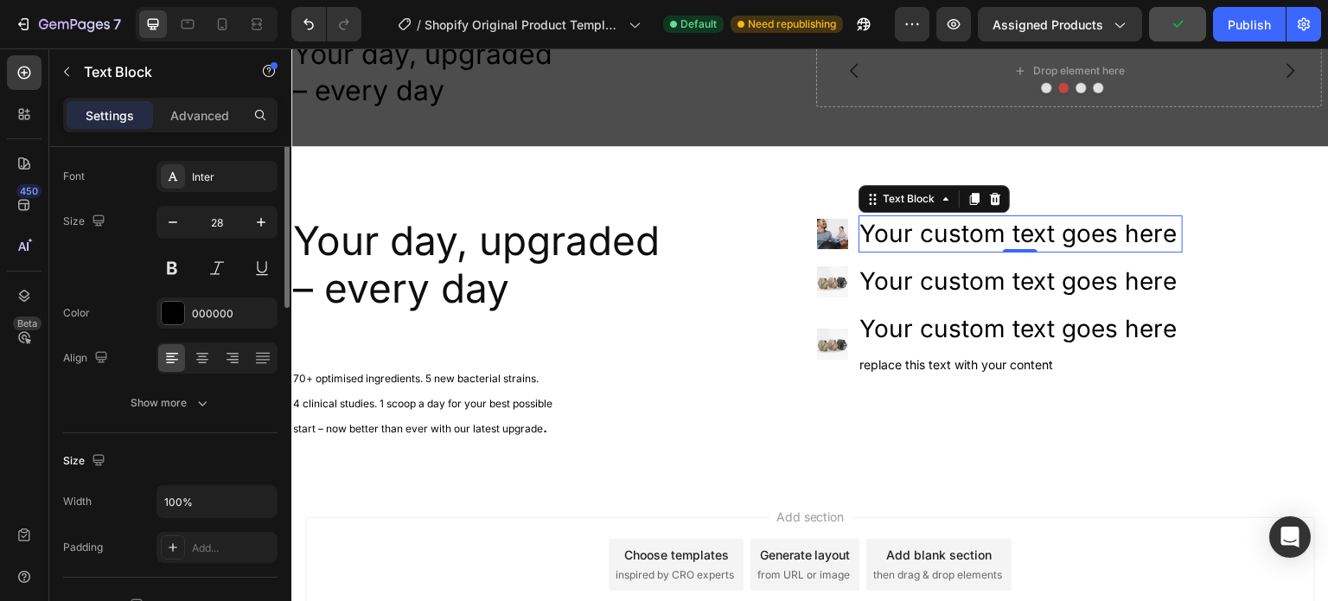
scroll to position [0, 0]
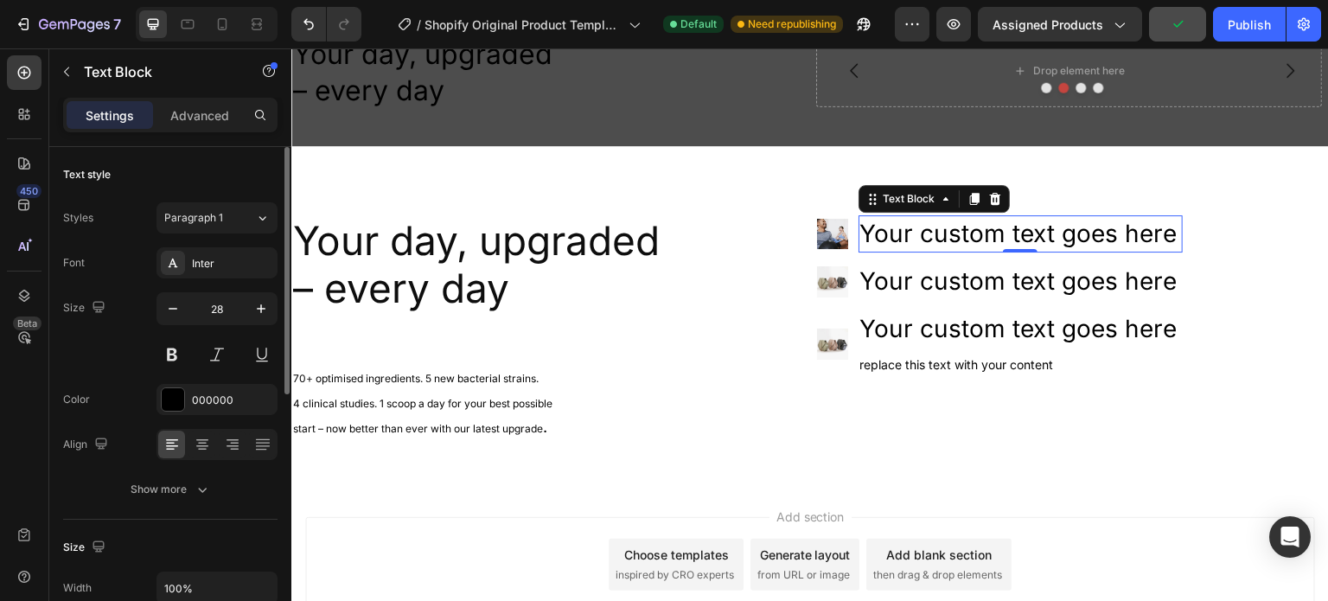
click at [897, 226] on div "Your custom text goes here" at bounding box center [1020, 233] width 325 height 37
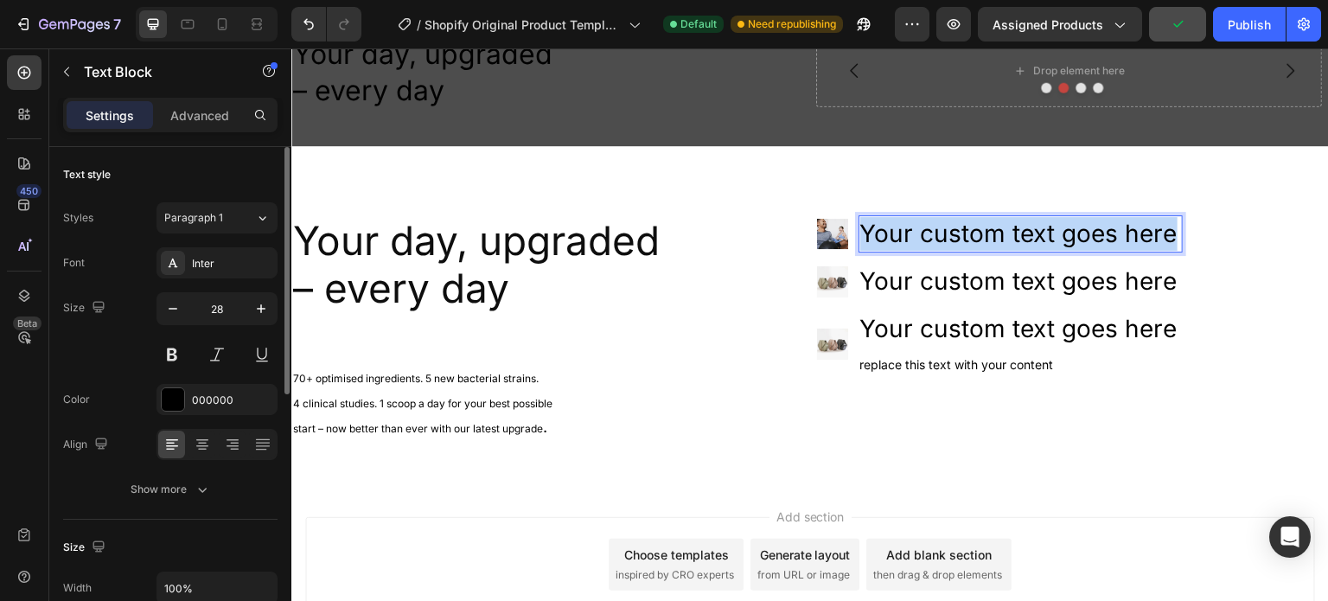
click at [897, 226] on p "Your custom text goes here" at bounding box center [1021, 234] width 322 height 34
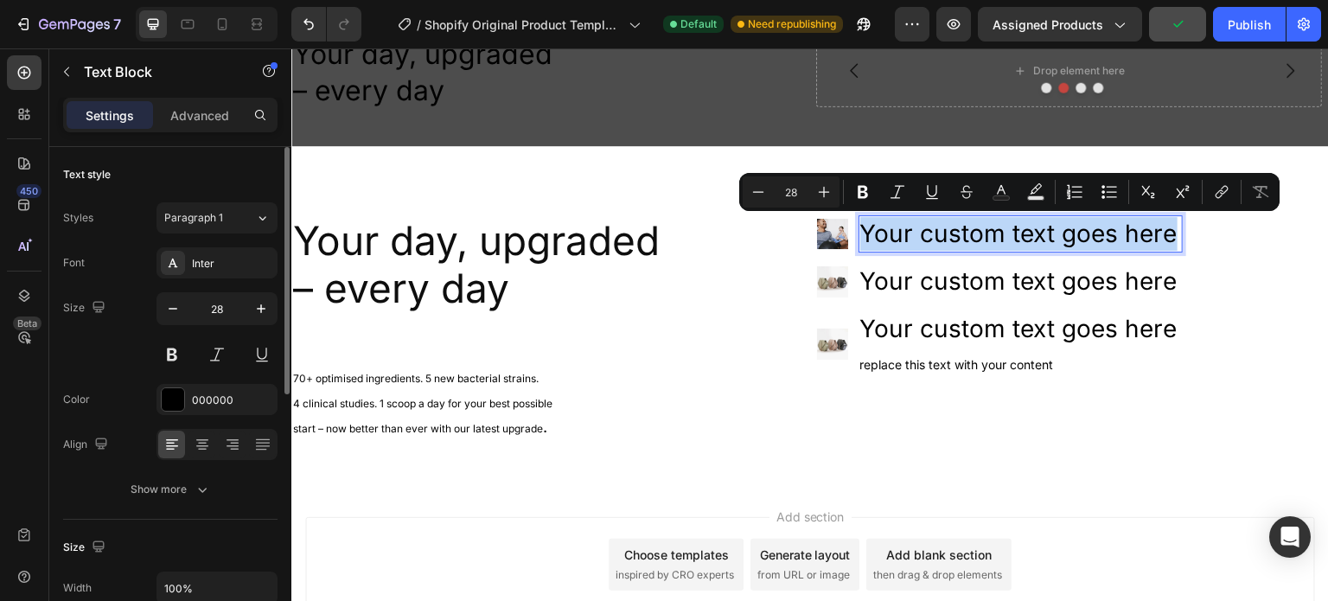
click at [897, 226] on p "Your custom text goes here" at bounding box center [1021, 234] width 322 height 34
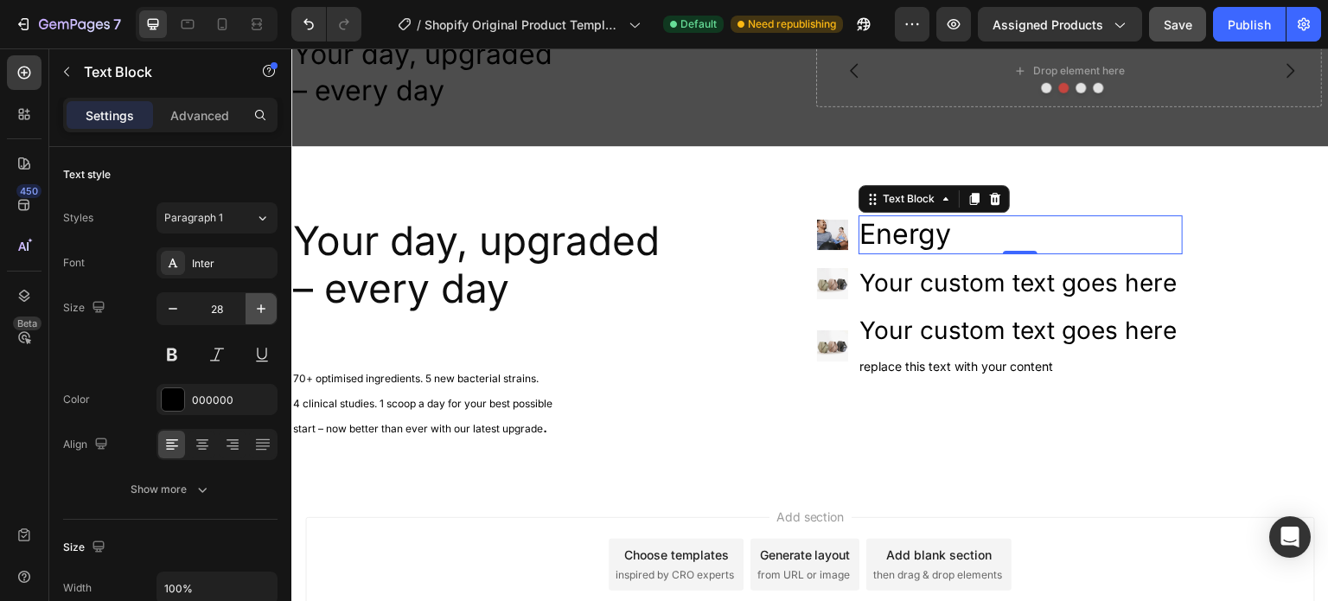
click at [261, 297] on button "button" at bounding box center [260, 308] width 31 height 31
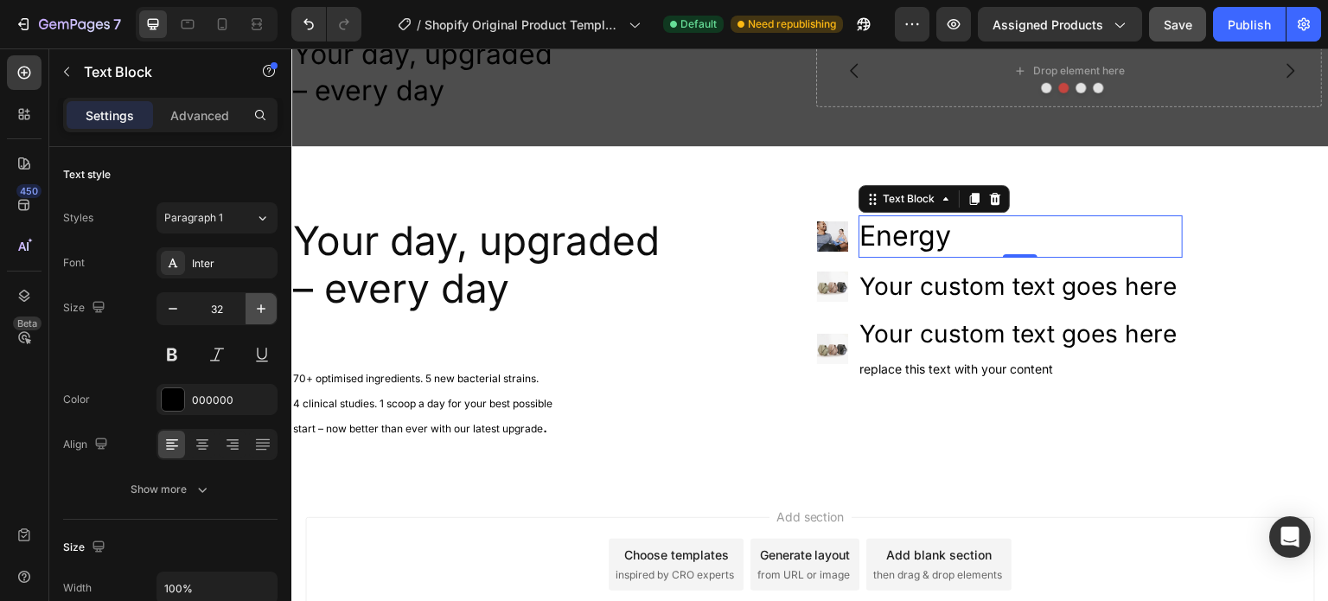
click at [261, 297] on button "button" at bounding box center [260, 308] width 31 height 31
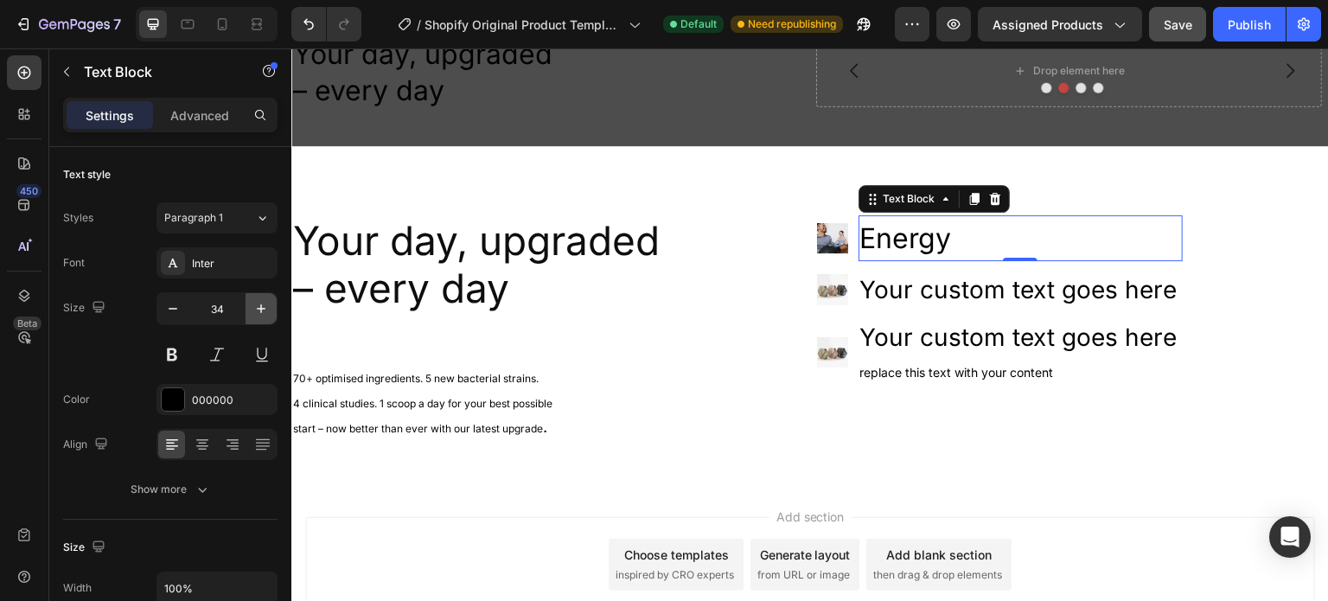
click at [261, 297] on button "button" at bounding box center [260, 308] width 31 height 31
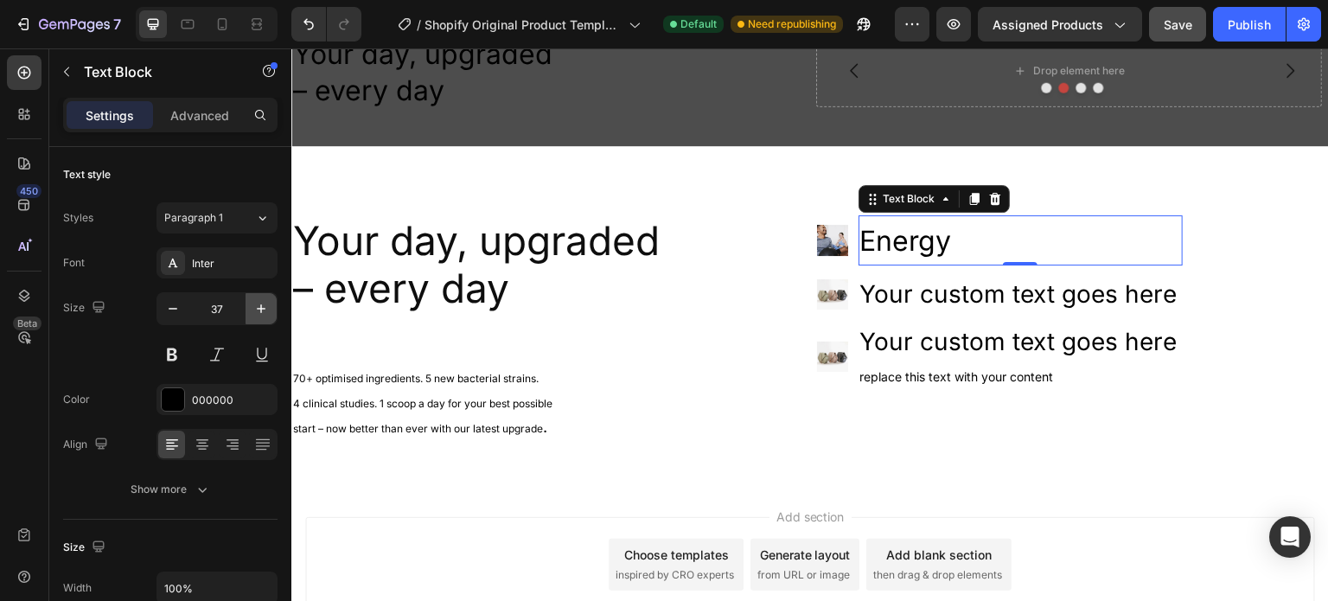
click at [255, 307] on icon "button" at bounding box center [260, 308] width 17 height 17
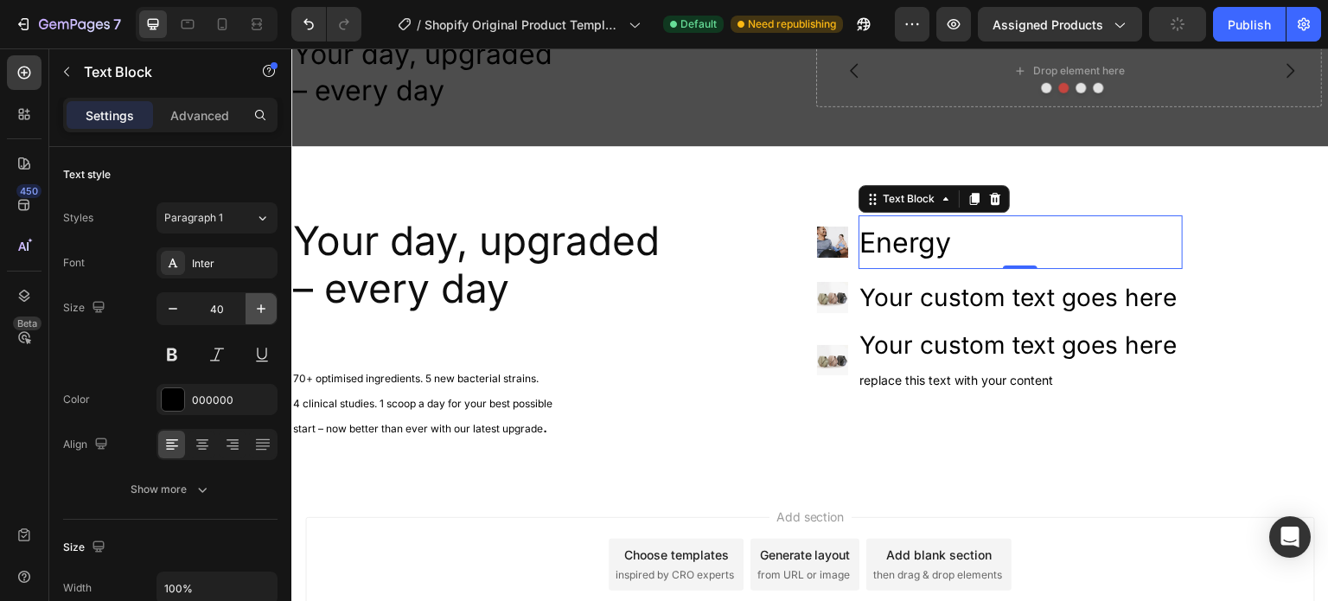
click at [255, 307] on icon "button" at bounding box center [260, 308] width 17 height 17
type input "42"
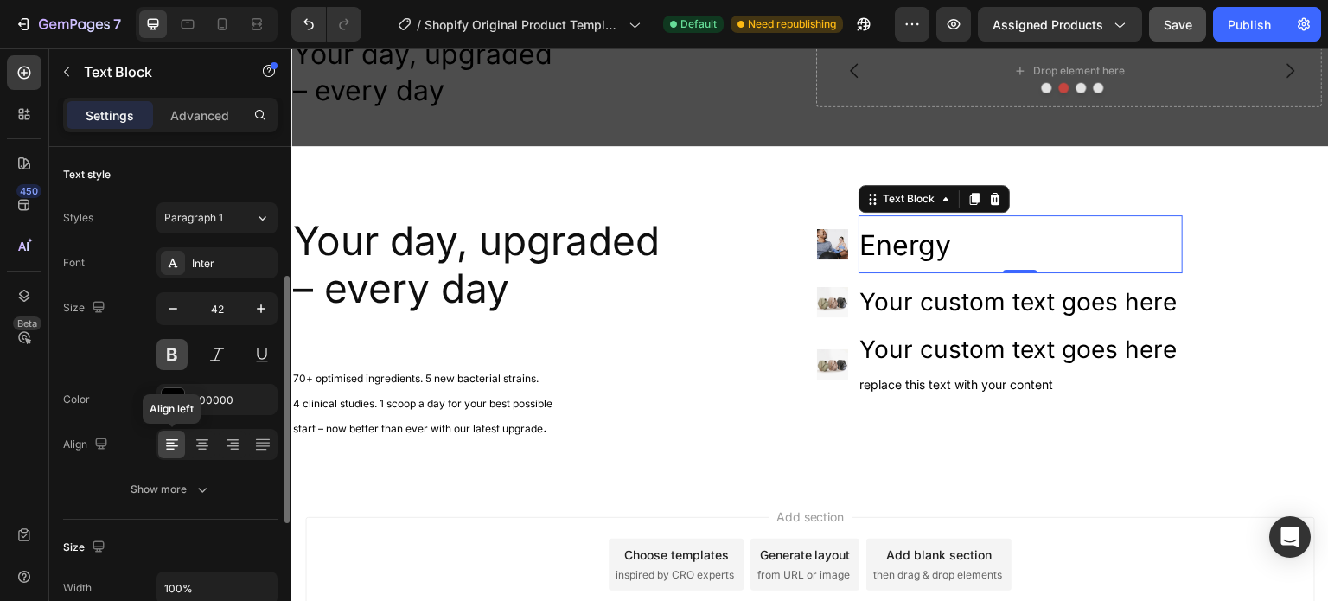
scroll to position [173, 0]
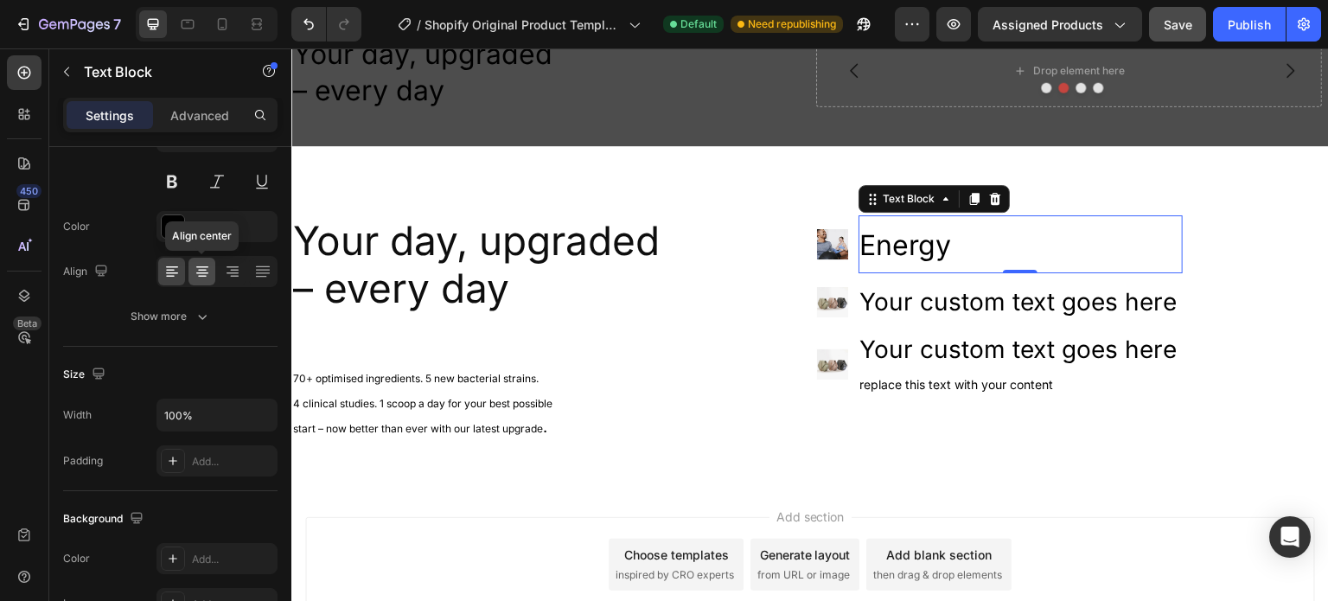
click at [197, 272] on icon at bounding box center [202, 273] width 12 height 2
click at [198, 282] on div at bounding box center [201, 272] width 27 height 28
click at [177, 278] on icon at bounding box center [171, 271] width 17 height 17
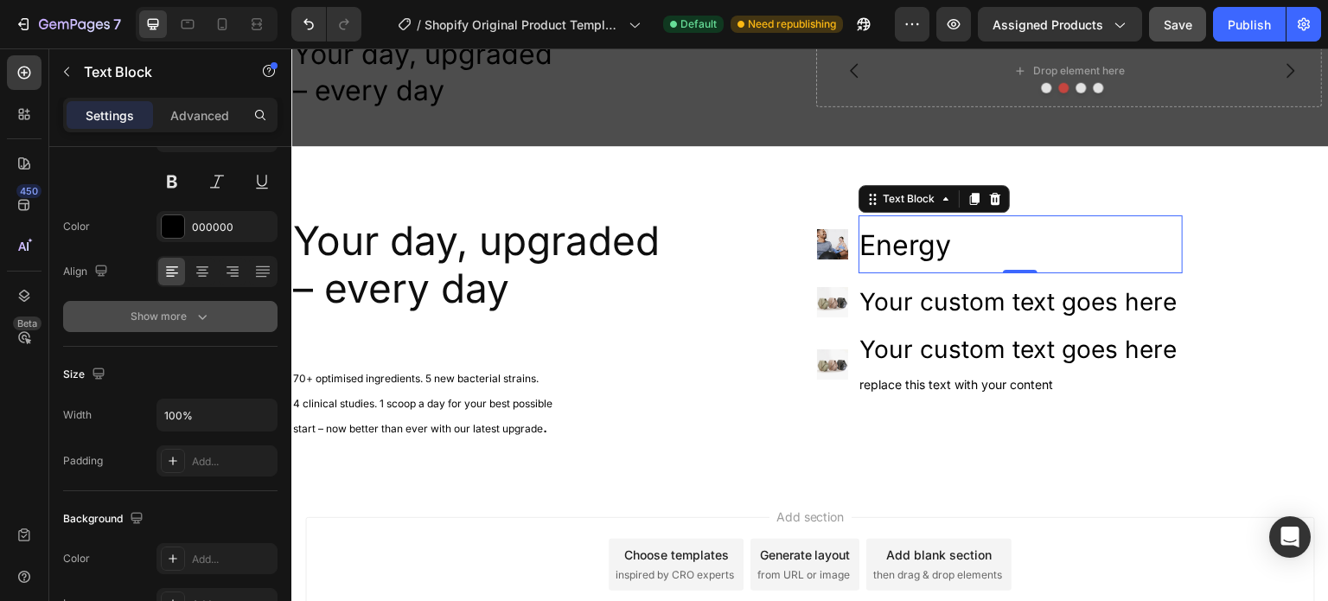
click at [194, 314] on icon "button" at bounding box center [202, 316] width 17 height 17
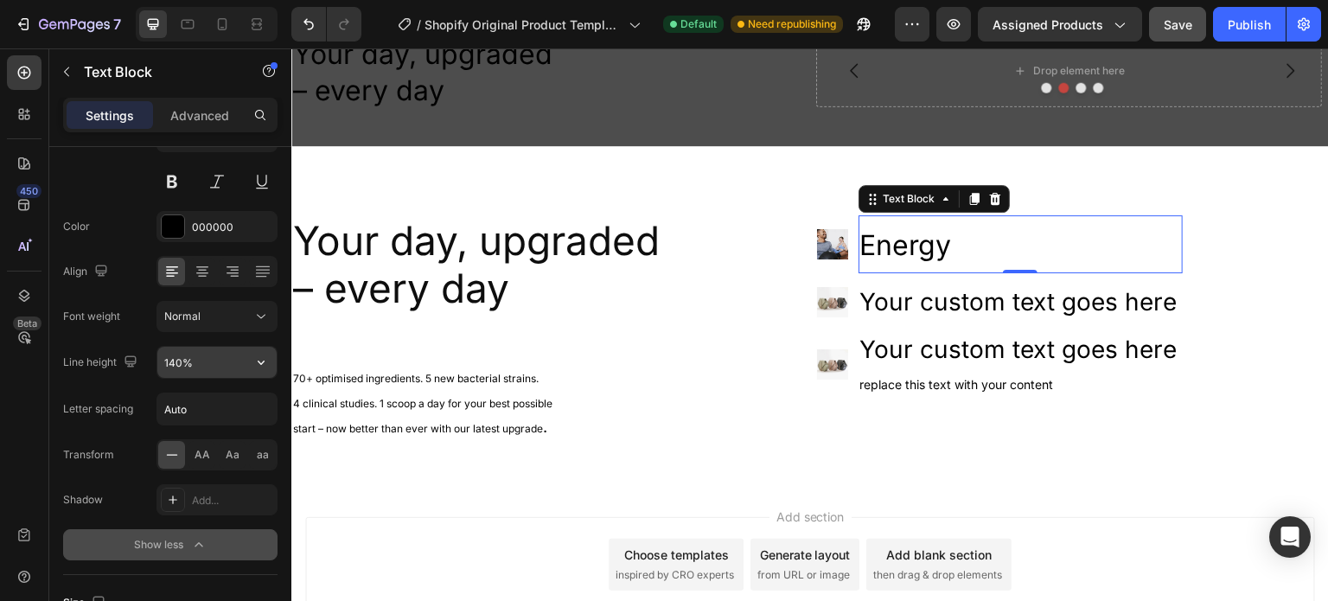
click at [204, 356] on input "140%" at bounding box center [216, 362] width 119 height 31
click at [267, 358] on icon "button" at bounding box center [260, 361] width 17 height 17
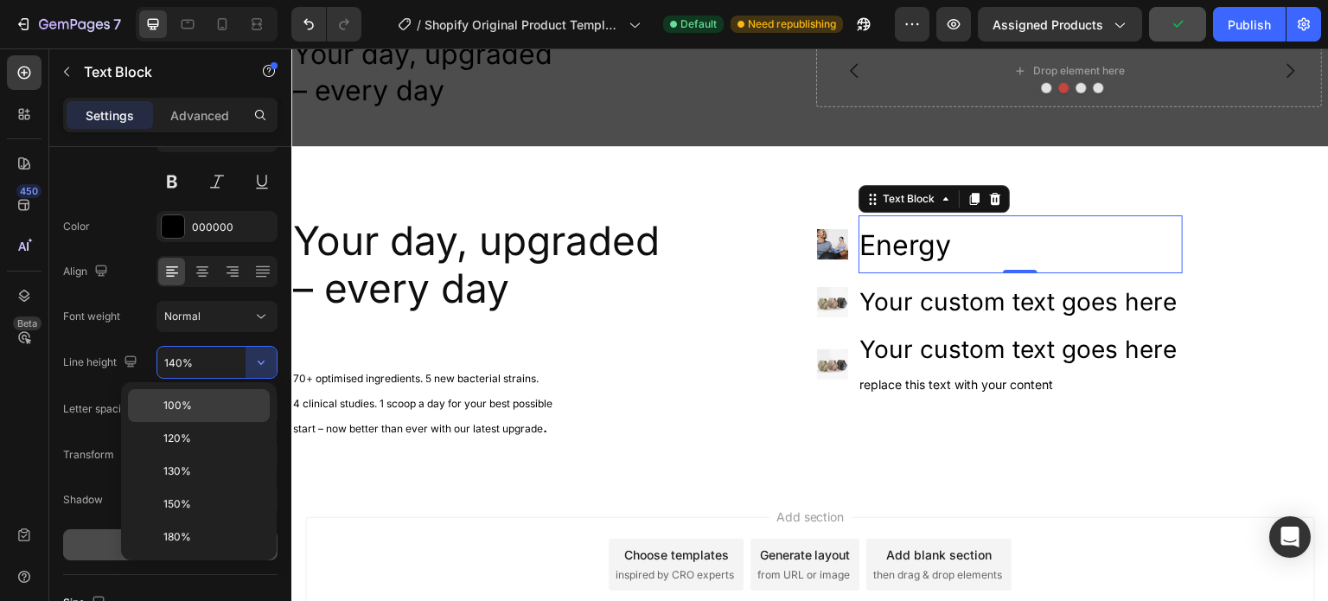
click at [193, 405] on p "100%" at bounding box center [212, 406] width 99 height 16
type input "100%"
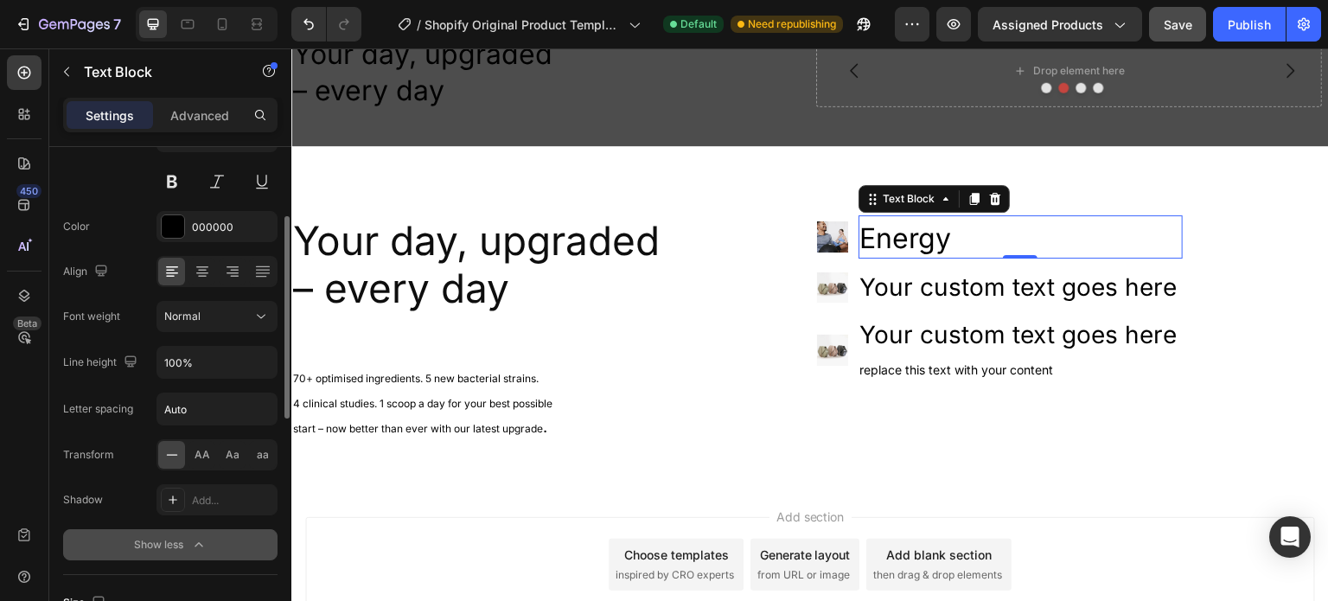
scroll to position [0, 0]
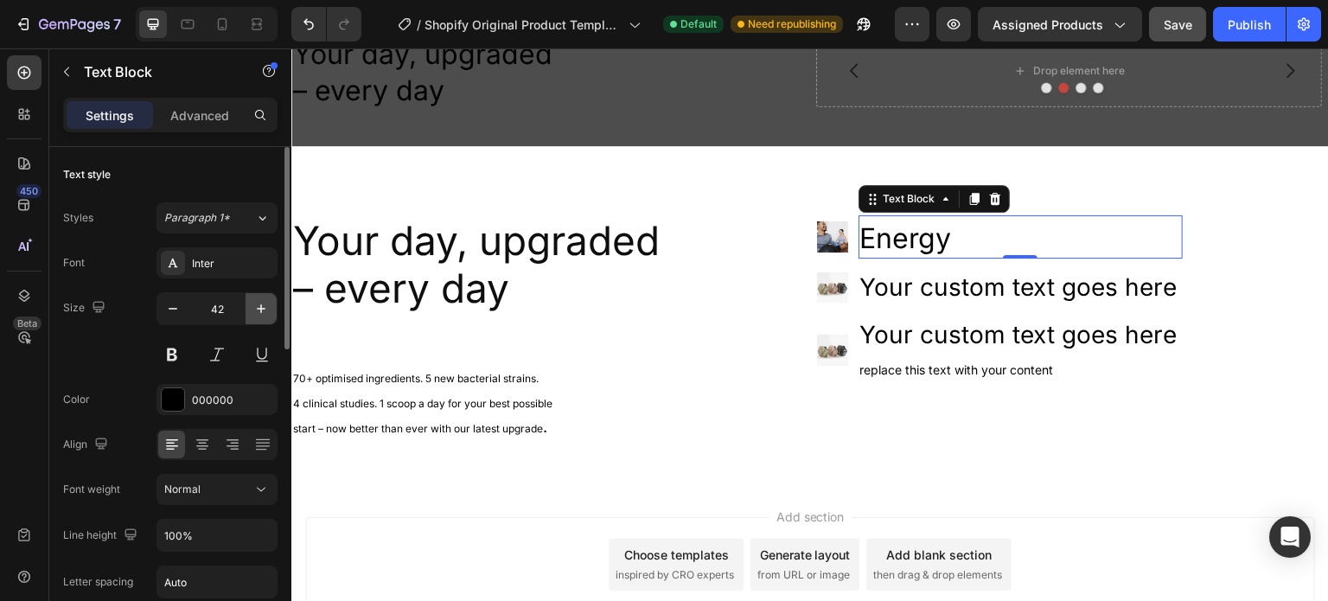
click at [251, 307] on button "button" at bounding box center [260, 308] width 31 height 31
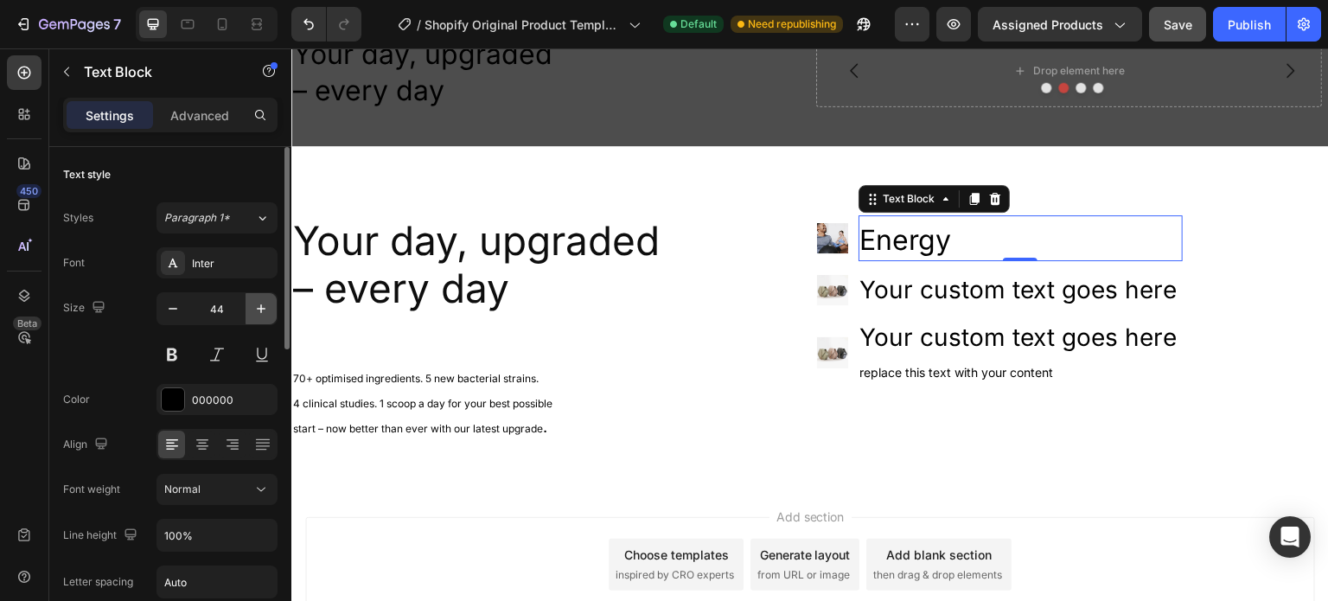
click at [251, 307] on button "button" at bounding box center [260, 308] width 31 height 31
type input "45"
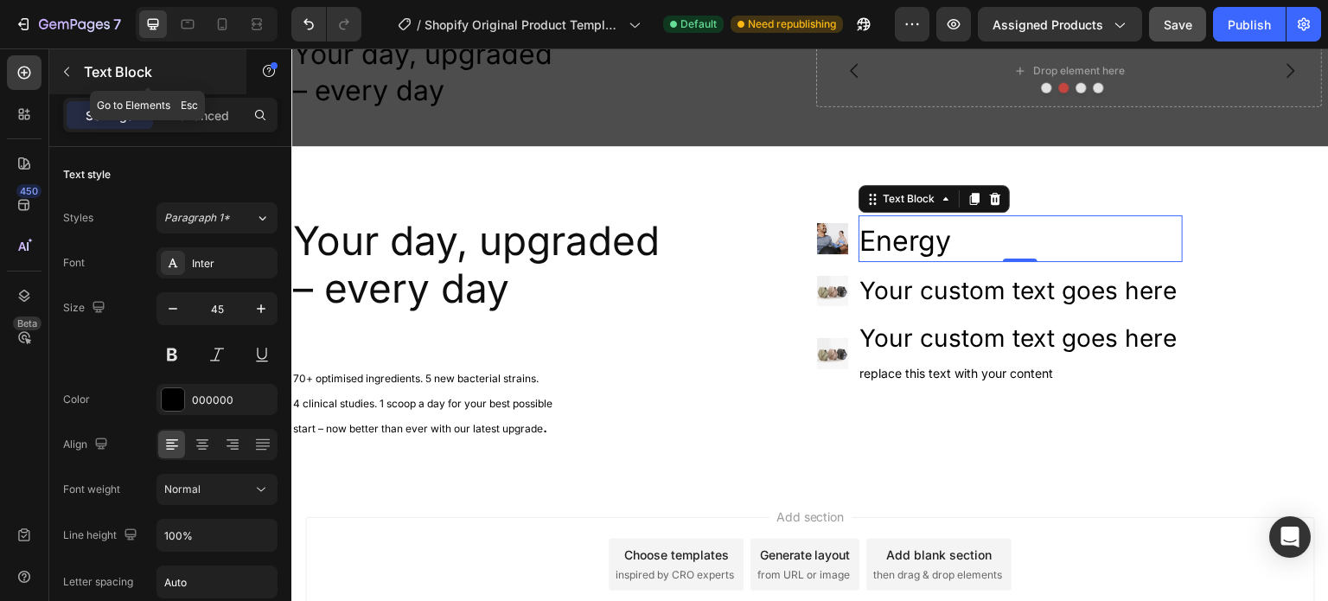
click at [67, 82] on button "button" at bounding box center [67, 72] width 28 height 28
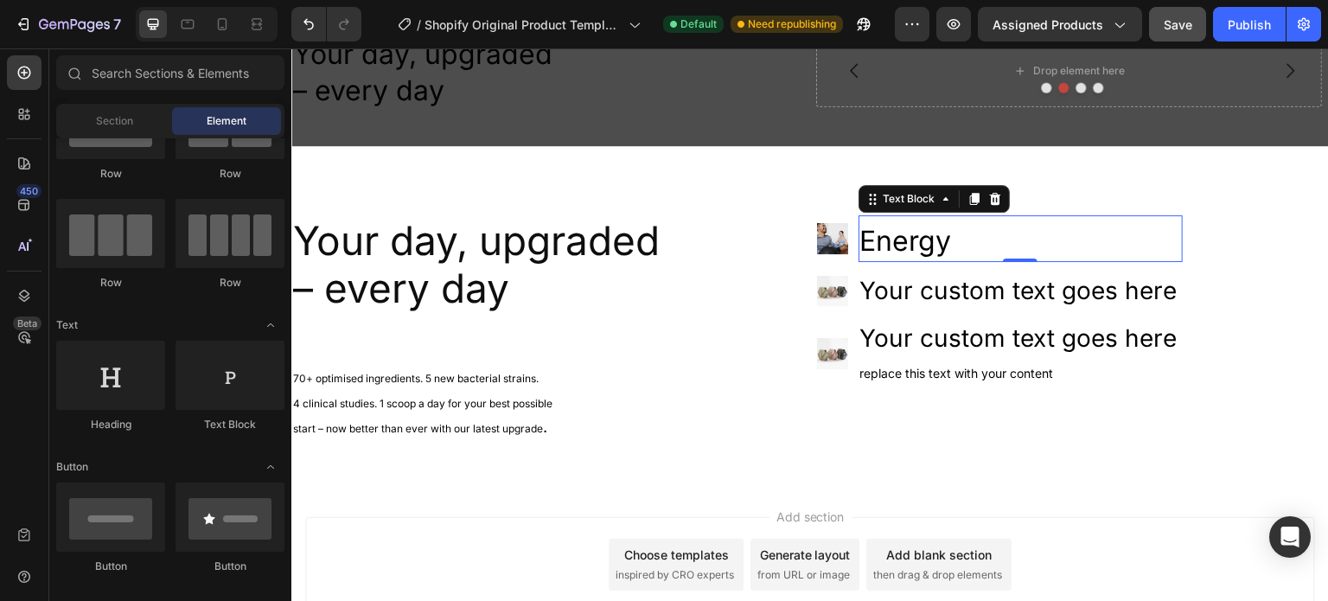
click at [955, 254] on p "Energy" at bounding box center [1021, 238] width 322 height 43
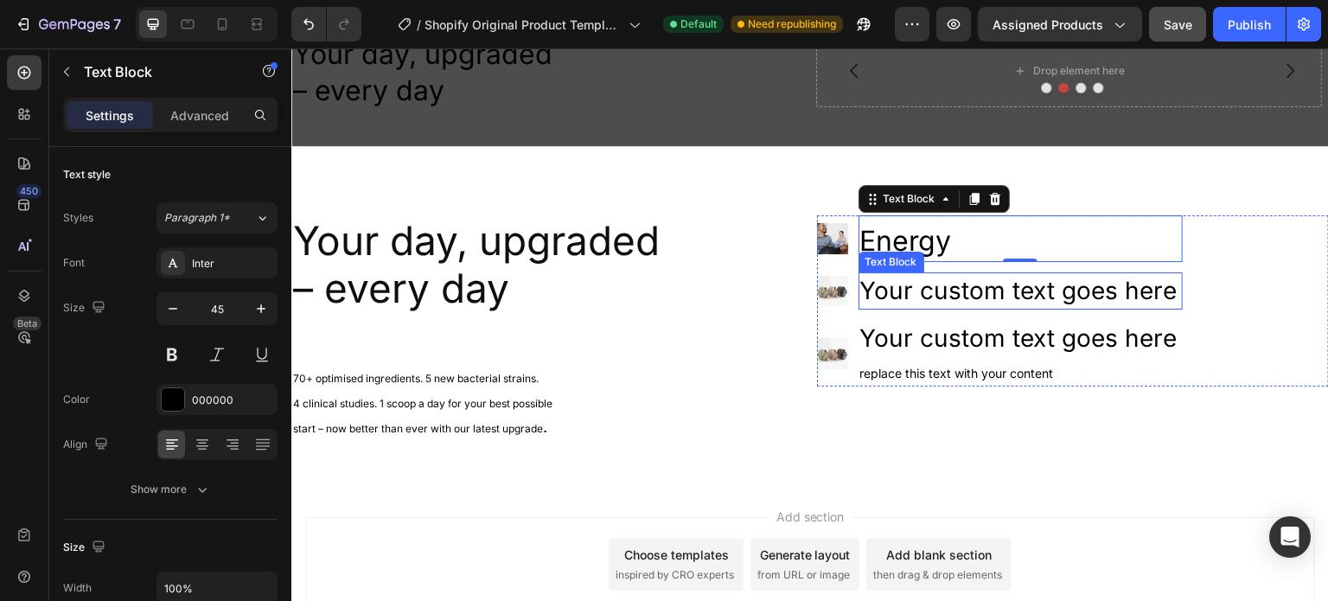
click at [882, 280] on div "Your custom text goes here" at bounding box center [1020, 290] width 325 height 37
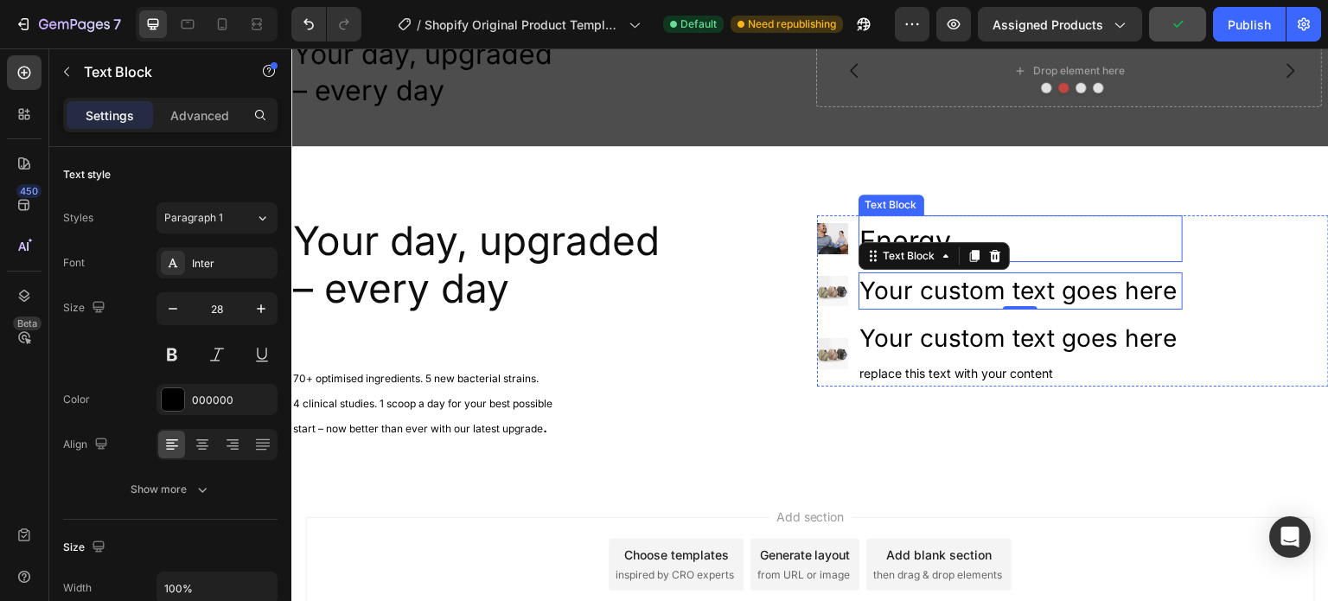
click at [1020, 231] on p "Energy" at bounding box center [1021, 238] width 322 height 43
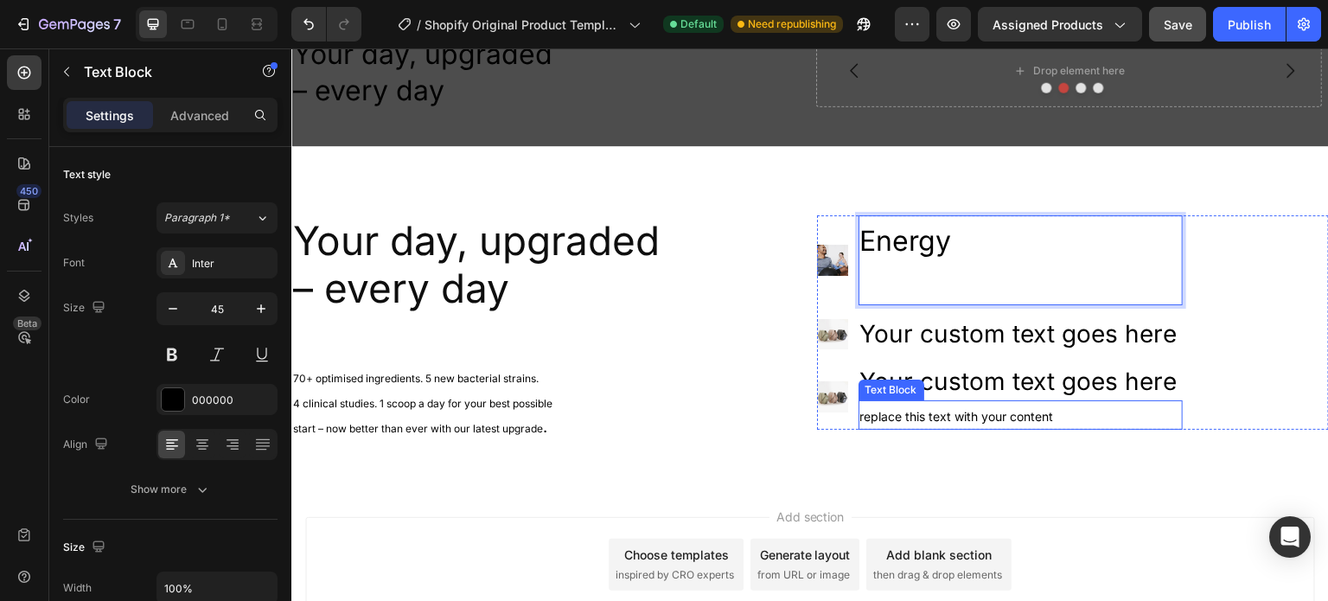
click at [941, 418] on span "Replace this text with your content" at bounding box center [957, 416] width 194 height 15
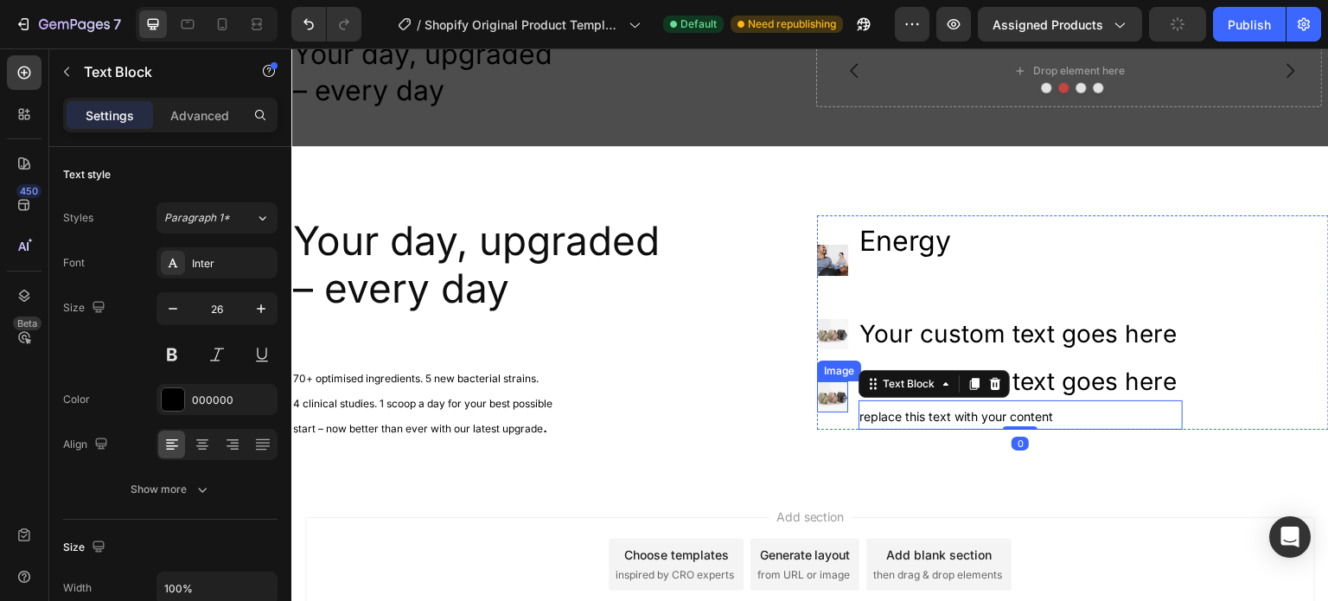
click at [833, 398] on img at bounding box center [832, 396] width 31 height 31
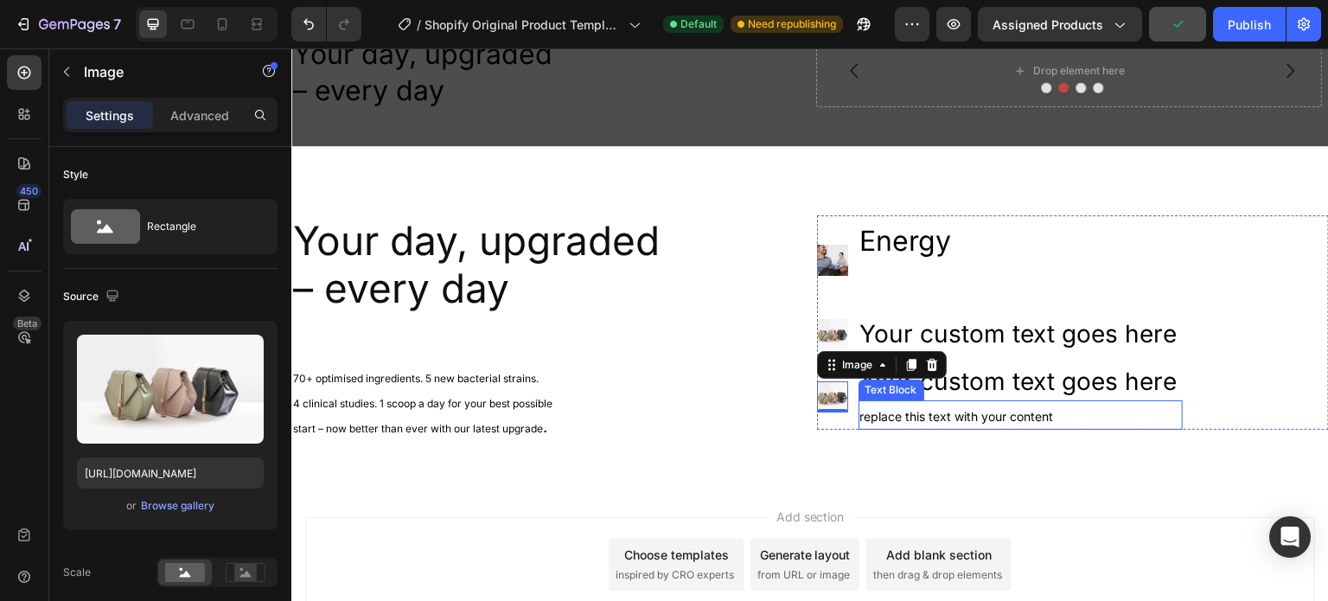
click at [860, 410] on span "Replace this text with your content" at bounding box center [957, 416] width 194 height 15
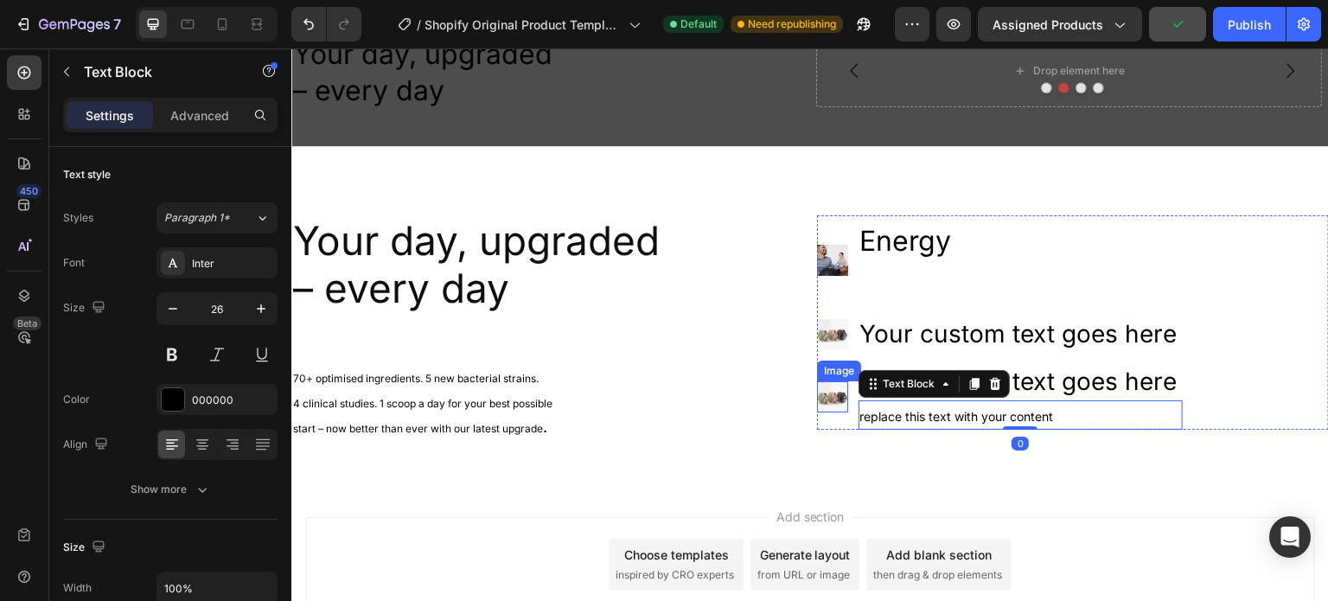
click at [817, 384] on img at bounding box center [832, 396] width 31 height 31
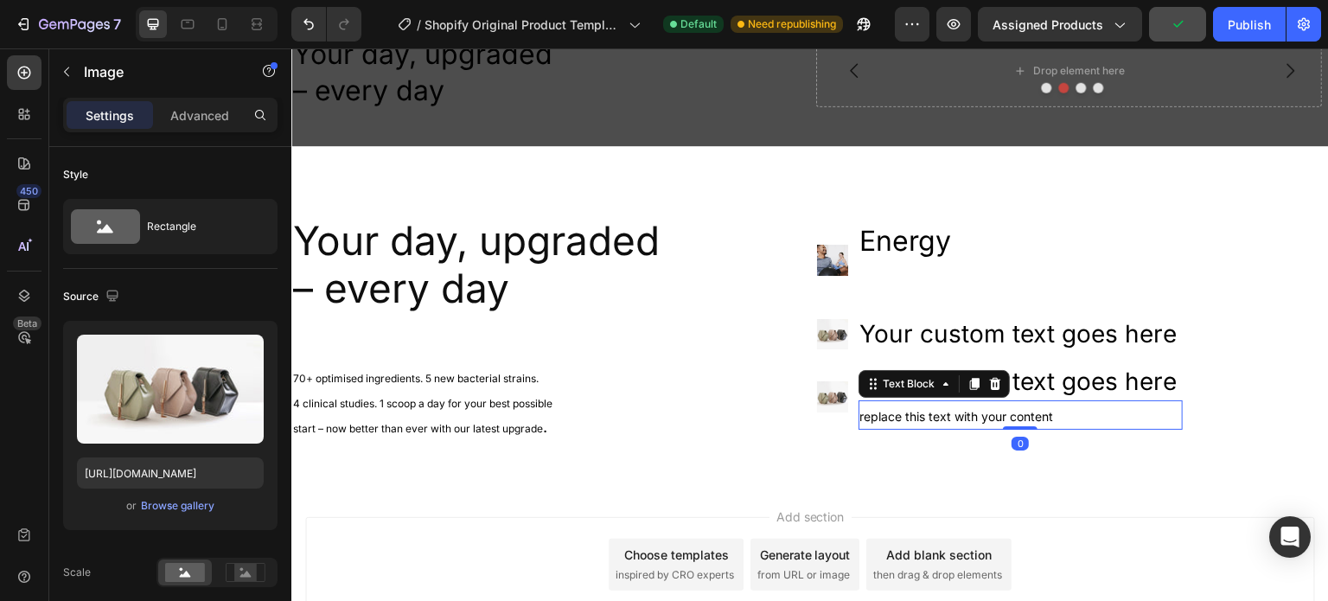
click at [903, 419] on span "Replace this text with your content" at bounding box center [957, 416] width 194 height 15
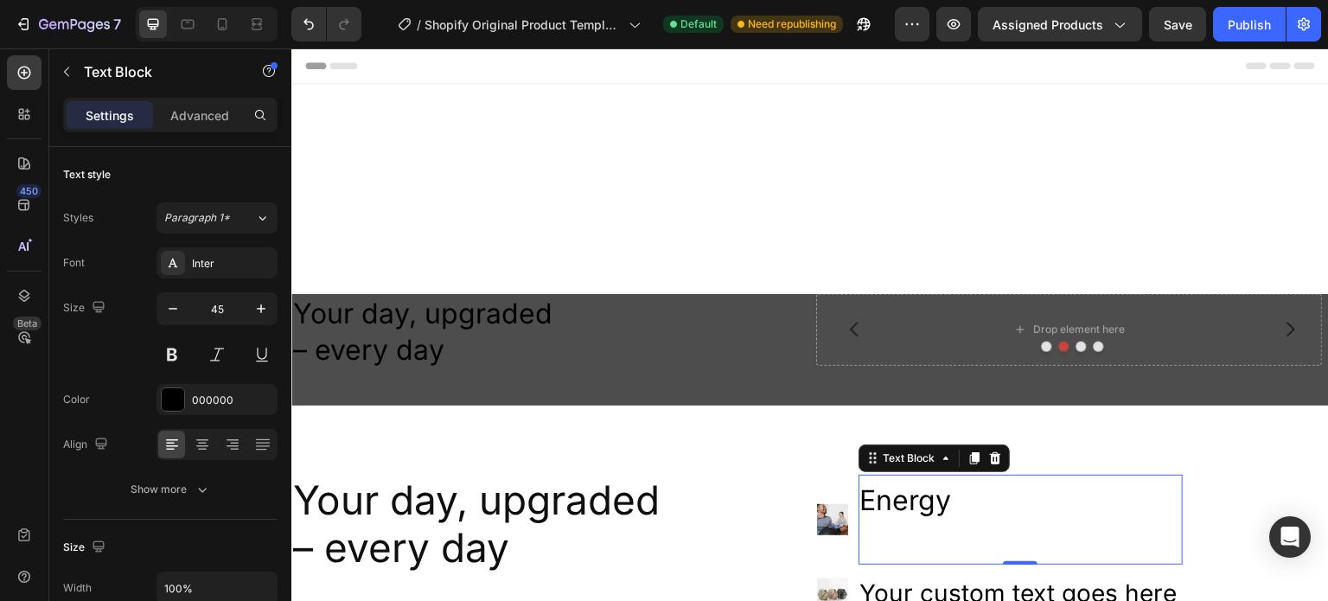
scroll to position [259, 0]
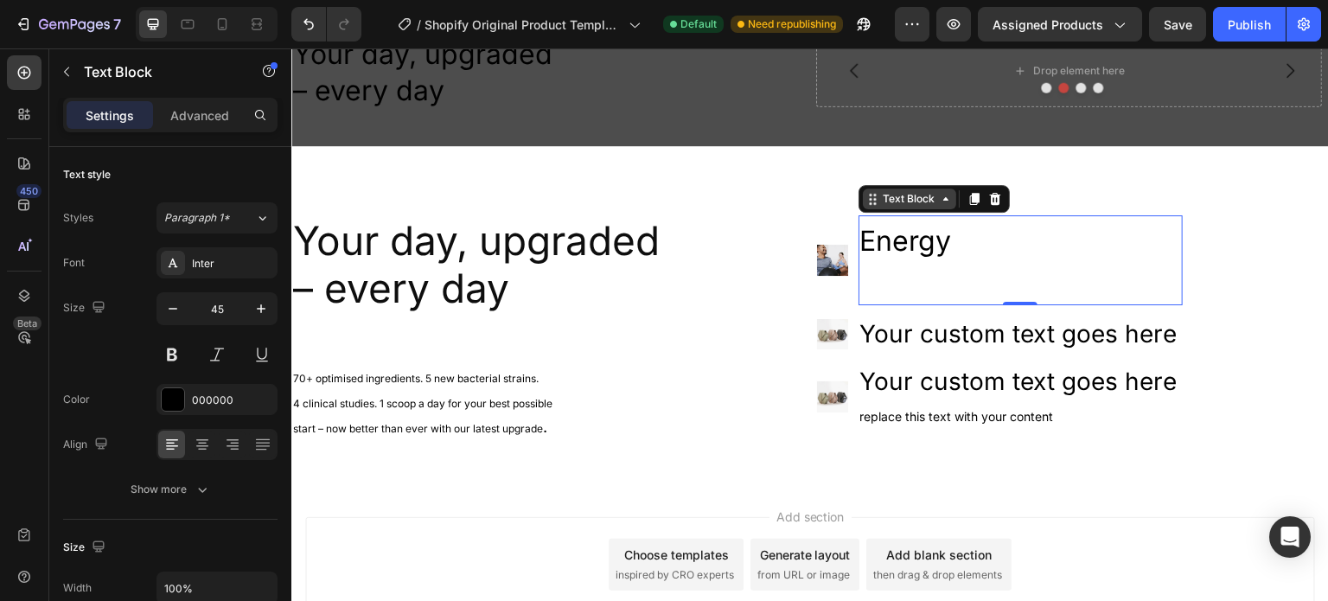
click at [911, 200] on div "Text Block" at bounding box center [909, 199] width 59 height 16
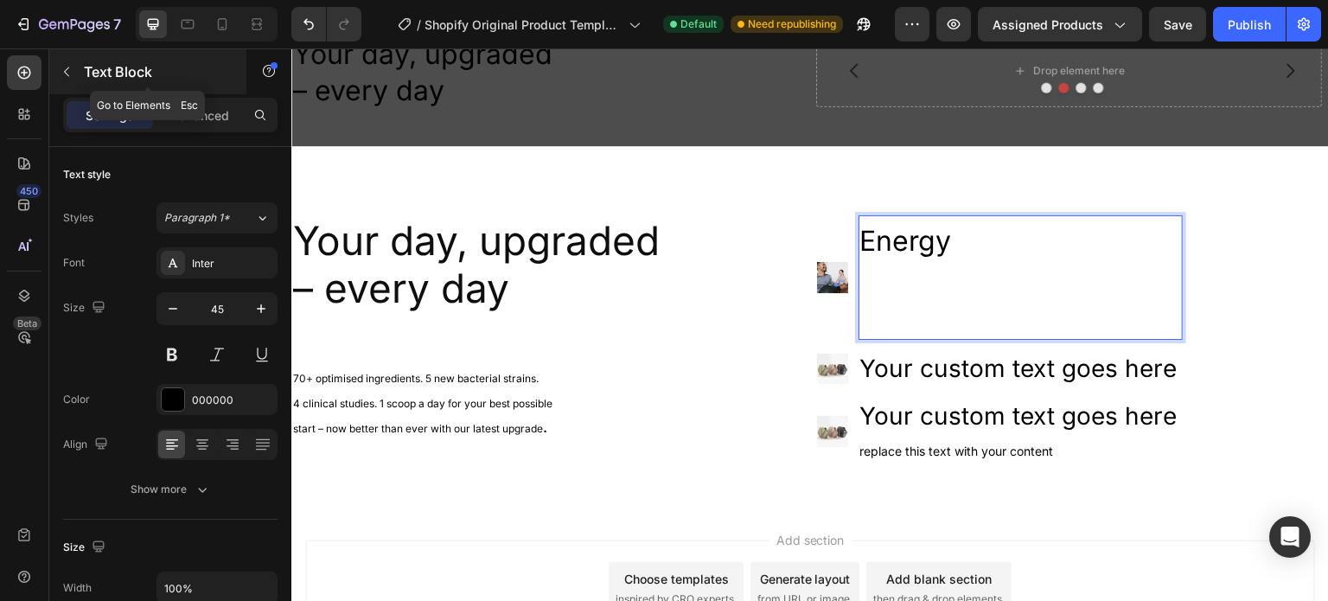
click at [70, 72] on icon "button" at bounding box center [67, 72] width 14 height 14
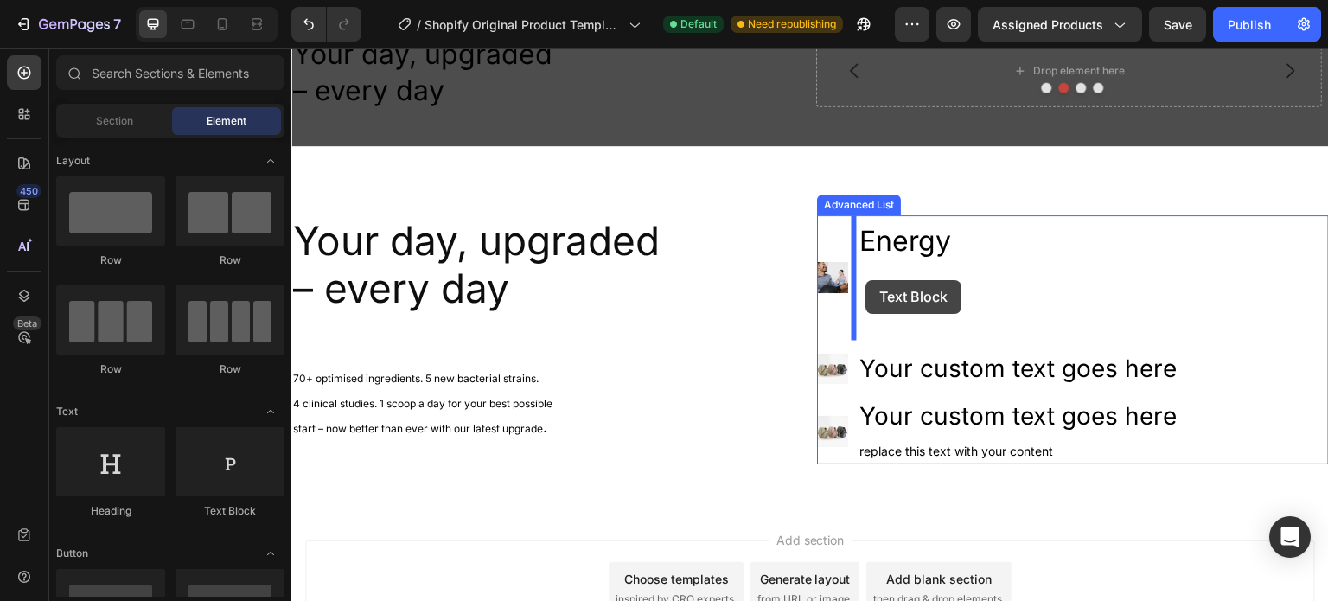
drag, startPoint x: 506, startPoint y: 432, endPoint x: 866, endPoint y: 280, distance: 390.4
